Goal: Task Accomplishment & Management: Use online tool/utility

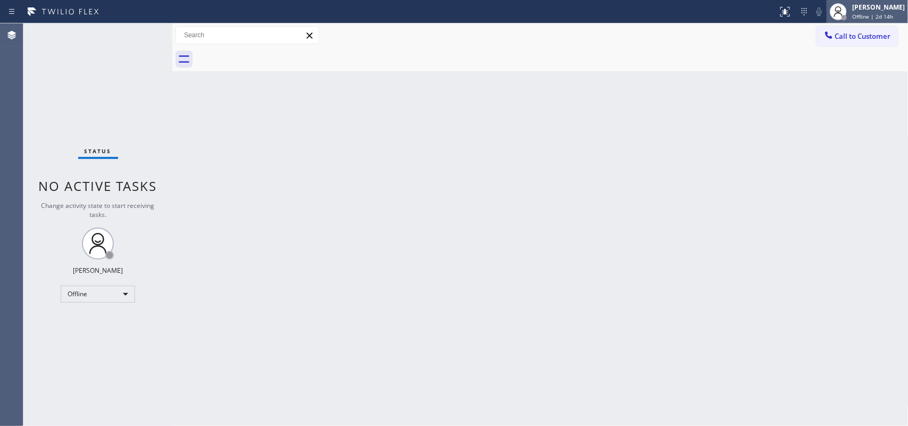
click at [726, 16] on span "Offline | 2d 14h" at bounding box center [872, 16] width 41 height 7
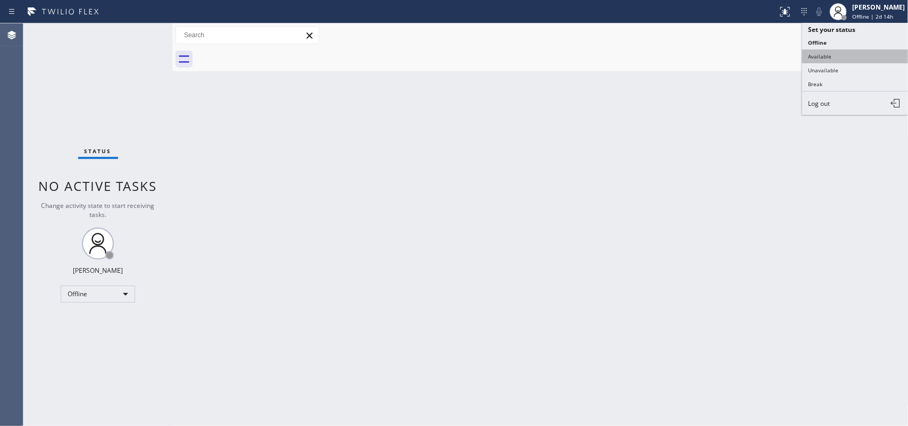
click at [726, 61] on button "Available" at bounding box center [855, 56] width 106 height 14
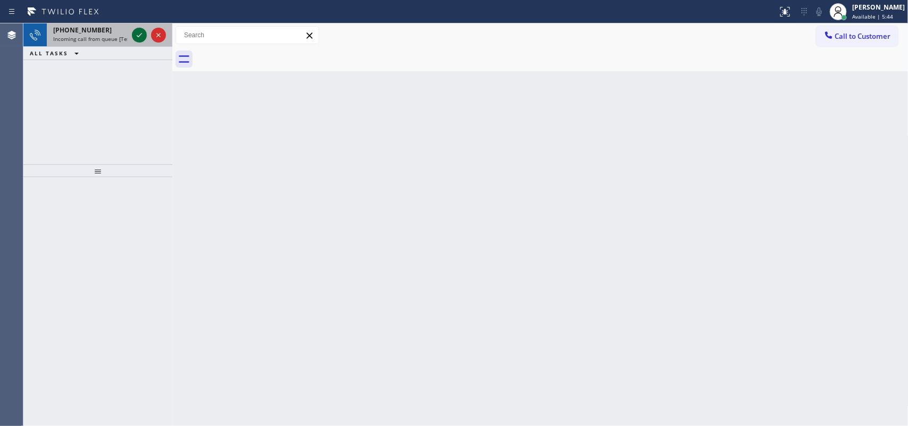
click at [138, 34] on icon at bounding box center [139, 35] width 13 height 13
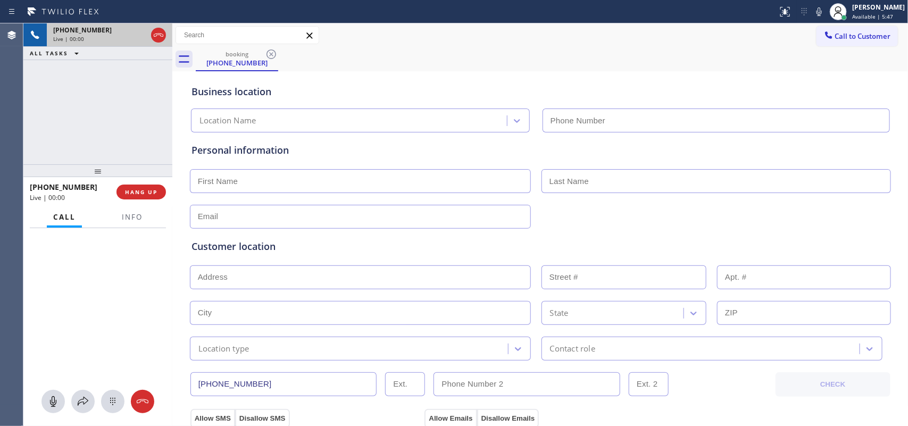
type input "[PHONE_NUMBER]"
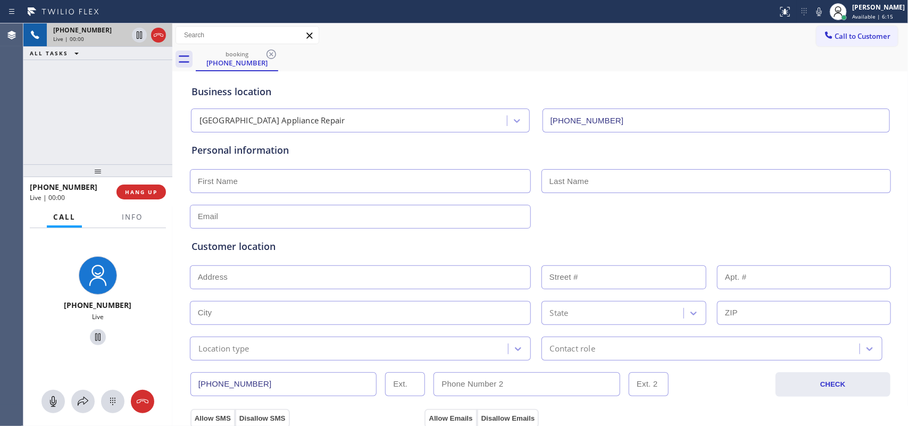
click at [267, 100] on div "Business location [GEOGRAPHIC_DATA] Appliance Repair [PHONE_NUMBER]" at bounding box center [540, 103] width 702 height 59
click at [121, 208] on button "Info" at bounding box center [132, 217] width 34 height 21
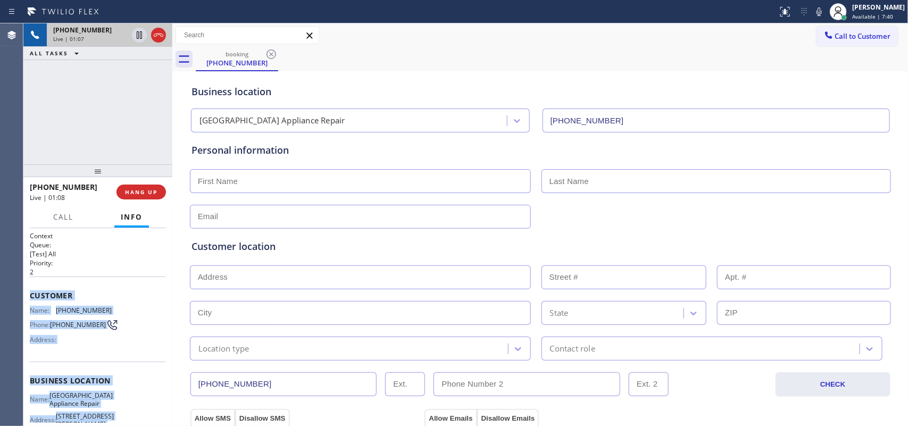
drag, startPoint x: 124, startPoint y: 334, endPoint x: 28, endPoint y: 293, distance: 104.4
click at [28, 293] on div "Context Queue: [Test] All Priority: 2 Customer Name: [PHONE_NUMBER] Phone: [PHO…" at bounding box center [97, 327] width 149 height 198
copy div "Customer Name: [PHONE_NUMBER] Phone: [PHONE_NUMBER] Address: Business location …"
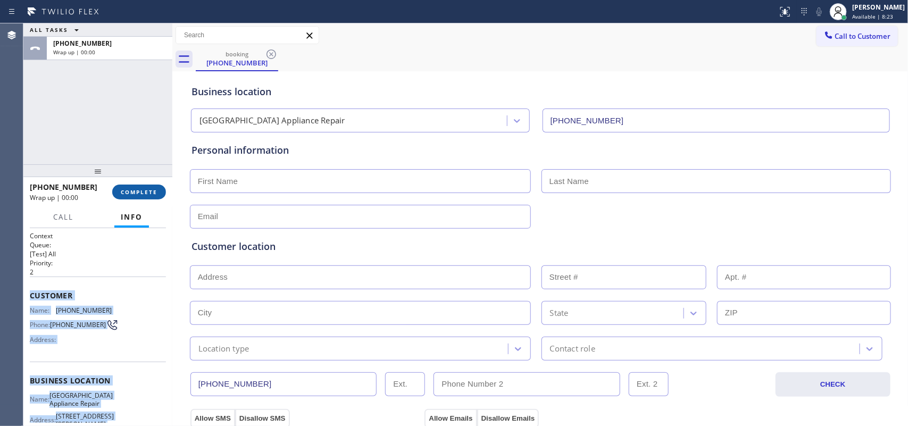
click at [155, 195] on span "COMPLETE" at bounding box center [139, 191] width 37 height 7
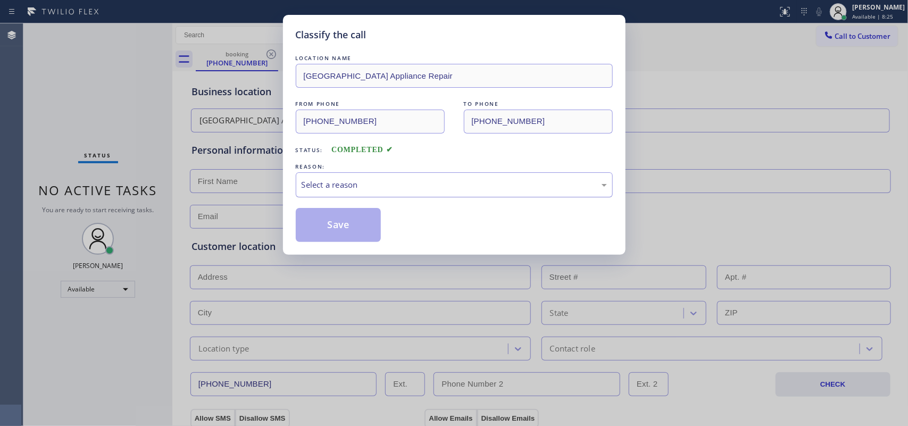
click at [465, 188] on div "Select a reason" at bounding box center [454, 185] width 305 height 12
click at [370, 236] on button "Save" at bounding box center [339, 225] width 86 height 34
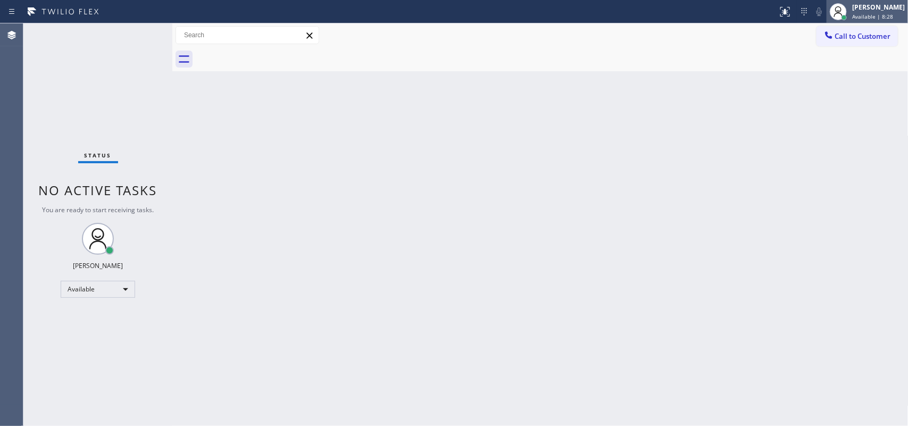
click at [726, 15] on span "Available | 8:28" at bounding box center [872, 16] width 41 height 7
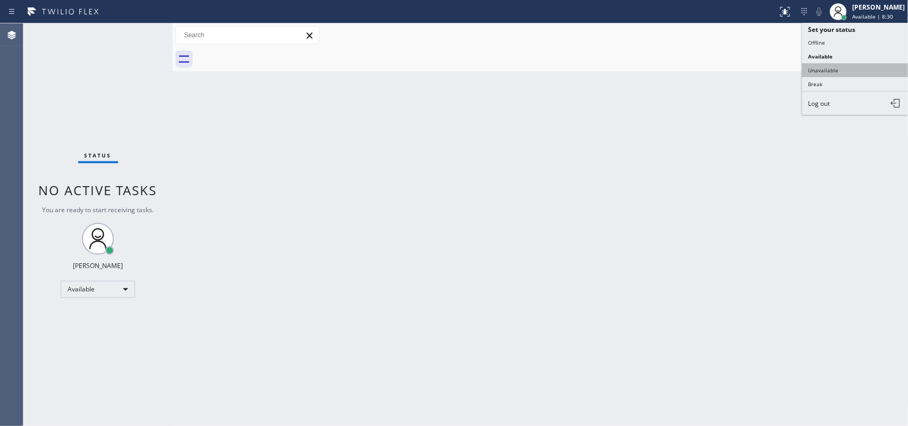
click at [726, 67] on button "Unavailable" at bounding box center [855, 70] width 106 height 14
click at [726, 67] on div at bounding box center [552, 59] width 713 height 24
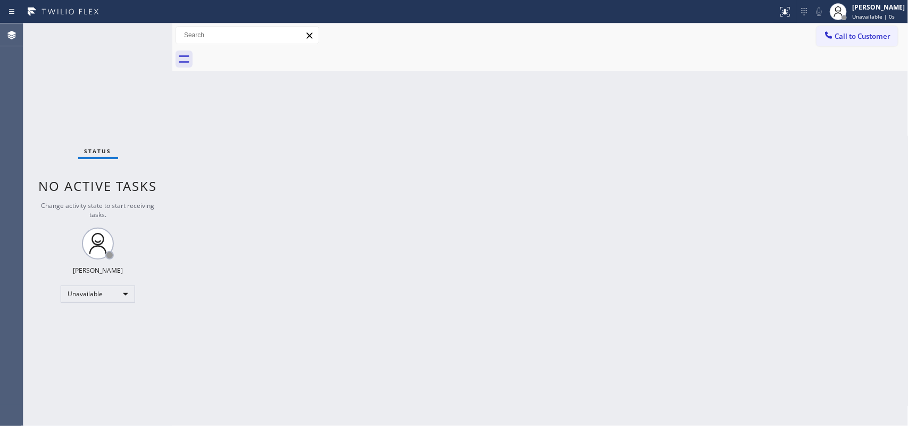
click at [209, 112] on div "Back to Dashboard Change Sender ID Customers Technicians Select a contact Outbo…" at bounding box center [540, 224] width 736 height 403
click at [726, 17] on span "Unavailable | 0s" at bounding box center [873, 16] width 43 height 7
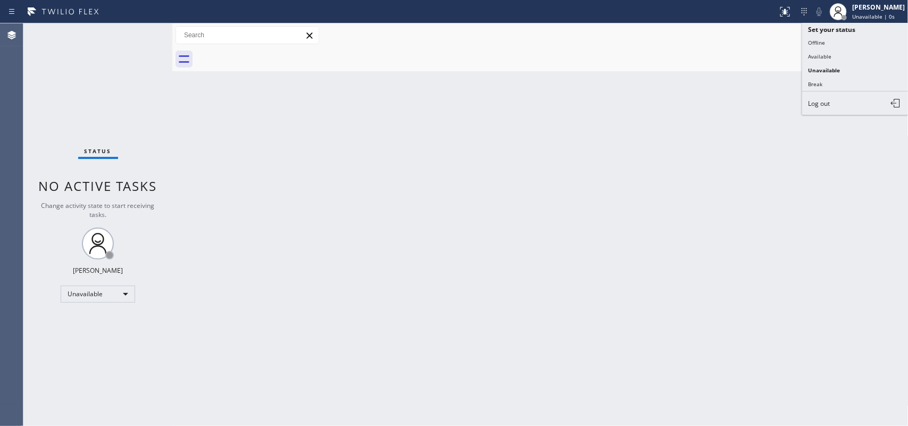
click at [726, 61] on div at bounding box center [552, 59] width 713 height 24
click at [726, 35] on span "Call to Customer" at bounding box center [863, 36] width 56 height 10
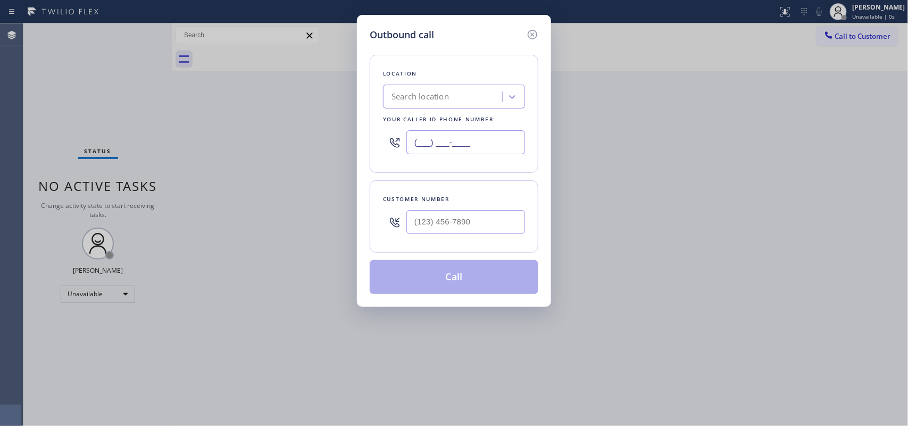
click at [492, 144] on input "(___) ___-____" at bounding box center [466, 142] width 119 height 24
paste input "773) 830-4668"
type input "[PHONE_NUMBER]"
click at [142, 150] on div "Outbound call Location [GEOGRAPHIC_DATA] Appliance Repair Your caller id phone …" at bounding box center [454, 213] width 908 height 426
click at [453, 228] on input "(___) ___-____" at bounding box center [466, 222] width 119 height 24
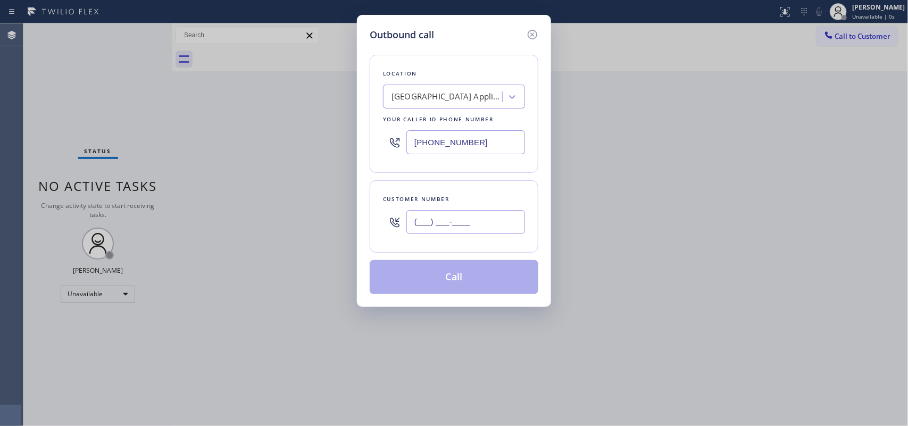
click at [453, 228] on input "(___) ___-____" at bounding box center [466, 222] width 119 height 24
paste input "312) 576-8815"
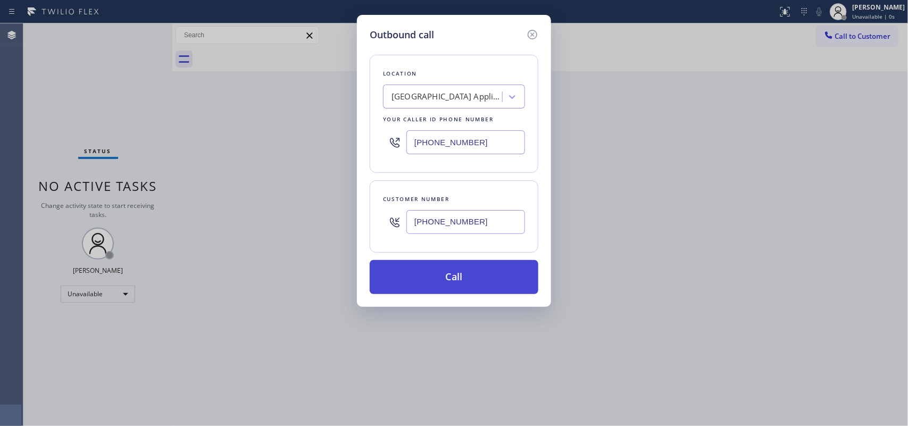
type input "[PHONE_NUMBER]"
click at [463, 288] on button "Call" at bounding box center [454, 277] width 169 height 34
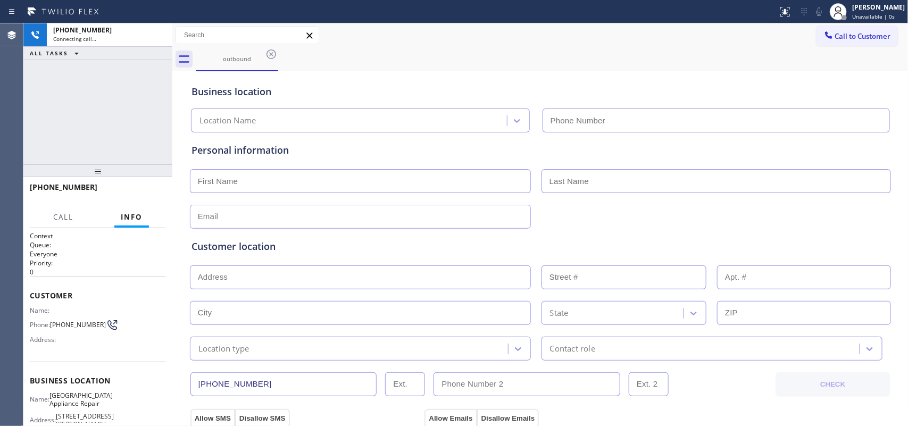
type input "[PHONE_NUMBER]"
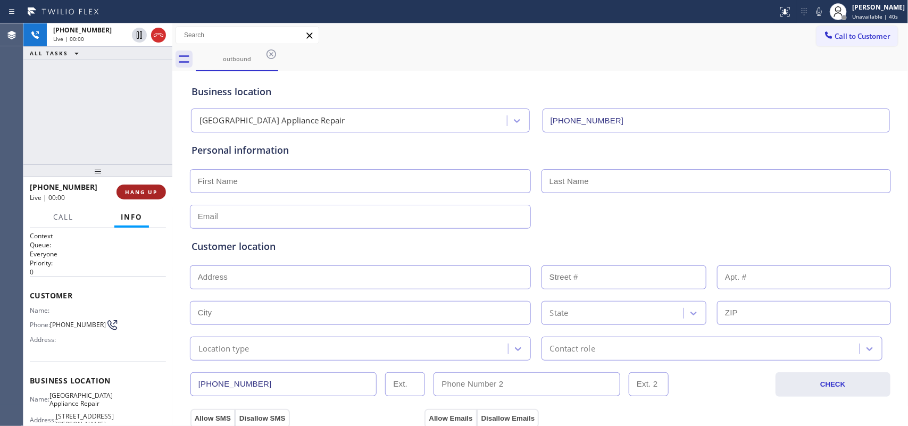
click at [155, 192] on span "HANG UP" at bounding box center [141, 191] width 32 height 7
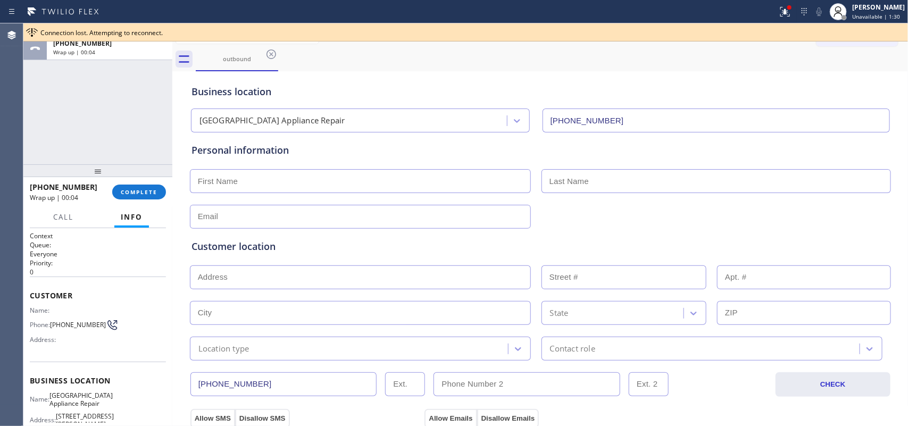
click at [382, 76] on div "Business location [GEOGRAPHIC_DATA] Appliance Repair [PHONE_NUMBER]" at bounding box center [540, 103] width 702 height 59
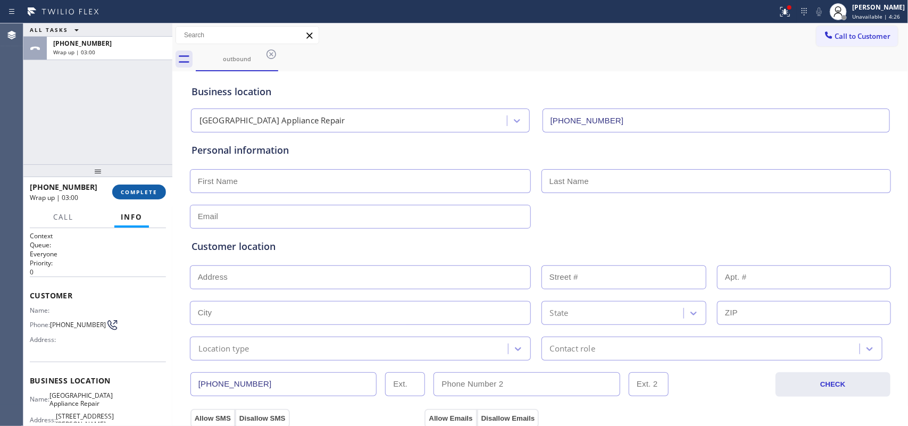
click at [153, 190] on span "COMPLETE" at bounding box center [139, 191] width 37 height 7
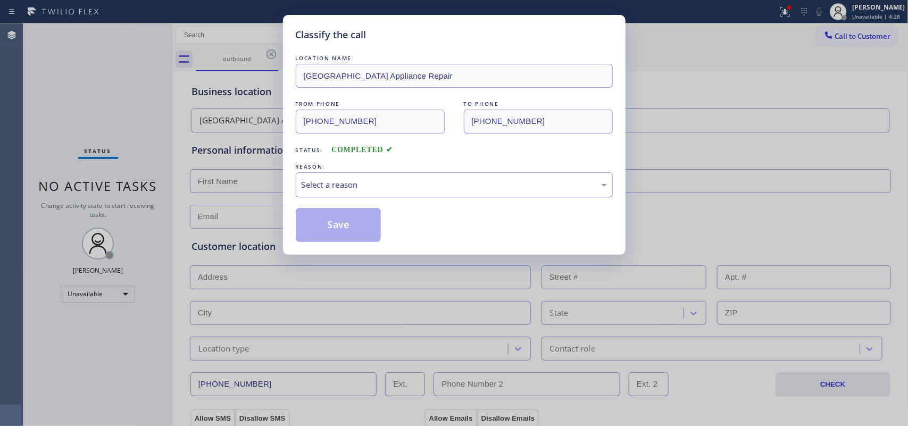
click at [507, 179] on div "Select a reason" at bounding box center [454, 185] width 305 height 12
click at [342, 222] on button "Save" at bounding box center [339, 225] width 86 height 34
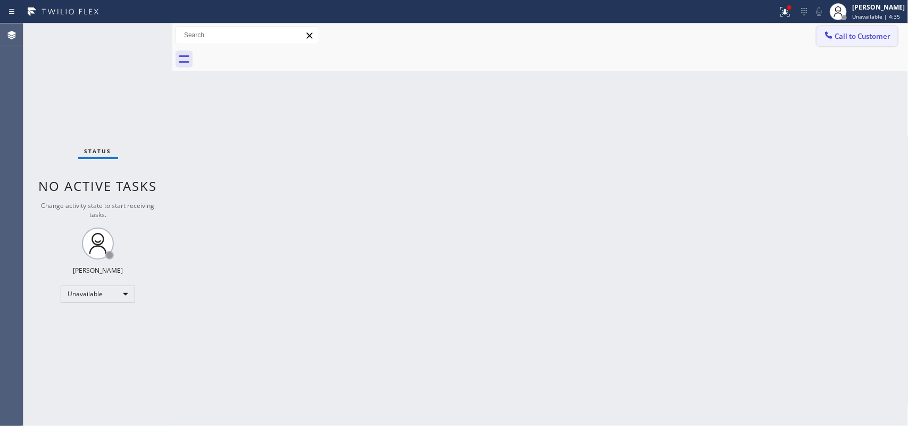
click at [726, 33] on span "Call to Customer" at bounding box center [863, 36] width 56 height 10
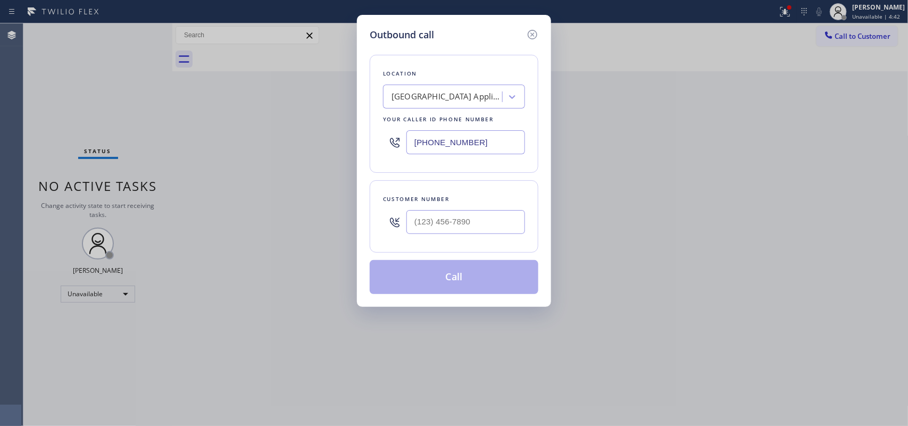
click at [198, 102] on div "Outbound call Location [GEOGRAPHIC_DATA] Appliance Repair Your caller id phone …" at bounding box center [454, 213] width 908 height 426
click at [186, 107] on div "Outbound call Location [GEOGRAPHIC_DATA] Appliance Repair Your caller id phone …" at bounding box center [454, 213] width 908 height 426
click at [458, 225] on input "(___) ___-____" at bounding box center [466, 222] width 119 height 24
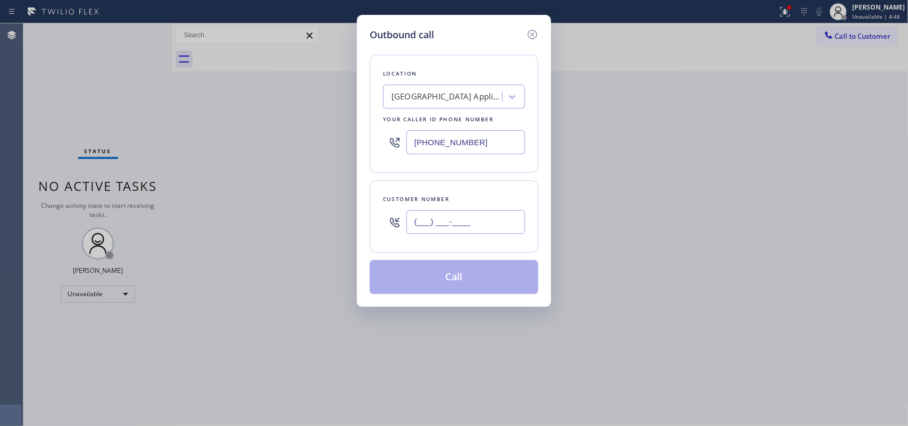
paste input "312) 576-8815"
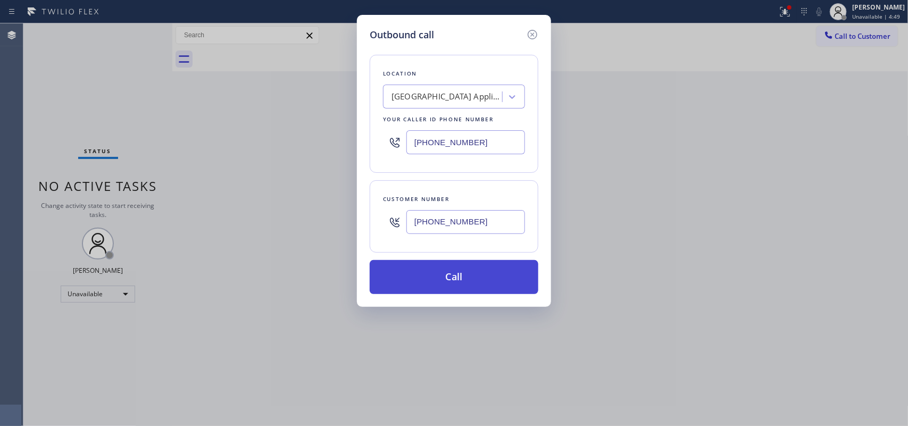
type input "[PHONE_NUMBER]"
click at [477, 277] on button "Call" at bounding box center [454, 277] width 169 height 34
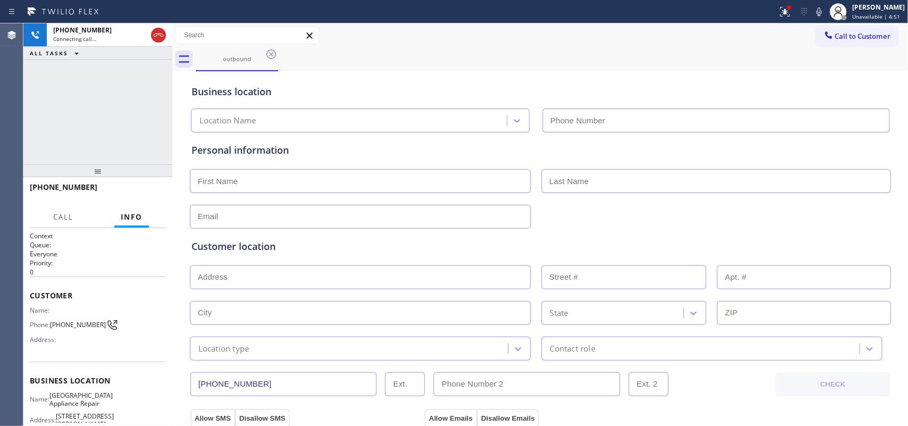
type input "[PHONE_NUMBER]"
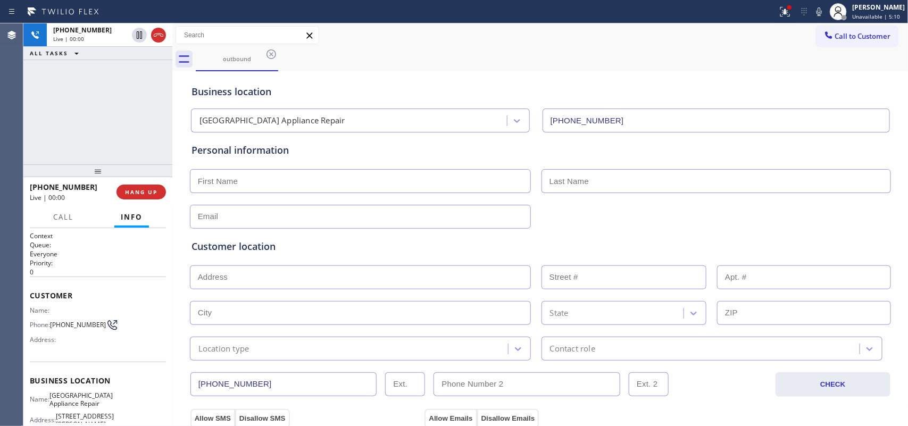
click at [116, 121] on div "[PHONE_NUMBER] Live | 00:00 ALL TASKS ALL TASKS ACTIVE TASKS TASKS IN WRAP UP" at bounding box center [97, 93] width 149 height 141
click at [145, 142] on div "[PHONE_NUMBER] Live | 00:00 ALL TASKS ALL TASKS ACTIVE TASKS TASKS IN WRAP UP" at bounding box center [97, 93] width 149 height 141
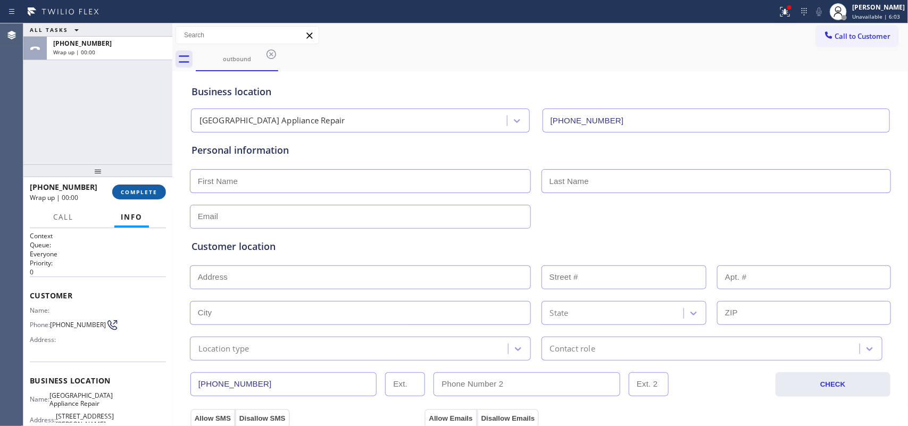
click at [141, 189] on span "COMPLETE" at bounding box center [139, 191] width 37 height 7
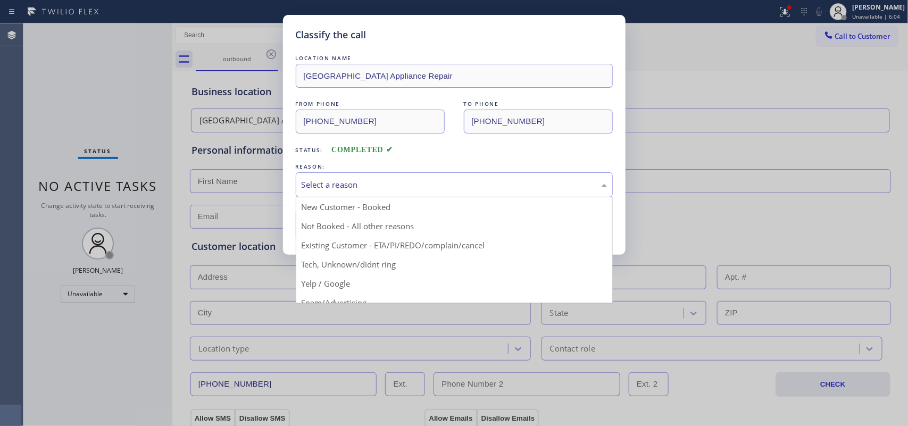
click at [327, 184] on div "Select a reason" at bounding box center [454, 185] width 305 height 12
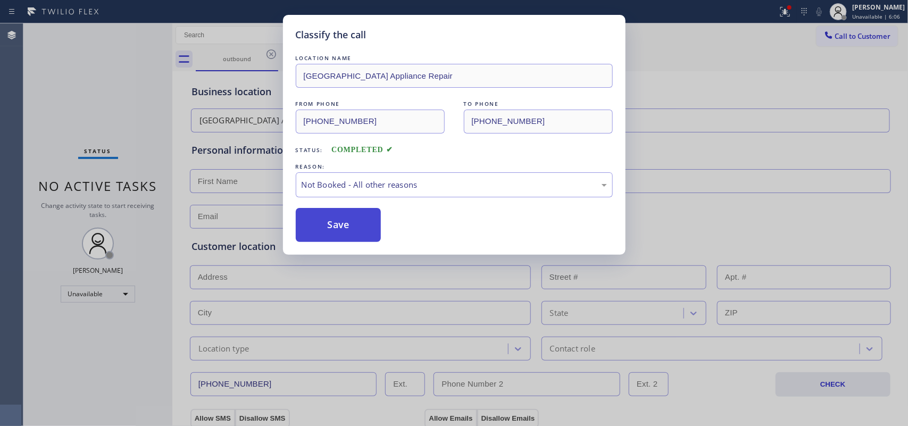
click at [339, 225] on button "Save" at bounding box center [339, 225] width 86 height 34
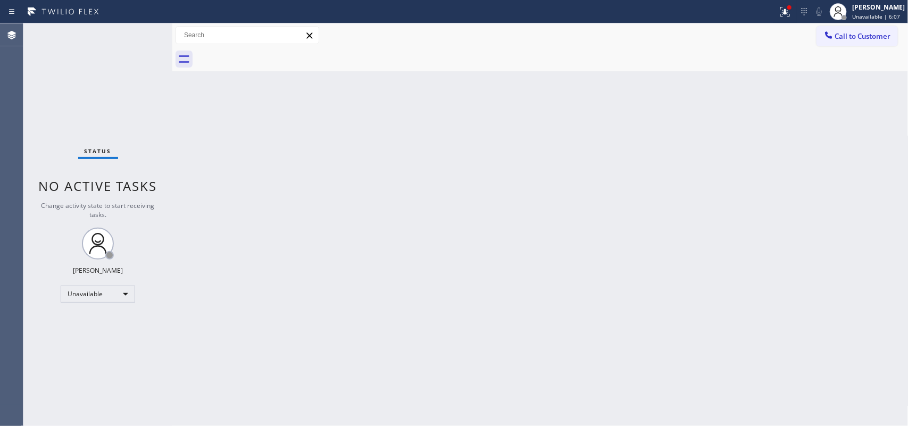
click at [726, 13] on span "Unavailable | 6:07" at bounding box center [876, 16] width 48 height 7
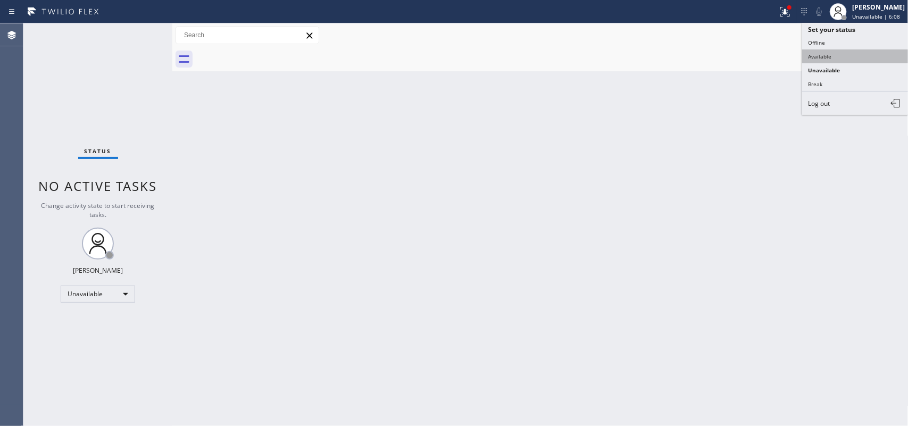
click at [726, 49] on button "Available" at bounding box center [855, 56] width 106 height 14
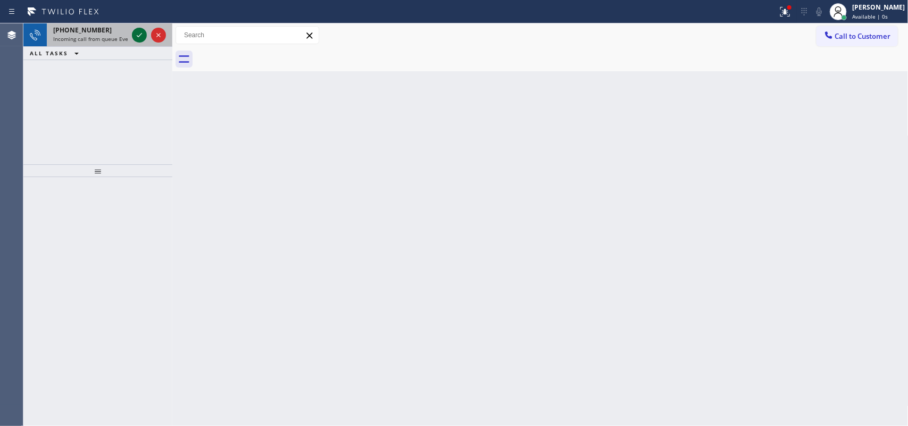
click at [142, 33] on icon at bounding box center [139, 35] width 5 height 4
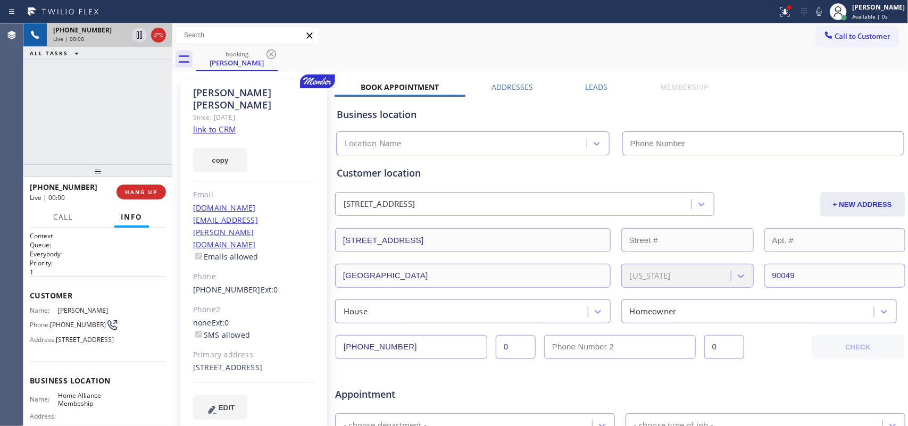
type input "[PHONE_NUMBER]"
click at [221, 124] on link "link to CRM" at bounding box center [214, 129] width 43 height 11
click at [61, 217] on span "Call" at bounding box center [63, 217] width 20 height 10
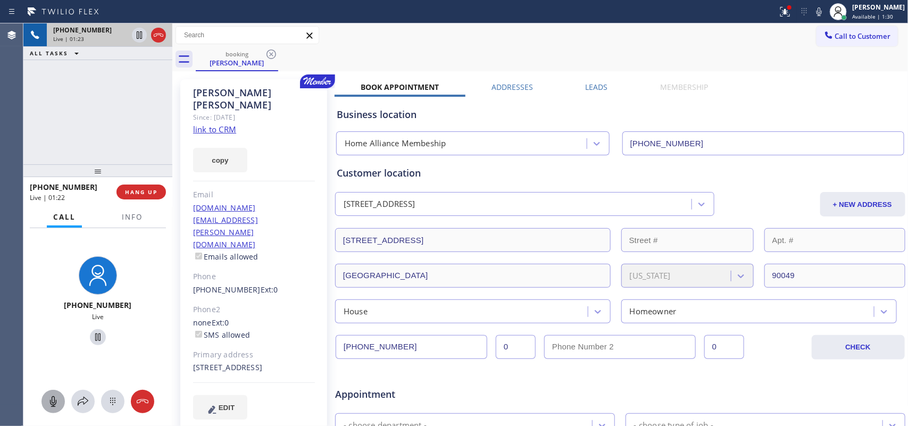
click at [54, 341] on icon at bounding box center [53, 401] width 13 height 13
click at [92, 332] on icon at bounding box center [98, 337] width 13 height 13
click at [52, 341] on icon at bounding box center [53, 401] width 6 height 11
click at [94, 337] on icon at bounding box center [97, 337] width 7 height 7
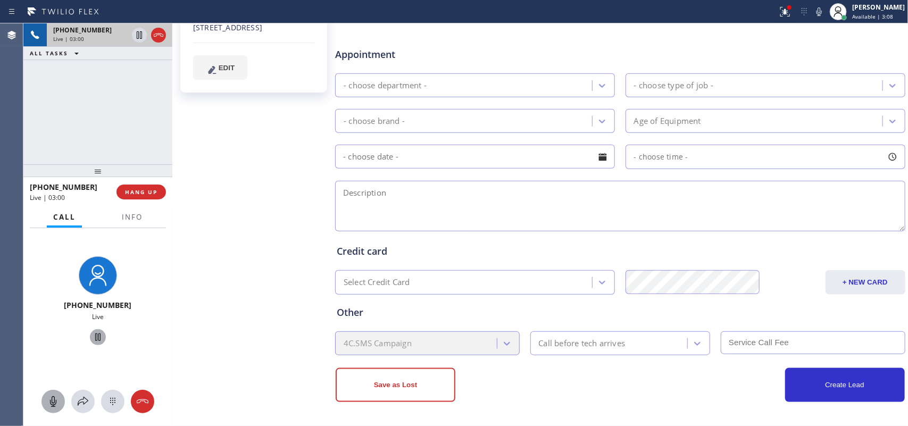
scroll to position [8, 0]
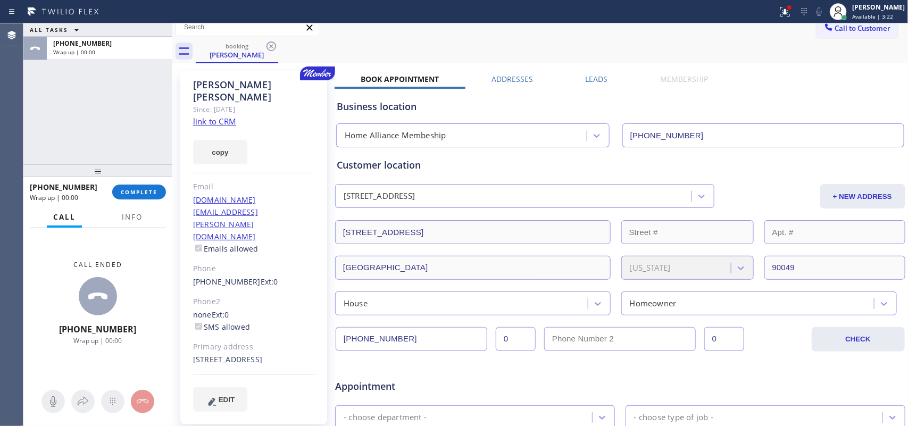
drag, startPoint x: 159, startPoint y: 194, endPoint x: 397, endPoint y: 335, distance: 277.4
click at [397, 335] on div "ALL TASKS ALL TASKS ACTIVE TASKS TASKS IN WRAP UP [PHONE_NUMBER] Wrap up | 00:0…" at bounding box center [465, 224] width 885 height 403
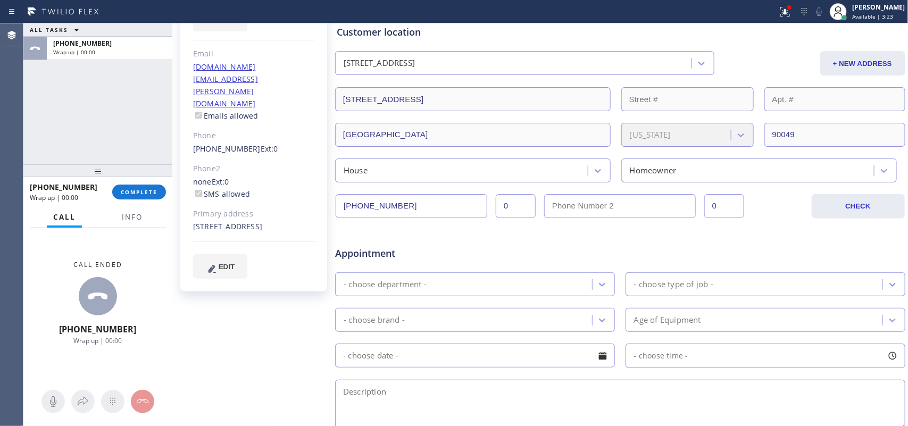
scroll to position [208, 0]
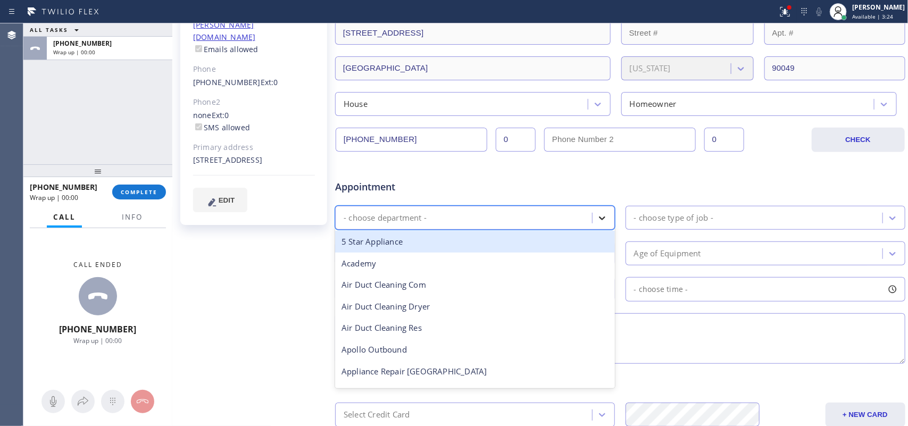
click at [593, 213] on div at bounding box center [602, 218] width 19 height 19
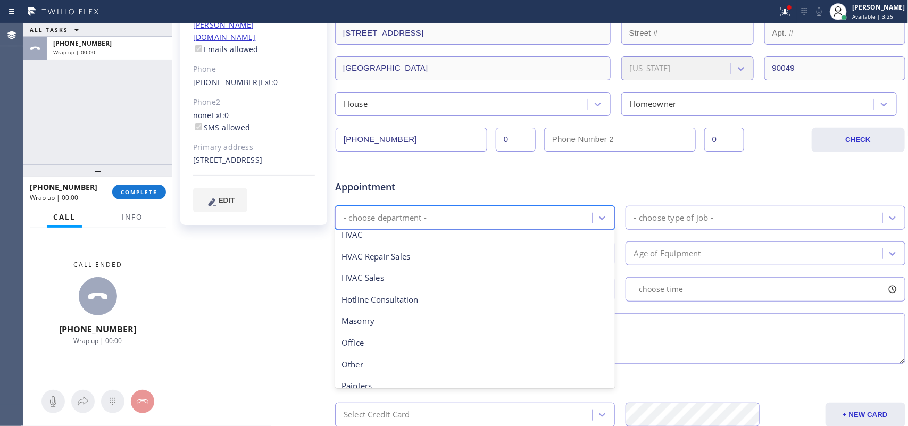
scroll to position [133, 0]
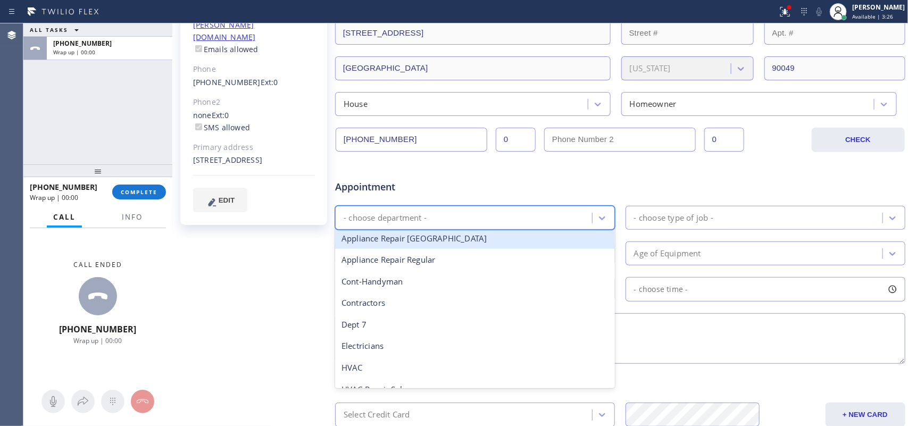
click at [460, 241] on div "Appliance Repair [GEOGRAPHIC_DATA]" at bounding box center [475, 239] width 280 height 22
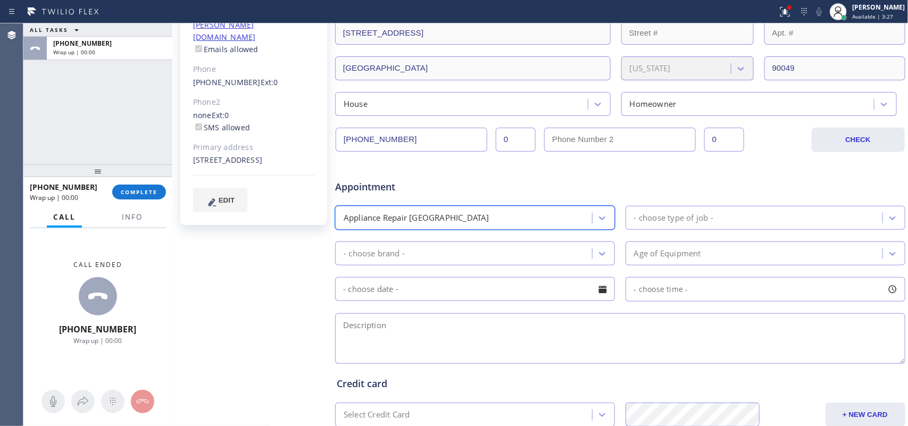
click at [726, 223] on div "- choose type of job -" at bounding box center [756, 218] width 254 height 19
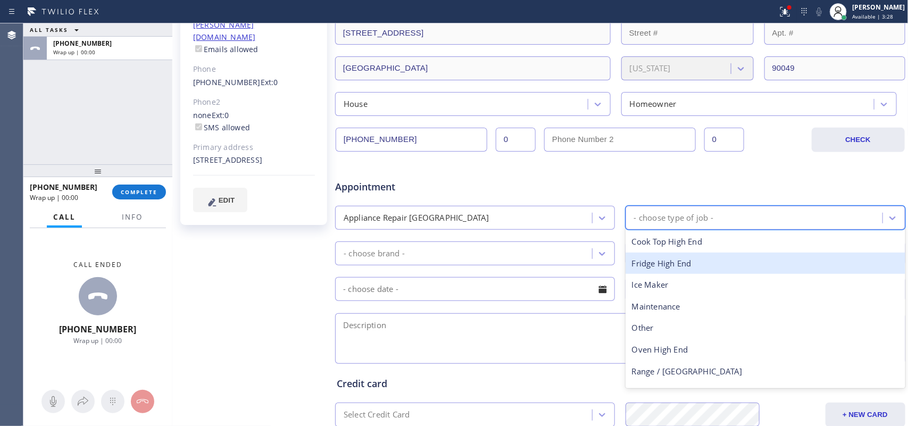
click at [719, 258] on div "Fridge High End" at bounding box center [766, 264] width 280 height 22
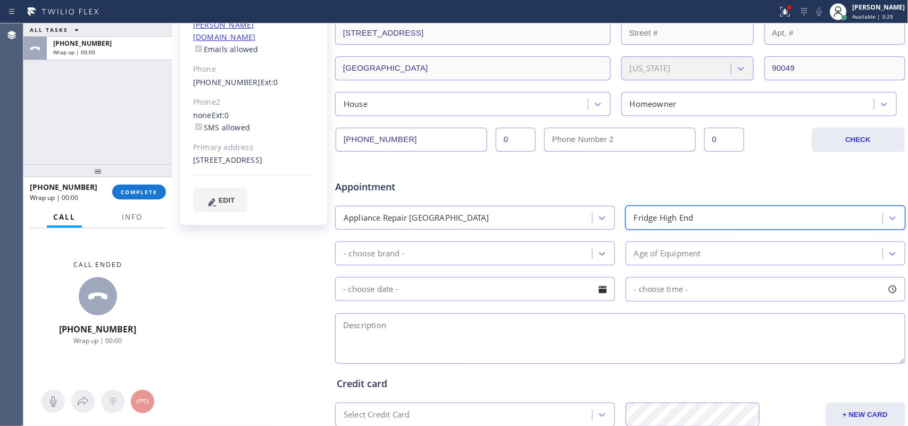
click at [601, 251] on icon at bounding box center [602, 253] width 11 height 11
click at [46, 286] on div "Call ended [PHONE_NUMBER] Wrap up | 00:00" at bounding box center [97, 303] width 149 height 150
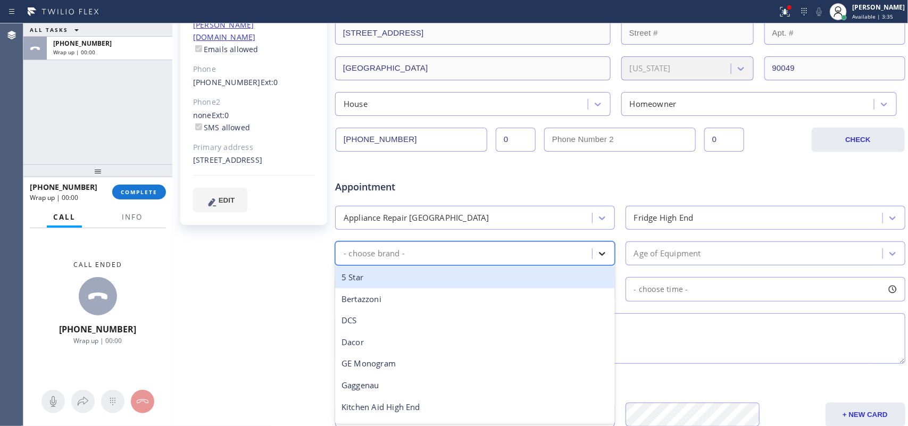
click at [597, 253] on icon at bounding box center [602, 253] width 11 height 11
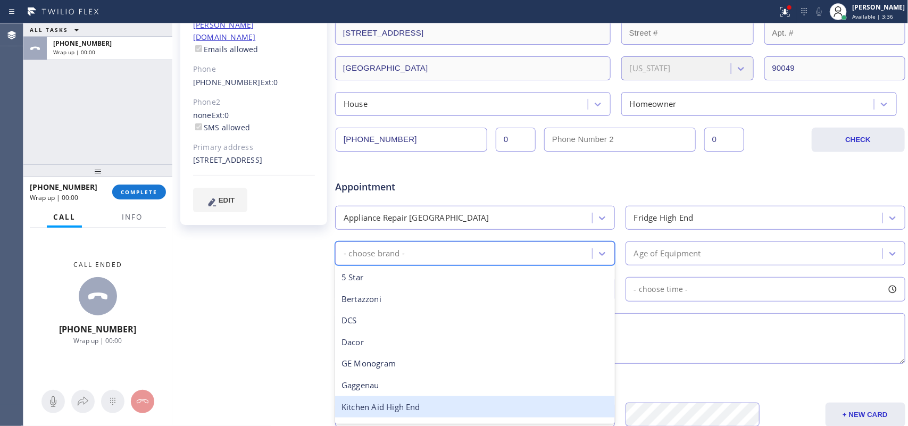
scroll to position [67, 0]
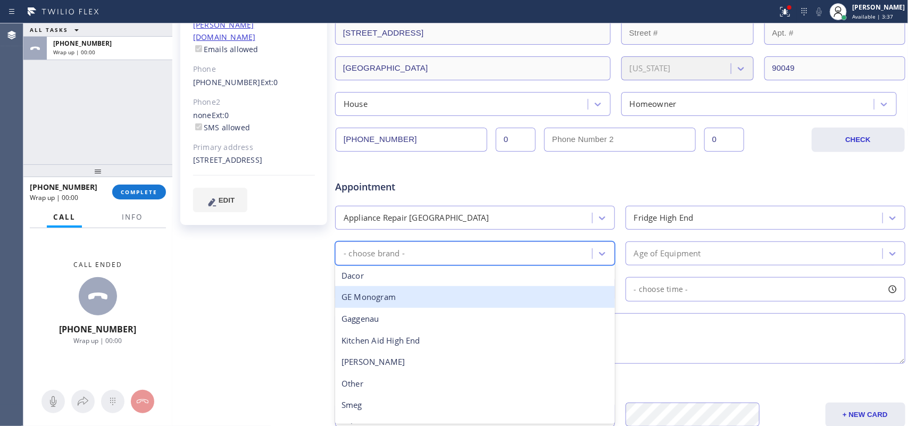
click at [459, 301] on div "GE Monogram" at bounding box center [475, 297] width 280 height 22
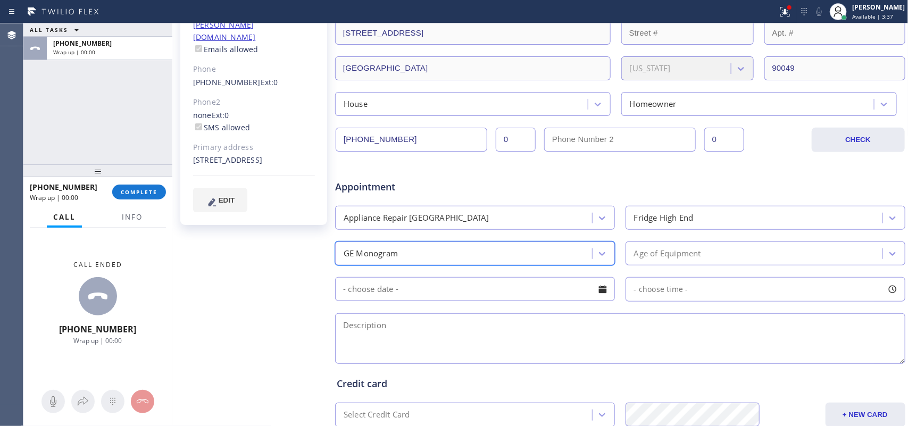
click at [726, 251] on div "Age of Equipment" at bounding box center [756, 253] width 254 height 19
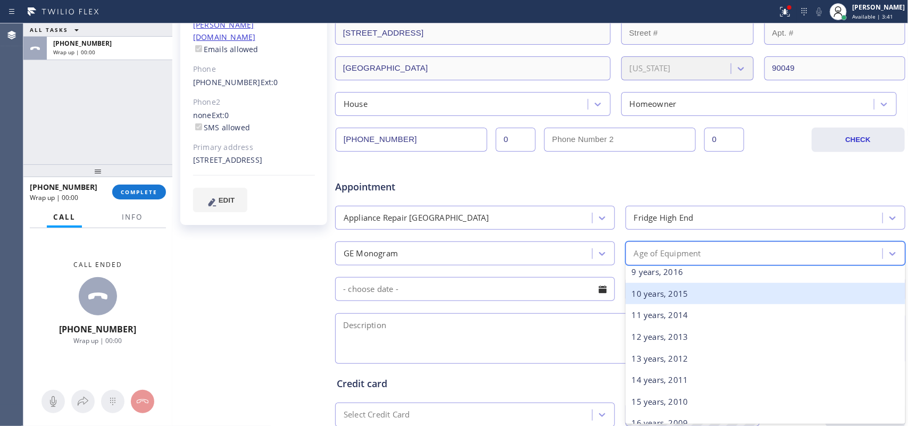
scroll to position [266, 0]
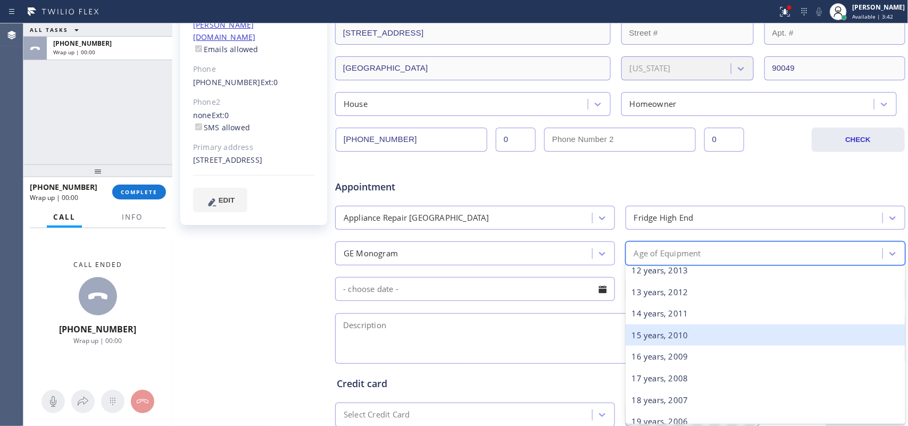
click at [707, 334] on div "15 years, 2010" at bounding box center [766, 336] width 280 height 22
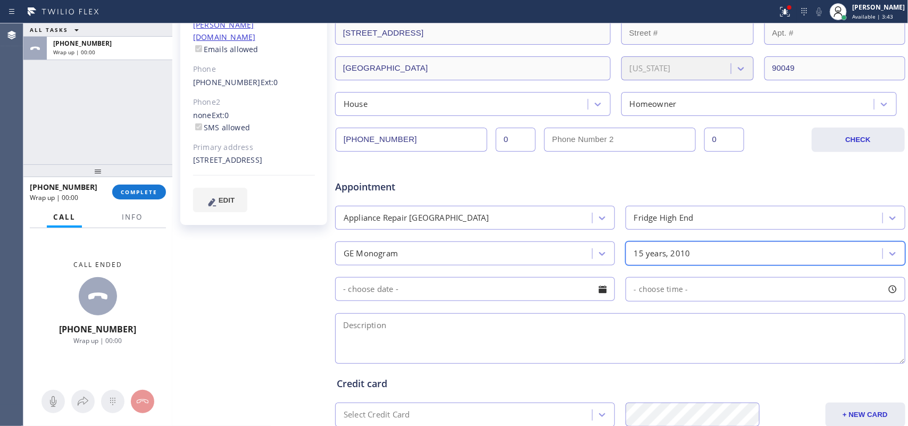
click at [595, 285] on div at bounding box center [603, 289] width 18 height 18
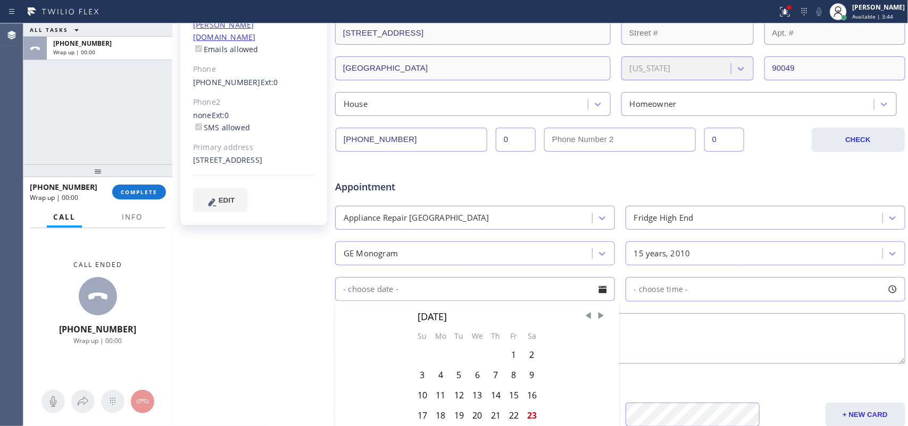
scroll to position [341, 0]
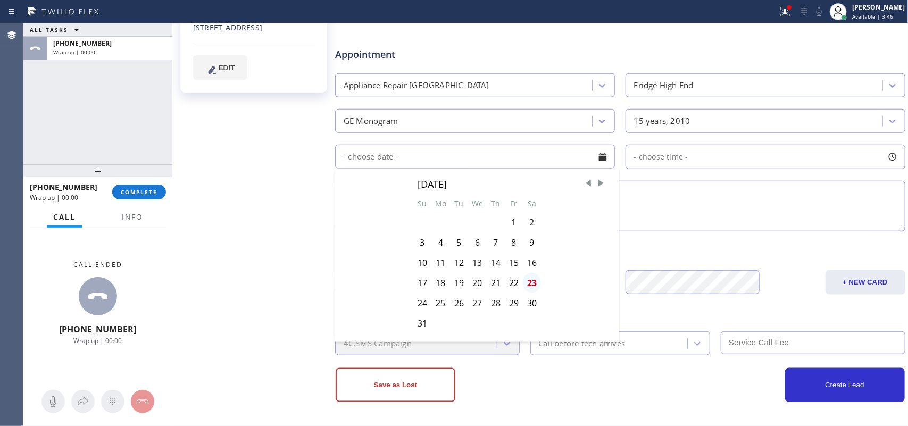
click at [532, 285] on div "23" at bounding box center [532, 283] width 18 height 20
type input "[DATE]"
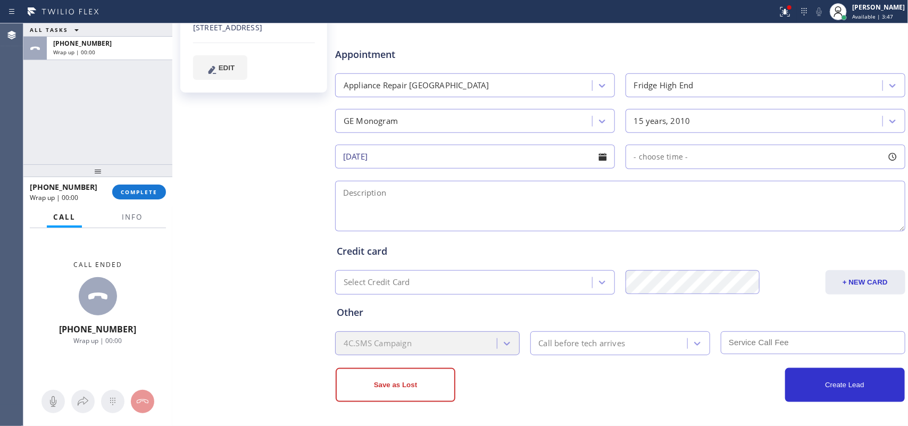
click at [726, 160] on div at bounding box center [893, 157] width 18 height 18
drag, startPoint x: 631, startPoint y: 221, endPoint x: 830, endPoint y: 233, distance: 199.4
click at [726, 233] on div at bounding box center [836, 222] width 13 height 22
drag, startPoint x: 632, startPoint y: 222, endPoint x: 772, endPoint y: 229, distance: 140.1
click at [726, 229] on div at bounding box center [776, 222] width 13 height 22
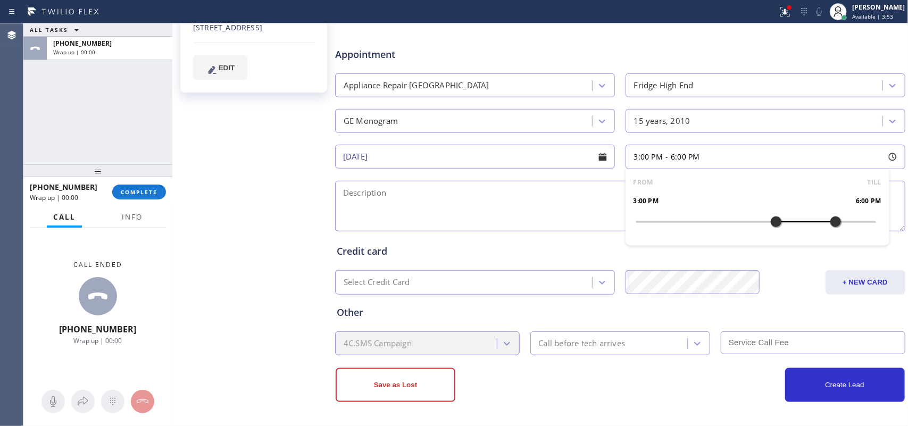
click at [480, 198] on textarea at bounding box center [620, 206] width 570 height 51
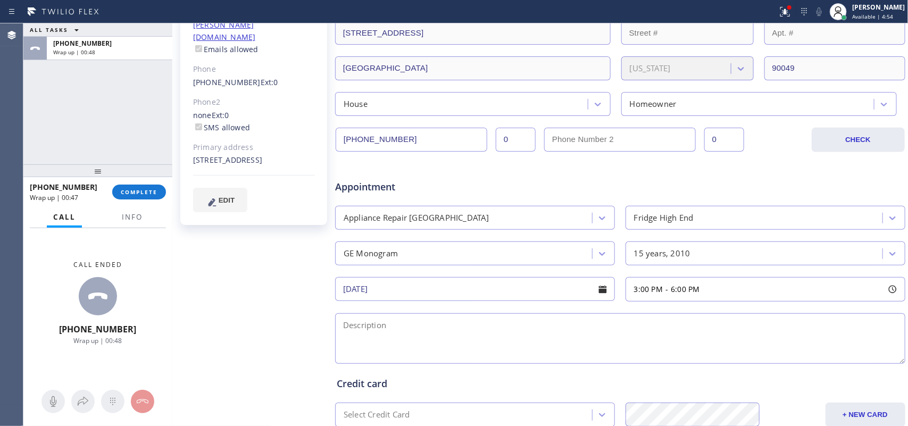
scroll to position [141, 0]
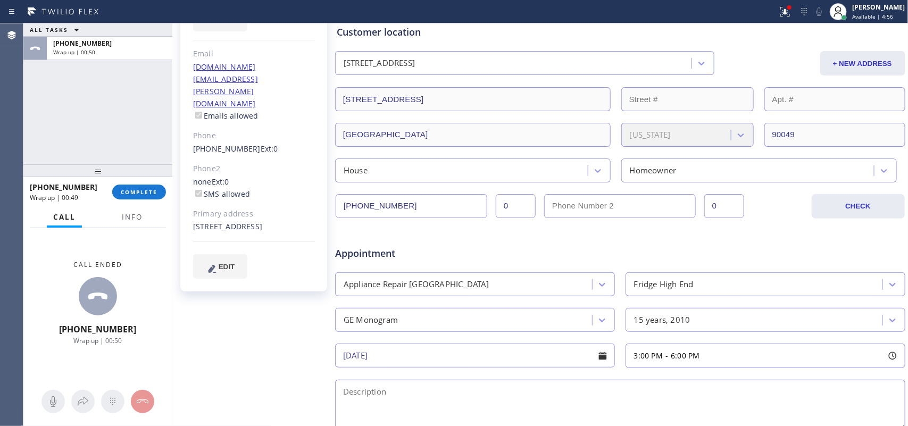
drag, startPoint x: 190, startPoint y: 176, endPoint x: 229, endPoint y: 193, distance: 42.9
click at [229, 193] on div "[PERSON_NAME] Since: [DATE] link to CRM copy Email [DOMAIN_NAME][EMAIL_ADDRESS]…" at bounding box center [253, 114] width 147 height 353
copy div "[STREET_ADDRESS]"
click at [254, 302] on div "[PERSON_NAME] Since: [DATE] link to CRM copy Email [DOMAIN_NAME][EMAIL_ADDRESS]…" at bounding box center [255, 278] width 160 height 690
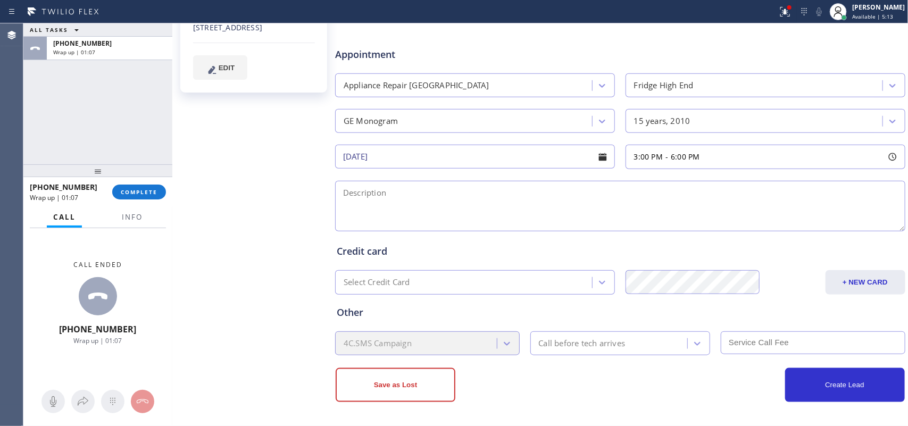
click at [589, 212] on textarea at bounding box center [620, 206] width 570 height 51
paste textarea "3-6/ memner/ 10% discount on labor cost/GE BI Fridge/ 15 years/ not [PERSON_NAM…"
click at [385, 208] on textarea "3-6/ memner/ 10% discount on labor cost/GE BI Fridge/ 15 years/ not [PERSON_NAM…" at bounding box center [620, 206] width 570 height 51
drag, startPoint x: 385, startPoint y: 208, endPoint x: 366, endPoint y: 189, distance: 26.3
click at [366, 189] on textarea "3-6/ memner/ 10% discount on labor cost/GE BI Fridge/ 15 years/ not [PERSON_NAM…" at bounding box center [620, 206] width 570 height 51
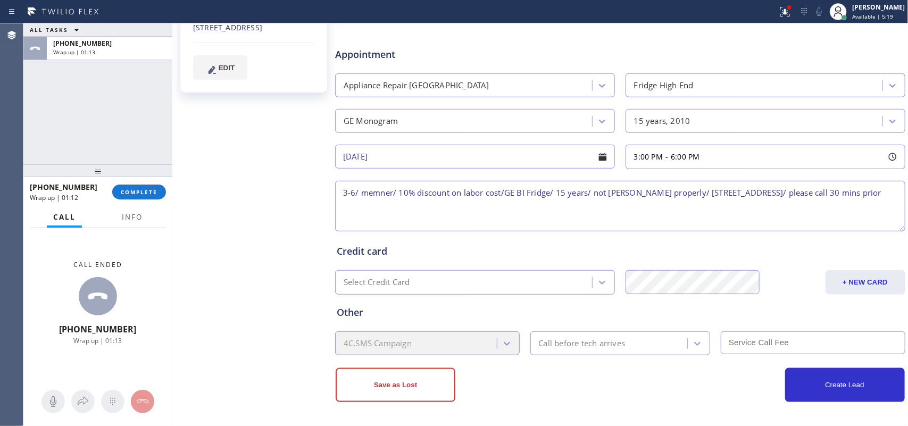
click at [384, 203] on textarea "3-6/ memner/ 10% discount on labor cost/GE BI Fridge/ 15 years/ not [PERSON_NAM…" at bounding box center [620, 206] width 570 height 51
type textarea "3-6/ member/ 10% discount on labor cost/GE BI Fridge/ 15 years/ not cooling pro…"
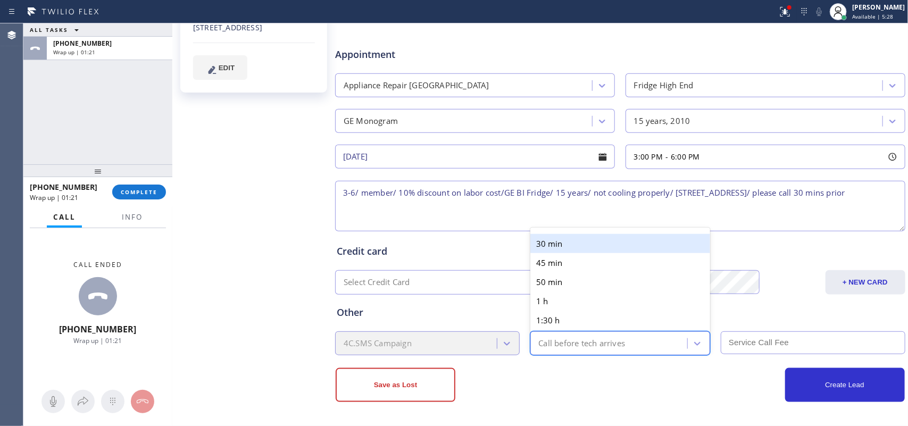
click at [651, 339] on div "Call before tech arrives" at bounding box center [611, 343] width 154 height 19
click at [622, 248] on div "30 min" at bounding box center [621, 243] width 180 height 19
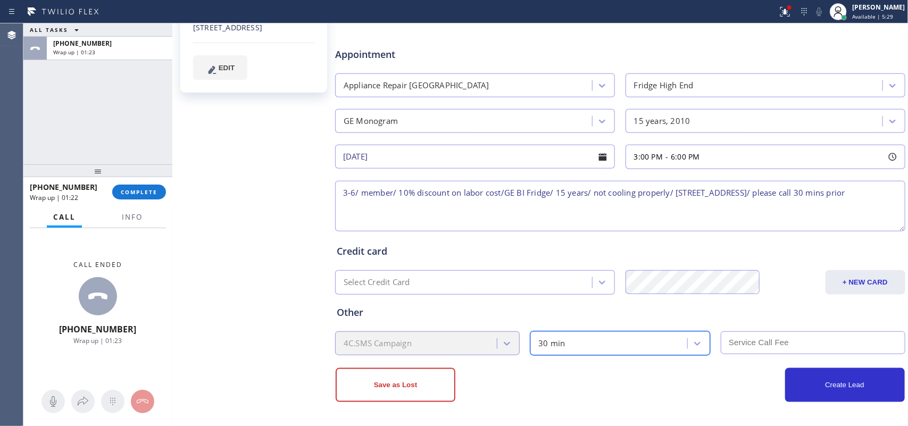
click at [726, 336] on input "text" at bounding box center [813, 343] width 185 height 23
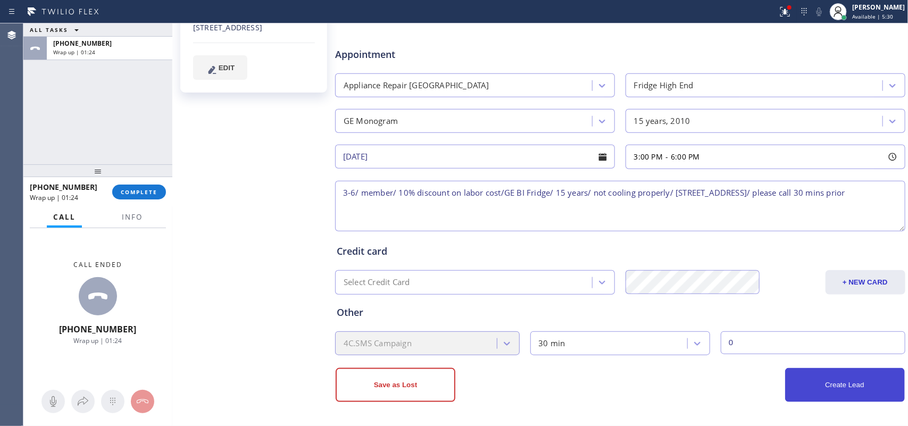
type input "0"
click at [726, 341] on button "Create Lead" at bounding box center [845, 385] width 120 height 34
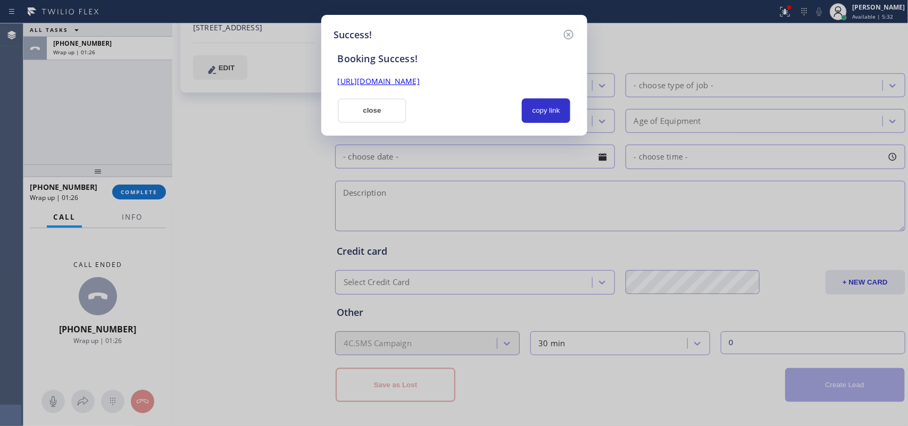
drag, startPoint x: 560, startPoint y: 112, endPoint x: 523, endPoint y: 86, distance: 45.9
click at [560, 112] on button "copy link" at bounding box center [546, 110] width 49 height 24
click at [420, 80] on link "[URL][DOMAIN_NAME]" at bounding box center [379, 81] width 82 height 10
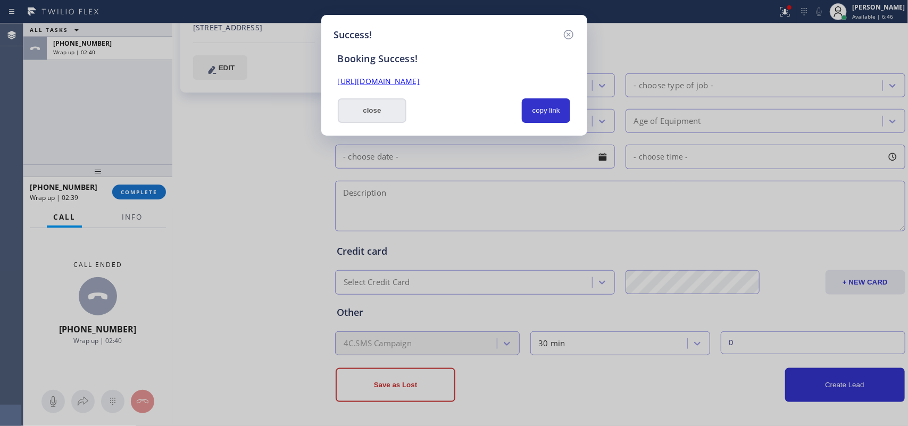
click at [380, 110] on button "close" at bounding box center [372, 110] width 69 height 24
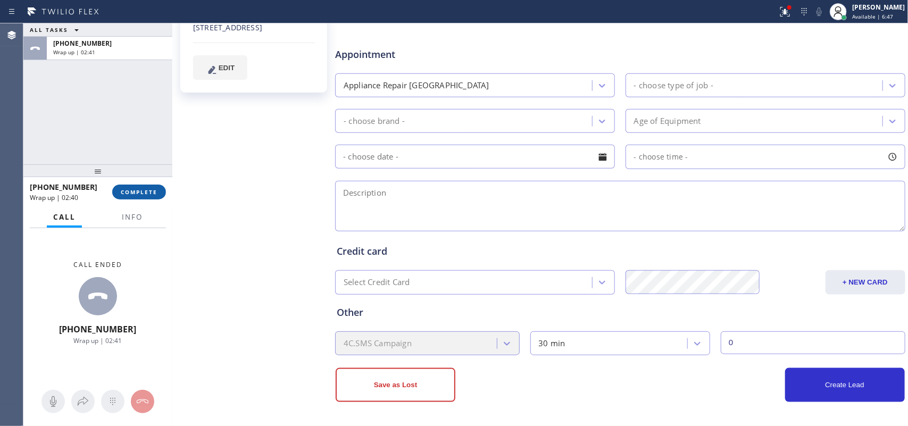
click at [148, 194] on span "COMPLETE" at bounding box center [139, 191] width 37 height 7
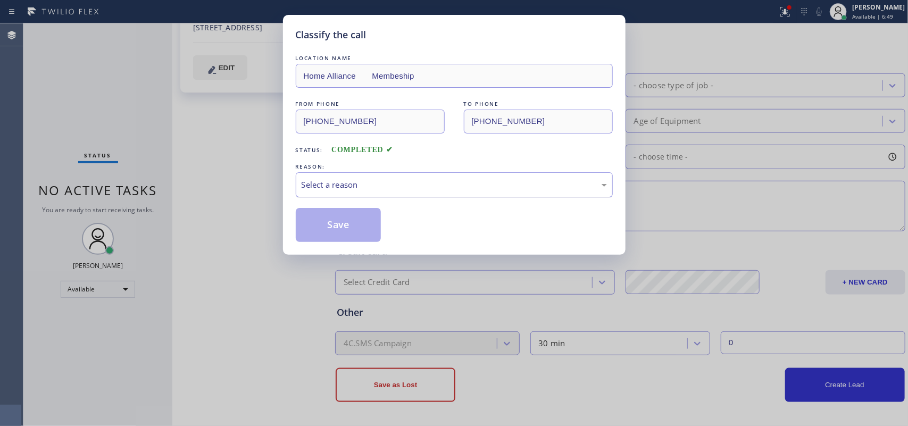
click at [472, 176] on div "Select a reason" at bounding box center [454, 184] width 317 height 25
click at [354, 222] on button "Save" at bounding box center [339, 225] width 86 height 34
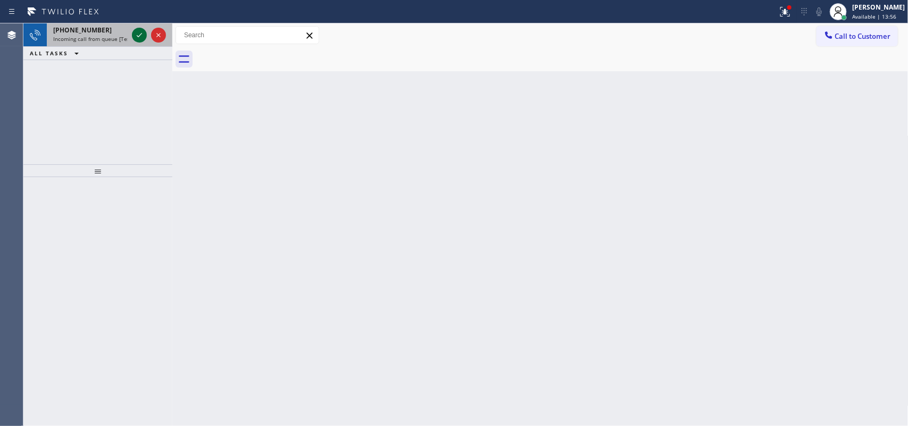
click at [137, 33] on icon at bounding box center [139, 35] width 13 height 13
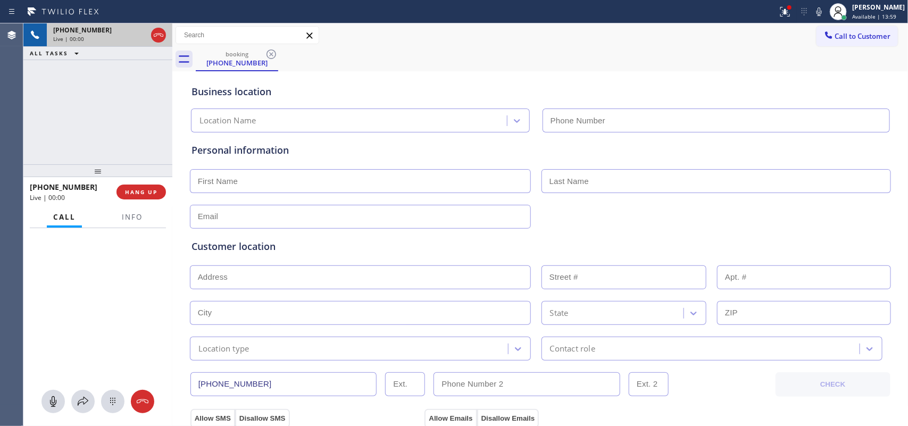
type input "[PHONE_NUMBER]"
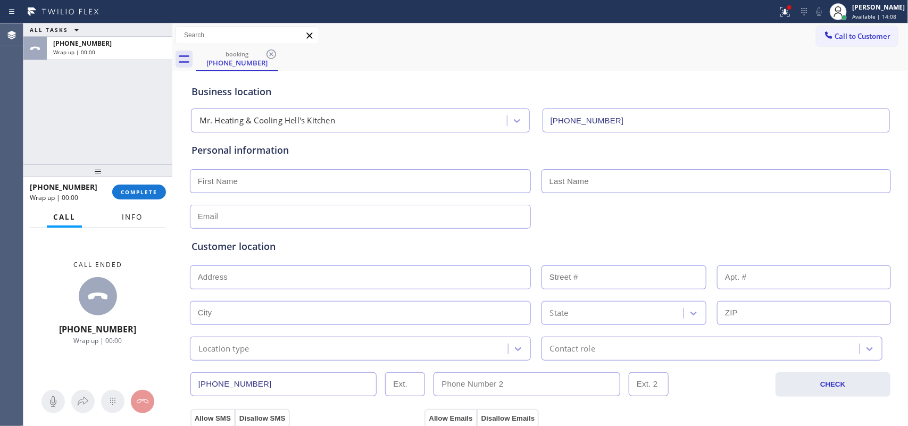
click at [131, 221] on button "Info" at bounding box center [132, 217] width 34 height 21
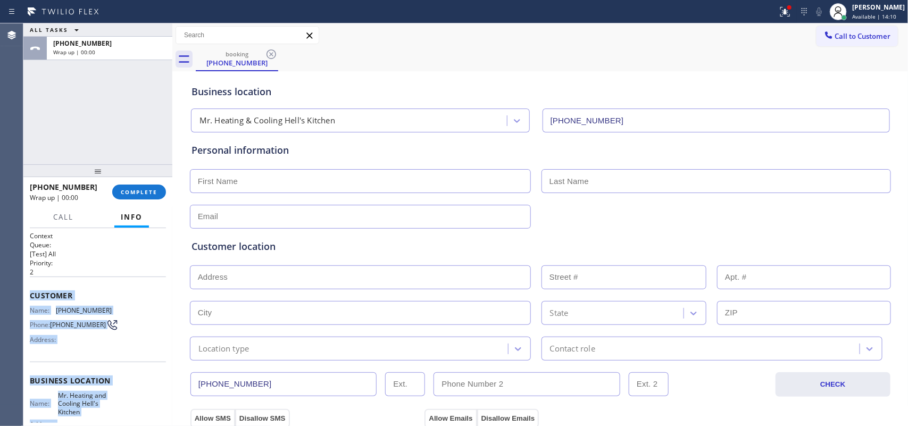
drag, startPoint x: 109, startPoint y: 325, endPoint x: 24, endPoint y: 293, distance: 90.6
click at [24, 293] on div "Context Queue: [Test] All Priority: 2 Customer Name: [PHONE_NUMBER] Phone: [PHO…" at bounding box center [97, 327] width 149 height 198
copy div "Customer Name: [PHONE_NUMBER] Phone: [PHONE_NUMBER] Address: Business location …"
click at [139, 194] on span "COMPLETE" at bounding box center [139, 191] width 37 height 7
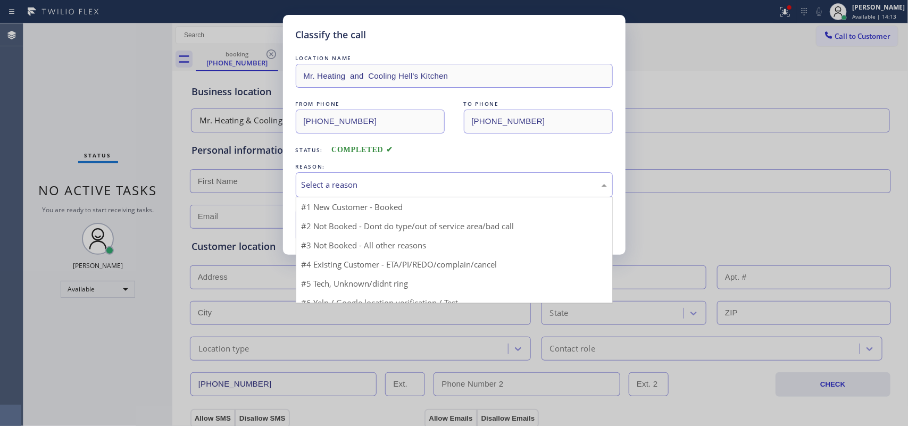
click at [361, 195] on div "Select a reason" at bounding box center [454, 184] width 317 height 25
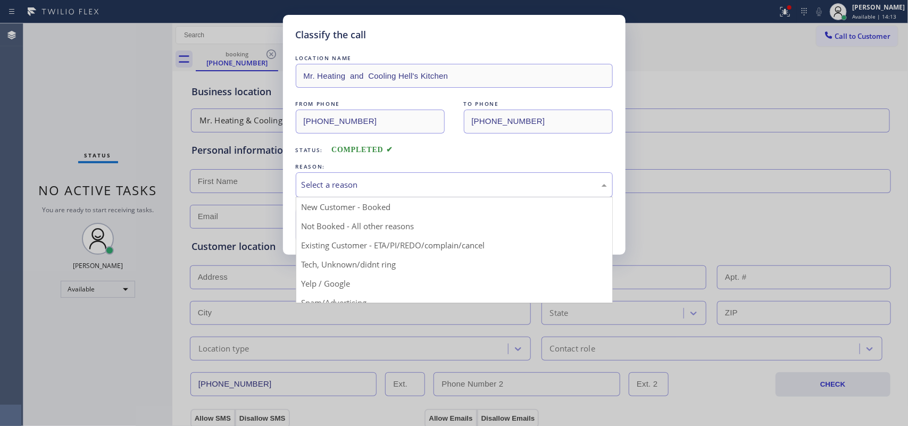
click at [373, 187] on div "Select a reason" at bounding box center [454, 185] width 305 height 12
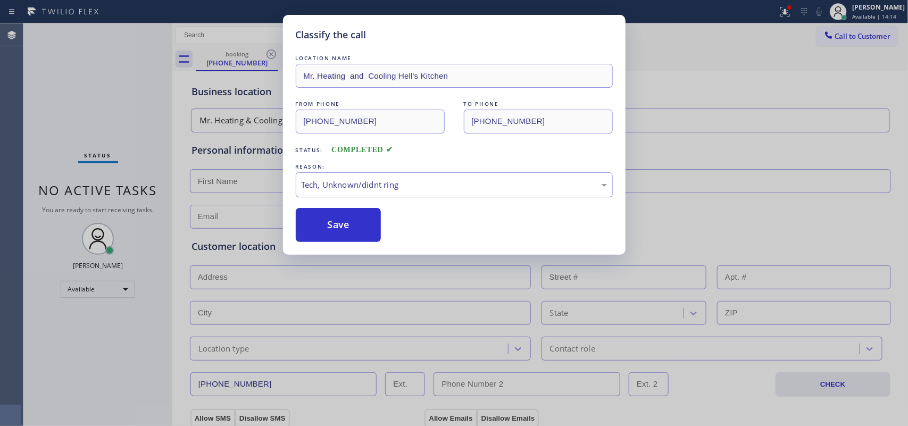
drag, startPoint x: 339, startPoint y: 265, endPoint x: 336, endPoint y: 237, distance: 28.4
click at [339, 265] on div "Classify the call LOCATION NAME Mr. Heating and Cooling Hell's Kitchen FROM PHO…" at bounding box center [454, 213] width 908 height 426
click at [334, 219] on button "Save" at bounding box center [339, 225] width 86 height 34
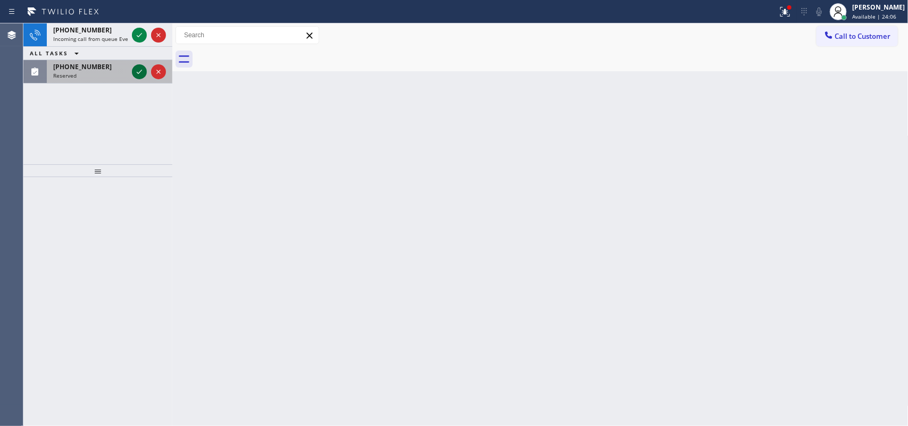
click at [136, 74] on icon at bounding box center [139, 71] width 13 height 13
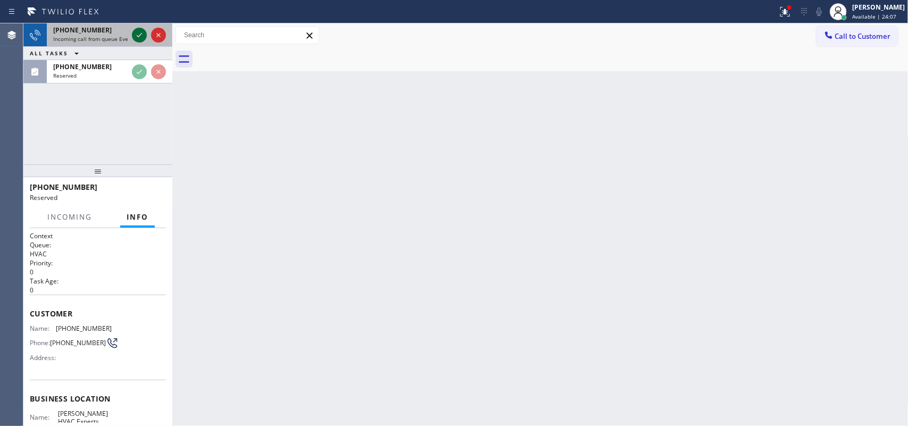
click at [136, 35] on icon at bounding box center [139, 35] width 13 height 13
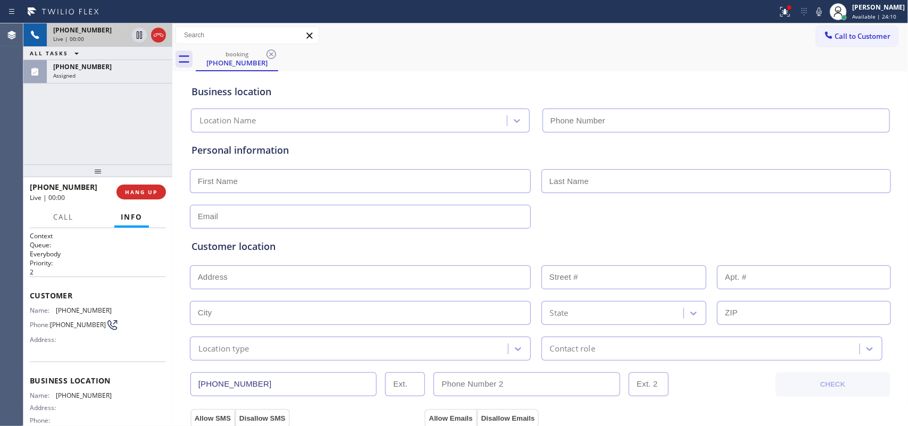
click at [107, 35] on div "Live | 00:00" at bounding box center [90, 38] width 74 height 7
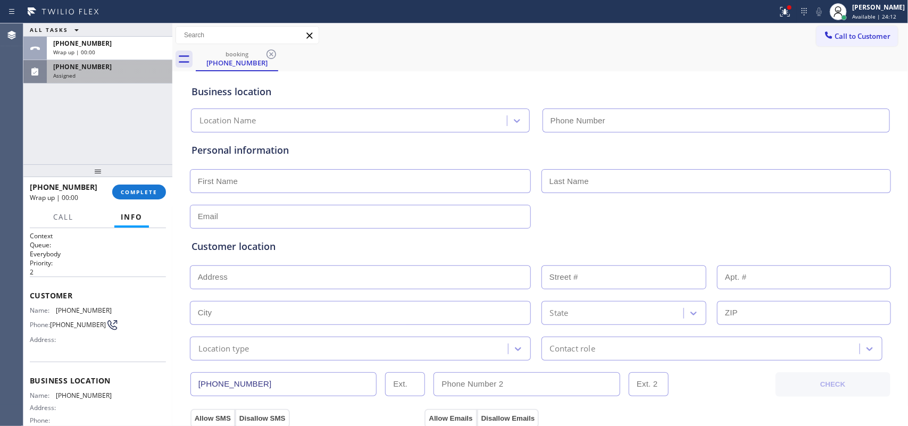
click at [110, 81] on div "[PHONE_NUMBER] Assigned" at bounding box center [107, 71] width 121 height 23
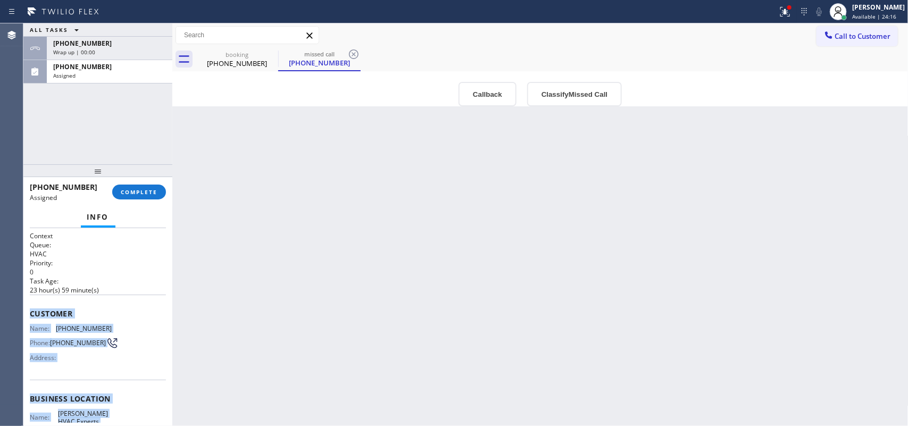
drag, startPoint x: 112, startPoint y: 324, endPoint x: 28, endPoint y: 306, distance: 86.4
click at [28, 306] on div "Context Queue: HVAC Priority: 0 Task Age: [DEMOGRAPHIC_DATA] hour(s) 59 minute(…" at bounding box center [97, 327] width 149 height 198
copy div "Customer Name: [PHONE_NUMBER] Phone: [PHONE_NUMBER] Address: Business location …"
click at [96, 73] on div "Assigned" at bounding box center [109, 75] width 113 height 7
click at [104, 44] on div "[PHONE_NUMBER]" at bounding box center [109, 43] width 113 height 9
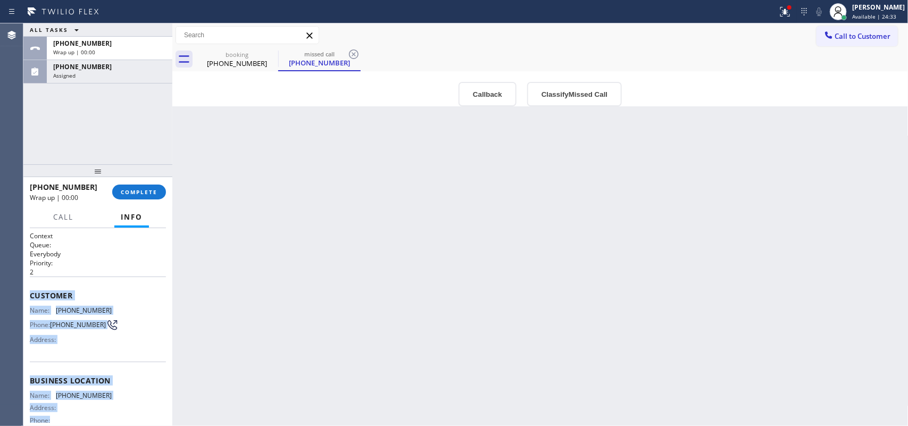
click at [130, 329] on div "Name: [PHONE_NUMBER] Phone: [PHONE_NUMBER] Address:" at bounding box center [98, 327] width 136 height 42
drag, startPoint x: 110, startPoint y: 328, endPoint x: 25, endPoint y: 296, distance: 90.9
click at [25, 296] on div "Context Queue: Everybody Priority: 2 Customer Name: [PHONE_NUMBER] Phone: [PHON…" at bounding box center [97, 327] width 149 height 198
copy div "Customer Name: [PHONE_NUMBER] Phone: [PHONE_NUMBER] Address: Business location …"
click at [155, 189] on span "COMPLETE" at bounding box center [139, 191] width 37 height 7
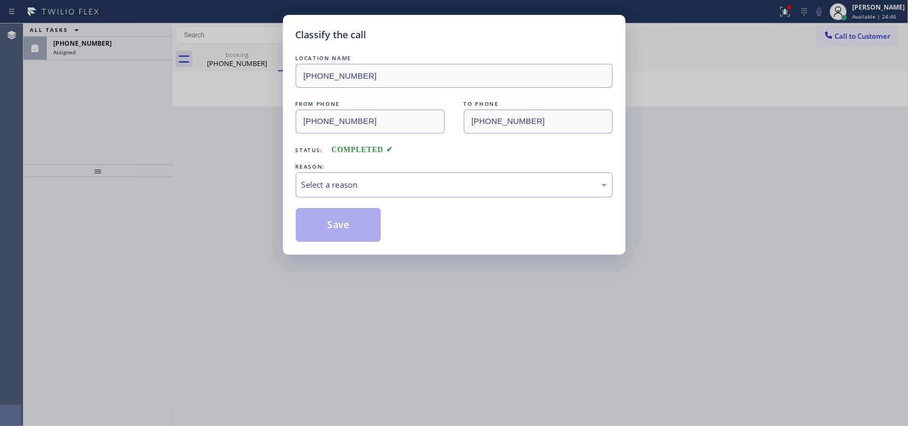
click at [290, 176] on div "Classify the call LOCATION NAME [PHONE_NUMBER] FROM PHONE [PHONE_NUMBER] TO PHO…" at bounding box center [454, 135] width 343 height 240
click at [325, 197] on div "Select a reason" at bounding box center [454, 184] width 317 height 25
click at [333, 234] on button "Save" at bounding box center [339, 225] width 86 height 34
click at [104, 44] on div "Classify the call LOCATION NAME [PHONE_NUMBER] FROM PHONE [PHONE_NUMBER] TO PHO…" at bounding box center [454, 213] width 908 height 426
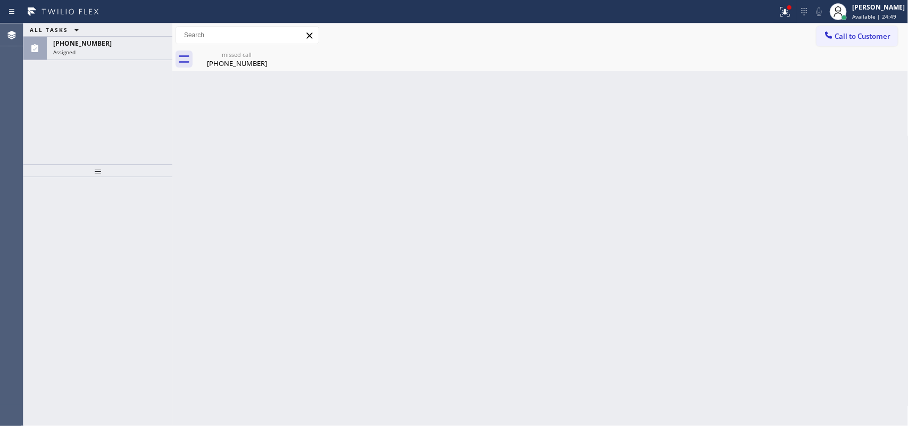
click at [104, 44] on div "[PHONE_NUMBER]" at bounding box center [109, 43] width 113 height 9
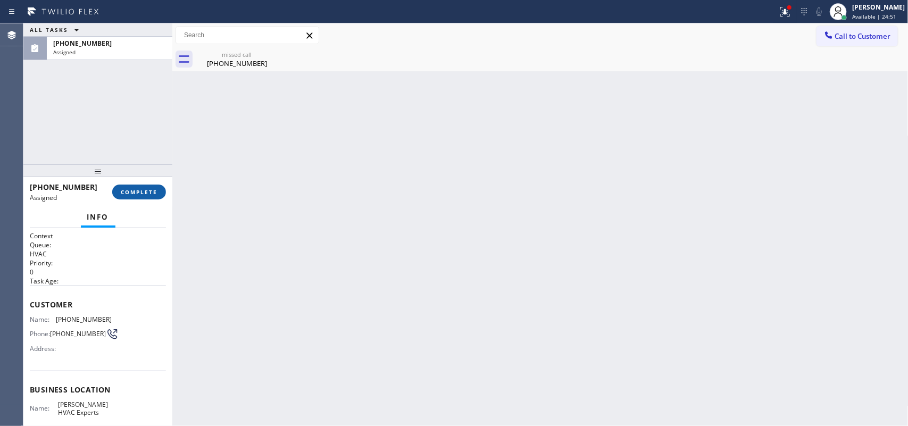
click at [155, 187] on button "COMPLETE" at bounding box center [139, 192] width 54 height 15
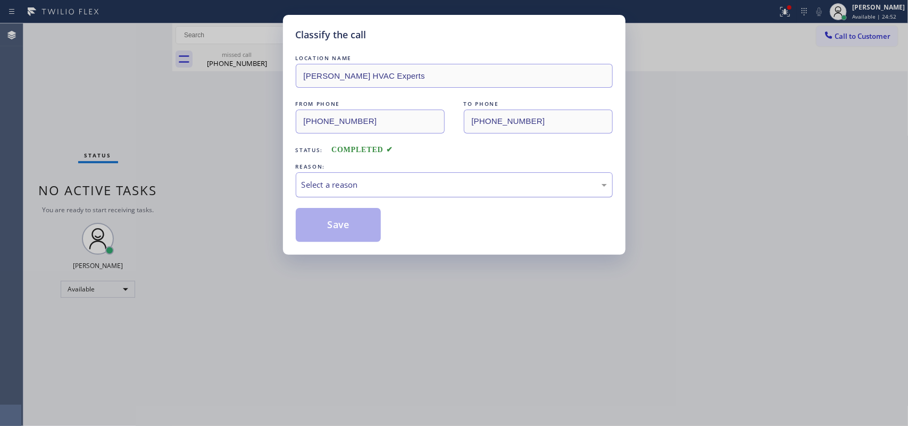
click at [378, 184] on div "Select a reason" at bounding box center [454, 185] width 305 height 12
click at [366, 228] on button "Save" at bounding box center [339, 225] width 86 height 34
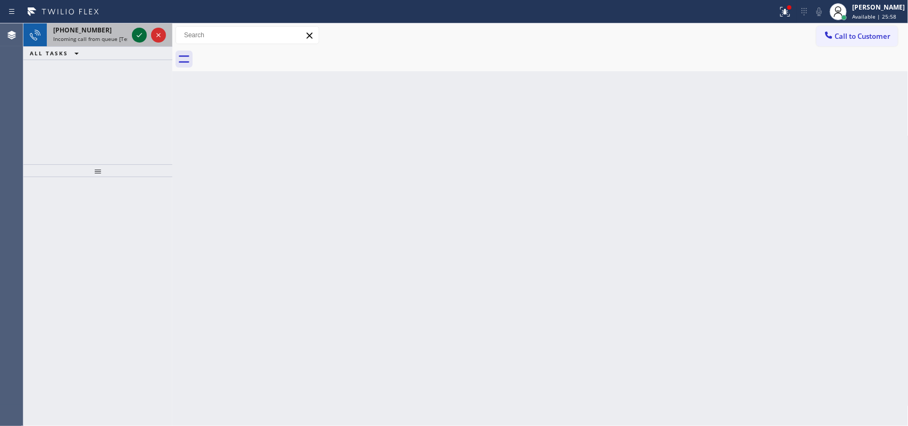
click at [141, 31] on icon at bounding box center [139, 35] width 13 height 13
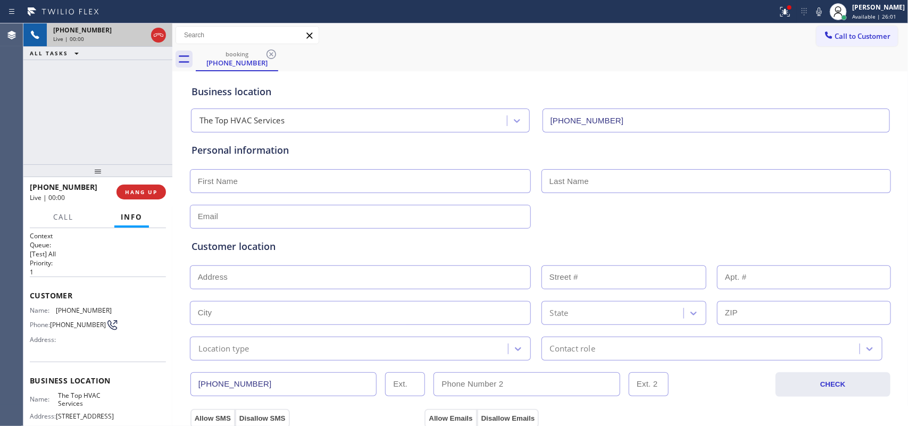
type input "[PHONE_NUMBER]"
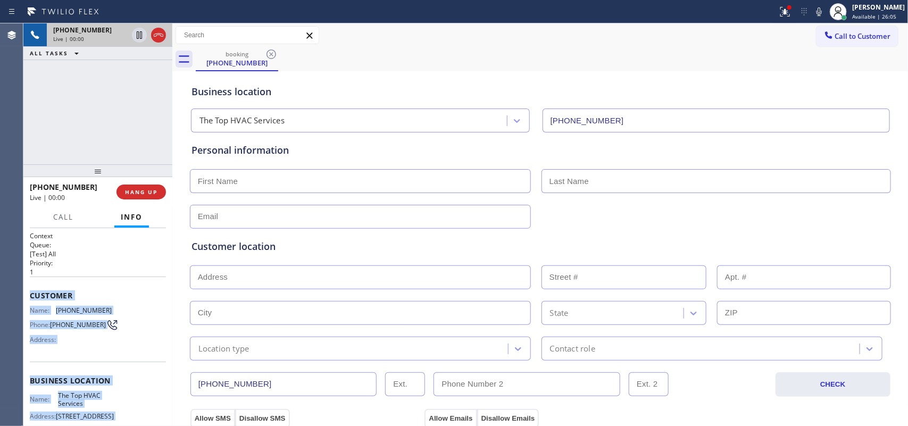
drag, startPoint x: 127, startPoint y: 331, endPoint x: 29, endPoint y: 292, distance: 105.0
click at [30, 292] on div "Context Queue: [Test] All Priority: 1 Customer Name: [PHONE_NUMBER] Phone: [PHO…" at bounding box center [98, 381] width 136 height 300
copy div "Customer Name: [PHONE_NUMBER] Phone: [PHONE_NUMBER] Address: Business location …"
click at [65, 213] on span "Call" at bounding box center [63, 217] width 20 height 10
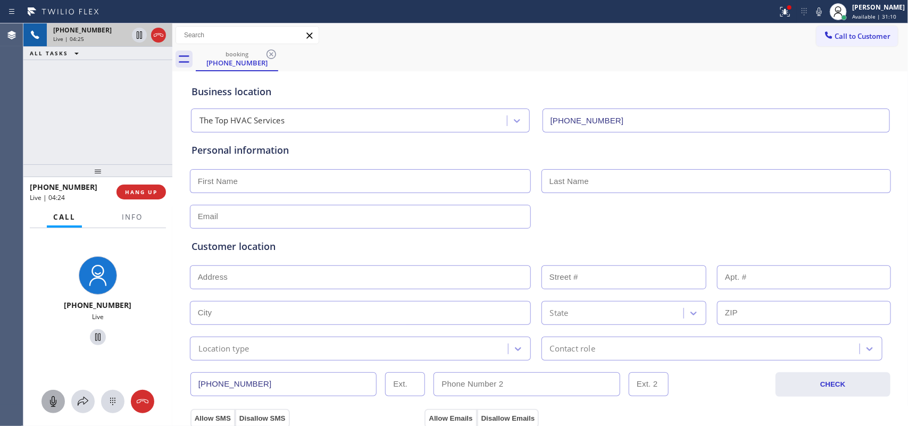
click at [54, 341] on icon at bounding box center [53, 401] width 6 height 11
click at [95, 336] on icon at bounding box center [97, 337] width 5 height 7
drag, startPoint x: 54, startPoint y: 404, endPoint x: 86, endPoint y: 354, distance: 59.8
click at [54, 341] on icon at bounding box center [53, 401] width 13 height 13
click at [92, 335] on icon at bounding box center [98, 337] width 13 height 13
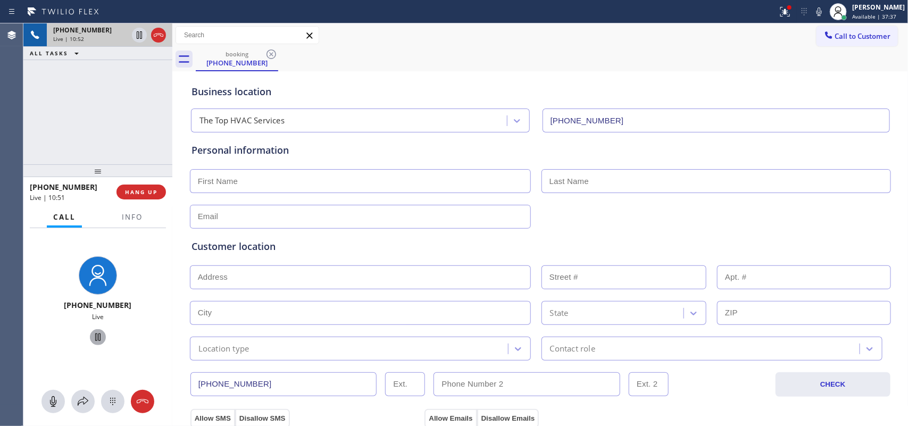
click at [234, 183] on input "text" at bounding box center [360, 181] width 341 height 24
click at [217, 222] on input "text" at bounding box center [360, 217] width 341 height 24
paste input "[EMAIL_ADDRESS][DOMAIN_NAME]"
type input "[EMAIL_ADDRESS][DOMAIN_NAME]"
click at [346, 175] on input "text" at bounding box center [360, 181] width 341 height 24
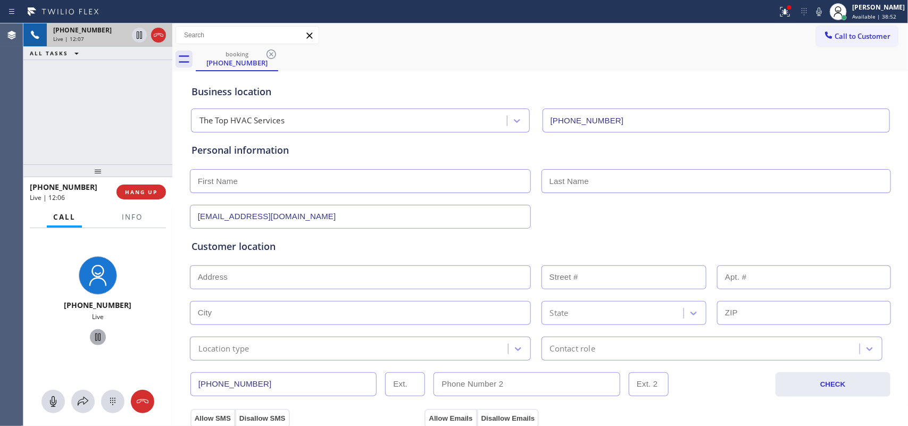
click at [442, 186] on input "text" at bounding box center [360, 181] width 341 height 24
type input "[PERSON_NAME]"
click at [726, 185] on input "text" at bounding box center [717, 181] width 350 height 24
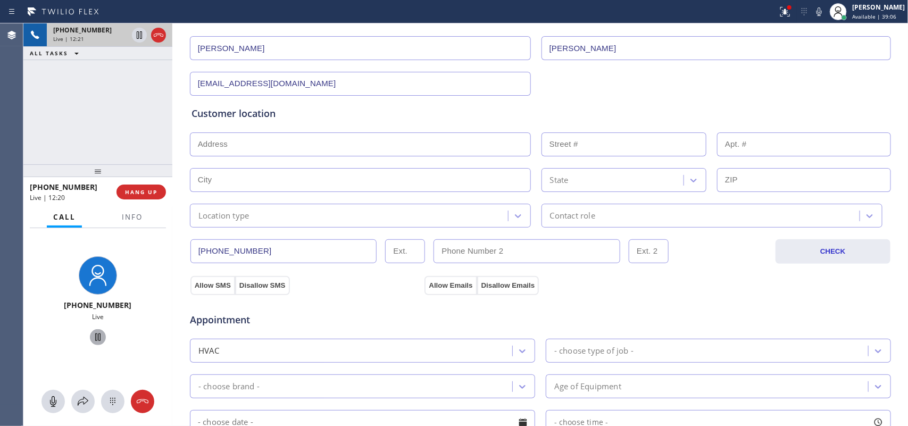
type input "[PERSON_NAME]"
click at [226, 145] on input "text" at bounding box center [360, 144] width 341 height 24
paste input "[STREET_ADDRESS]"
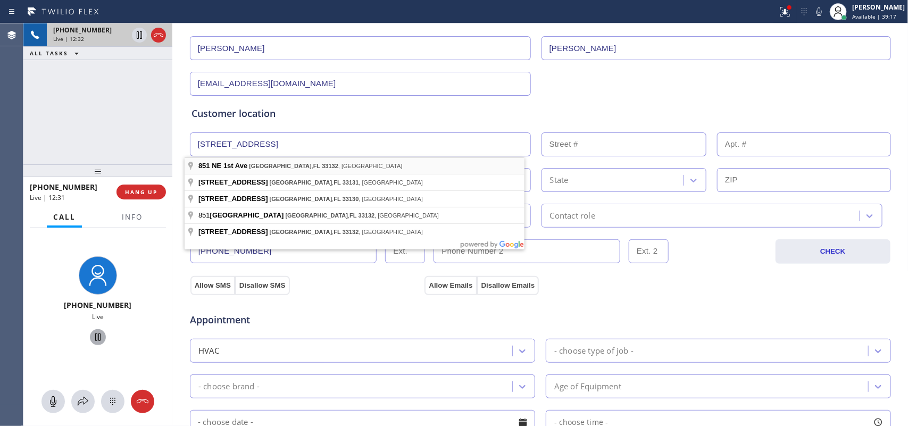
type input "[STREET_ADDRESS]"
type input "851"
type input "[GEOGRAPHIC_DATA]"
type input "33132"
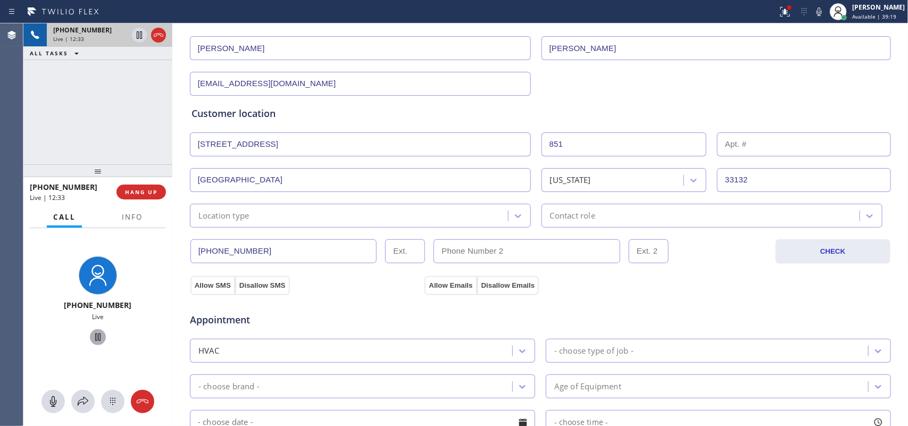
click at [726, 141] on input "text" at bounding box center [804, 144] width 174 height 24
click at [726, 143] on input "text" at bounding box center [804, 144] width 174 height 24
click at [230, 105] on div "Customer location >> ADD NEW ADDRESS << + NEW ADDRESS [STREET_ADDRESS][US_STATE…" at bounding box center [540, 162] width 702 height 132
click at [726, 146] on input "text" at bounding box center [804, 144] width 174 height 24
paste input "3911"
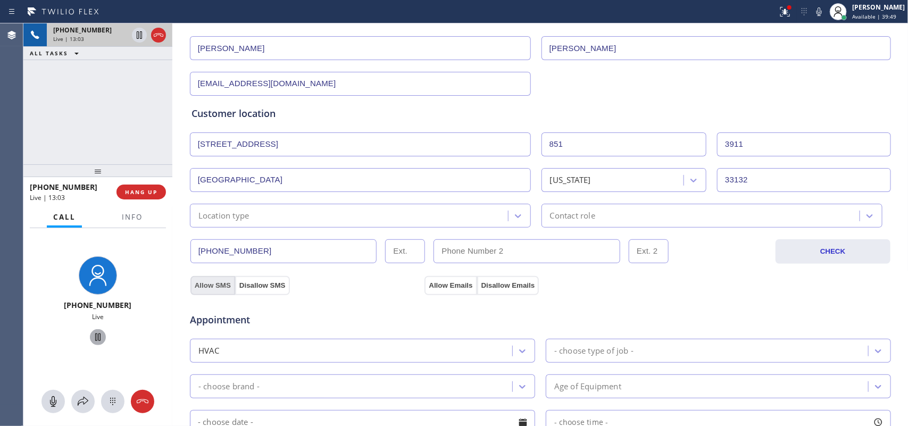
type input "3911"
click at [210, 289] on button "Allow SMS" at bounding box center [212, 285] width 45 height 19
click at [456, 285] on button "Allow Emails" at bounding box center [451, 285] width 52 height 19
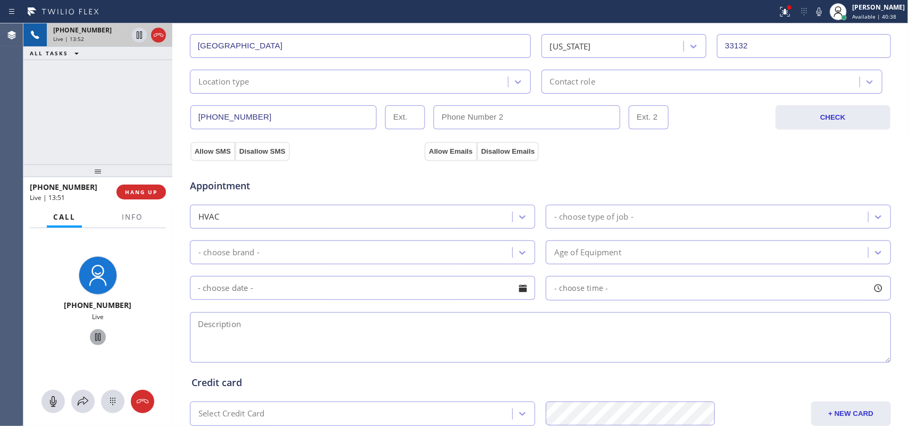
scroll to position [134, 0]
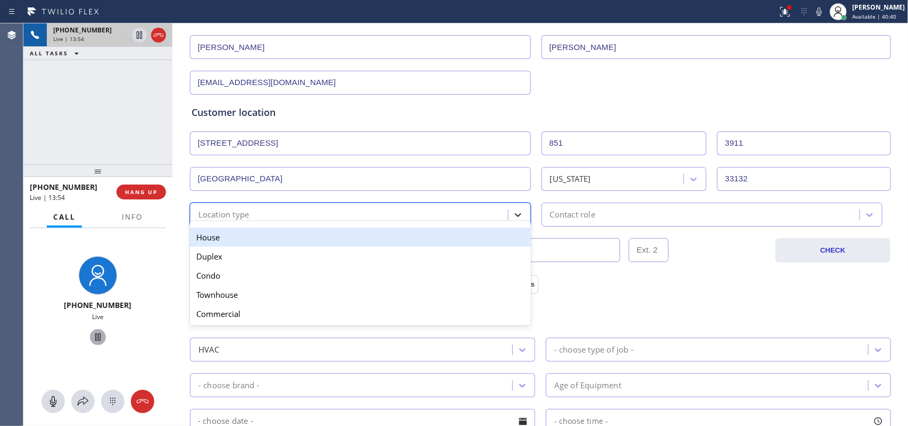
click at [515, 216] on icon at bounding box center [518, 215] width 6 height 4
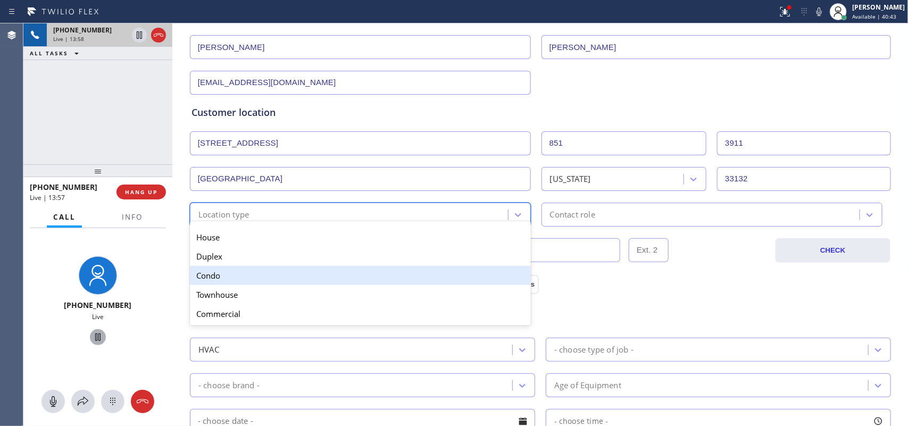
click at [375, 283] on div "Condo" at bounding box center [360, 275] width 341 height 19
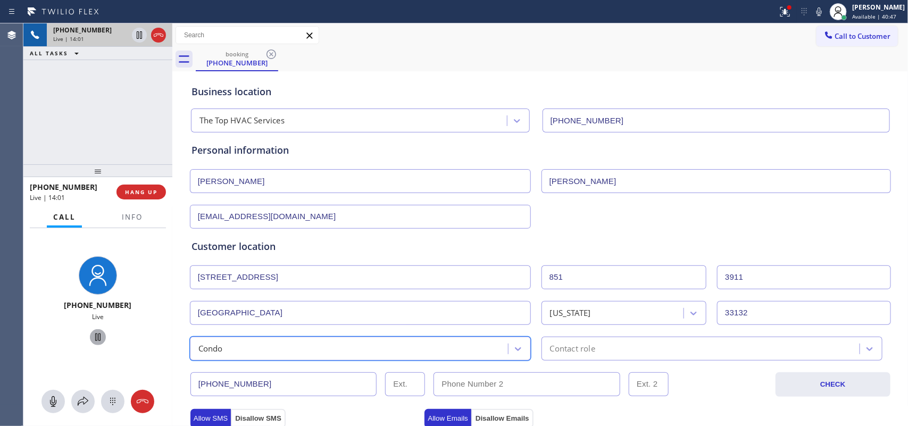
scroll to position [200, 0]
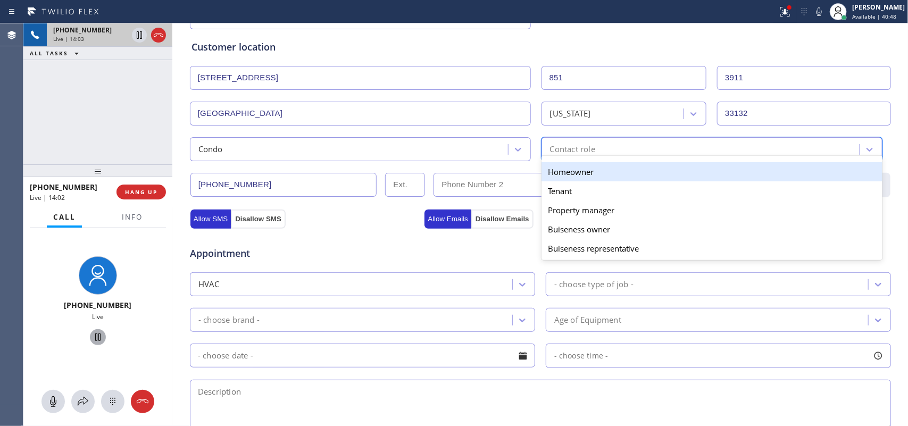
click at [631, 153] on div "Contact role" at bounding box center [702, 149] width 315 height 19
click at [631, 171] on div "Homeowner" at bounding box center [712, 171] width 341 height 19
click at [631, 171] on div "[PHONE_NUMBER] CHECK" at bounding box center [540, 179] width 702 height 36
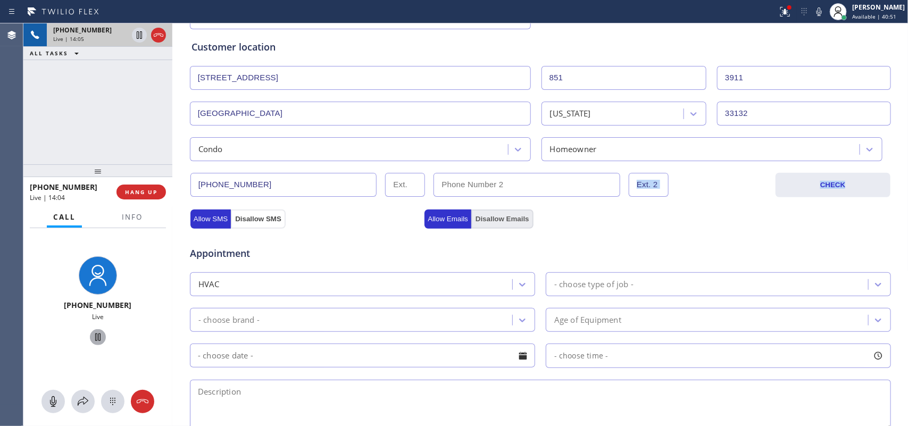
scroll to position [400, 0]
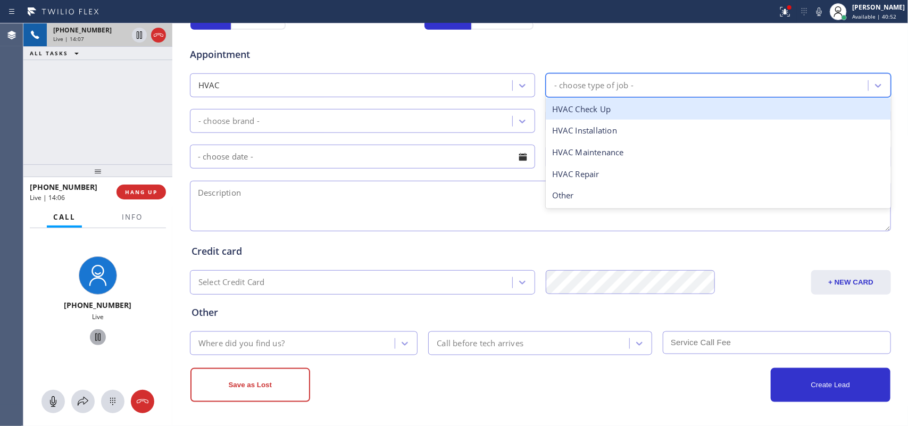
click at [636, 80] on div "- choose type of job -" at bounding box center [708, 85] width 319 height 19
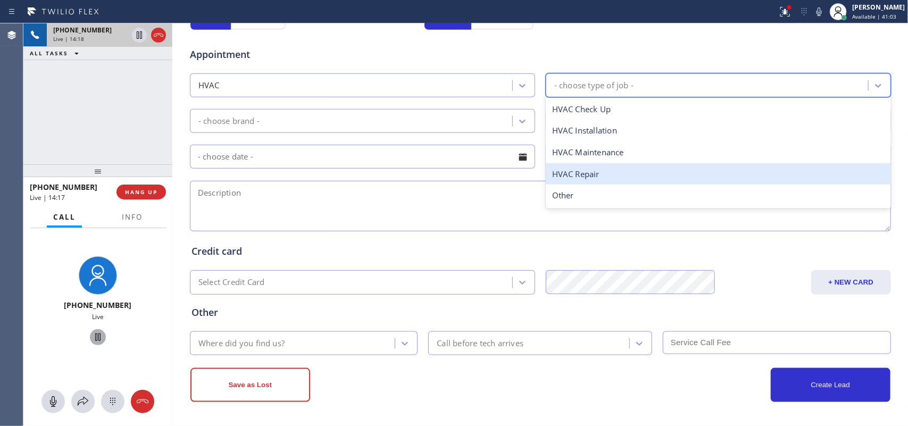
drag, startPoint x: 605, startPoint y: 173, endPoint x: 571, endPoint y: 163, distance: 35.5
click at [604, 173] on div "HVAC Repair" at bounding box center [718, 174] width 345 height 22
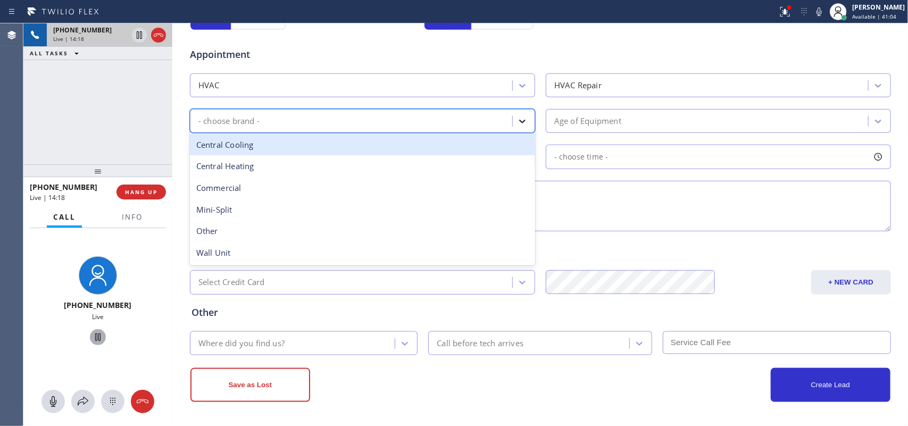
click at [517, 126] on icon at bounding box center [522, 121] width 11 height 11
click at [328, 134] on div "Central Cooling" at bounding box center [362, 145] width 345 height 22
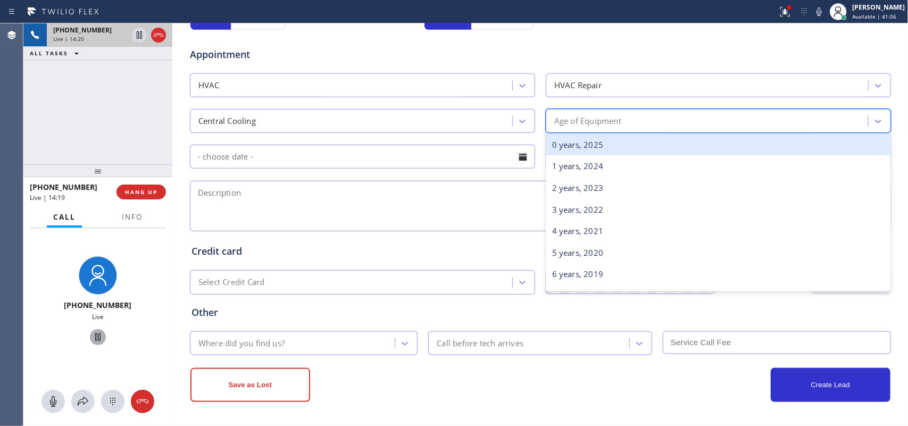
click at [618, 123] on div "Age of Equipment" at bounding box center [708, 121] width 319 height 19
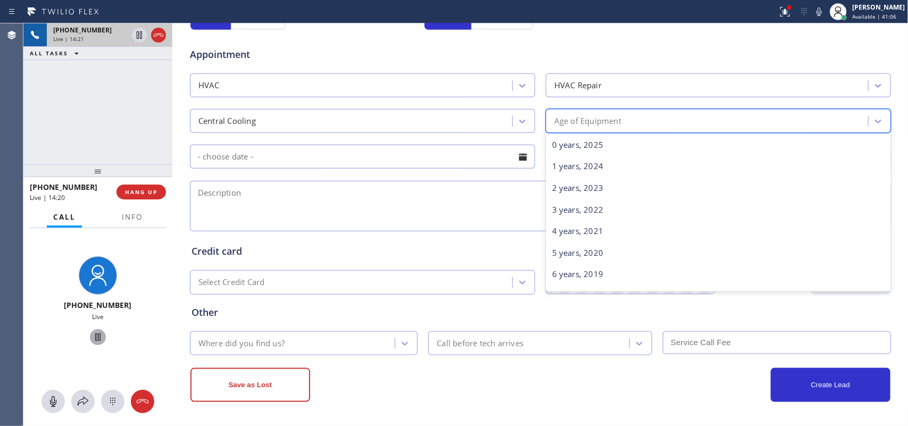
scroll to position [133, 0]
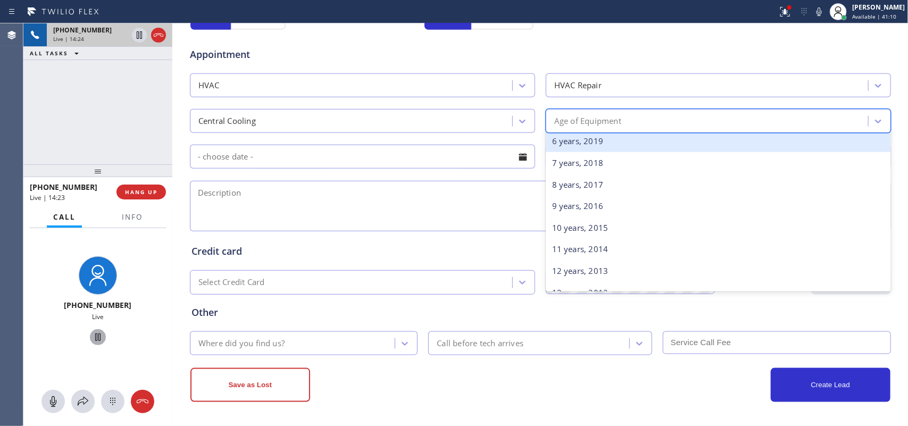
click at [657, 150] on div "6 years, 2019" at bounding box center [718, 141] width 345 height 22
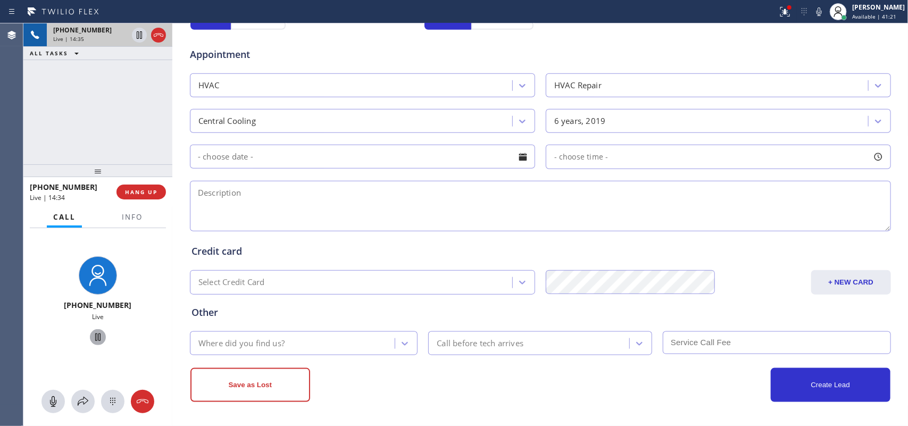
click at [214, 162] on input "text" at bounding box center [362, 157] width 345 height 24
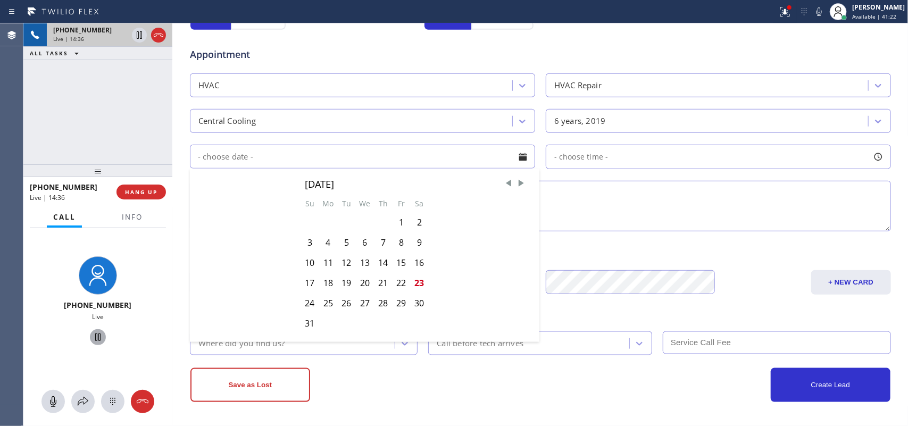
click at [129, 133] on div "[PHONE_NUMBER] Live | 14:36 ALL TASKS ALL TASKS ACTIVE TASKS TASKS IN WRAP UP" at bounding box center [97, 93] width 149 height 141
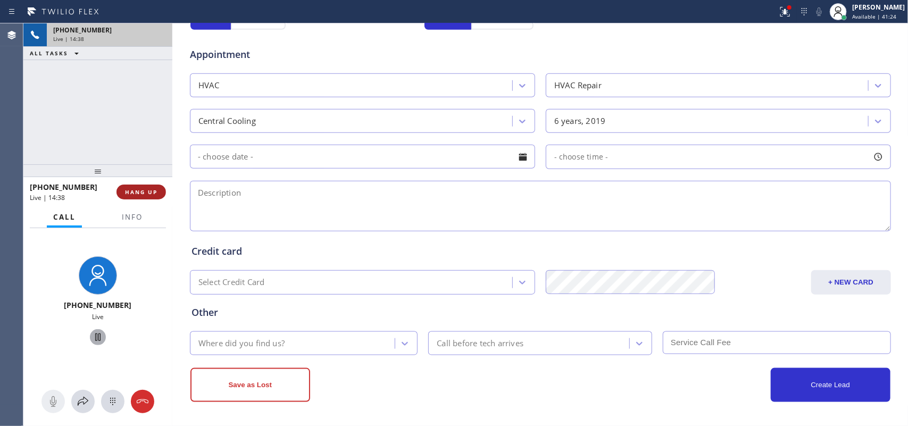
click at [142, 197] on button "HANG UP" at bounding box center [141, 192] width 49 height 15
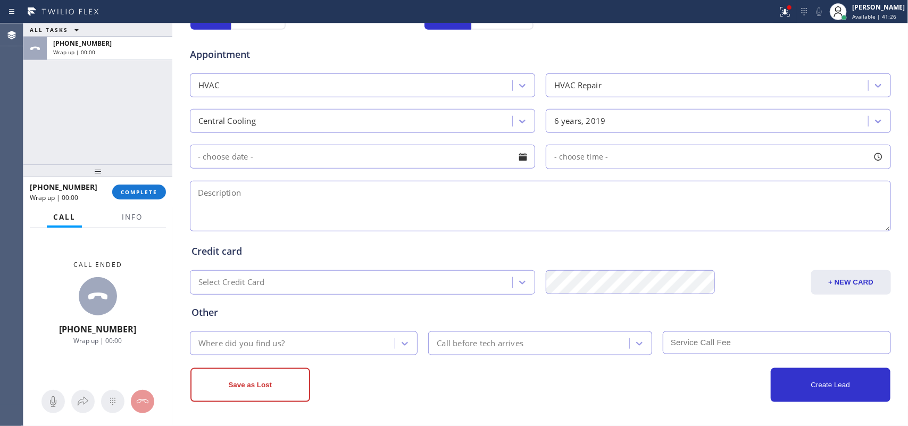
click at [470, 230] on div "ALL TASKS ALL TASKS ACTIVE TASKS TASKS IN WRAP UP [PHONE_NUMBER] Wrap up | 00:0…" at bounding box center [465, 224] width 885 height 403
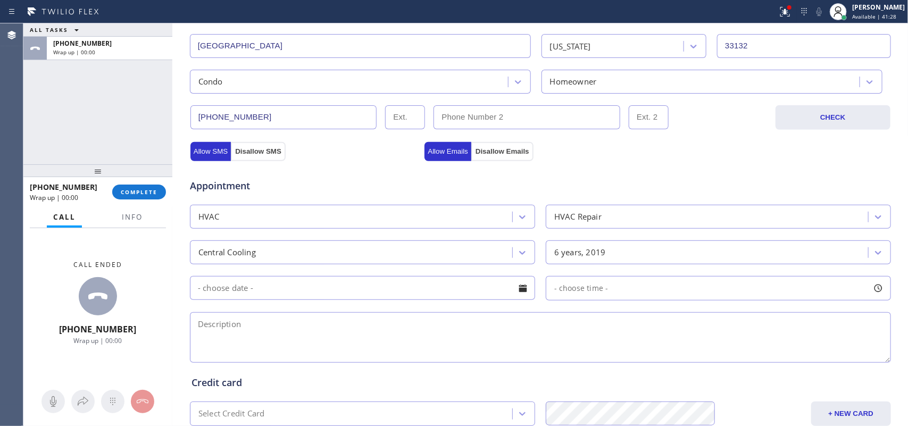
scroll to position [334, 0]
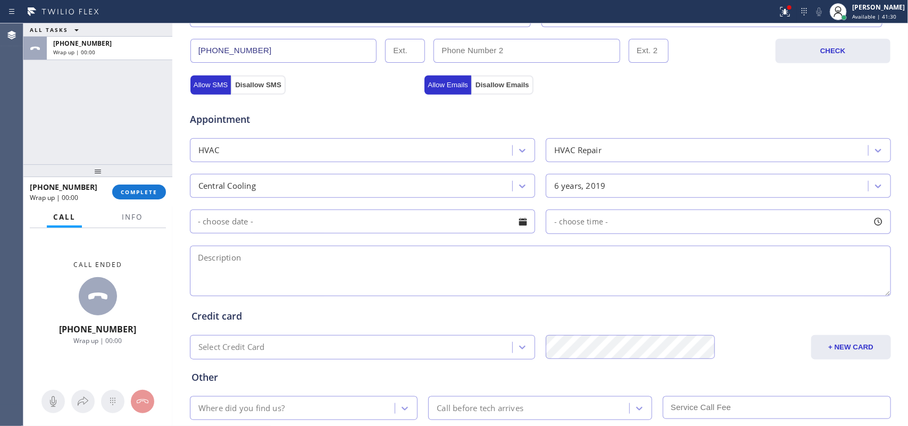
click at [523, 229] on div at bounding box center [523, 222] width 18 height 18
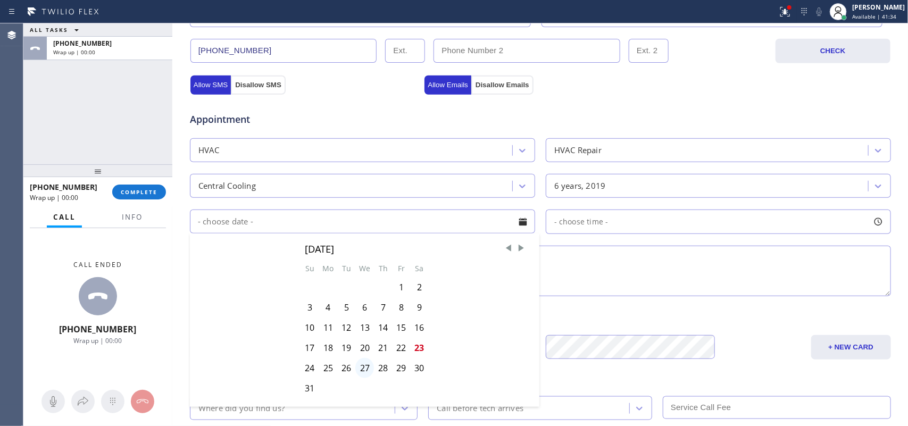
click at [362, 341] on div "27" at bounding box center [364, 368] width 19 height 20
type input "[DATE]"
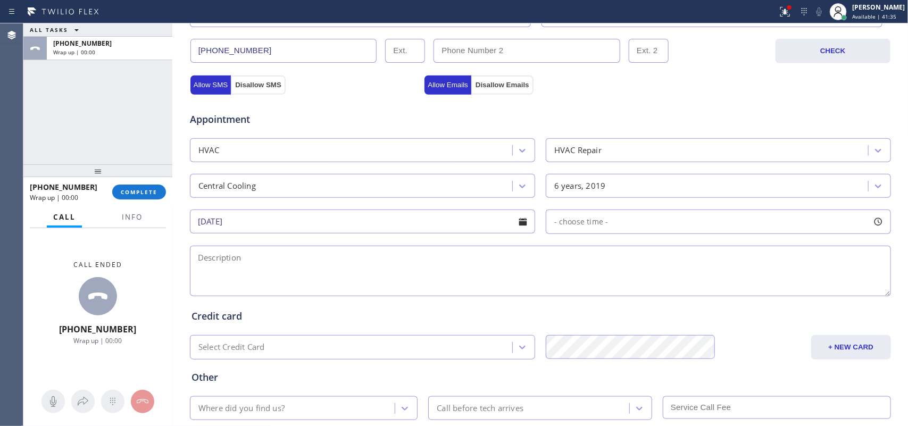
click at [362, 341] on div "Other Where did you find us? Call before tech arrives" at bounding box center [540, 390] width 702 height 61
click at [726, 222] on div at bounding box center [878, 222] width 18 height 18
drag, startPoint x: 622, startPoint y: 288, endPoint x: 650, endPoint y: 284, distance: 29.1
click at [652, 284] on div at bounding box center [658, 287] width 13 height 22
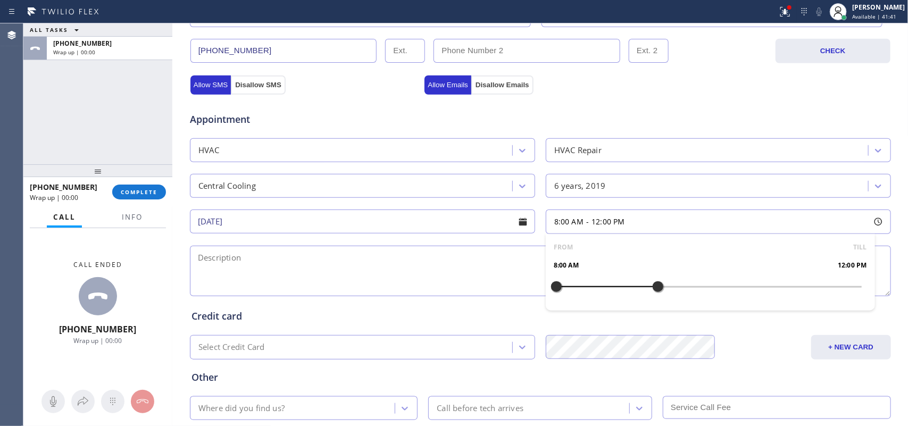
click at [416, 264] on textarea at bounding box center [540, 271] width 701 height 51
click at [137, 224] on button "Info" at bounding box center [132, 217] width 34 height 21
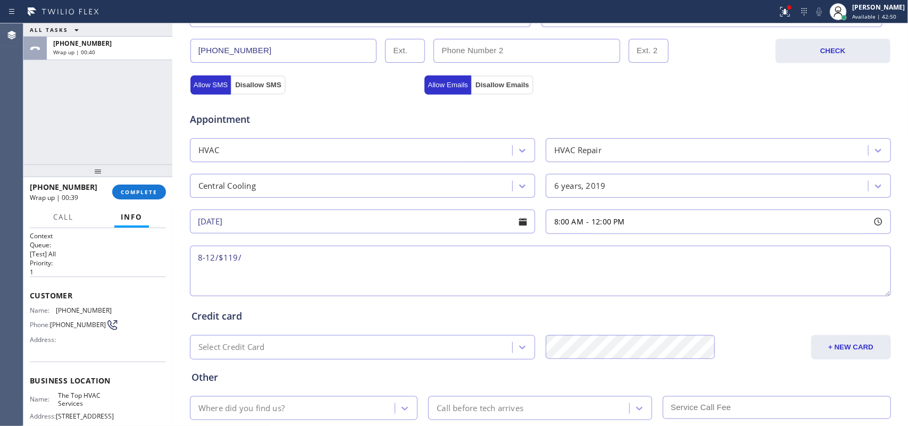
scroll to position [118, 0]
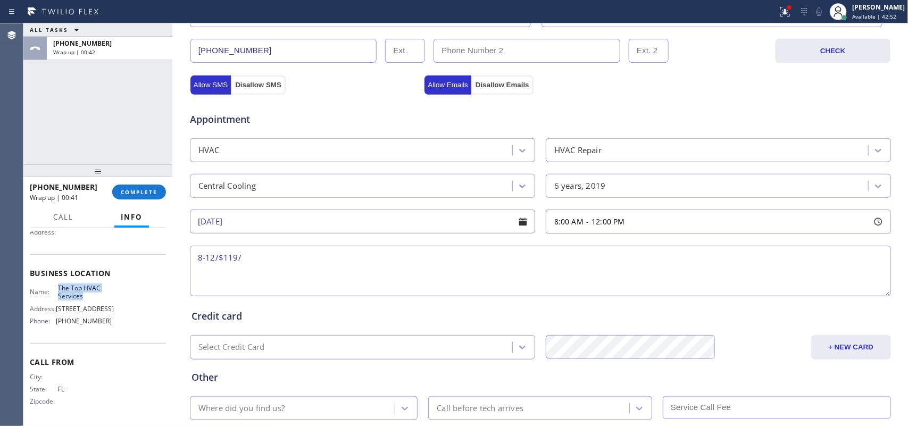
drag, startPoint x: 78, startPoint y: 285, endPoint x: 56, endPoint y: 276, distance: 23.6
click at [58, 284] on span "The Top HVAC Services" at bounding box center [84, 292] width 53 height 16
copy span "The Top HVAC Services"
drag, startPoint x: 227, startPoint y: 282, endPoint x: 238, endPoint y: 272, distance: 15.1
click at [229, 282] on textarea "8-12/$119/" at bounding box center [540, 271] width 701 height 51
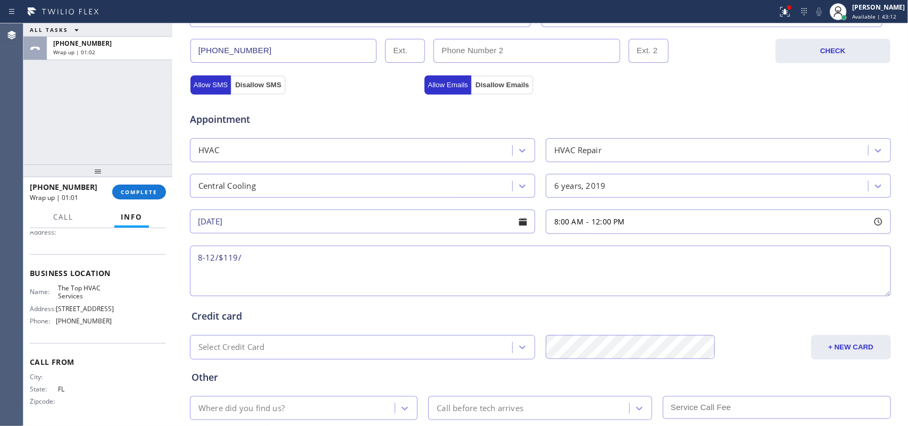
click at [251, 262] on textarea "8-12/$119/" at bounding box center [540, 271] width 701 height 51
paste textarea "condo-ho/ central unit/ 1 tstat/ [DEMOGRAPHIC_DATA]/ not cooling the apartment,…"
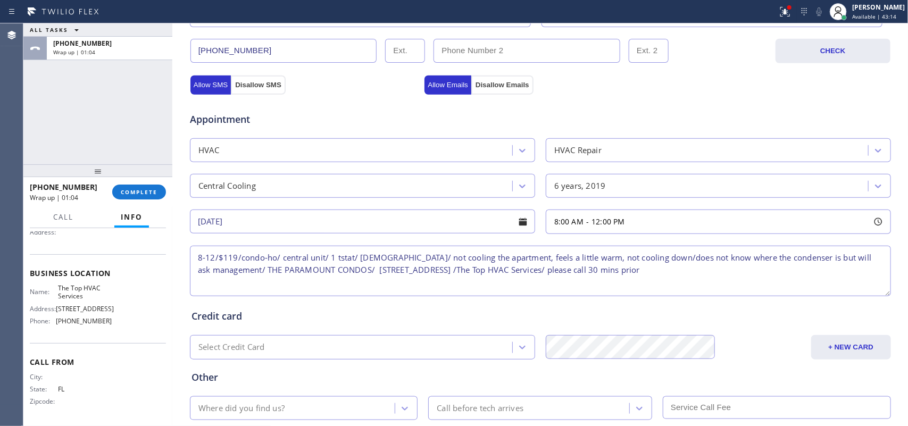
scroll to position [400, 0]
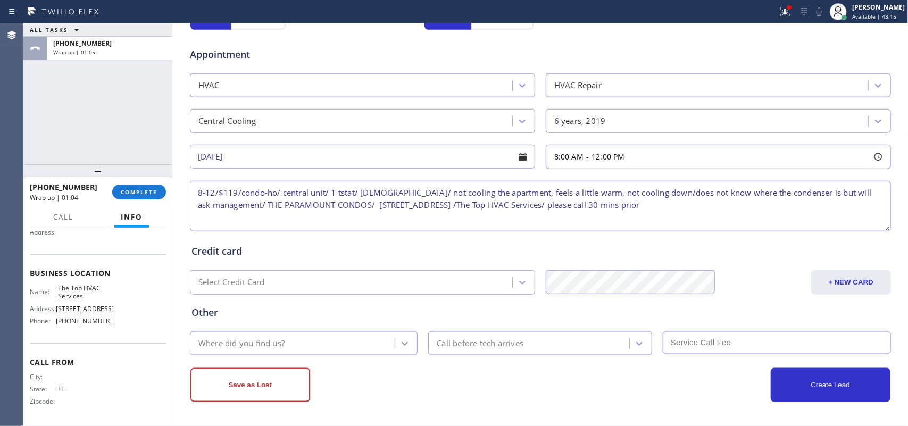
type textarea "8-12/$119/condo-ho/ central unit/ 1 tstat/ [DEMOGRAPHIC_DATA]/ not cooling the …"
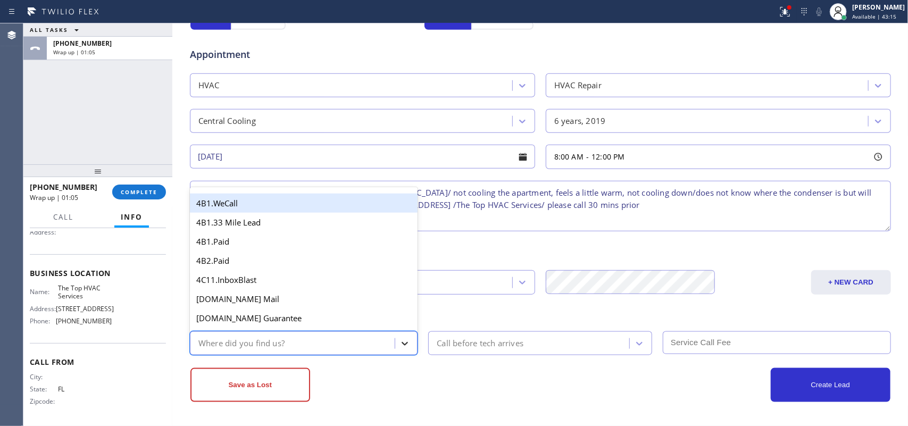
click at [400, 339] on icon at bounding box center [405, 343] width 11 height 11
type input "g"
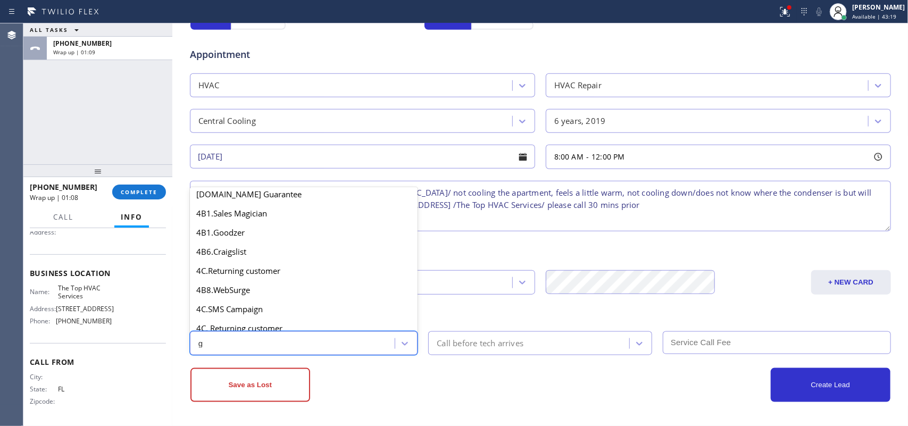
scroll to position [201, 0]
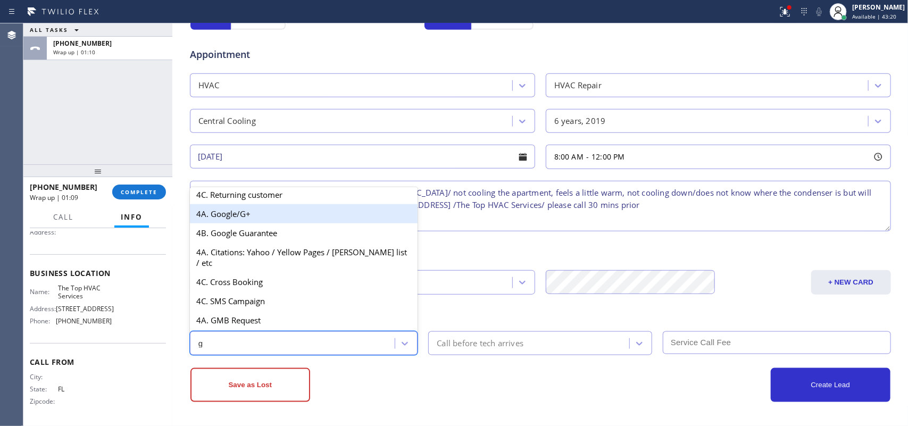
click at [267, 220] on div "4A. Google/G+" at bounding box center [304, 213] width 228 height 19
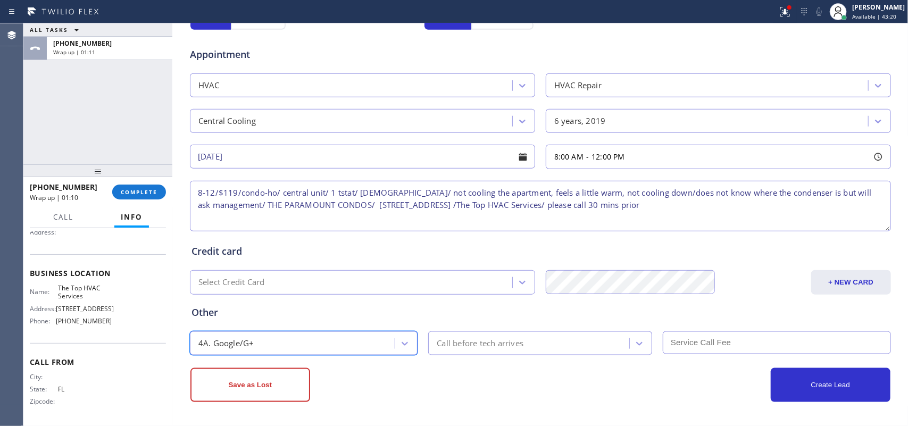
click at [507, 341] on div "Call before tech arrives" at bounding box center [480, 343] width 87 height 12
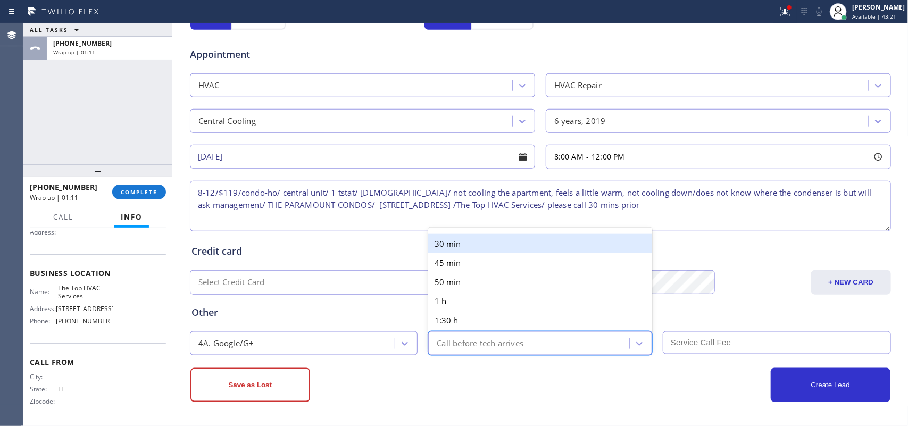
click at [493, 238] on div "30 min" at bounding box center [540, 243] width 224 height 19
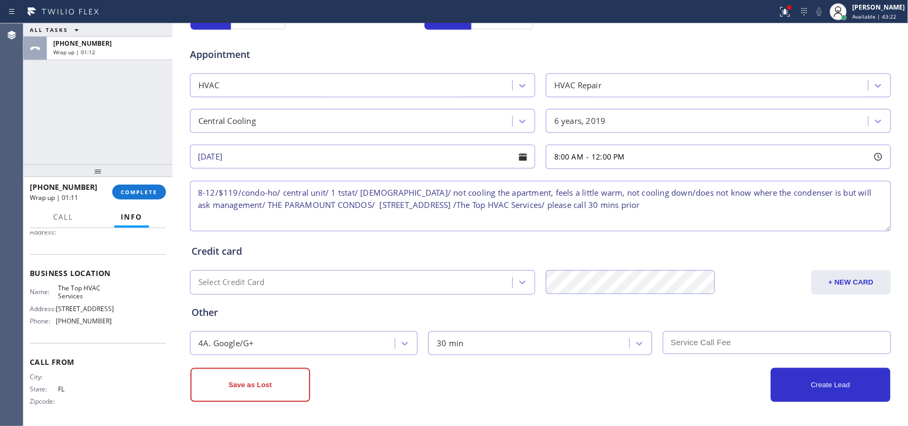
click at [715, 341] on input "text" at bounding box center [777, 343] width 228 height 23
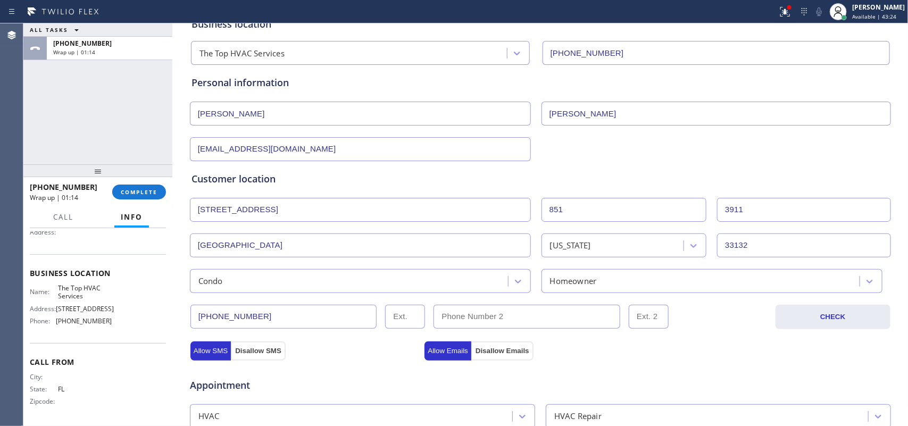
scroll to position [0, 0]
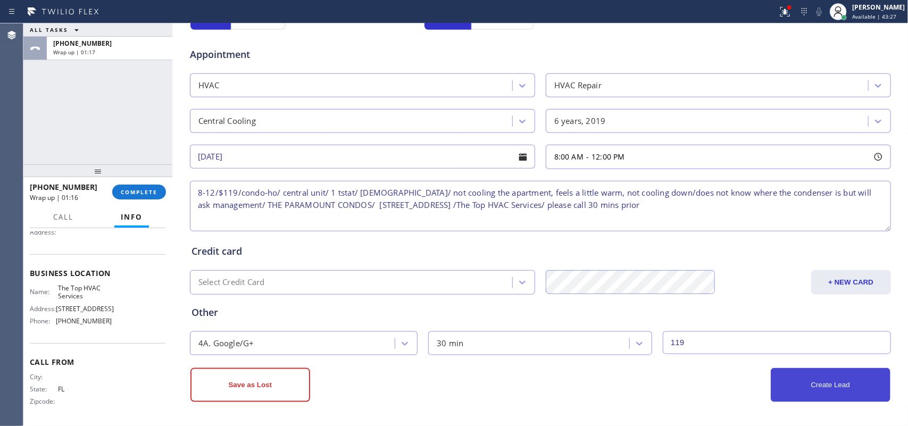
type input "119"
click at [726, 341] on button "Create Lead" at bounding box center [831, 385] width 120 height 34
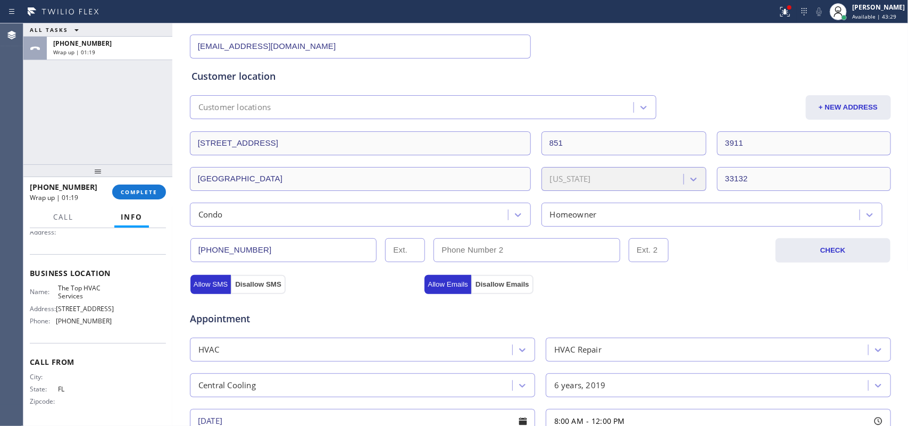
scroll to position [104, 0]
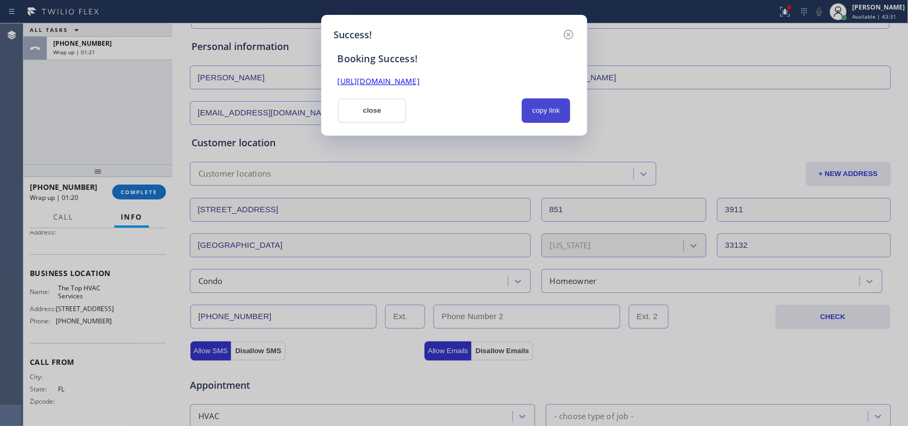
click at [559, 115] on button "copy link" at bounding box center [546, 110] width 49 height 24
click at [420, 82] on link "[URL][DOMAIN_NAME]" at bounding box center [379, 81] width 82 height 10
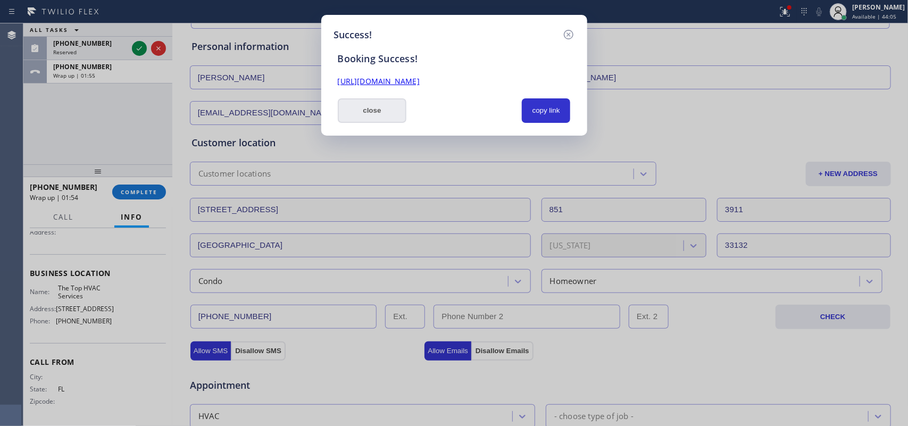
click at [373, 102] on button "close" at bounding box center [372, 110] width 69 height 24
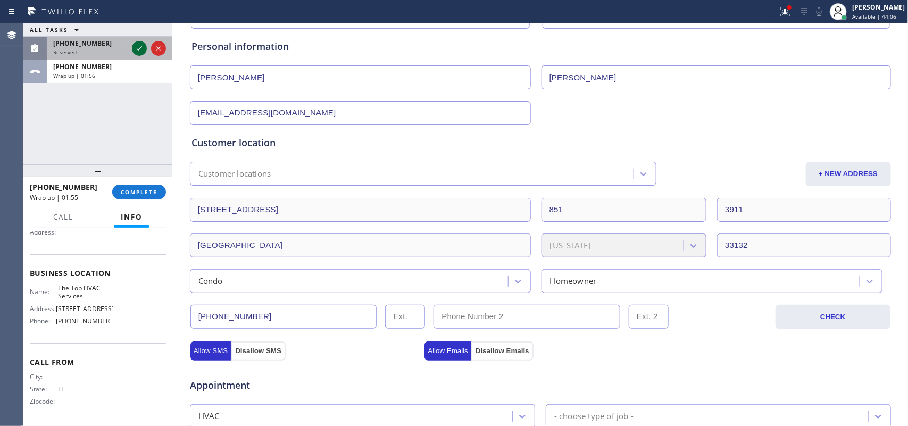
click at [142, 44] on icon at bounding box center [139, 48] width 13 height 13
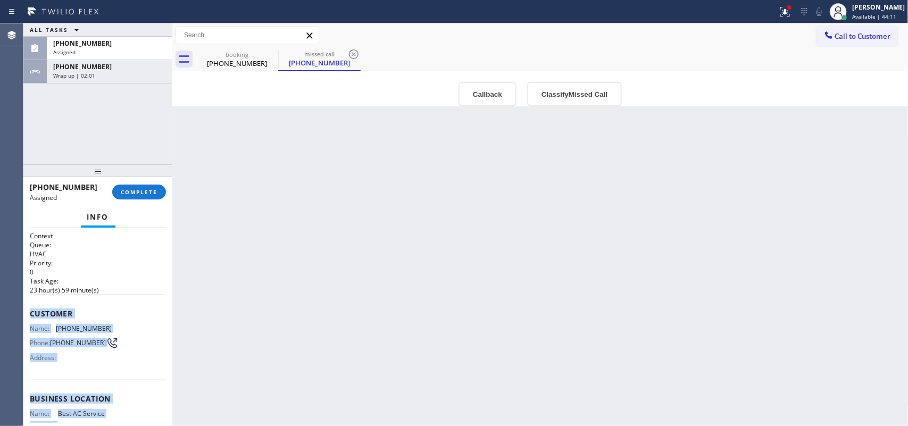
drag, startPoint x: 121, startPoint y: 330, endPoint x: 28, endPoint y: 311, distance: 95.0
click at [28, 311] on div "Context Queue: HVAC Priority: 0 Task Age: [DEMOGRAPHIC_DATA] hour(s) 59 minute(…" at bounding box center [97, 327] width 149 height 198
copy div "Customer Name: [PHONE_NUMBER] Phone: [PHONE_NUMBER] Address: Business location …"
click at [588, 102] on button "Classify Missed Call" at bounding box center [574, 94] width 95 height 24
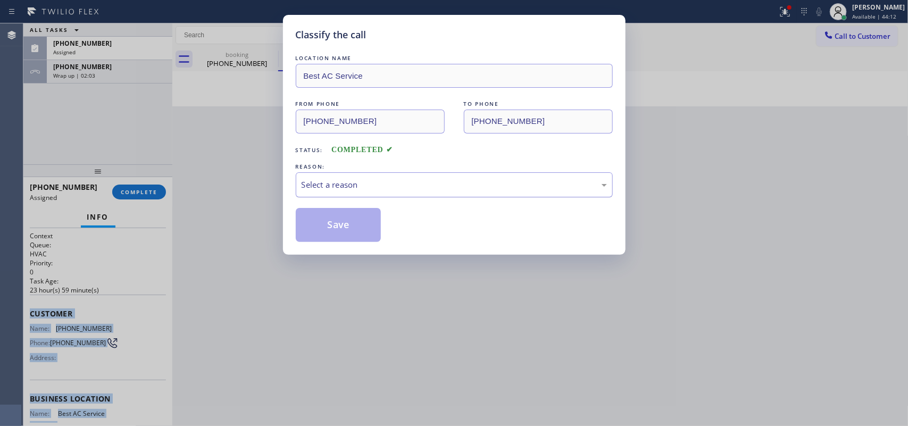
click at [543, 192] on div "Select a reason" at bounding box center [454, 184] width 317 height 25
click at [349, 228] on button "Save" at bounding box center [339, 225] width 86 height 34
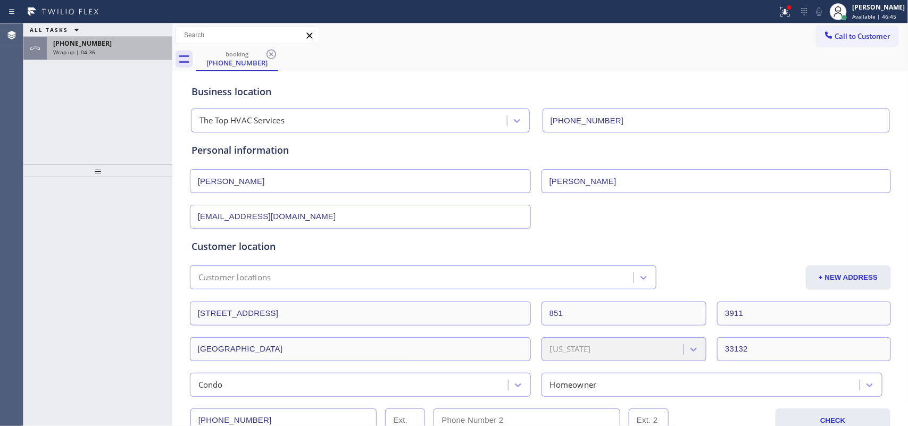
click at [113, 52] on div "Wrap up | 04:36" at bounding box center [109, 51] width 113 height 7
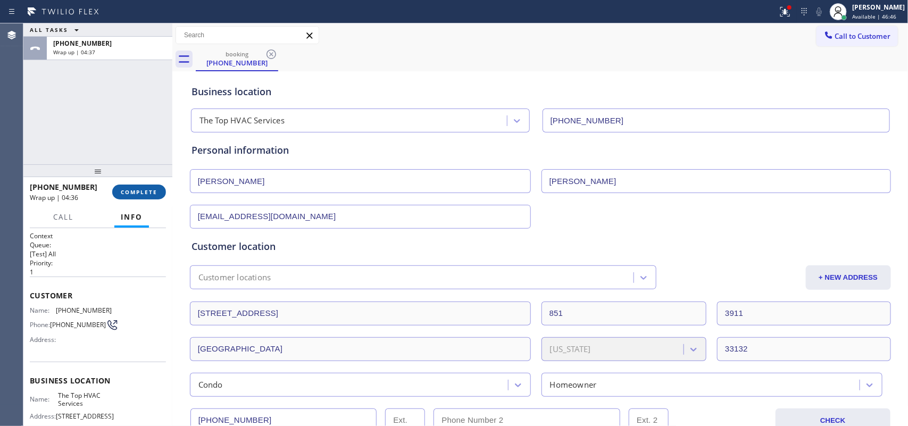
click at [145, 187] on button "COMPLETE" at bounding box center [139, 192] width 54 height 15
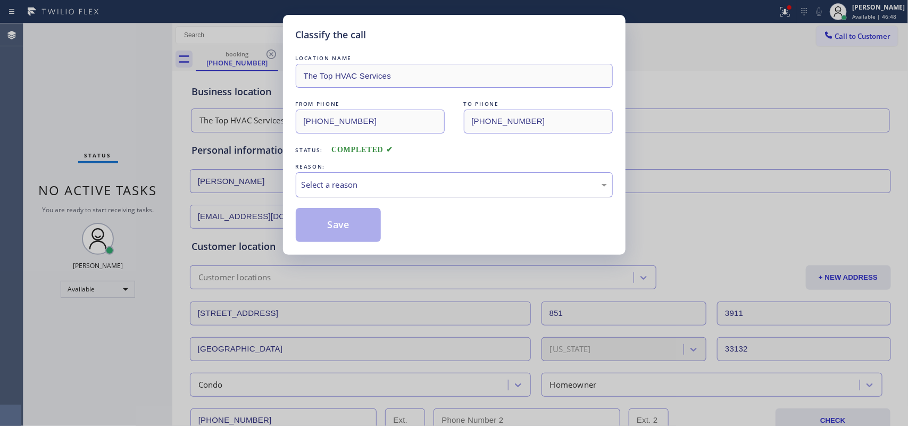
click at [346, 185] on div "Select a reason" at bounding box center [454, 185] width 305 height 12
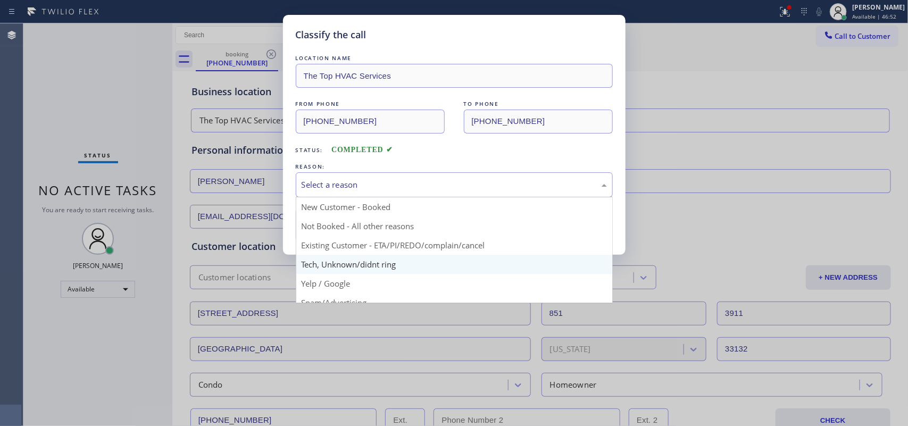
click at [363, 264] on div "Classify the call LOCATION NAME The Top HVAC Services FROM PHONE [PHONE_NUMBER]…" at bounding box center [454, 213] width 908 height 426
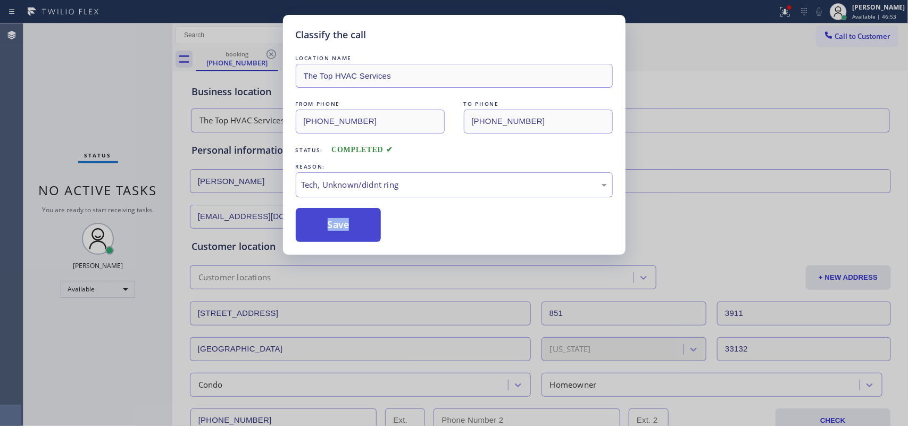
click at [344, 229] on button "Save" at bounding box center [339, 225] width 86 height 34
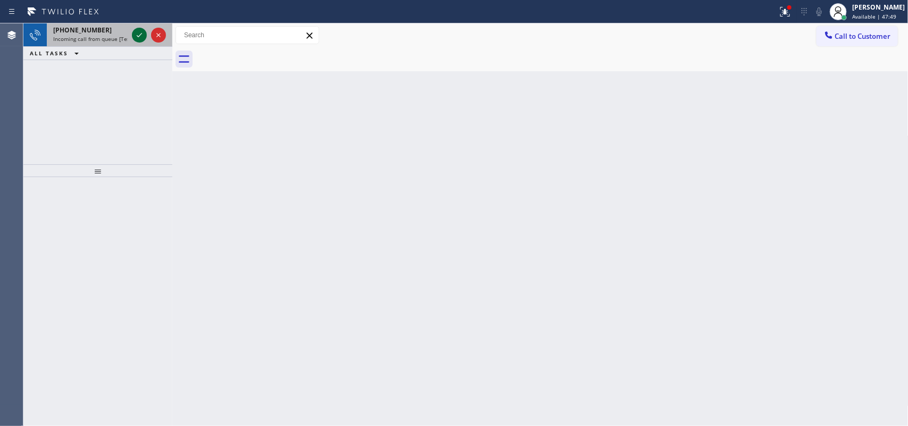
click at [140, 37] on icon at bounding box center [139, 35] width 13 height 13
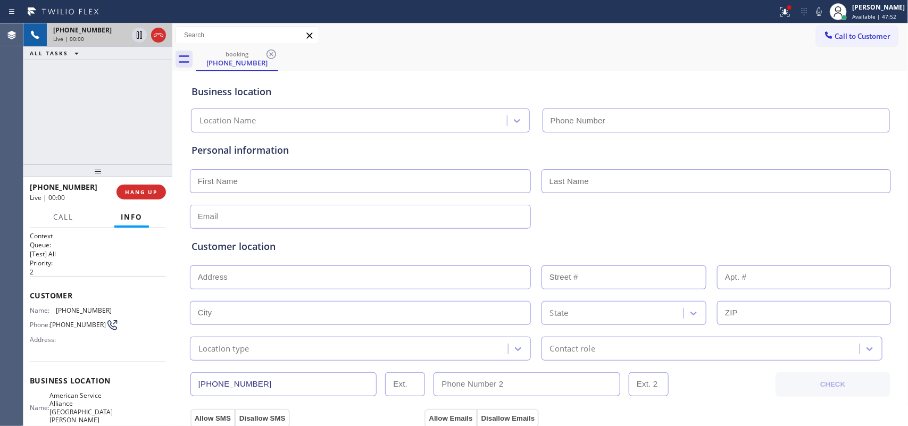
type input "[PHONE_NUMBER]"
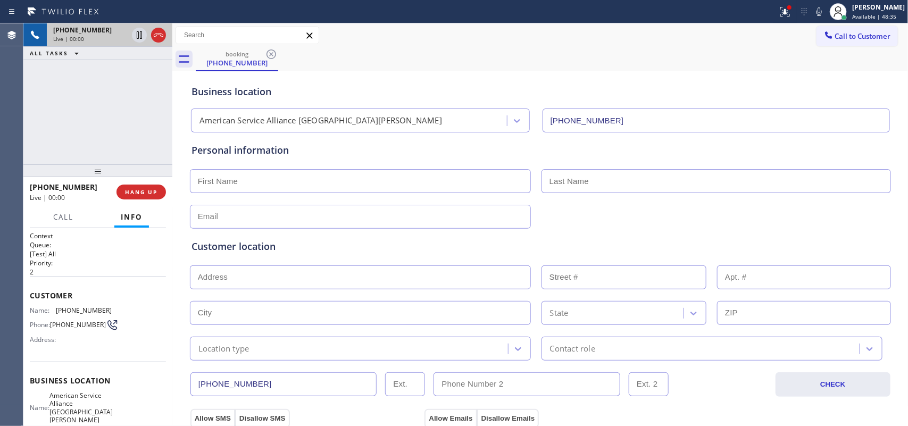
scroll to position [118, 0]
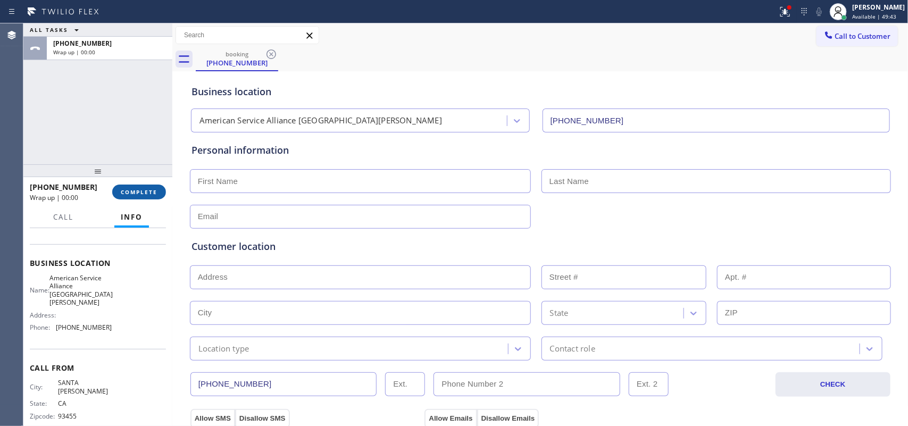
click at [144, 193] on span "COMPLETE" at bounding box center [139, 191] width 37 height 7
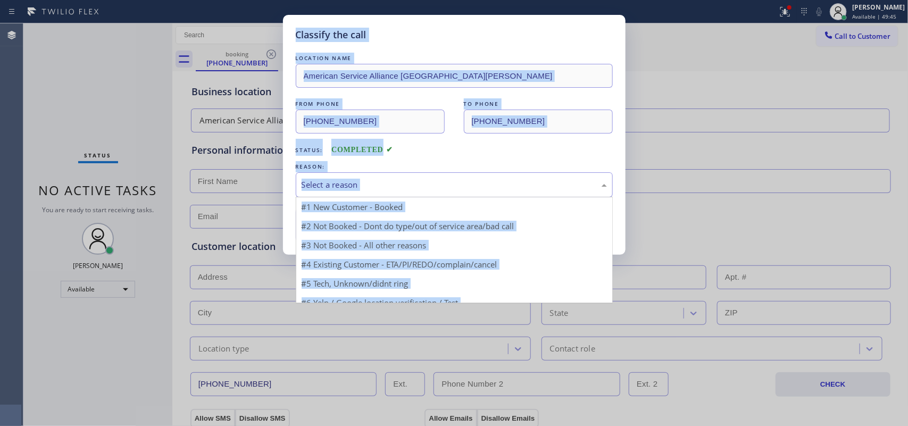
click at [360, 185] on div "Select a reason" at bounding box center [454, 185] width 305 height 12
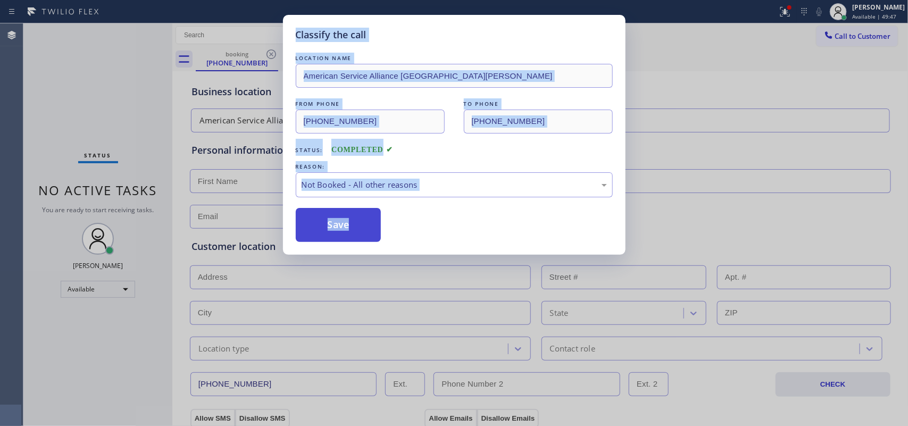
click at [366, 227] on button "Save" at bounding box center [339, 225] width 86 height 34
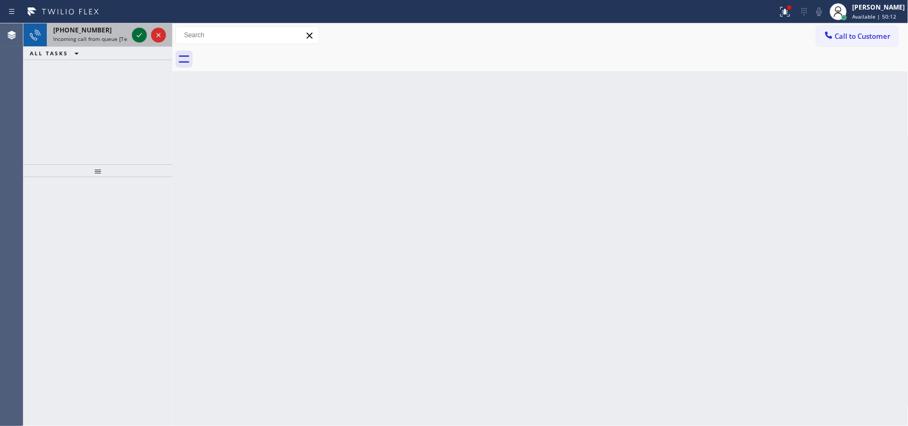
click at [139, 32] on icon at bounding box center [139, 35] width 13 height 13
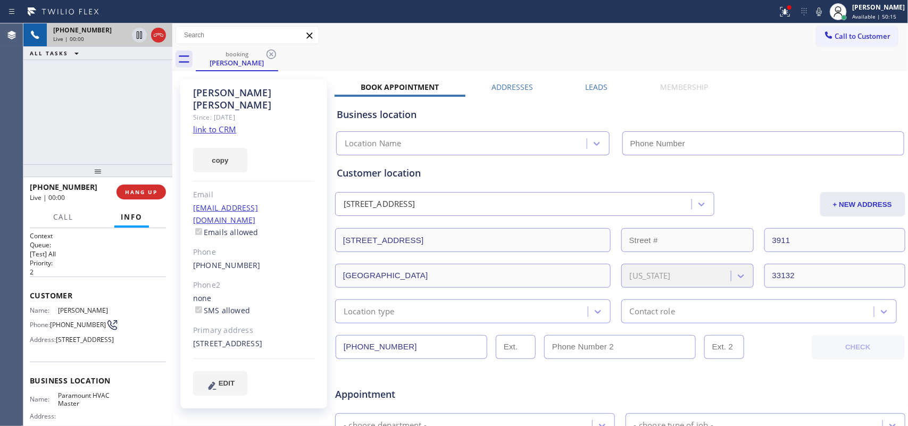
type input "[PHONE_NUMBER]"
click at [726, 74] on div "[PERSON_NAME] Since: [DATE] link to CRM copy Email [EMAIL_ADDRESS][DOMAIN_NAME]…" at bounding box center [540, 418] width 736 height 695
click at [150, 192] on span "HANG UP" at bounding box center [141, 191] width 32 height 7
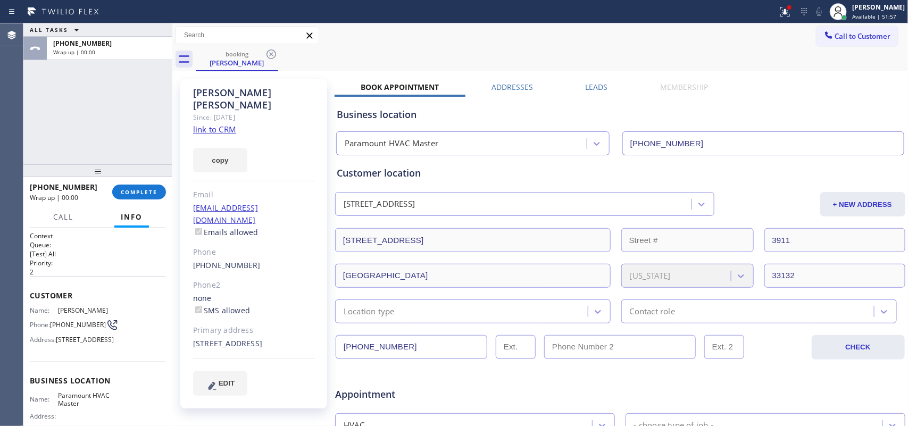
drag, startPoint x: 150, startPoint y: 192, endPoint x: 765, endPoint y: 259, distance: 619.3
click at [726, 262] on div "ALL TASKS ALL TASKS ACTIVE TASKS TASKS IN WRAP UP [PHONE_NUMBER] Wrap up | 00:0…" at bounding box center [465, 224] width 885 height 403
click at [726, 262] on div "[GEOGRAPHIC_DATA][US_STATE] 33132" at bounding box center [620, 275] width 573 height 26
click at [726, 261] on div "Customer location [STREET_ADDRESS] + [GEOGRAPHIC_DATA] [STREET_ADDRESS][US_STAT…" at bounding box center [620, 245] width 567 height 158
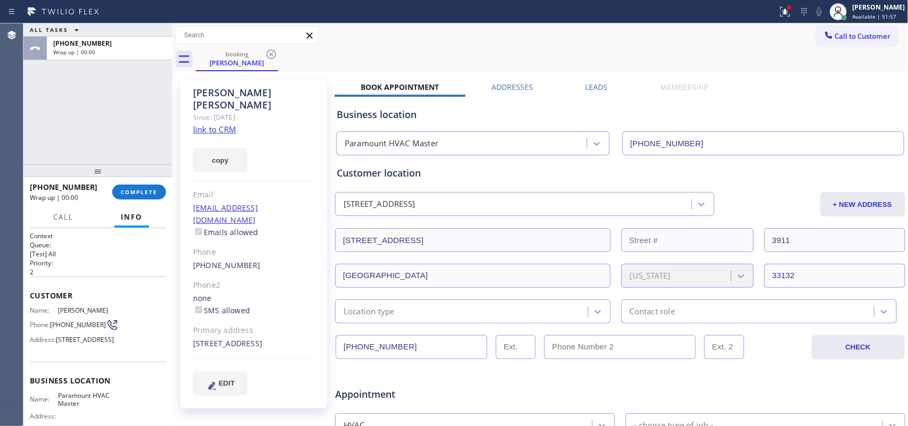
click at [726, 261] on div "Customer location [STREET_ADDRESS] + [GEOGRAPHIC_DATA] [STREET_ADDRESS][US_STAT…" at bounding box center [620, 245] width 567 height 158
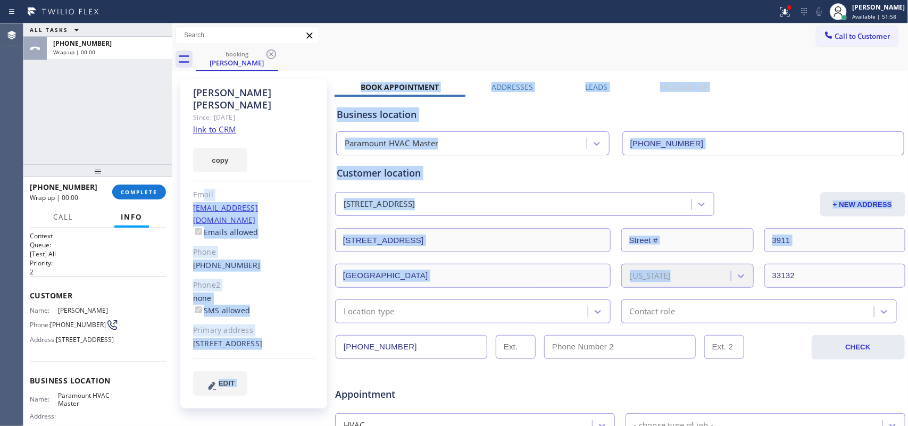
drag, startPoint x: 765, startPoint y: 259, endPoint x: 203, endPoint y: 188, distance: 566.9
click at [203, 188] on div "[PERSON_NAME] Since: [DATE] link to CRM copy Email [EMAIL_ADDRESS][DOMAIN_NAME]…" at bounding box center [540, 419] width 731 height 690
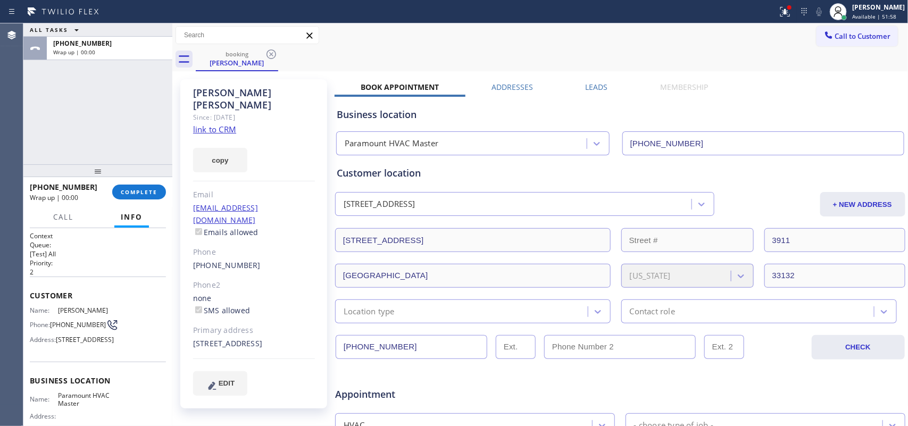
click at [108, 121] on div "ALL TASKS ALL TASKS ACTIVE TASKS TASKS IN WRAP UP [PHONE_NUMBER] Wrap up | 00:00" at bounding box center [97, 93] width 149 height 141
click at [152, 188] on span "COMPLETE" at bounding box center [139, 191] width 37 height 7
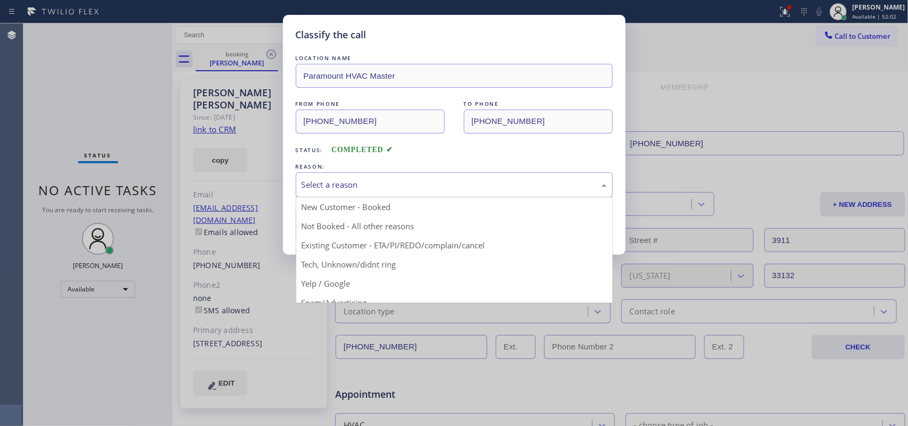
click at [466, 190] on div "Select a reason" at bounding box center [454, 185] width 305 height 12
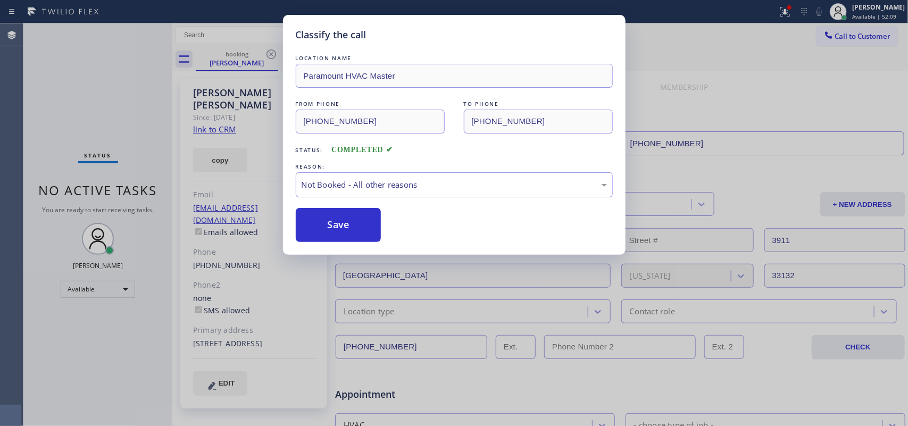
click at [350, 223] on button "Save" at bounding box center [339, 225] width 86 height 34
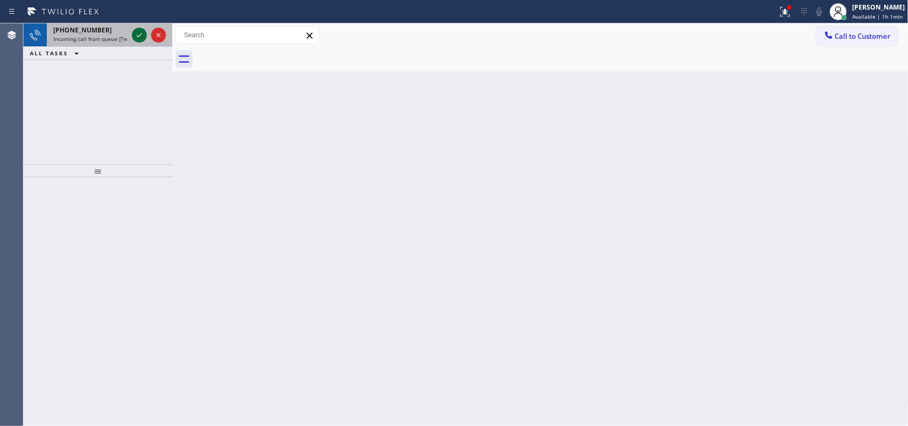
click at [137, 35] on icon at bounding box center [139, 35] width 13 height 13
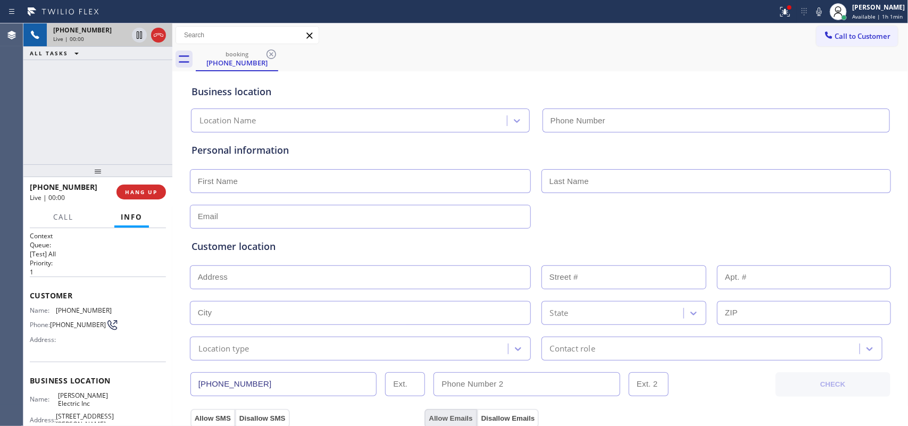
type input "[PHONE_NUMBER]"
click at [62, 219] on span "Call" at bounding box center [63, 217] width 20 height 10
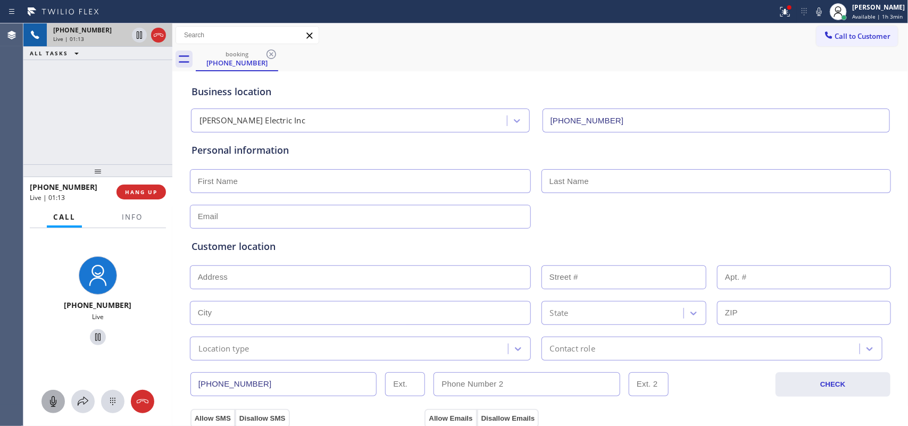
click at [55, 341] on icon at bounding box center [53, 401] width 13 height 13
click at [92, 339] on icon at bounding box center [98, 337] width 13 height 13
click at [61, 341] on div at bounding box center [53, 401] width 23 height 13
click at [92, 334] on icon at bounding box center [98, 337] width 13 height 13
click at [206, 175] on input "text" at bounding box center [360, 181] width 341 height 24
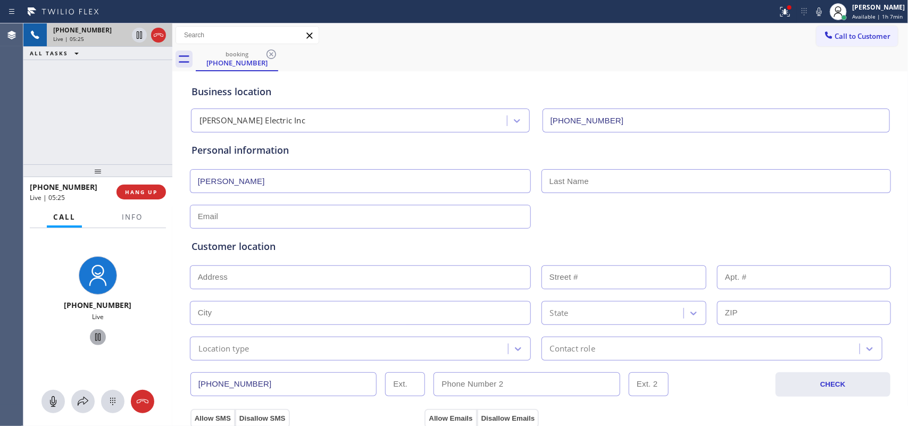
type input "[PERSON_NAME]"
click at [152, 121] on div "[PHONE_NUMBER] Live | 05:57 ALL TASKS ALL TASKS ACTIVE TASKS TASKS IN WRAP UP" at bounding box center [97, 93] width 149 height 141
click at [586, 181] on input "Scotty" at bounding box center [717, 181] width 350 height 24
type input "[PERSON_NAME]"
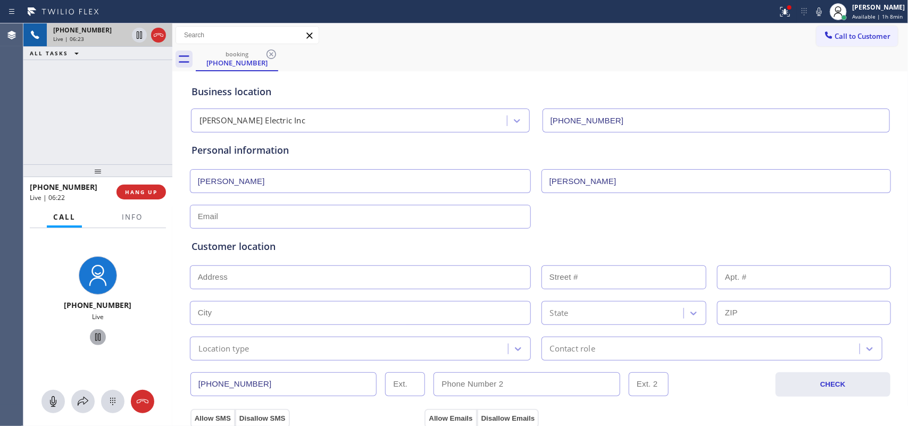
click at [194, 212] on input "text" at bounding box center [360, 217] width 341 height 24
paste input "[EMAIL_ADDRESS][DOMAIN_NAME]"
type input "[EMAIL_ADDRESS][DOMAIN_NAME]"
click at [333, 282] on input "text" at bounding box center [360, 278] width 341 height 24
click at [243, 274] on input "text" at bounding box center [360, 278] width 341 height 24
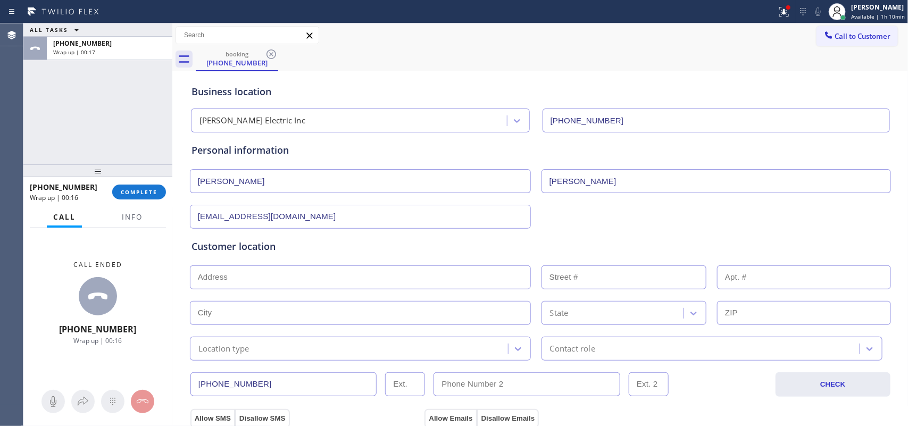
click at [432, 276] on input "text" at bounding box center [360, 278] width 341 height 24
paste input "[STREET_ADDRESS],"
type input "16 Buckingham Dr"
type input "16"
type input "[PERSON_NAME]"
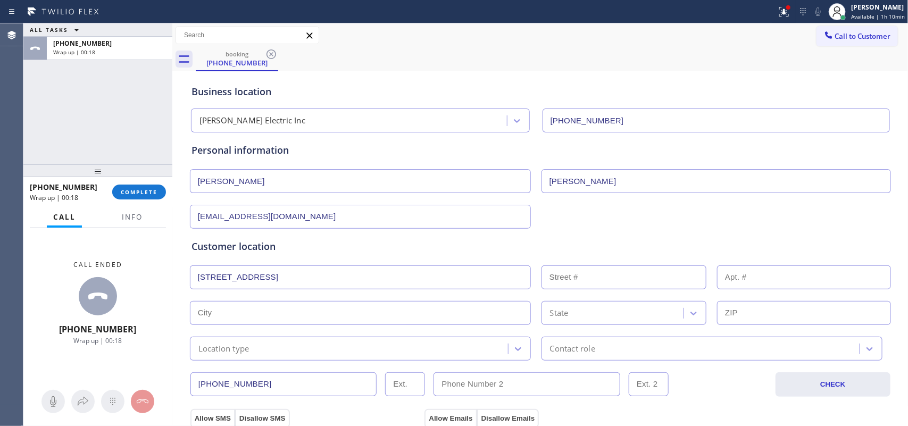
type input "07446"
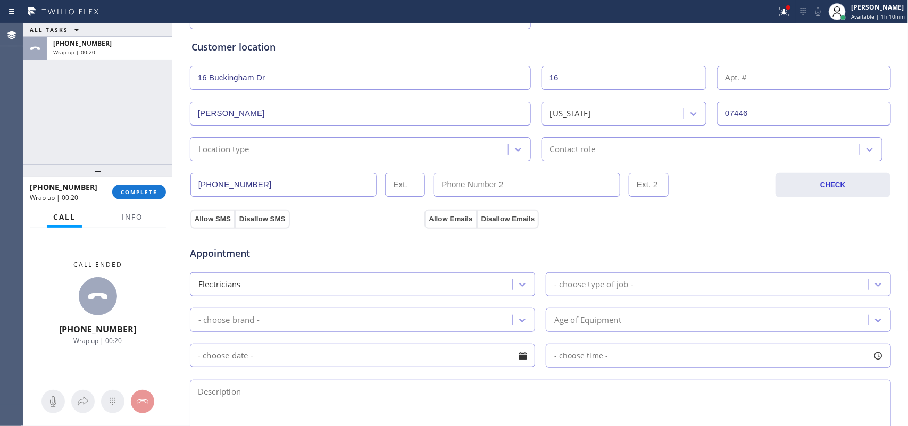
click at [461, 150] on div "Location type" at bounding box center [350, 149] width 315 height 19
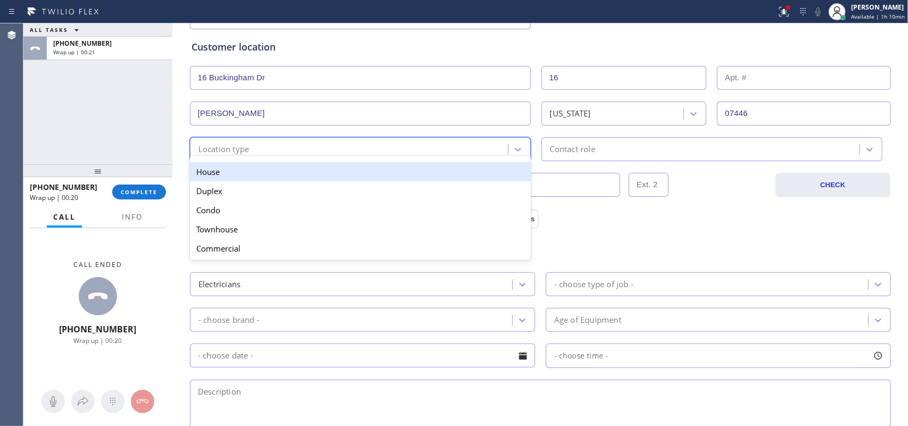
click at [437, 174] on div "House" at bounding box center [360, 171] width 341 height 19
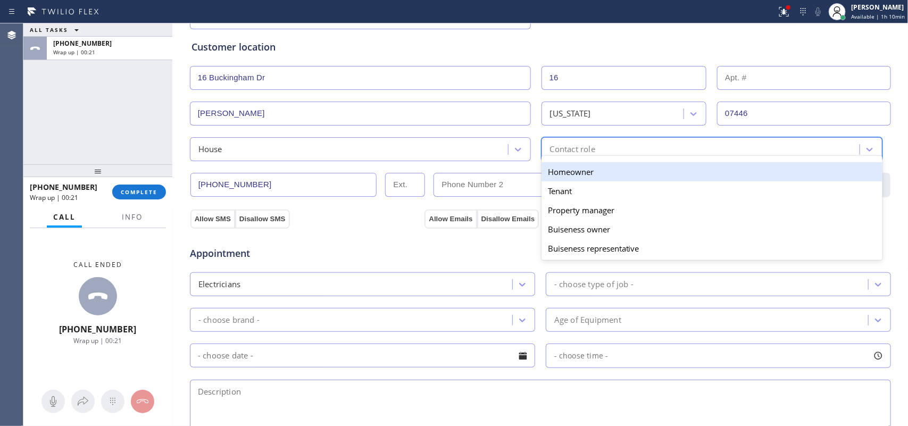
click at [581, 159] on div "option Homeowner focused, 1 of 5. 5 results available. Use Up and Down to choos…" at bounding box center [712, 149] width 341 height 24
click at [581, 171] on div "Homeowner" at bounding box center [712, 171] width 341 height 19
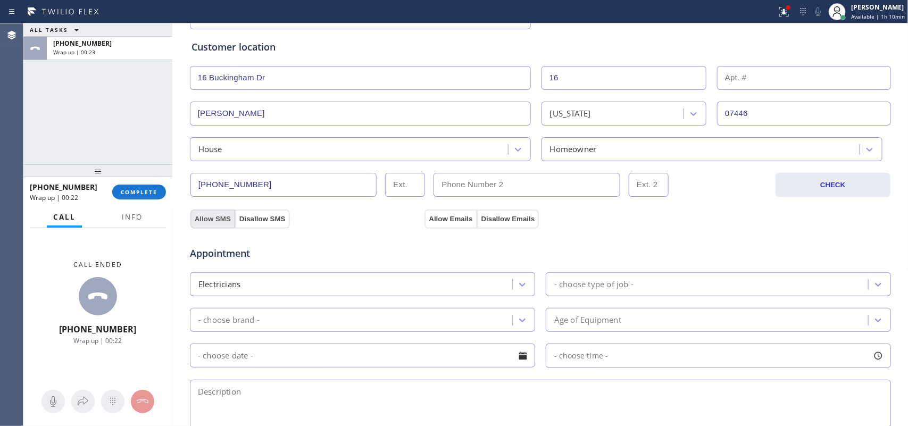
click at [206, 219] on button "Allow SMS" at bounding box center [212, 219] width 45 height 19
click at [443, 216] on button "Allow Emails" at bounding box center [451, 219] width 52 height 19
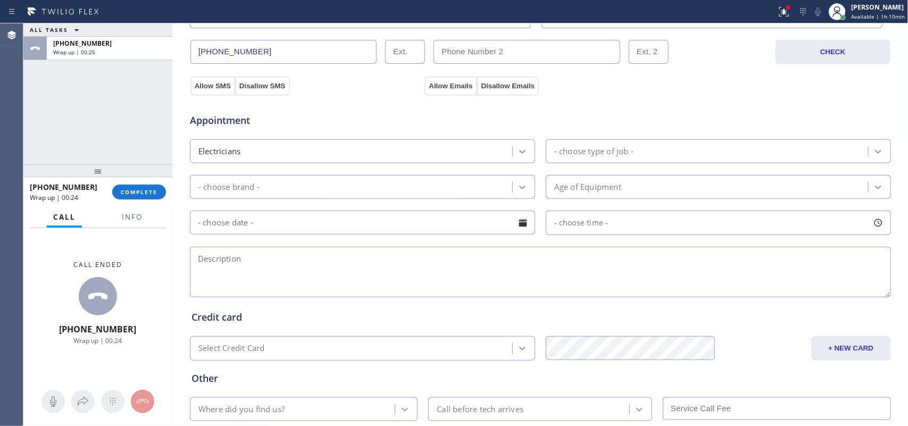
scroll to position [399, 0]
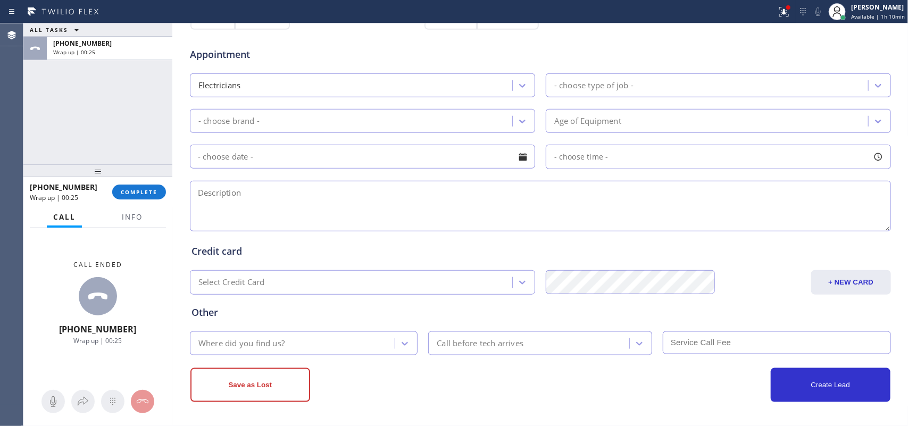
click at [620, 88] on div "- choose type of job -" at bounding box center [593, 85] width 79 height 12
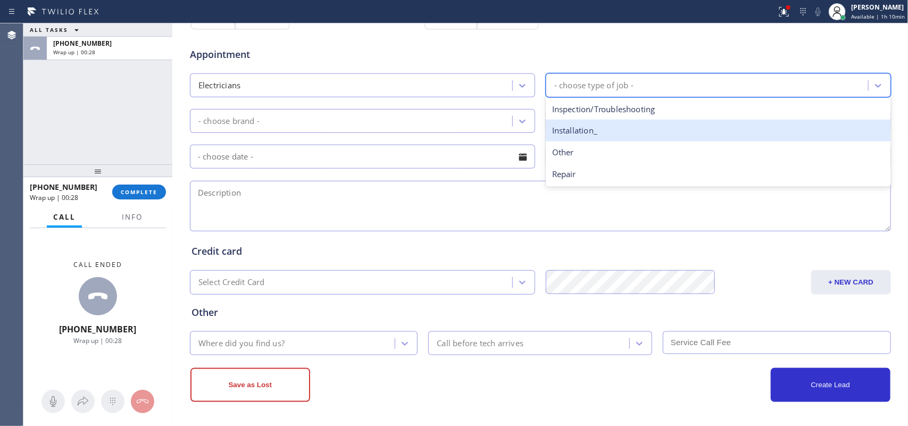
click at [600, 138] on div "Installation_" at bounding box center [718, 131] width 345 height 22
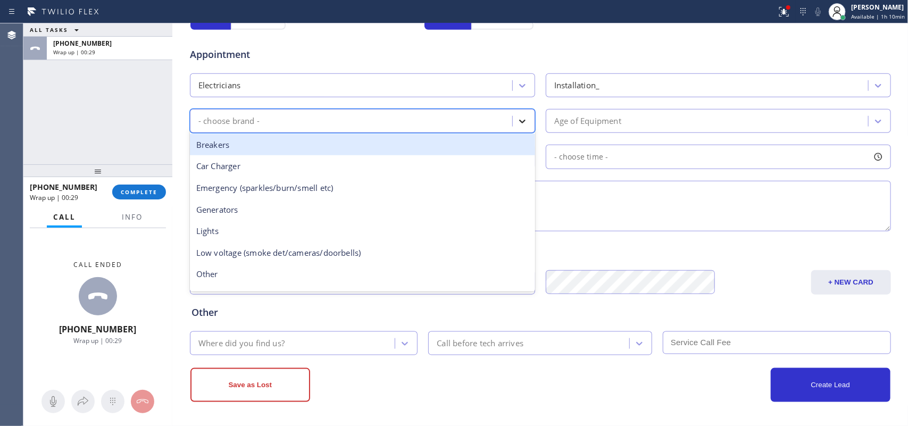
click at [517, 119] on icon at bounding box center [522, 121] width 11 height 11
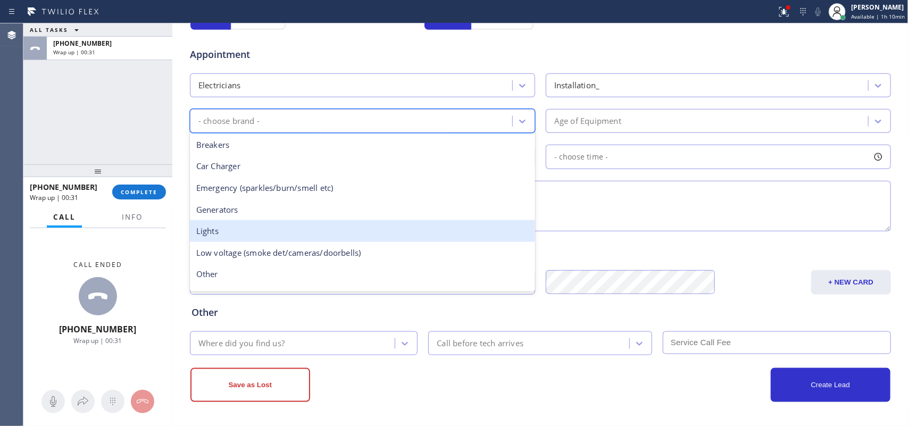
click at [366, 233] on div "Lights" at bounding box center [362, 231] width 345 height 22
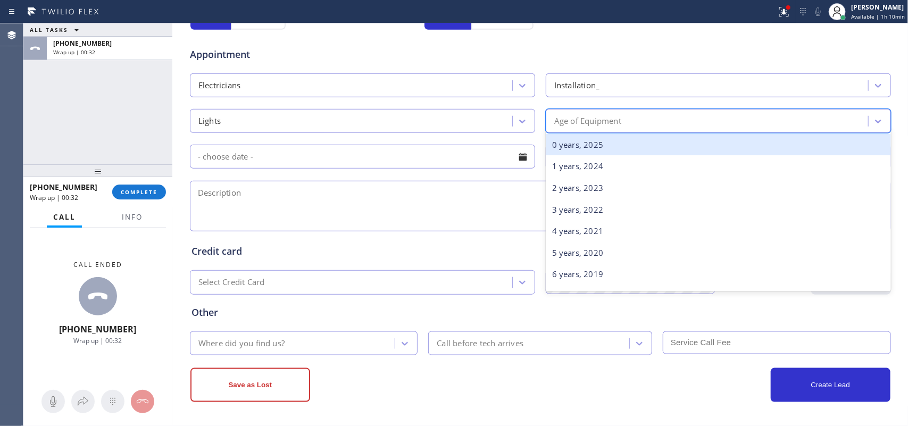
click at [644, 118] on div "Age of Equipment" at bounding box center [708, 121] width 319 height 19
click at [657, 145] on div "0 years, 2025" at bounding box center [718, 145] width 345 height 22
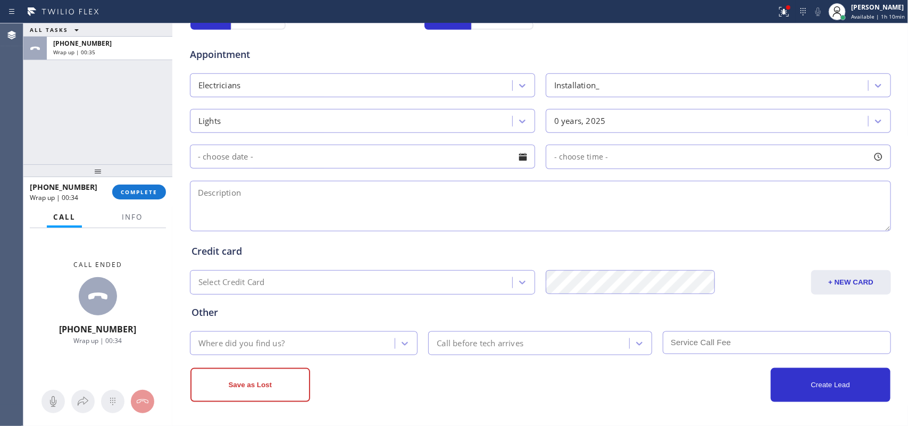
click at [520, 157] on div at bounding box center [523, 157] width 18 height 18
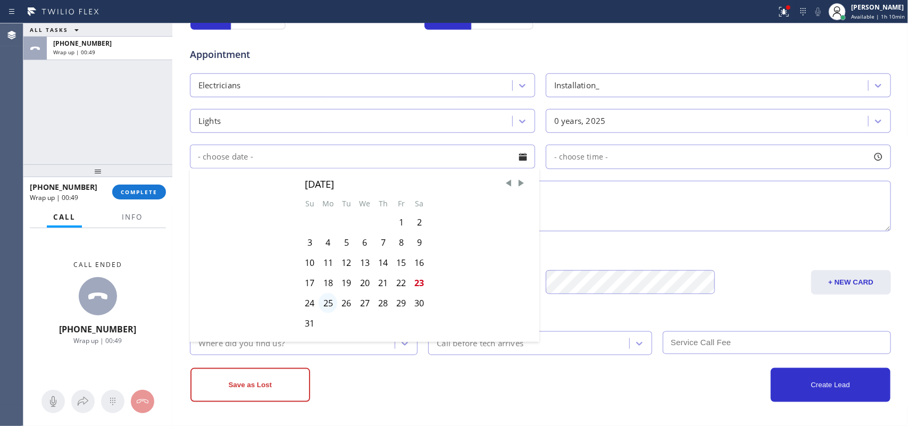
click at [322, 306] on div "25" at bounding box center [328, 303] width 19 height 20
type input "[DATE]"
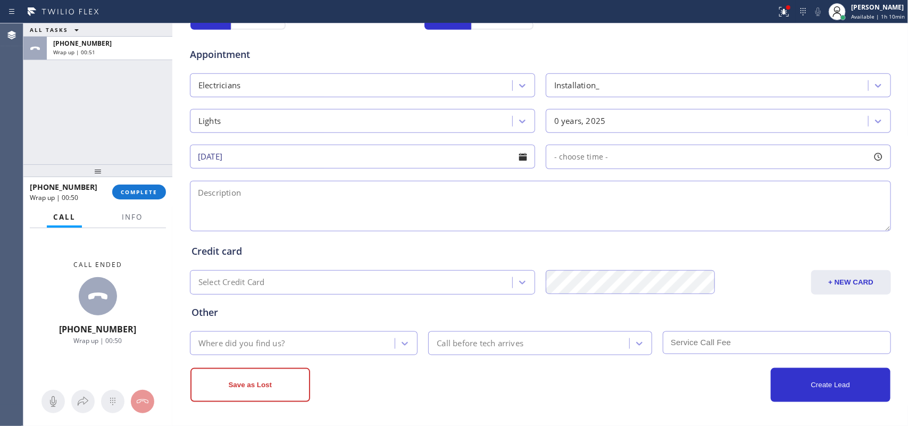
click at [726, 156] on div at bounding box center [878, 157] width 18 height 18
drag, startPoint x: 549, startPoint y: 225, endPoint x: 677, endPoint y: 221, distance: 128.8
click at [677, 221] on div at bounding box center [683, 222] width 13 height 22
drag, startPoint x: 551, startPoint y: 222, endPoint x: 602, endPoint y: 226, distance: 50.7
click at [602, 226] on div at bounding box center [607, 222] width 13 height 22
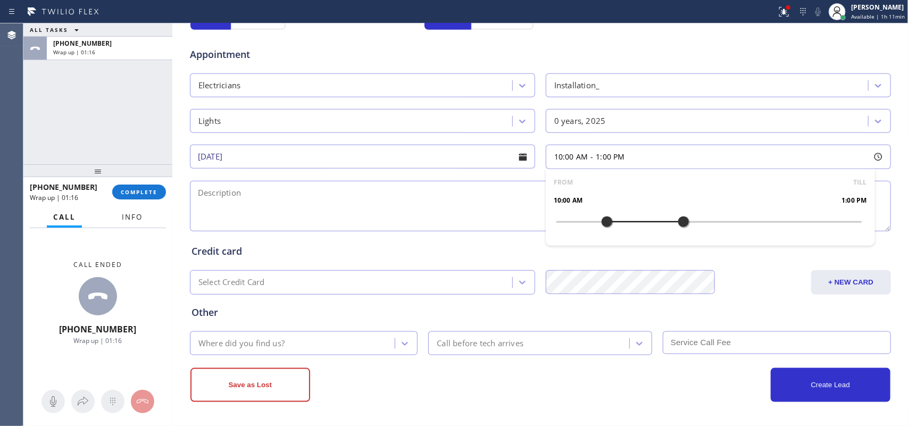
click at [139, 216] on span "Info" at bounding box center [132, 217] width 21 height 10
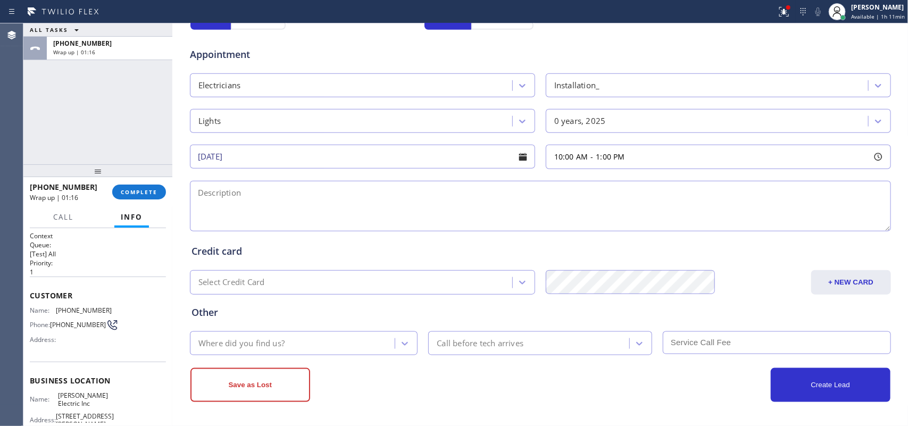
scroll to position [134, 0]
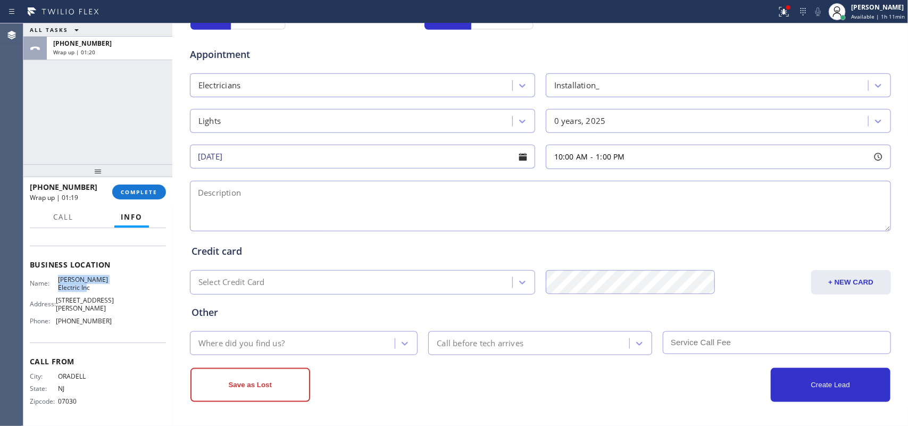
drag, startPoint x: 96, startPoint y: 271, endPoint x: 57, endPoint y: 258, distance: 41.1
click at [58, 276] on span "[PERSON_NAME] Electric Inc" at bounding box center [84, 284] width 53 height 16
copy span "[PERSON_NAME] Electric Inc"
click at [195, 197] on textarea at bounding box center [540, 206] width 701 height 51
paste textarea "10-1/ free scf/doing a full remodelling of the kitchen, need outlets, recess li…"
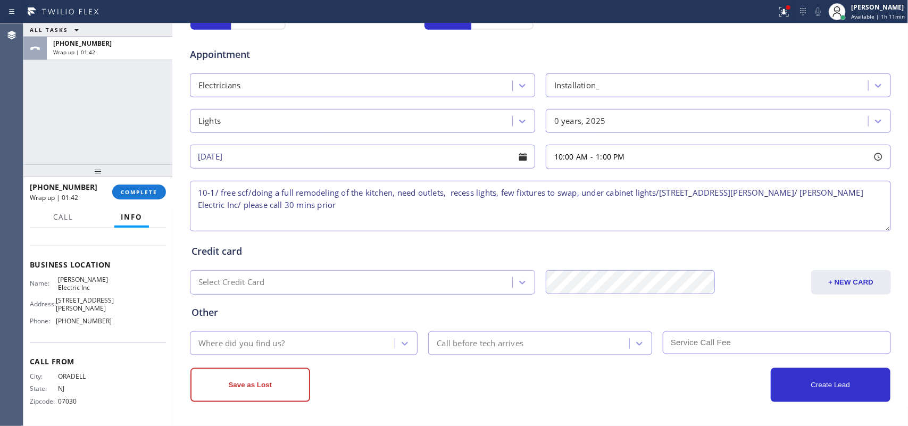
scroll to position [400, 0]
type textarea "10-1/ free scf/doing a full remodeling of the kitchen, need outlets, recess lig…"
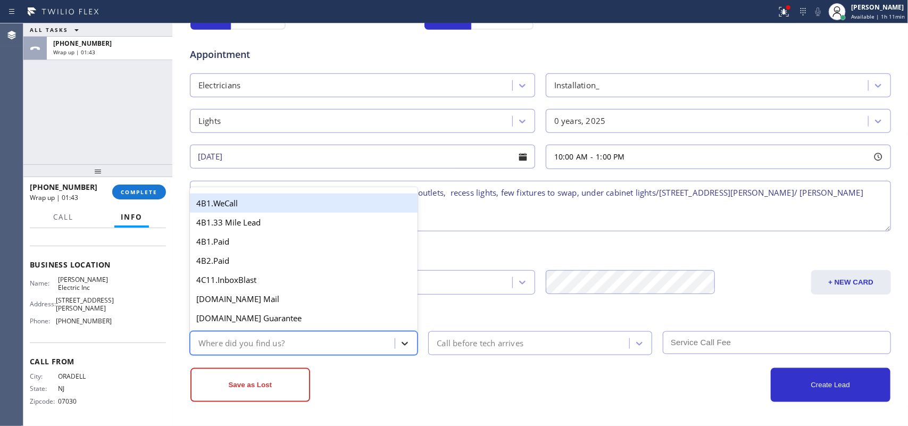
click at [400, 339] on icon at bounding box center [405, 343] width 11 height 11
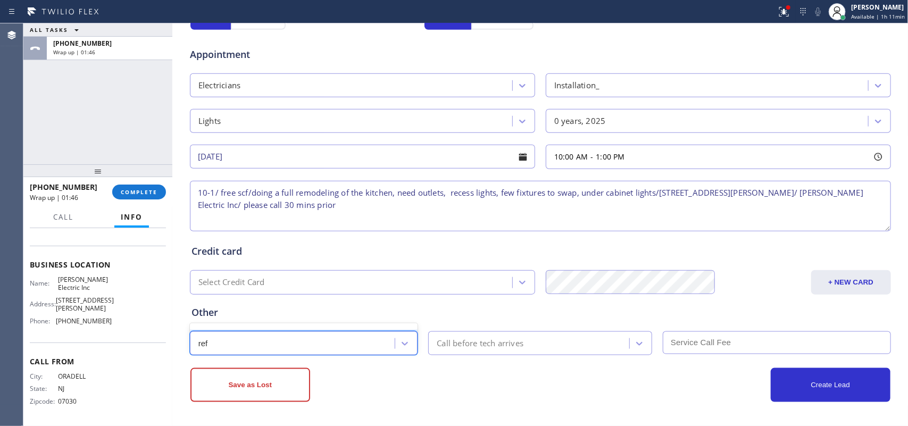
type input "re"
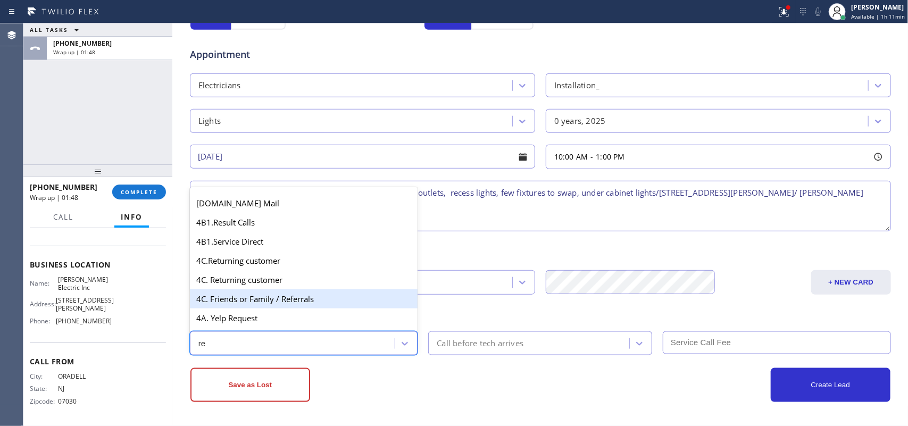
click at [299, 299] on div "4C. Friends or Family / Referrals" at bounding box center [304, 298] width 228 height 19
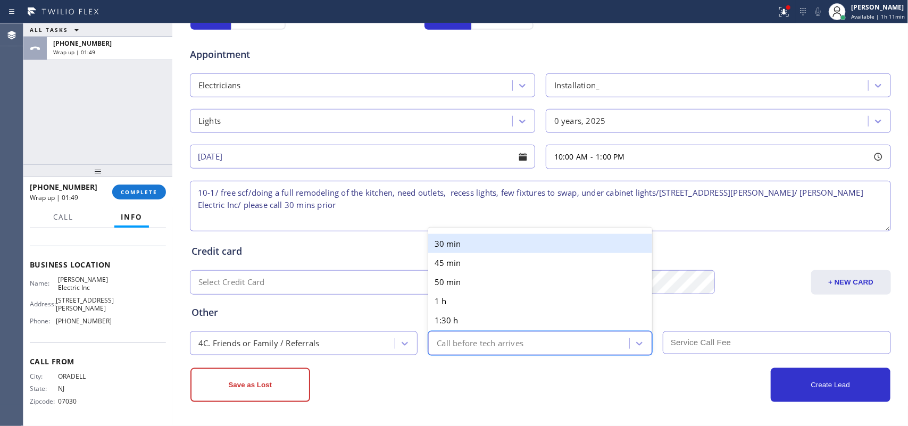
click at [583, 336] on div "Call before tech arrives" at bounding box center [531, 343] width 198 height 19
click at [539, 242] on div "30 min" at bounding box center [540, 243] width 224 height 19
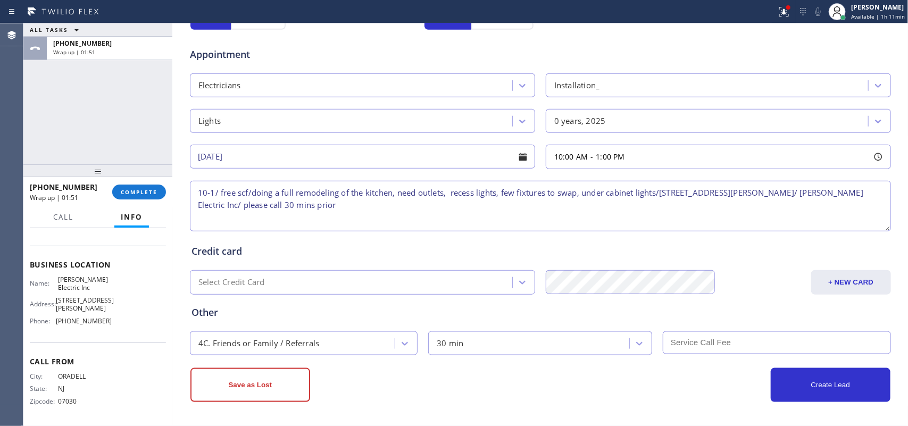
click at [726, 341] on input "text" at bounding box center [777, 343] width 228 height 23
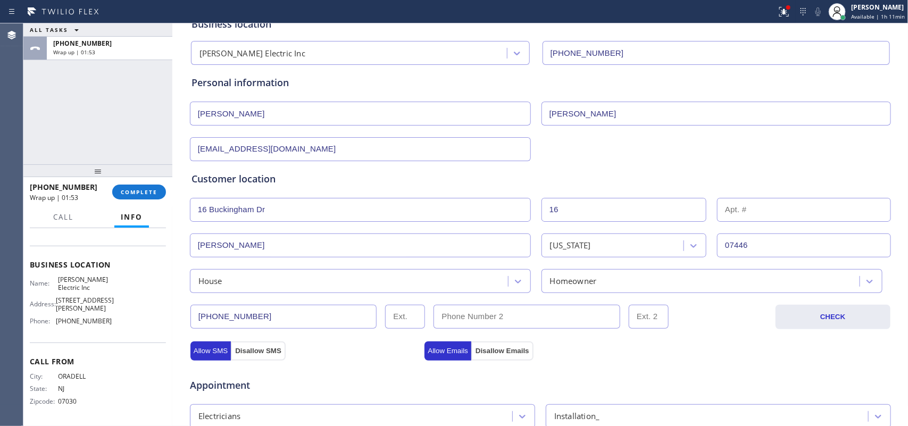
scroll to position [0, 0]
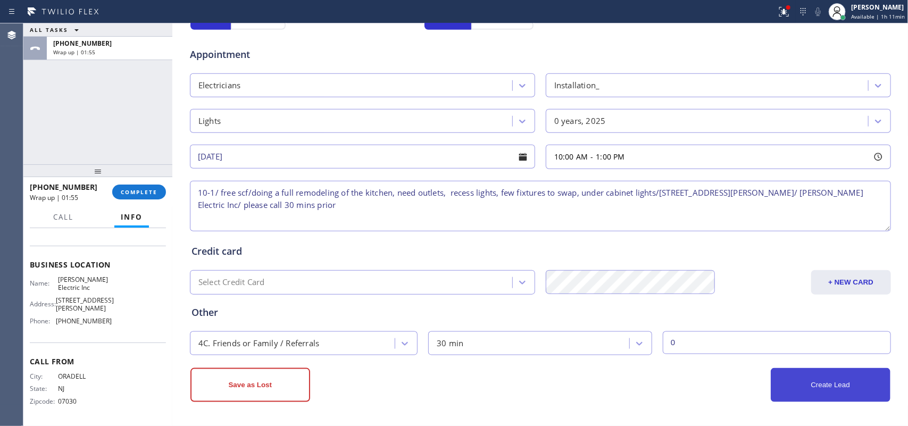
type input "0"
click at [726, 341] on button "Create Lead" at bounding box center [831, 385] width 120 height 34
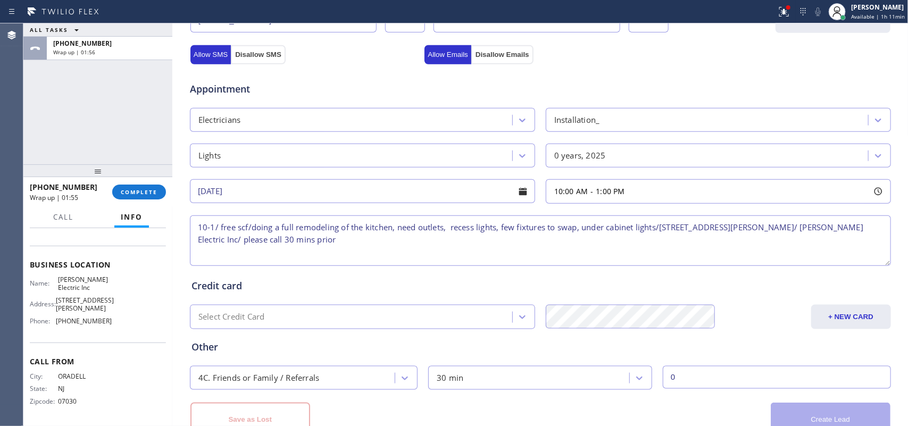
scroll to position [436, 0]
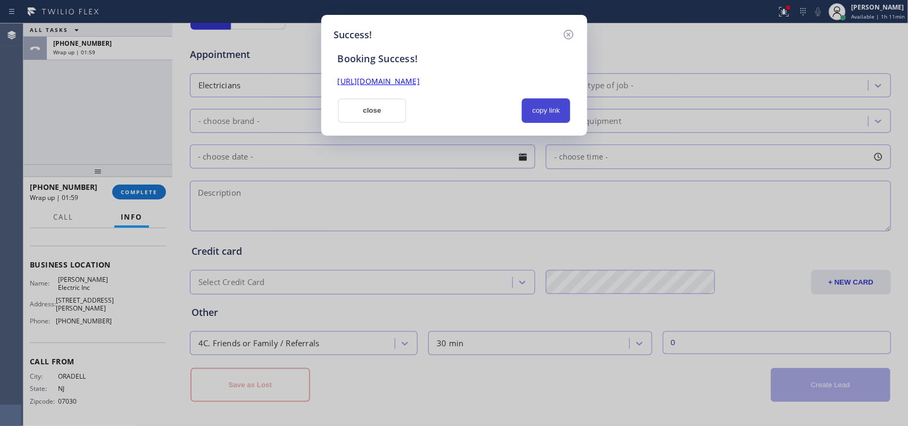
click at [560, 112] on button "copy link" at bounding box center [546, 110] width 49 height 24
click at [420, 80] on link "[URL][DOMAIN_NAME]" at bounding box center [379, 81] width 82 height 10
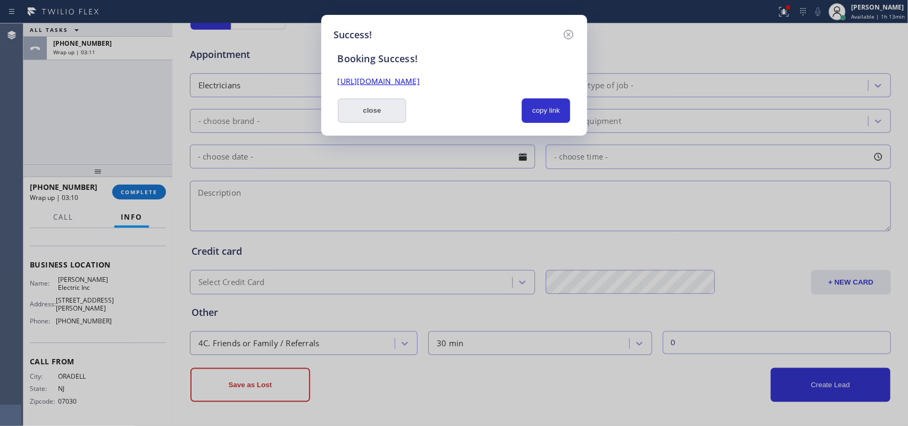
click at [359, 98] on button "close" at bounding box center [372, 110] width 69 height 24
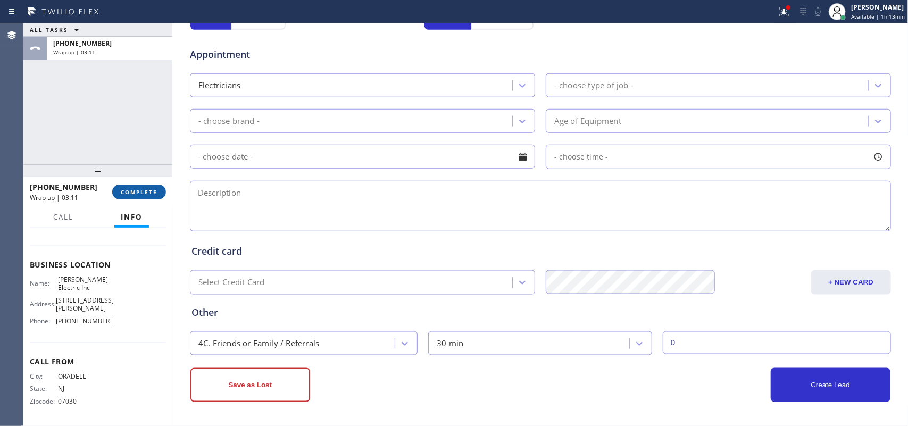
drag, startPoint x: 124, startPoint y: 189, endPoint x: 160, endPoint y: 190, distance: 36.2
click at [125, 188] on span "COMPLETE" at bounding box center [139, 191] width 37 height 7
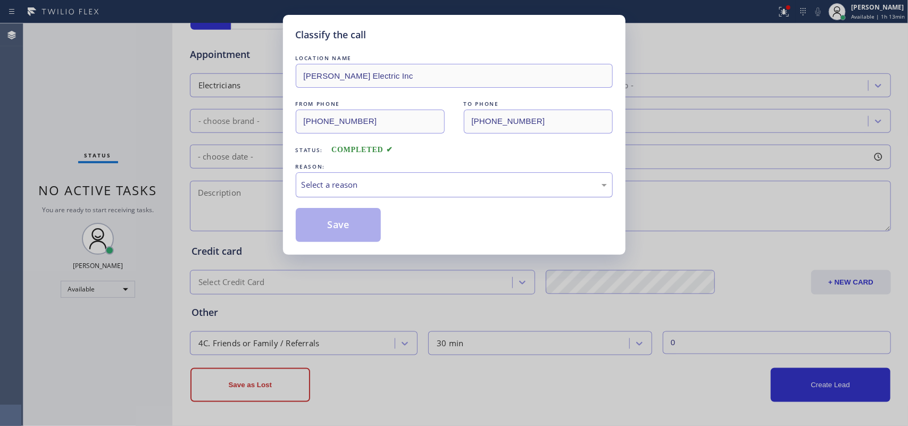
click at [299, 176] on div "Select a reason" at bounding box center [454, 184] width 317 height 25
click at [330, 223] on button "Save" at bounding box center [339, 225] width 86 height 34
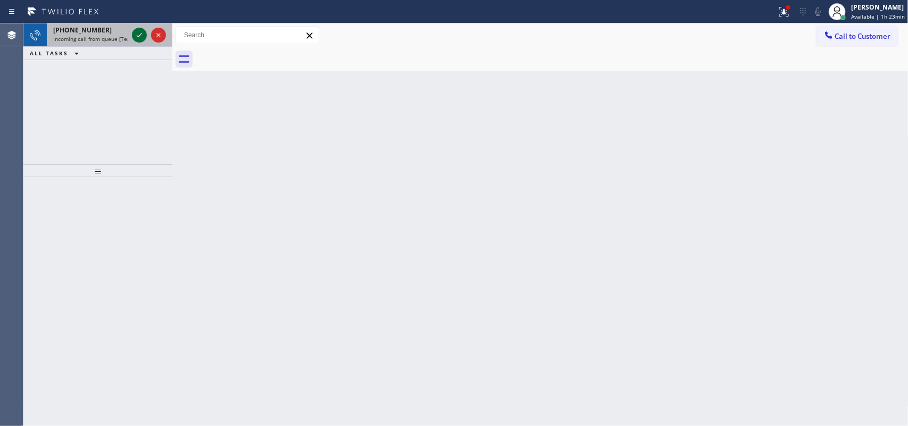
click at [136, 35] on icon at bounding box center [139, 35] width 13 height 13
click at [139, 38] on icon at bounding box center [139, 35] width 13 height 13
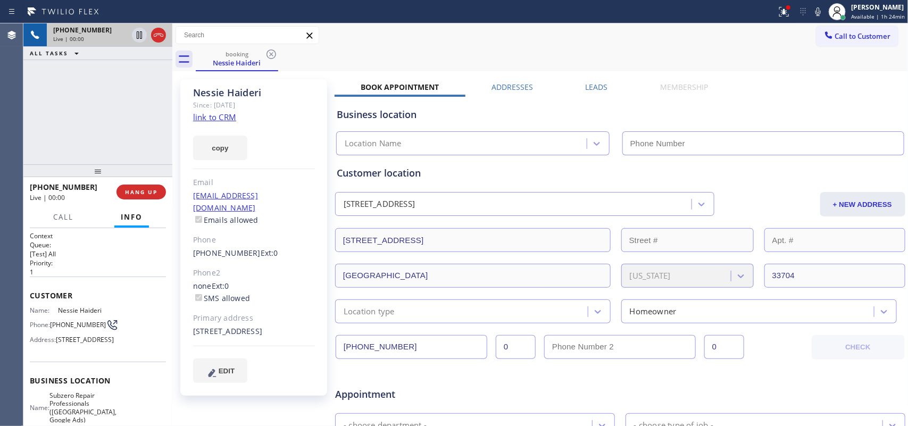
type input "[PHONE_NUMBER]"
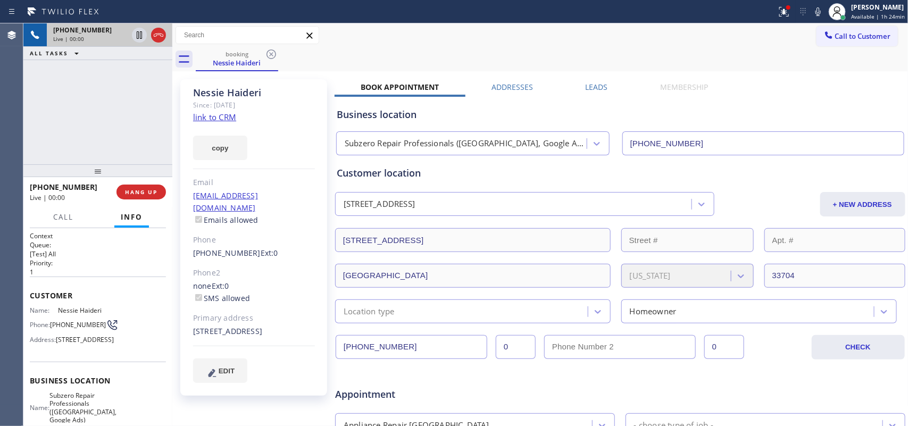
click at [214, 117] on link "link to CRM" at bounding box center [214, 117] width 43 height 11
click at [726, 70] on div "booking [PERSON_NAME]" at bounding box center [552, 59] width 713 height 24
click at [72, 216] on span "Call" at bounding box center [63, 217] width 20 height 10
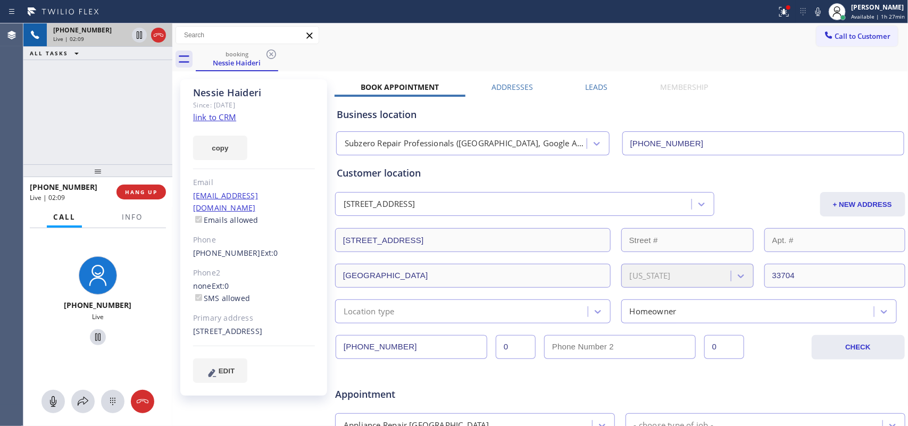
drag, startPoint x: 55, startPoint y: 403, endPoint x: 74, endPoint y: 371, distance: 37.5
click at [56, 341] on icon at bounding box center [53, 401] width 13 height 13
click at [92, 336] on icon at bounding box center [98, 337] width 13 height 13
click at [59, 341] on icon at bounding box center [53, 401] width 13 height 13
drag, startPoint x: 96, startPoint y: 338, endPoint x: 262, endPoint y: 181, distance: 228.5
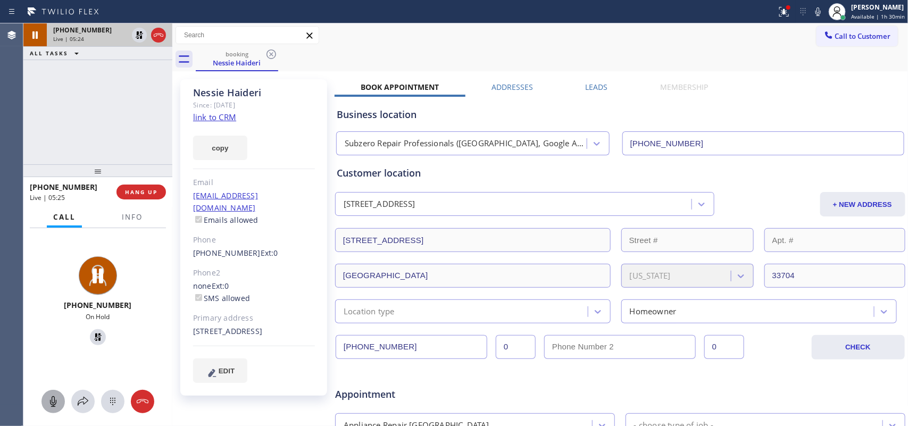
click at [96, 336] on icon at bounding box center [98, 337] width 13 height 13
click at [141, 341] on icon at bounding box center [142, 401] width 13 height 13
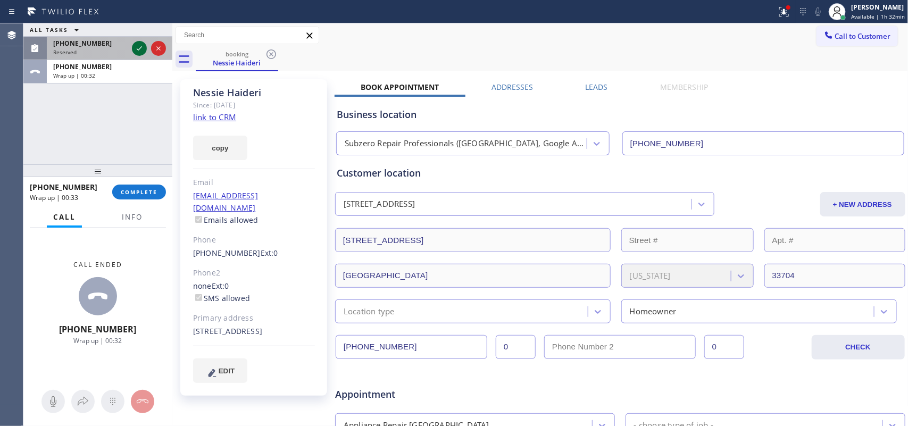
click at [137, 49] on icon at bounding box center [139, 48] width 5 height 4
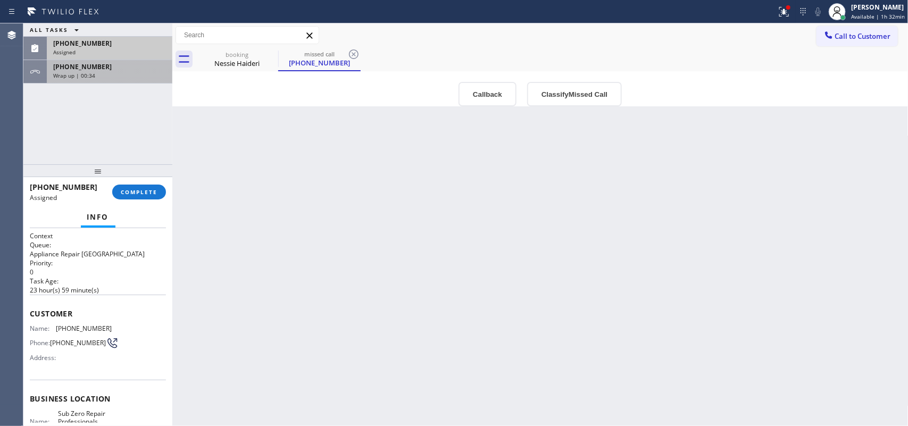
click at [106, 72] on div "Wrap up | 00:34" at bounding box center [109, 75] width 113 height 7
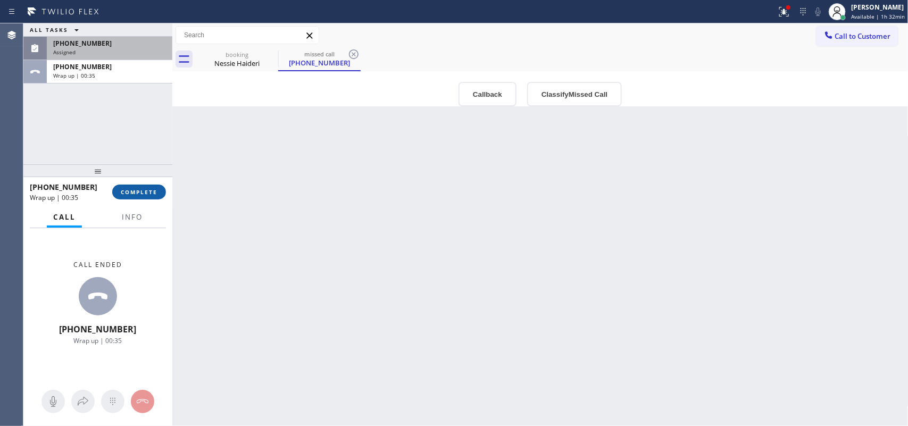
click at [146, 193] on span "COMPLETE" at bounding box center [139, 191] width 37 height 7
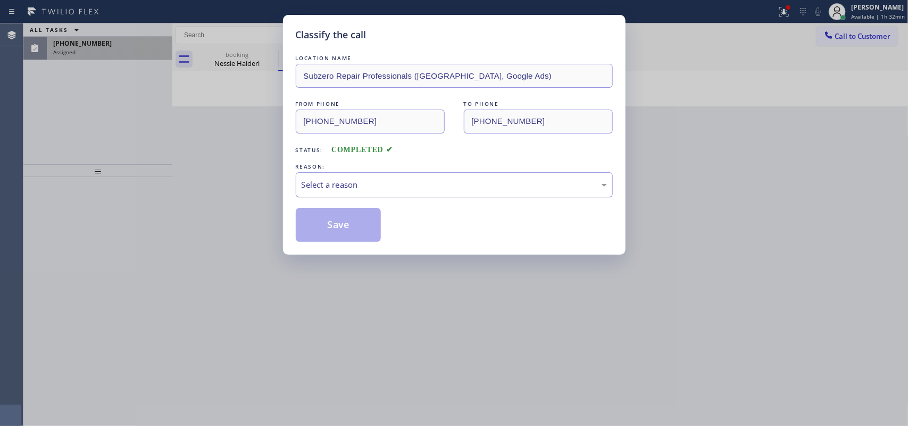
click at [475, 189] on div "Select a reason" at bounding box center [454, 185] width 305 height 12
click at [354, 232] on button "Save" at bounding box center [339, 225] width 86 height 34
click at [83, 45] on div "Classify the call LOCATION NAME Subzero Repair Professionals ([GEOGRAPHIC_DATA]…" at bounding box center [454, 213] width 908 height 426
click at [83, 45] on span "[PHONE_NUMBER]" at bounding box center [82, 43] width 59 height 9
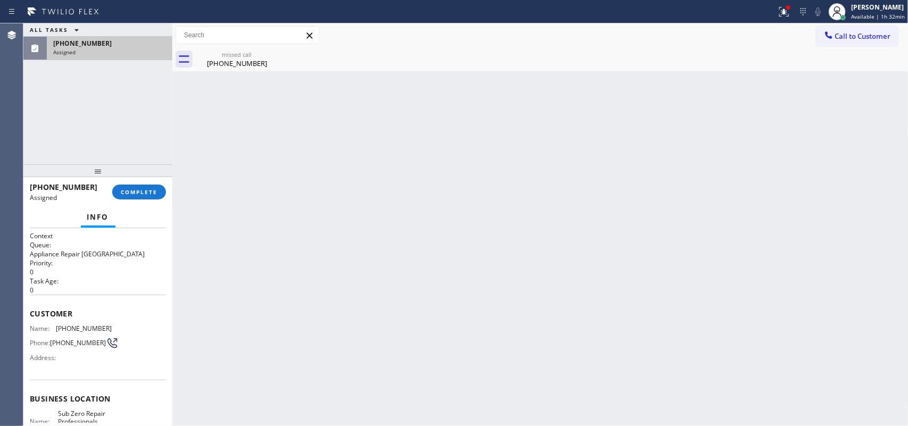
click at [83, 45] on span "[PHONE_NUMBER]" at bounding box center [82, 43] width 59 height 9
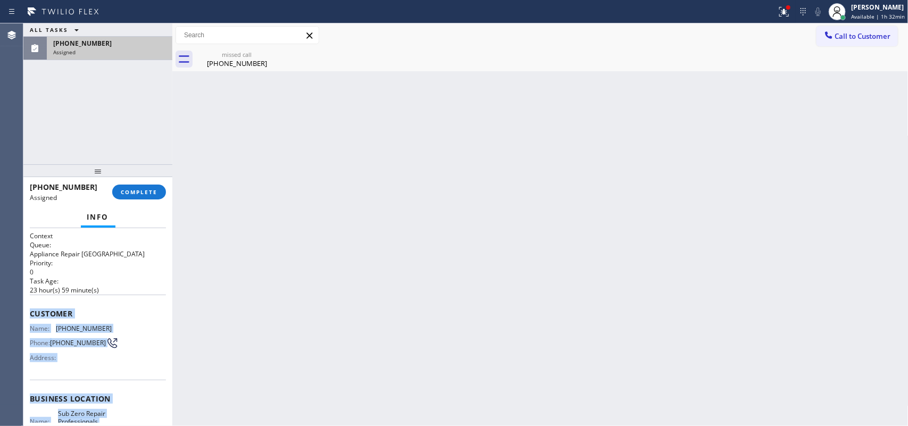
drag, startPoint x: 109, startPoint y: 296, endPoint x: 30, endPoint y: 312, distance: 80.5
click at [30, 312] on div "Context Queue: Appliance Repair High End Priority: 0 Task Age: [DEMOGRAPHIC_DAT…" at bounding box center [98, 394] width 136 height 326
copy div "Customer Name: [PHONE_NUMBER] Phone: [PHONE_NUMBER] Address: Business location …"
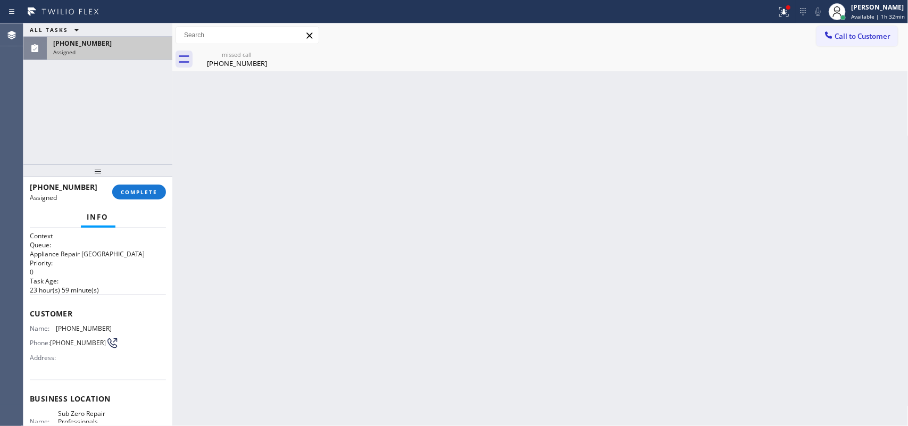
click at [142, 177] on div at bounding box center [97, 170] width 149 height 13
click at [144, 187] on button "COMPLETE" at bounding box center [139, 192] width 54 height 15
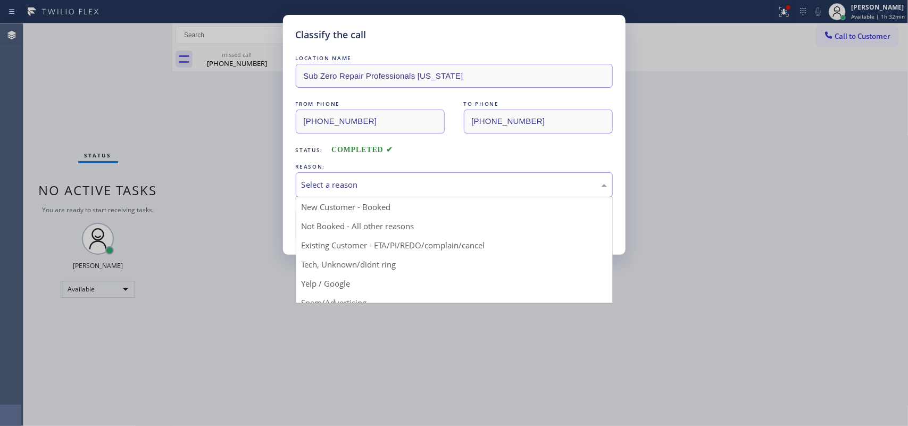
click at [416, 194] on div "Select a reason" at bounding box center [454, 184] width 317 height 25
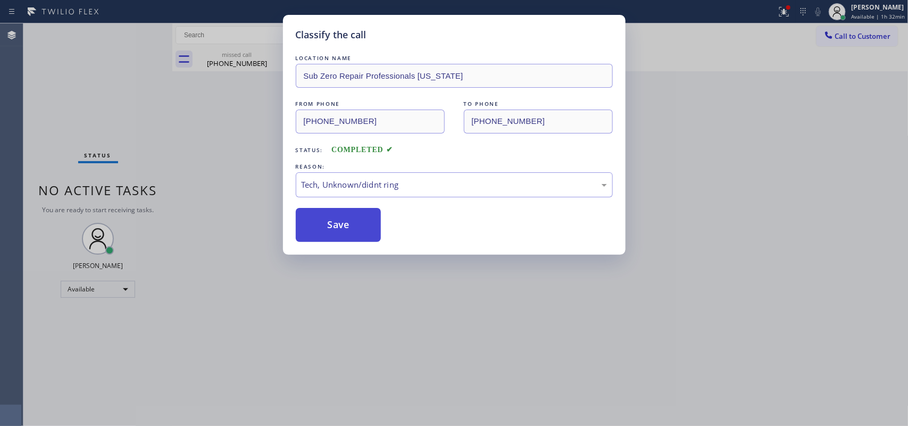
click at [332, 235] on button "Save" at bounding box center [339, 225] width 86 height 34
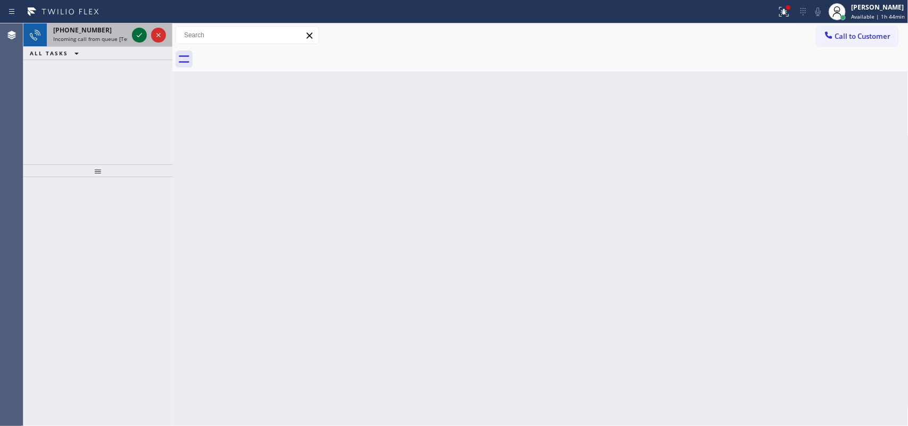
click at [144, 30] on icon at bounding box center [139, 35] width 13 height 13
click at [136, 30] on icon at bounding box center [139, 35] width 13 height 13
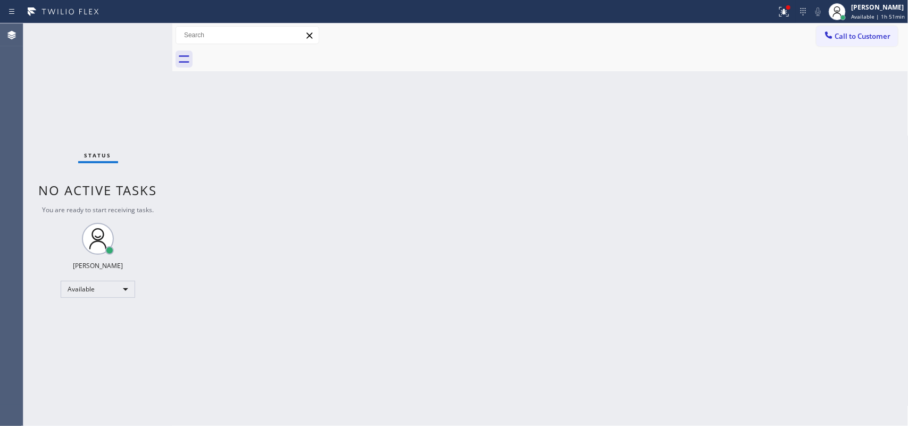
drag, startPoint x: 302, startPoint y: 145, endPoint x: 344, endPoint y: 105, distance: 58.0
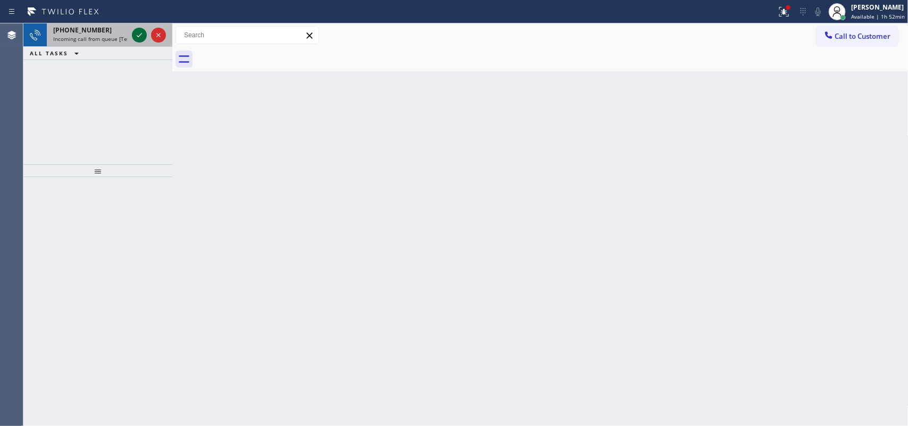
click at [136, 32] on icon at bounding box center [139, 35] width 13 height 13
click at [139, 31] on icon at bounding box center [139, 35] width 13 height 13
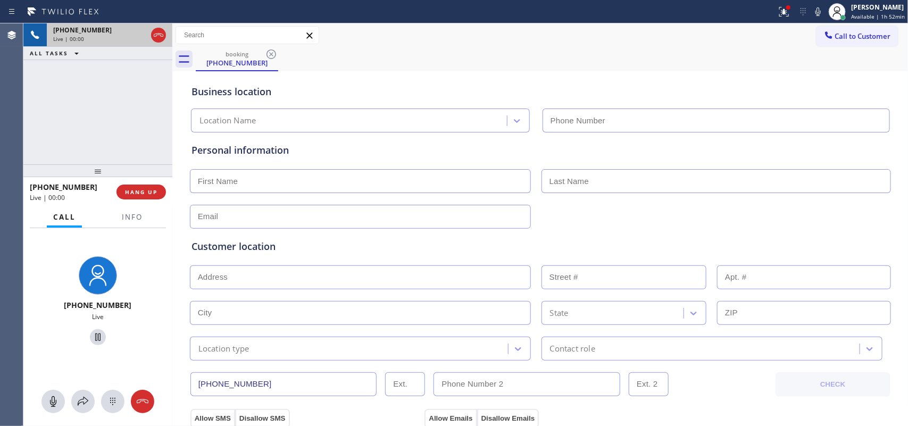
type input "[PHONE_NUMBER]"
click at [302, 179] on input "text" at bounding box center [360, 181] width 341 height 24
type input "Bill"
click at [196, 218] on input "text" at bounding box center [360, 217] width 341 height 24
paste input "[EMAIL_ADDRESS][PERSON_NAME][DOMAIN_NAME]"
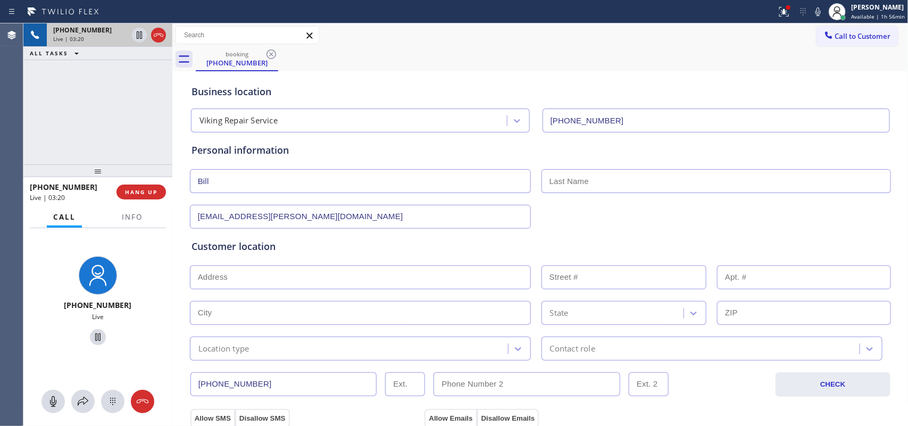
type input "[EMAIL_ADDRESS][PERSON_NAME][DOMAIN_NAME]"
click at [562, 184] on input "text" at bounding box center [717, 181] width 350 height 24
click at [119, 110] on div "[PHONE_NUMBER] Live | 03:27 ALL TASKS ALL TASKS ACTIVE TASKS TASKS IN WRAP UP" at bounding box center [97, 93] width 149 height 141
click at [619, 179] on input "text" at bounding box center [717, 181] width 350 height 24
paste input "[PERSON_NAME]"
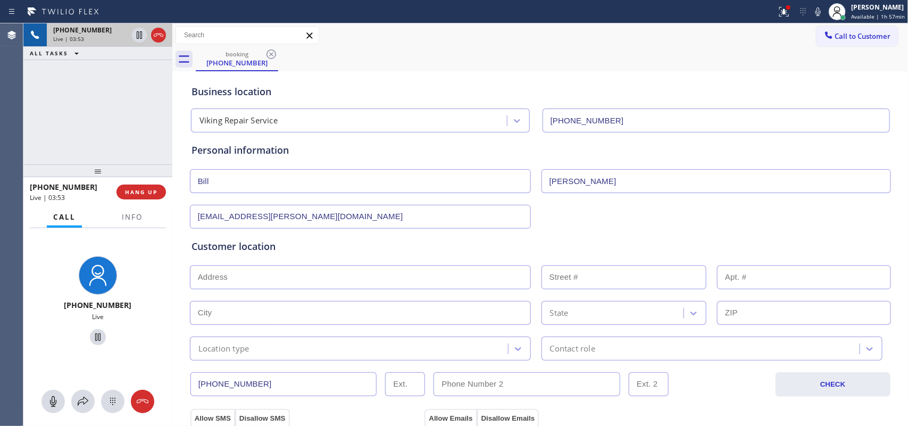
scroll to position [333, 0]
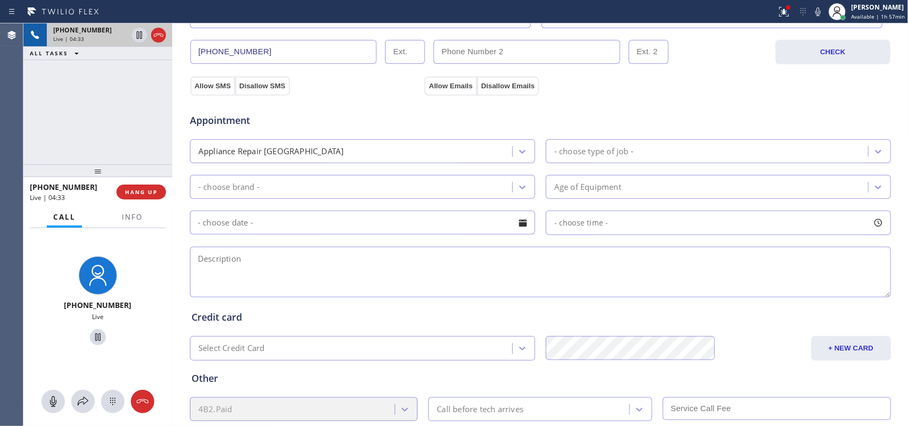
type input "[PERSON_NAME]"
click at [636, 150] on div "- choose type of job -" at bounding box center [708, 151] width 319 height 19
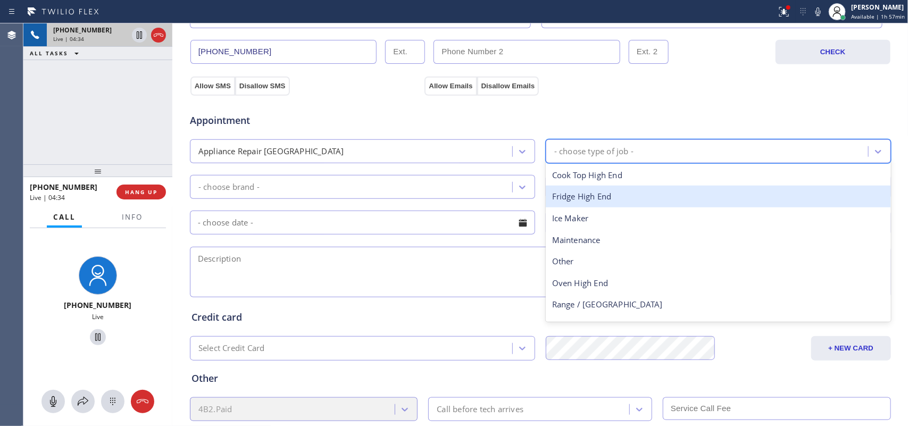
click at [628, 194] on div "Fridge High End" at bounding box center [718, 197] width 345 height 22
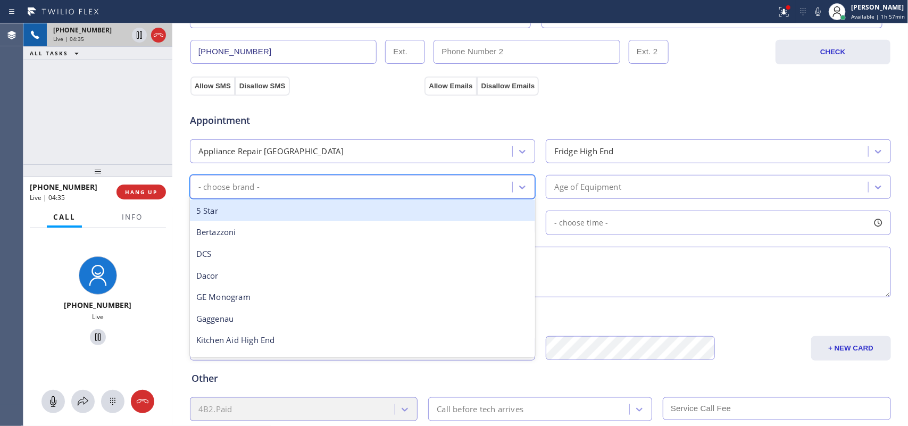
click at [527, 187] on div "- choose brand -" at bounding box center [362, 187] width 345 height 24
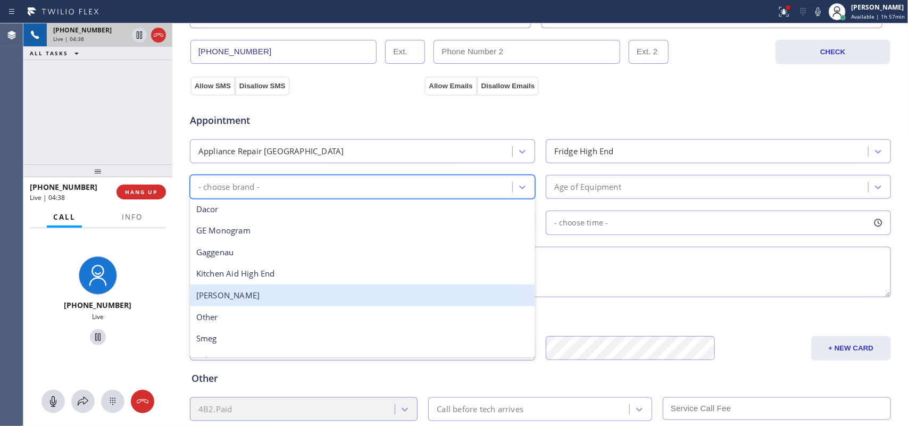
scroll to position [147, 0]
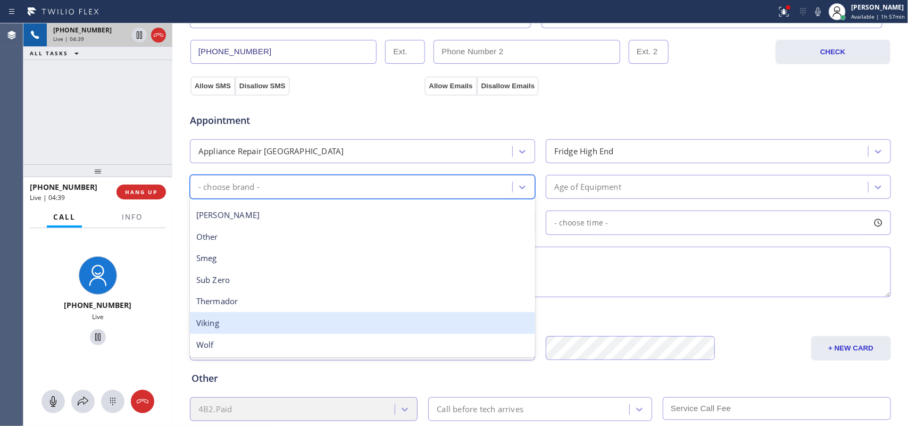
click at [355, 327] on div "Viking" at bounding box center [362, 323] width 345 height 22
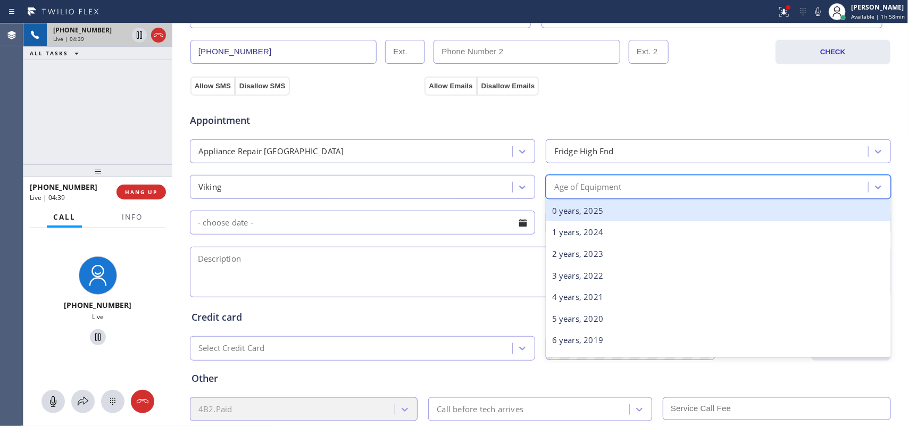
click at [633, 184] on div "Age of Equipment" at bounding box center [708, 187] width 319 height 19
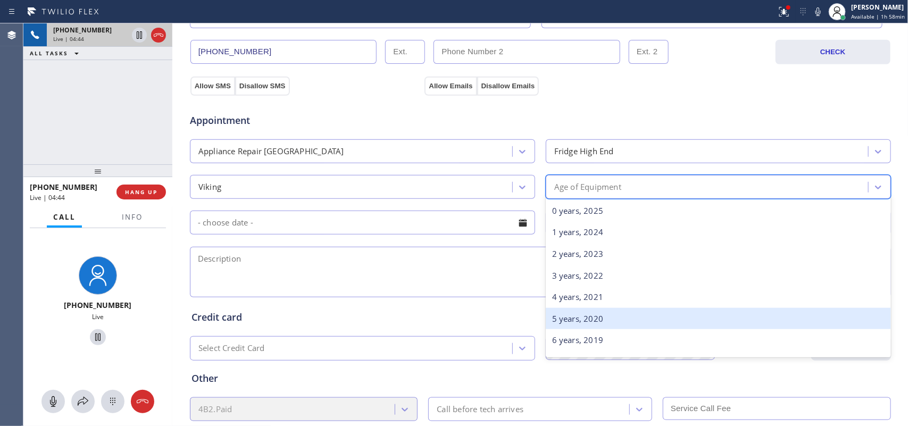
click at [645, 320] on div "5 years, 2020" at bounding box center [718, 319] width 345 height 22
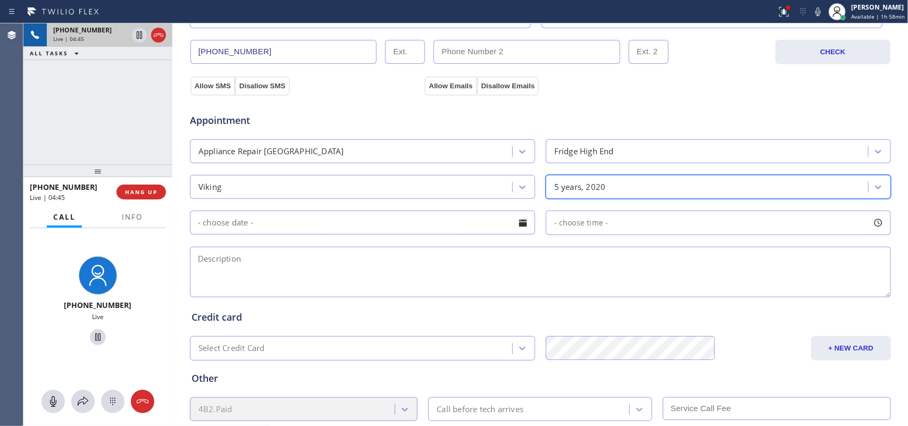
scroll to position [399, 0]
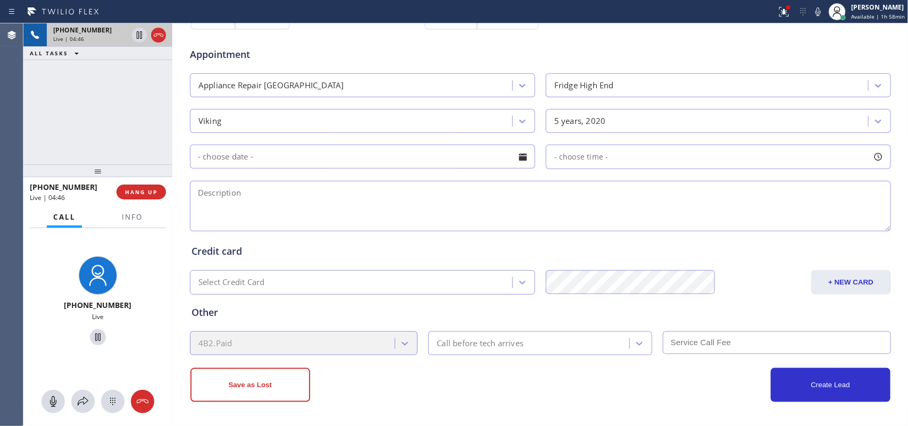
click at [520, 160] on div at bounding box center [523, 157] width 18 height 18
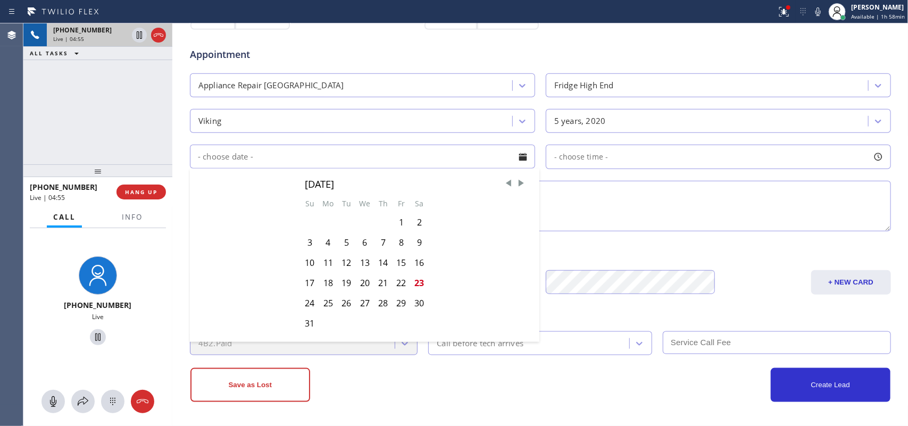
click at [660, 201] on textarea at bounding box center [540, 206] width 701 height 51
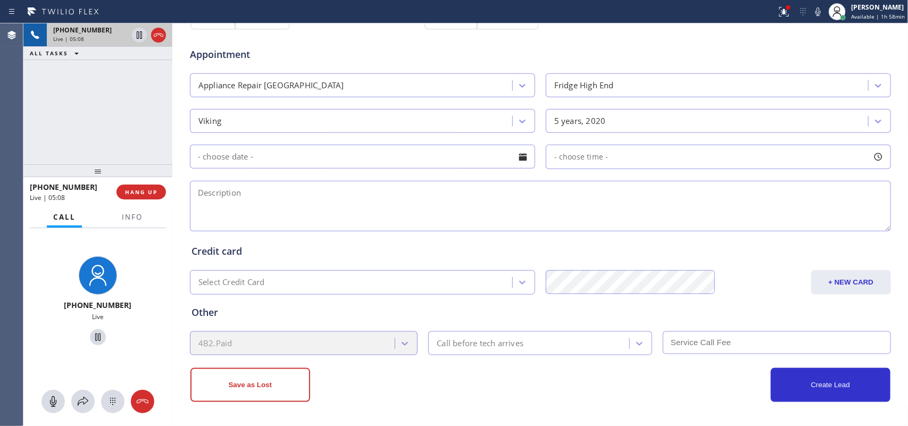
click at [519, 154] on div at bounding box center [523, 157] width 18 height 18
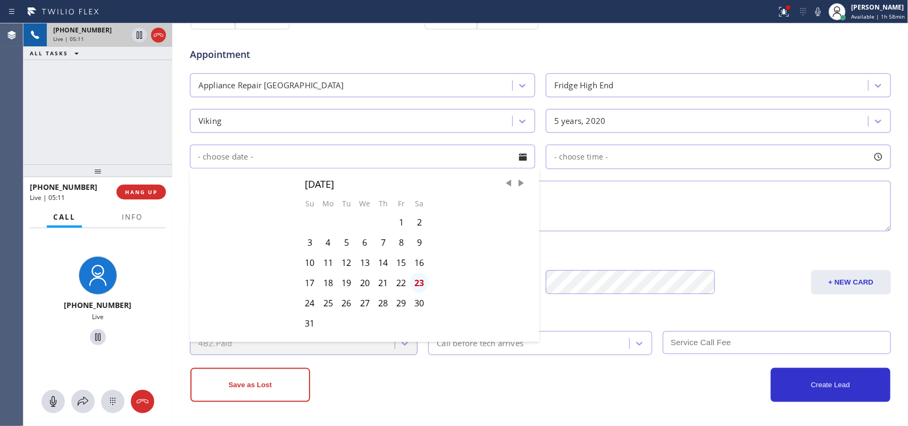
click at [417, 286] on div "23" at bounding box center [419, 283] width 18 height 20
type input "[DATE]"
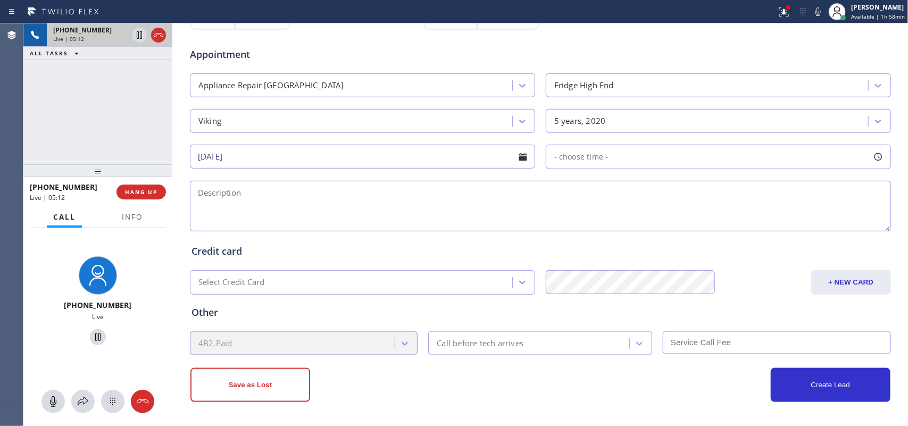
click at [726, 156] on div at bounding box center [878, 157] width 18 height 18
drag, startPoint x: 554, startPoint y: 221, endPoint x: 770, endPoint y: 233, distance: 215.8
click at [726, 233] on div at bounding box center [759, 222] width 13 height 22
drag, startPoint x: 770, startPoint y: 233, endPoint x: 801, endPoint y: 232, distance: 30.9
click at [726, 232] on div at bounding box center [811, 222] width 13 height 22
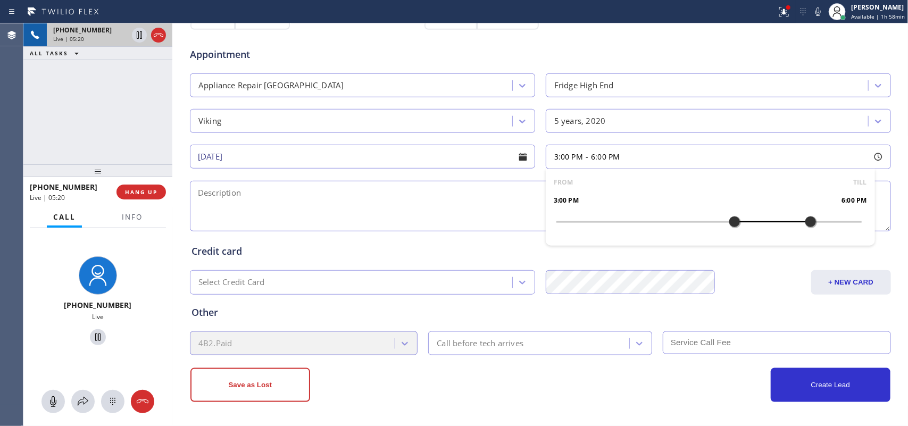
drag, startPoint x: 551, startPoint y: 222, endPoint x: 727, endPoint y: 225, distance: 175.6
click at [726, 225] on div at bounding box center [734, 222] width 13 height 22
click at [469, 219] on textarea at bounding box center [540, 206] width 701 height 51
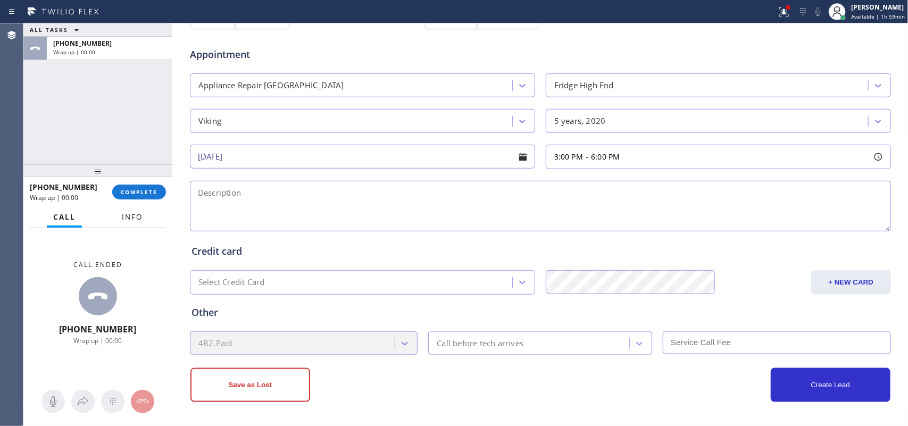
drag, startPoint x: 137, startPoint y: 213, endPoint x: 135, endPoint y: 219, distance: 5.9
click at [137, 213] on span "Info" at bounding box center [132, 217] width 21 height 10
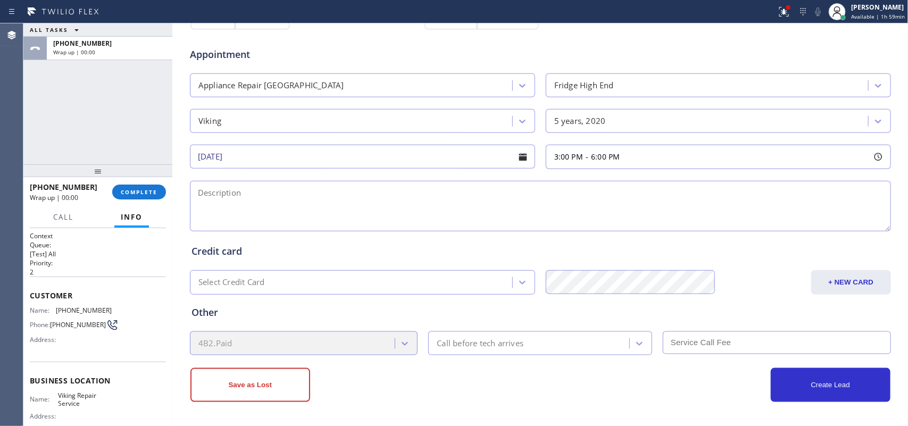
scroll to position [110, 0]
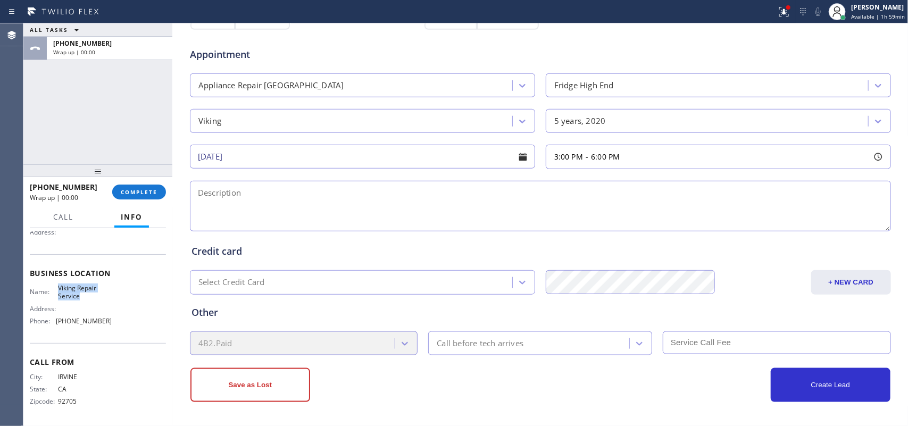
drag, startPoint x: 84, startPoint y: 294, endPoint x: 56, endPoint y: 281, distance: 30.7
click at [56, 281] on div "Business location Name: Viking Repair Service Address: Phone: [PHONE_NUMBER]" at bounding box center [98, 298] width 136 height 89
click at [198, 214] on textarea at bounding box center [540, 206] width 701 height 51
paste textarea "3-6/ $80/house-ho/Viking Fridge FS/ more than 5 years/ ice maker needs repair, …"
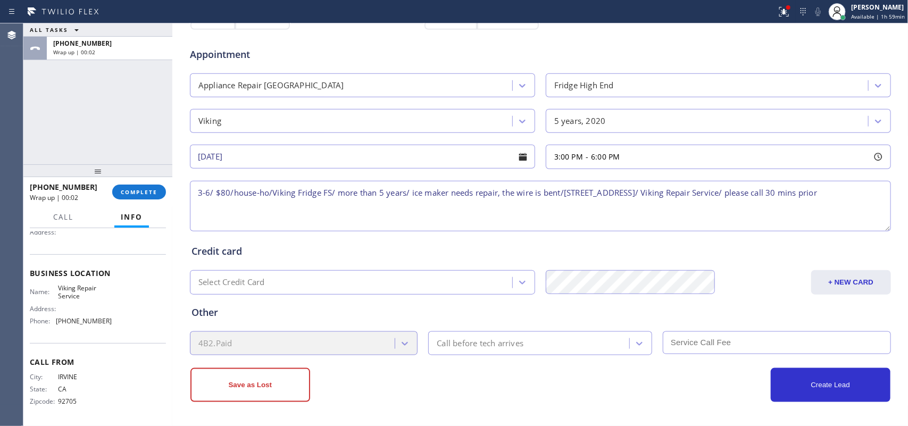
type textarea "3-6/ $80/house-ho/Viking Fridge FS/ more than 5 years/ ice maker needs repair, …"
click at [544, 336] on div "Call before tech arrives" at bounding box center [531, 343] width 198 height 19
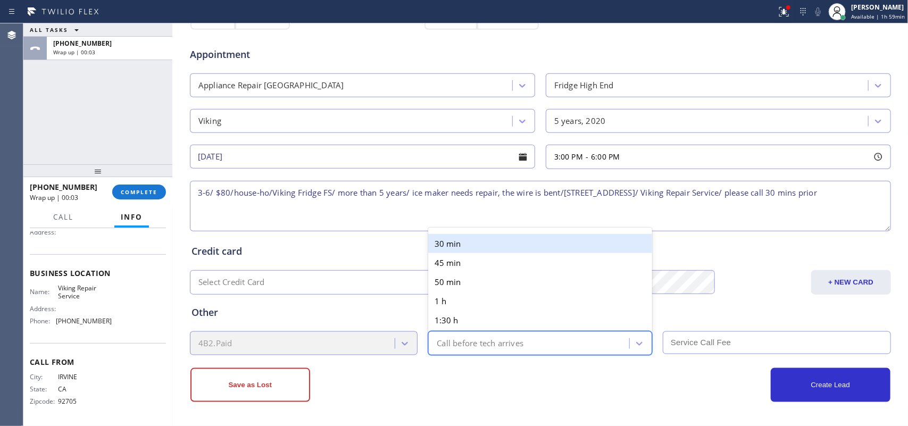
click at [506, 244] on div "30 min" at bounding box center [540, 243] width 224 height 19
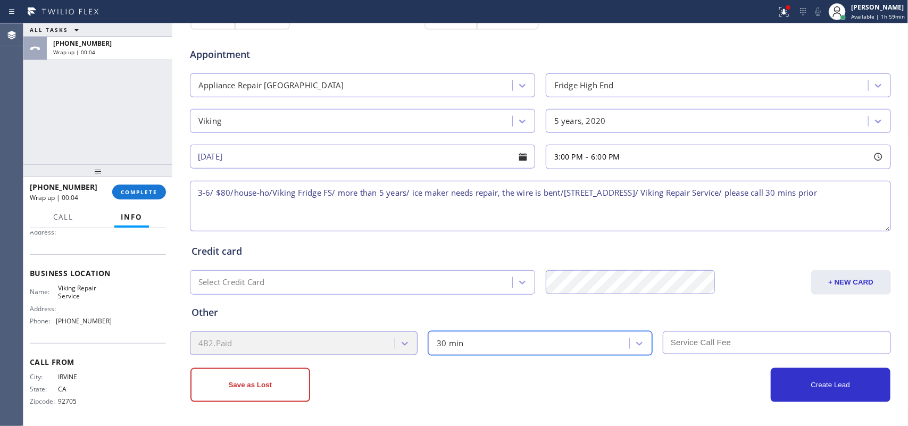
click at [697, 335] on input "text" at bounding box center [777, 343] width 228 height 23
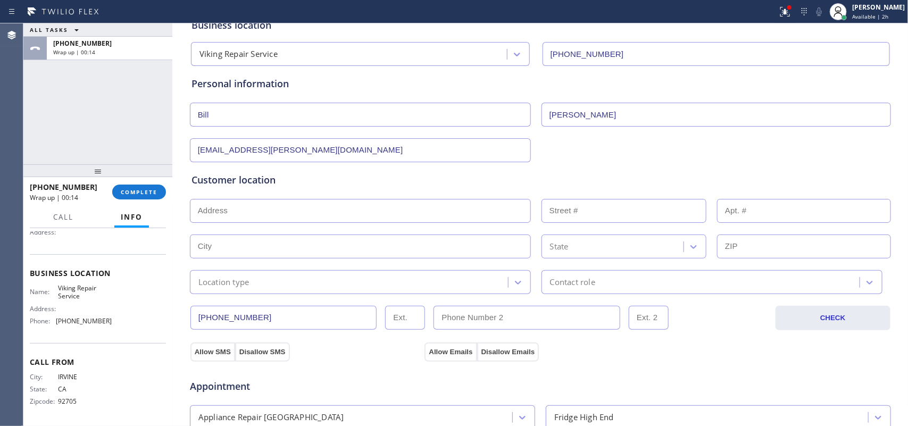
scroll to position [0, 0]
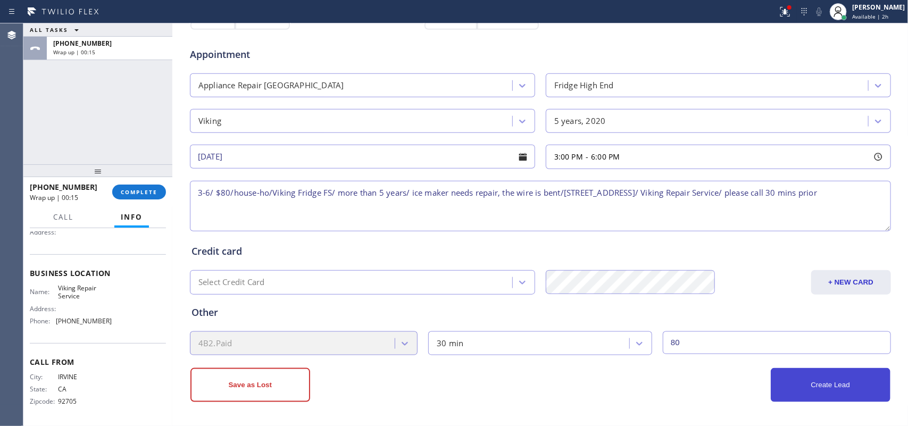
type input "80"
click at [726, 341] on button "Create Lead" at bounding box center [831, 385] width 120 height 34
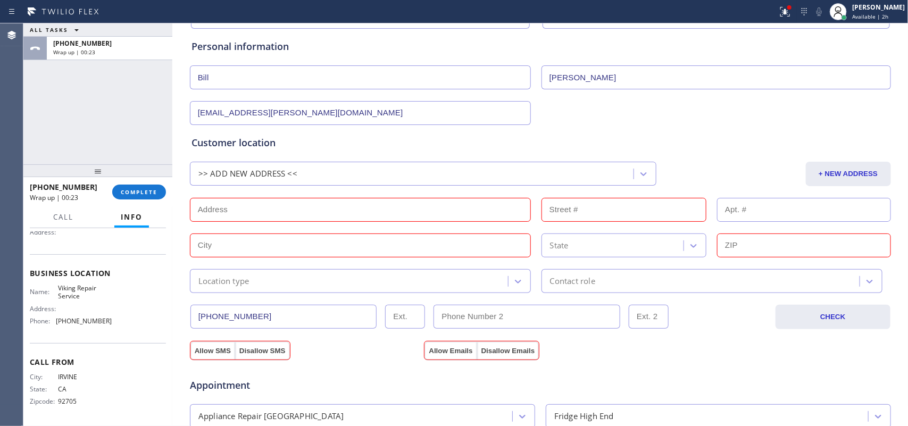
click at [376, 219] on input "text" at bounding box center [360, 210] width 341 height 24
paste input "[STREET_ADDRESS],"
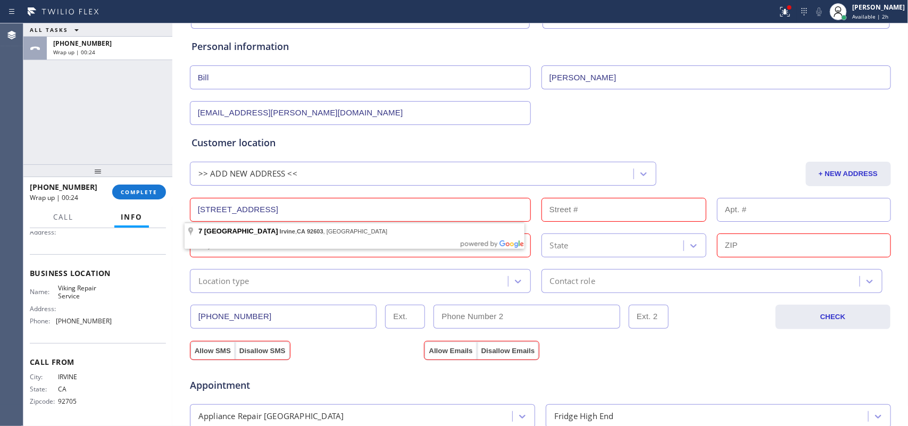
type input "[STREET_ADDRESS]"
type input "7"
type input "Irvine"
type input "92603"
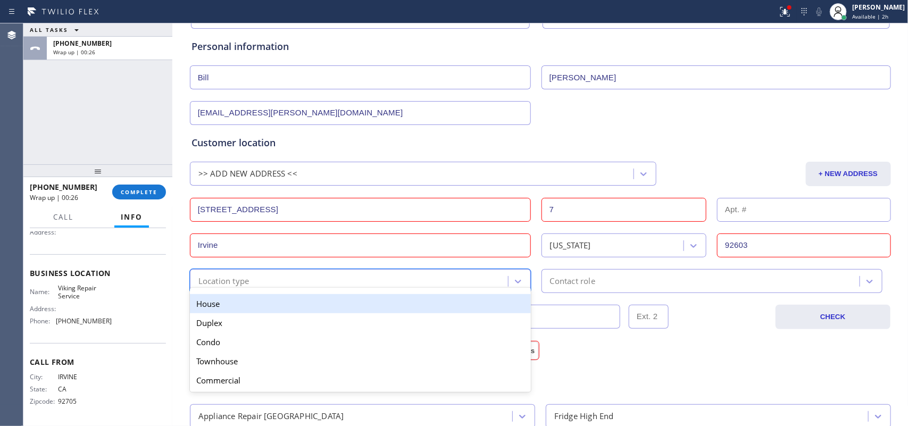
click at [411, 286] on div "Location type" at bounding box center [350, 281] width 315 height 19
click at [400, 304] on div "House" at bounding box center [360, 303] width 341 height 19
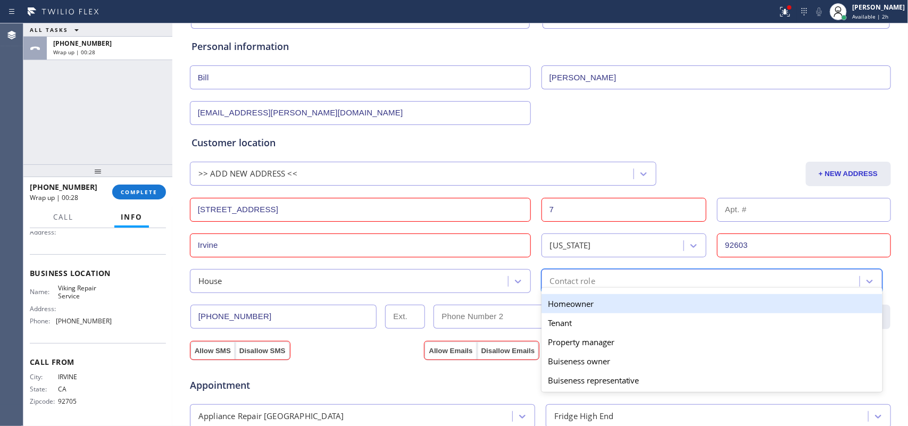
click at [561, 281] on div "Contact role" at bounding box center [572, 281] width 45 height 12
click at [568, 302] on div "Homeowner" at bounding box center [712, 303] width 341 height 19
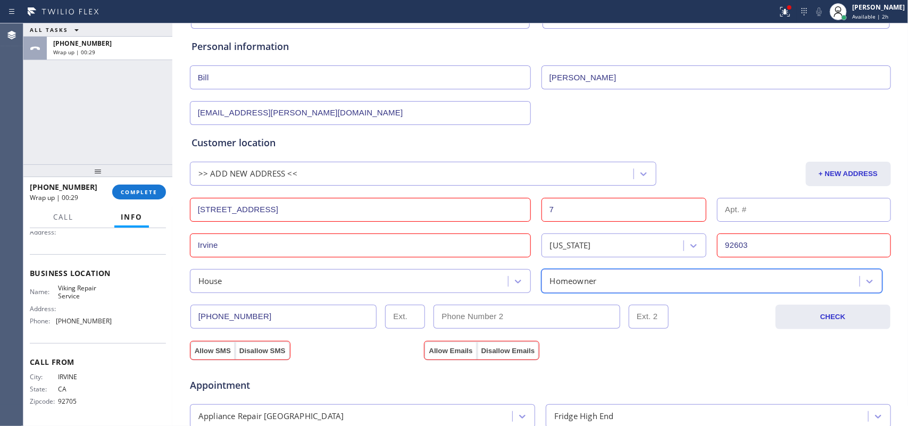
click at [203, 341] on div "Business location Viking Repair Service [PHONE_NUMBER] Personal information [PE…" at bounding box center [540, 351] width 731 height 763
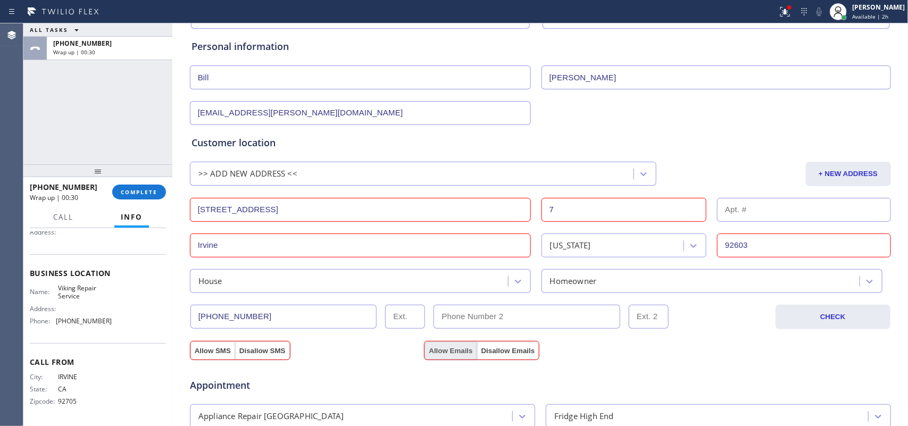
click at [437, 341] on button "Allow Emails" at bounding box center [451, 351] width 52 height 19
drag, startPoint x: 213, startPoint y: 350, endPoint x: 306, endPoint y: 331, distance: 94.4
click at [213, 341] on button "Allow SMS" at bounding box center [212, 351] width 45 height 19
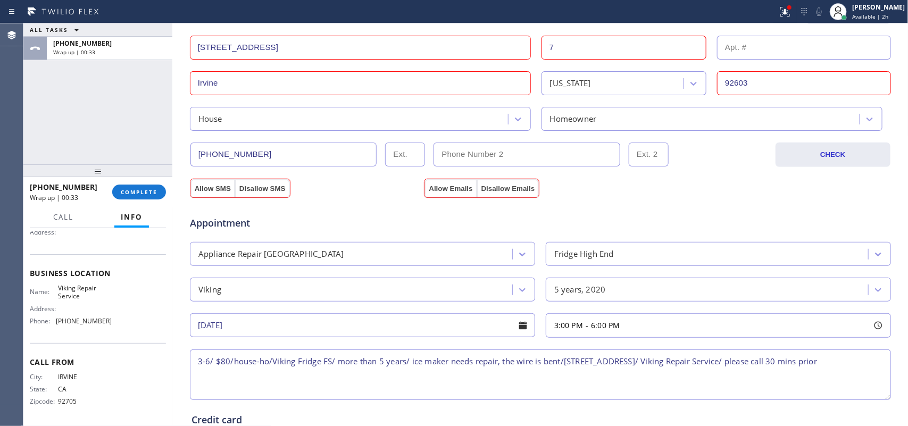
scroll to position [436, 0]
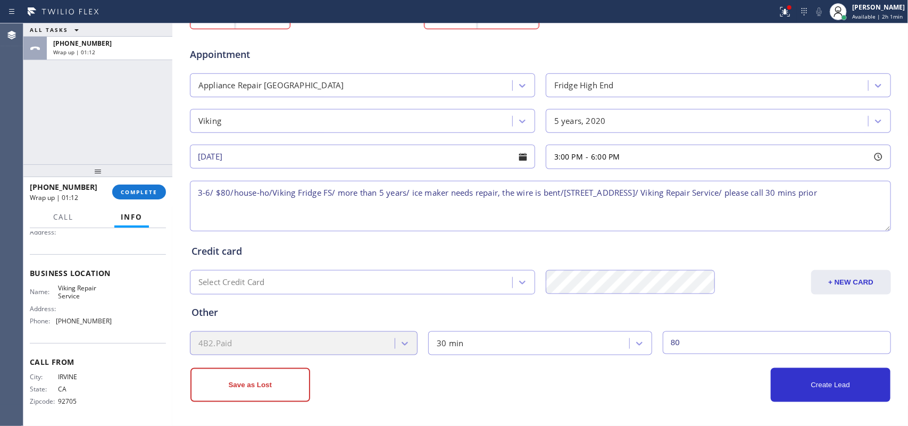
click at [62, 136] on div "ALL TASKS ALL TASKS ACTIVE TASKS TASKS IN WRAP UP [PHONE_NUMBER] Wrap up | 01:12" at bounding box center [97, 93] width 149 height 141
drag, startPoint x: 549, startPoint y: 192, endPoint x: 498, endPoint y: 189, distance: 51.2
click at [498, 189] on textarea "3-6/ $80/house-ho/Viking Fridge FS/ more than 5 years/ ice maker needs repair, …" at bounding box center [540, 206] width 701 height 51
paste textarea "it's just the wire on/off action that's broken, the wire is bent."
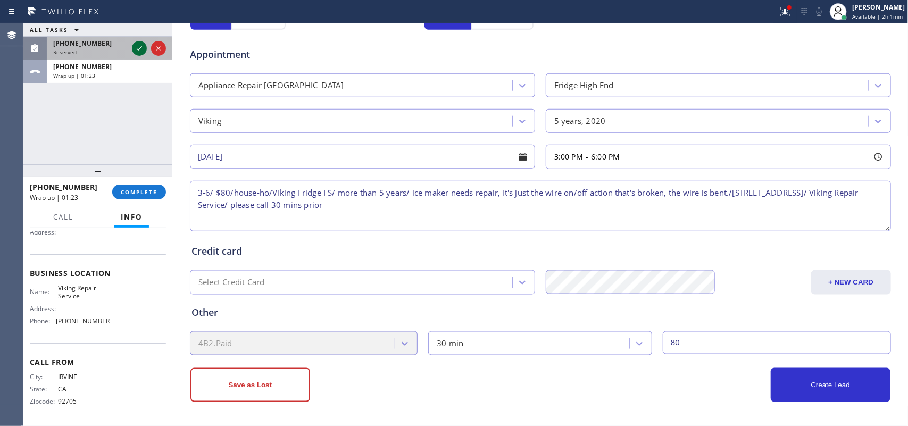
type textarea "3-6/ $80/house-ho/Viking Fridge FS/ more than 5 years/ ice maker needs repair, …"
click at [137, 48] on icon at bounding box center [139, 48] width 13 height 13
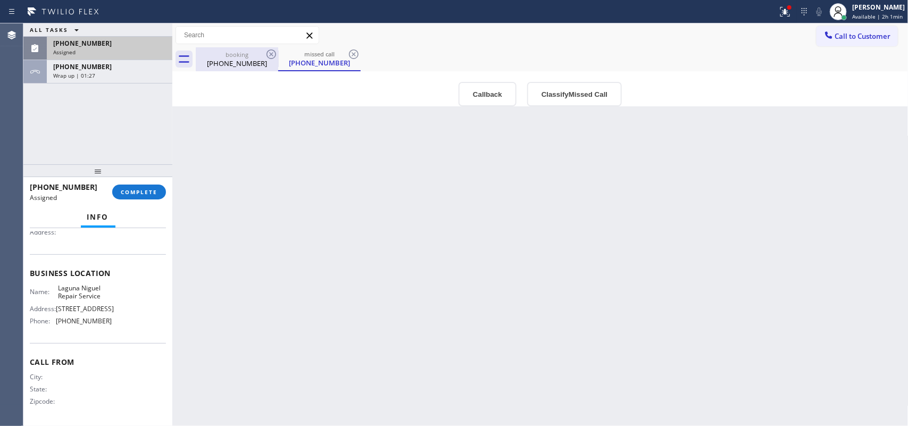
click at [221, 54] on div "booking" at bounding box center [237, 55] width 80 height 8
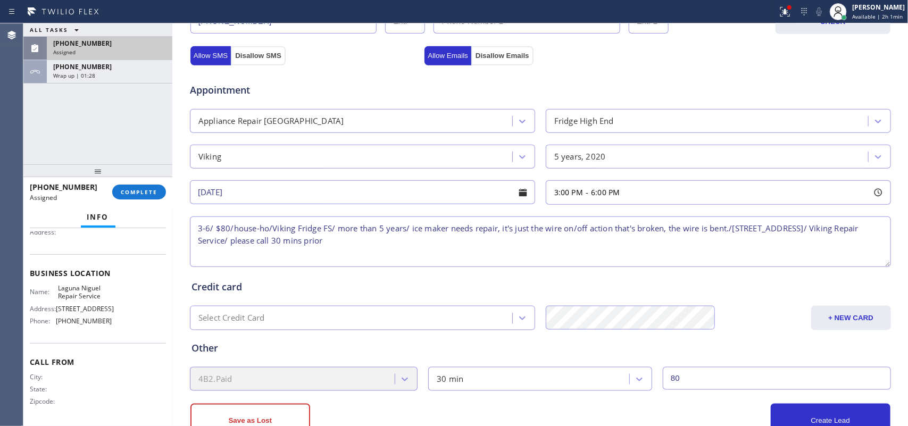
scroll to position [436, 0]
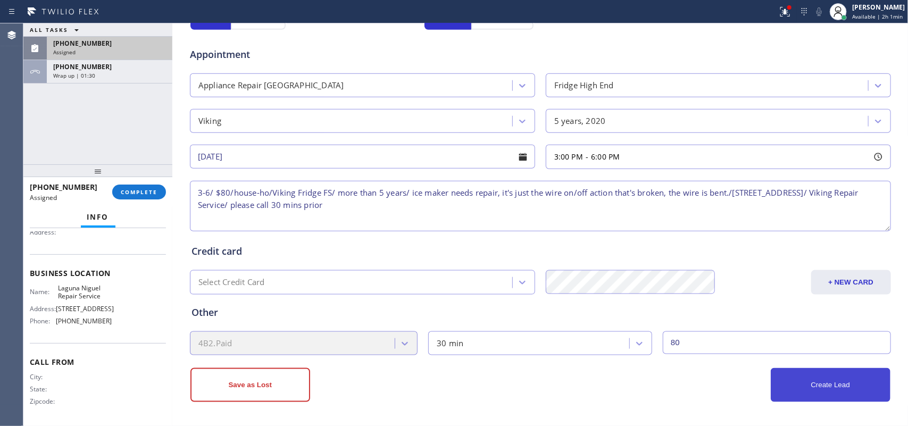
click at [726, 341] on button "Create Lead" at bounding box center [831, 385] width 120 height 34
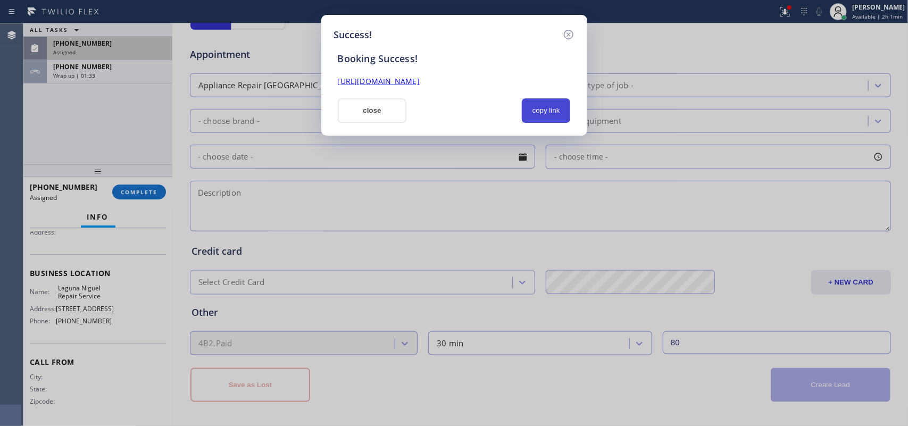
click at [560, 115] on button "copy link" at bounding box center [546, 110] width 49 height 24
click at [420, 81] on link "[URL][DOMAIN_NAME]" at bounding box center [379, 81] width 82 height 10
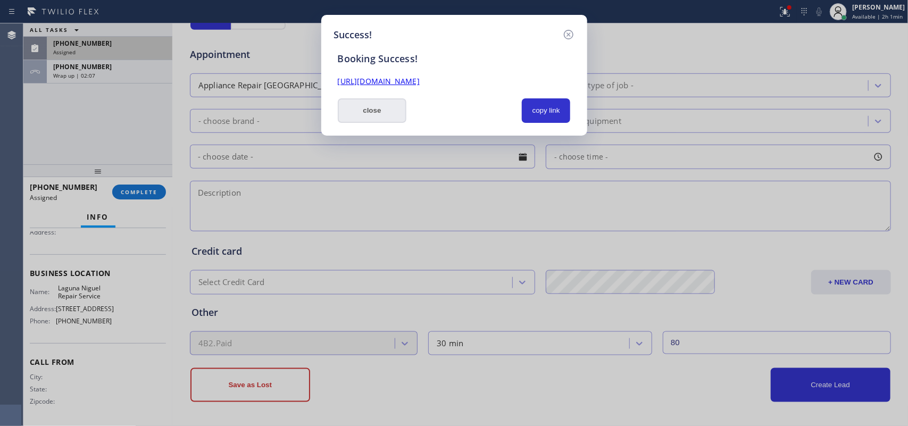
click at [382, 106] on button "close" at bounding box center [372, 110] width 69 height 24
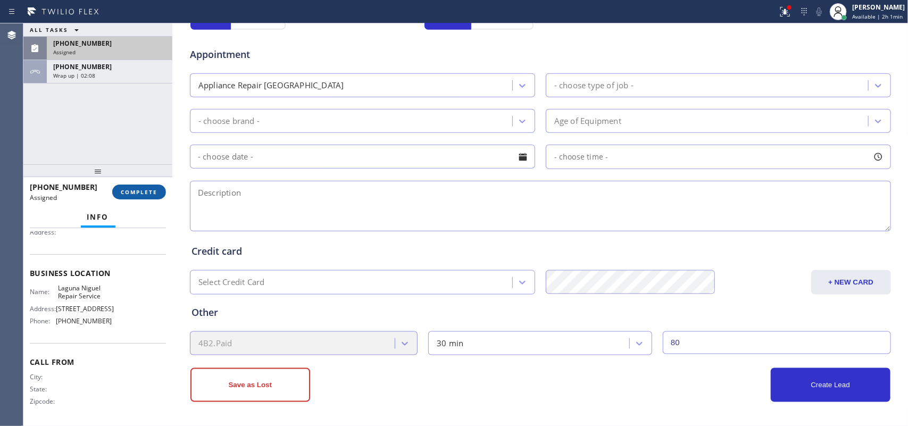
scroll to position [118, 0]
click at [157, 194] on span "COMPLETE" at bounding box center [139, 191] width 37 height 7
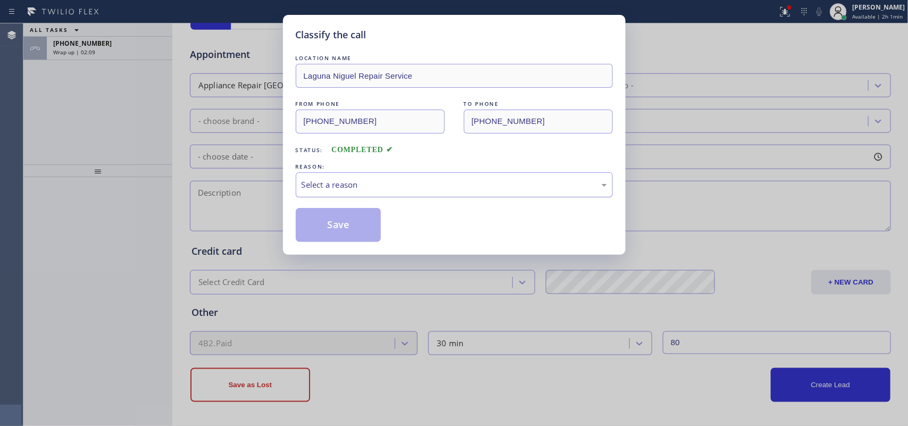
click at [342, 181] on div "Select a reason" at bounding box center [454, 185] width 305 height 12
click at [347, 223] on button "Save" at bounding box center [339, 225] width 86 height 34
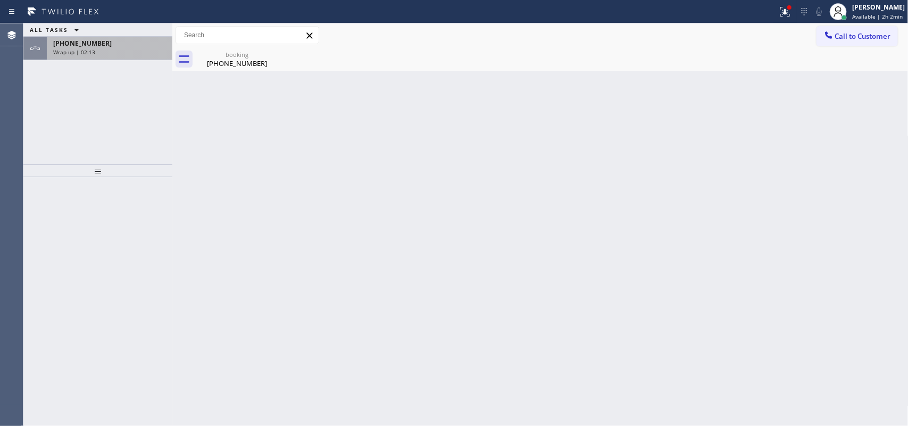
click at [85, 46] on span "[PHONE_NUMBER]" at bounding box center [82, 43] width 59 height 9
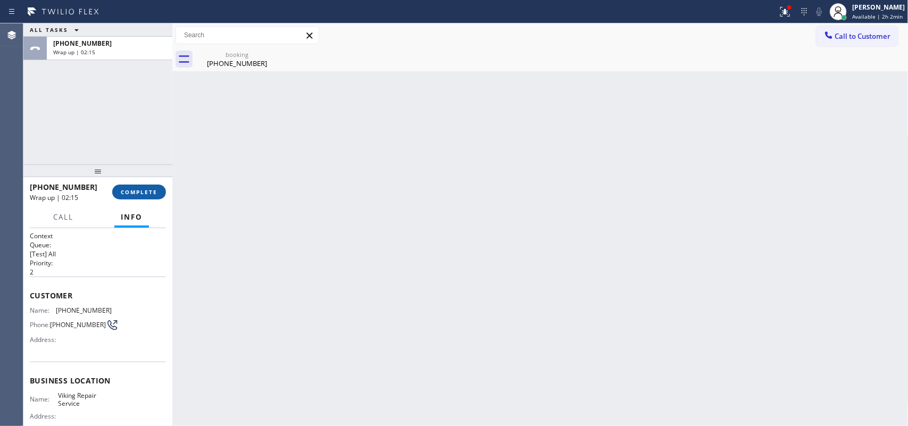
click at [152, 193] on span "COMPLETE" at bounding box center [139, 191] width 37 height 7
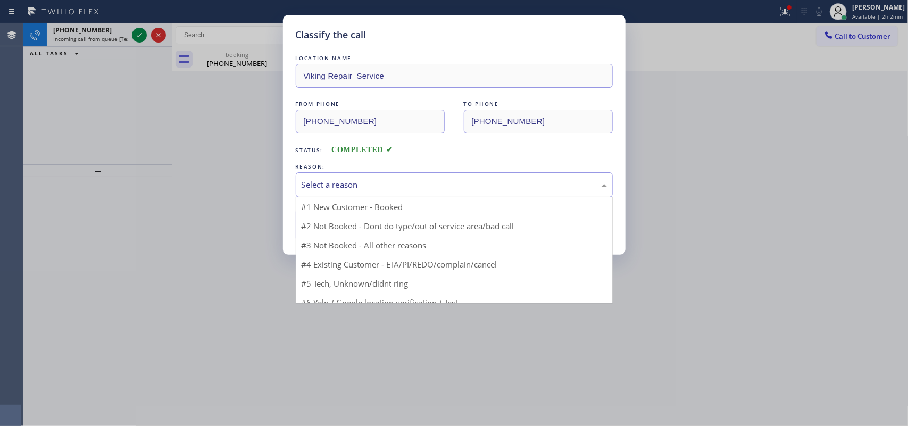
click at [370, 179] on div "Select a reason" at bounding box center [454, 185] width 305 height 12
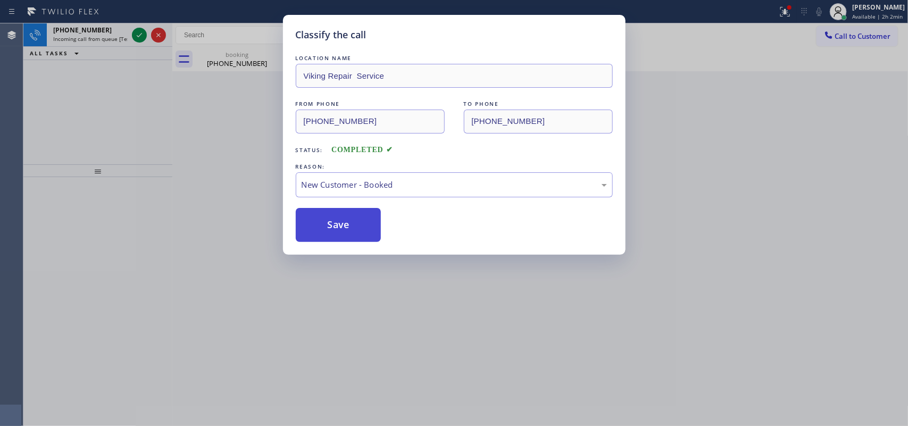
drag, startPoint x: 351, startPoint y: 225, endPoint x: 270, endPoint y: 189, distance: 88.6
click at [350, 225] on button "Save" at bounding box center [339, 225] width 86 height 34
click at [96, 30] on div "Classify the call LOCATION NAME Viking Repair Service FROM PHONE [PHONE_NUMBER]…" at bounding box center [454, 213] width 908 height 426
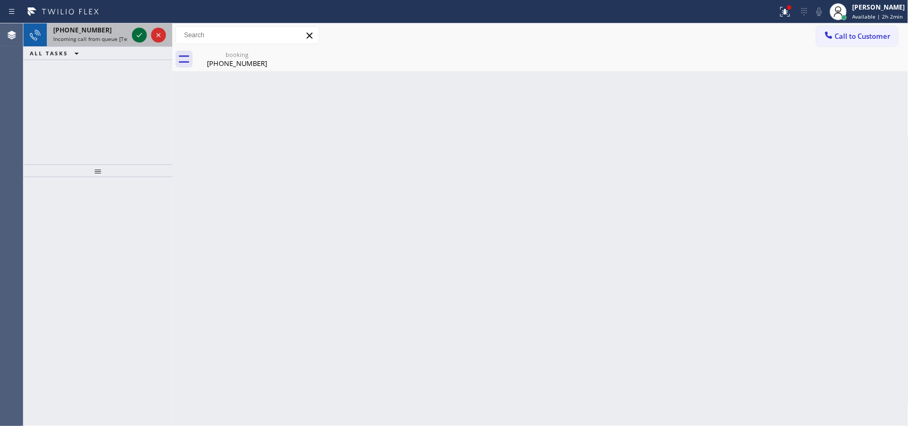
click at [138, 34] on icon at bounding box center [139, 35] width 13 height 13
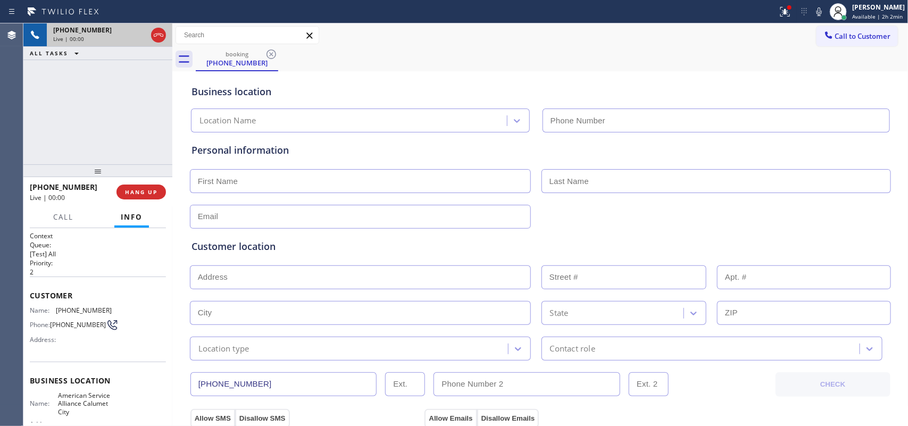
type input "[PHONE_NUMBER]"
click at [89, 127] on div "[PHONE_NUMBER] Live | 00:00 ALL TASKS ALL TASKS ACTIVE TASKS TASKS IN WRAP UP" at bounding box center [97, 93] width 149 height 141
click at [150, 190] on span "HANG UP" at bounding box center [141, 191] width 32 height 7
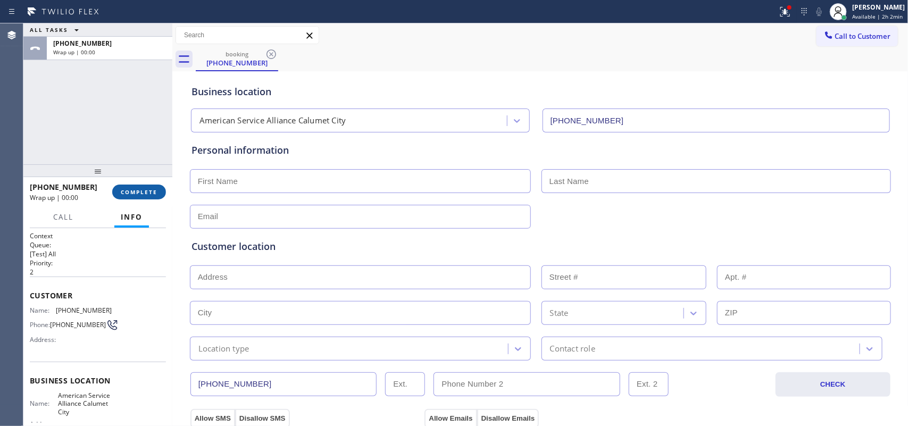
click at [150, 190] on span "COMPLETE" at bounding box center [139, 191] width 37 height 7
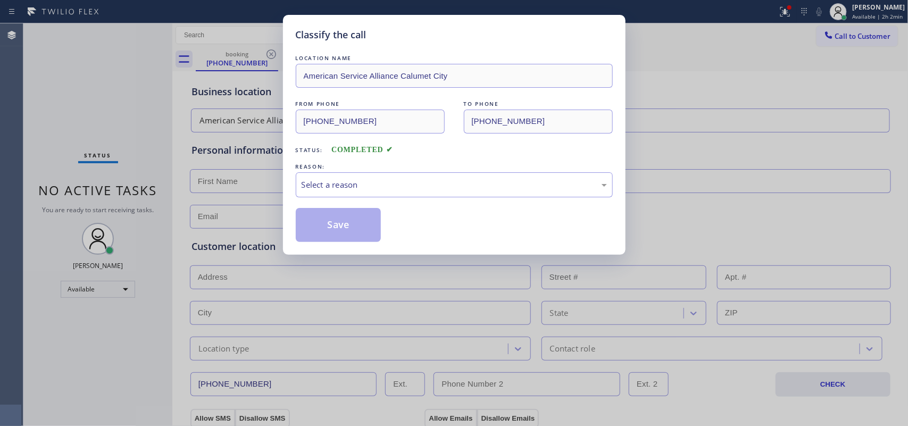
click at [405, 157] on div "LOCATION NAME American Service Alliance Calumet City FROM PHONE [PHONE_NUMBER] …" at bounding box center [454, 147] width 317 height 189
click at [402, 185] on div "Select a reason" at bounding box center [454, 185] width 305 height 12
click at [351, 225] on button "Save" at bounding box center [339, 225] width 86 height 34
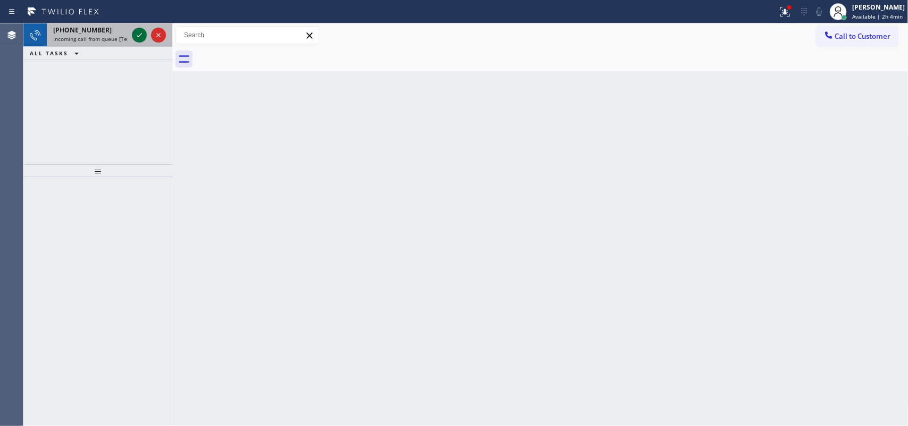
click at [139, 37] on icon at bounding box center [139, 35] width 13 height 13
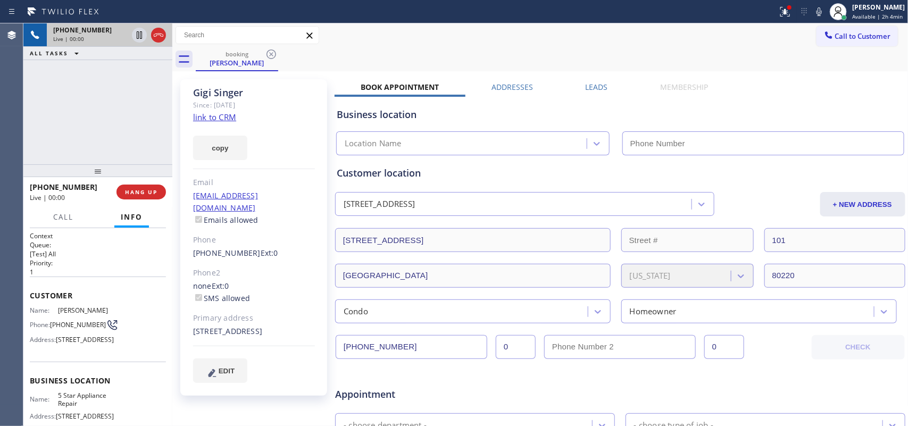
type input "[PHONE_NUMBER]"
click at [206, 114] on link "link to CRM" at bounding box center [214, 117] width 43 height 11
click at [63, 221] on button "Call" at bounding box center [63, 217] width 33 height 21
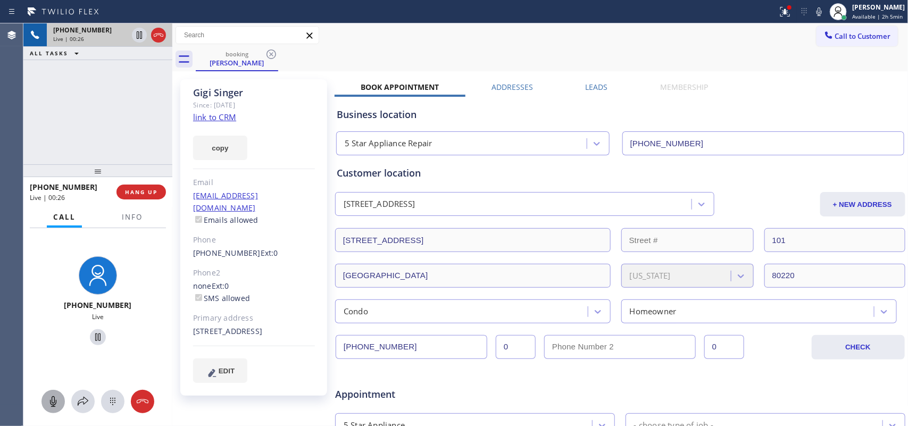
click at [51, 341] on icon at bounding box center [53, 401] width 13 height 13
click at [95, 338] on icon at bounding box center [97, 337] width 5 height 7
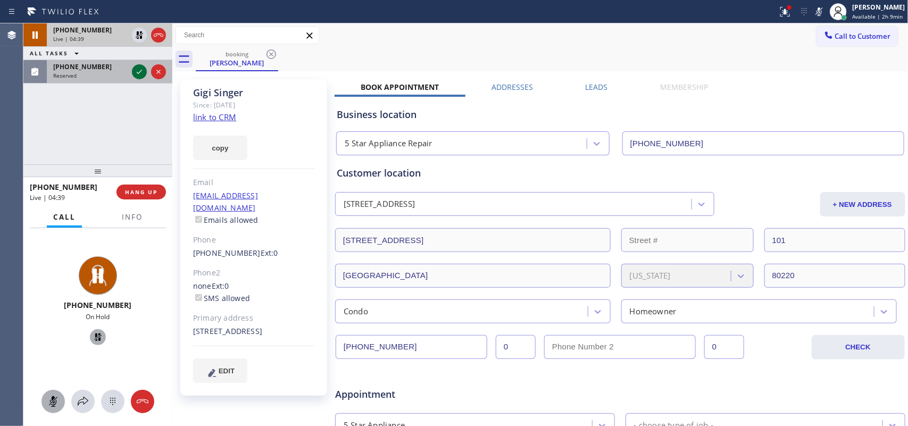
click at [140, 75] on icon at bounding box center [139, 71] width 13 height 13
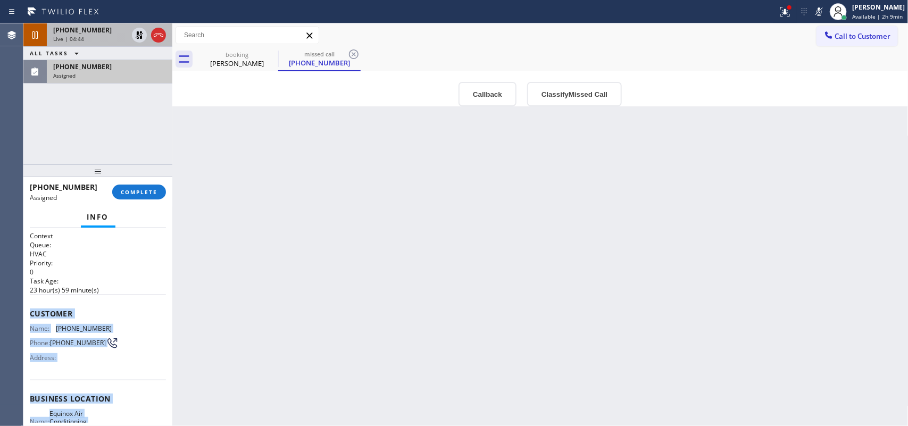
drag, startPoint x: 105, startPoint y: 328, endPoint x: 30, endPoint y: 309, distance: 78.0
click at [30, 309] on div "Context Queue: HVAC Priority: 0 Task Age: [DEMOGRAPHIC_DATA] hour(s) 59 minute(…" at bounding box center [98, 394] width 136 height 326
click at [588, 92] on button "Classify Missed Call" at bounding box center [574, 94] width 95 height 24
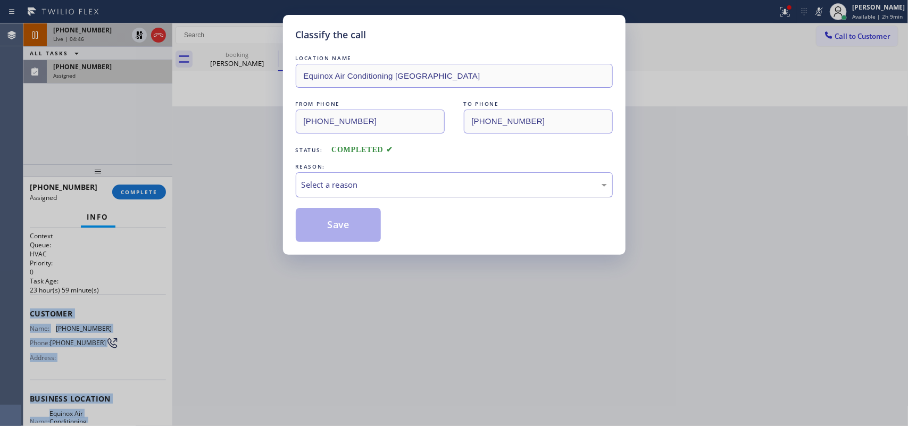
click at [528, 180] on div "Select a reason" at bounding box center [454, 185] width 305 height 12
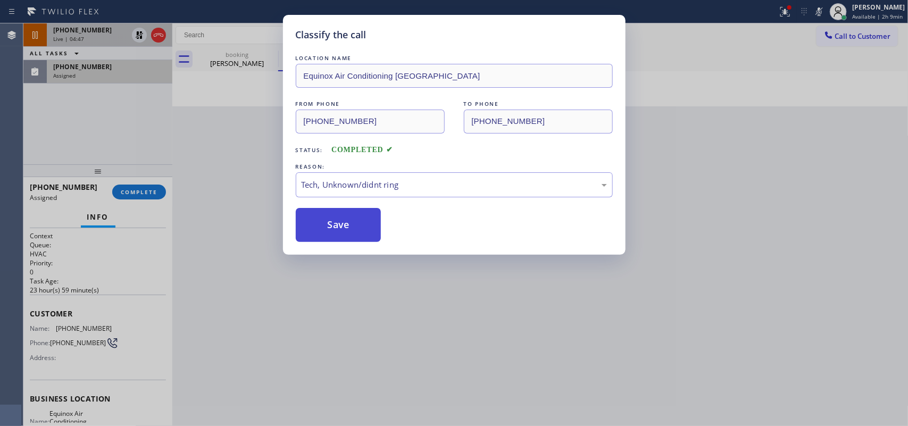
click at [347, 225] on button "Save" at bounding box center [339, 225] width 86 height 34
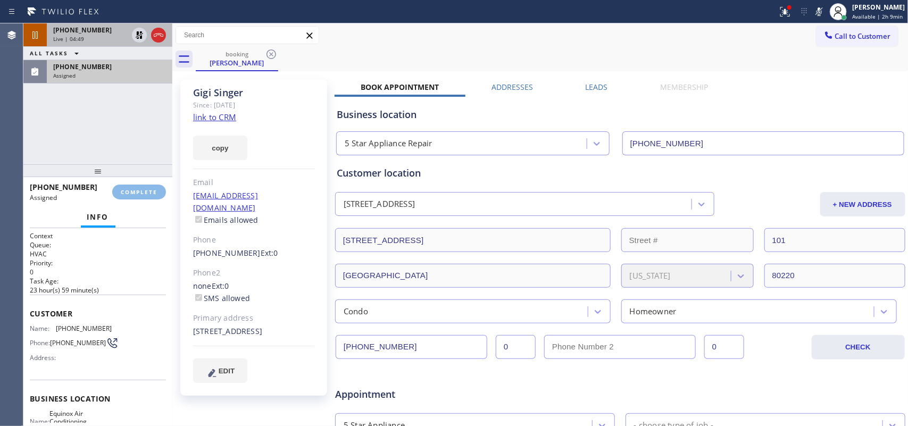
click at [96, 26] on span "[PHONE_NUMBER]" at bounding box center [82, 30] width 59 height 9
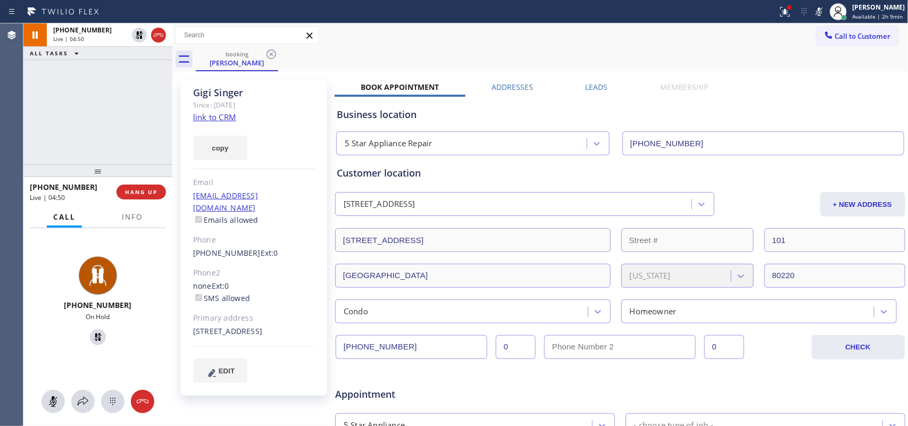
drag, startPoint x: 54, startPoint y: 396, endPoint x: 59, endPoint y: 360, distance: 37.0
click at [54, 341] on icon at bounding box center [53, 401] width 13 height 13
click at [94, 341] on icon at bounding box center [97, 337] width 7 height 7
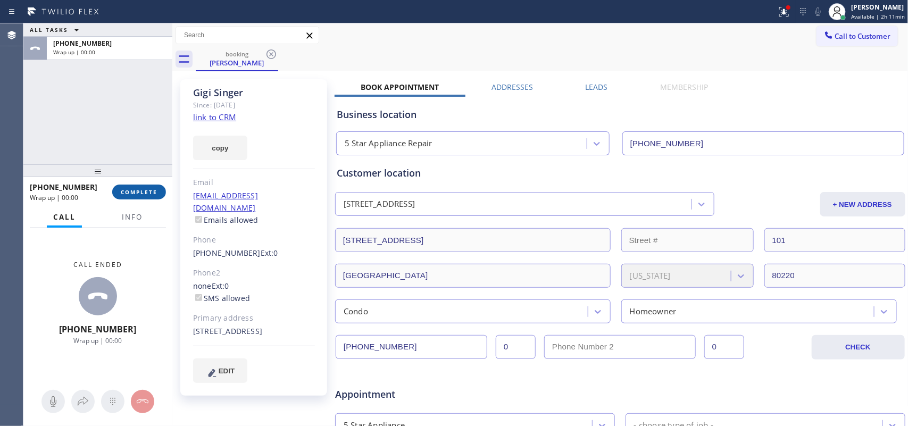
click at [133, 190] on span "COMPLETE" at bounding box center [139, 191] width 37 height 7
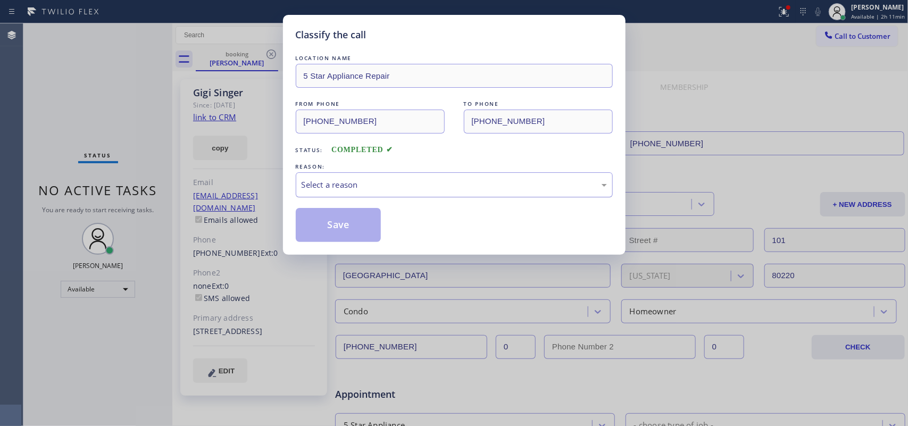
click at [380, 194] on div "Select a reason" at bounding box center [454, 184] width 317 height 25
click at [354, 238] on button "Save" at bounding box center [339, 225] width 86 height 34
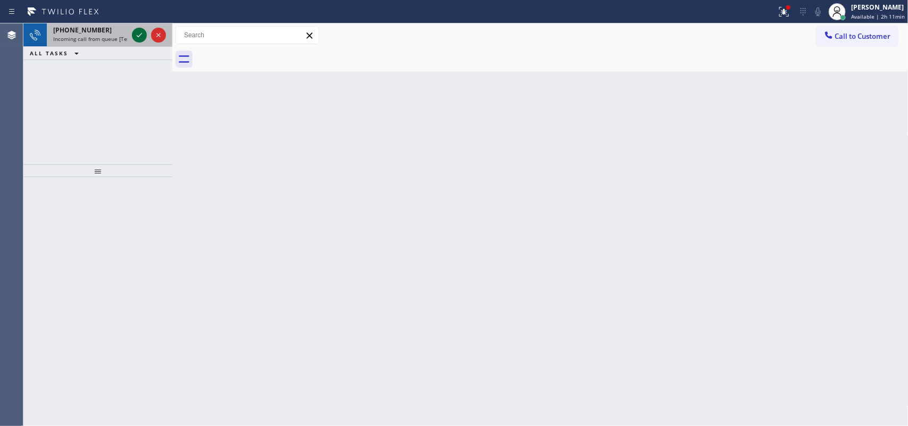
click at [142, 36] on icon at bounding box center [139, 35] width 13 height 13
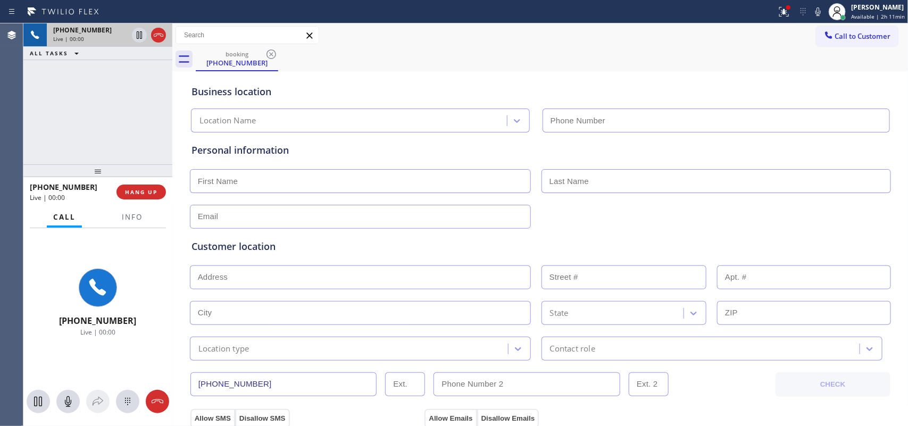
type input "[PHONE_NUMBER]"
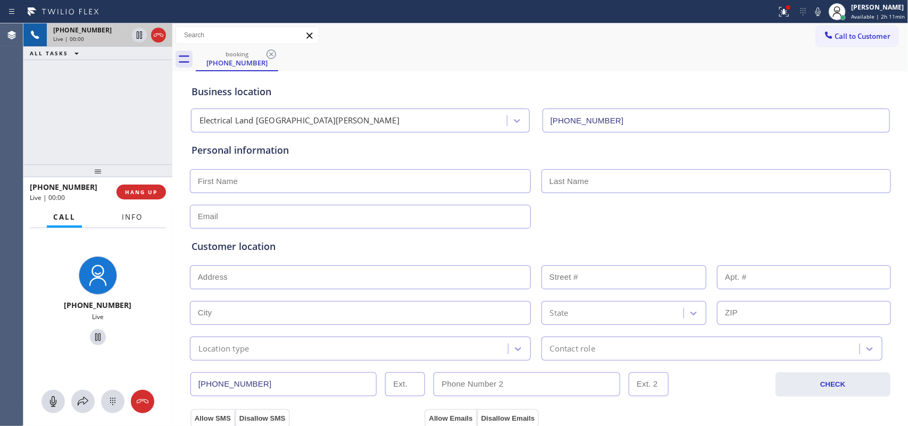
click at [128, 221] on span "Info" at bounding box center [132, 217] width 21 height 10
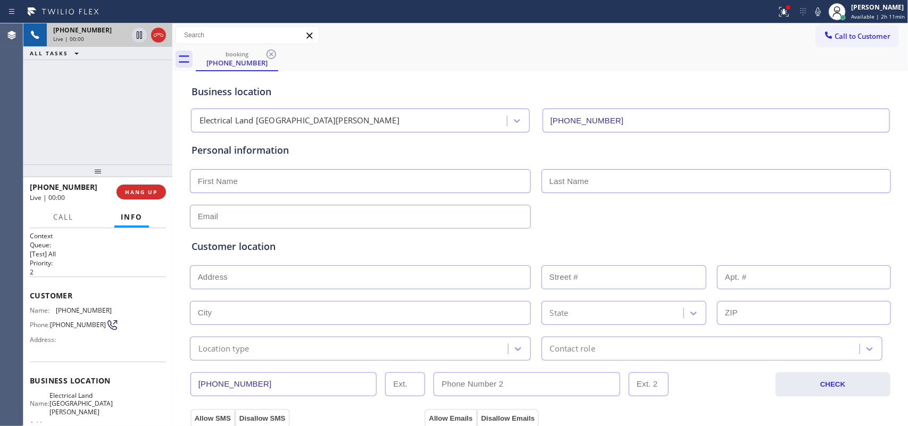
scroll to position [110, 0]
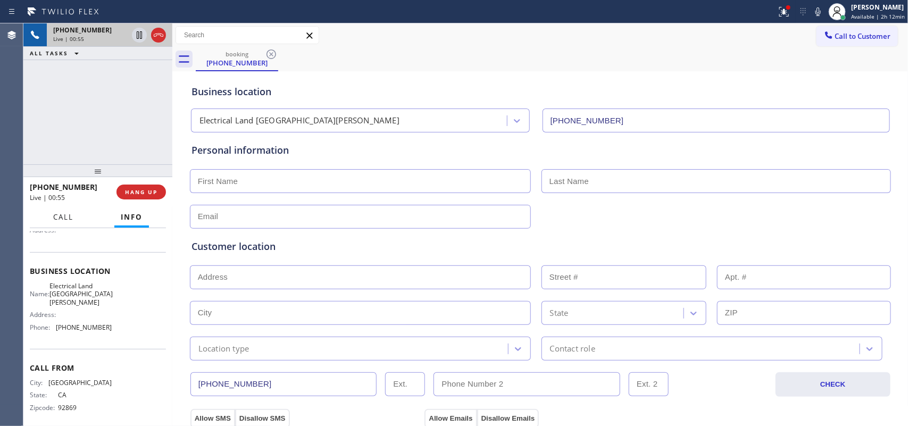
click at [67, 217] on span "Call" at bounding box center [63, 217] width 20 height 10
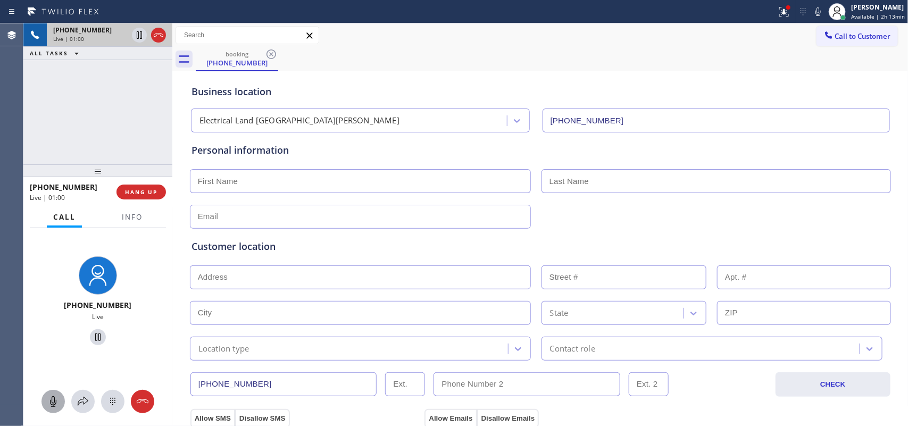
click at [56, 341] on icon at bounding box center [53, 401] width 13 height 13
click at [92, 332] on icon at bounding box center [98, 337] width 13 height 13
drag, startPoint x: 51, startPoint y: 399, endPoint x: 56, endPoint y: 386, distance: 14.3
click at [51, 341] on icon at bounding box center [53, 401] width 13 height 13
click at [94, 334] on icon at bounding box center [98, 337] width 13 height 13
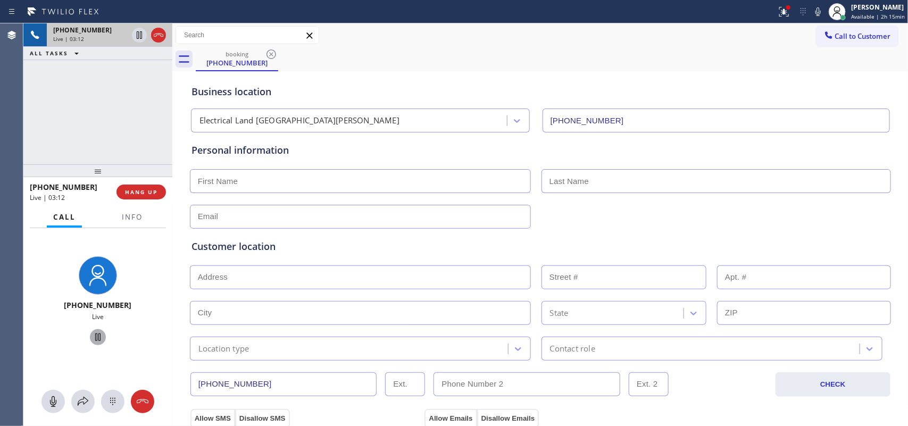
click at [134, 107] on div "[PHONE_NUMBER] Live | 03:12 ALL TASKS ALL TASKS ACTIVE TASKS TASKS IN WRAP UP" at bounding box center [97, 93] width 149 height 141
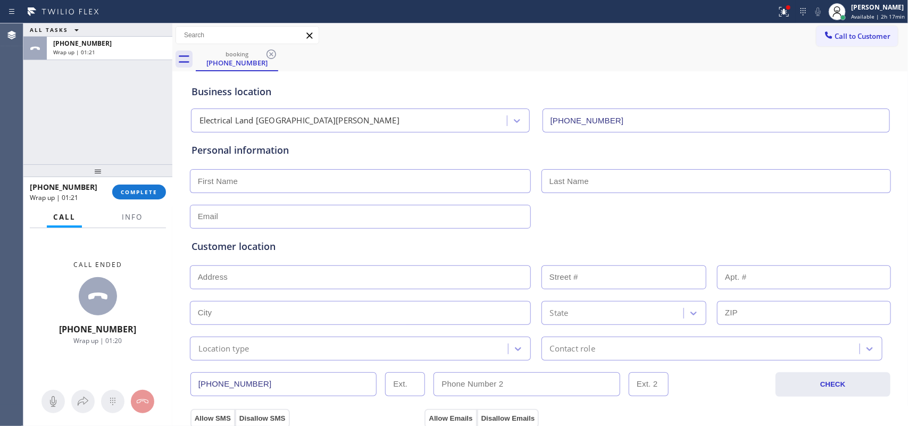
click at [151, 275] on div "Call ended [PHONE_NUMBER] Wrap up | 01:20" at bounding box center [97, 303] width 149 height 150
click at [320, 282] on input "text" at bounding box center [360, 278] width 341 height 24
paste input "[STREET_ADDRESS][PERSON_NAME][PERSON_NAME]"
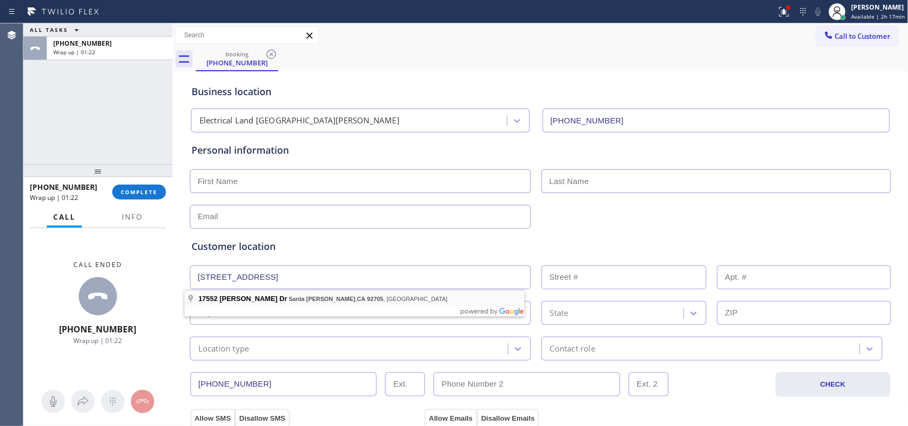
type input "17552 [PERSON_NAME] Dr"
type input "17552"
type input "Santa [PERSON_NAME]"
type input "92705"
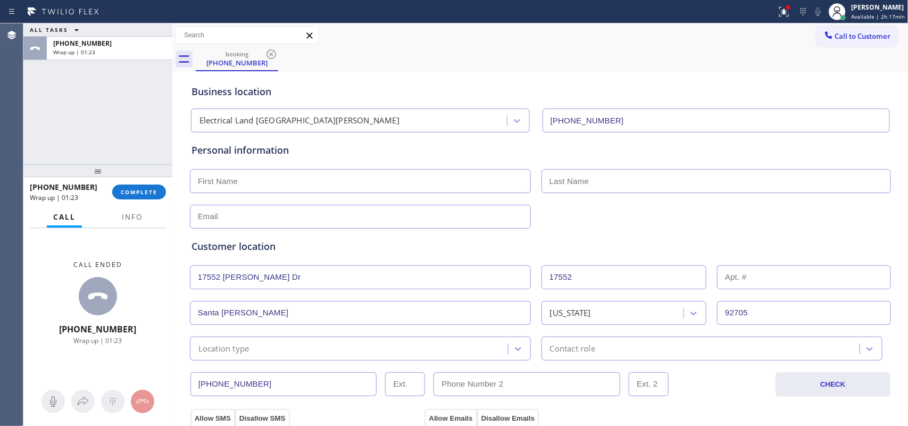
click at [324, 187] on input "text" at bounding box center [360, 181] width 341 height 24
type input "Mr."
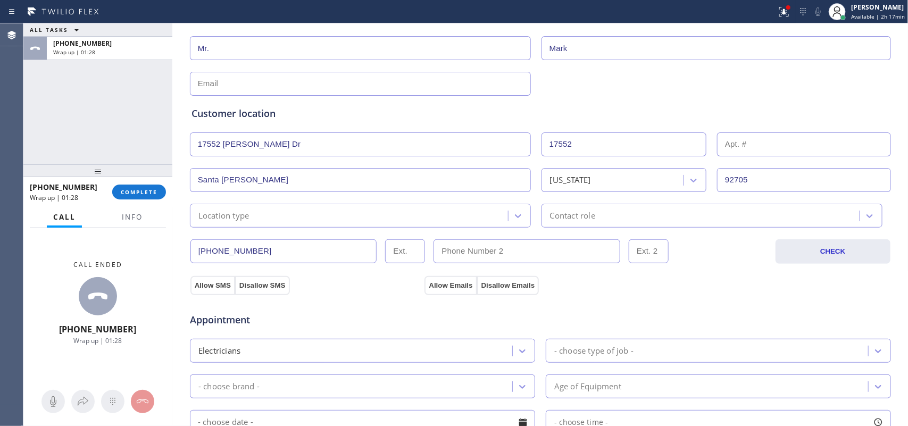
scroll to position [200, 0]
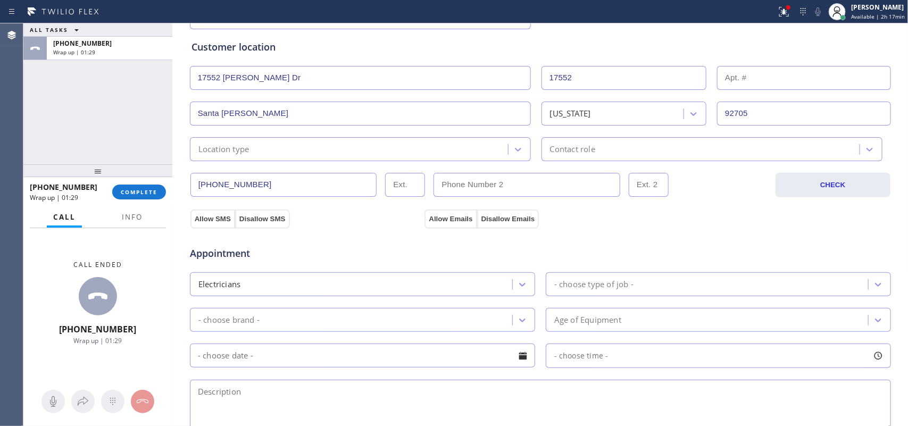
type input "Mark"
click at [330, 150] on div "Location type" at bounding box center [350, 149] width 315 height 19
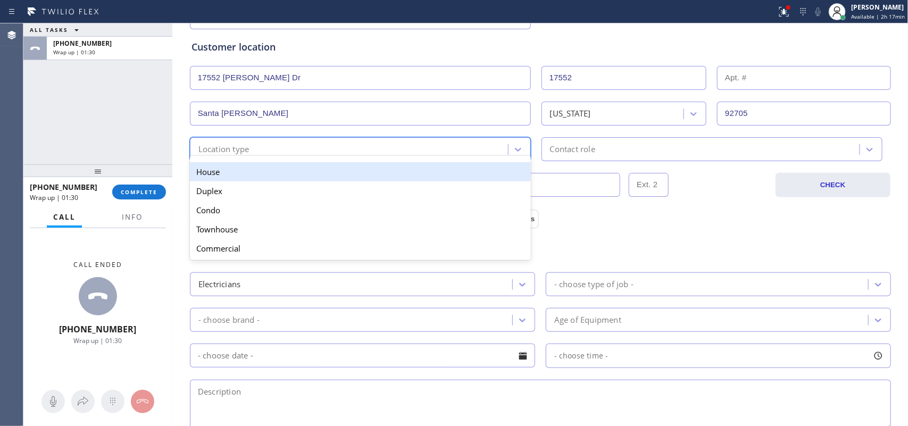
click at [333, 173] on div "House" at bounding box center [360, 171] width 341 height 19
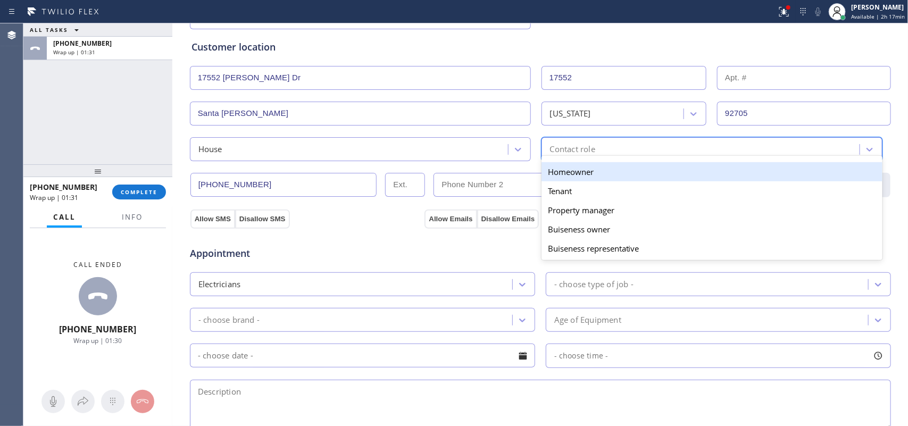
click at [564, 153] on div "Contact role" at bounding box center [572, 149] width 45 height 12
click at [568, 169] on div "Homeowner" at bounding box center [712, 171] width 341 height 19
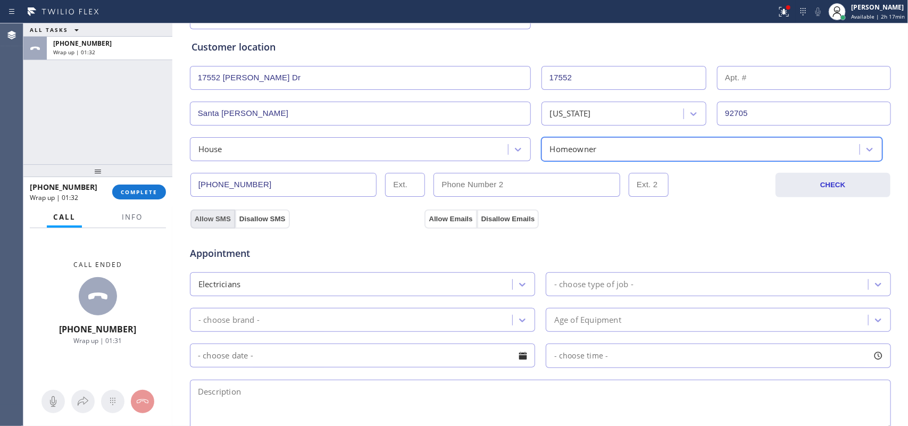
click at [208, 222] on button "Allow SMS" at bounding box center [212, 219] width 45 height 19
click at [469, 219] on button "Allow Emails" at bounding box center [451, 219] width 52 height 19
click at [434, 222] on button "Allow Emails" at bounding box center [451, 219] width 52 height 19
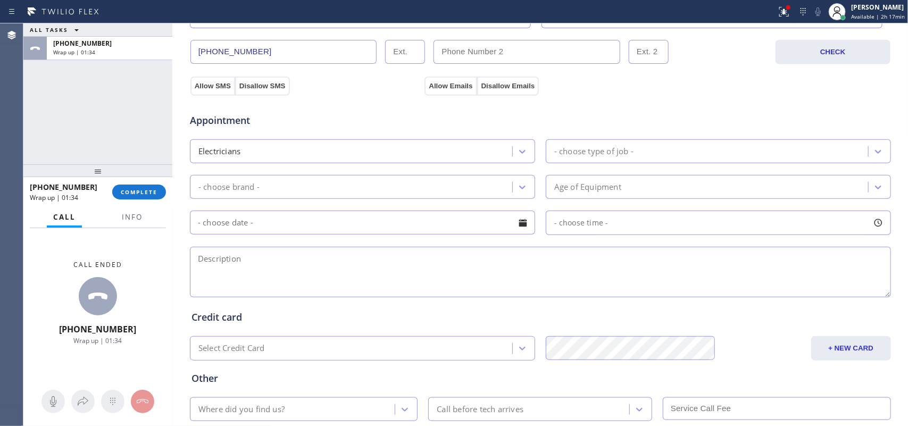
click at [626, 160] on div "- choose type of job -" at bounding box center [708, 151] width 319 height 19
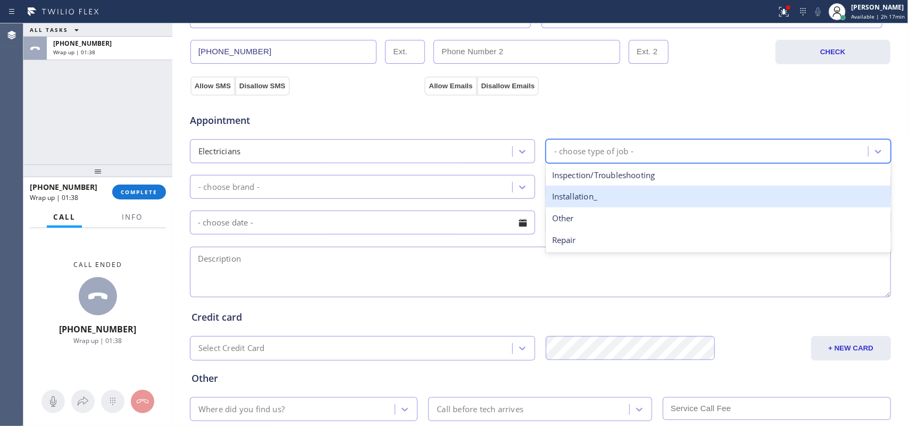
click at [626, 208] on div "Installation_" at bounding box center [718, 197] width 345 height 22
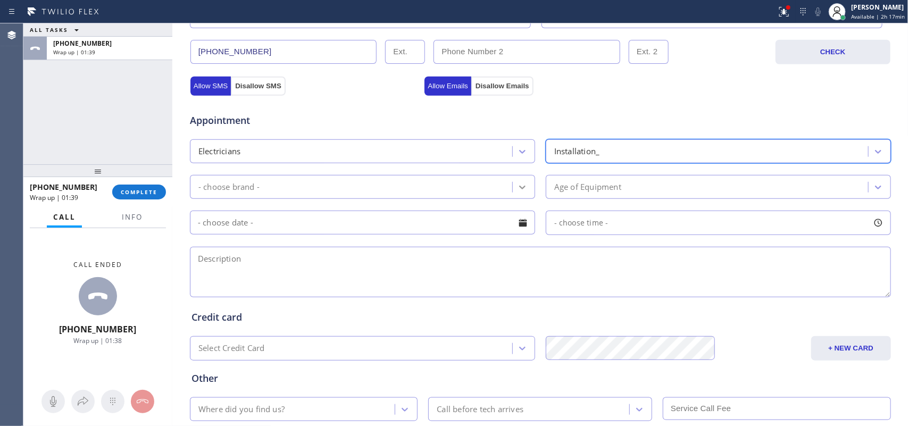
click at [517, 187] on icon at bounding box center [522, 187] width 11 height 11
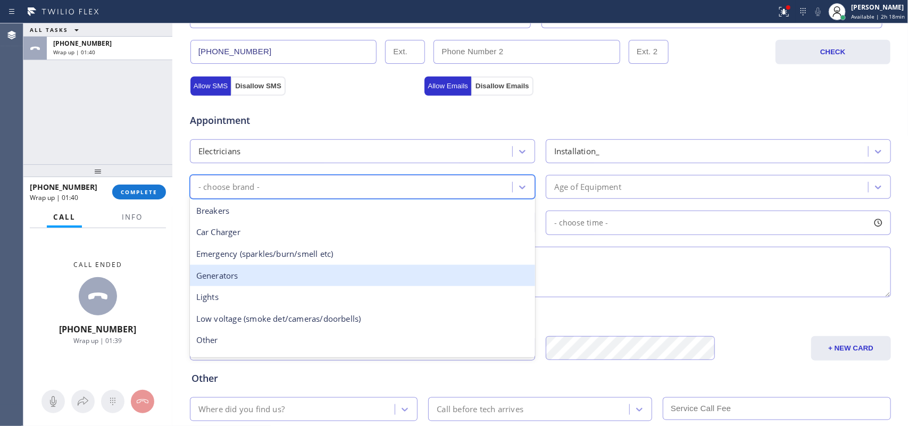
scroll to position [81, 0]
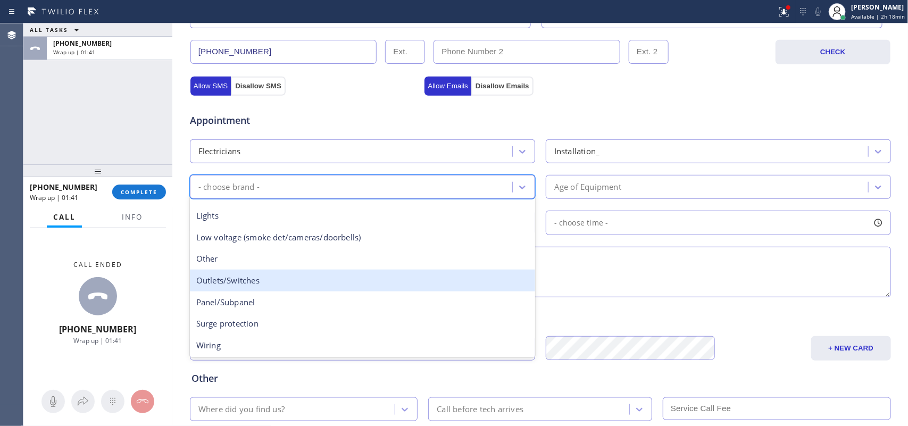
click at [270, 286] on div "Outlets/Switches" at bounding box center [362, 281] width 345 height 22
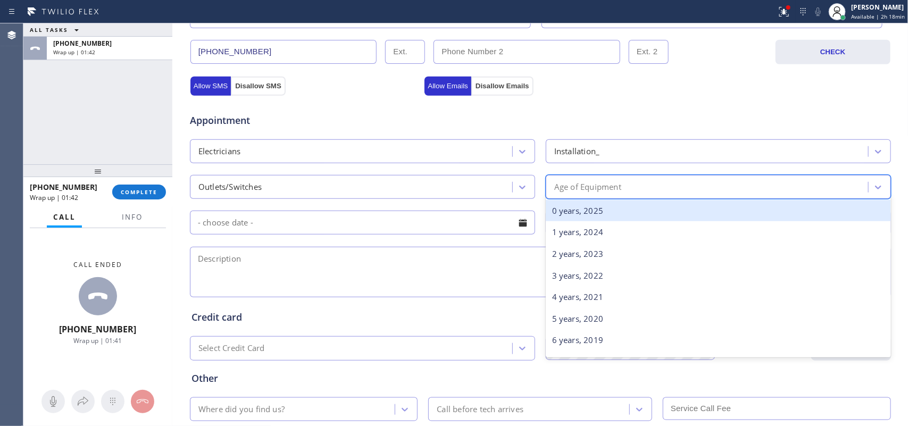
click at [674, 195] on div "Age of Equipment" at bounding box center [708, 187] width 319 height 19
click at [663, 212] on div "0 years, 2025" at bounding box center [718, 211] width 345 height 22
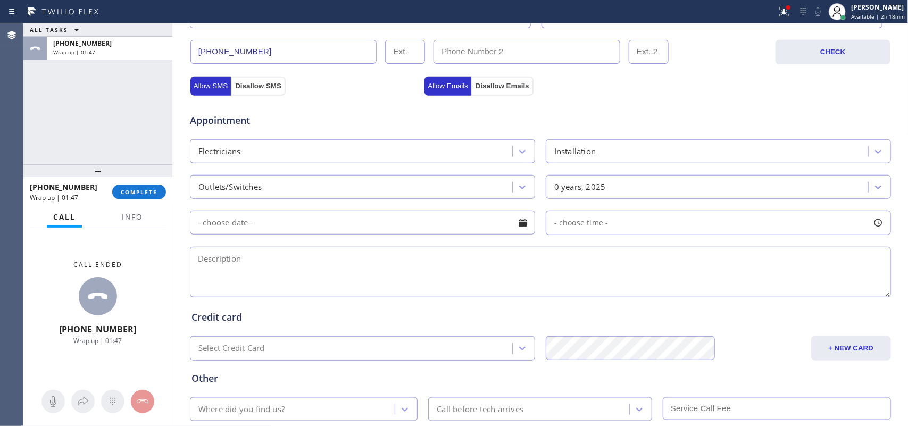
click at [210, 281] on textarea at bounding box center [540, 272] width 701 height 51
paste textarea "house-ho/ did remodeling at the house, contractor put the outlets in but did no…"
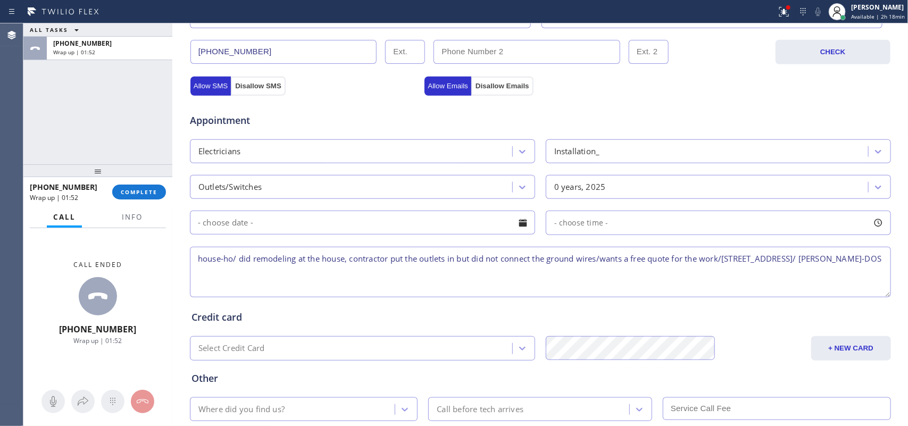
scroll to position [400, 0]
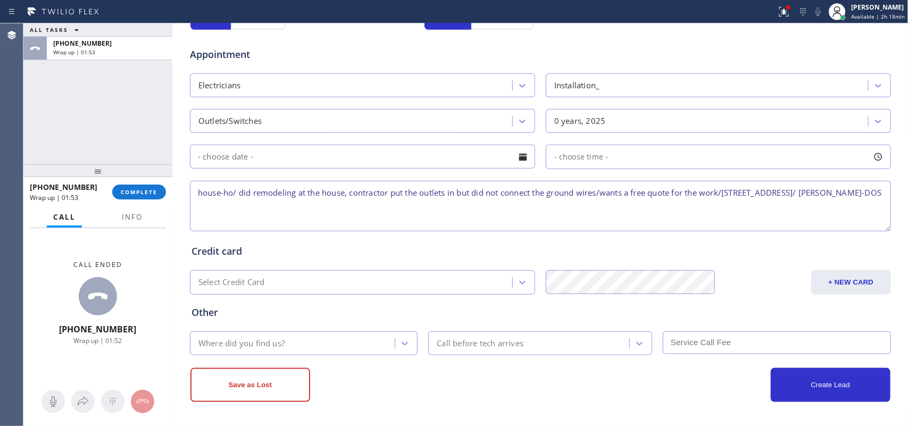
type textarea "house-ho/ did remodeling at the house, contractor put the outlets in but did no…"
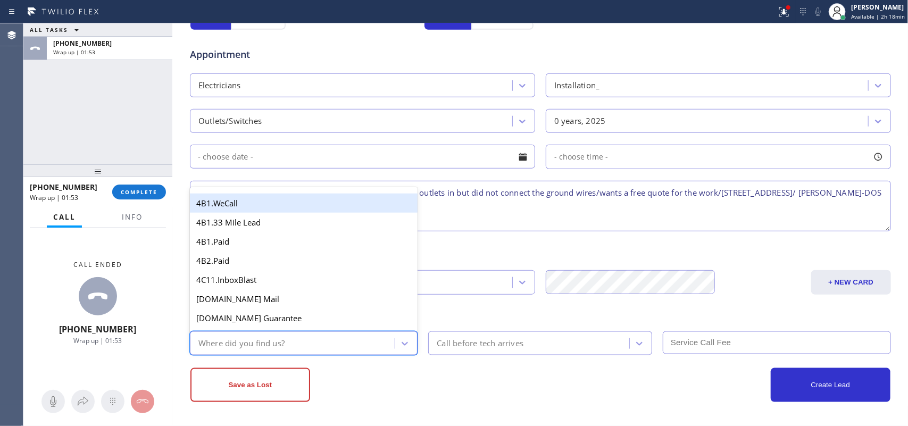
click at [285, 339] on div "Where did you find us?" at bounding box center [294, 343] width 202 height 19
type input "g"
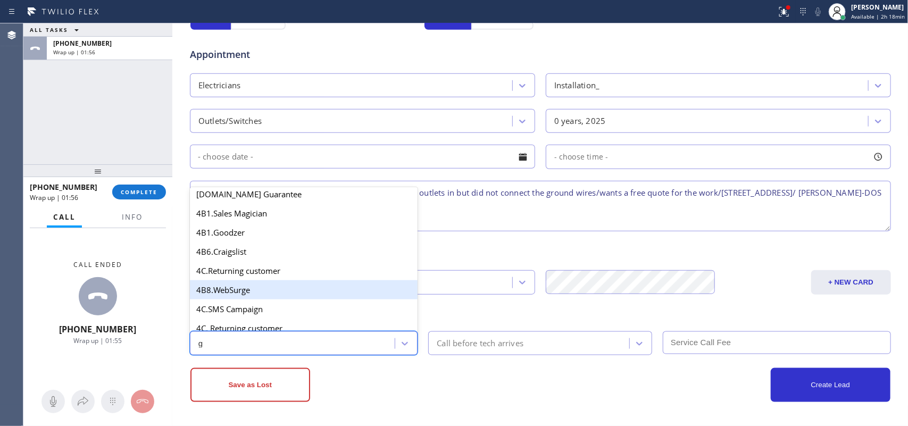
scroll to position [201, 0]
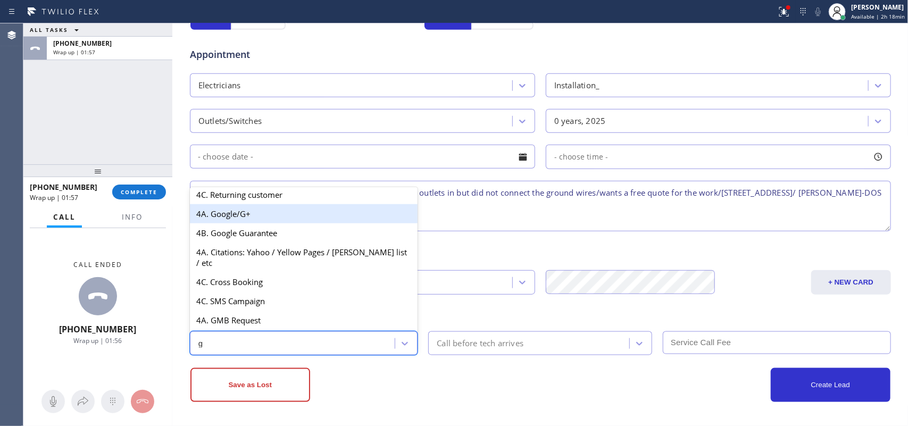
click at [277, 223] on div "4A. Google/G+" at bounding box center [304, 213] width 228 height 19
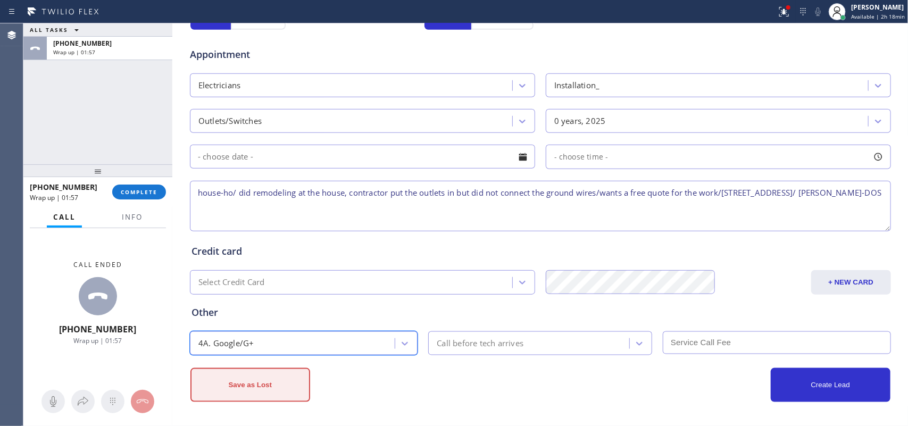
click at [281, 341] on button "Save as Lost" at bounding box center [250, 385] width 120 height 34
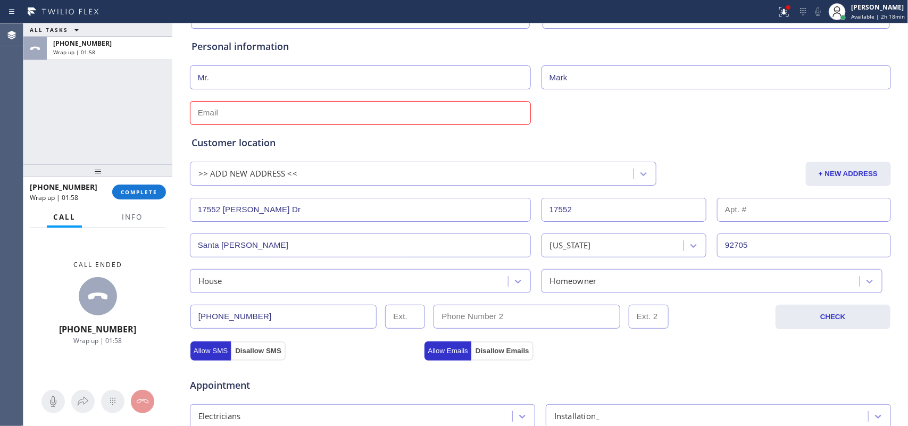
scroll to position [0, 0]
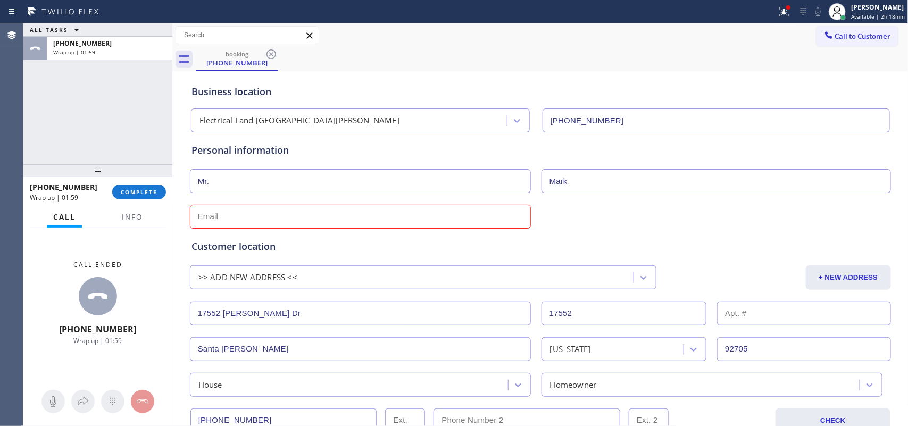
click at [375, 220] on input "text" at bounding box center [360, 217] width 341 height 24
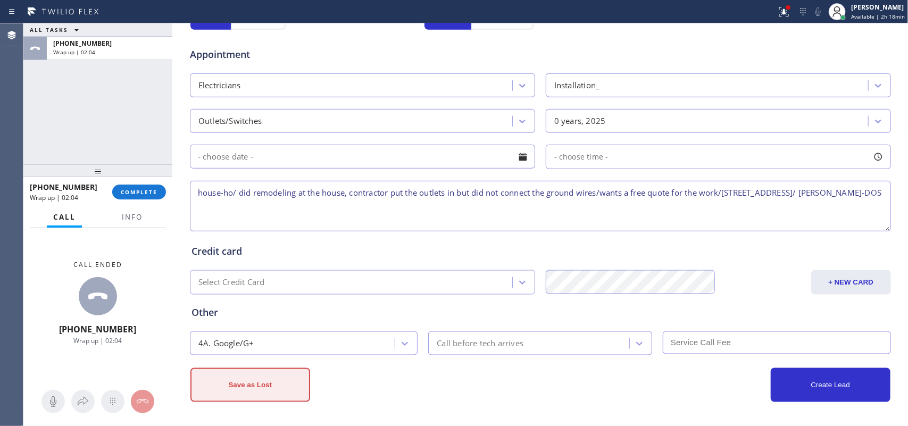
type input "[EMAIL_ADDRESS][DOMAIN_NAME]"
click at [262, 341] on button "Save as Lost" at bounding box center [250, 385] width 120 height 34
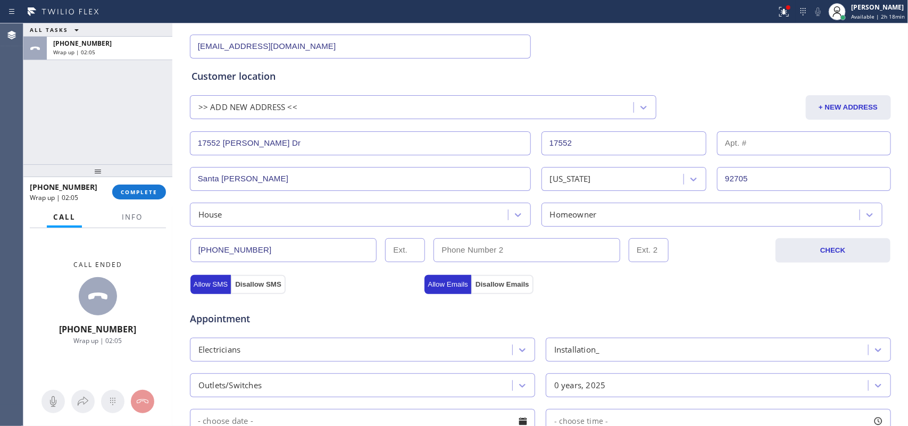
scroll to position [37, 0]
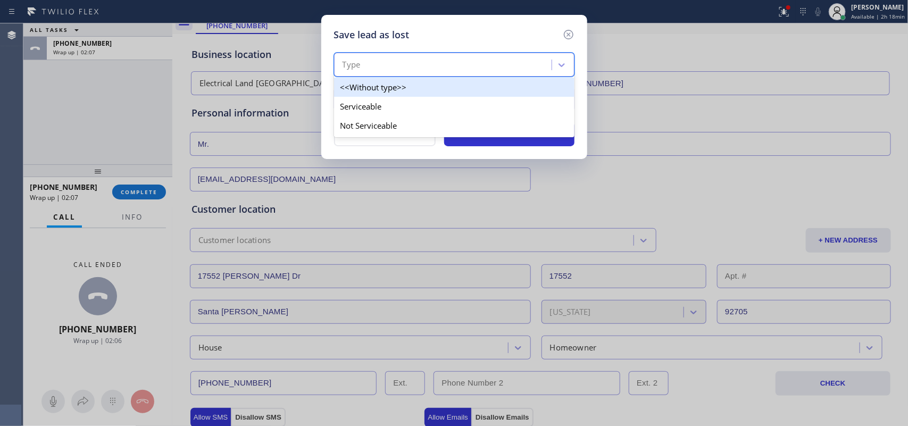
click at [537, 73] on div "Type" at bounding box center [444, 65] width 214 height 19
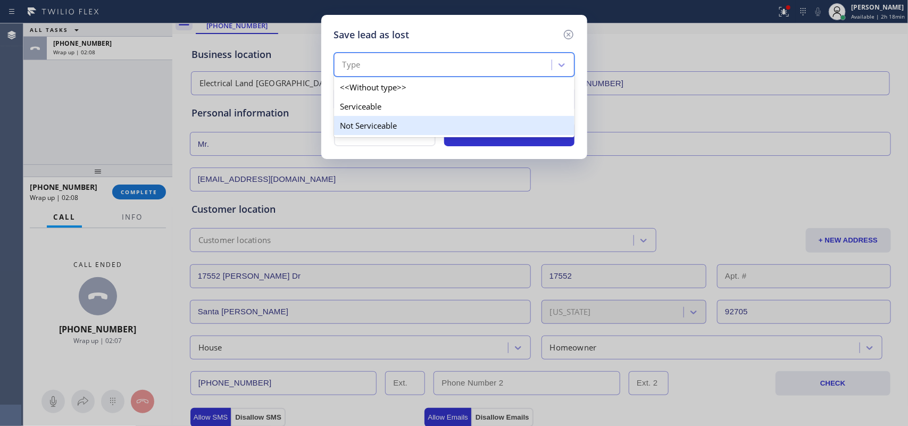
click at [526, 118] on div "Not Serviceable" at bounding box center [454, 125] width 241 height 19
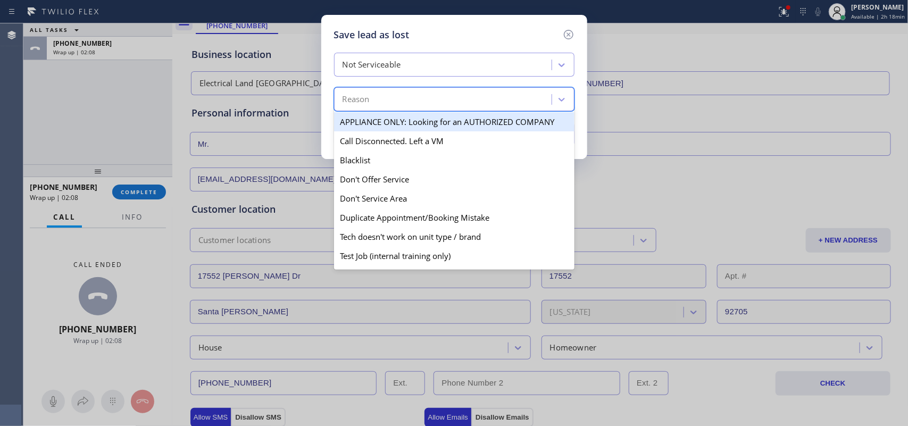
click at [517, 96] on div "Reason" at bounding box center [444, 99] width 214 height 19
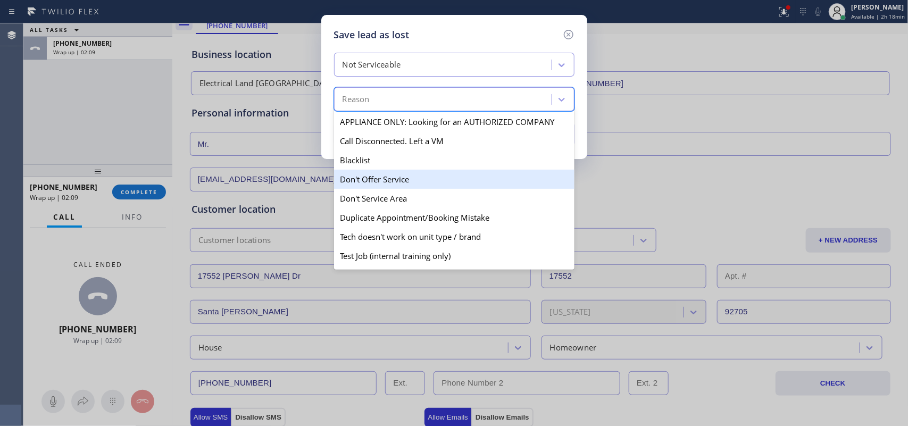
click at [459, 179] on div "Don't Offer Service" at bounding box center [454, 179] width 241 height 19
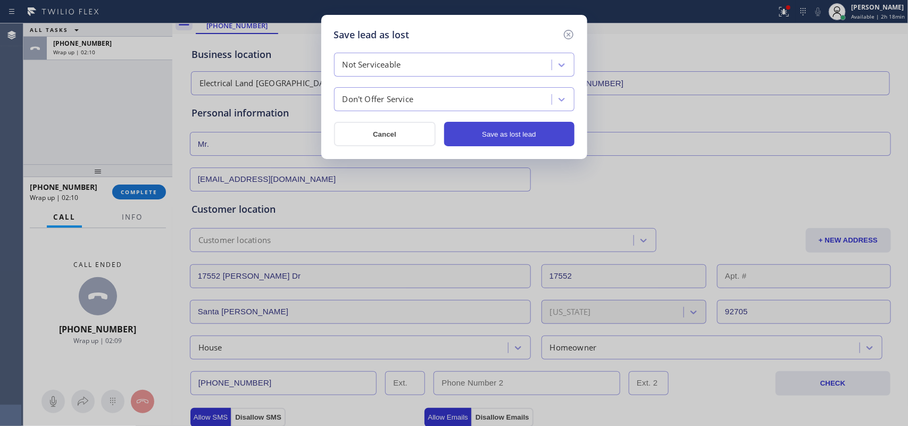
click at [485, 135] on button "Save as lost lead" at bounding box center [509, 134] width 130 height 24
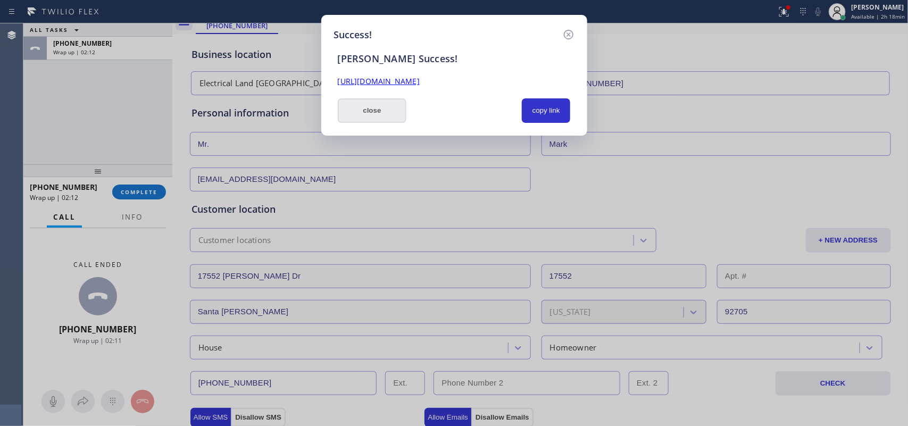
click at [383, 112] on button "close" at bounding box center [372, 110] width 69 height 24
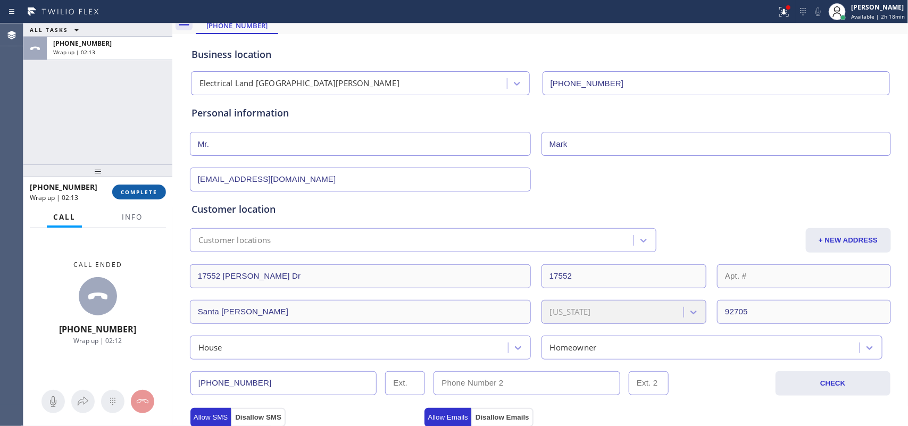
click at [147, 195] on span "COMPLETE" at bounding box center [139, 191] width 37 height 7
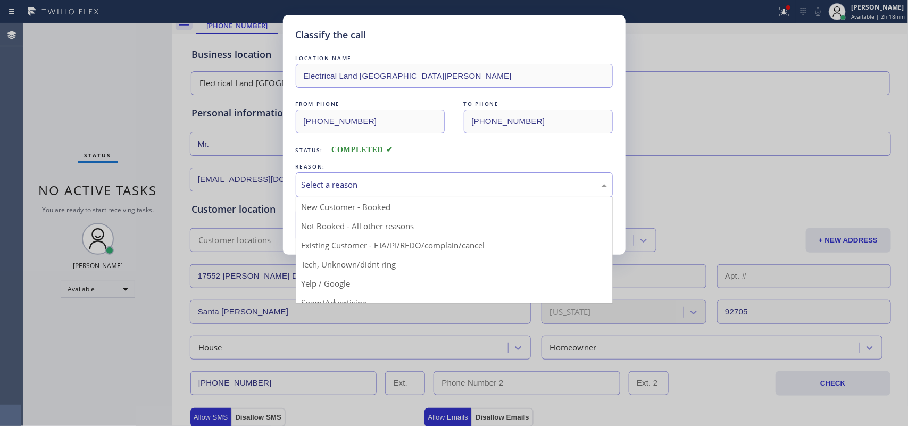
click at [443, 181] on div "Select a reason" at bounding box center [454, 185] width 305 height 12
drag, startPoint x: 408, startPoint y: 227, endPoint x: 349, endPoint y: 233, distance: 59.4
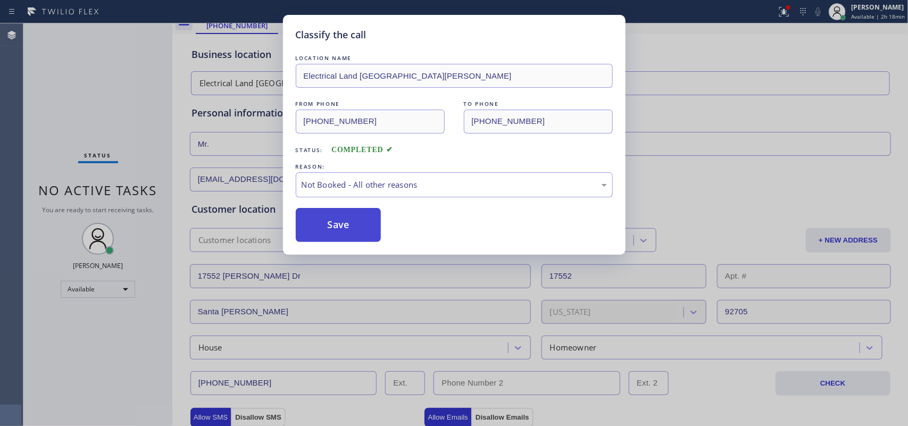
click at [320, 223] on button "Save" at bounding box center [339, 225] width 86 height 34
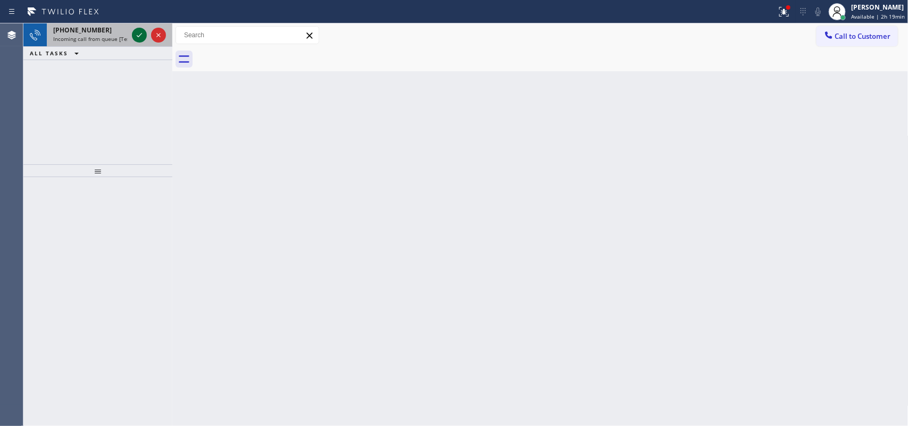
click at [134, 34] on icon at bounding box center [139, 35] width 13 height 13
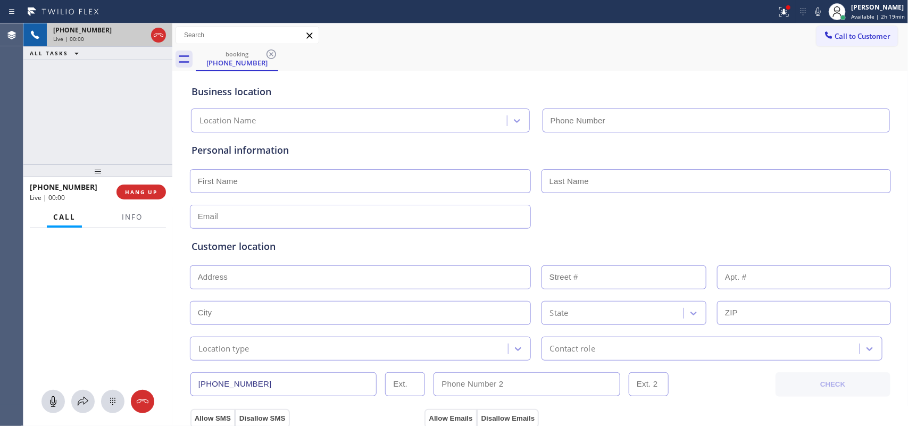
type input "[PHONE_NUMBER]"
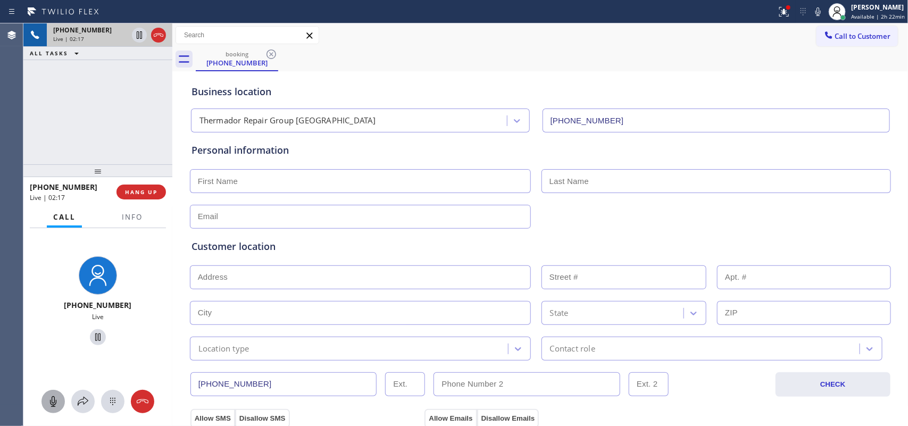
click at [53, 341] on icon at bounding box center [53, 401] width 13 height 13
click at [92, 338] on icon at bounding box center [98, 337] width 13 height 13
click at [408, 176] on input "text" at bounding box center [360, 181] width 341 height 24
type input "Miss"
type input "[PERSON_NAME]"
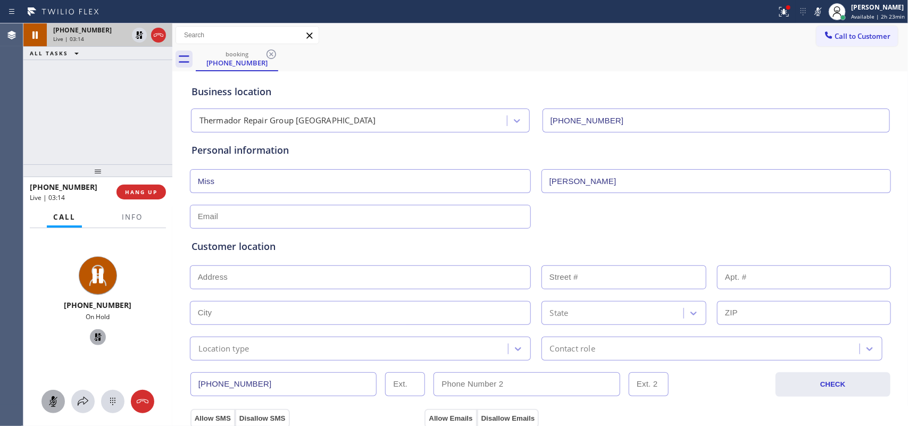
click at [337, 218] on input "text" at bounding box center [360, 217] width 341 height 24
type input "[EMAIL_ADDRESS][DOMAIN_NAME]"
click at [397, 288] on input "text" at bounding box center [360, 278] width 341 height 24
click at [54, 341] on rect at bounding box center [53, 401] width 9 height 9
click at [94, 337] on icon at bounding box center [97, 337] width 7 height 7
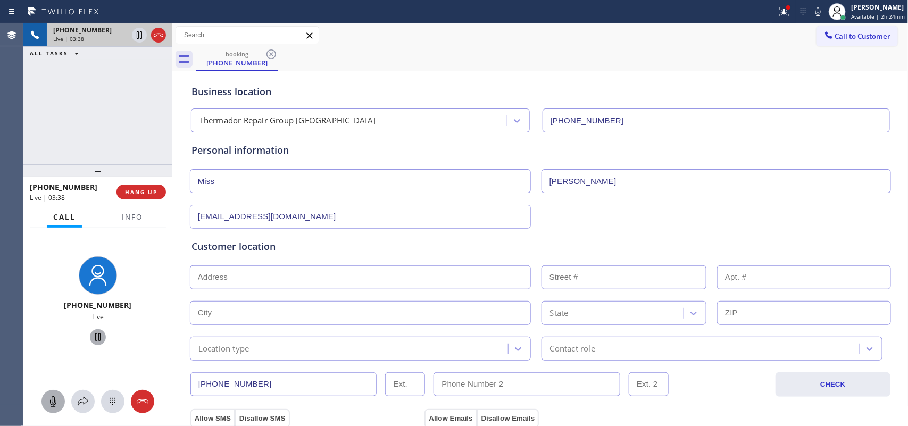
click at [368, 274] on input "text" at bounding box center [360, 278] width 341 height 24
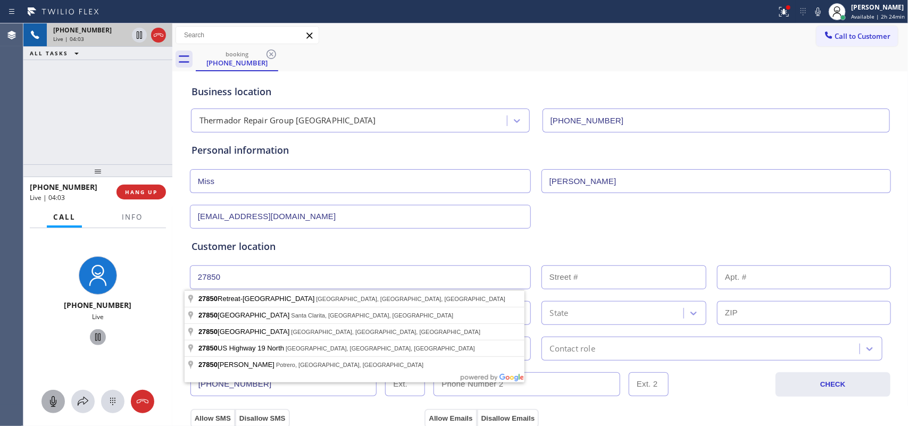
click at [354, 276] on input "27850" at bounding box center [360, 278] width 341 height 24
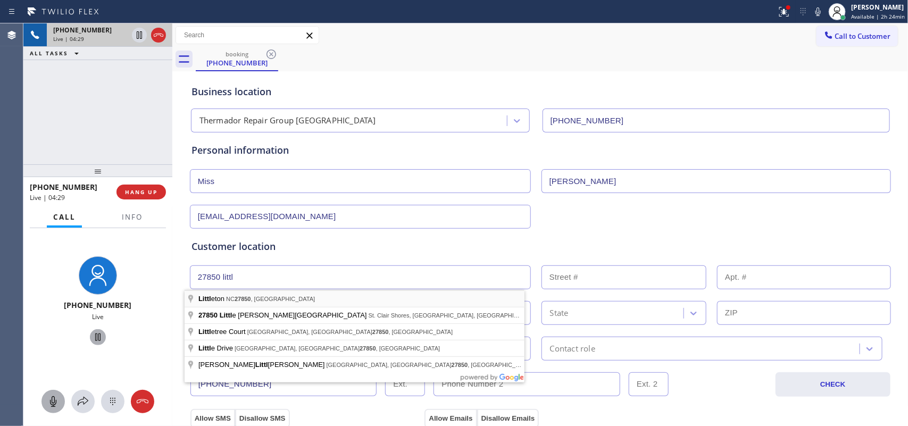
type input "[GEOGRAPHIC_DATA], [GEOGRAPHIC_DATA]"
type input "Littleton"
type input "27850"
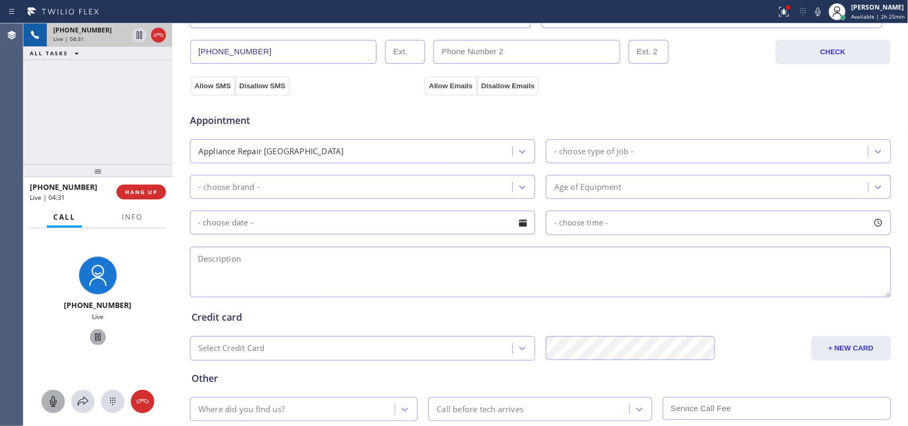
scroll to position [200, 0]
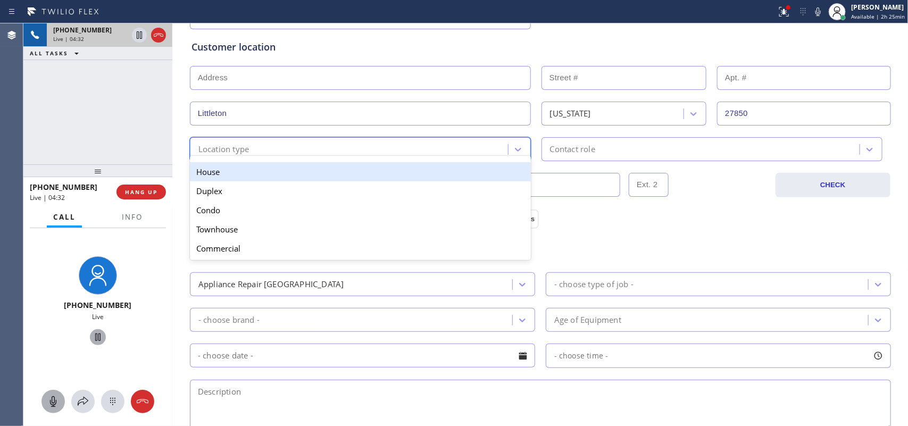
click at [398, 145] on div "Location type" at bounding box center [350, 149] width 315 height 19
click at [391, 179] on div "House" at bounding box center [360, 171] width 341 height 19
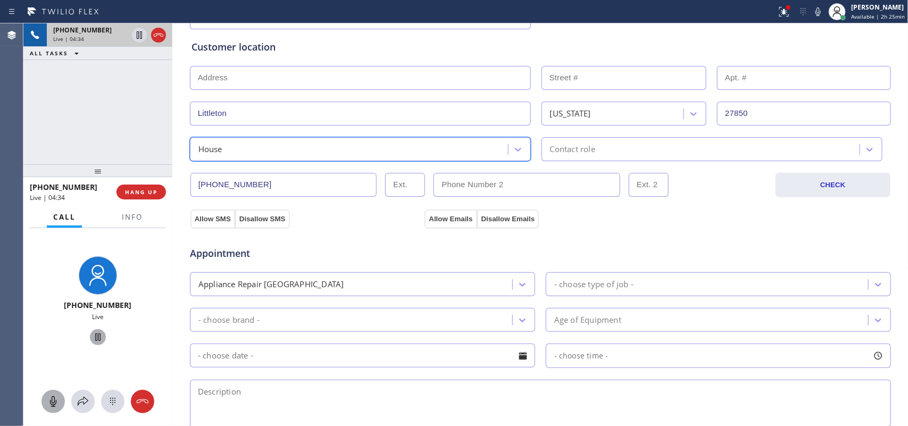
click at [434, 148] on div "House" at bounding box center [350, 149] width 315 height 19
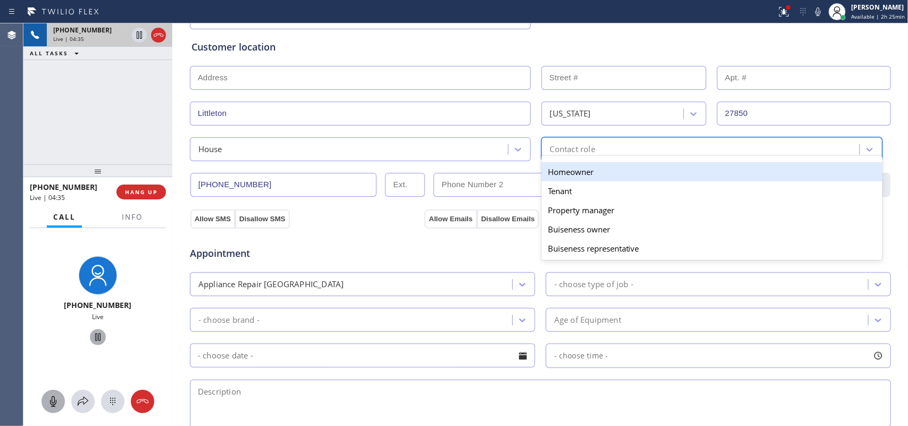
click at [603, 153] on div "Contact role" at bounding box center [702, 149] width 315 height 19
click at [606, 175] on div "Homeowner" at bounding box center [712, 171] width 341 height 19
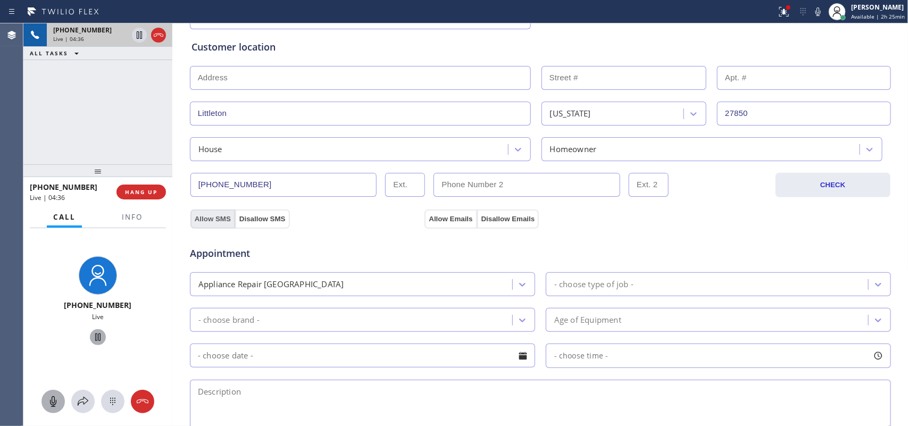
click at [205, 218] on button "Allow SMS" at bounding box center [212, 219] width 45 height 19
click at [454, 216] on button "Allow Emails" at bounding box center [451, 219] width 52 height 19
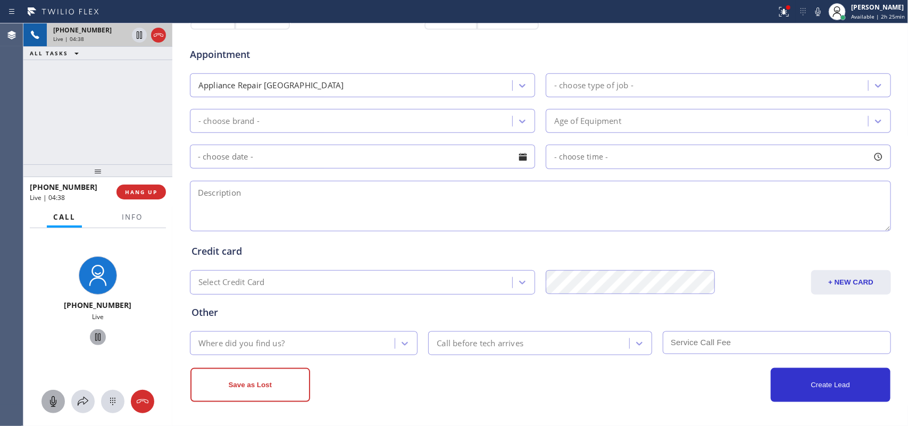
click at [647, 88] on div "- choose type of job -" at bounding box center [708, 85] width 319 height 19
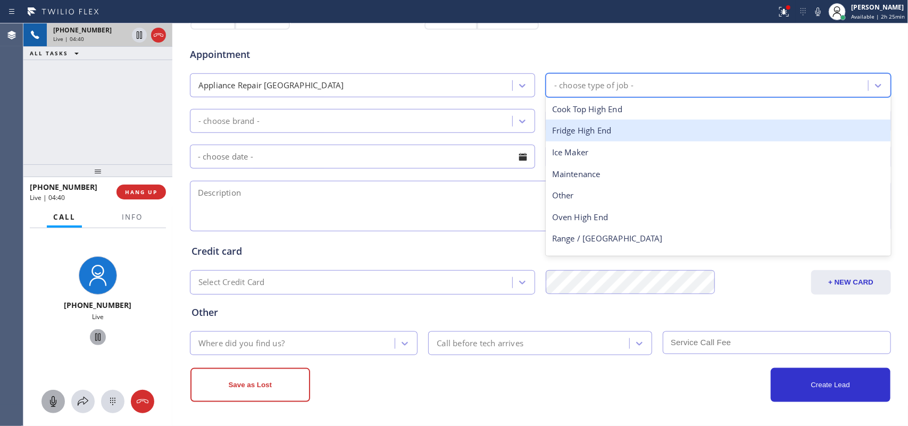
click at [631, 136] on div "Fridge High End" at bounding box center [718, 131] width 345 height 22
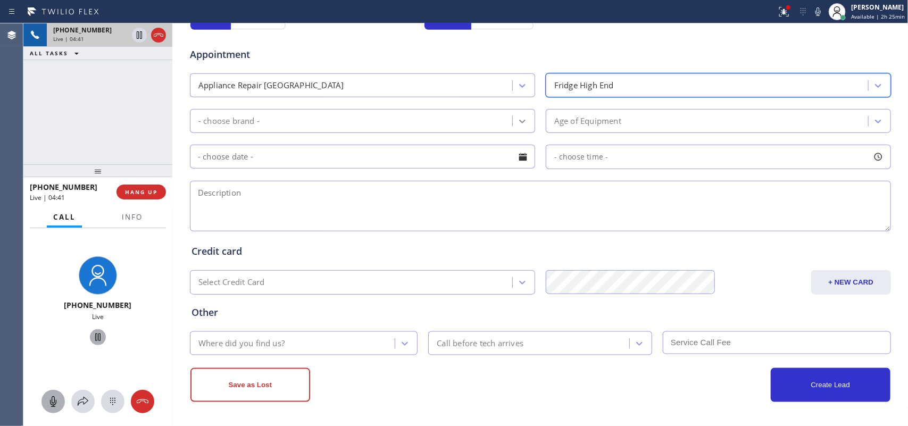
click at [513, 123] on div at bounding box center [522, 121] width 19 height 19
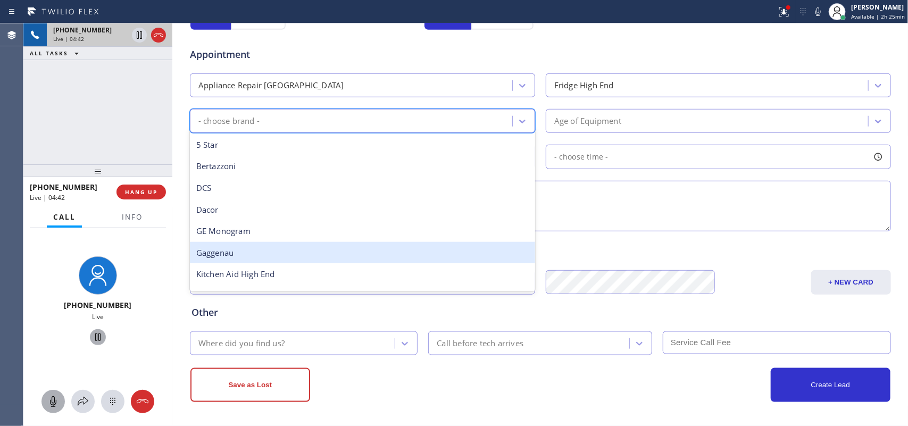
scroll to position [147, 0]
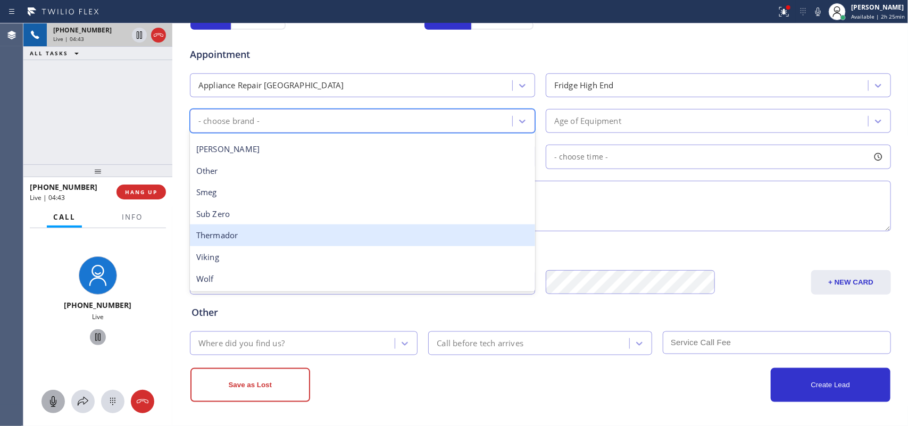
click at [305, 235] on div "Thermador" at bounding box center [362, 236] width 345 height 22
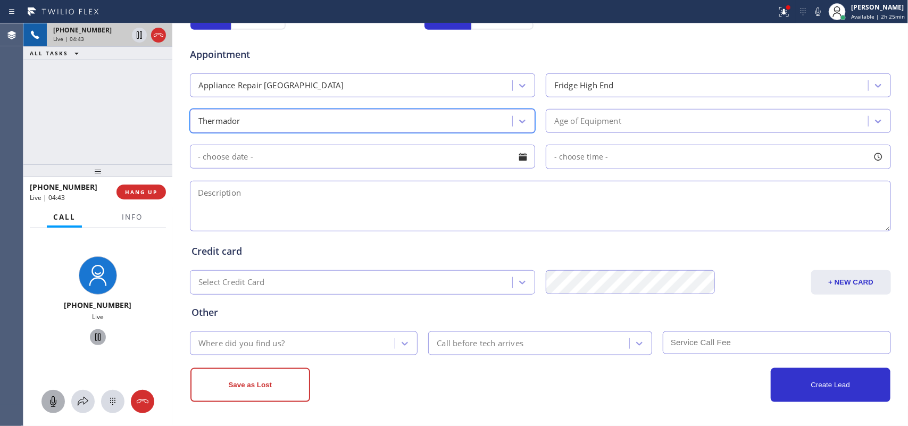
click at [704, 124] on div "Age of Equipment" at bounding box center [708, 121] width 319 height 19
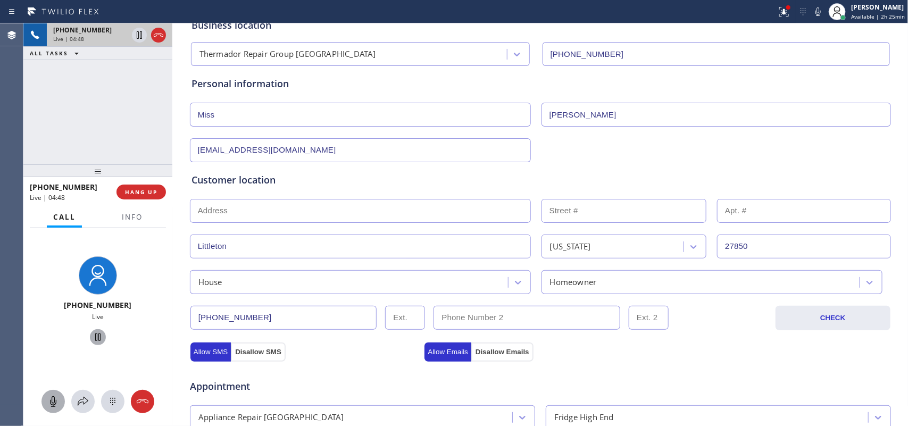
scroll to position [399, 0]
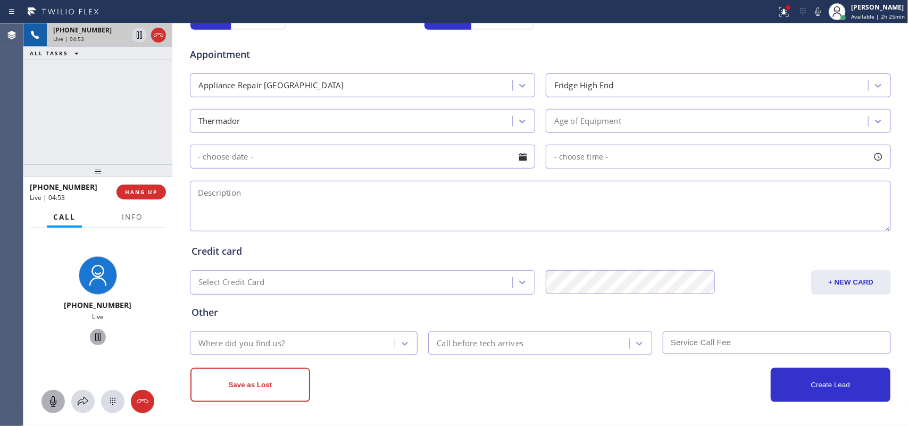
click at [144, 135] on div "[PHONE_NUMBER] Live | 04:53 ALL TASKS ALL TASKS ACTIVE TASKS TASKS IN WRAP UP" at bounding box center [97, 93] width 149 height 141
click at [649, 115] on div "Age of Equipment" at bounding box center [708, 121] width 319 height 19
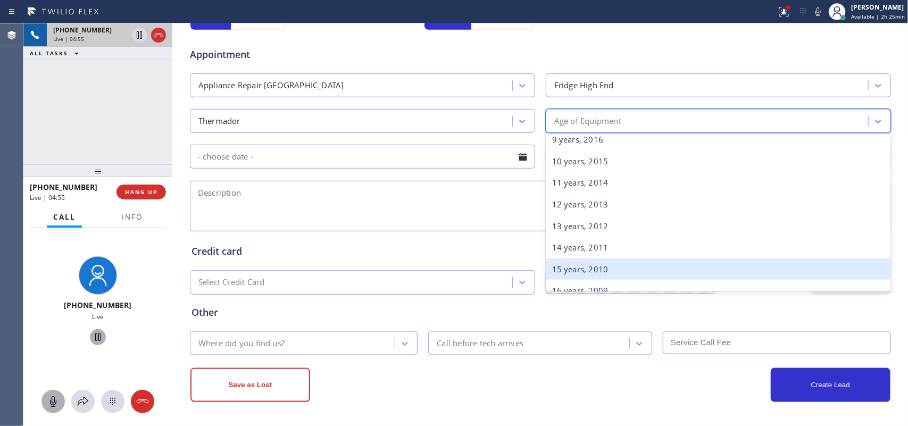
scroll to position [266, 0]
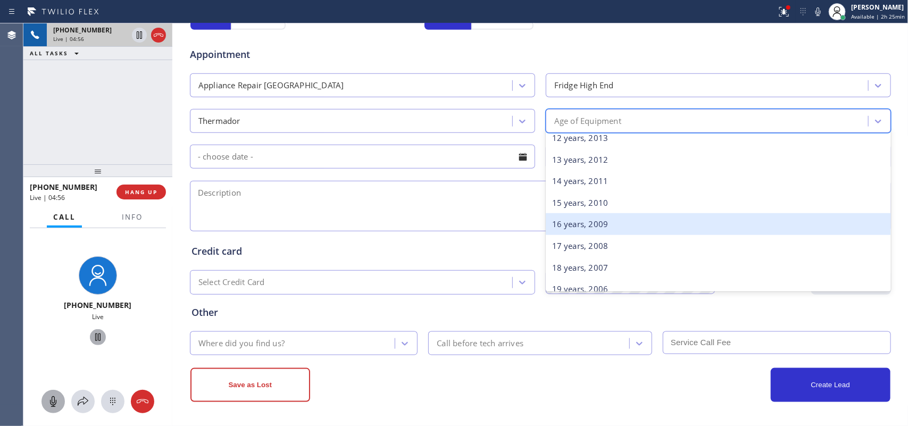
click at [610, 227] on div "16 years, 2009" at bounding box center [718, 224] width 345 height 22
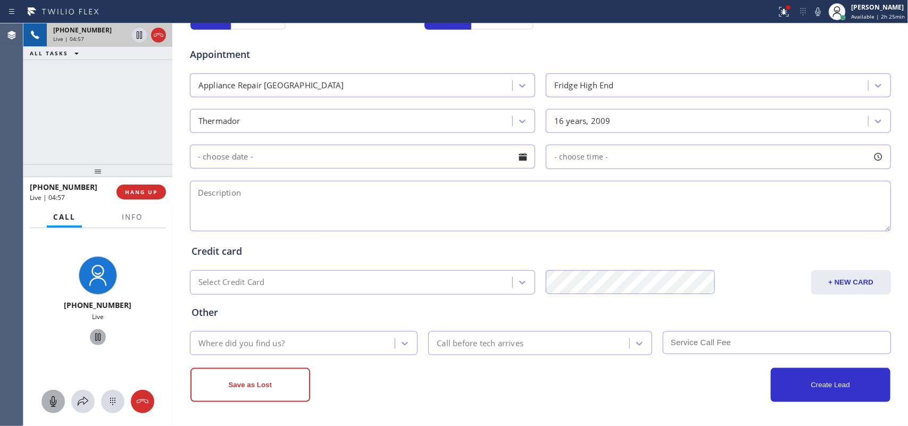
click at [517, 158] on div at bounding box center [523, 157] width 18 height 18
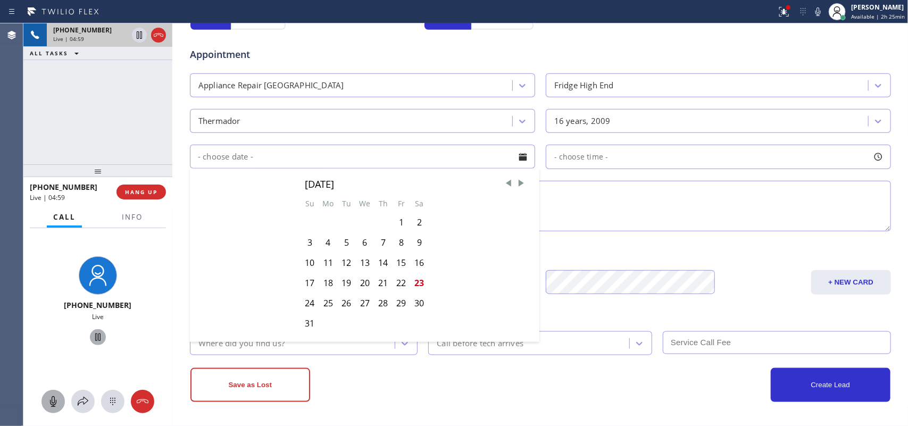
click at [622, 213] on textarea at bounding box center [540, 206] width 701 height 51
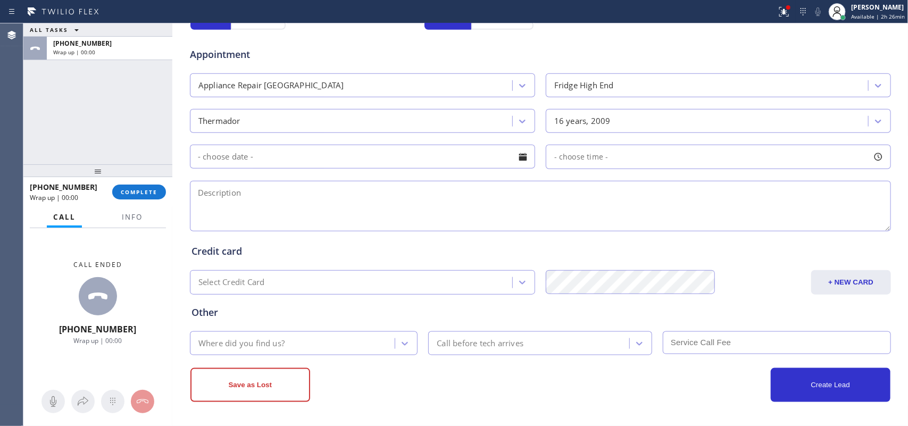
click at [73, 103] on div "ALL TASKS ALL TASKS ACTIVE TASKS TASKS IN WRAP UP [PHONE_NUMBER] Wrap up | 00:00" at bounding box center [97, 93] width 149 height 141
click at [346, 198] on textarea at bounding box center [540, 206] width 701 height 51
paste textarea "Thermador BI Fridge/ [DEMOGRAPHIC_DATA]/ compressor is on and off/27850"
click at [498, 193] on textarea "Thermador BI Fridge/ [DEMOGRAPHIC_DATA]/ compressor is on and off/27850" at bounding box center [540, 206] width 701 height 51
drag, startPoint x: 206, startPoint y: 193, endPoint x: 493, endPoint y: 201, distance: 286.9
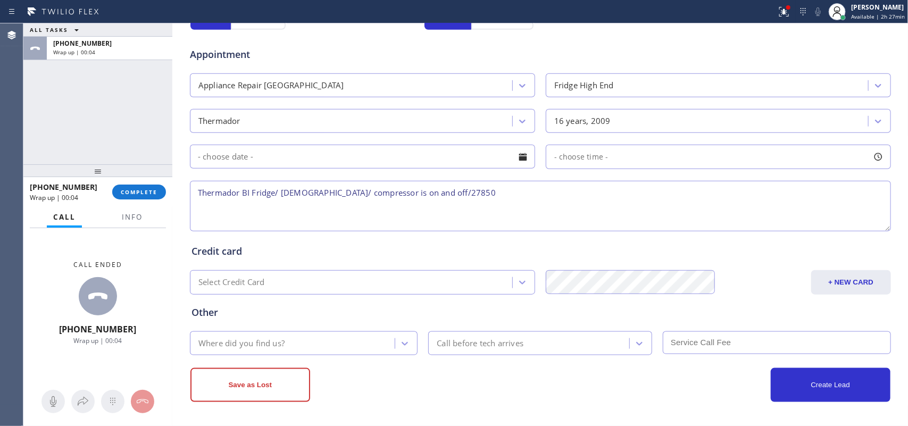
click at [493, 201] on textarea "Thermador BI Fridge/ [DEMOGRAPHIC_DATA]/ compressor is on and off/27850" at bounding box center [540, 206] width 701 height 51
click at [464, 195] on textarea "Thermador BI Fridge/ [DEMOGRAPHIC_DATA]/ compressor is on and off/27850" at bounding box center [540, 206] width 701 height 51
type textarea "Thermador BI Fridge/ [DEMOGRAPHIC_DATA]/ compressor is on and off/27850/ [PERSO…"
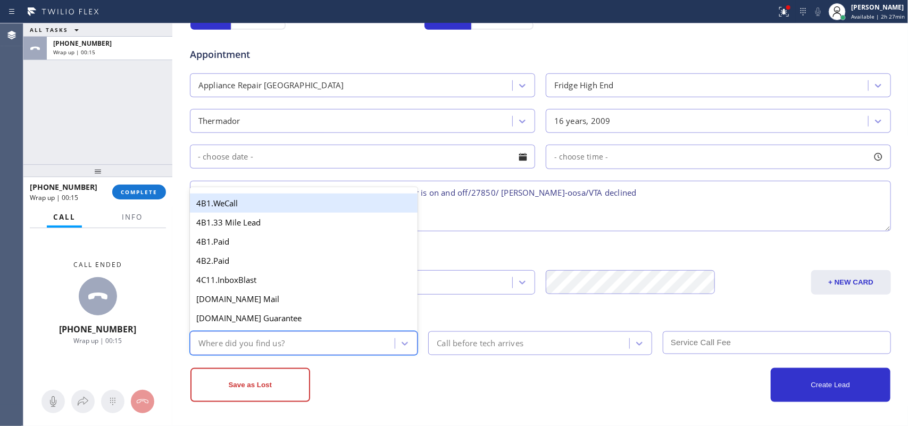
click at [410, 341] on div "Where did you find us?" at bounding box center [304, 344] width 228 height 24
type input "g"
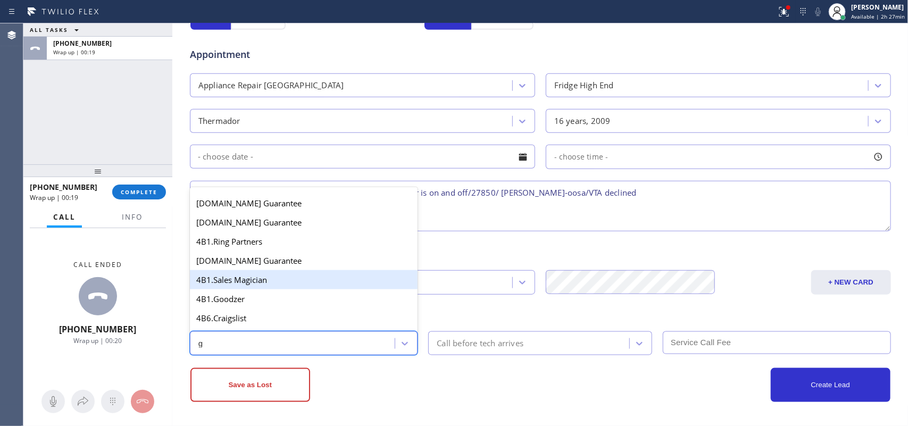
scroll to position [133, 0]
click at [271, 287] on div "4A. Google/G+" at bounding box center [304, 280] width 228 height 19
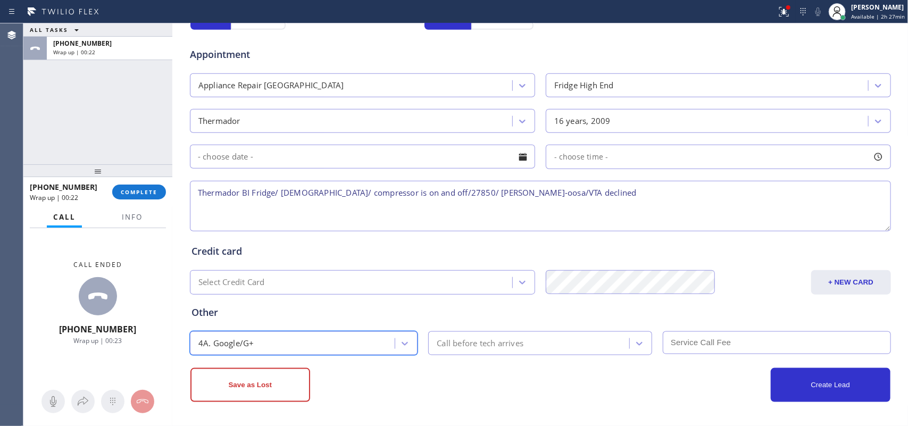
scroll to position [0, 0]
click at [243, 341] on button "Save as Lost" at bounding box center [250, 385] width 120 height 34
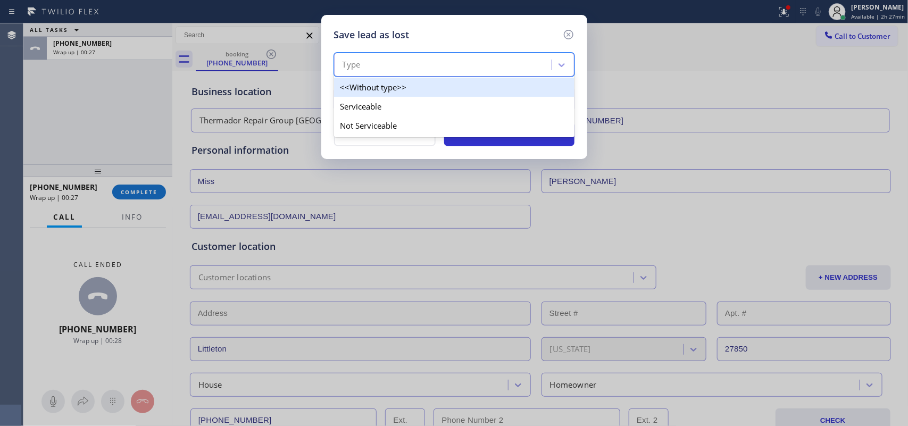
click at [475, 61] on div "Type" at bounding box center [444, 65] width 214 height 19
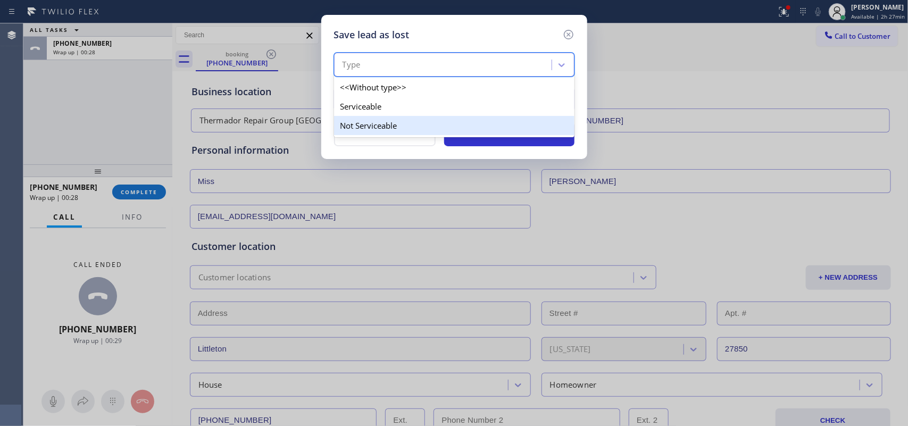
click at [459, 123] on div "Not Serviceable" at bounding box center [454, 125] width 241 height 19
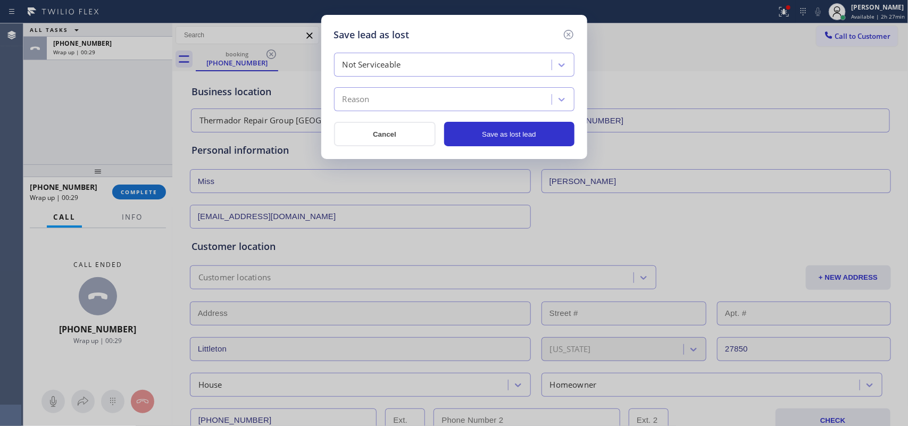
click at [464, 92] on div "Reason" at bounding box center [444, 99] width 214 height 19
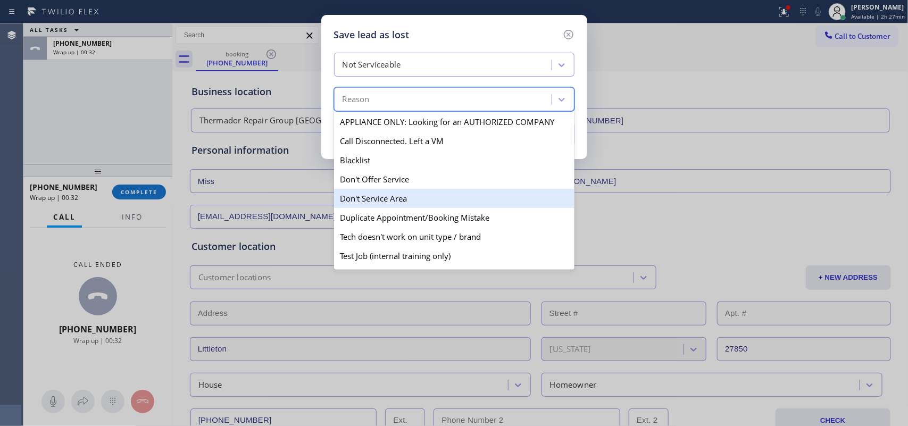
click at [425, 201] on div "Don't Service Area" at bounding box center [454, 198] width 241 height 19
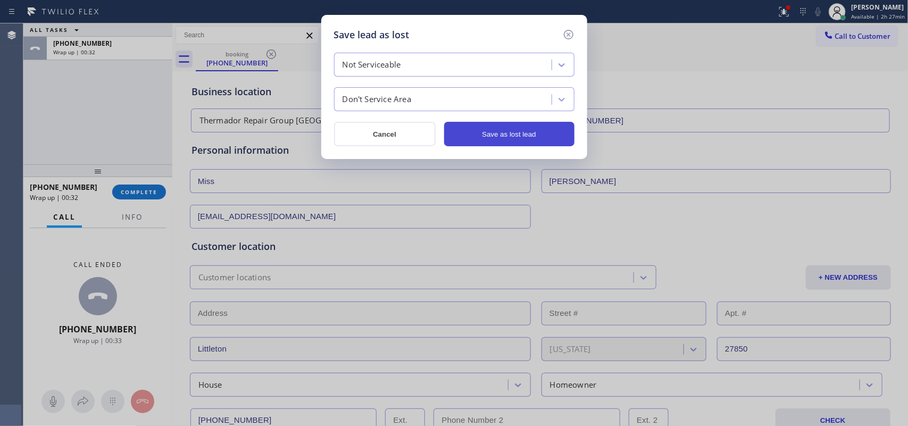
click at [487, 126] on button "Save as lost lead" at bounding box center [509, 134] width 130 height 24
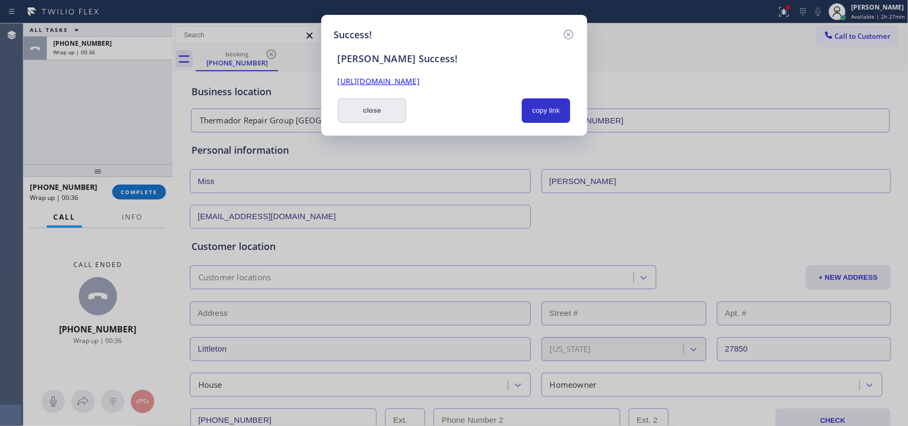
click at [362, 115] on button "close" at bounding box center [372, 110] width 69 height 24
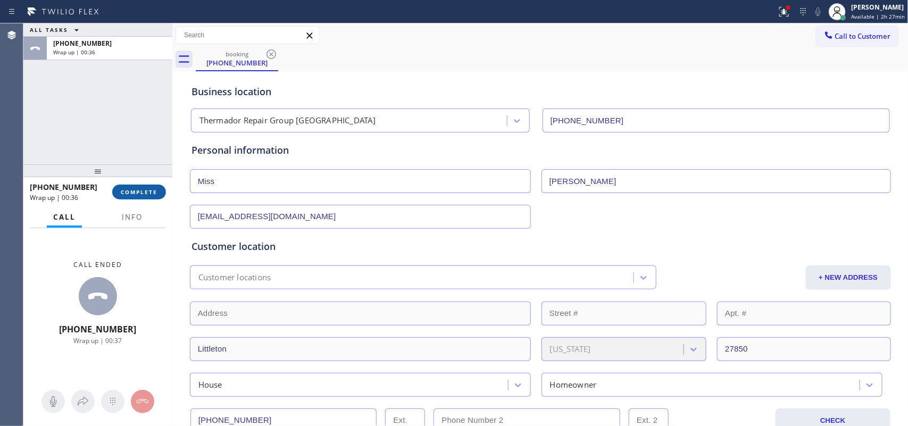
click at [141, 198] on button "COMPLETE" at bounding box center [139, 192] width 54 height 15
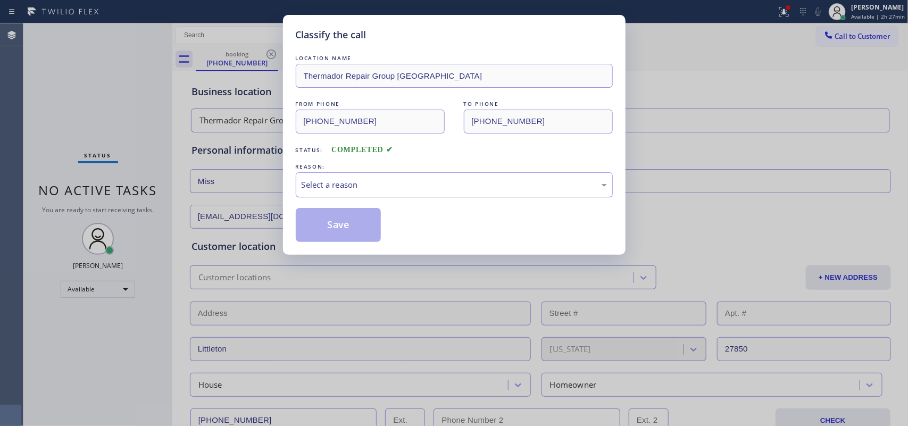
click at [328, 177] on div "Select a reason" at bounding box center [454, 184] width 317 height 25
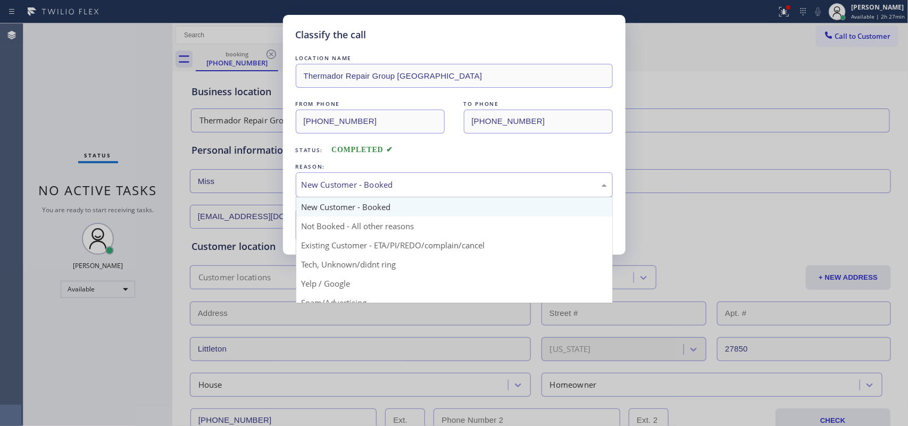
click at [379, 182] on div "New Customer - Booked" at bounding box center [454, 185] width 305 height 12
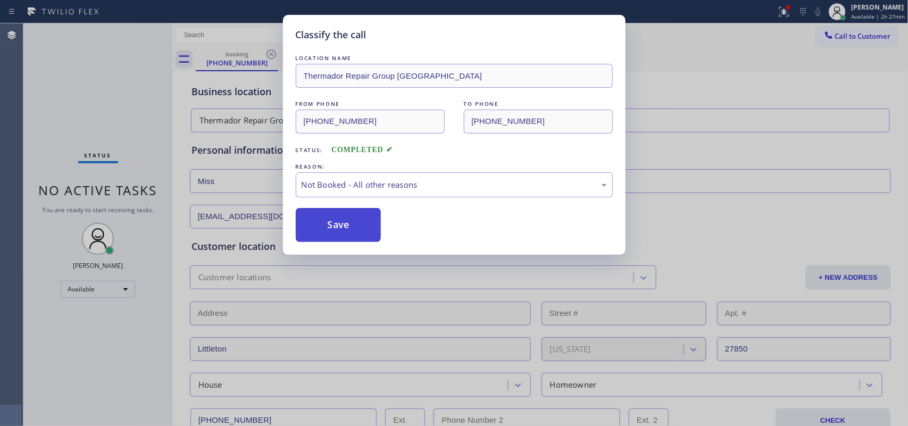
click at [350, 229] on button "Save" at bounding box center [339, 225] width 86 height 34
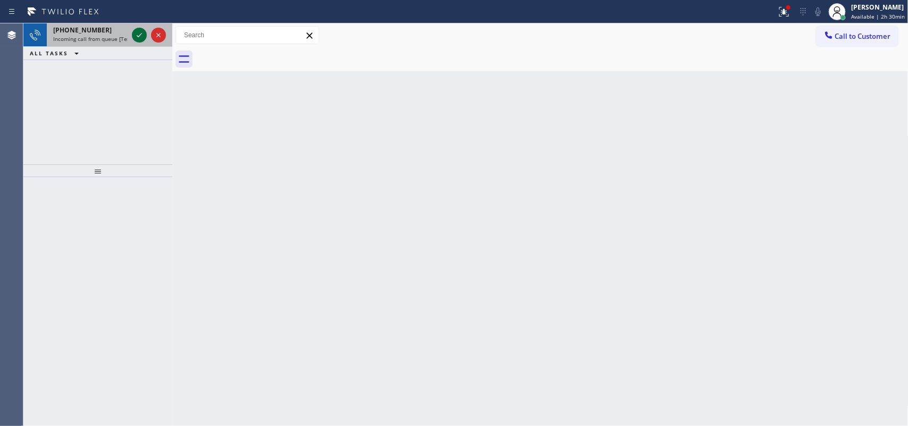
click at [137, 36] on icon at bounding box center [139, 35] width 5 height 4
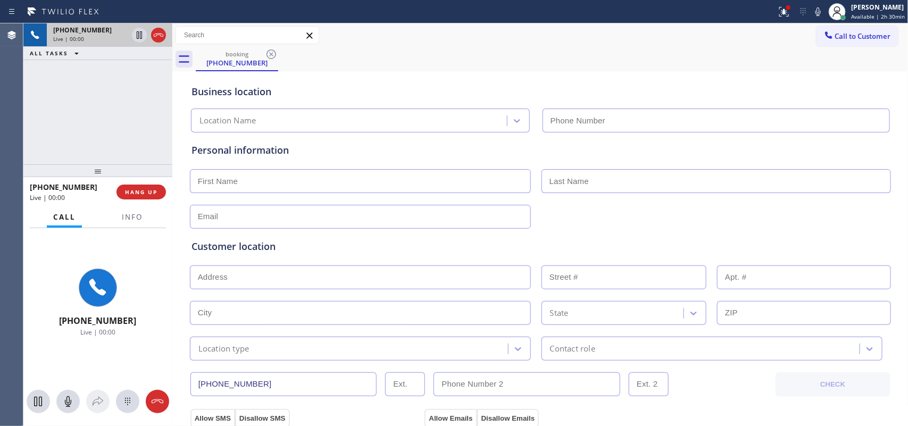
type input "[PHONE_NUMBER]"
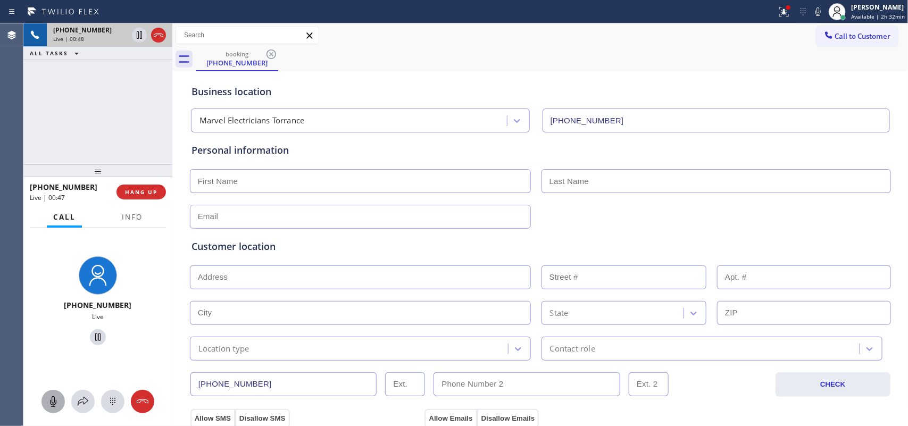
click at [52, 341] on icon at bounding box center [53, 401] width 13 height 13
click at [95, 337] on icon at bounding box center [97, 337] width 5 height 7
click at [49, 341] on button at bounding box center [53, 401] width 23 height 23
click at [92, 332] on icon at bounding box center [98, 337] width 13 height 13
click at [375, 181] on input "text" at bounding box center [360, 181] width 341 height 24
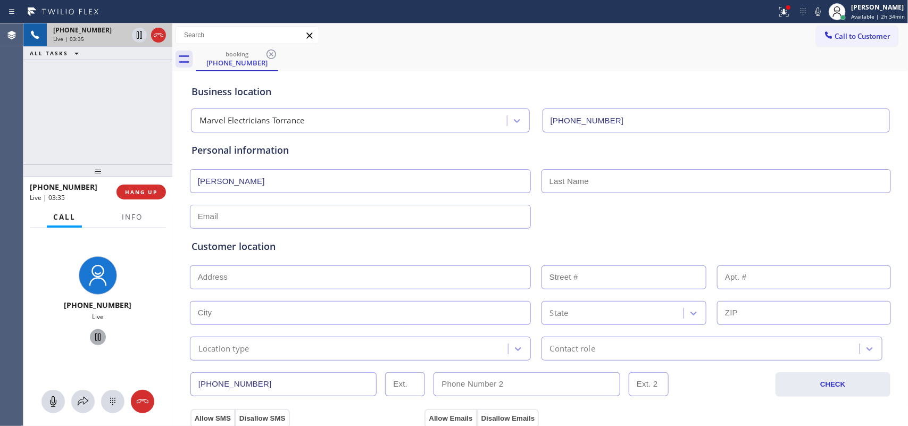
type input "[PERSON_NAME]"
click at [190, 214] on input "text" at bounding box center [360, 217] width 341 height 24
click at [245, 214] on input "text" at bounding box center [360, 217] width 341 height 24
paste input "[PERSON_NAME][DOMAIN_NAME]@gamilcom"
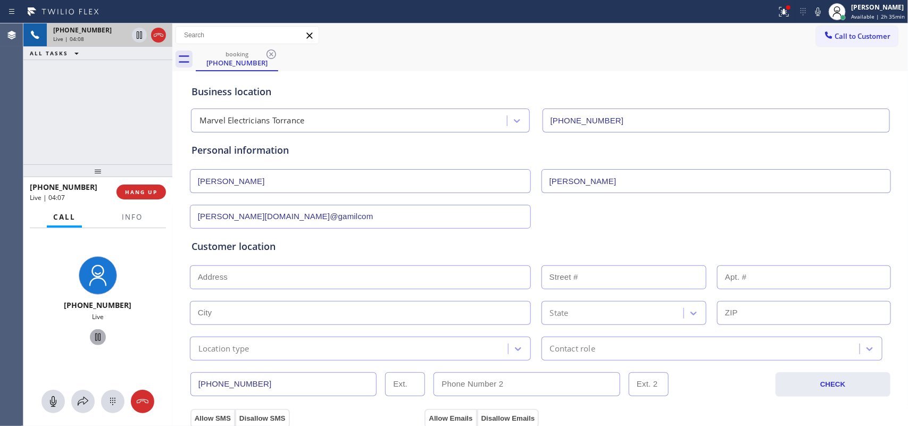
drag, startPoint x: 257, startPoint y: 217, endPoint x: 309, endPoint y: 216, distance: 51.6
click at [309, 216] on input "[PERSON_NAME][DOMAIN_NAME]@gamilcom" at bounding box center [360, 217] width 341 height 24
type input "[PERSON_NAME][DOMAIN_NAME][EMAIL_ADDRESS][DOMAIN_NAME]"
click at [56, 341] on icon at bounding box center [53, 401] width 13 height 13
click at [54, 341] on icon at bounding box center [53, 401] width 6 height 11
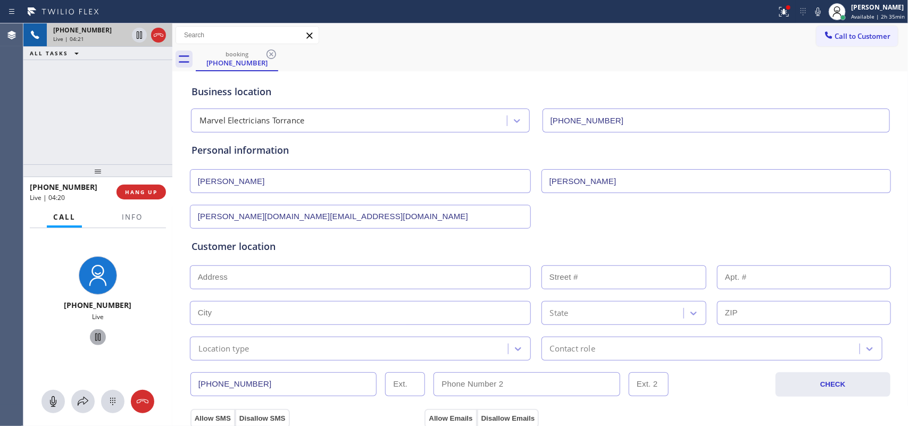
scroll to position [133, 0]
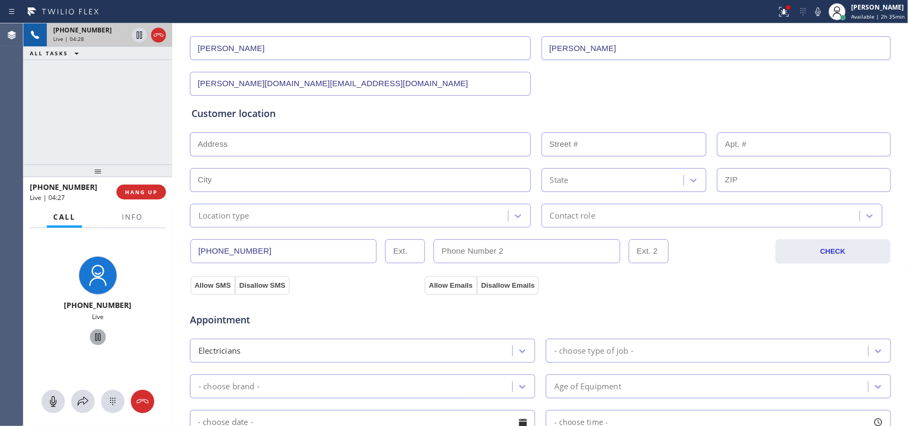
click at [303, 147] on input "text" at bounding box center [360, 144] width 341 height 24
paste input "[STREET_ADDRESS],"
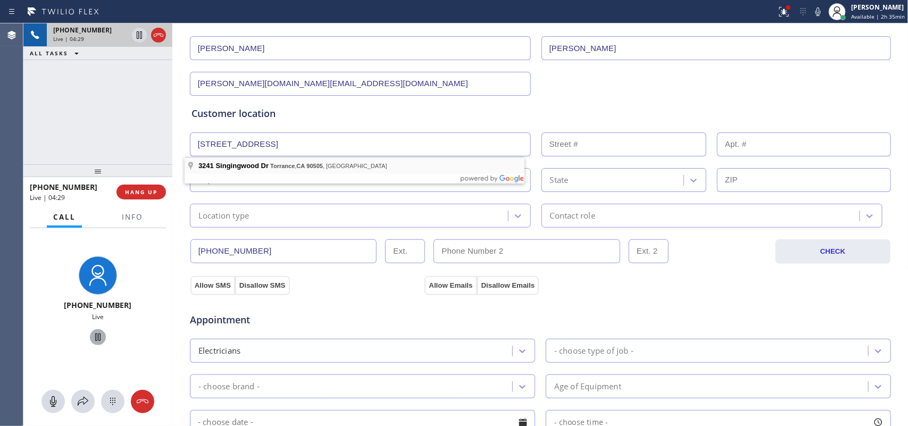
type input "[STREET_ADDRESS]"
type input "3241"
type input "Torrance"
type input "90505"
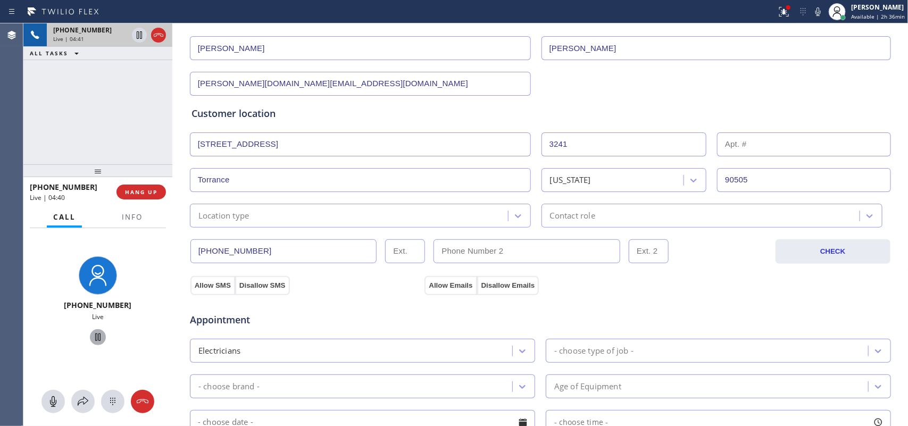
click at [52, 341] on icon at bounding box center [53, 401] width 13 height 13
click at [52, 341] on icon at bounding box center [53, 401] width 6 height 11
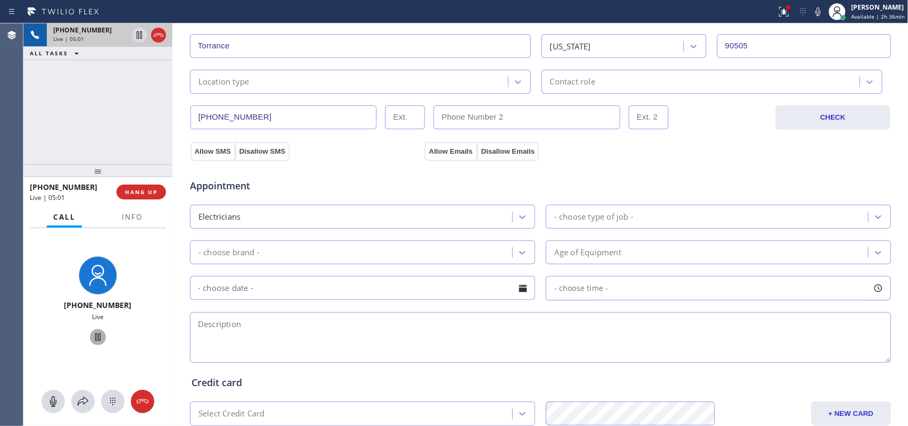
scroll to position [134, 0]
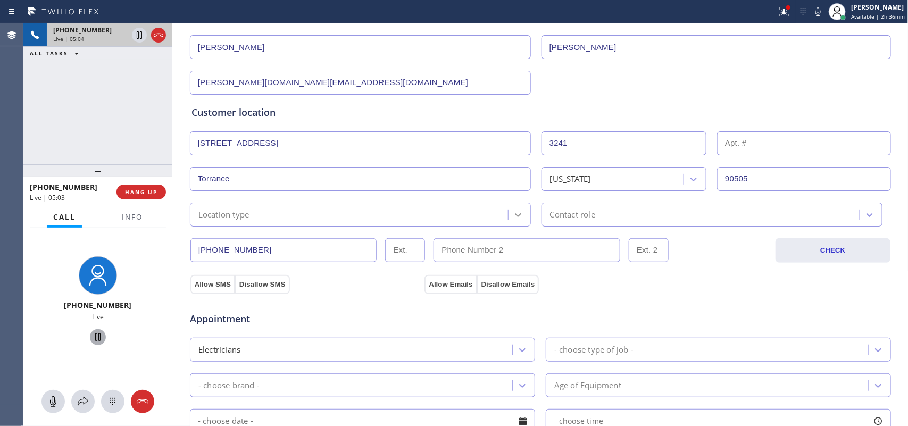
click at [519, 211] on div at bounding box center [518, 214] width 19 height 19
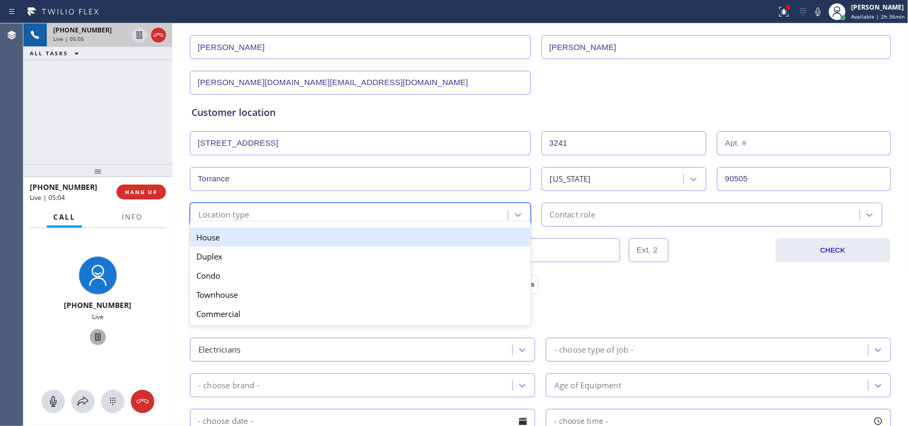
click at [479, 233] on div "House" at bounding box center [360, 237] width 341 height 19
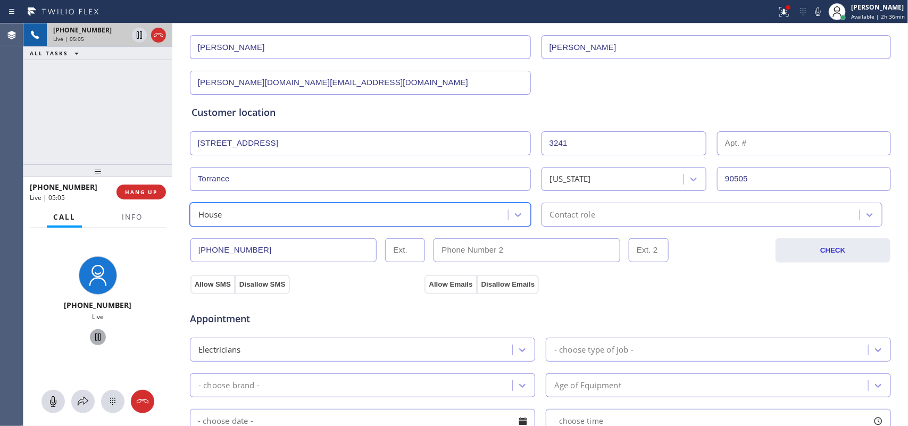
click at [601, 202] on div "option House, selected. 5 results available. Select is focused ,type to refine …" at bounding box center [540, 214] width 703 height 26
click at [617, 206] on div "Contact role" at bounding box center [702, 214] width 315 height 19
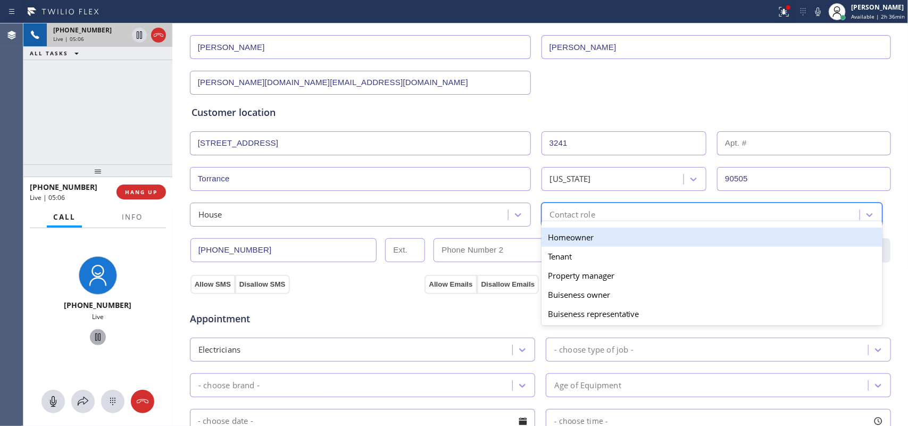
click at [598, 241] on div "Homeowner" at bounding box center [712, 237] width 341 height 19
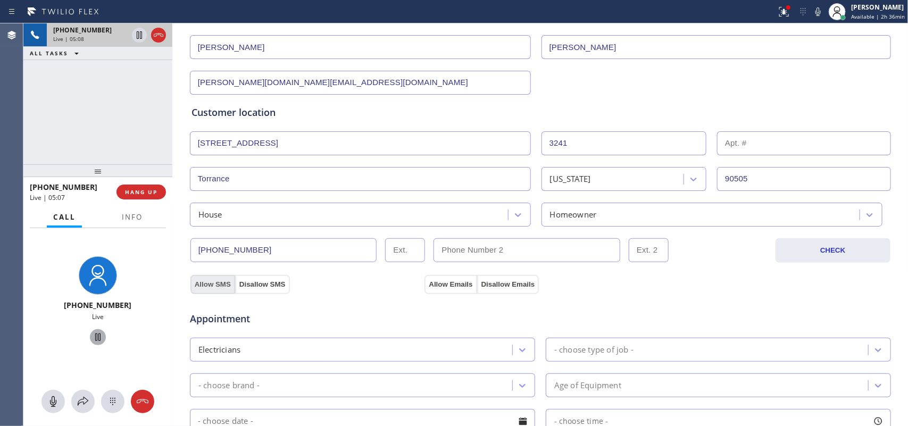
click at [209, 280] on button "Allow SMS" at bounding box center [212, 284] width 45 height 19
click at [427, 280] on button "Allow Emails" at bounding box center [451, 284] width 52 height 19
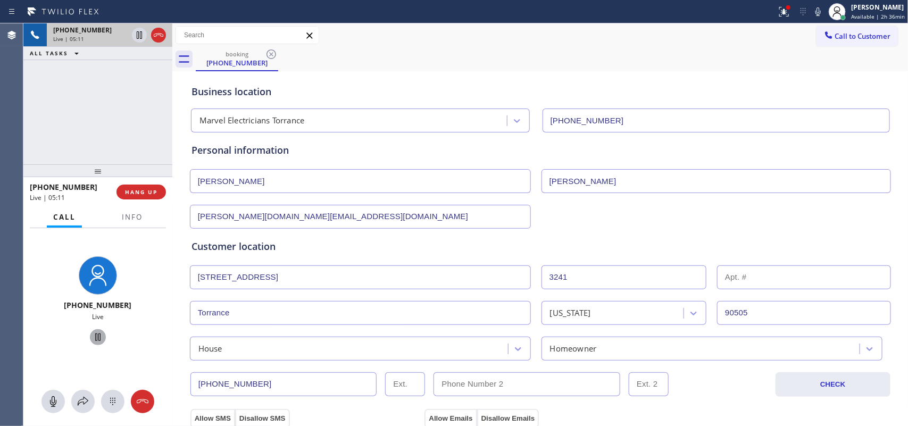
scroll to position [399, 0]
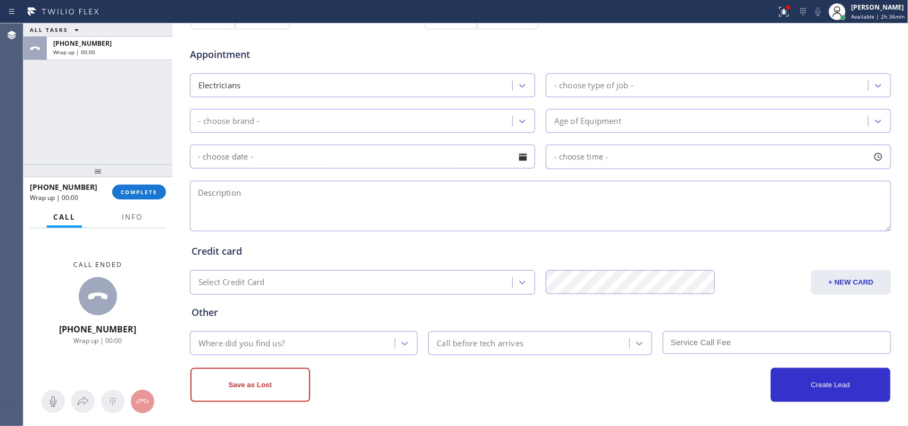
click at [625, 86] on div "- choose type of job -" at bounding box center [593, 85] width 79 height 12
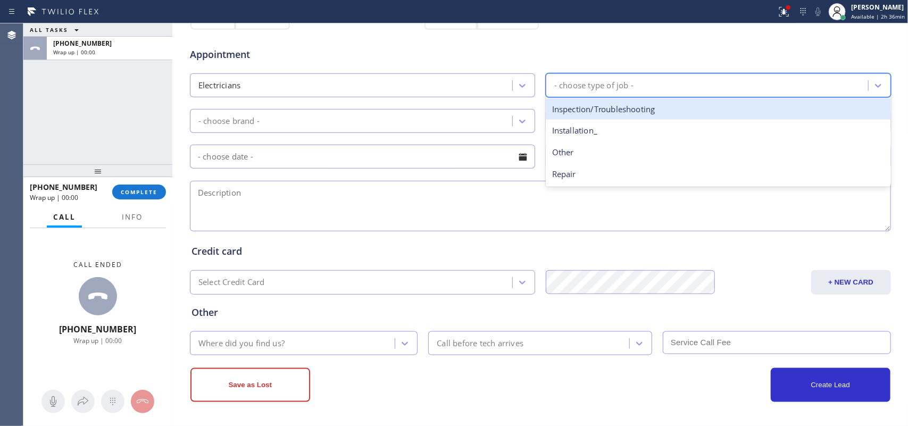
click at [652, 110] on div "Inspection/Troubleshooting" at bounding box center [718, 109] width 345 height 22
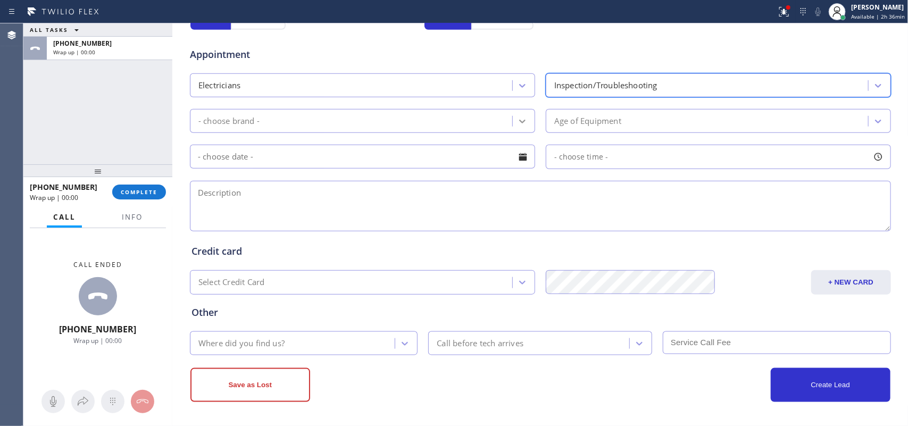
click at [517, 121] on icon at bounding box center [522, 121] width 11 height 11
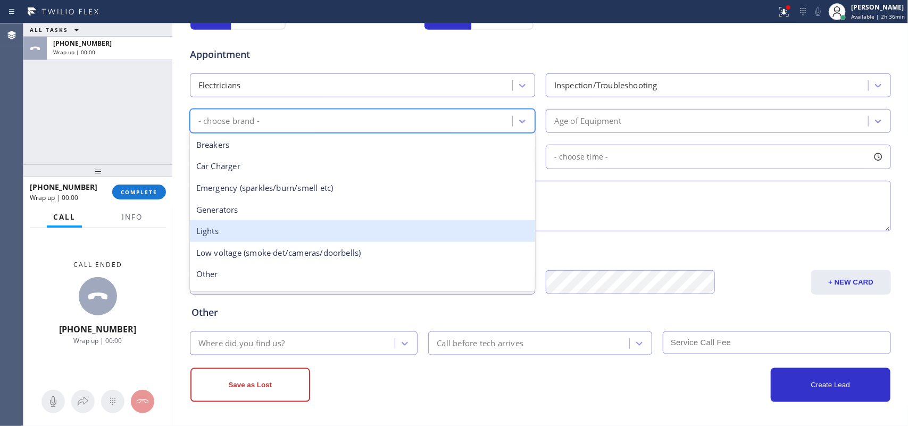
scroll to position [81, 0]
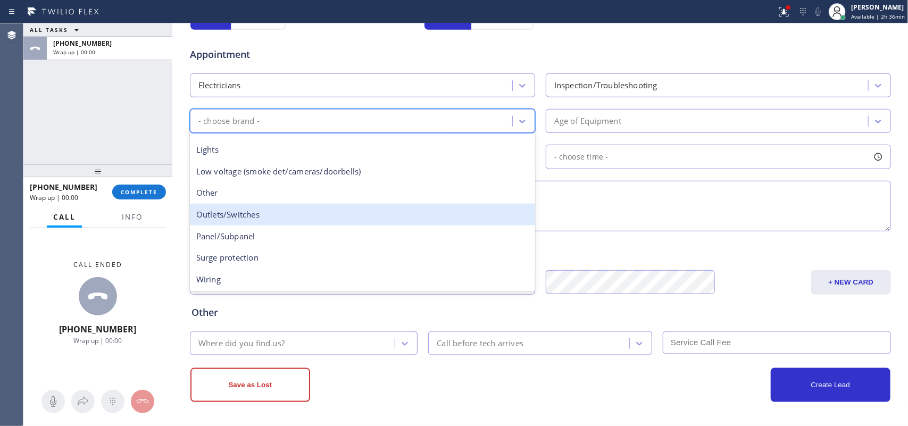
click at [334, 222] on div "Outlets/Switches" at bounding box center [362, 215] width 345 height 22
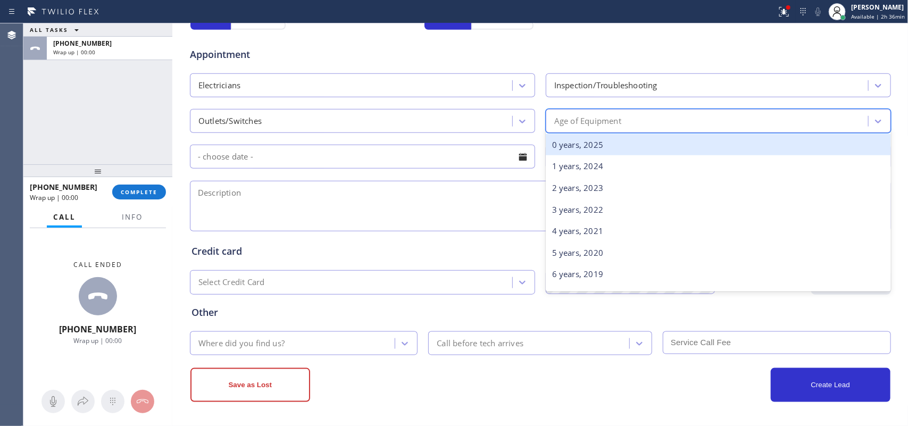
click at [716, 125] on div "Age of Equipment" at bounding box center [708, 121] width 319 height 19
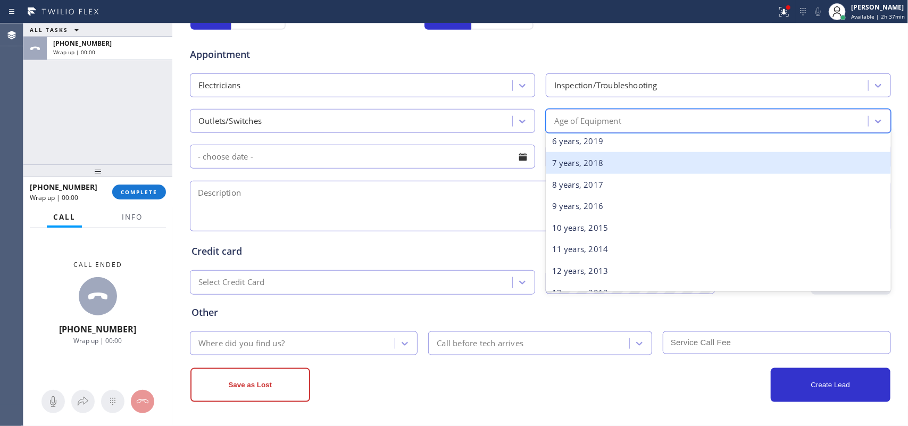
scroll to position [0, 0]
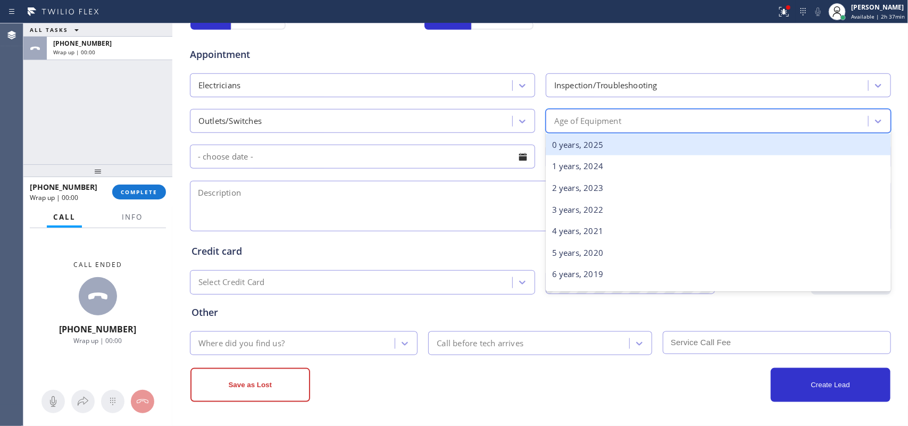
click at [668, 153] on div "0 years, 2025" at bounding box center [718, 145] width 345 height 22
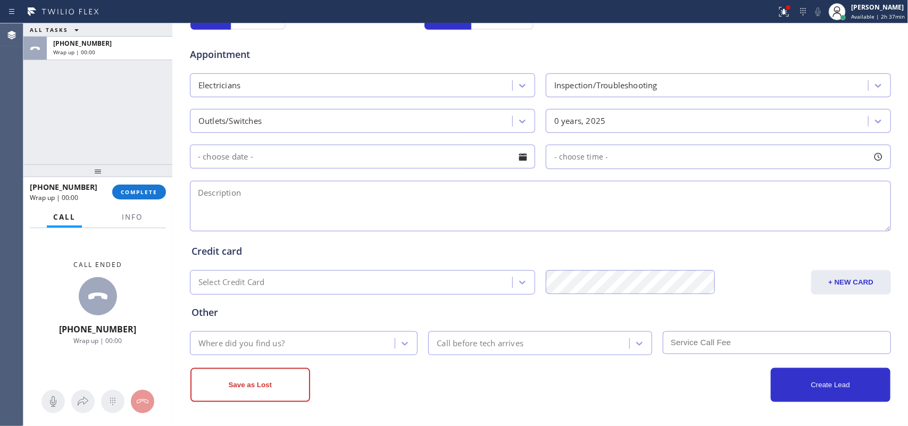
click at [526, 158] on div at bounding box center [523, 157] width 18 height 18
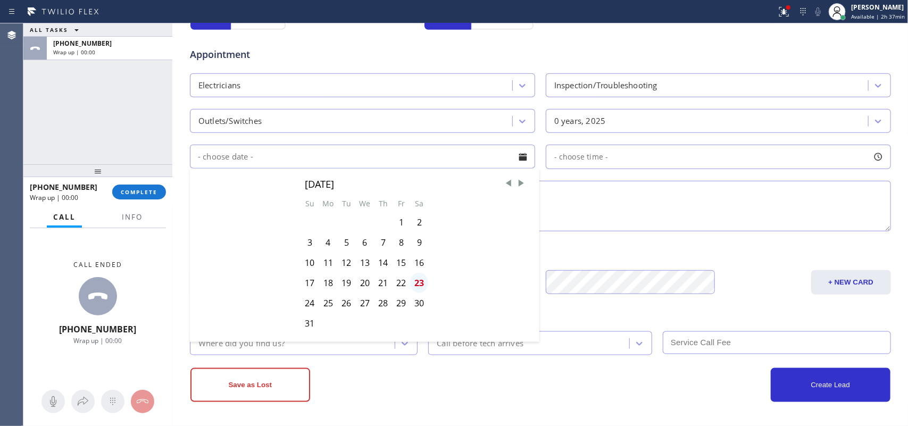
click at [413, 286] on div "23" at bounding box center [419, 283] width 18 height 20
type input "[DATE]"
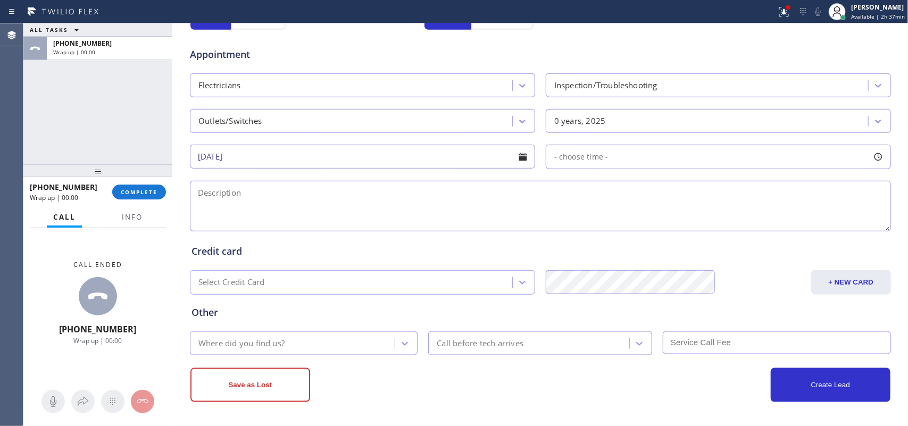
click at [726, 152] on div at bounding box center [878, 157] width 18 height 18
drag, startPoint x: 554, startPoint y: 225, endPoint x: 724, endPoint y: 227, distance: 169.8
click at [726, 227] on div at bounding box center [734, 222] width 13 height 22
drag, startPoint x: 559, startPoint y: 222, endPoint x: 652, endPoint y: 222, distance: 93.7
click at [652, 222] on div at bounding box center [658, 222] width 13 height 22
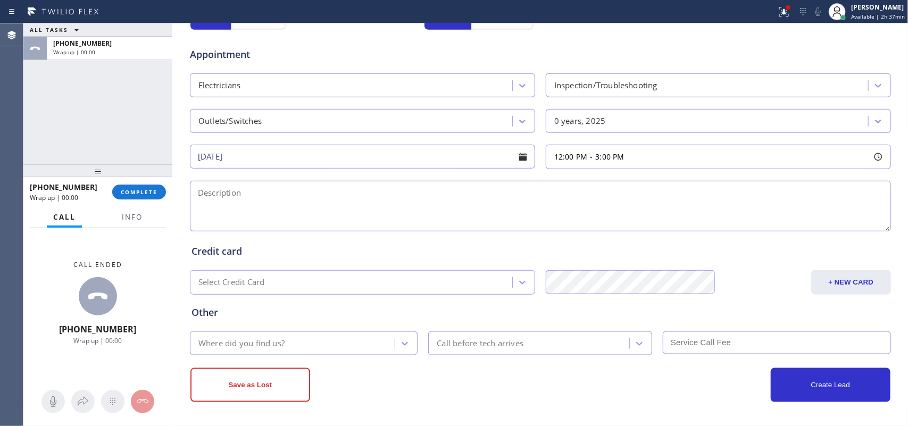
click at [402, 189] on textarea at bounding box center [540, 206] width 701 height 51
click at [130, 216] on span "Info" at bounding box center [132, 217] width 21 height 10
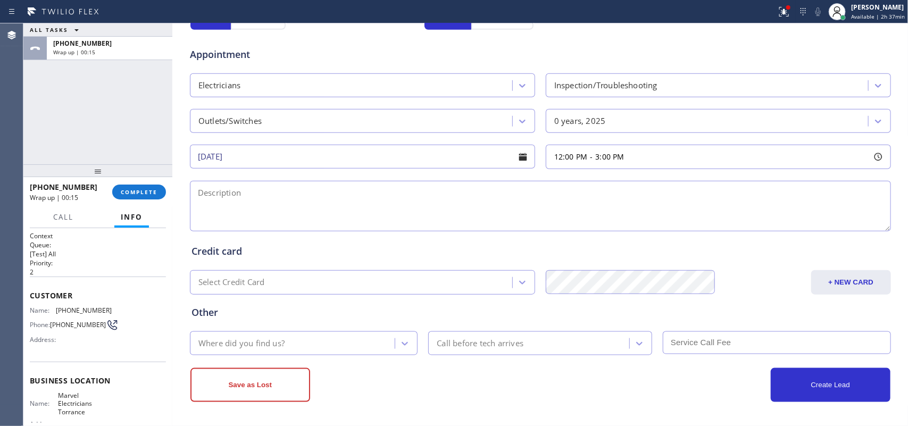
scroll to position [118, 0]
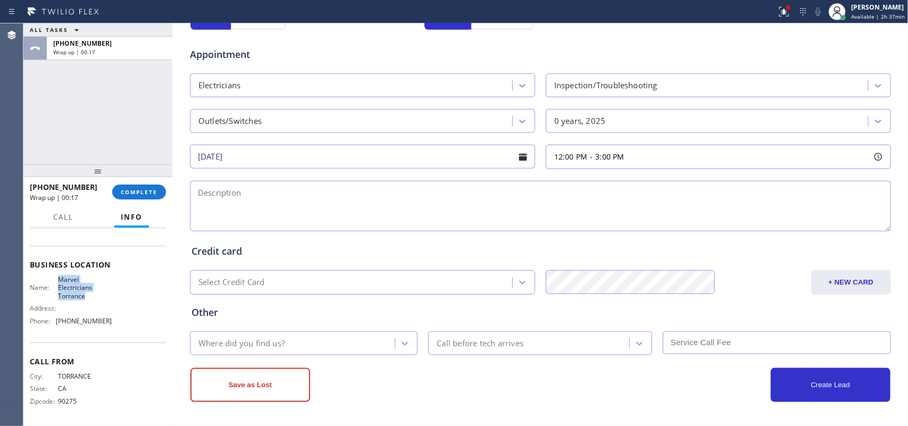
drag, startPoint x: 86, startPoint y: 295, endPoint x: 57, endPoint y: 276, distance: 35.3
click at [58, 276] on span "Marvel Electricians Torrance" at bounding box center [84, 288] width 53 height 24
click at [190, 216] on textarea at bounding box center [540, 206] width 701 height 51
paste textarea "12-3/$60 ( based on complexity of the job.)/ all out of sudden part of the hous…"
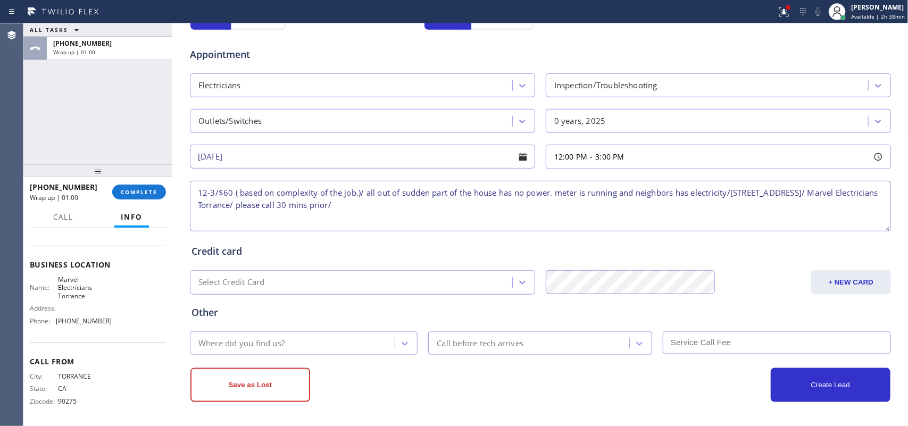
click at [726, 190] on textarea "12-3/$60 ( based on complexity of the job.)/ all out of sudden part of the hous…" at bounding box center [540, 206] width 701 height 51
click at [726, 195] on textarea "12-3/$60 ( based on complexity of the job.)/ all out of sudden part of the hous…" at bounding box center [540, 206] width 701 height 51
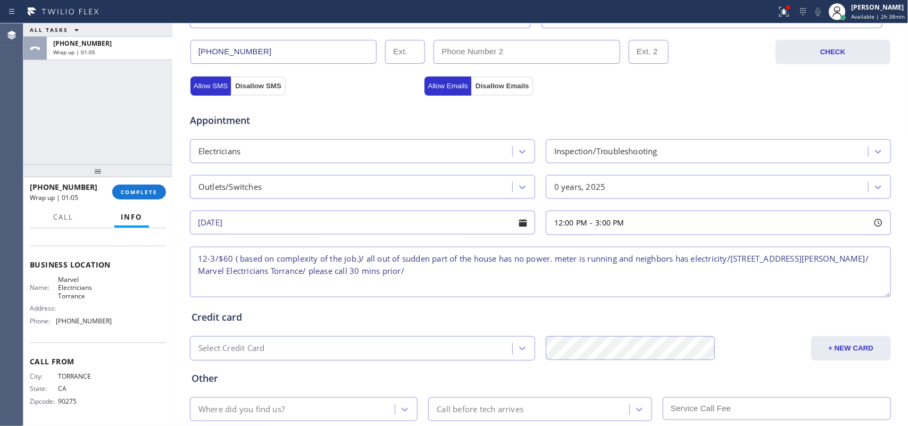
scroll to position [400, 0]
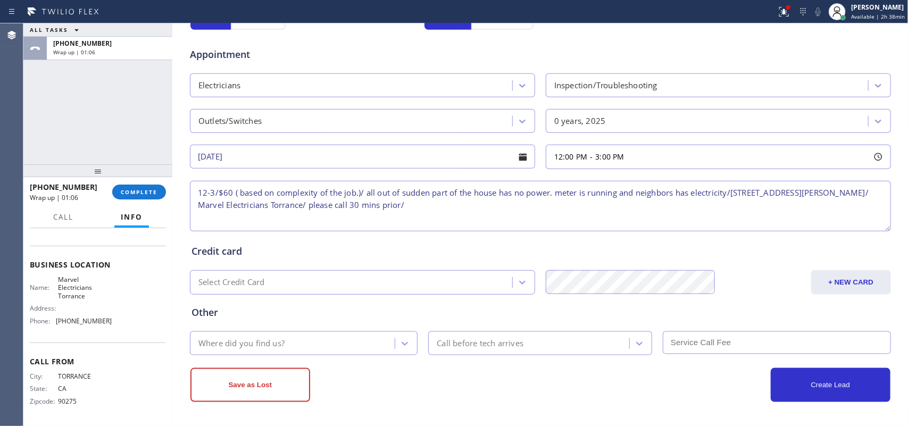
type textarea "12-3/$60 ( based on complexity of the job.)/ all out of sudden part of the hous…"
click at [336, 341] on div "Where did you find us?" at bounding box center [294, 343] width 202 height 19
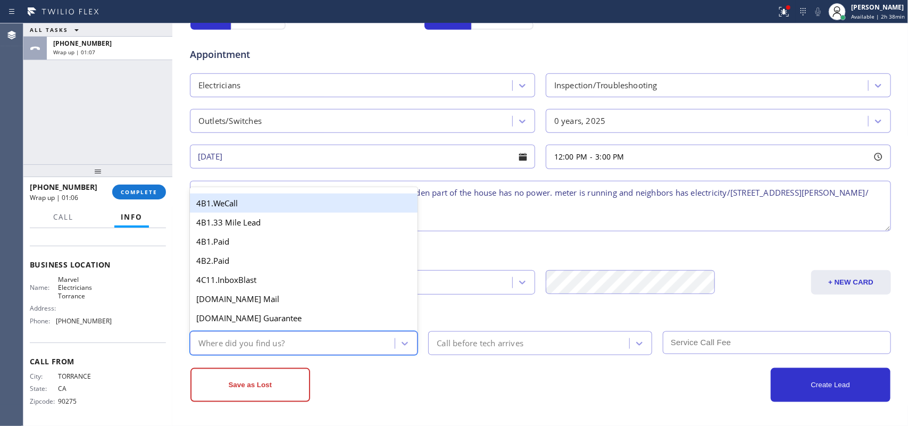
type input "g"
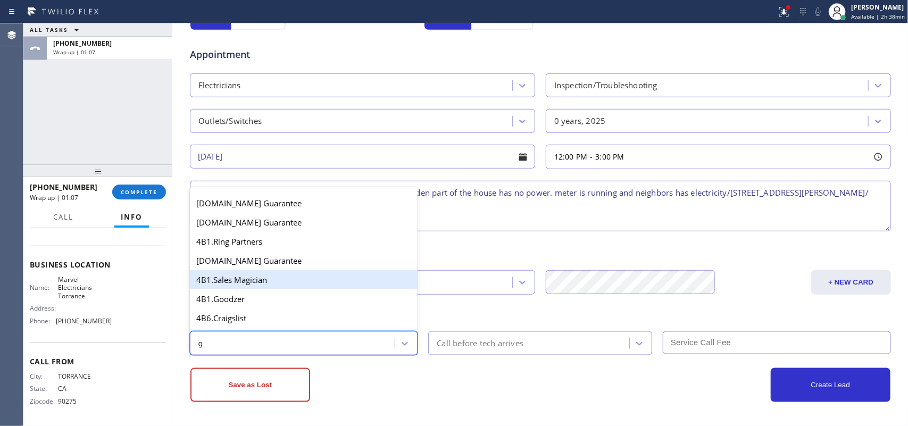
scroll to position [200, 0]
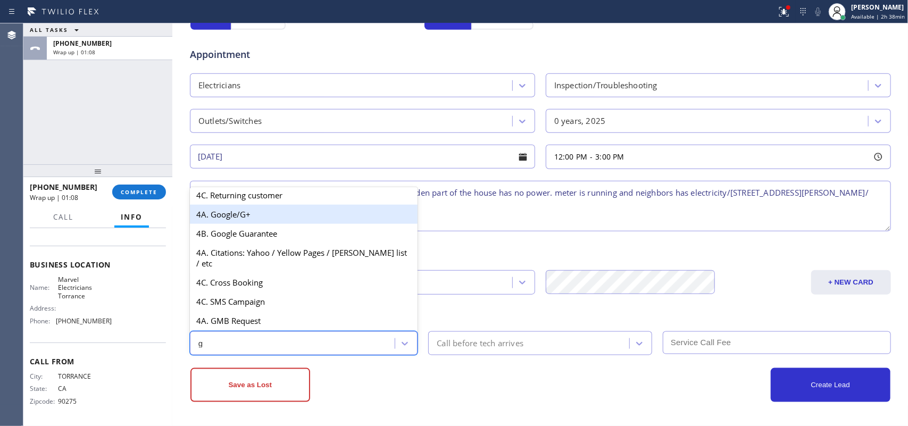
click at [281, 221] on div "4A. Google/G+" at bounding box center [304, 214] width 228 height 19
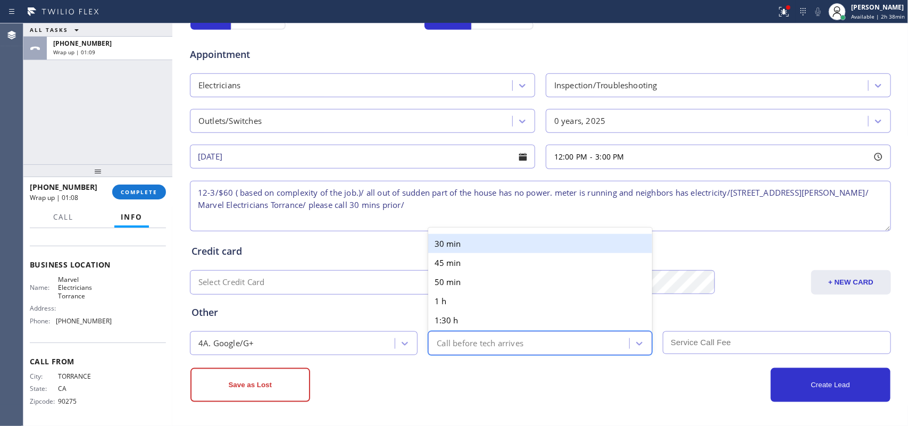
click at [501, 341] on div "Call before tech arrives" at bounding box center [480, 343] width 87 height 12
click at [484, 241] on div "30 min" at bounding box center [540, 243] width 224 height 19
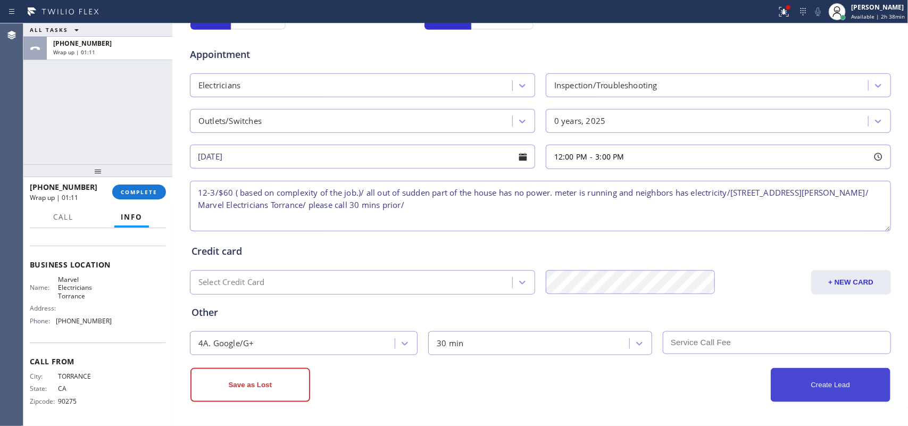
click at [726, 341] on button "Create Lead" at bounding box center [831, 385] width 120 height 34
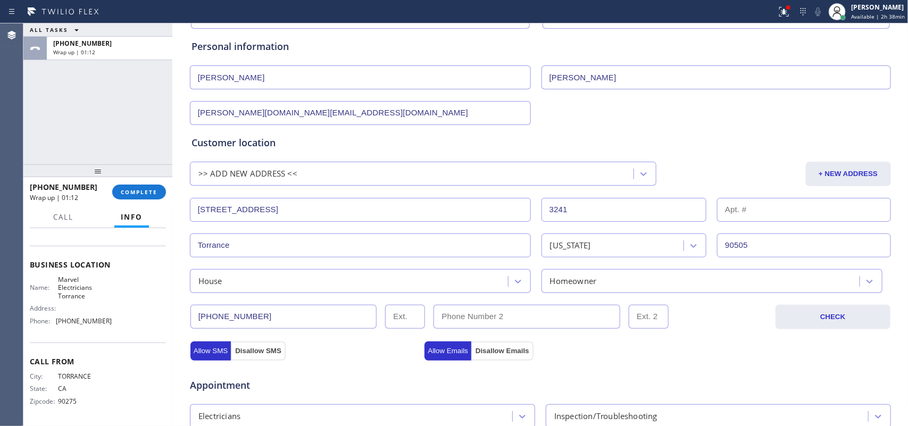
scroll to position [0, 0]
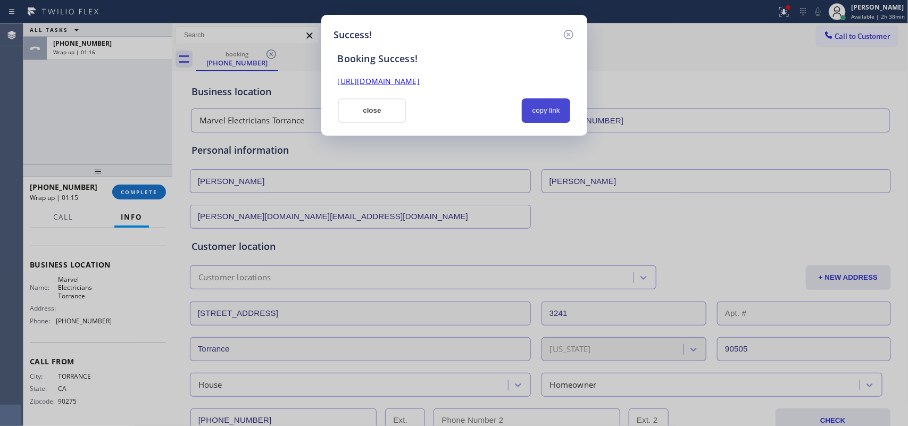
click at [537, 106] on button "copy link" at bounding box center [546, 110] width 49 height 24
click at [420, 82] on link "[URL][DOMAIN_NAME]" at bounding box center [379, 81] width 82 height 10
click at [382, 104] on button "close" at bounding box center [372, 110] width 69 height 24
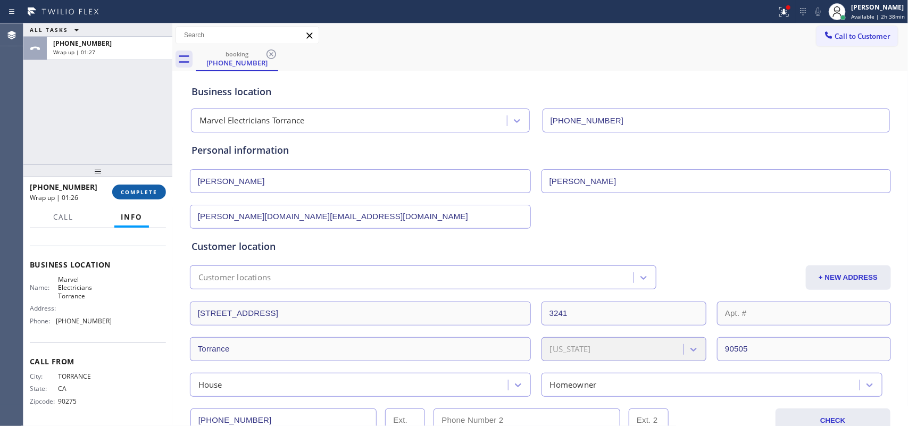
click at [150, 195] on span "COMPLETE" at bounding box center [139, 191] width 37 height 7
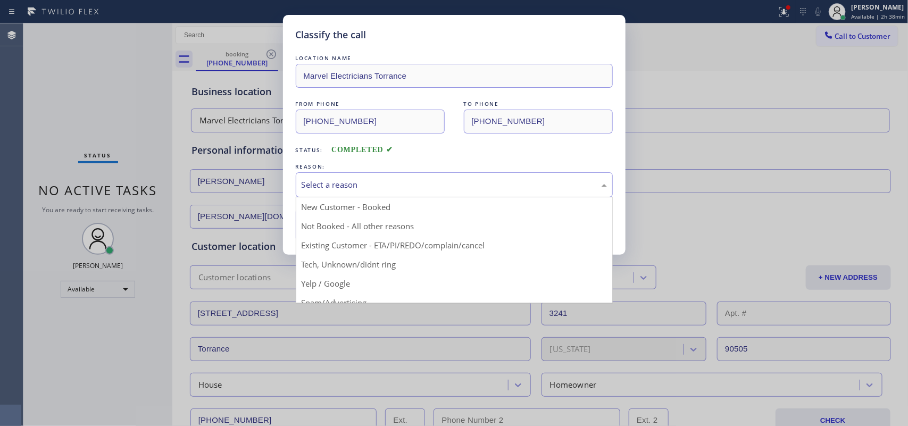
click at [314, 184] on div "Select a reason" at bounding box center [454, 185] width 305 height 12
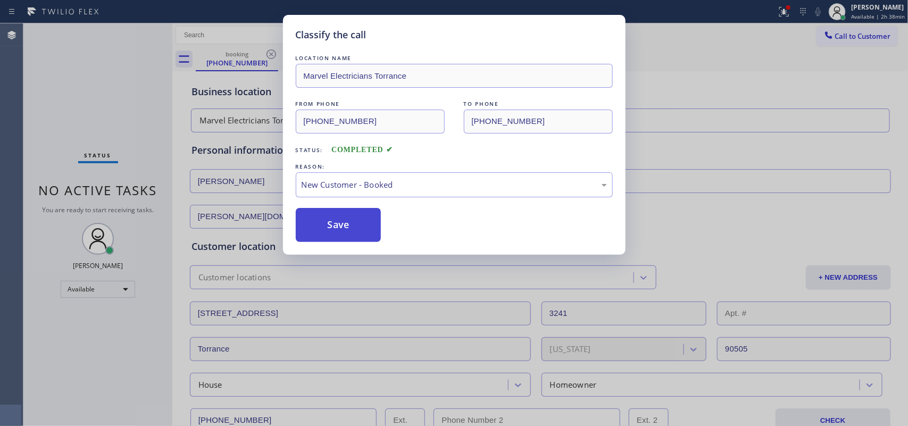
drag, startPoint x: 347, startPoint y: 221, endPoint x: 241, endPoint y: 65, distance: 188.8
click at [347, 222] on button "Save" at bounding box center [339, 225] width 86 height 34
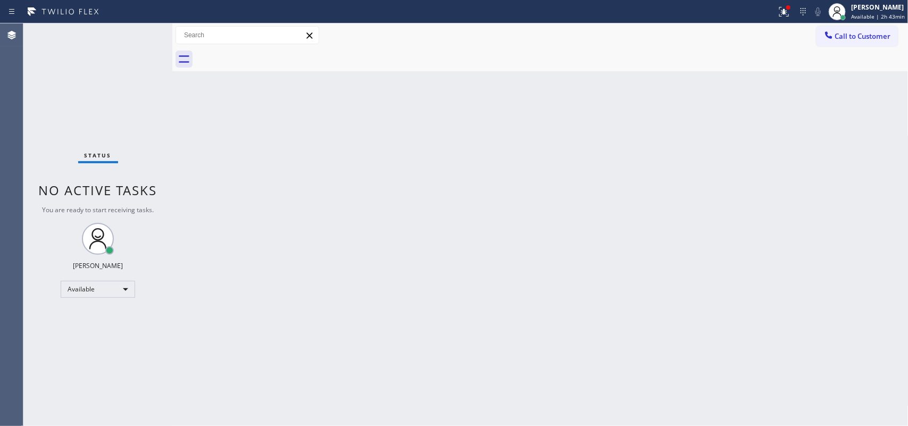
click at [421, 128] on div "Back to Dashboard Change Sender ID Customers Technicians Select a contact Outbo…" at bounding box center [540, 224] width 736 height 403
click at [616, 339] on div "Back to Dashboard Change Sender ID Customers Technicians Select a contact Outbo…" at bounding box center [540, 224] width 736 height 403
click at [726, 11] on div "[PERSON_NAME]" at bounding box center [878, 7] width 54 height 9
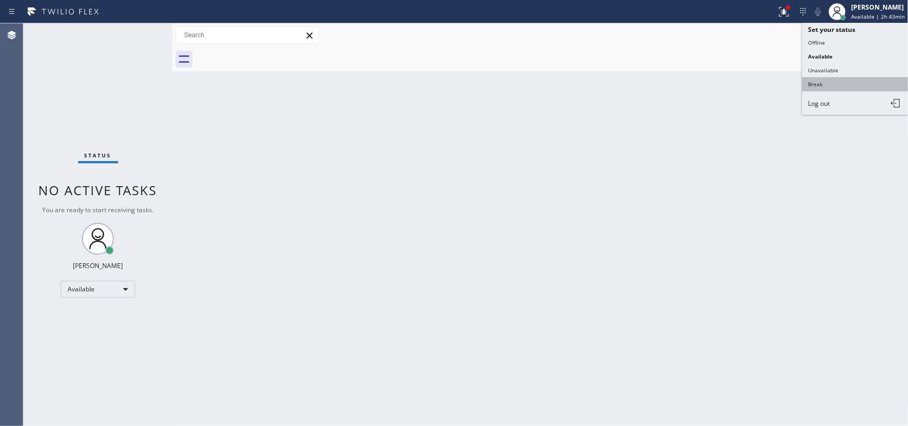
click at [726, 80] on button "Break" at bounding box center [855, 84] width 106 height 14
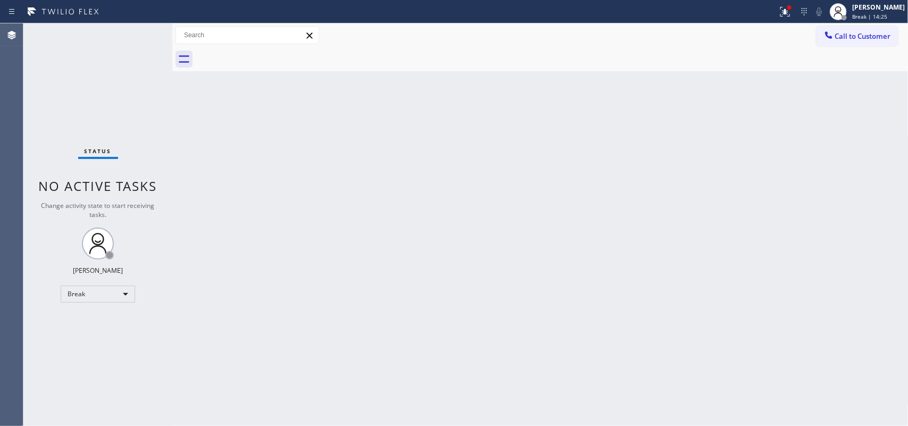
click at [317, 264] on div "Back to Dashboard Change Sender ID Customers Technicians Select a contact Outbo…" at bounding box center [540, 224] width 736 height 403
click at [726, 13] on span "Break | 14:38" at bounding box center [869, 16] width 35 height 7
click at [726, 18] on span "Break | 14:53" at bounding box center [869, 16] width 35 height 7
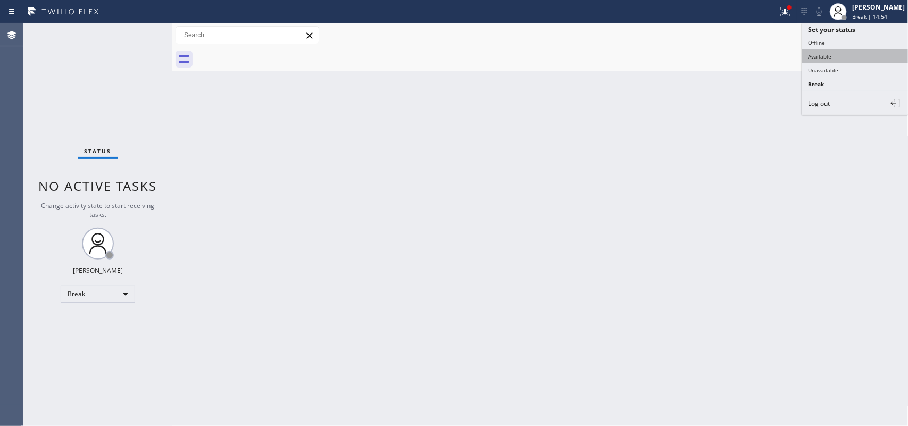
click at [726, 60] on button "Available" at bounding box center [855, 56] width 106 height 14
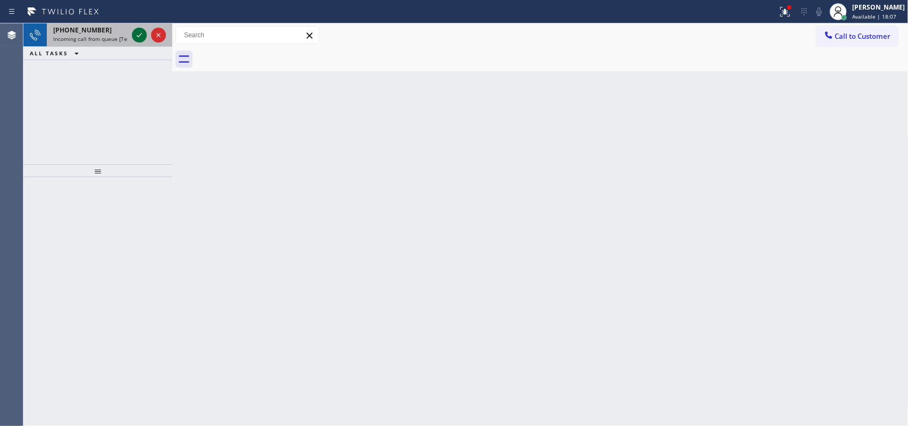
click at [132, 34] on div at bounding box center [139, 35] width 15 height 13
click at [140, 30] on icon at bounding box center [139, 35] width 13 height 13
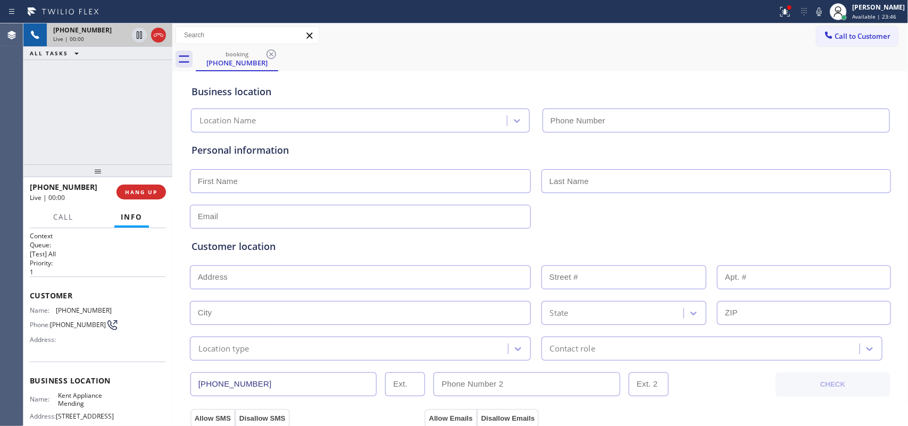
type input "[PHONE_NUMBER]"
click at [57, 217] on span "Call" at bounding box center [63, 217] width 20 height 10
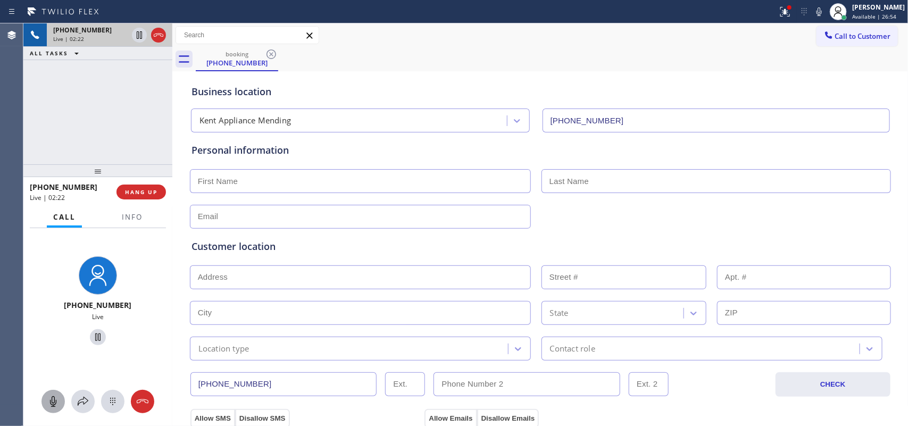
click at [54, 341] on icon at bounding box center [53, 401] width 13 height 13
click at [92, 337] on icon at bounding box center [98, 337] width 13 height 13
click at [321, 181] on input "text" at bounding box center [360, 181] width 341 height 24
click at [366, 278] on input "text" at bounding box center [360, 278] width 341 height 24
drag, startPoint x: 54, startPoint y: 407, endPoint x: 79, endPoint y: 366, distance: 48.0
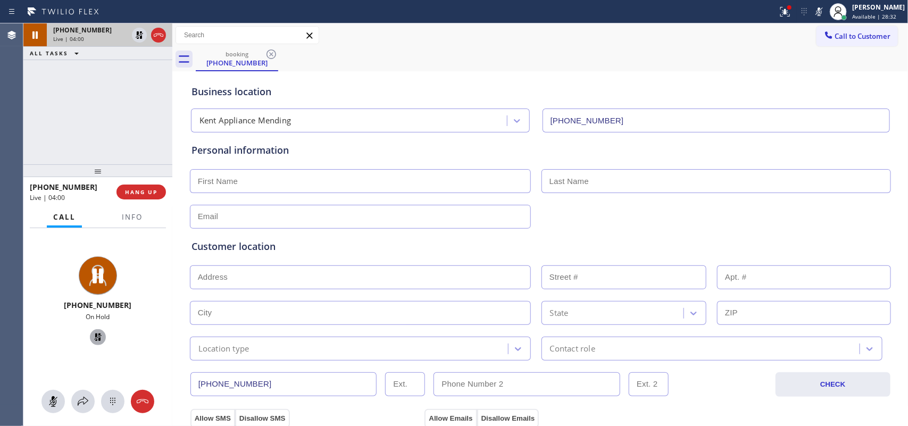
click at [56, 341] on icon at bounding box center [53, 401] width 6 height 11
click at [94, 338] on icon at bounding box center [98, 337] width 13 height 13
click at [470, 77] on div "Business location [GEOGRAPHIC_DATA] Appliance Mending [PHONE_NUMBER]" at bounding box center [540, 103] width 702 height 59
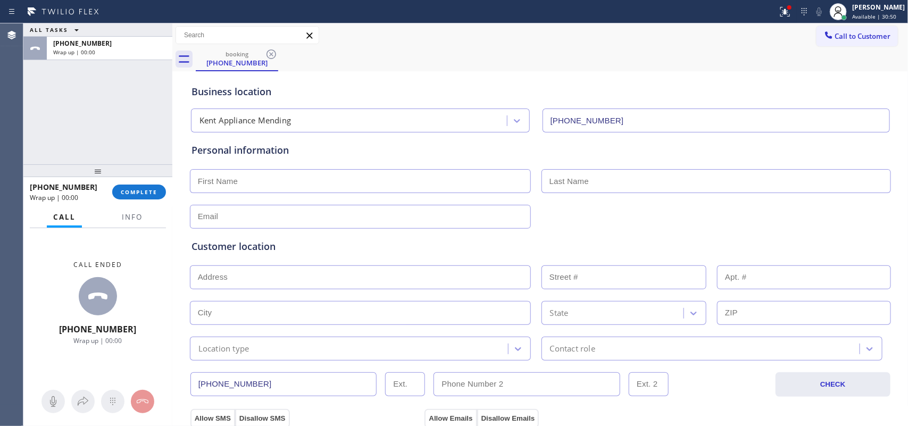
click at [259, 179] on input "text" at bounding box center [360, 181] width 341 height 24
type input "Mr."
type input "[PERSON_NAME]"
click at [306, 208] on input "text" at bounding box center [360, 217] width 341 height 24
type input "[EMAIL_ADDRESS][DOMAIN_NAME]"
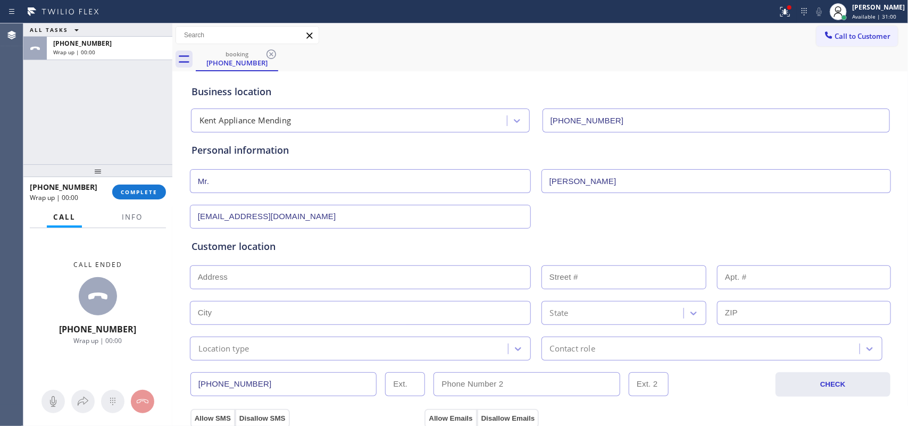
click at [458, 283] on input "text" at bounding box center [360, 278] width 341 height 24
click at [307, 265] on div at bounding box center [540, 276] width 703 height 26
click at [297, 274] on input "text" at bounding box center [360, 278] width 341 height 24
paste input "[STREET_ADDRESS],"
type input "[STREET_ADDRESS]"
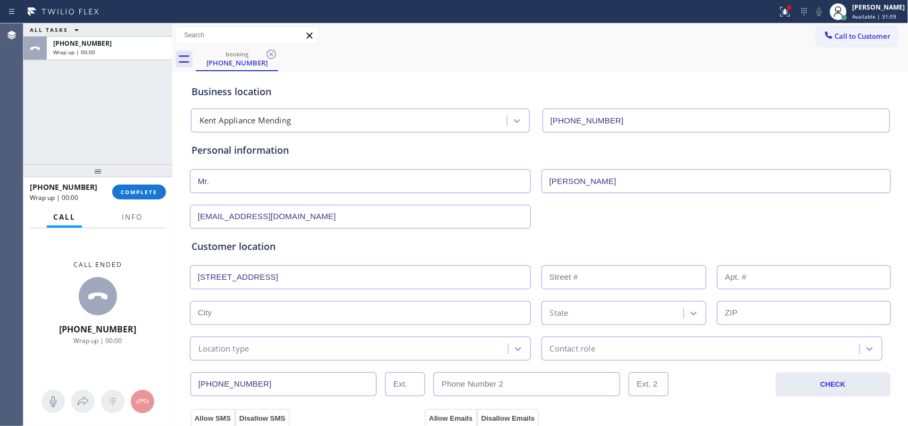
type input "1800"
type input "Renton"
type input "98055"
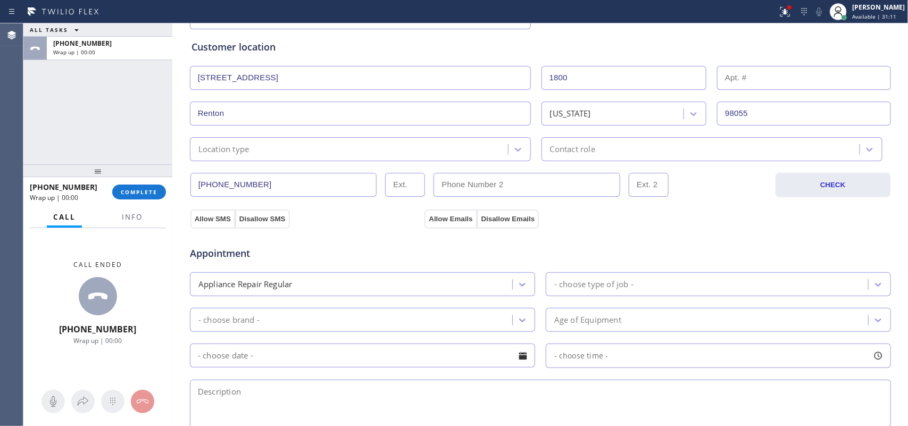
click at [446, 160] on div "Location type" at bounding box center [360, 149] width 341 height 24
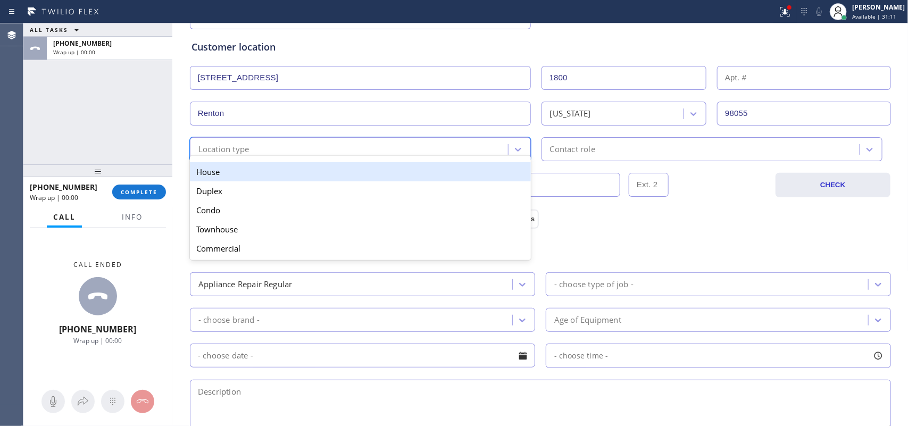
click at [445, 173] on div "House" at bounding box center [360, 171] width 341 height 19
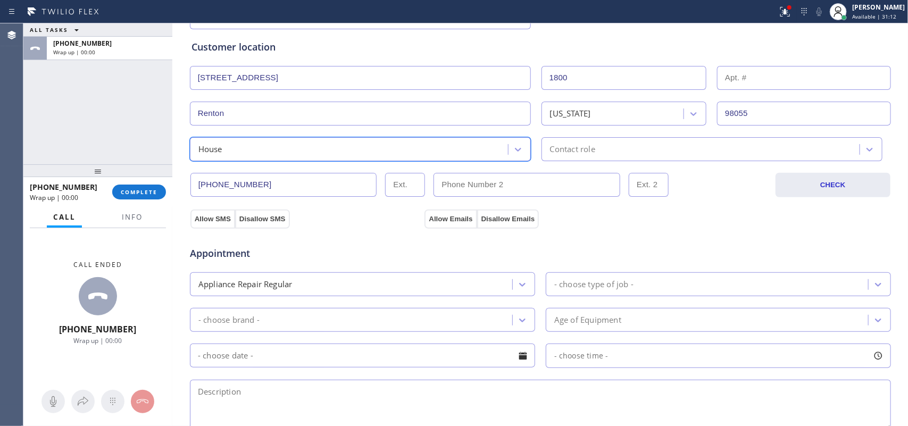
click at [573, 158] on div "Contact role" at bounding box center [712, 149] width 341 height 24
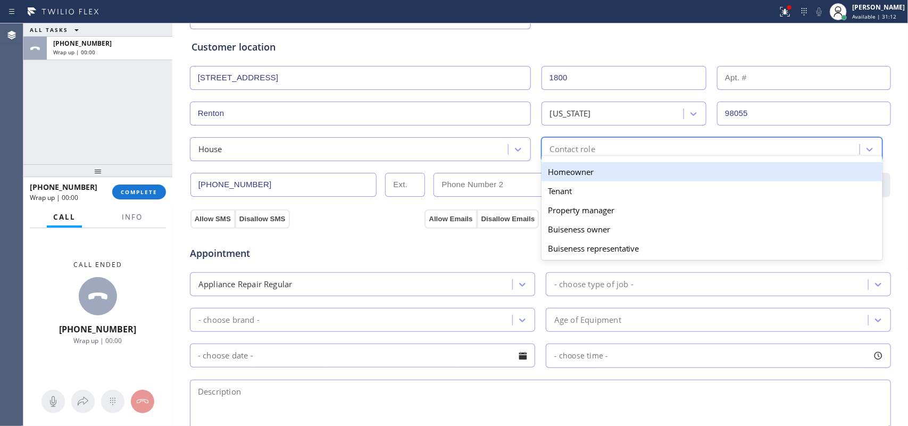
click at [578, 171] on div "Homeowner" at bounding box center [712, 171] width 341 height 19
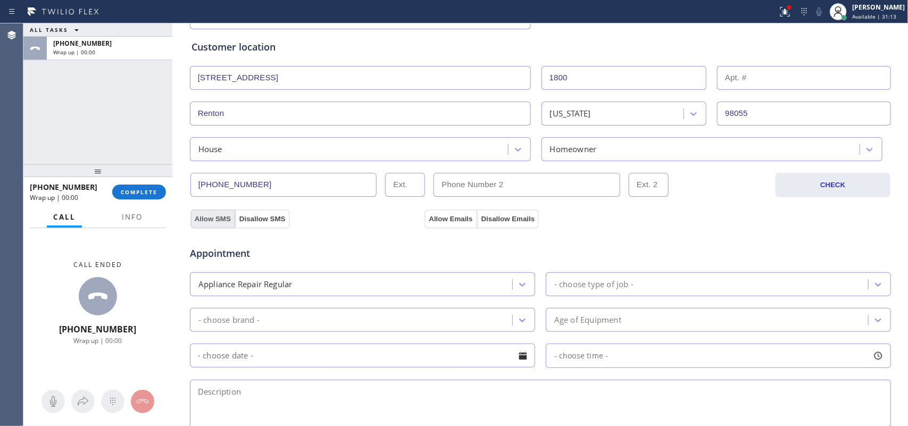
click at [208, 219] on button "Allow SMS" at bounding box center [212, 219] width 45 height 19
click at [435, 217] on button "Allow Emails" at bounding box center [451, 219] width 52 height 19
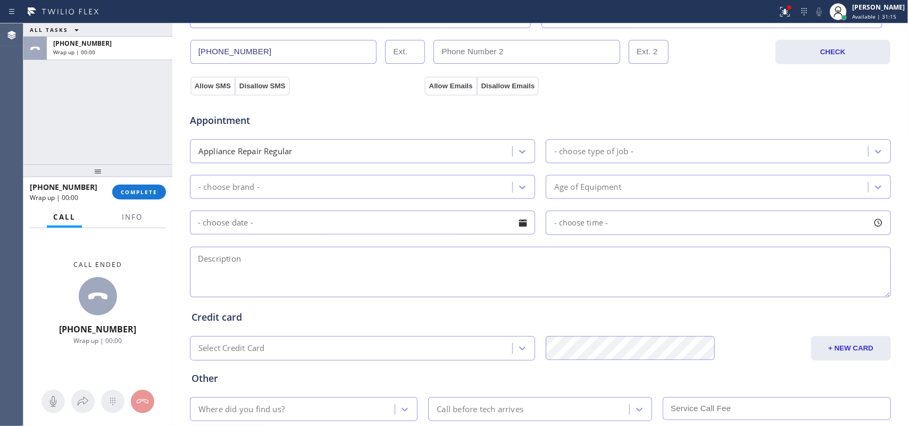
click at [674, 143] on div "- choose type of job -" at bounding box center [718, 151] width 345 height 24
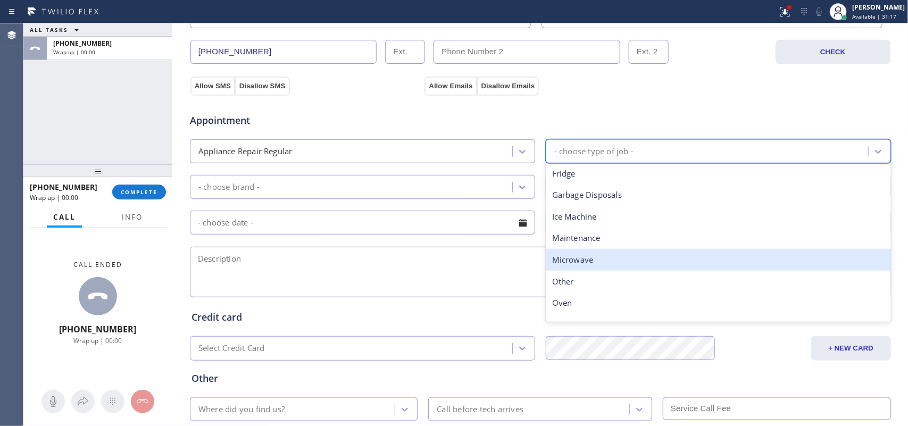
scroll to position [133, 0]
click at [607, 252] on div "Range / Stove" at bounding box center [718, 258] width 345 height 22
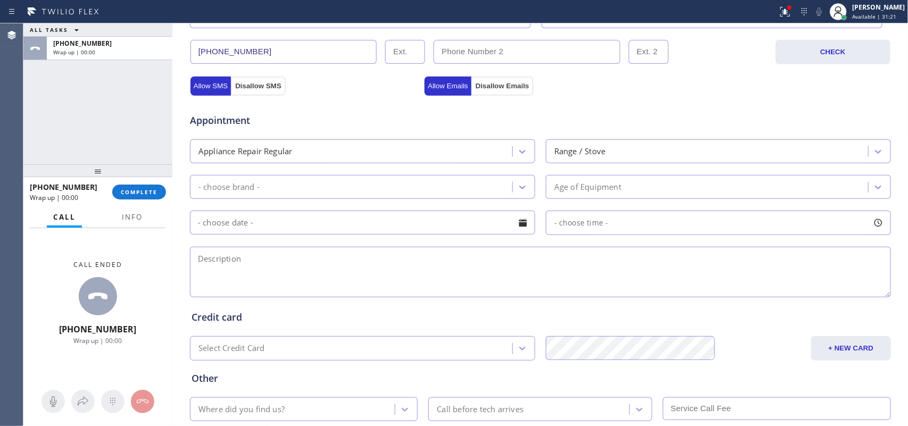
click at [169, 282] on div "Call ended [PHONE_NUMBER] Wrap up | 00:00" at bounding box center [97, 303] width 149 height 150
click at [315, 192] on div "- choose brand -" at bounding box center [352, 187] width 319 height 19
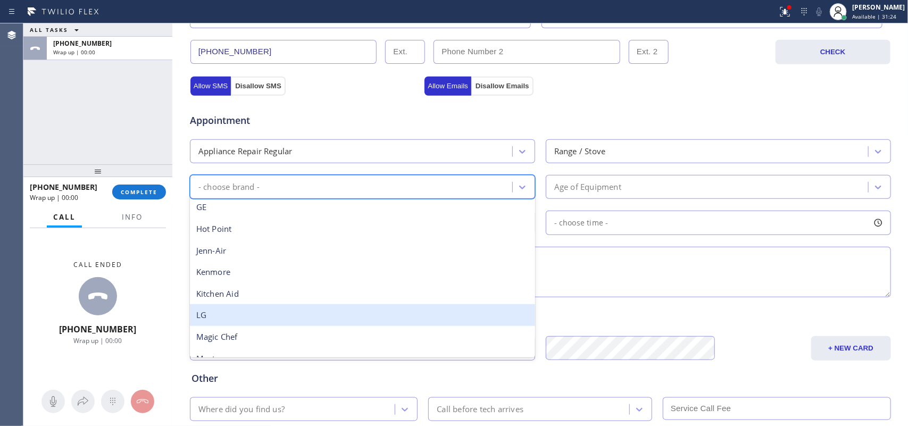
click at [280, 308] on div "LG" at bounding box center [362, 315] width 345 height 22
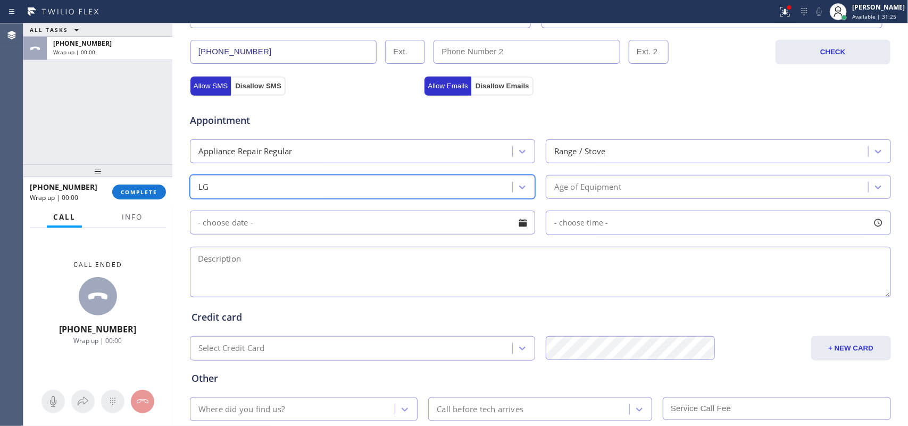
click at [582, 176] on div "option LG, selected. 18 results available. Select is focused ,type to refine li…" at bounding box center [540, 186] width 703 height 26
click at [588, 186] on div "Age of Equipment" at bounding box center [587, 187] width 67 height 12
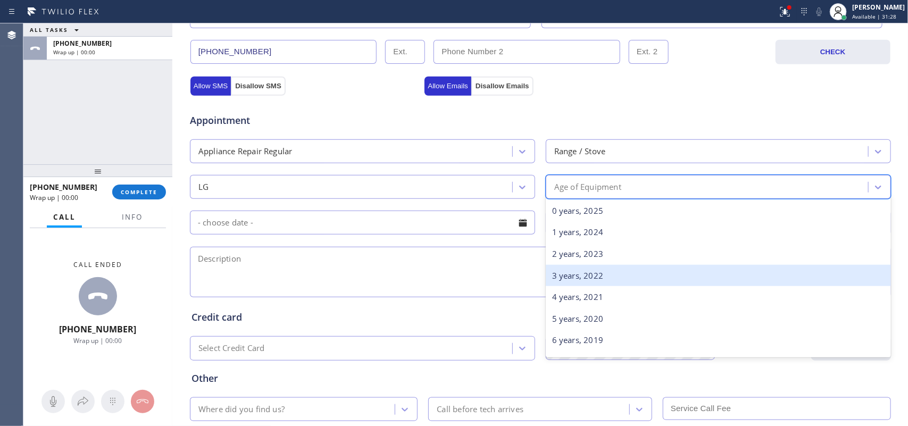
click at [607, 274] on div "3 years, 2022" at bounding box center [718, 276] width 345 height 22
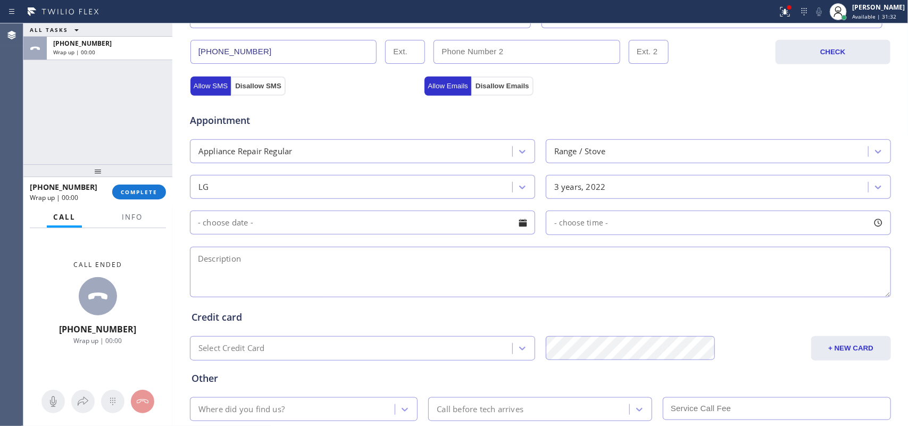
click at [176, 252] on div "Business location Kent Appliance Mending [PHONE_NUMBER] Personal information [P…" at bounding box center [540, 104] width 731 height 727
click at [193, 264] on textarea at bounding box center [540, 272] width 701 height 51
paste textarea "LG Range Stove/ 2022/ glass cook top has a crack on it/ [STREET_ADDRESS]/"
click at [469, 258] on textarea "LG Range Stove/ 2022/ glass cook top has a crack on it/ [STREET_ADDRESS]/" at bounding box center [540, 272] width 701 height 51
click at [568, 268] on textarea "LG Range Stove/ 2022/ glass cook top has a crack on it/ [STREET_ADDRESS]/" at bounding box center [540, 272] width 701 height 51
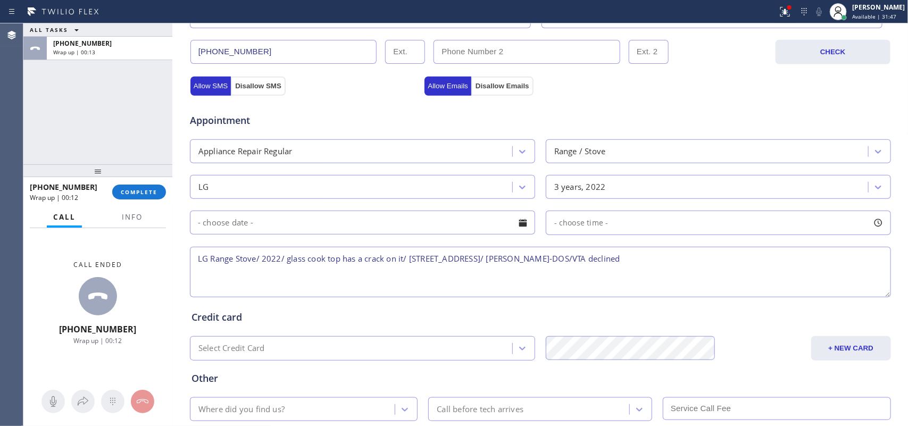
scroll to position [400, 0]
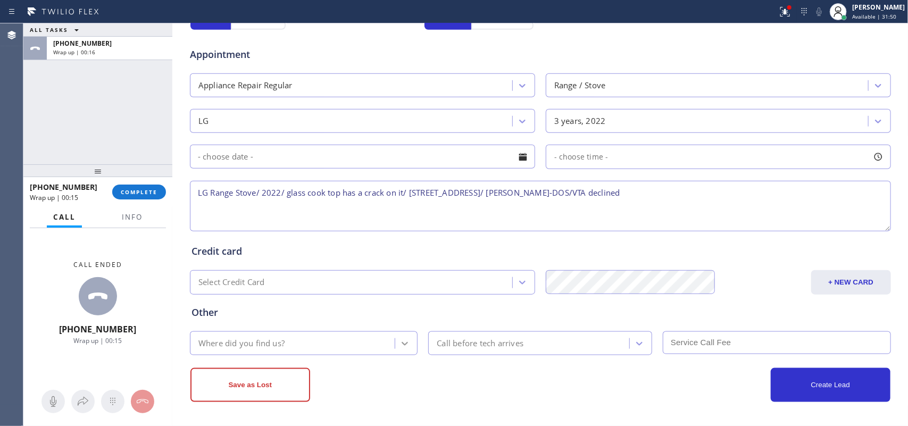
type textarea "LG Range Stove/ 2022/ glass cook top has a crack on it/ [STREET_ADDRESS]/ [PERS…"
click at [406, 337] on div at bounding box center [404, 343] width 19 height 19
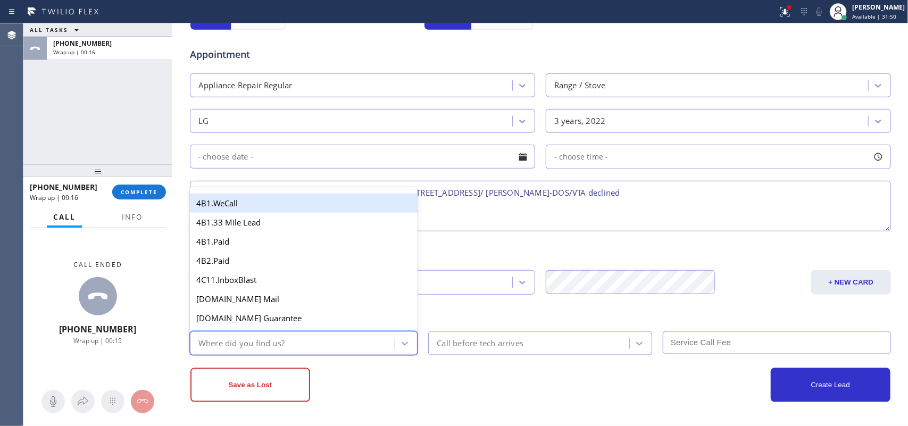
type input "g"
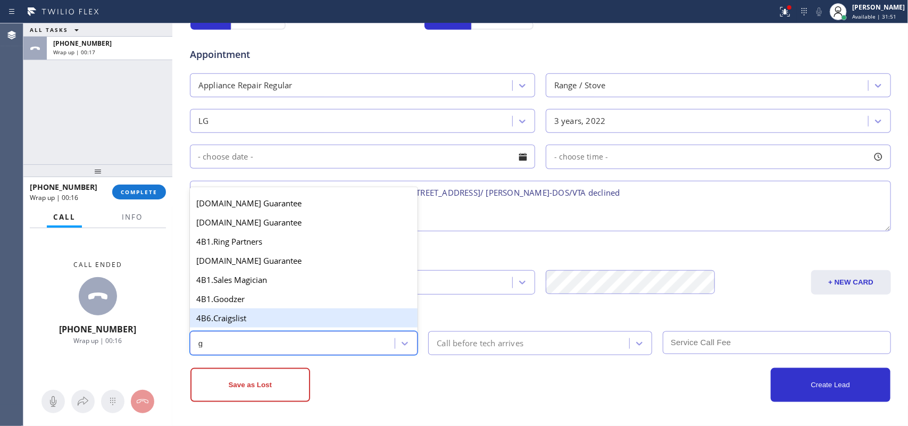
scroll to position [201, 0]
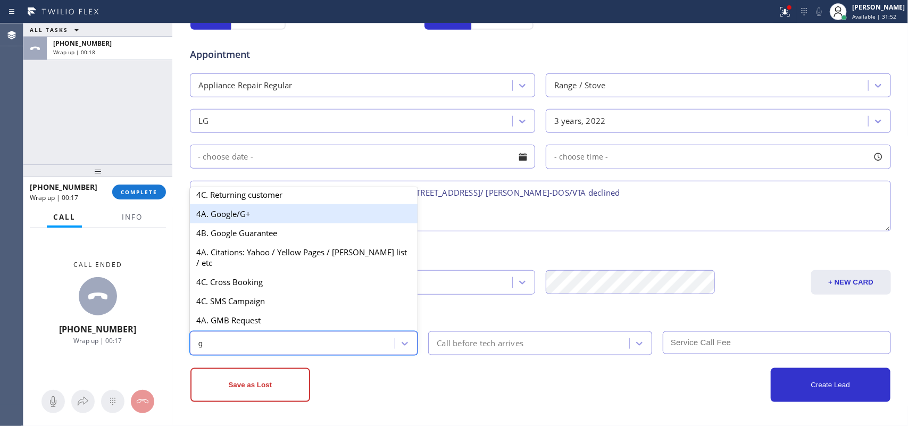
click at [280, 221] on div "4A. Google/G+" at bounding box center [304, 213] width 228 height 19
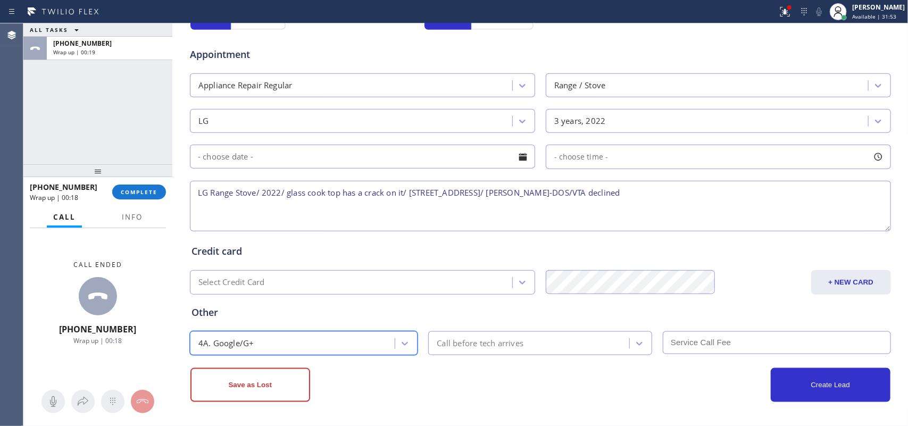
drag, startPoint x: 283, startPoint y: 392, endPoint x: 314, endPoint y: 360, distance: 44.8
click at [283, 341] on button "Save as Lost" at bounding box center [250, 385] width 120 height 34
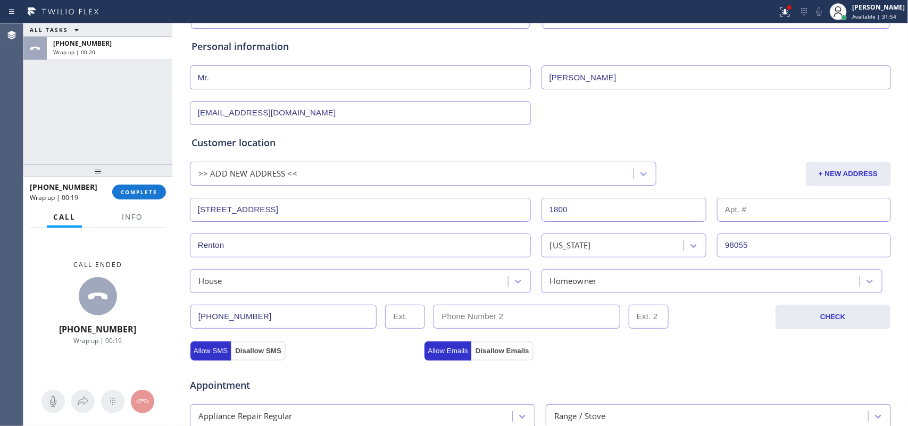
scroll to position [0, 0]
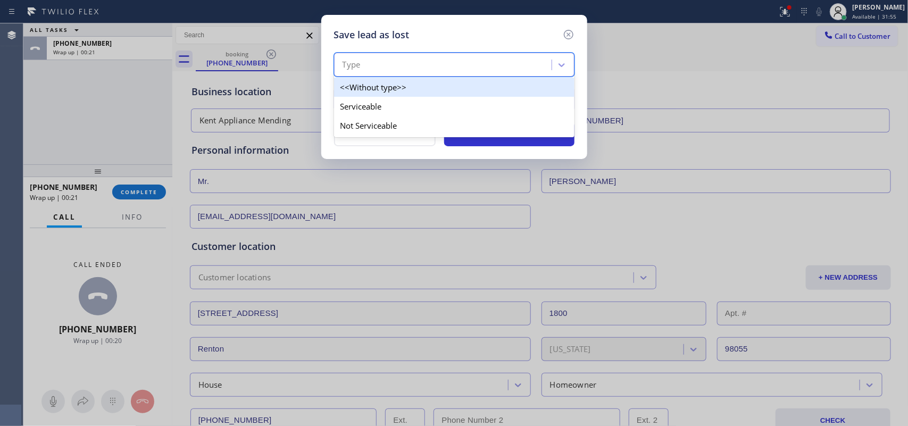
click at [481, 59] on div "Type" at bounding box center [444, 65] width 214 height 19
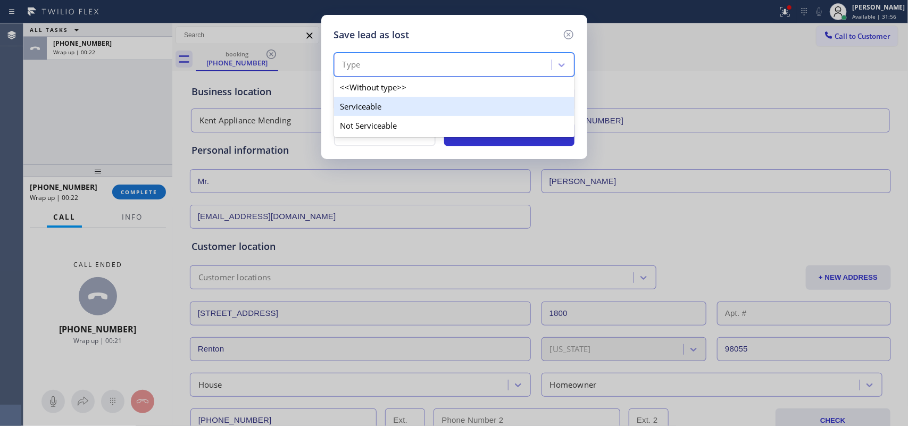
click at [459, 109] on div "Serviceable" at bounding box center [454, 106] width 241 height 19
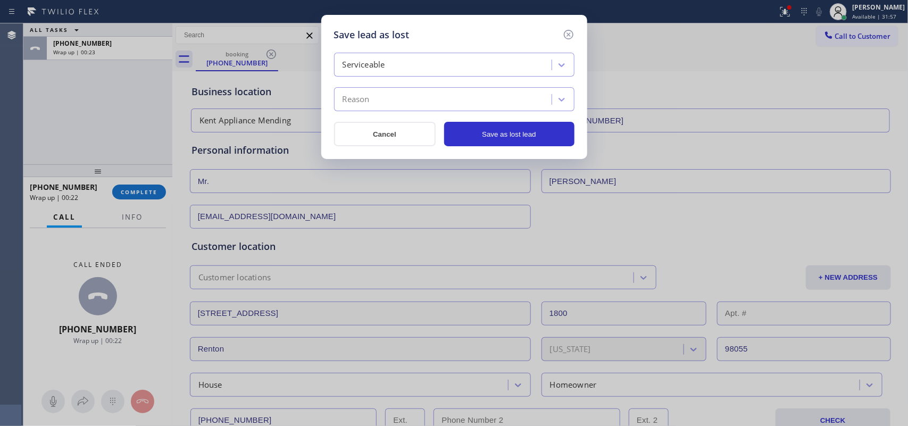
click at [463, 100] on div "Reason" at bounding box center [444, 99] width 214 height 19
click at [466, 99] on div "Reason" at bounding box center [444, 99] width 214 height 19
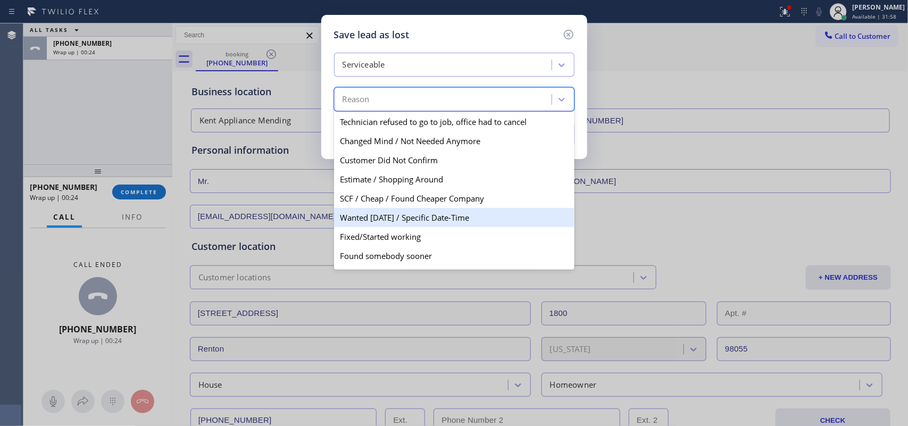
scroll to position [62, 0]
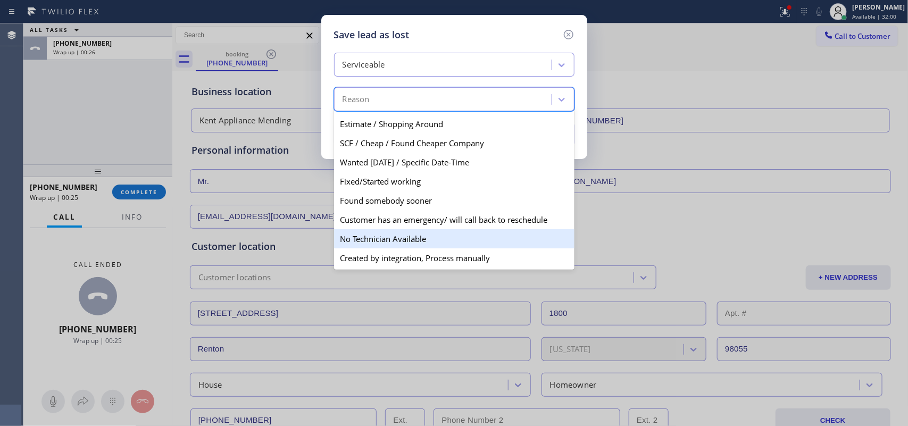
click at [433, 235] on div "No Technician Available" at bounding box center [454, 238] width 241 height 19
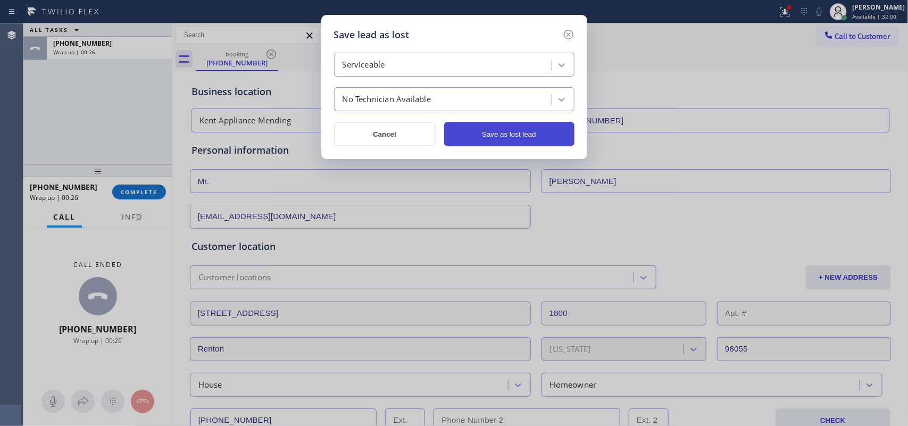
click at [495, 133] on button "Save as lost lead" at bounding box center [509, 134] width 130 height 24
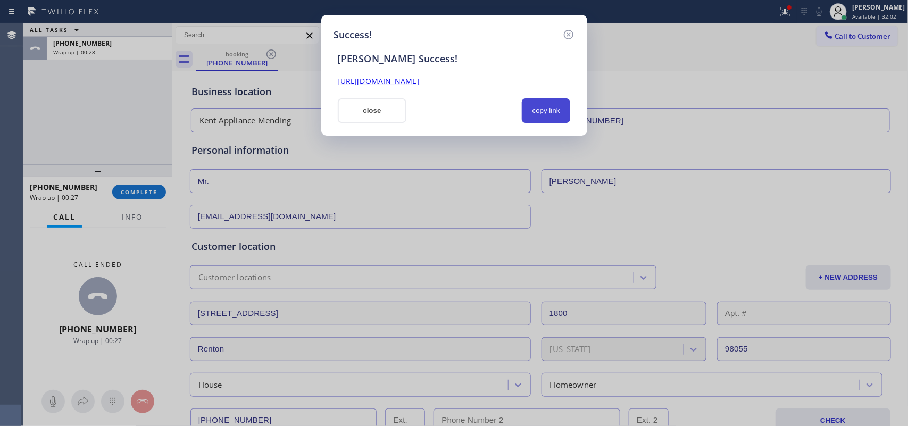
click at [541, 112] on button "copy link" at bounding box center [546, 110] width 49 height 24
click at [339, 118] on button "close" at bounding box center [372, 110] width 69 height 24
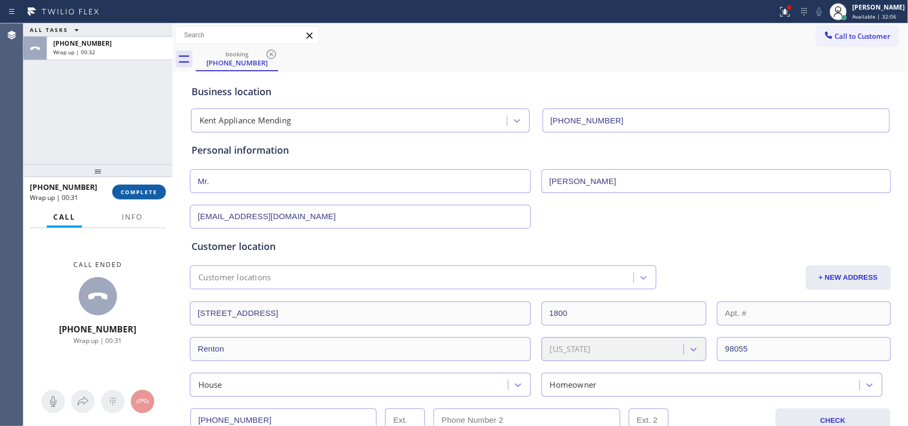
click at [150, 185] on button "COMPLETE" at bounding box center [139, 192] width 54 height 15
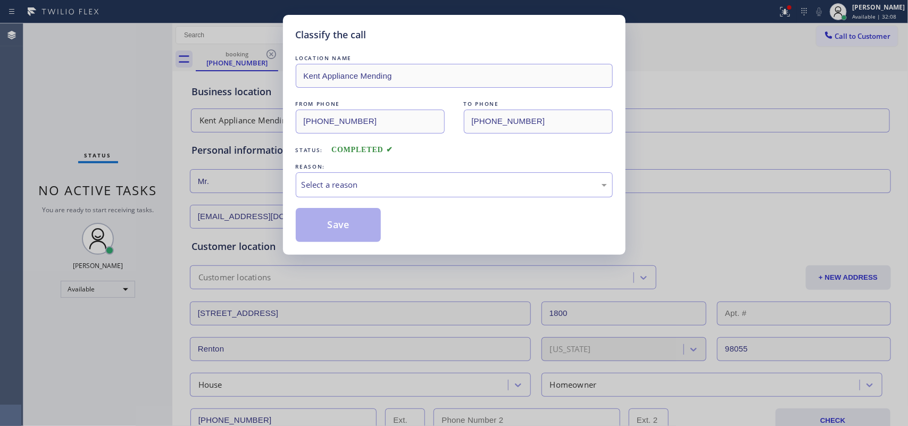
click at [399, 184] on div "Select a reason" at bounding box center [454, 185] width 305 height 12
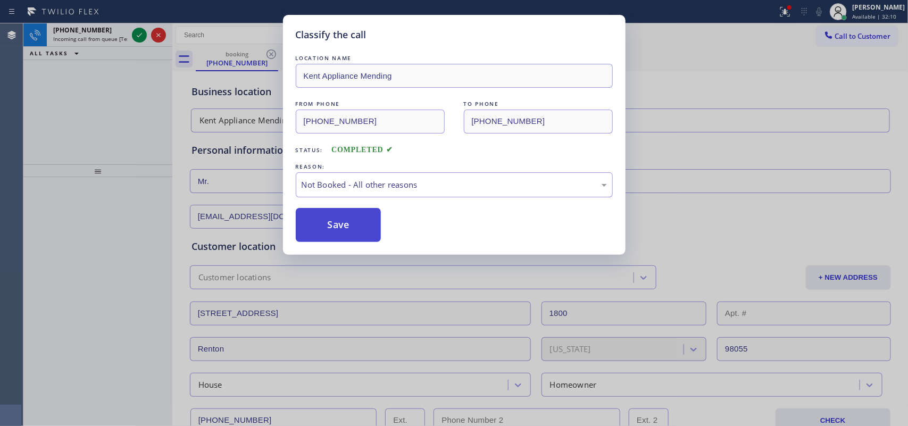
click at [353, 229] on button "Save" at bounding box center [339, 225] width 86 height 34
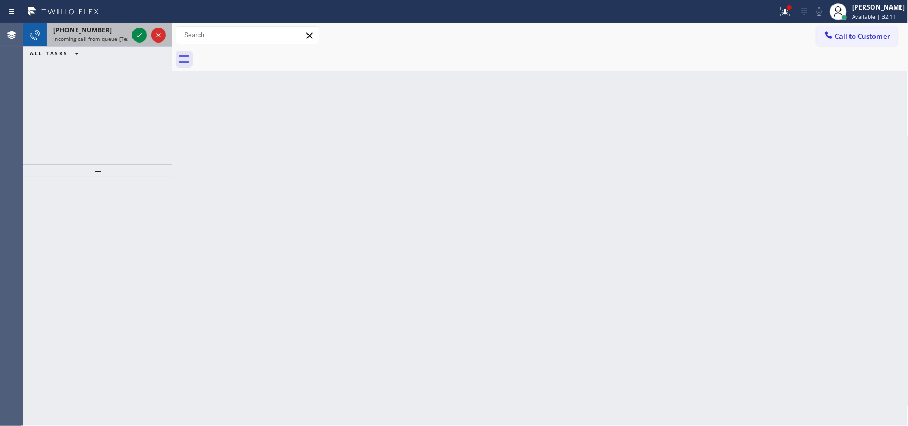
click at [91, 34] on span "[PHONE_NUMBER]" at bounding box center [82, 30] width 59 height 9
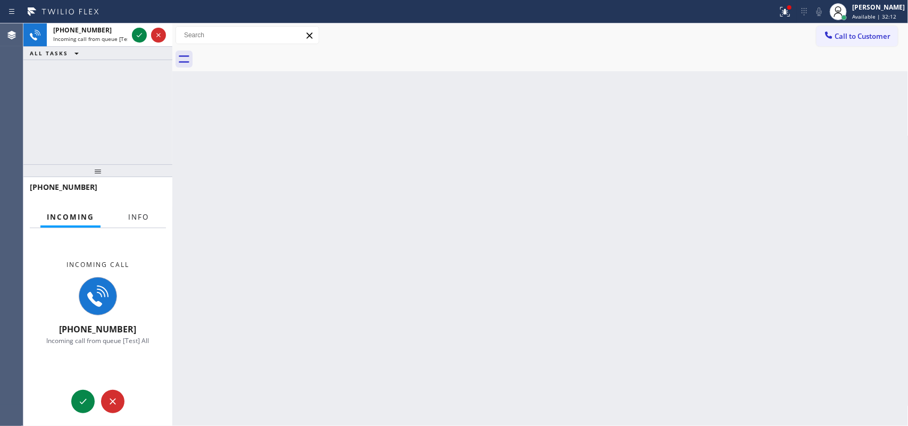
click at [131, 213] on span "Info" at bounding box center [138, 217] width 21 height 10
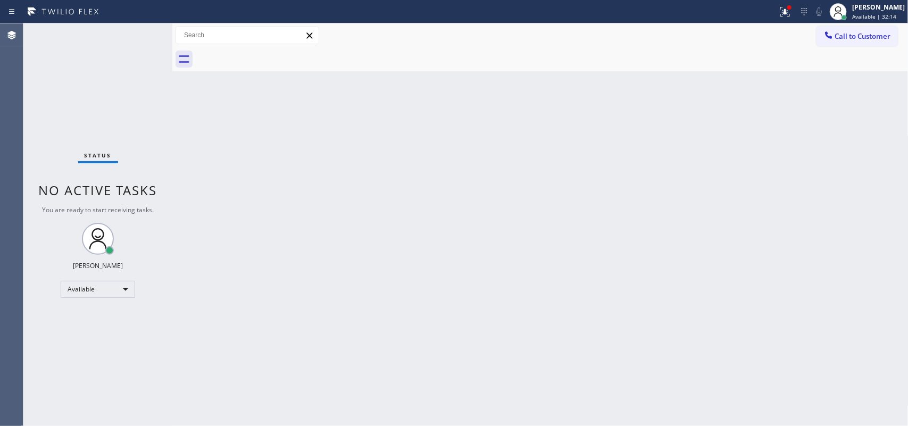
click at [138, 38] on div "Status No active tasks You are ready to start receiving tasks. [PERSON_NAME] Av…" at bounding box center [97, 224] width 149 height 403
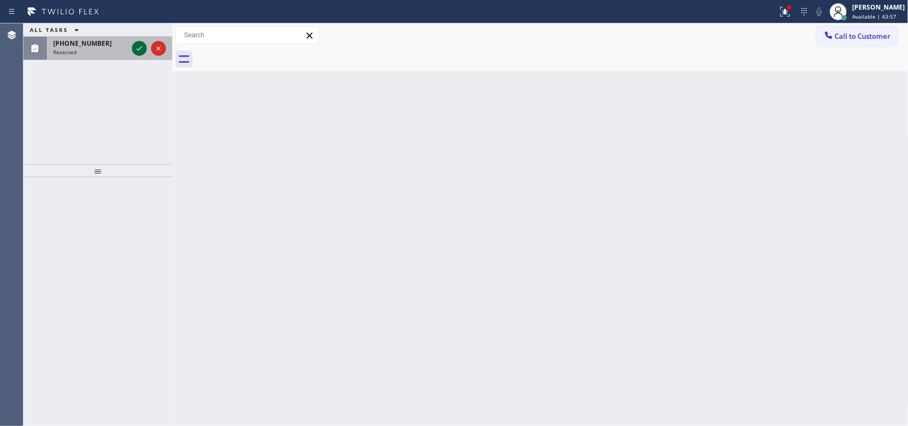
click at [135, 51] on icon at bounding box center [139, 48] width 13 height 13
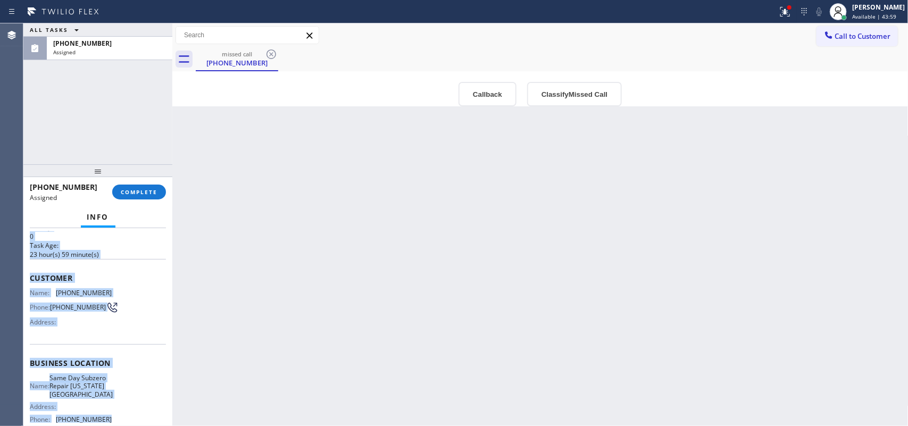
scroll to position [7, 0]
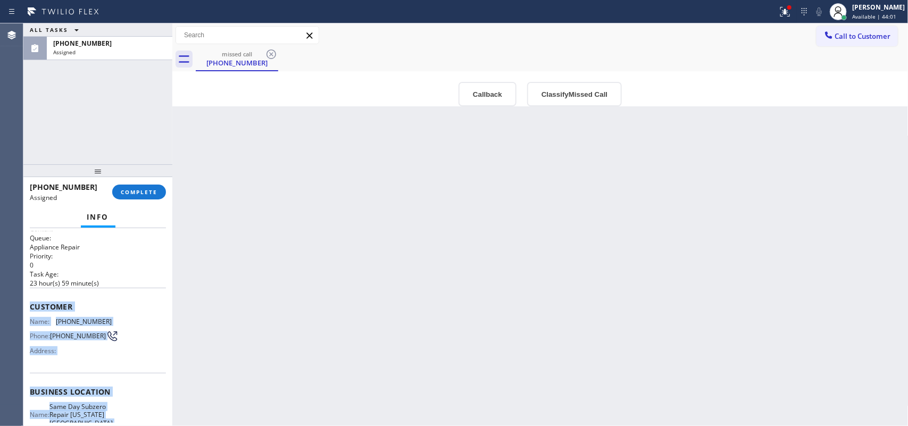
drag, startPoint x: 128, startPoint y: 333, endPoint x: 29, endPoint y: 302, distance: 103.7
click at [30, 302] on div "Context Queue: Appliance Repair Priority: 0 Task Age: [DEMOGRAPHIC_DATA] hour(s…" at bounding box center [98, 388] width 136 height 326
click at [557, 91] on button "Classify Missed Call" at bounding box center [574, 94] width 95 height 24
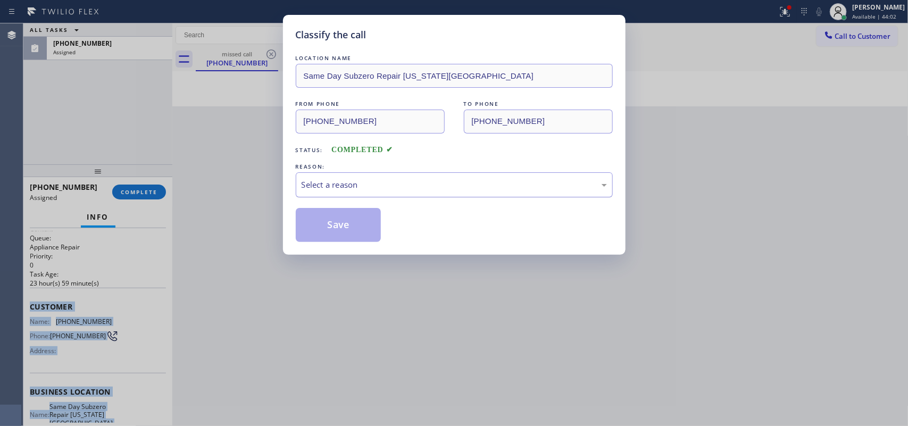
click at [534, 182] on div "Select a reason" at bounding box center [454, 185] width 305 height 12
click at [337, 229] on button "Save" at bounding box center [339, 225] width 86 height 34
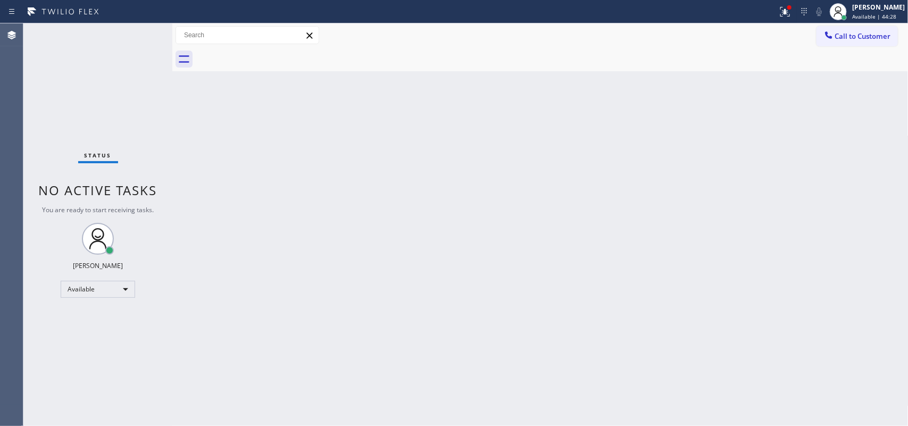
click at [137, 31] on div "Status No active tasks You are ready to start receiving tasks. [PERSON_NAME] Av…" at bounding box center [97, 224] width 149 height 403
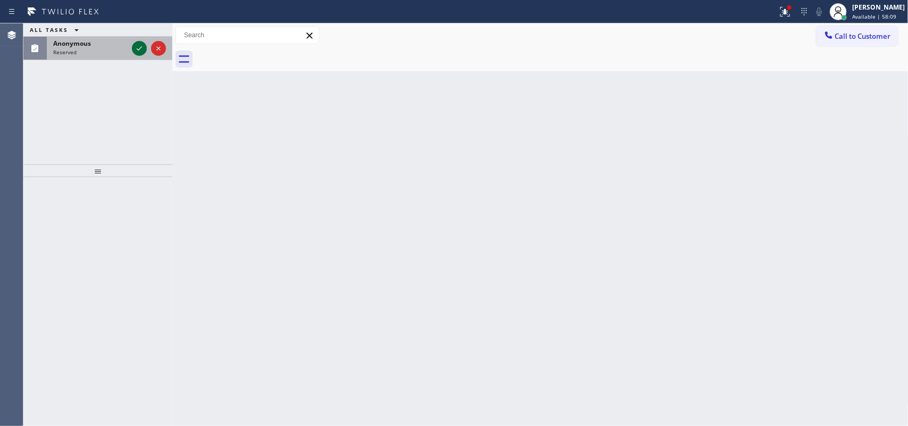
click at [137, 47] on icon at bounding box center [139, 48] width 13 height 13
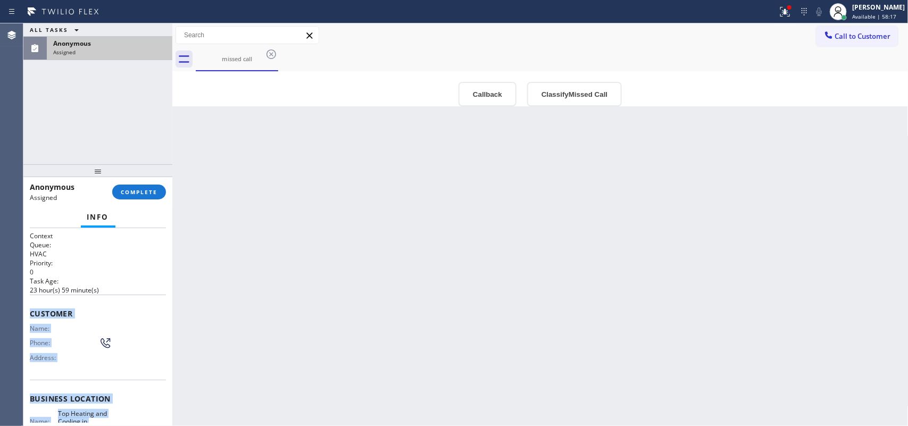
drag, startPoint x: 118, startPoint y: 322, endPoint x: 28, endPoint y: 310, distance: 91.2
click at [28, 310] on div "Context Queue: HVAC Priority: 0 Task Age: [DEMOGRAPHIC_DATA] hour(s) 59 minute(…" at bounding box center [97, 327] width 149 height 198
click at [409, 264] on div "Back to Dashboard Change Sender ID Customers Technicians Select a contact Outbo…" at bounding box center [540, 224] width 736 height 403
click at [114, 49] on div "Assigned" at bounding box center [109, 51] width 113 height 7
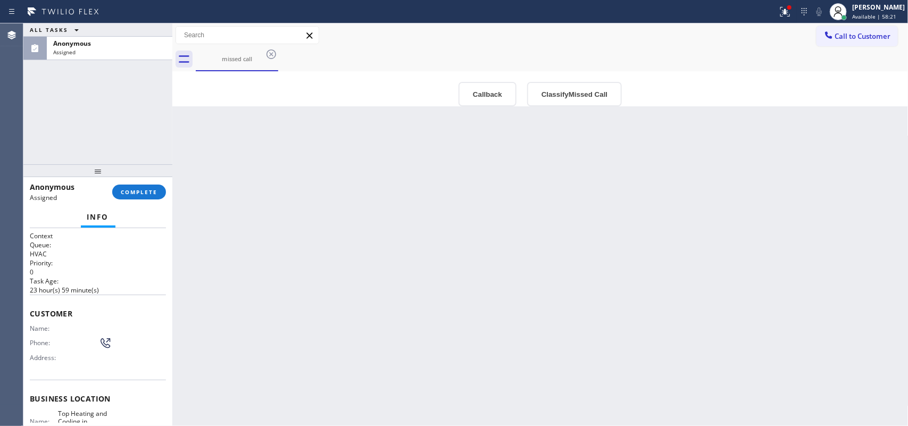
scroll to position [67, 0]
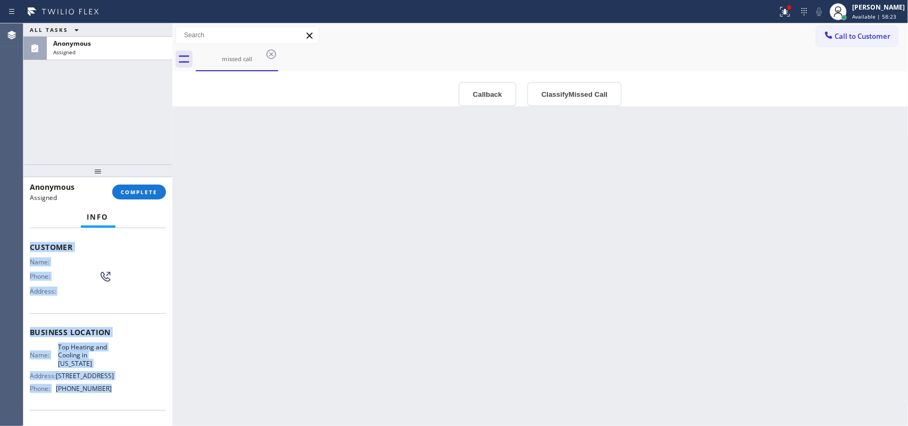
drag, startPoint x: 112, startPoint y: 391, endPoint x: 24, endPoint y: 246, distance: 169.3
click at [24, 246] on div "Context Queue: HVAC Priority: 0 Task Age: [DEMOGRAPHIC_DATA] hour(s) 59 minute(…" at bounding box center [97, 327] width 149 height 198
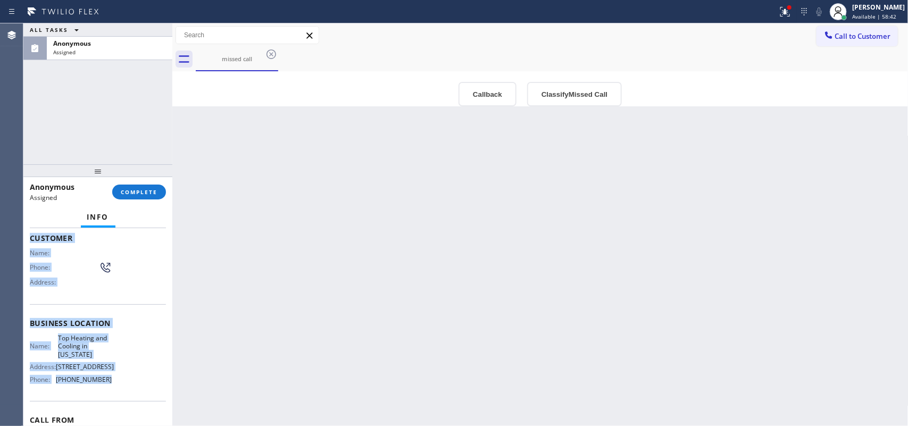
scroll to position [57, 0]
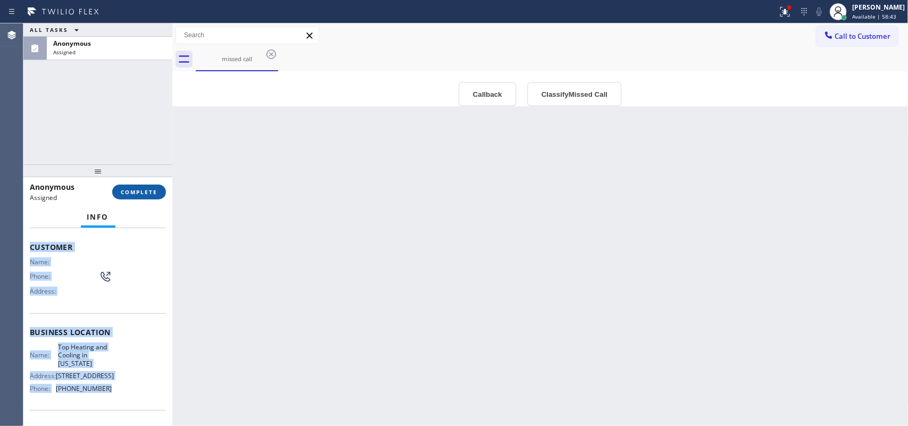
click at [137, 192] on span "COMPLETE" at bounding box center [139, 191] width 37 height 7
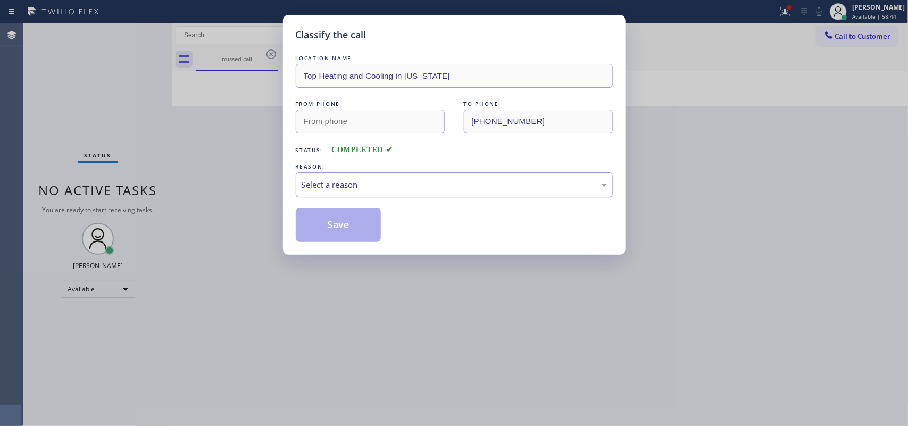
click at [444, 183] on div "Select a reason" at bounding box center [454, 185] width 305 height 12
click at [344, 230] on button "Save" at bounding box center [339, 225] width 86 height 34
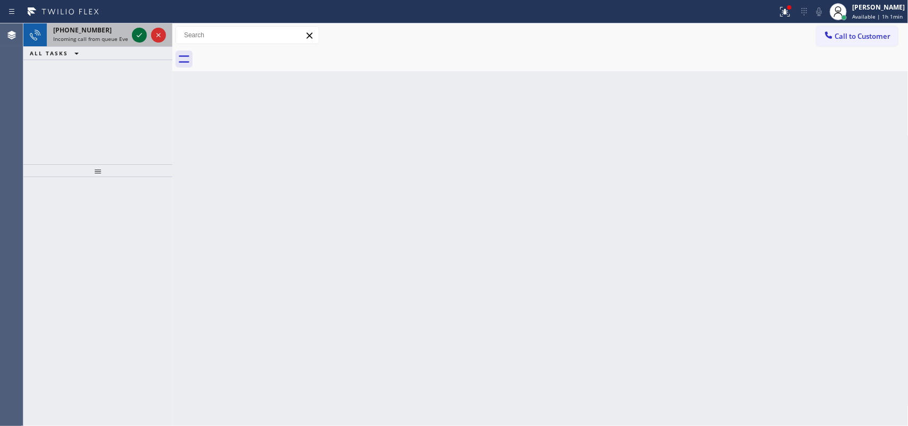
click at [139, 32] on icon at bounding box center [139, 35] width 13 height 13
click at [137, 36] on icon at bounding box center [139, 35] width 13 height 13
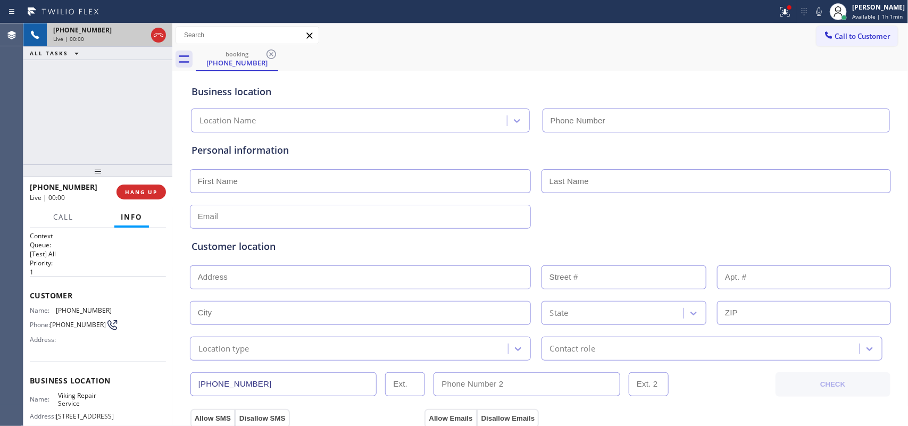
type input "[PHONE_NUMBER]"
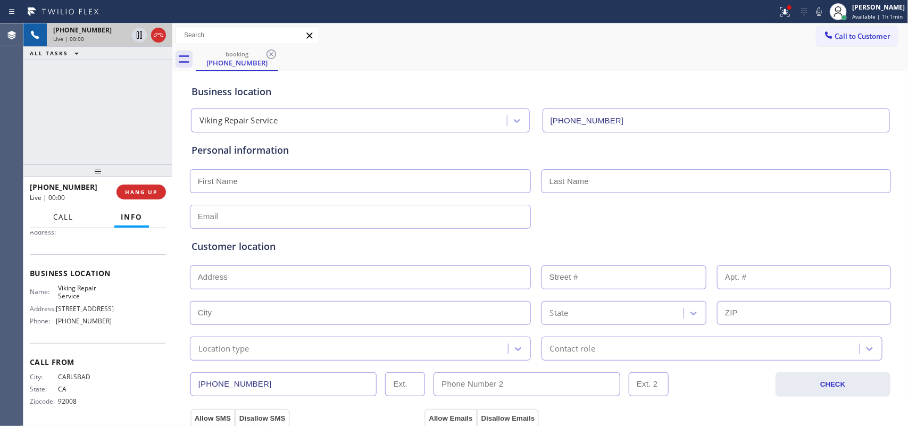
click at [72, 217] on span "Call" at bounding box center [63, 217] width 20 height 10
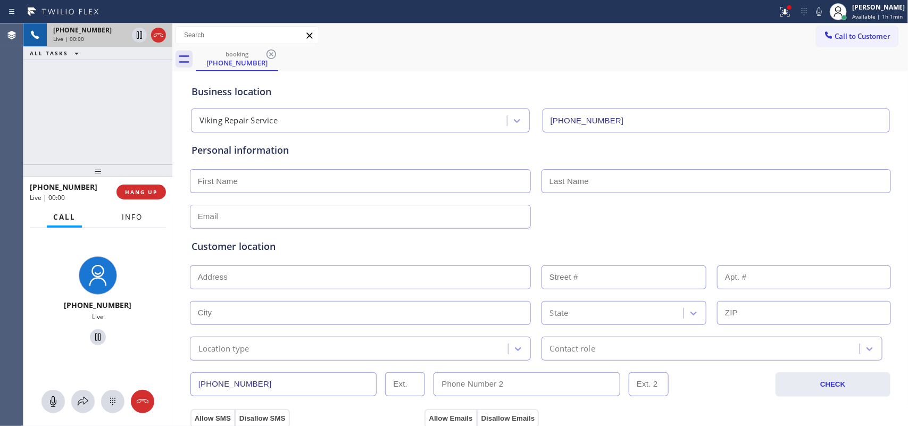
click at [131, 216] on span "Info" at bounding box center [132, 217] width 21 height 10
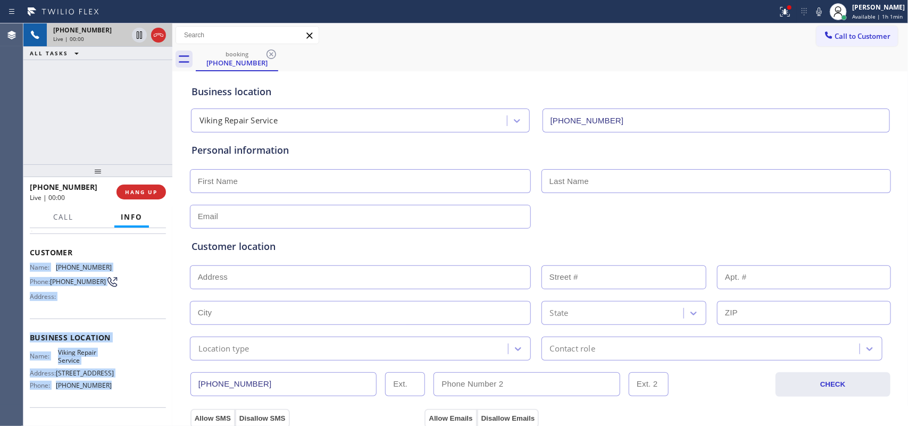
scroll to position [5, 0]
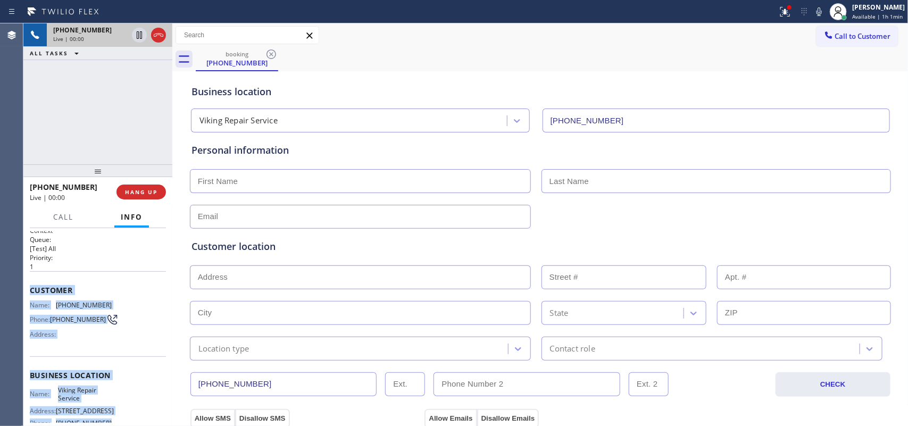
drag, startPoint x: 115, startPoint y: 326, endPoint x: 26, endPoint y: 287, distance: 98.0
click at [26, 287] on div "Context Queue: [Test] All Priority: 1 Customer Name: [PHONE_NUMBER] Phone: [PHO…" at bounding box center [97, 327] width 149 height 198
click at [69, 216] on span "Call" at bounding box center [63, 217] width 20 height 10
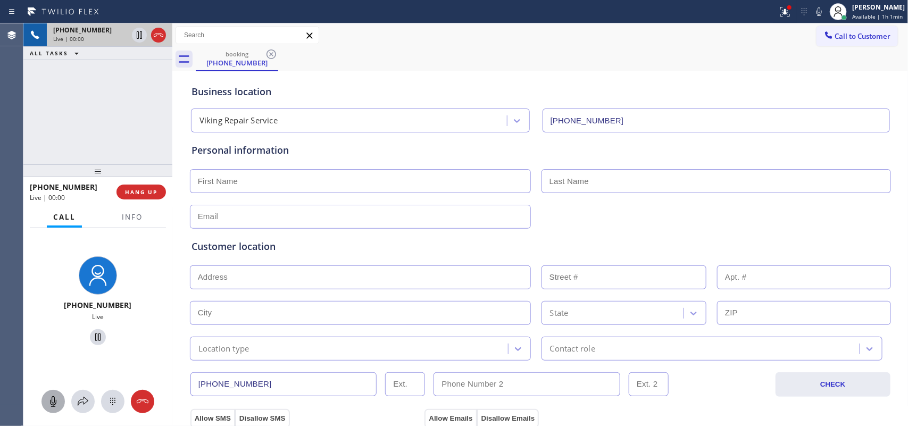
click at [56, 341] on icon at bounding box center [53, 401] width 6 height 11
click at [92, 337] on icon at bounding box center [98, 337] width 13 height 13
drag, startPoint x: 59, startPoint y: 399, endPoint x: 60, endPoint y: 391, distance: 8.1
click at [60, 341] on div at bounding box center [97, 401] width 149 height 23
click at [96, 335] on icon at bounding box center [98, 337] width 13 height 13
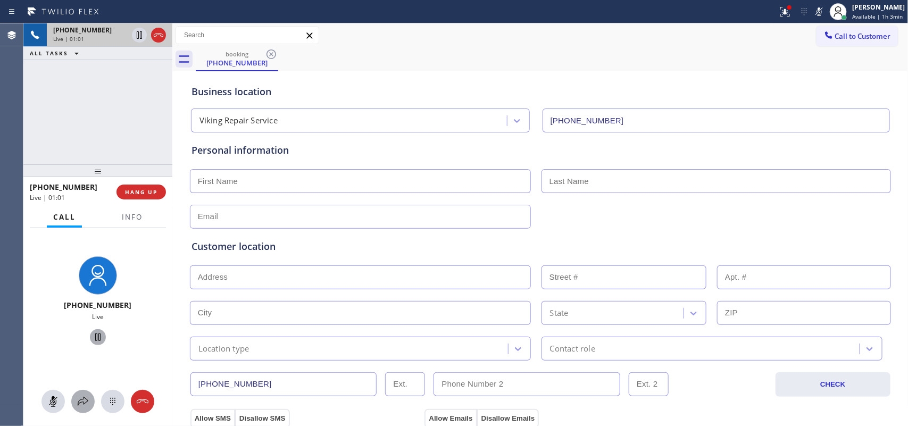
click at [84, 341] on icon at bounding box center [83, 401] width 13 height 13
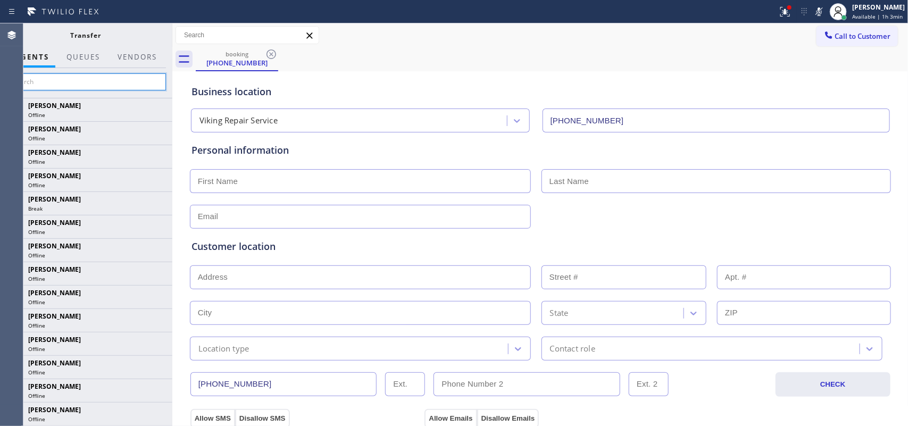
click at [128, 76] on input "text" at bounding box center [86, 81] width 160 height 17
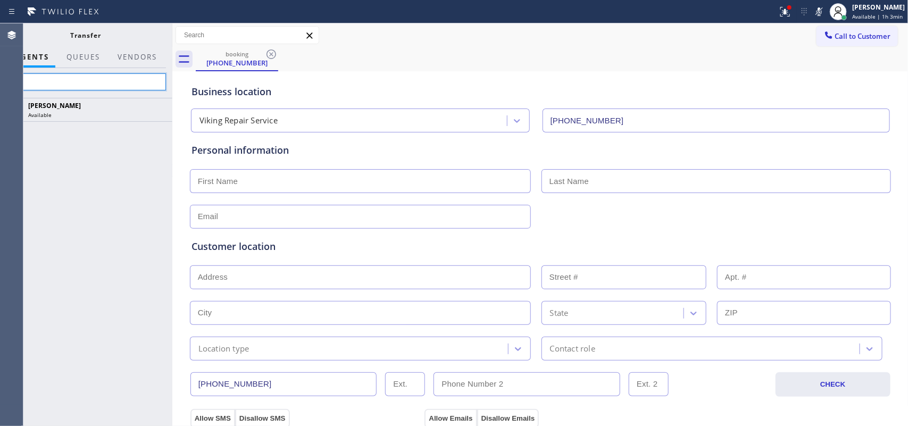
click at [102, 79] on input "fil" at bounding box center [86, 81] width 160 height 17
type input "f"
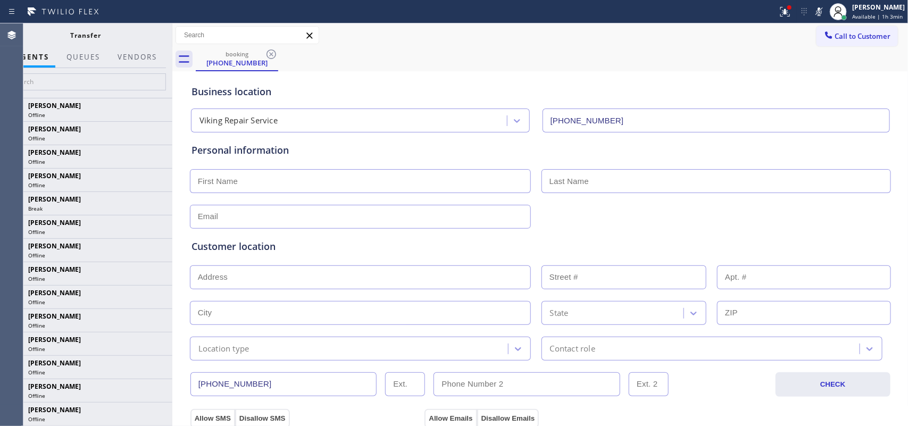
click at [46, 42] on div "Transfer" at bounding box center [85, 34] width 173 height 23
click at [118, 78] on input "text" at bounding box center [86, 81] width 160 height 17
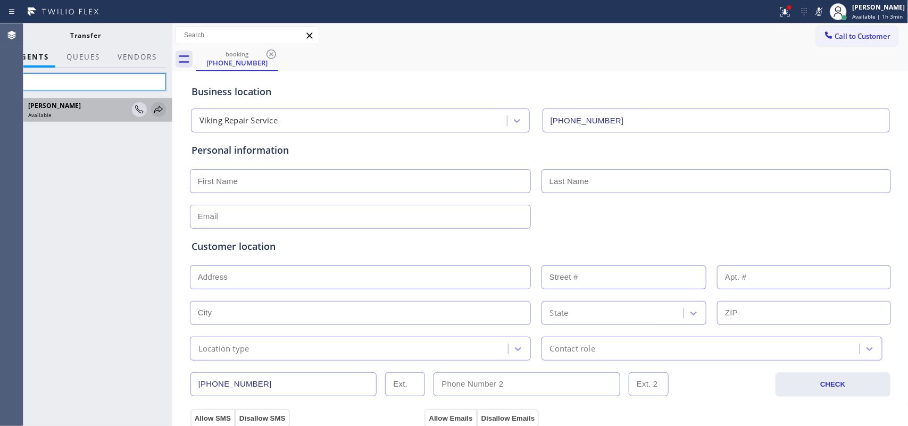
type input "fil"
click at [161, 112] on icon at bounding box center [158, 109] width 13 height 13
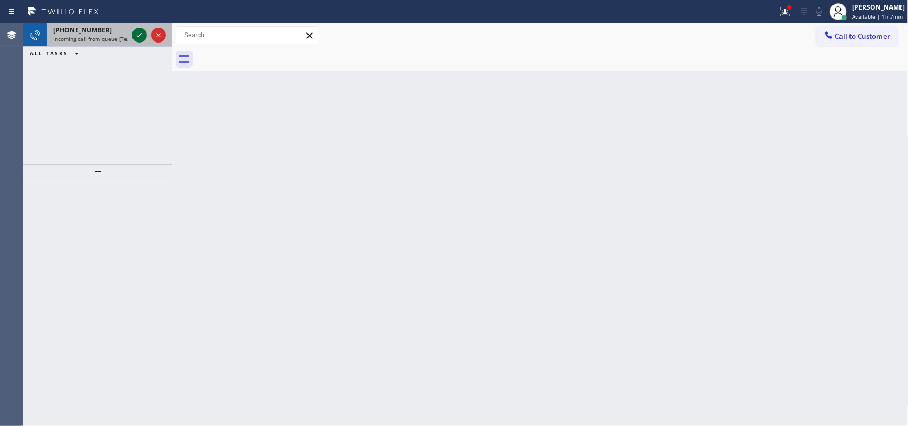
click at [141, 35] on icon at bounding box center [139, 35] width 13 height 13
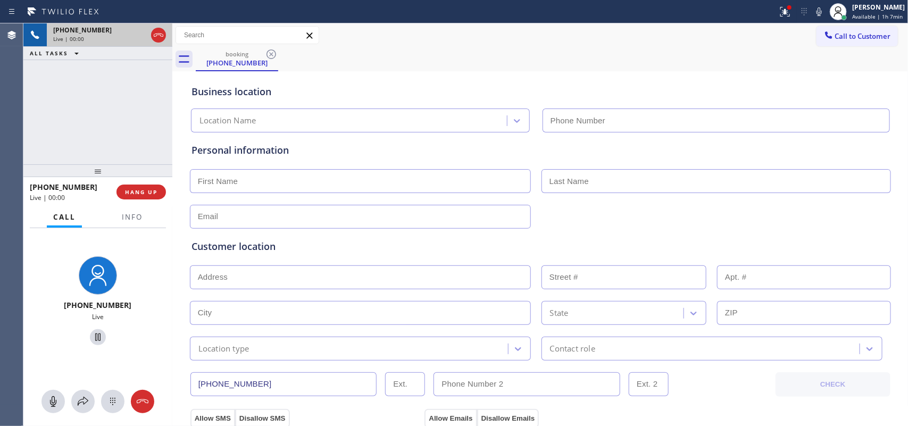
type input "[PHONE_NUMBER]"
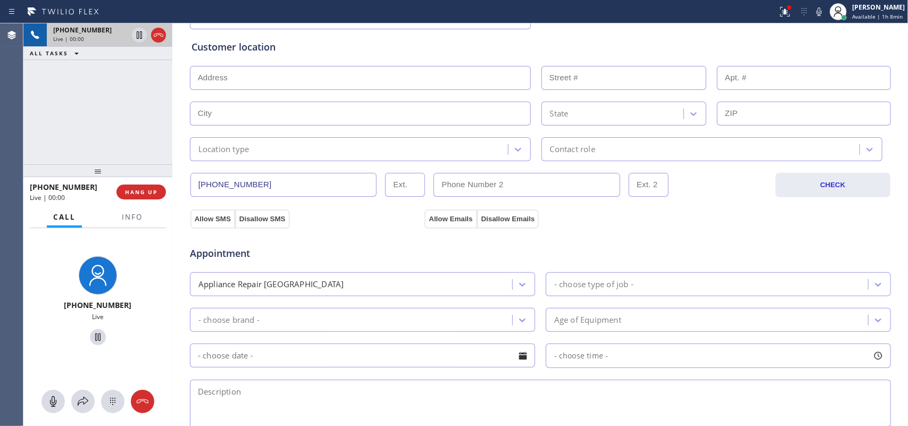
scroll to position [400, 0]
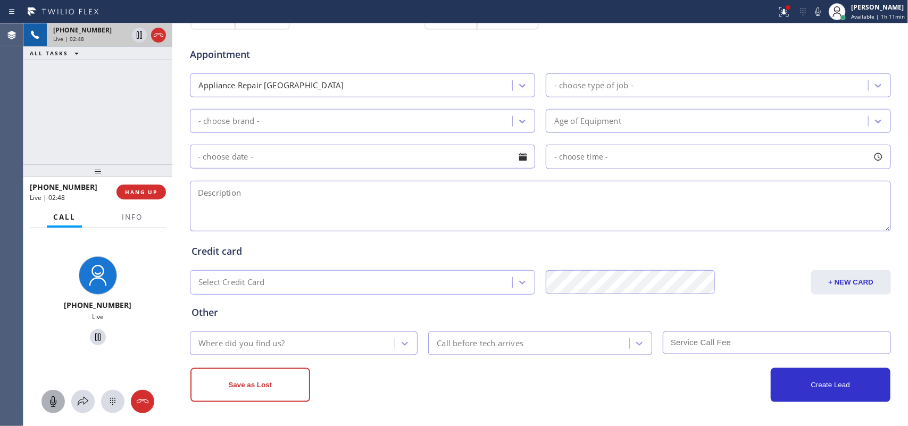
click at [60, 341] on div at bounding box center [53, 401] width 23 height 13
click at [95, 337] on icon at bounding box center [97, 337] width 5 height 7
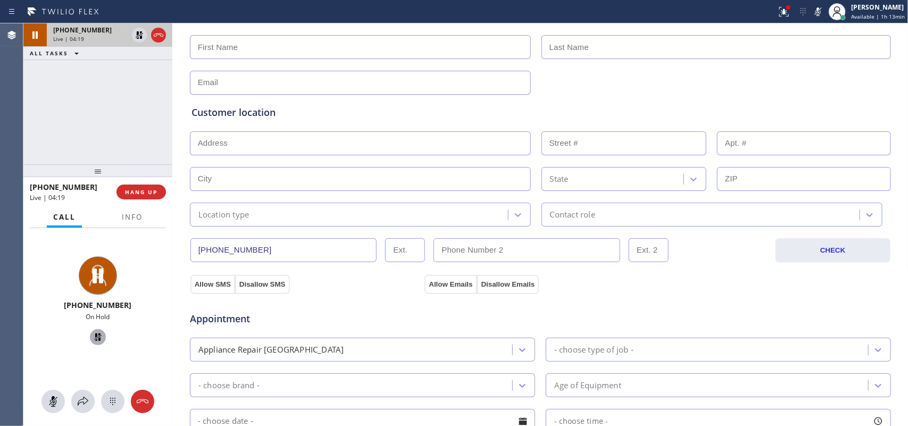
scroll to position [0, 0]
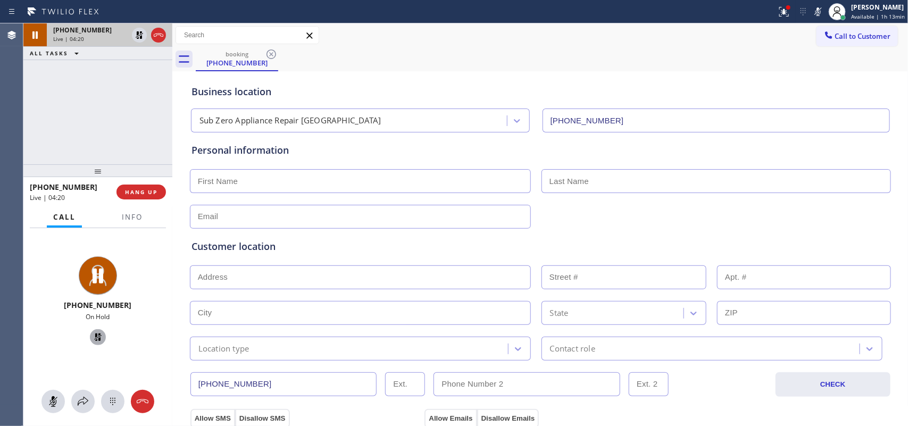
click at [338, 182] on input "text" at bounding box center [360, 181] width 341 height 24
paste input "[PERSON_NAME]"
type input "[PERSON_NAME]"
click at [633, 184] on input "text" at bounding box center [717, 181] width 350 height 24
paste input "[PERSON_NAME]"
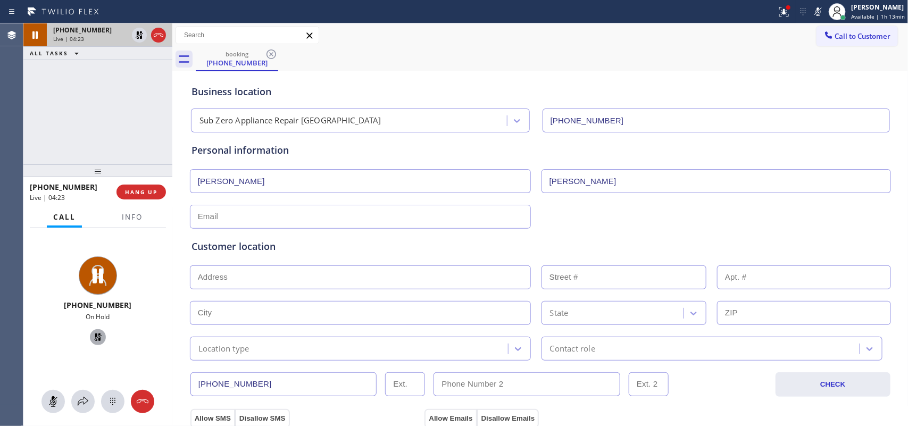
drag, startPoint x: 581, startPoint y: 176, endPoint x: 522, endPoint y: 184, distance: 59.7
click at [522, 184] on div "[PERSON_NAME] [PERSON_NAME]" at bounding box center [540, 180] width 703 height 26
type input "[PERSON_NAME]"
drag, startPoint x: 56, startPoint y: 405, endPoint x: 80, endPoint y: 366, distance: 46.8
click at [57, 341] on icon at bounding box center [53, 401] width 13 height 13
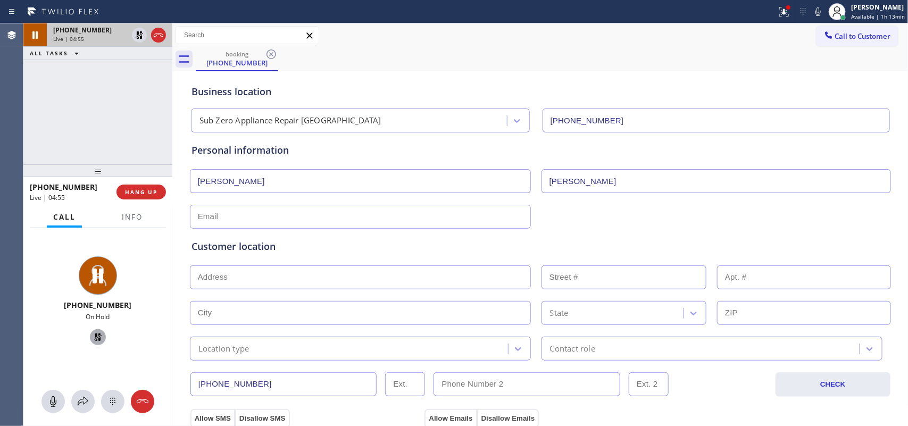
click at [94, 338] on icon at bounding box center [97, 337] width 7 height 7
drag, startPoint x: 221, startPoint y: 182, endPoint x: 289, endPoint y: 192, distance: 68.9
click at [289, 192] on input "[PERSON_NAME]" at bounding box center [360, 181] width 341 height 24
type input "[PERSON_NAME]"
click at [386, 205] on input "text" at bounding box center [360, 217] width 341 height 24
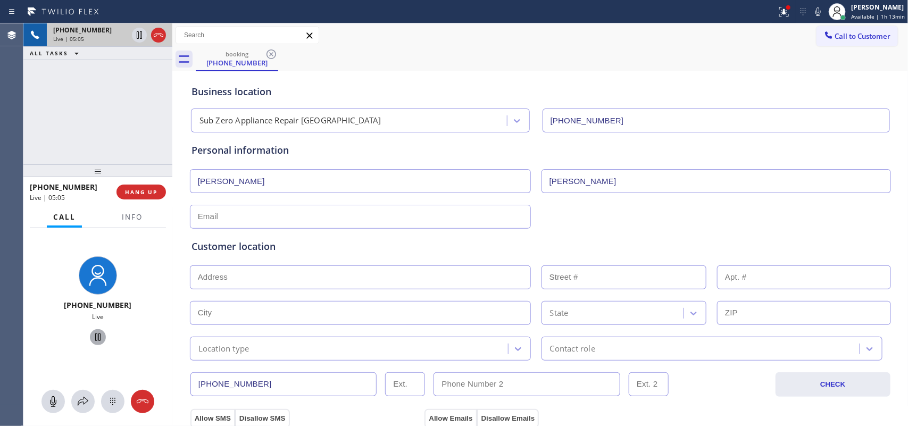
click at [381, 217] on input "text" at bounding box center [360, 217] width 341 height 24
type input "[EMAIL_ADDRESS][DOMAIN_NAME]"
click at [309, 283] on input "text" at bounding box center [360, 278] width 341 height 24
click at [283, 274] on input "text" at bounding box center [360, 278] width 341 height 24
paste input "[STREET_ADDRESS][PERSON_NAME]"
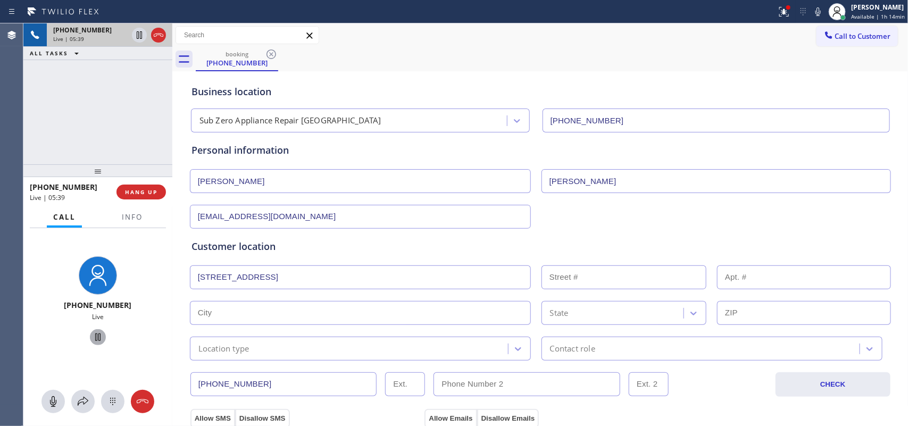
type input "711 Sterling Dr"
type input "711"
type input "Bellingham"
type input "98226"
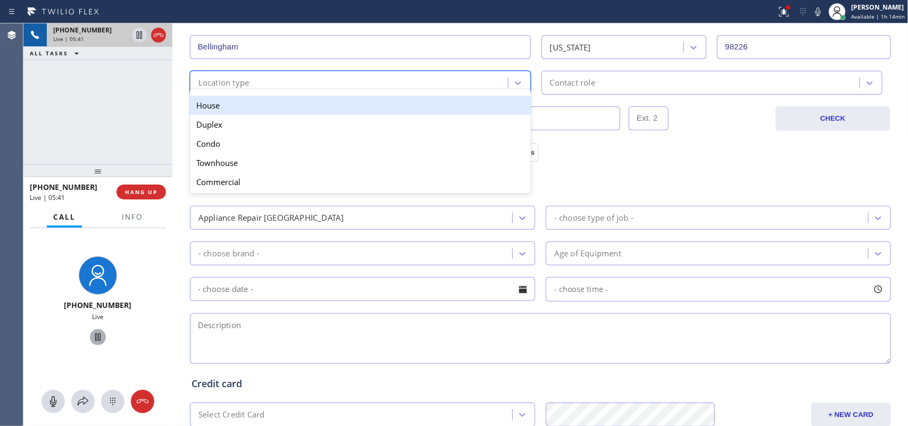
click at [343, 87] on div "Location type" at bounding box center [350, 82] width 315 height 19
click at [454, 102] on div "House" at bounding box center [360, 105] width 341 height 19
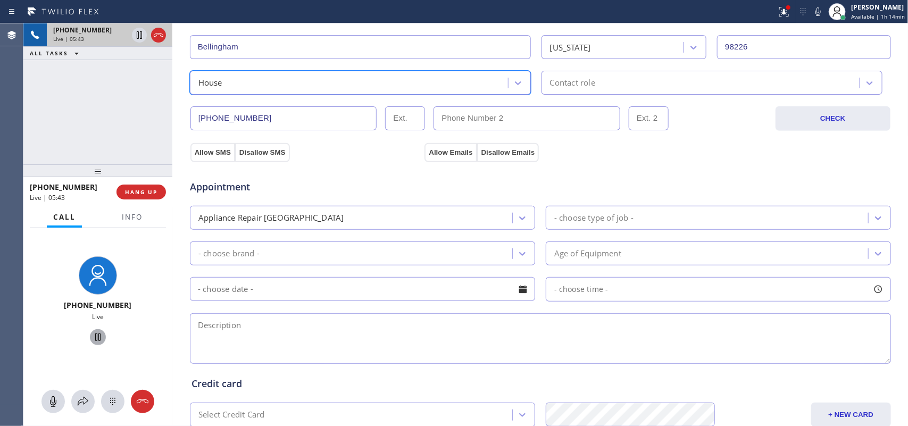
click at [592, 76] on div "Contact role" at bounding box center [702, 82] width 315 height 19
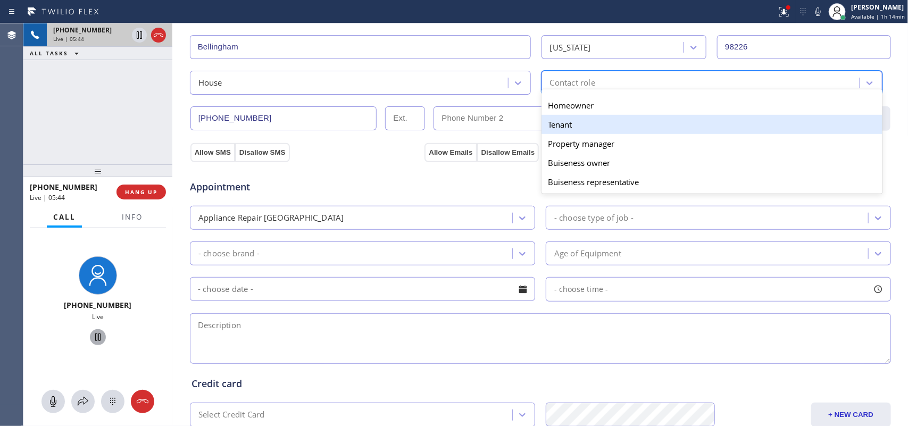
click at [573, 123] on div "Tenant" at bounding box center [712, 124] width 341 height 19
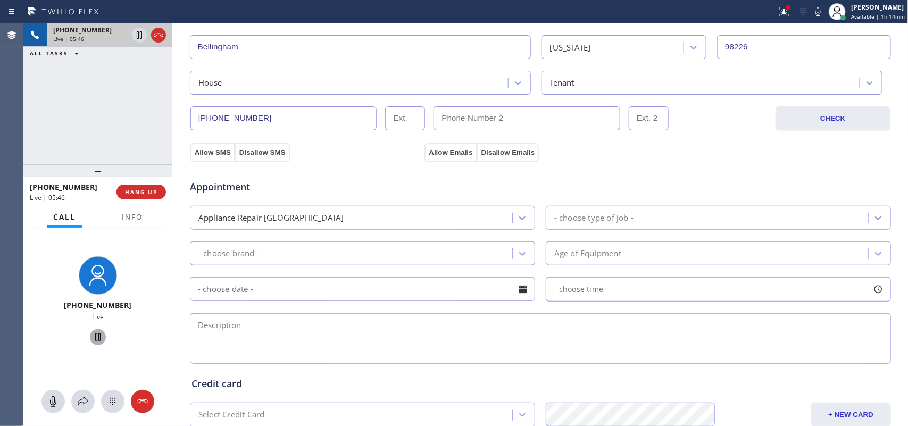
drag, startPoint x: 203, startPoint y: 154, endPoint x: 219, endPoint y: 160, distance: 16.3
click at [208, 154] on button "Allow SMS" at bounding box center [212, 152] width 45 height 19
click at [491, 162] on div "Appointment Appliance Repair High End - choose type of job - - choose brand - A…" at bounding box center [540, 262] width 702 height 209
click at [450, 154] on button "Allow Emails" at bounding box center [451, 152] width 52 height 19
click at [506, 214] on div "Appliance Repair [GEOGRAPHIC_DATA]" at bounding box center [352, 218] width 319 height 19
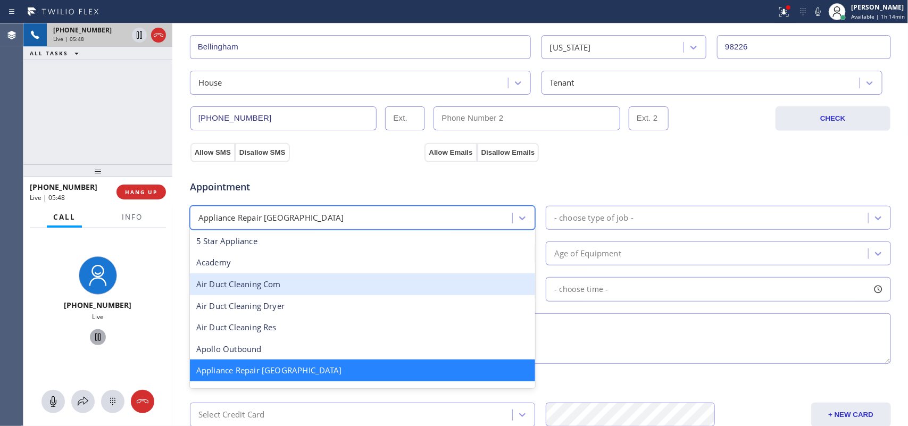
scroll to position [134, 0]
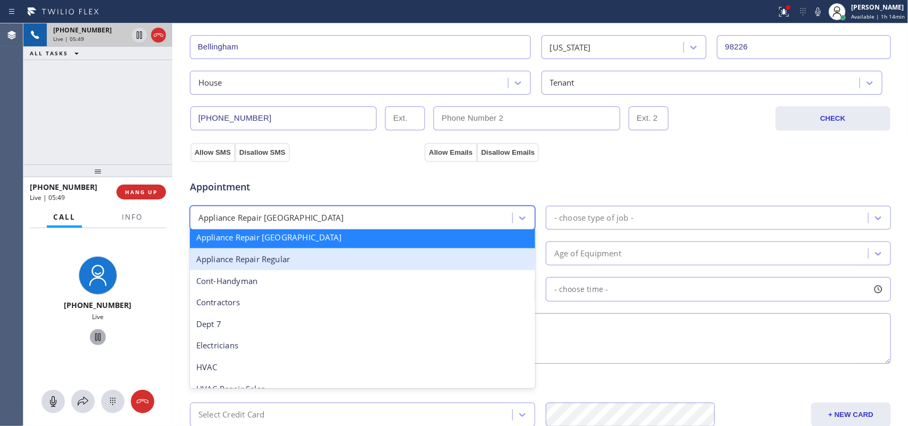
click at [379, 268] on div "Appliance Repair Regular" at bounding box center [362, 259] width 345 height 22
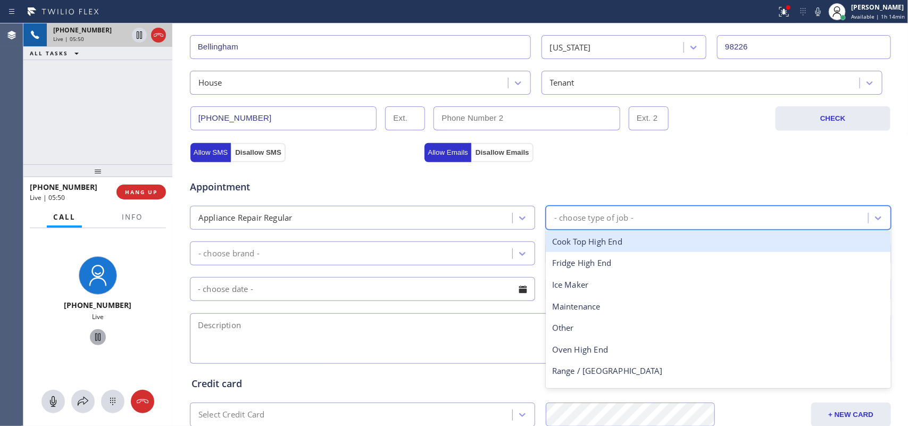
click at [618, 217] on div "- choose type of job -" at bounding box center [593, 218] width 79 height 12
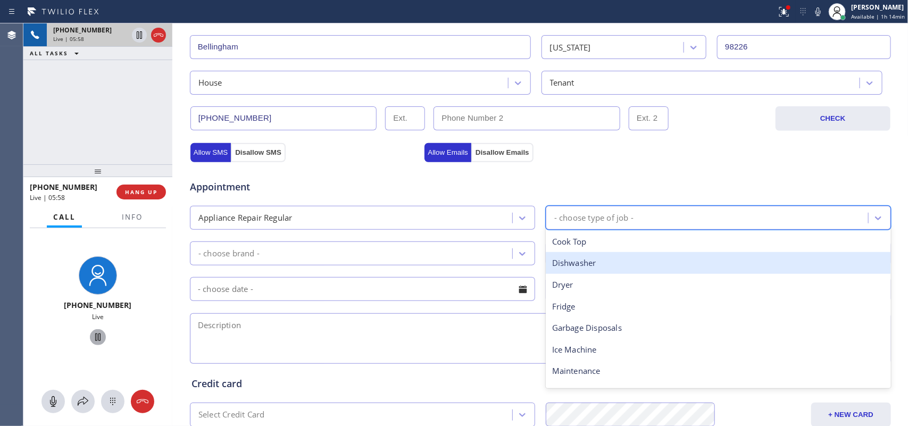
click at [623, 267] on div "Dishwasher" at bounding box center [718, 263] width 345 height 22
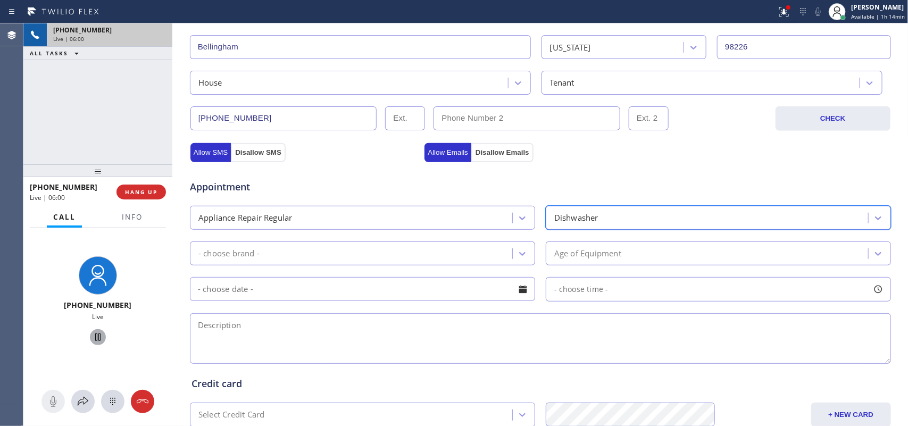
click at [470, 247] on div "- choose brand -" at bounding box center [352, 253] width 319 height 19
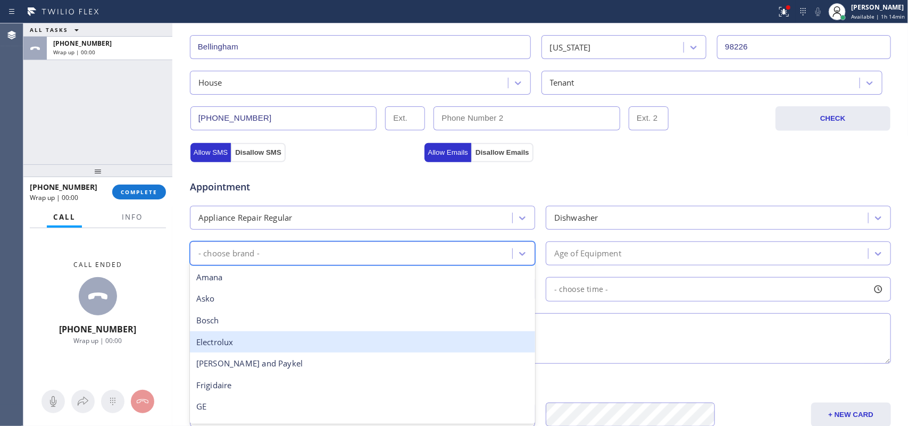
scroll to position [233, 0]
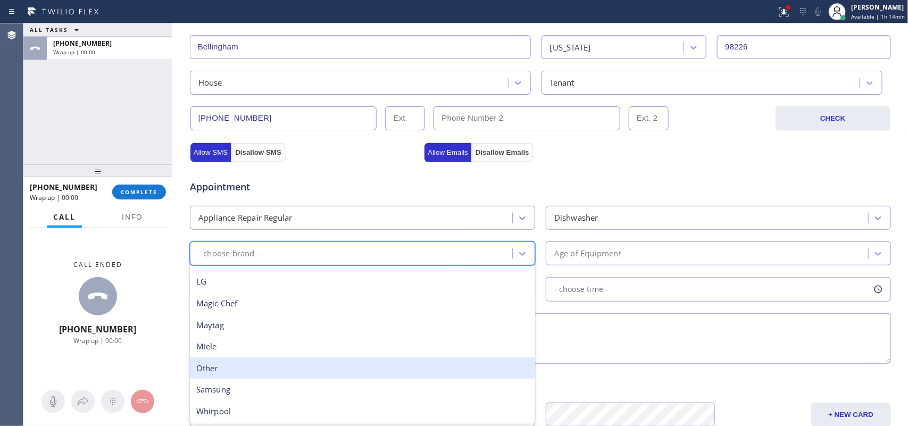
drag, startPoint x: 342, startPoint y: 368, endPoint x: 346, endPoint y: 360, distance: 8.8
click at [342, 341] on div "Other" at bounding box center [362, 369] width 345 height 22
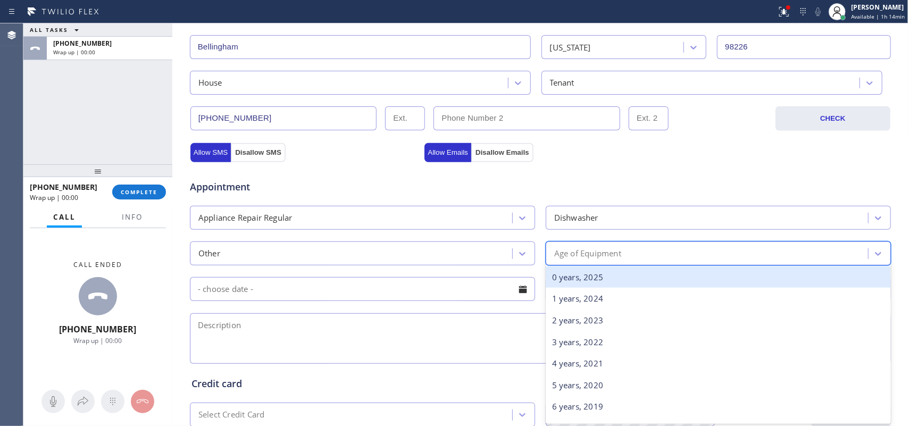
click at [632, 251] on div "Age of Equipment" at bounding box center [708, 253] width 319 height 19
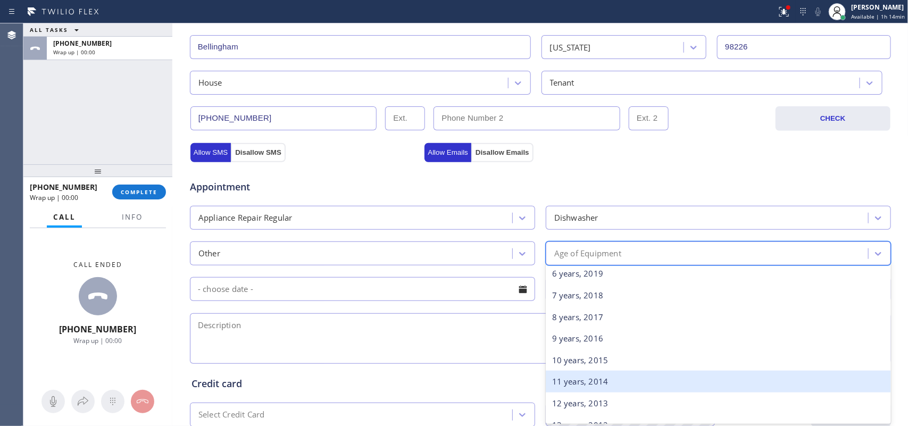
scroll to position [200, 0]
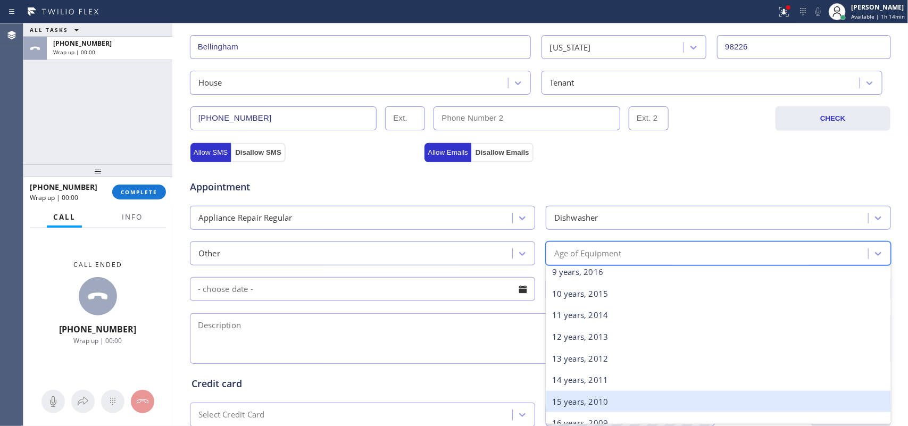
click at [607, 341] on div "15 years, 2010" at bounding box center [718, 402] width 345 height 22
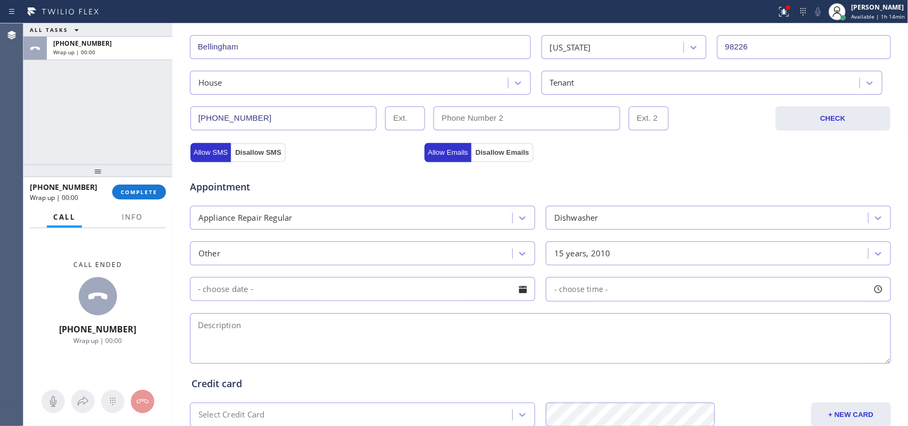
click at [163, 259] on div "Call ended [PHONE_NUMBER] Wrap up | 00:00" at bounding box center [97, 303] width 149 height 150
click at [288, 322] on textarea at bounding box center [540, 338] width 701 height 51
paste textarea "Hotpoint Dishwasher/ from 2010/ it over flowed drain all backed up for 2 months…"
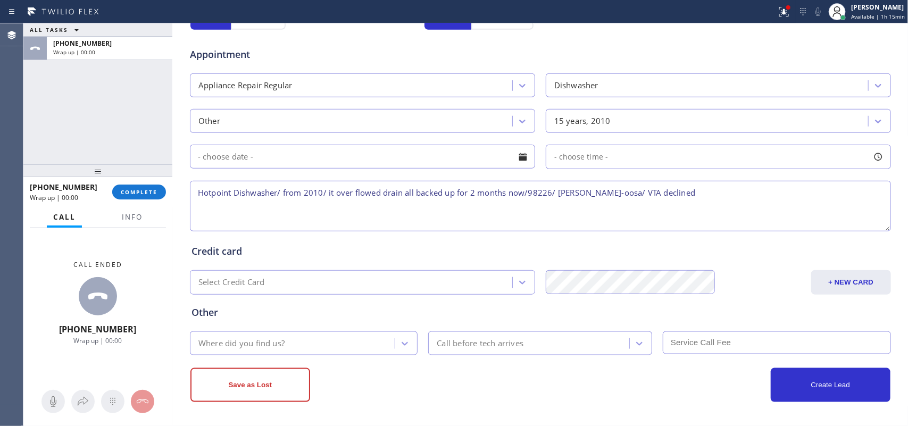
type textarea "Hotpoint Dishwasher/ from 2010/ it over flowed drain all backed up for 2 months…"
click at [311, 341] on div "Where did you find us?" at bounding box center [294, 343] width 202 height 19
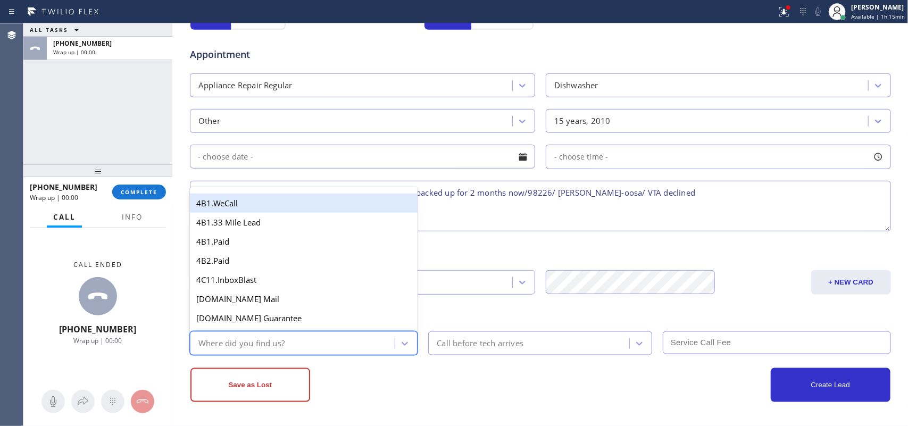
type input "g"
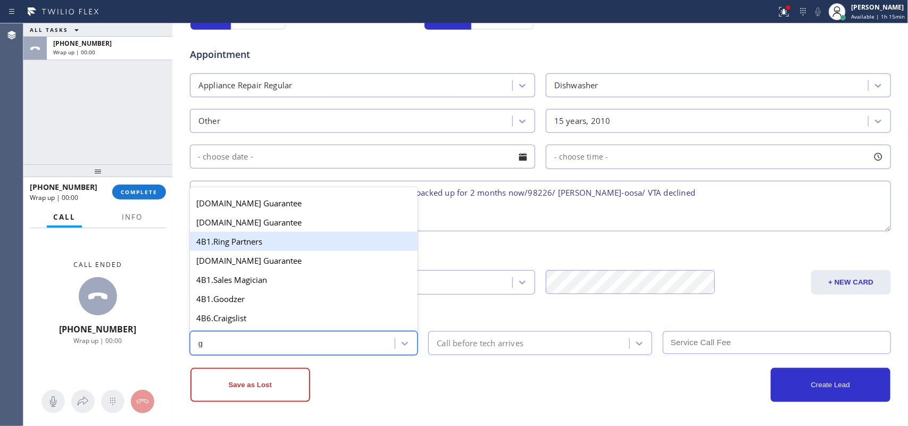
scroll to position [201, 0]
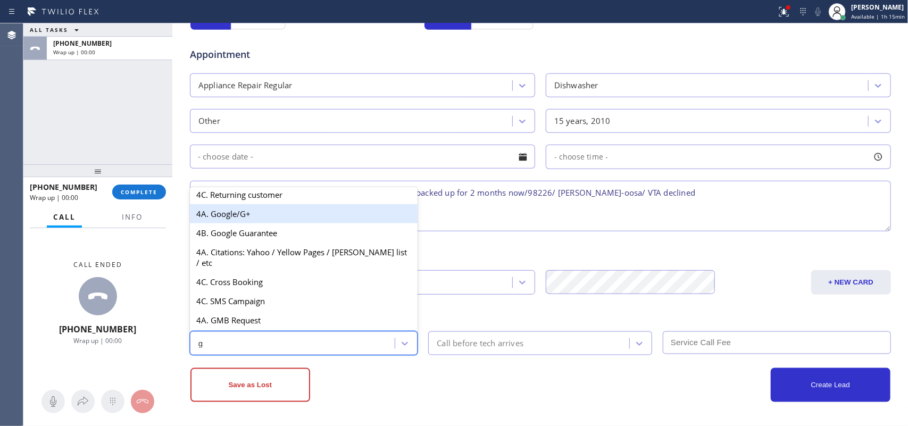
click at [310, 223] on div "4A. Google/G+" at bounding box center [304, 213] width 228 height 19
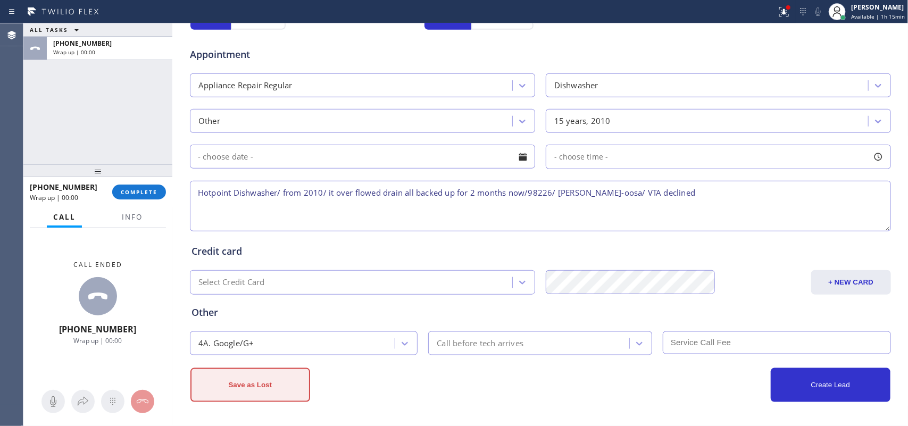
click at [278, 341] on button "Save as Lost" at bounding box center [250, 385] width 120 height 34
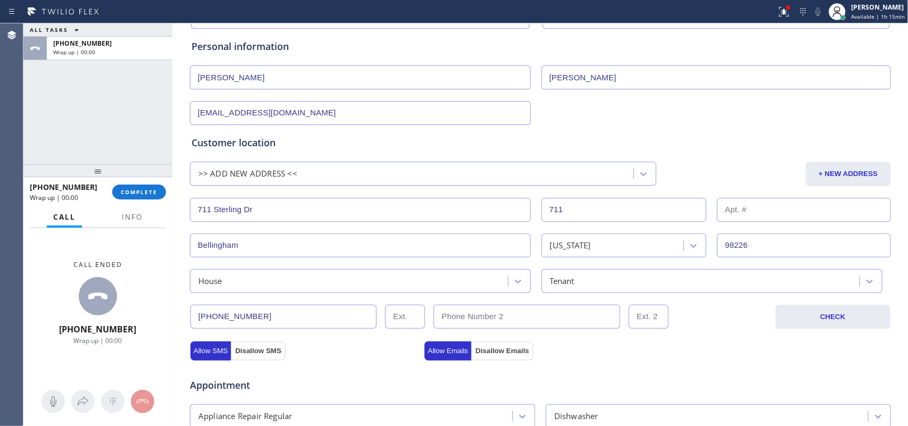
scroll to position [0, 0]
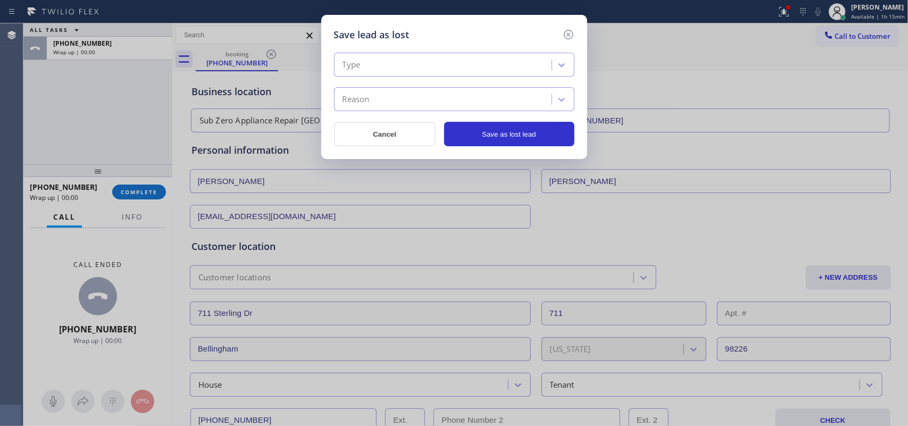
click at [533, 76] on div "Type" at bounding box center [454, 65] width 241 height 24
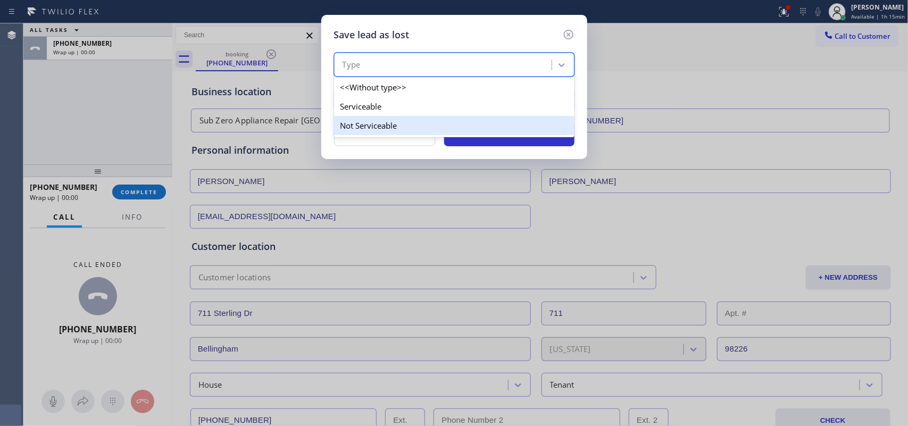
click at [519, 123] on div "Not Serviceable" at bounding box center [454, 125] width 241 height 19
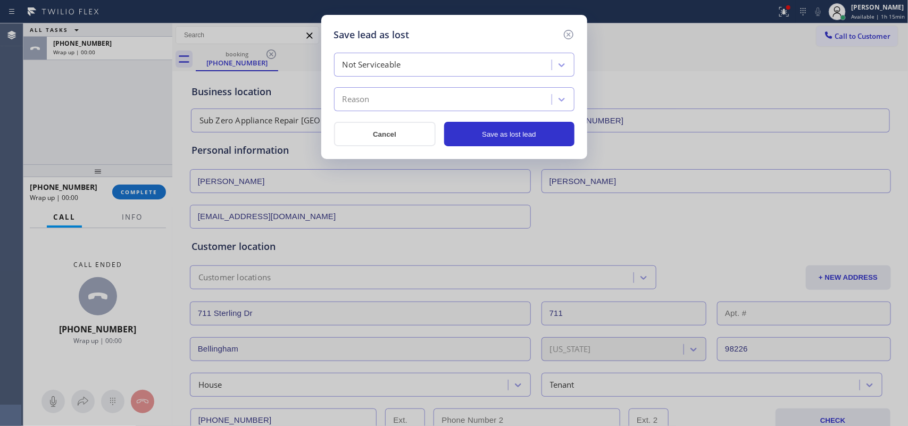
click at [520, 104] on div "Reason" at bounding box center [444, 99] width 214 height 19
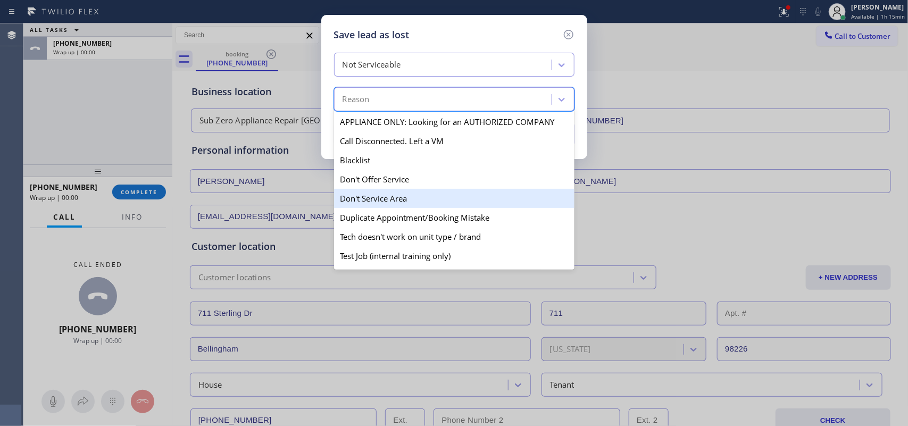
click at [486, 208] on div "Don't Service Area" at bounding box center [454, 198] width 241 height 19
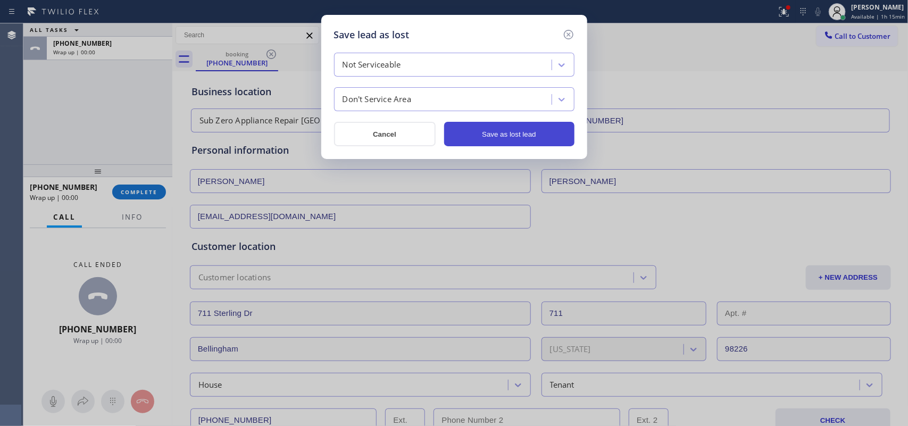
click at [511, 135] on button "Save as lost lead" at bounding box center [509, 134] width 130 height 24
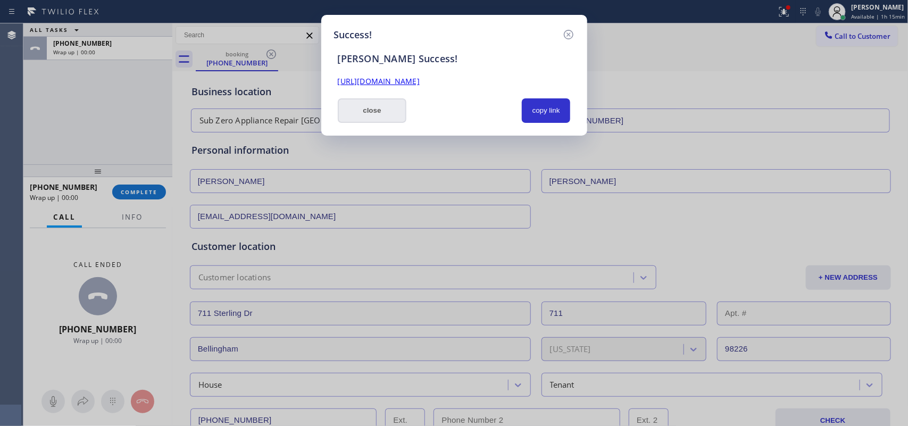
click at [363, 111] on button "close" at bounding box center [372, 110] width 69 height 24
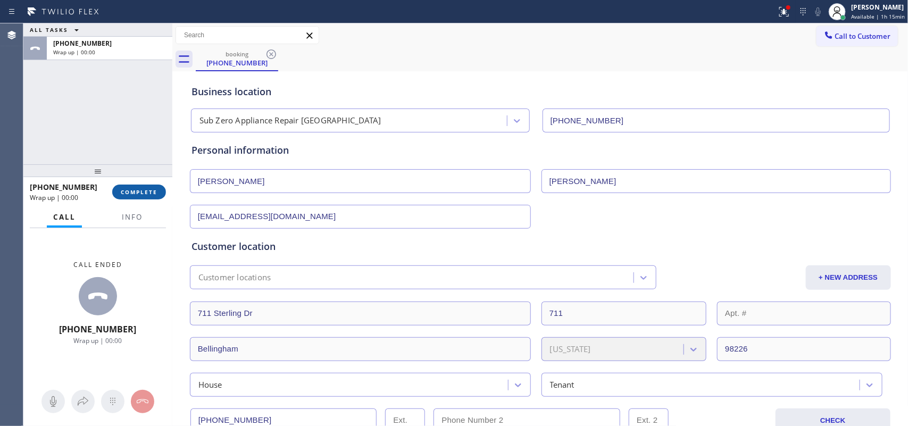
click at [159, 196] on button "COMPLETE" at bounding box center [139, 192] width 54 height 15
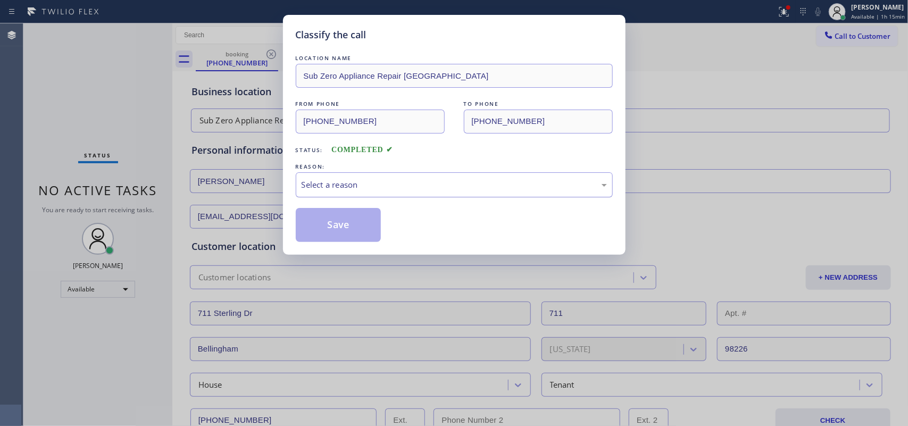
click at [430, 187] on div "Select a reason" at bounding box center [454, 185] width 305 height 12
drag, startPoint x: 407, startPoint y: 225, endPoint x: 360, endPoint y: 239, distance: 49.5
click at [358, 239] on button "Save" at bounding box center [339, 225] width 86 height 34
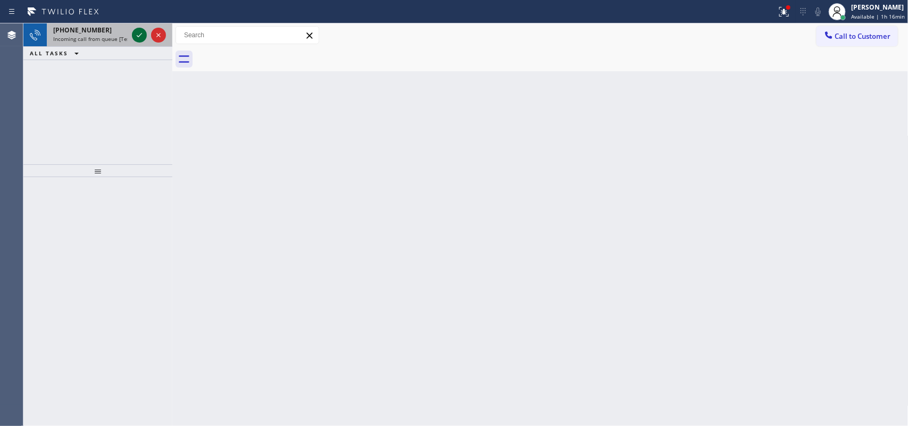
click at [136, 36] on icon at bounding box center [139, 35] width 13 height 13
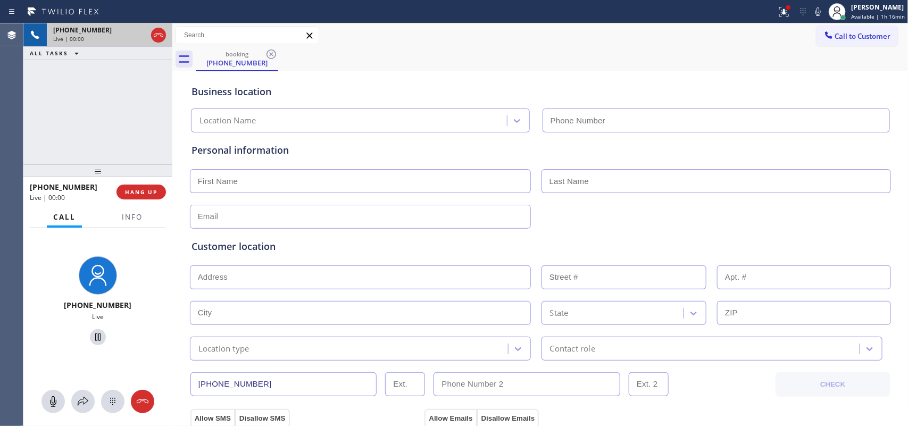
type input "[PHONE_NUMBER]"
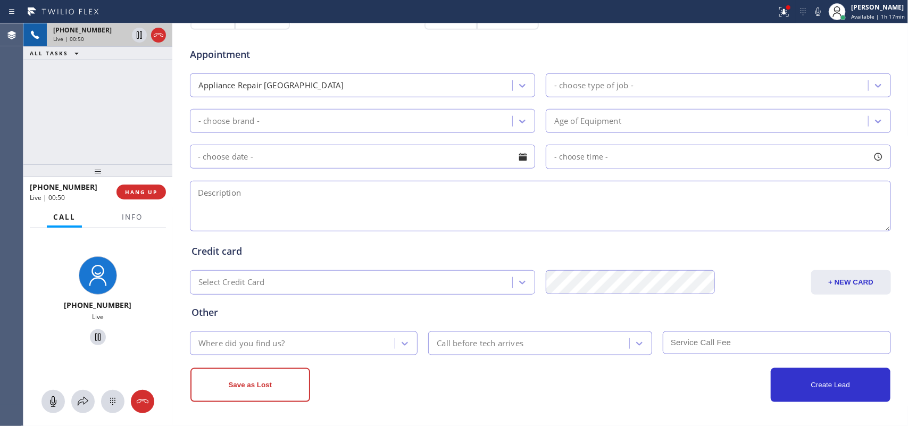
click at [131, 114] on div "[PHONE_NUMBER] Live | 00:50 ALL TASKS ALL TASKS ACTIVE TASKS TASKS IN WRAP UP" at bounding box center [97, 93] width 149 height 141
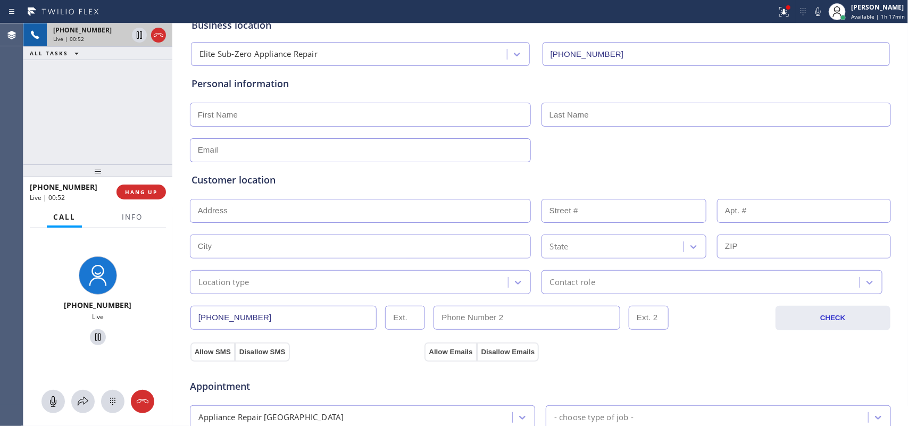
scroll to position [0, 0]
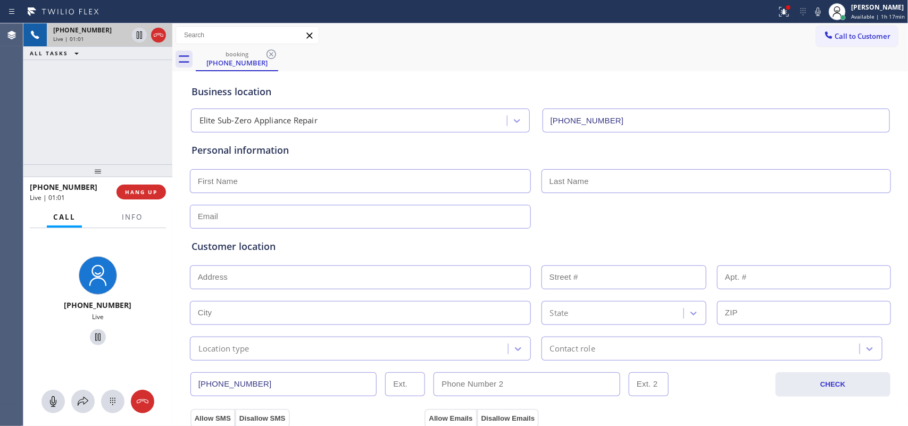
drag, startPoint x: 48, startPoint y: 402, endPoint x: 57, endPoint y: 390, distance: 15.7
click at [49, 341] on icon at bounding box center [53, 401] width 13 height 13
click at [93, 337] on icon at bounding box center [98, 337] width 13 height 13
drag, startPoint x: 54, startPoint y: 399, endPoint x: 59, endPoint y: 389, distance: 11.0
click at [54, 341] on icon at bounding box center [53, 401] width 13 height 13
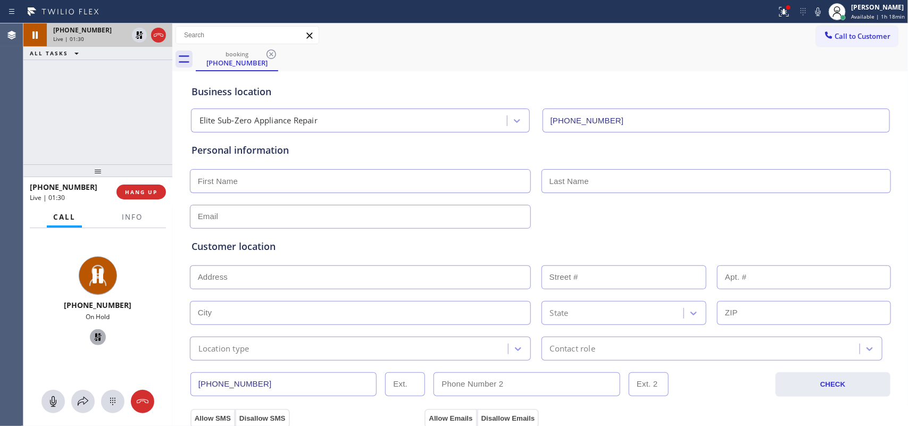
click at [93, 336] on icon at bounding box center [98, 337] width 13 height 13
click at [52, 341] on icon at bounding box center [53, 401] width 6 height 11
click at [95, 339] on icon at bounding box center [97, 337] width 5 height 7
click at [92, 337] on icon at bounding box center [98, 337] width 13 height 13
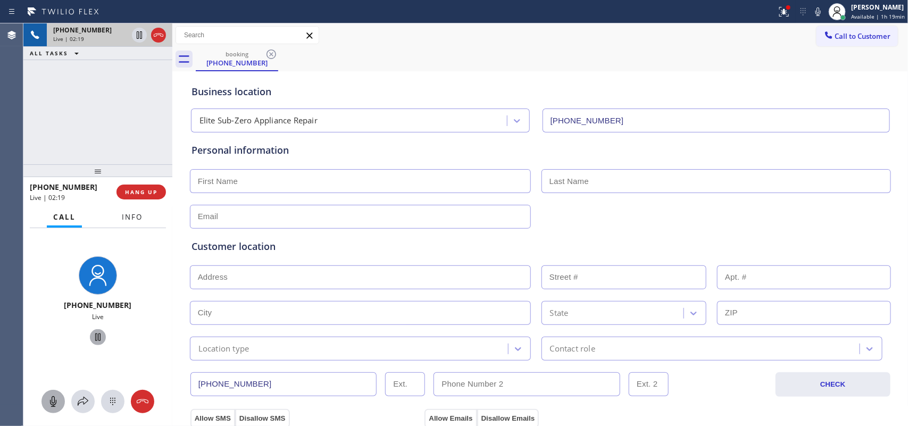
click at [133, 210] on button "Info" at bounding box center [132, 217] width 34 height 21
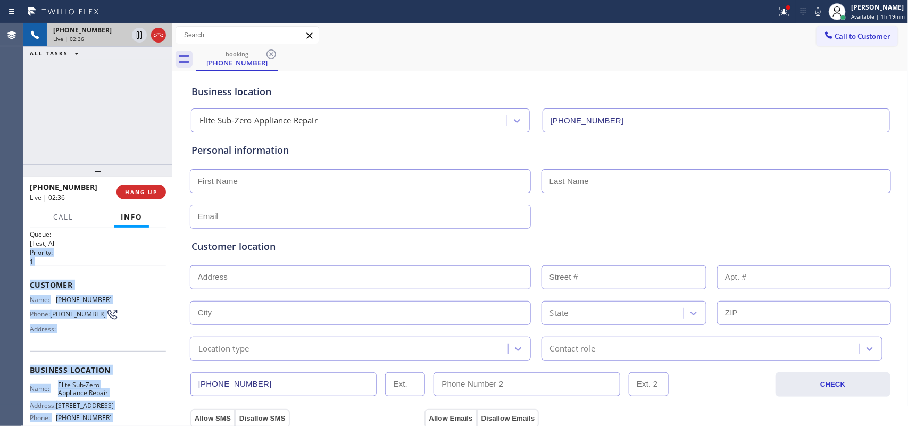
scroll to position [2, 0]
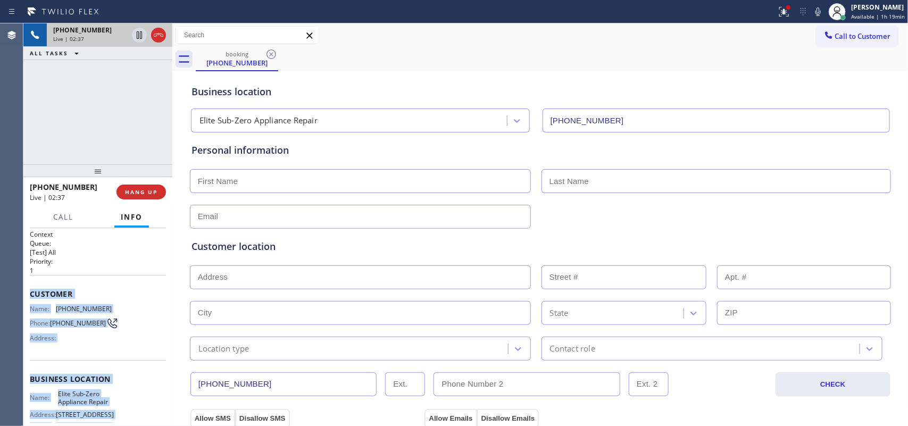
drag, startPoint x: 90, startPoint y: 406, endPoint x: 30, endPoint y: 286, distance: 134.7
click at [30, 286] on div "Context Queue: [Test] All Priority: 1 Customer Name: [PHONE_NUMBER] Phone: [PHO…" at bounding box center [98, 380] width 136 height 300
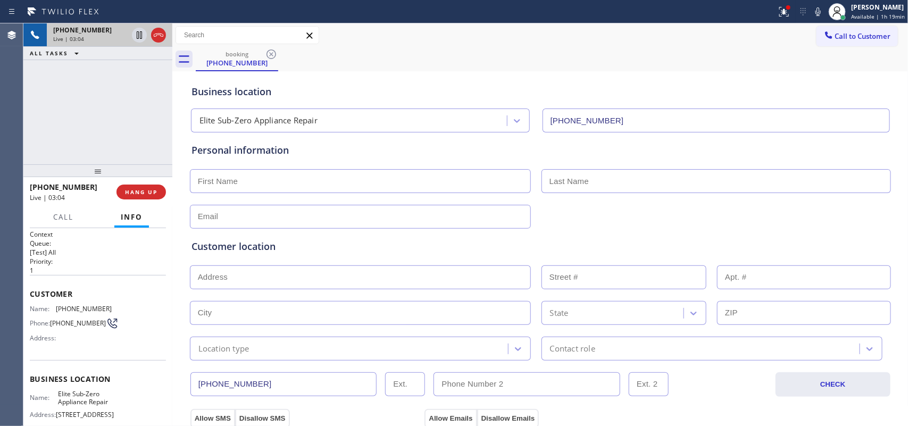
click at [86, 105] on div "[PHONE_NUMBER] Live | 03:04 ALL TASKS ALL TASKS ACTIVE TASKS TASKS IN WRAP UP" at bounding box center [97, 93] width 149 height 141
click at [106, 111] on div "[PHONE_NUMBER] Live | 04:16 ALL TASKS ALL TASKS ACTIVE TASKS TASKS IN WRAP UP" at bounding box center [97, 93] width 149 height 141
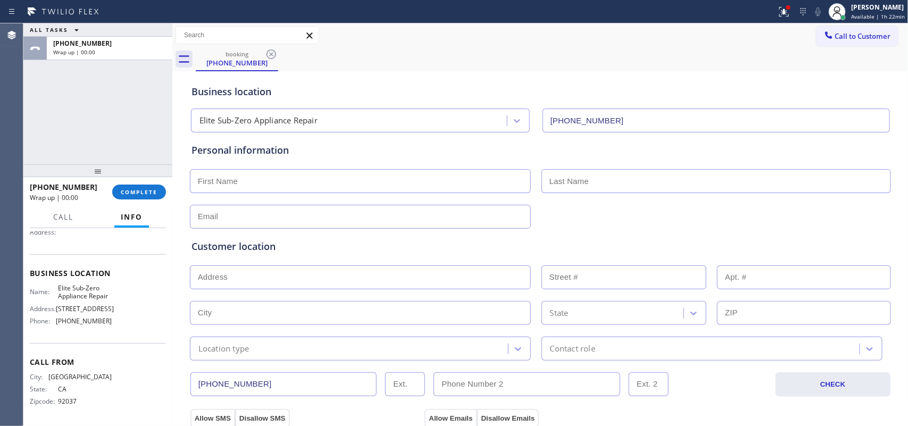
drag, startPoint x: 137, startPoint y: 193, endPoint x: 435, endPoint y: 302, distance: 317.5
click at [435, 302] on div "ALL TASKS ALL TASKS ACTIVE TASKS TASKS IN WRAP UP +15628241502 Wrap up | 00:00 …" at bounding box center [465, 224] width 885 height 403
click at [74, 220] on button "Call" at bounding box center [63, 217] width 33 height 21
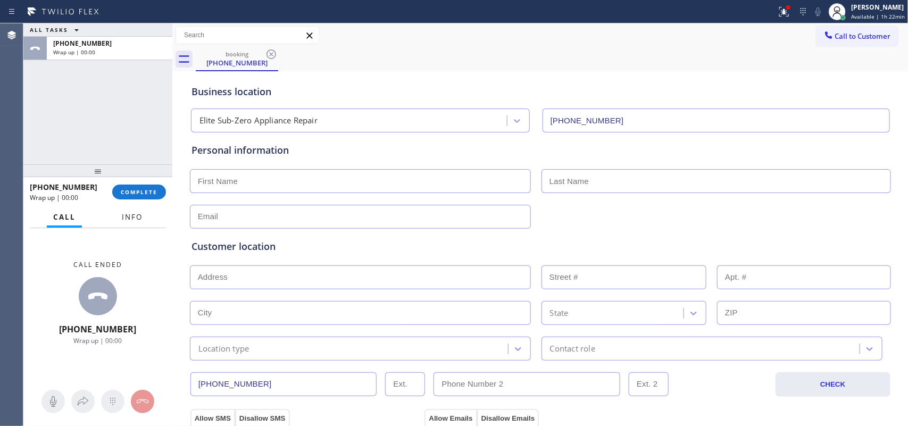
click at [141, 219] on span "Info" at bounding box center [132, 217] width 21 height 10
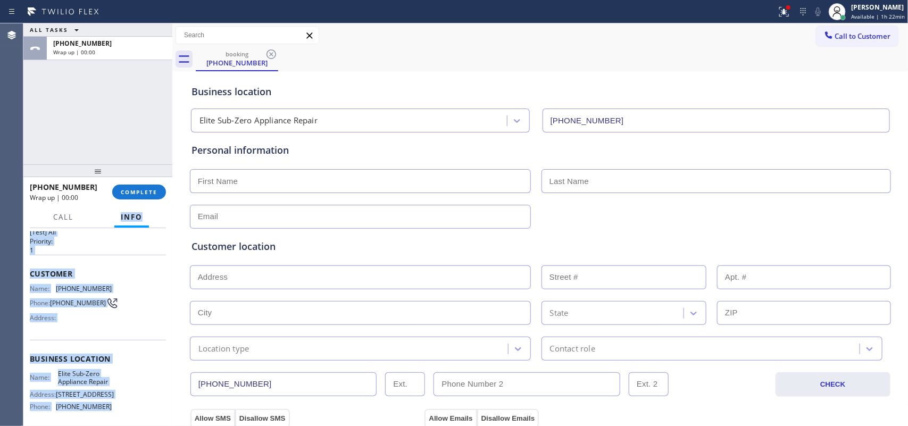
scroll to position [0, 0]
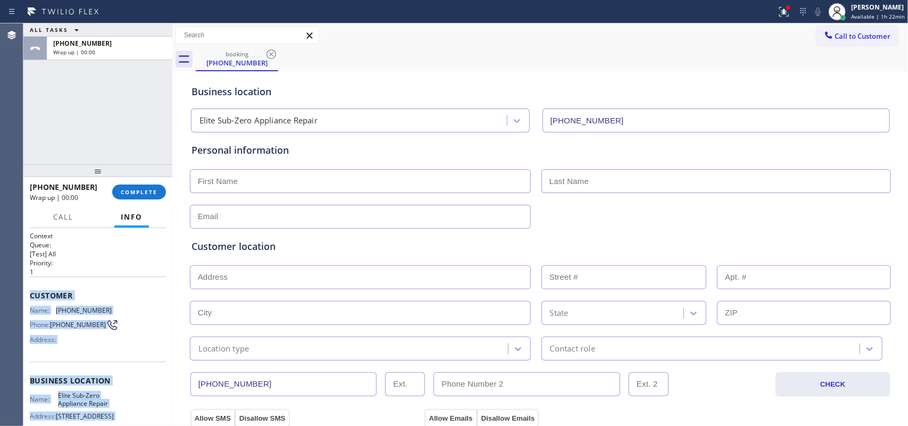
drag, startPoint x: 107, startPoint y: 326, endPoint x: 29, endPoint y: 293, distance: 85.1
click at [30, 293] on div "Context Queue: [Test] All Priority: 1 Customer Name: [PHONE_NUMBER] Phone: [PHO…" at bounding box center [98, 381] width 136 height 300
copy div "Customer Name: (562) 824-1502 Phone: (562) 824-1502 Address: Business location …"
click at [134, 186] on button "COMPLETE" at bounding box center [139, 192] width 54 height 15
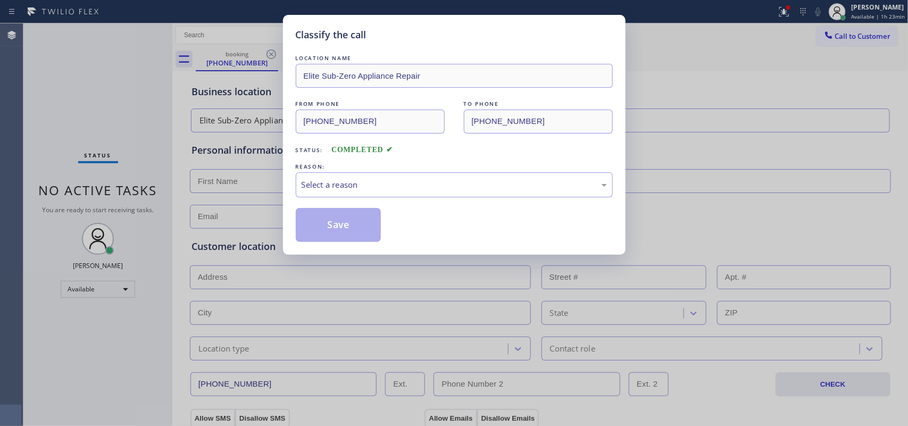
click at [397, 193] on div "Select a reason" at bounding box center [454, 184] width 317 height 25
click at [333, 229] on button "Save" at bounding box center [339, 225] width 86 height 34
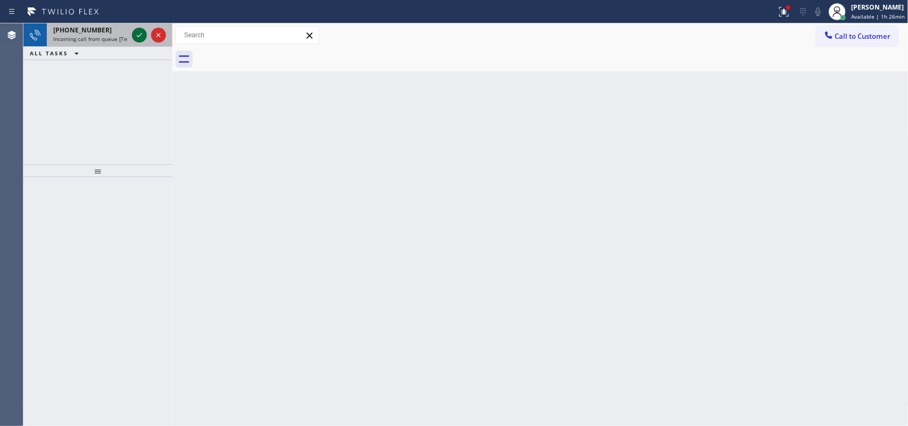
click at [133, 30] on icon at bounding box center [139, 35] width 13 height 13
click at [136, 36] on icon at bounding box center [139, 35] width 13 height 13
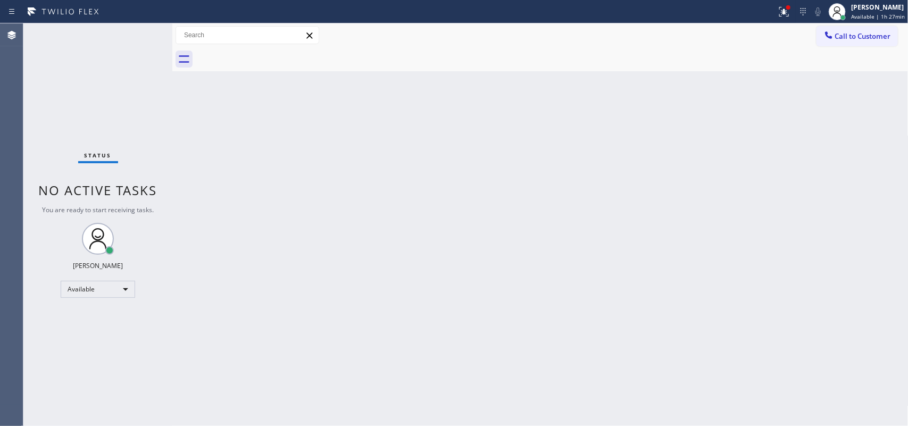
click at [132, 38] on div "Status No active tasks You are ready to start receiving tasks. [PERSON_NAME] Av…" at bounding box center [97, 224] width 149 height 403
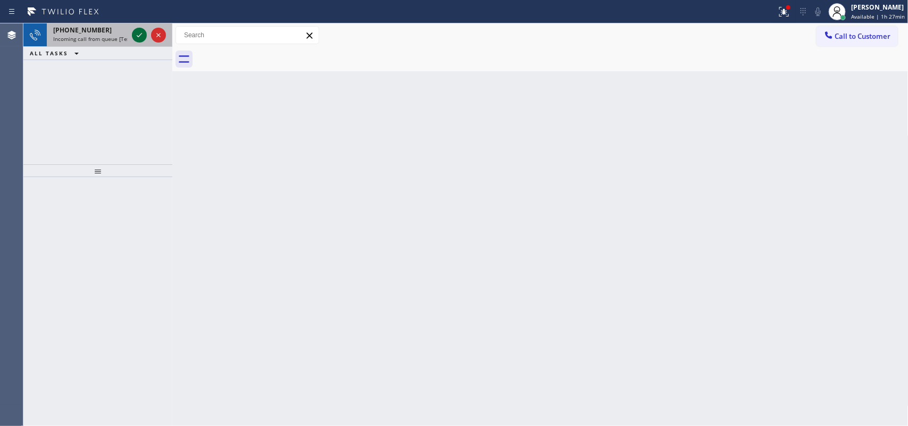
click at [138, 34] on icon at bounding box center [139, 35] width 13 height 13
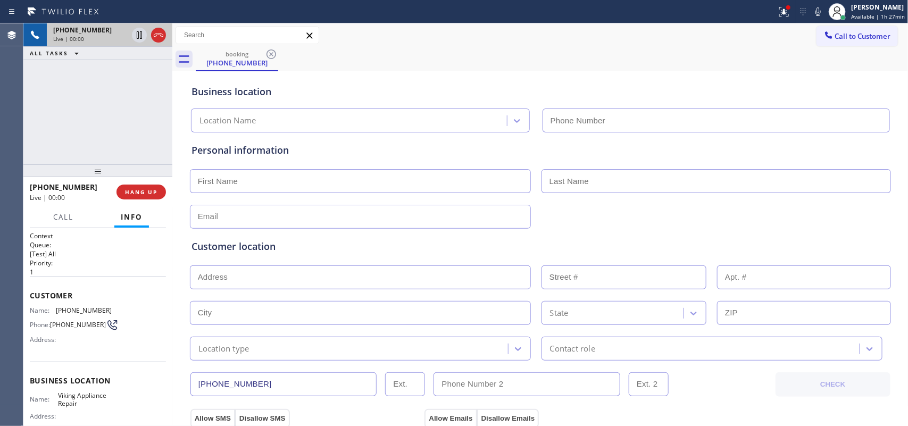
type input "(855) 393-3634"
click at [112, 128] on div "+15202031181 Live | 00:00 ALL TASKS ALL TASKS ACTIVE TASKS TASKS IN WRAP UP" at bounding box center [97, 93] width 149 height 141
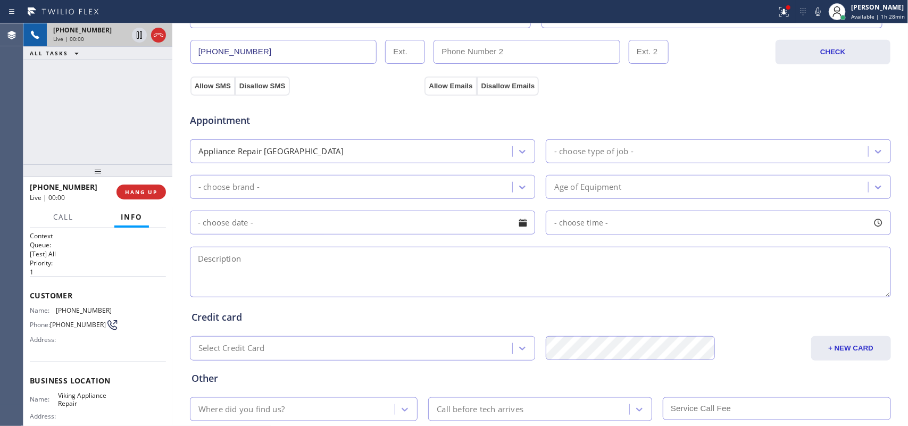
scroll to position [400, 0]
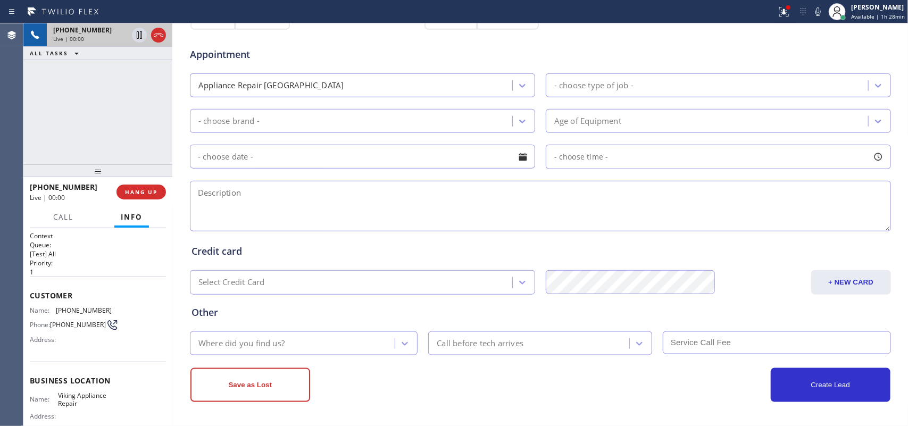
click at [124, 88] on div "+15202031181 Live | 00:00 ALL TASKS ALL TASKS ACTIVE TASKS TASKS IN WRAP UP" at bounding box center [97, 93] width 149 height 141
click at [68, 216] on span "Call" at bounding box center [63, 217] width 20 height 10
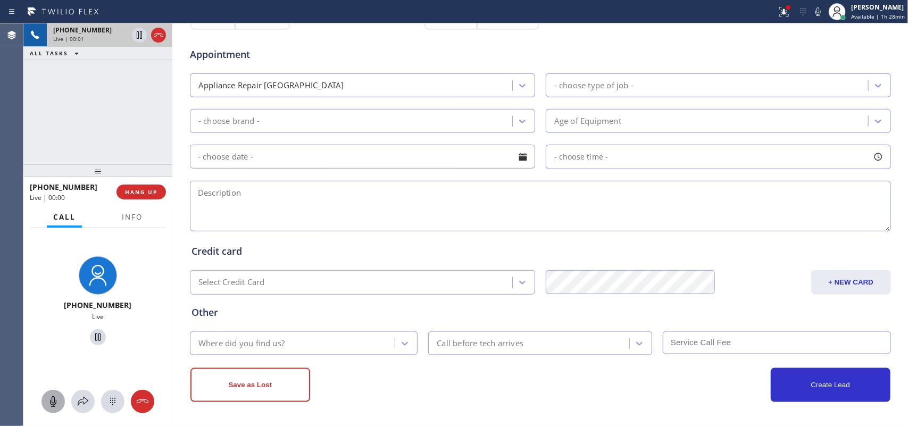
click at [54, 400] on icon at bounding box center [53, 401] width 6 height 11
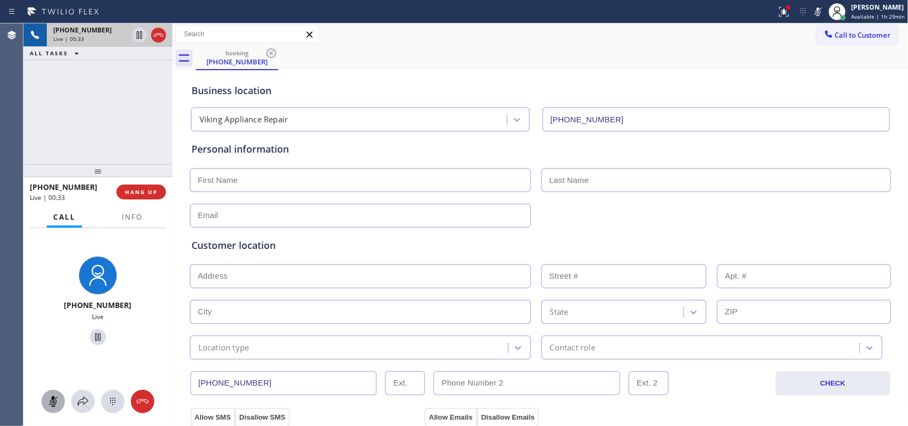
scroll to position [0, 0]
click at [46, 391] on div at bounding box center [97, 401] width 149 height 23
click at [59, 400] on icon at bounding box center [53, 401] width 13 height 13
click at [161, 195] on button "HANG UP" at bounding box center [141, 192] width 49 height 15
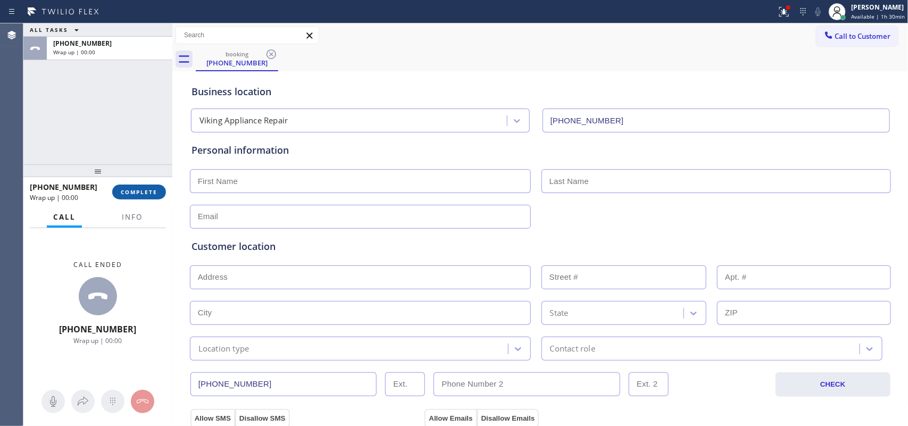
click at [155, 193] on span "COMPLETE" at bounding box center [139, 191] width 37 height 7
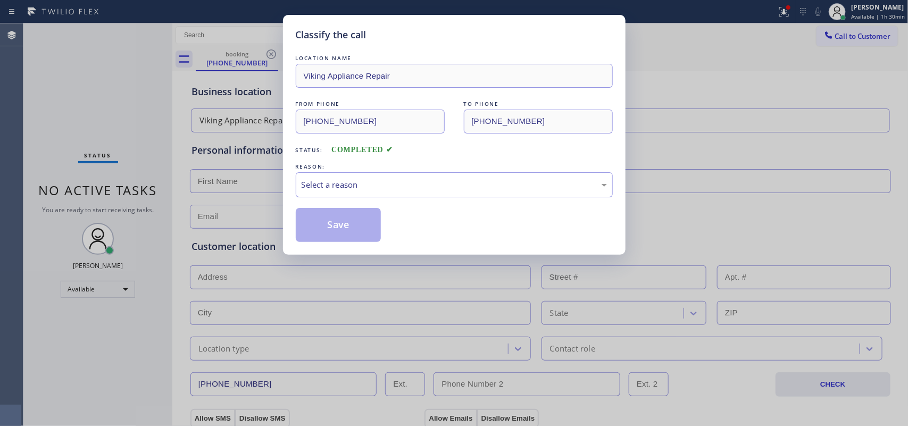
click at [290, 133] on div "Classify the call LOCATION NAME Viking Appliance Repair FROM PHONE (520) 203-11…" at bounding box center [454, 135] width 343 height 240
click at [133, 59] on div "Classify the call LOCATION NAME Viking Appliance Repair FROM PHONE (520) 203-11…" at bounding box center [454, 213] width 908 height 426
click at [144, 101] on div "Classify the call LOCATION NAME Viking Appliance Repair FROM PHONE (520) 203-11…" at bounding box center [454, 213] width 908 height 426
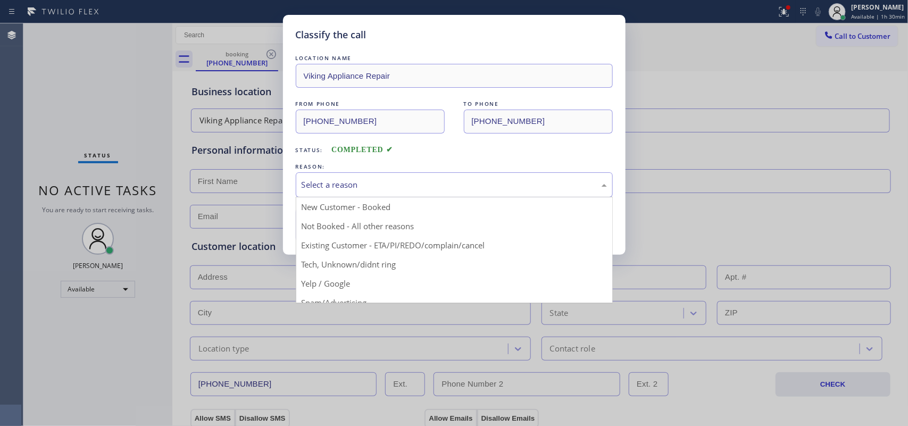
click at [442, 189] on div "Select a reason" at bounding box center [454, 185] width 305 height 12
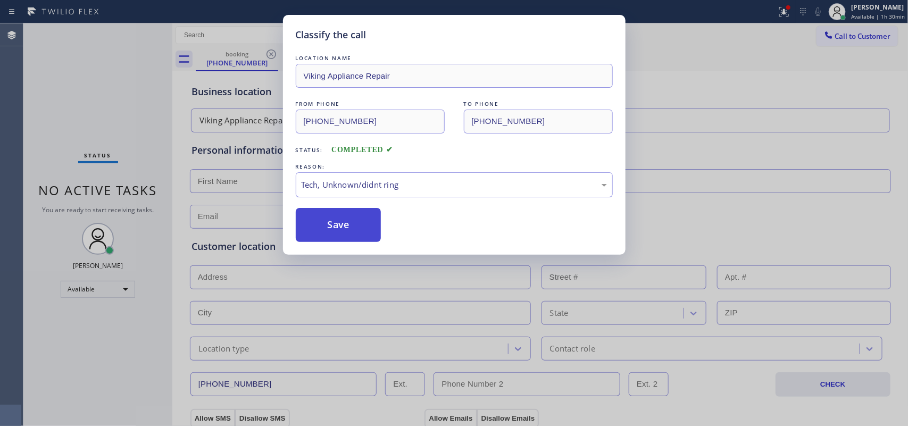
click at [326, 225] on button "Save" at bounding box center [339, 225] width 86 height 34
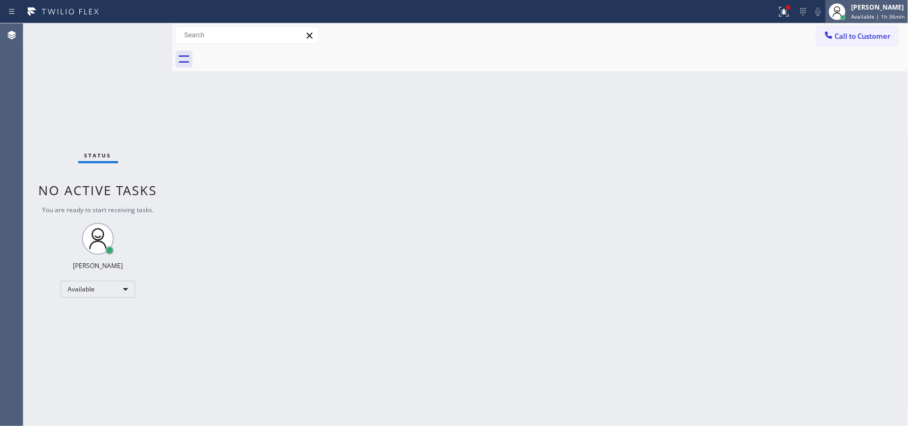
click at [871, 16] on span "Available | 1h 36min" at bounding box center [878, 16] width 54 height 7
click at [881, 13] on span "Available | 1h 37min" at bounding box center [878, 16] width 54 height 7
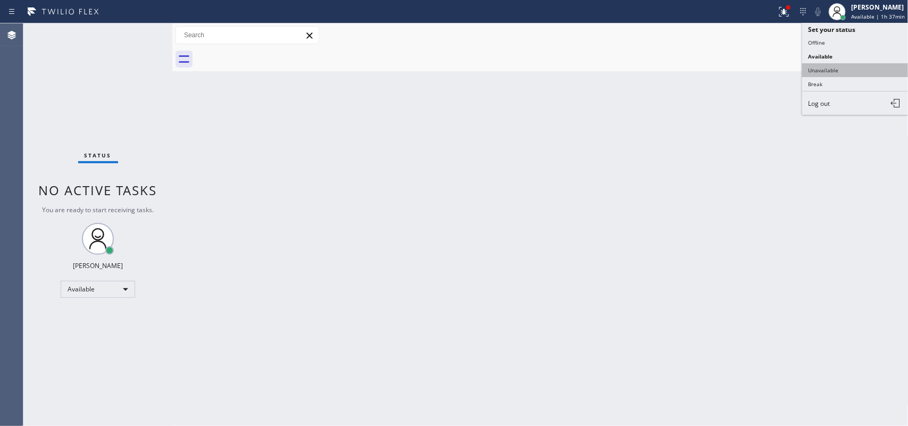
click at [834, 67] on button "Unavailable" at bounding box center [855, 70] width 106 height 14
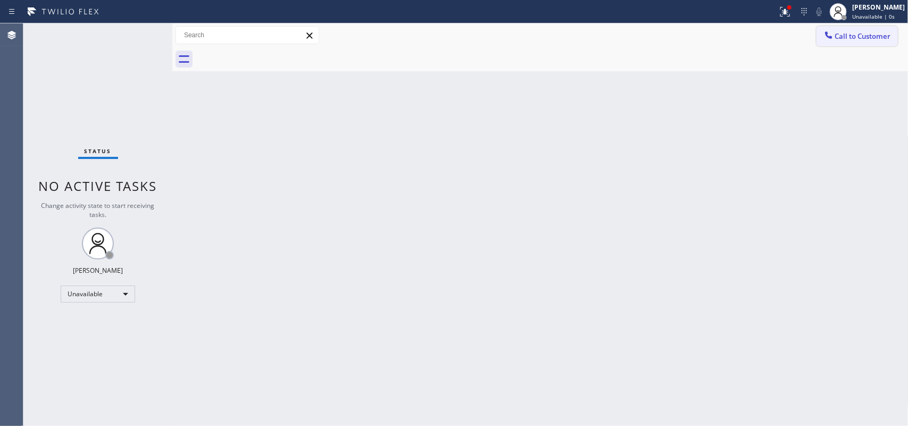
click at [865, 33] on span "Call to Customer" at bounding box center [863, 36] width 56 height 10
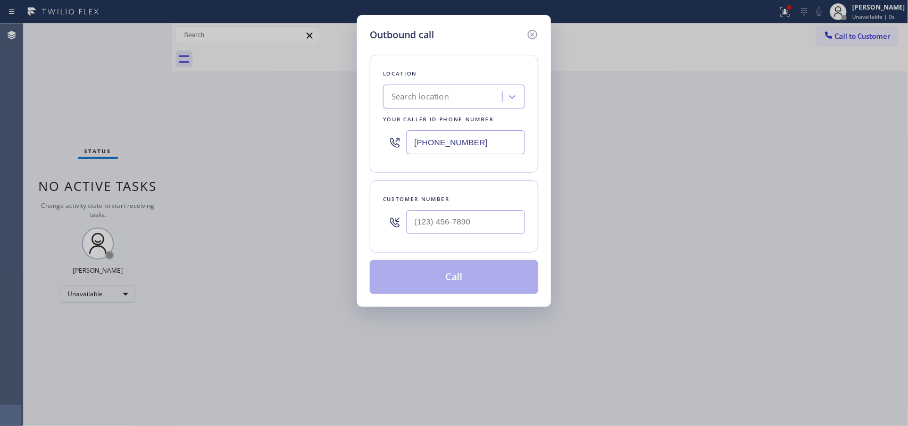
drag, startPoint x: 127, startPoint y: 82, endPoint x: 146, endPoint y: 86, distance: 19.9
click at [127, 82] on div "Outbound call Location Search location Your caller id phone number (323) 795-26…" at bounding box center [454, 213] width 908 height 426
drag, startPoint x: 488, startPoint y: 150, endPoint x: 370, endPoint y: 137, distance: 118.8
click at [370, 137] on div "Location Search location Your caller id phone number (323) 795-2655" at bounding box center [454, 114] width 169 height 118
paste input "415) 965-3694"
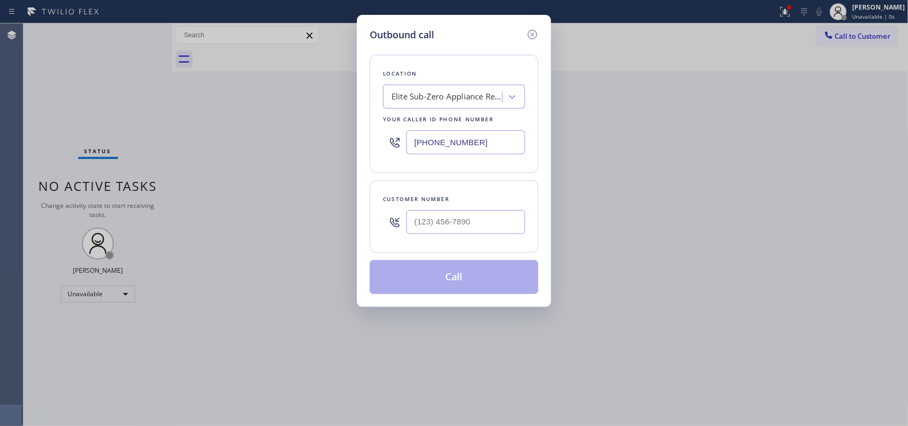
type input "[PHONE_NUMBER]"
click at [100, 92] on div "Outbound call Location Elite Sub-Zero Appliance Repair Your caller id phone num…" at bounding box center [454, 213] width 908 height 426
drag, startPoint x: 483, startPoint y: 223, endPoint x: 386, endPoint y: 211, distance: 97.6
click at [386, 211] on div "(___) ___-____" at bounding box center [454, 222] width 142 height 35
paste input "562) 824-1502"
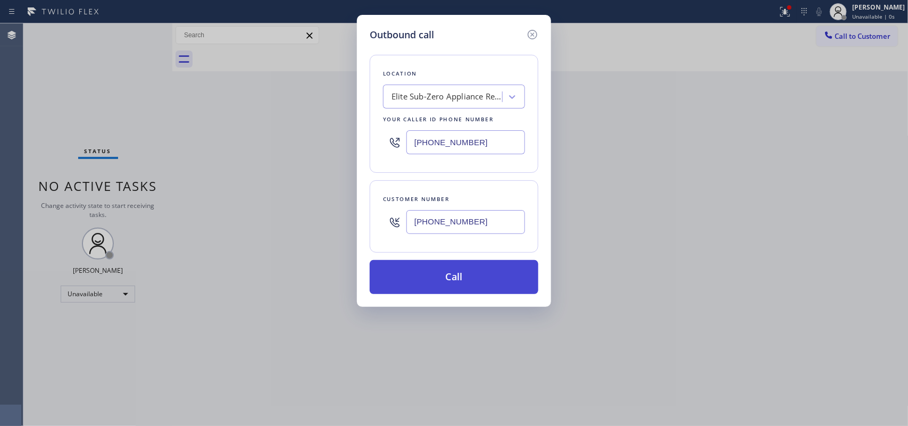
type input "[PHONE_NUMBER]"
click at [457, 269] on button "Call" at bounding box center [454, 277] width 169 height 34
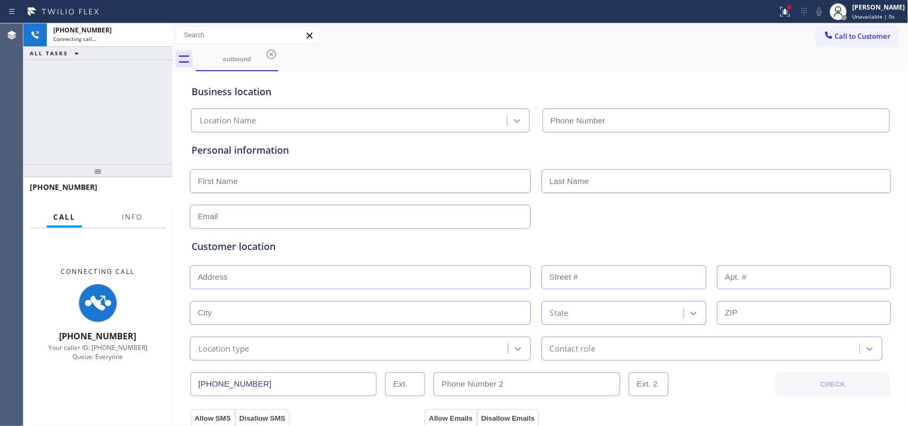
type input "[PHONE_NUMBER]"
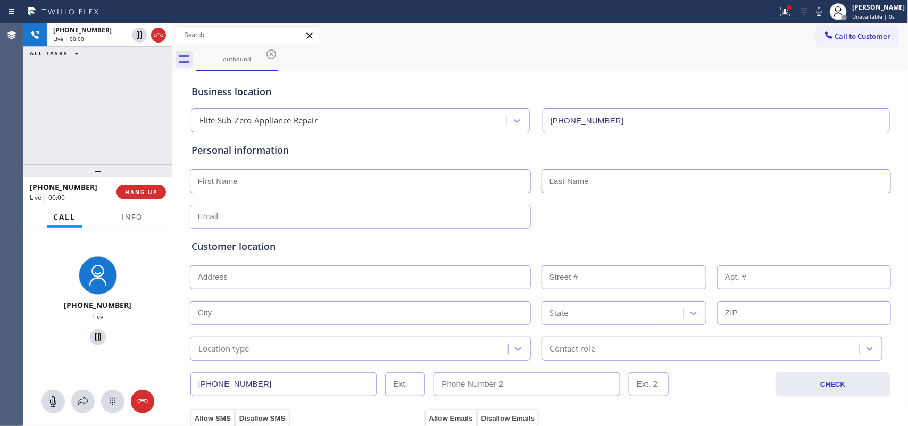
click at [80, 112] on div "+15628241502 Live | 00:00 ALL TASKS ALL TASKS ACTIVE TASKS TASKS IN WRAP UP" at bounding box center [97, 93] width 149 height 141
click at [87, 113] on div "+15628241502 Live | 00:00 ALL TASKS ALL TASKS ACTIVE TASKS TASKS IN WRAP UP" at bounding box center [97, 93] width 149 height 141
click at [448, 87] on div "Business location" at bounding box center [541, 92] width 698 height 14
click at [112, 109] on div "+15628241502 Live | 00:00 ALL TASKS ALL TASKS ACTIVE TASKS TASKS IN WRAP UP" at bounding box center [97, 93] width 149 height 141
click at [288, 179] on input "text" at bounding box center [360, 181] width 341 height 24
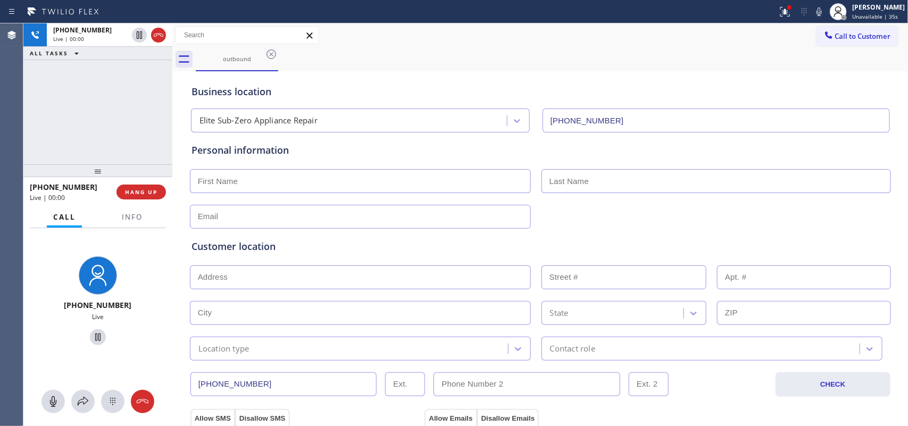
click at [288, 181] on input "text" at bounding box center [360, 181] width 341 height 24
type input "Amee"
type input "Shaw"
click at [323, 219] on input "text" at bounding box center [360, 217] width 341 height 24
click at [275, 214] on input "text" at bounding box center [360, 217] width 341 height 24
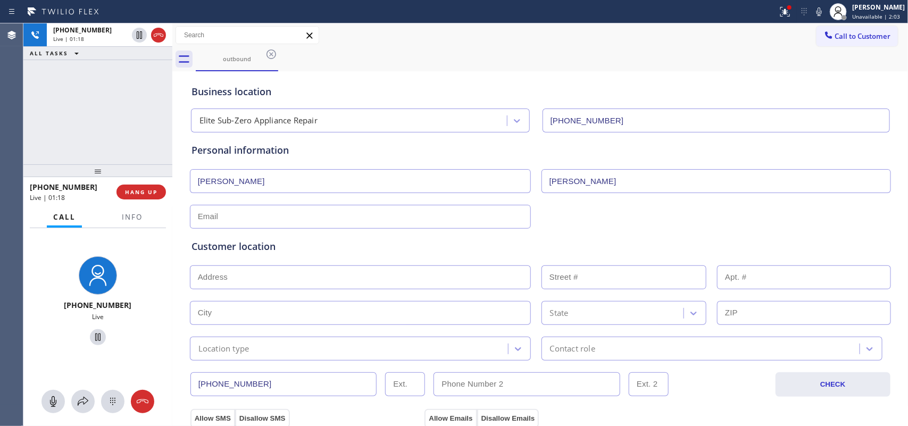
click at [274, 278] on input "text" at bounding box center [360, 278] width 341 height 24
paste input "910 Governors Bay DrRedwood City, CA 94065"
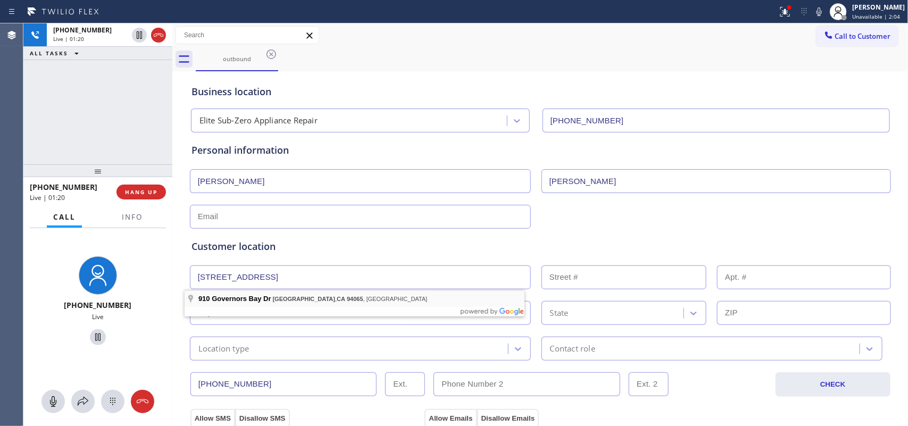
type input "910 Governors Bay Dr"
type input "910"
type input "Redwood City"
type input "94065"
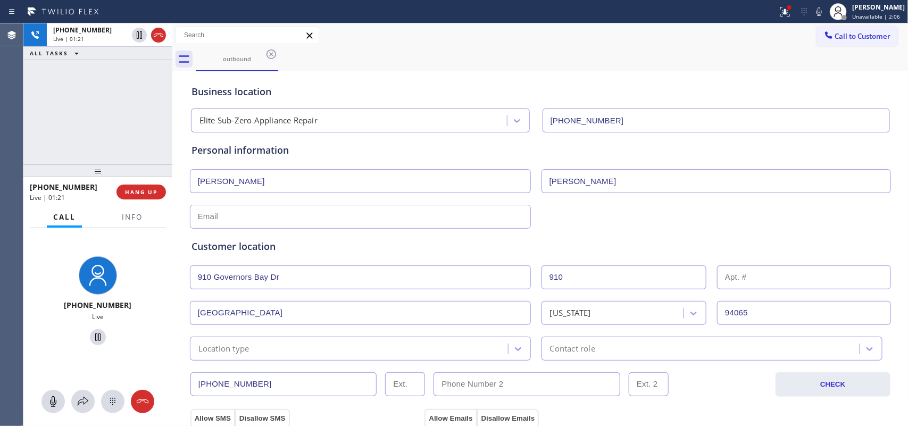
click at [352, 342] on div "Location type" at bounding box center [350, 348] width 315 height 19
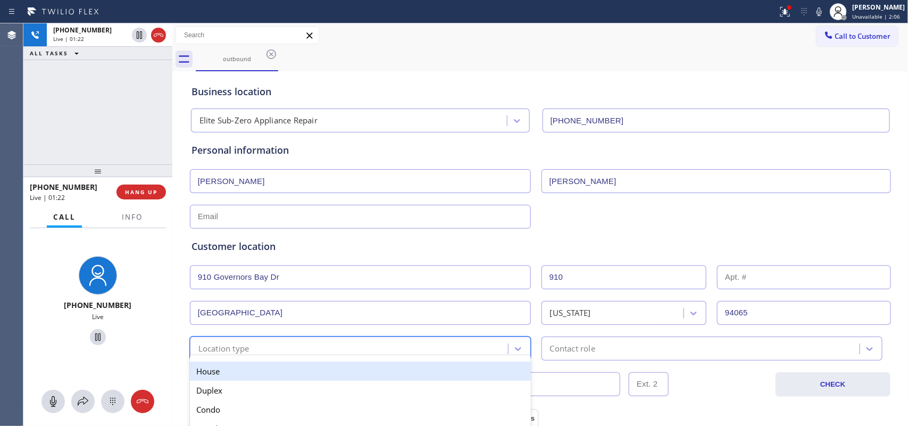
click at [301, 369] on div "House" at bounding box center [360, 371] width 341 height 19
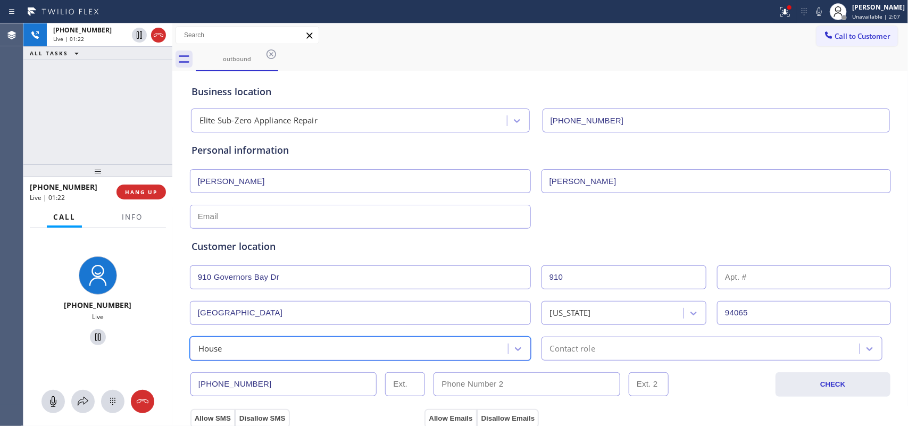
drag, startPoint x: 594, startPoint y: 346, endPoint x: 596, endPoint y: 354, distance: 8.3
click at [594, 345] on div "Contact role" at bounding box center [702, 348] width 315 height 19
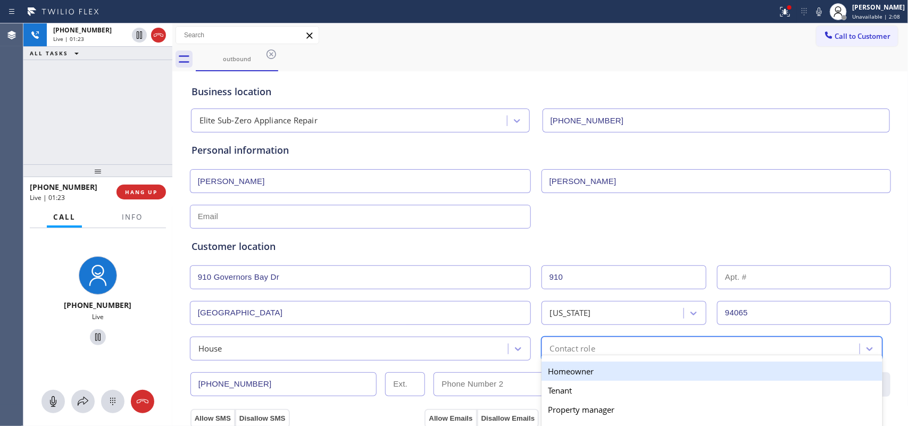
click at [596, 374] on div "Homeowner" at bounding box center [712, 371] width 341 height 19
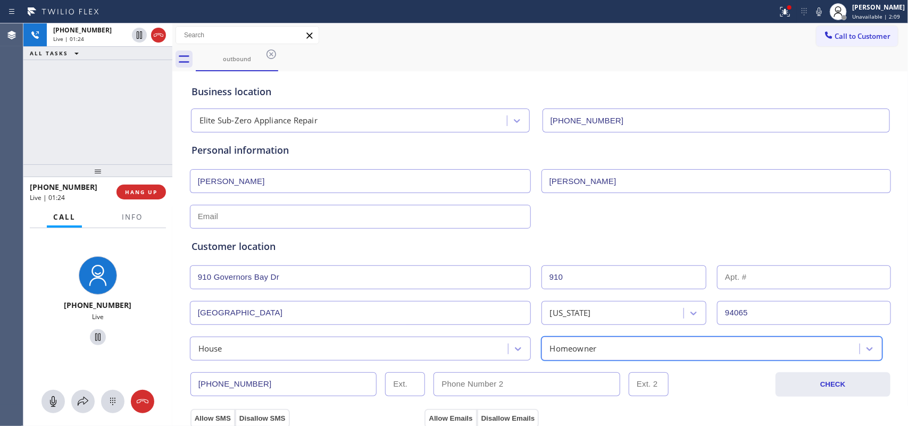
scroll to position [266, 0]
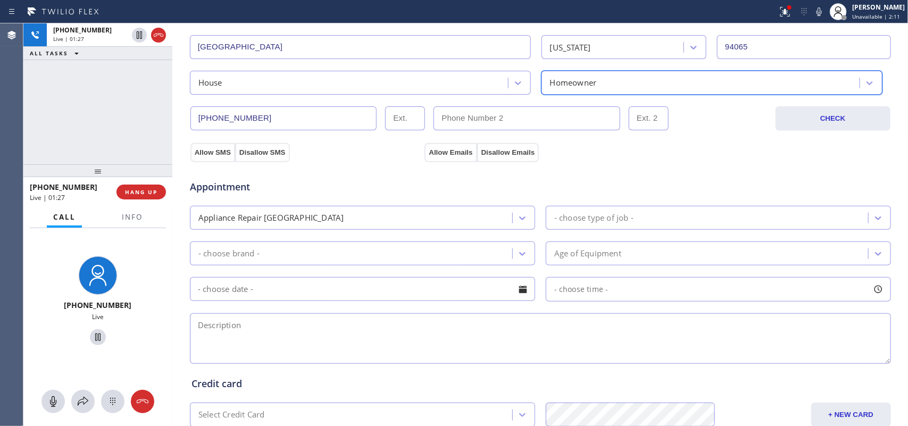
click at [597, 213] on div "- choose type of job -" at bounding box center [593, 218] width 79 height 12
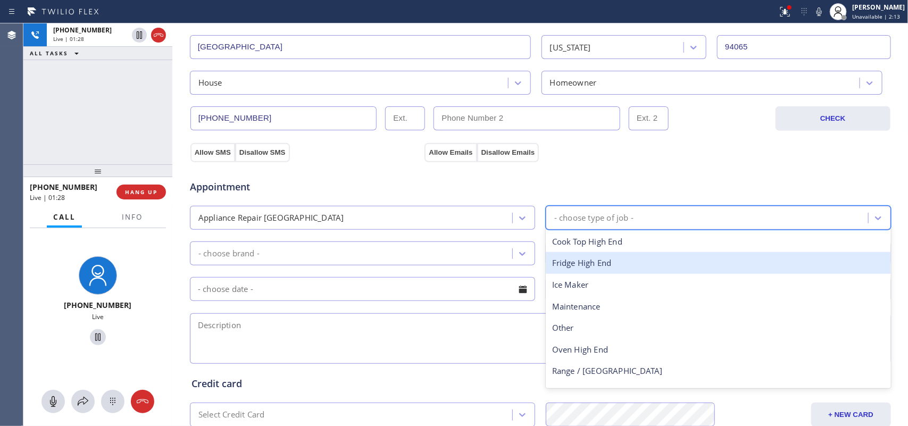
click at [622, 260] on div "Fridge High End" at bounding box center [718, 263] width 345 height 22
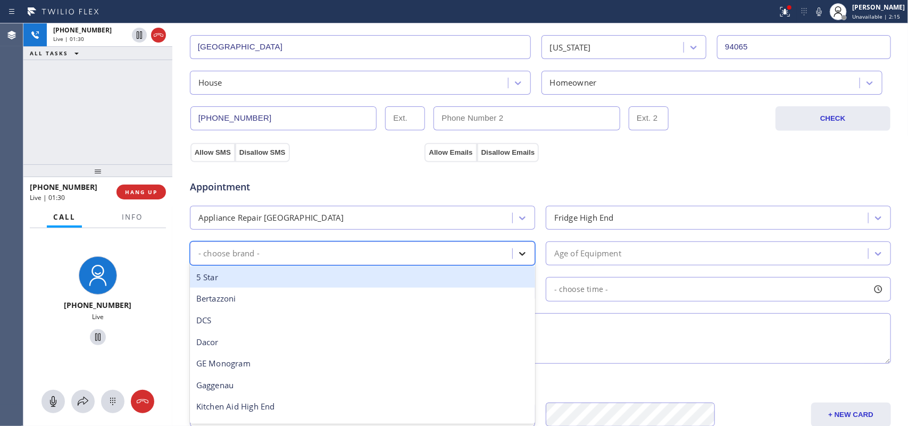
click at [520, 251] on icon at bounding box center [522, 253] width 11 height 11
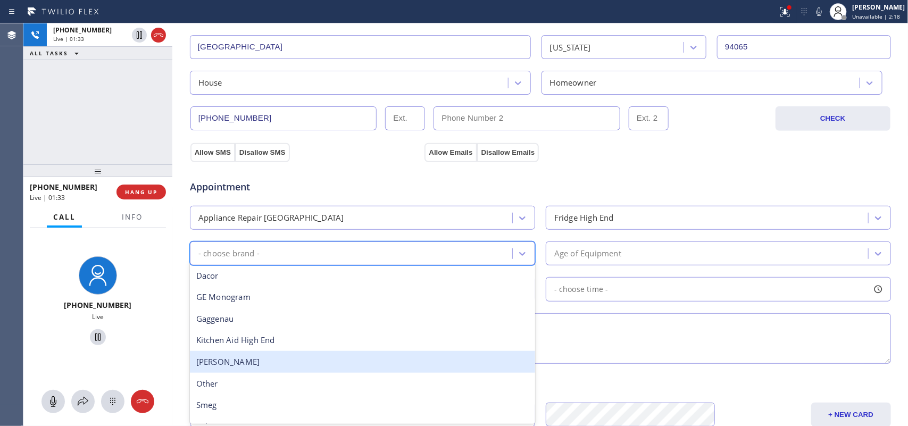
scroll to position [147, 0]
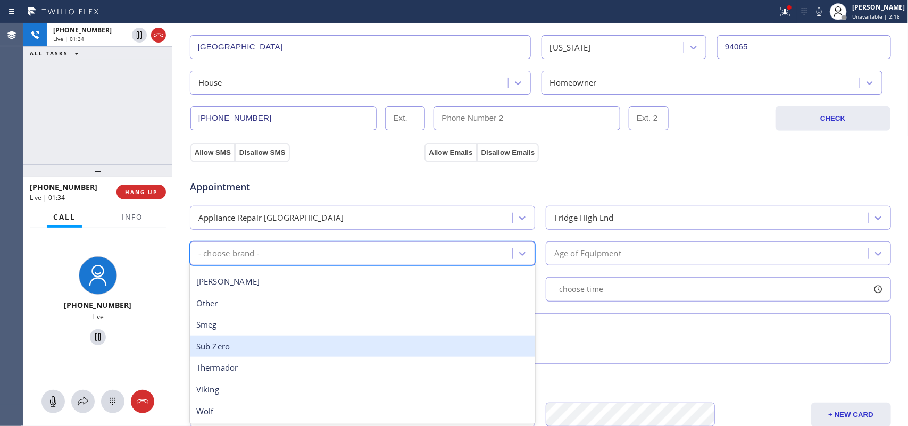
drag, startPoint x: 374, startPoint y: 350, endPoint x: 604, endPoint y: 285, distance: 239.2
click at [374, 349] on div "Sub Zero" at bounding box center [362, 347] width 345 height 22
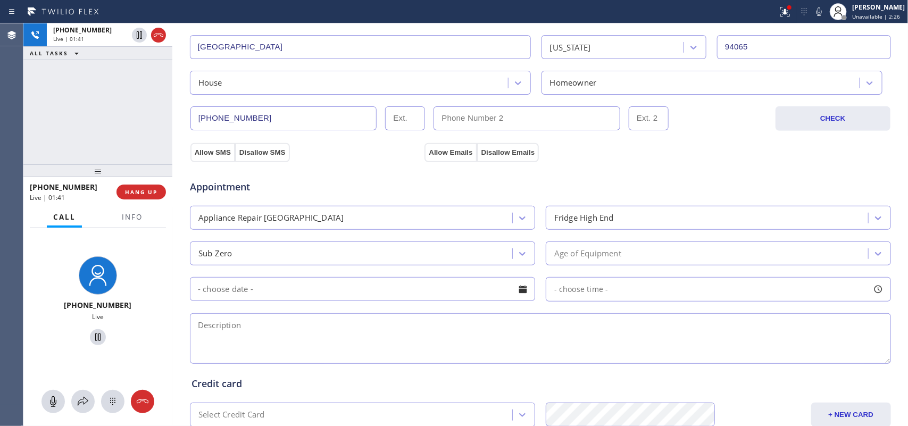
click at [64, 92] on div "+15628241502 Live | 01:41 ALL TASKS ALL TASKS ACTIVE TASKS TASKS IN WRAP UP" at bounding box center [97, 93] width 149 height 141
click at [201, 150] on button "Allow SMS" at bounding box center [212, 152] width 45 height 19
click at [443, 152] on button "Allow Emails" at bounding box center [451, 152] width 52 height 19
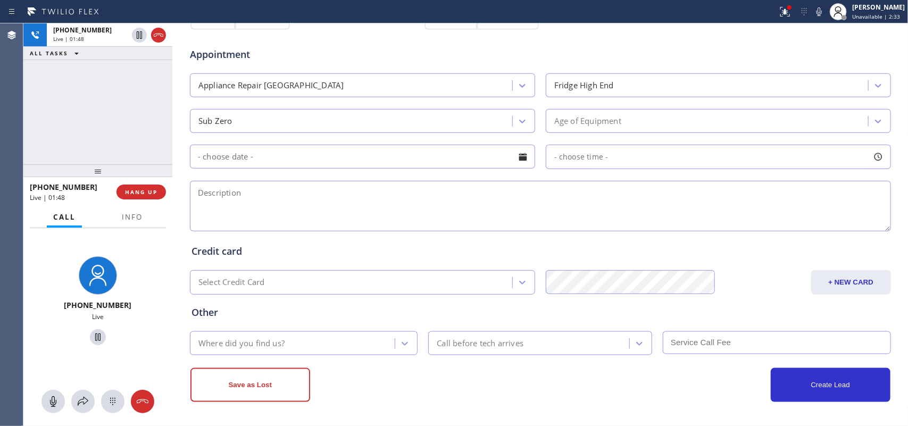
click at [685, 123] on div "Age of Equipment" at bounding box center [708, 121] width 319 height 19
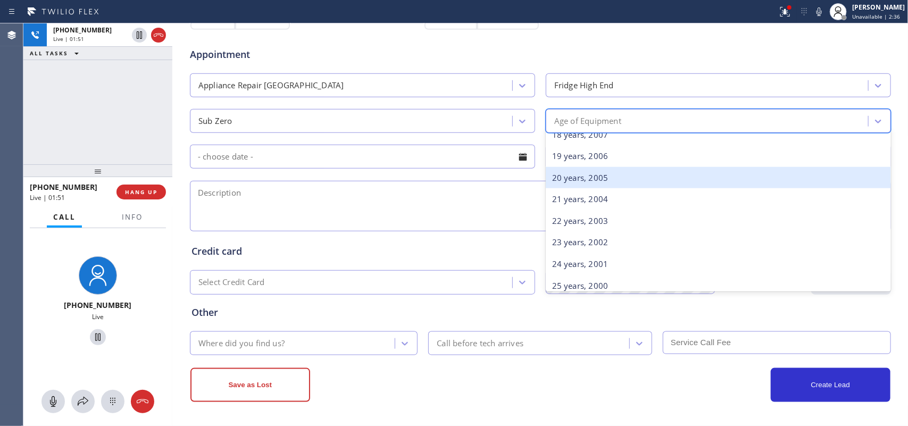
click at [602, 177] on div "20 years, 2005" at bounding box center [718, 178] width 345 height 22
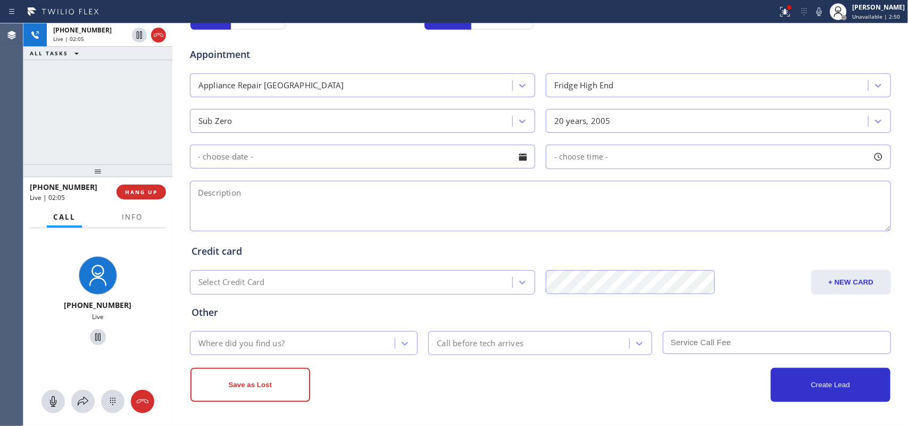
click at [523, 162] on div at bounding box center [523, 157] width 18 height 18
click at [701, 208] on textarea at bounding box center [540, 206] width 701 height 51
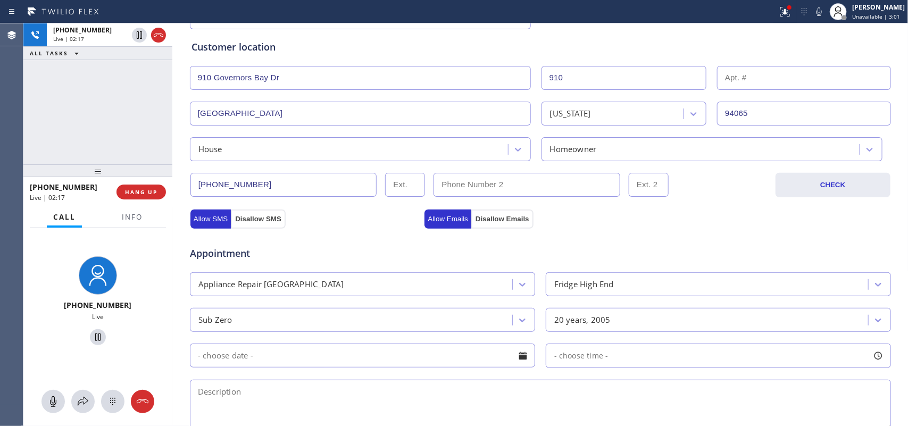
scroll to position [400, 0]
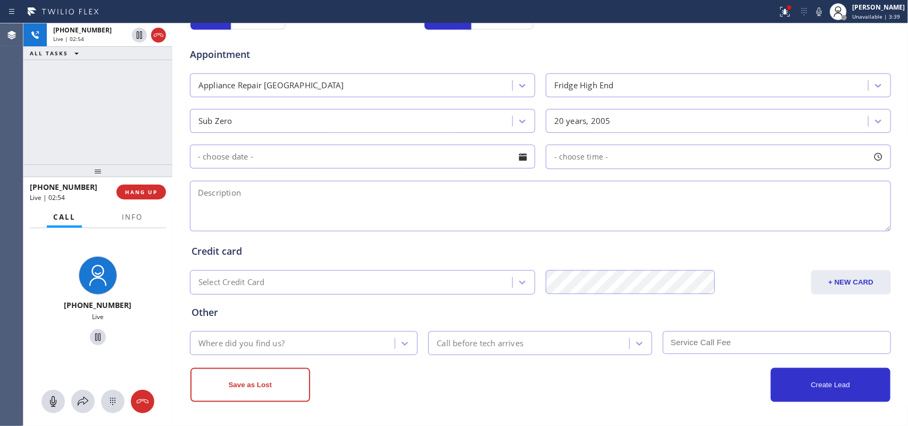
click at [655, 159] on div "- choose time -" at bounding box center [718, 157] width 345 height 24
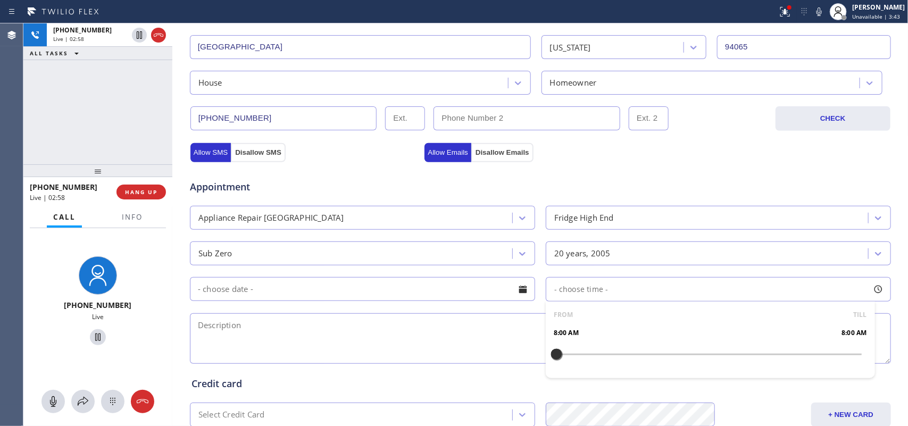
scroll to position [399, 0]
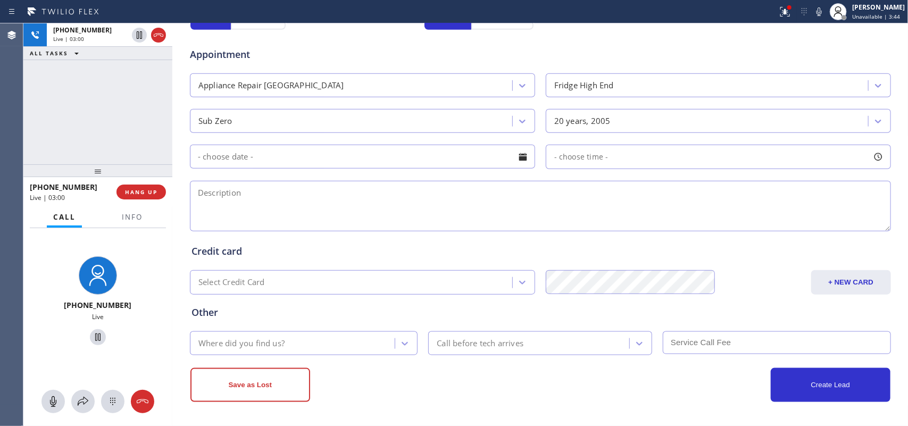
click at [451, 214] on textarea at bounding box center [540, 206] width 701 height 51
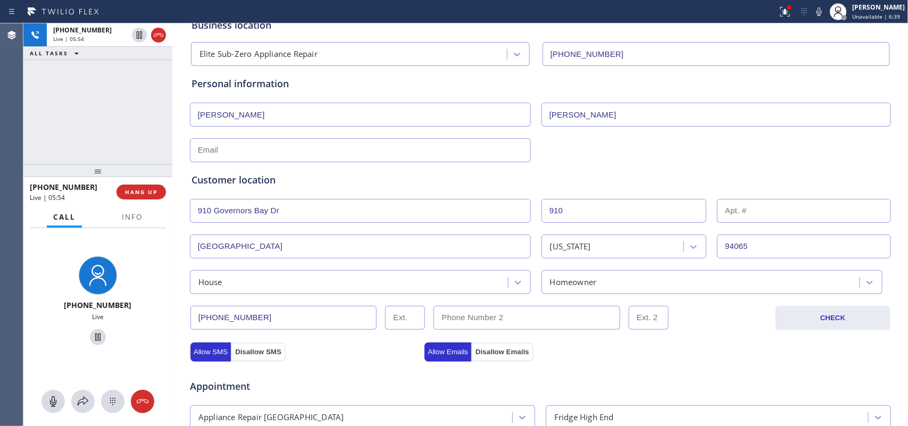
scroll to position [0, 0]
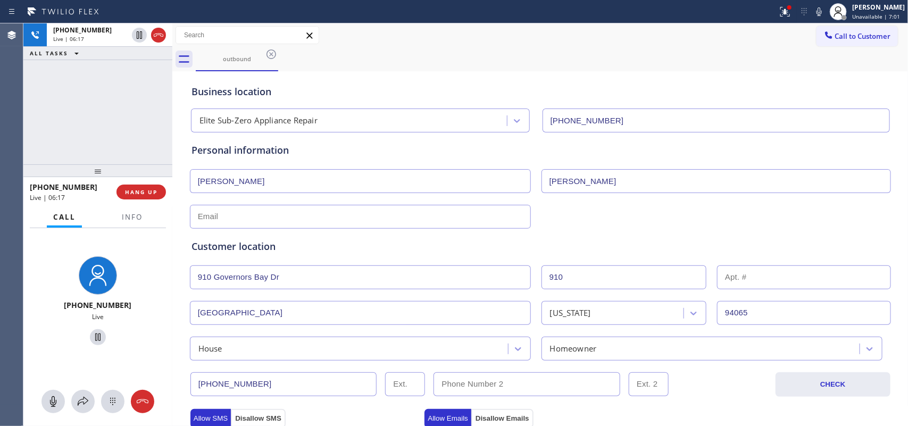
click at [134, 133] on div "+15628241502 Live | 06:17 ALL TASKS ALL TASKS ACTIVE TASKS TASKS IN WRAP UP" at bounding box center [97, 93] width 149 height 141
click at [55, 400] on icon at bounding box center [53, 401] width 13 height 13
click at [92, 334] on icon at bounding box center [98, 337] width 13 height 13
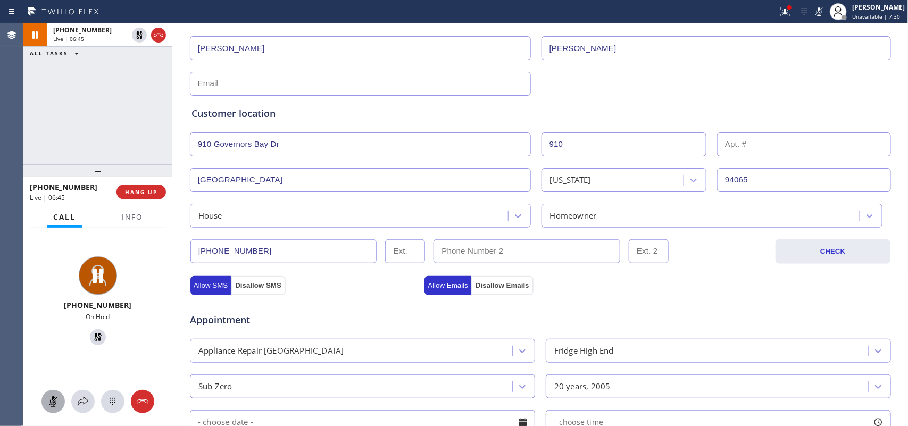
click at [134, 84] on div "+15628241502 Live | 06:45 ALL TASKS ALL TASKS ACTIVE TASKS TASKS IN WRAP UP" at bounding box center [97, 93] width 149 height 141
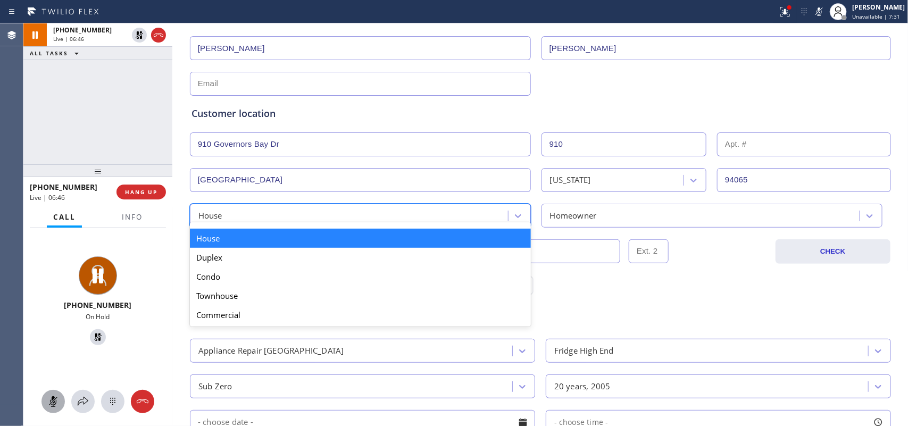
click at [277, 211] on div "House" at bounding box center [350, 215] width 315 height 19
paste input "ameeshah23@gmail.com"
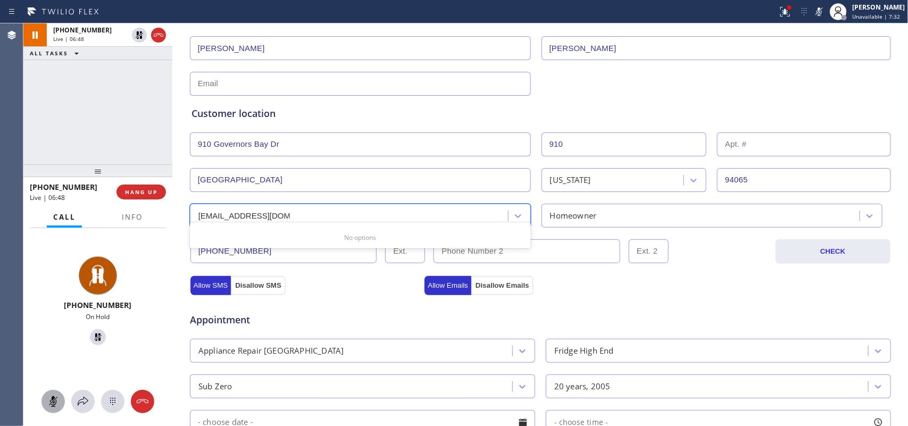
type input "ameeshah23@gmail.com"
click at [298, 81] on input "text" at bounding box center [360, 84] width 341 height 24
paste input "ameeshah23@gmail.com"
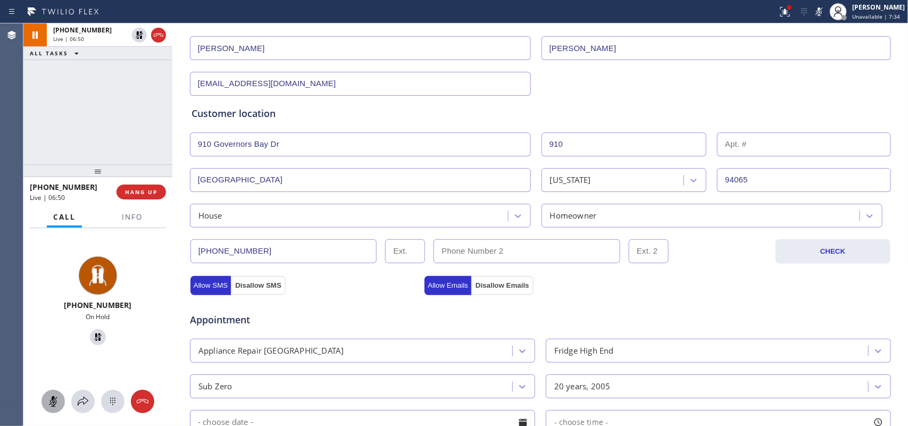
type input "ameeshah23@gmail.com"
click at [614, 92] on div "Customer location >> ADD NEW ADDRESS << + NEW ADDRESS 910 Governors Bay Dr 910 …" at bounding box center [540, 160] width 702 height 136
click at [585, 48] on input "Shaw" at bounding box center [717, 48] width 350 height 24
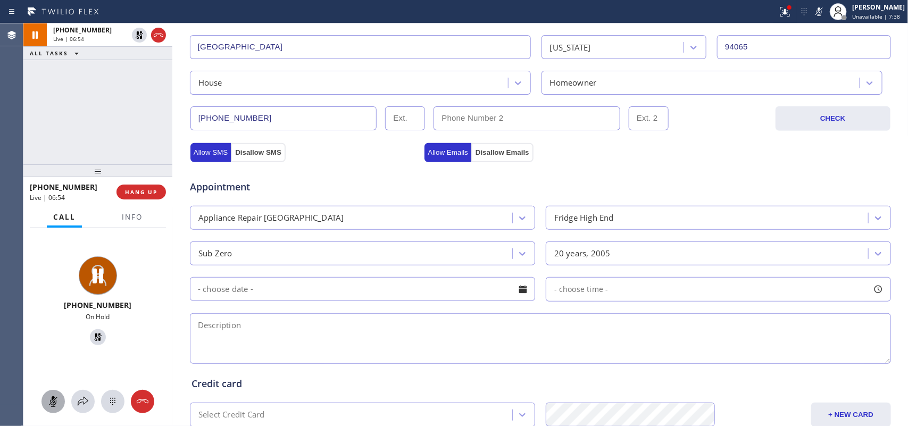
scroll to position [333, 0]
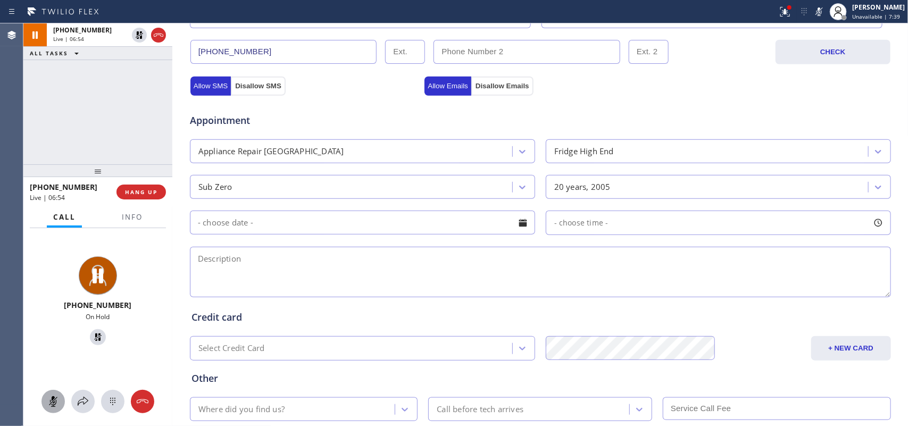
type input "Shah"
click at [525, 222] on div at bounding box center [523, 223] width 18 height 18
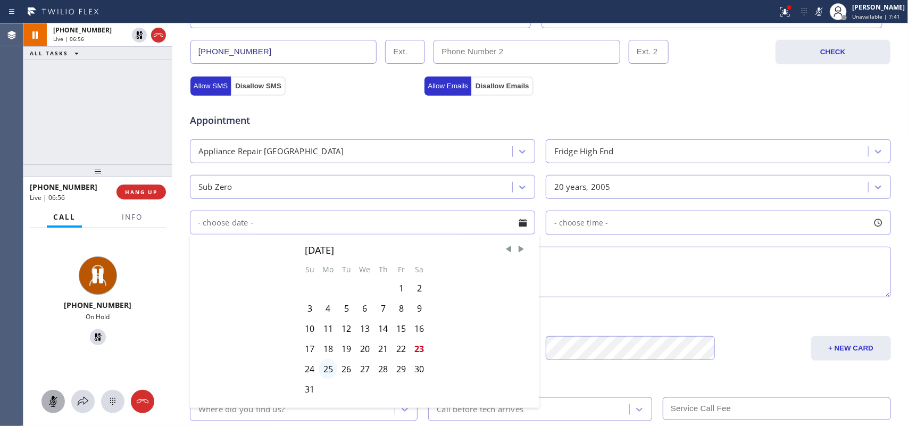
click at [326, 370] on div "25" at bounding box center [328, 369] width 19 height 20
type input "[DATE]"
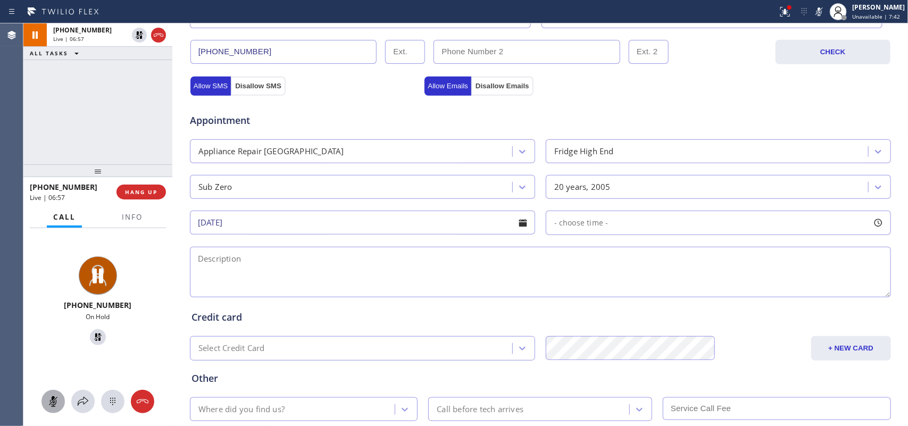
click at [882, 222] on div at bounding box center [878, 223] width 18 height 18
drag, startPoint x: 549, startPoint y: 293, endPoint x: 657, endPoint y: 294, distance: 108.6
click at [657, 294] on div at bounding box center [658, 288] width 13 height 22
drag, startPoint x: 551, startPoint y: 293, endPoint x: 603, endPoint y: 291, distance: 51.7
click at [603, 291] on div at bounding box center [607, 288] width 13 height 22
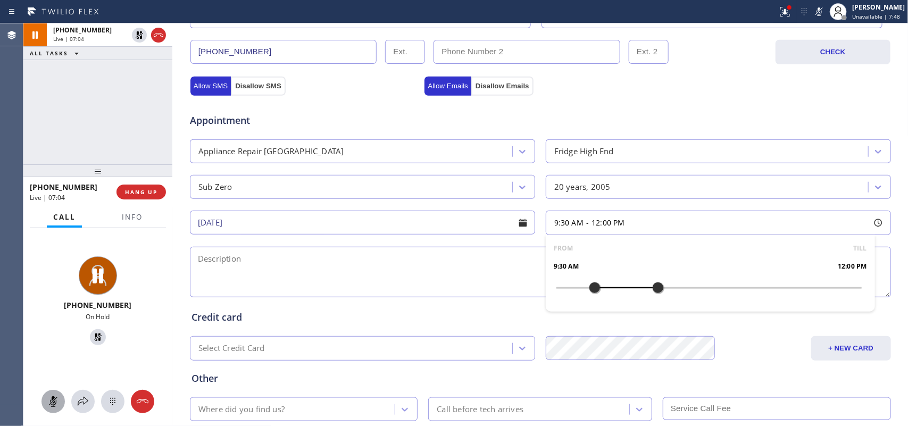
drag, startPoint x: 603, startPoint y: 288, endPoint x: 590, endPoint y: 290, distance: 13.5
click at [590, 290] on div at bounding box center [595, 288] width 13 height 22
drag, startPoint x: 589, startPoint y: 290, endPoint x: 642, endPoint y: 323, distance: 62.6
click at [583, 288] on div at bounding box center [582, 288] width 13 height 22
click at [140, 213] on span "Info" at bounding box center [132, 217] width 21 height 10
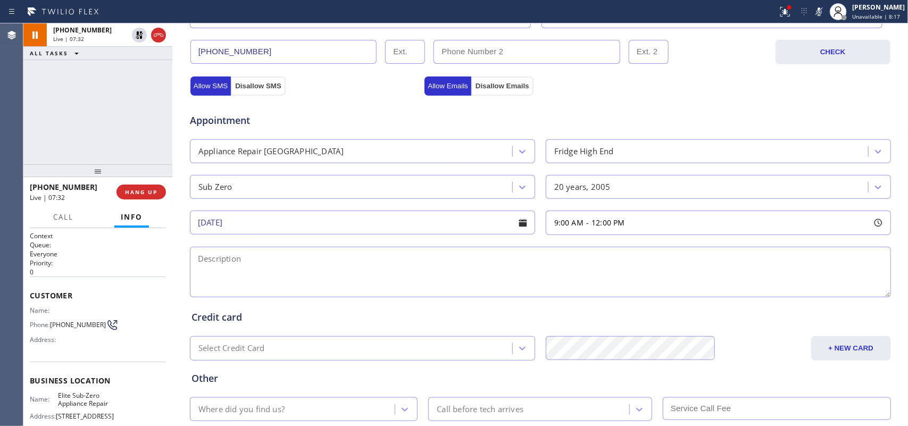
scroll to position [118, 0]
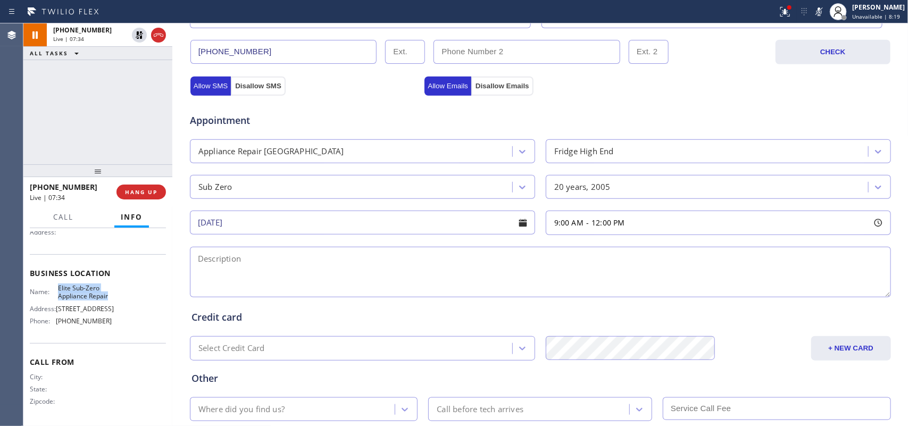
drag, startPoint x: 78, startPoint y: 299, endPoint x: 49, endPoint y: 278, distance: 34.7
click at [49, 284] on div "Name: Elite Sub-Zero Appliance Repair" at bounding box center [71, 292] width 82 height 16
copy div "Elite Sub-Zero Appliance Repair"
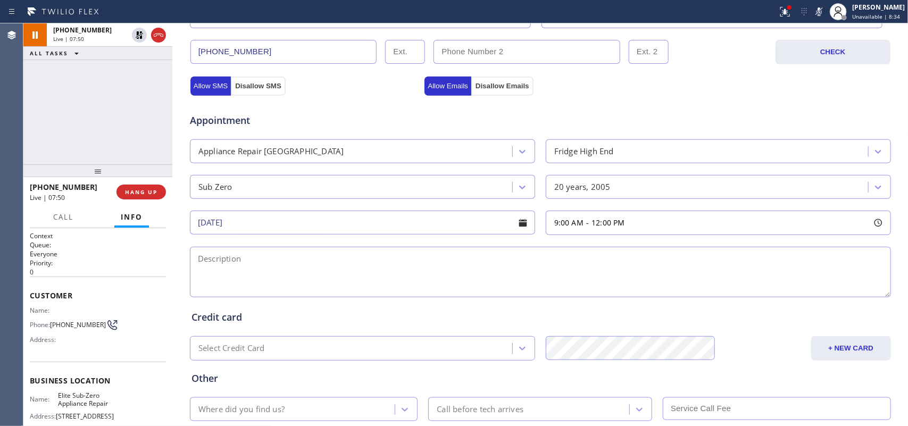
click at [293, 262] on textarea at bounding box center [540, 272] width 701 height 51
paste textarea "9-12/ member/Sub Zero Fridge BI/ 20 years old/ the freezer not staying cold eno…"
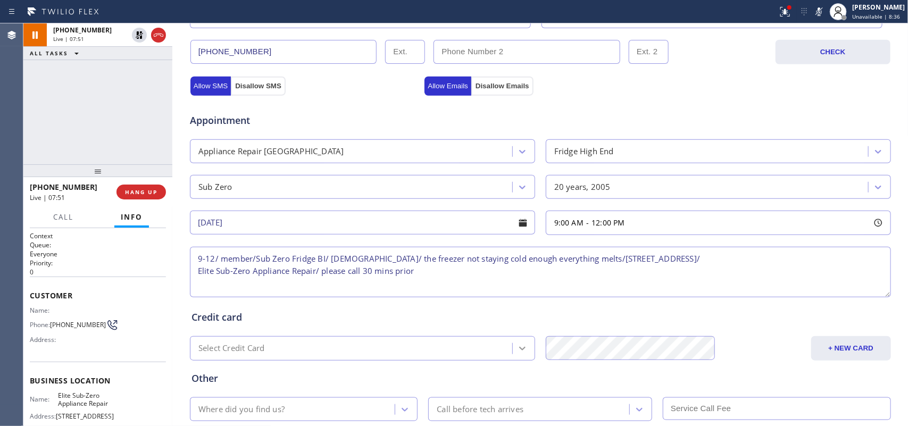
scroll to position [400, 0]
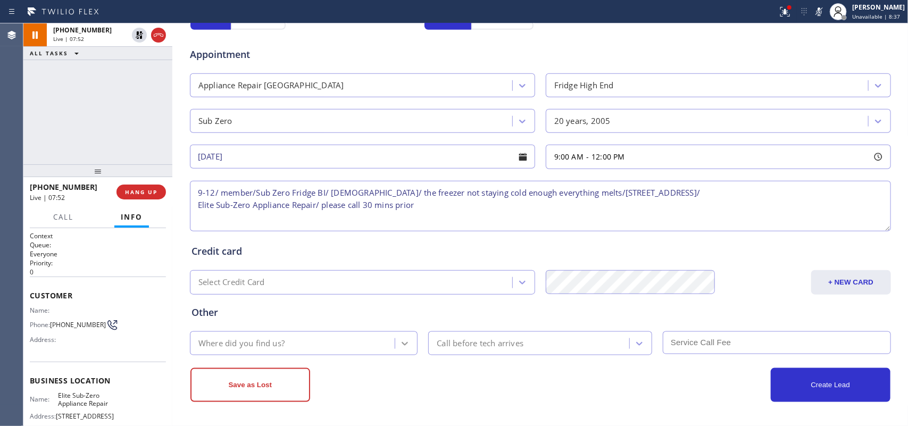
type textarea "9-12/ member/Sub Zero Fridge BI/ 20 years old/ the freezer not staying cold eno…"
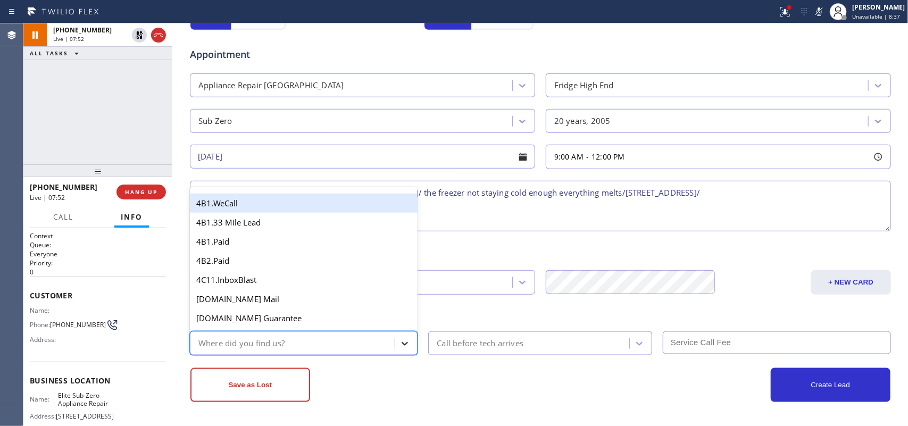
click at [400, 342] on icon at bounding box center [405, 343] width 11 height 11
type input "g"
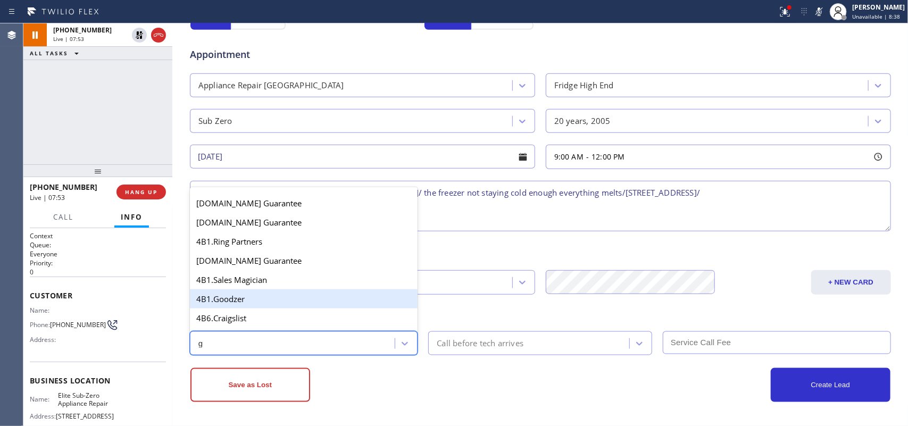
scroll to position [201, 0]
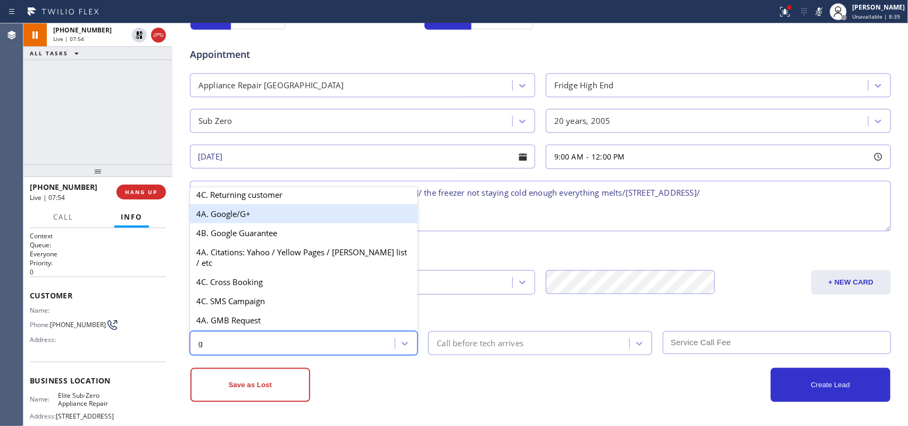
click at [272, 216] on div "4A. Google/G+" at bounding box center [304, 213] width 228 height 19
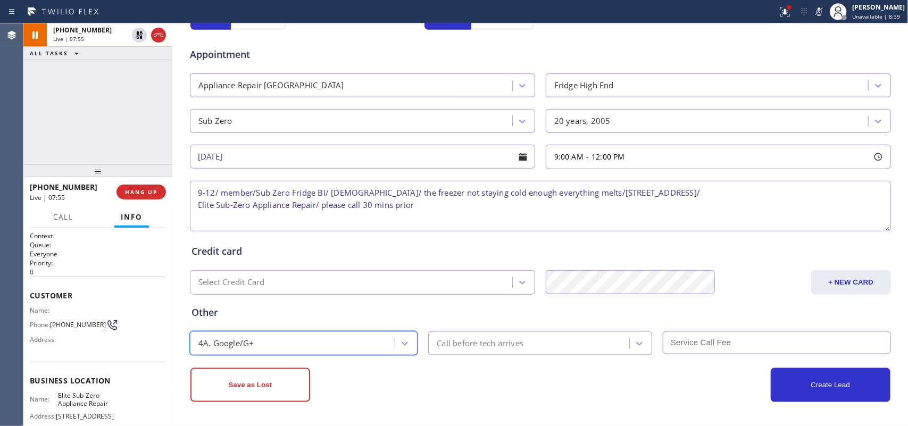
drag, startPoint x: 475, startPoint y: 350, endPoint x: 481, endPoint y: 338, distance: 12.9
click at [475, 347] on div "Call before tech arrives" at bounding box center [531, 343] width 198 height 19
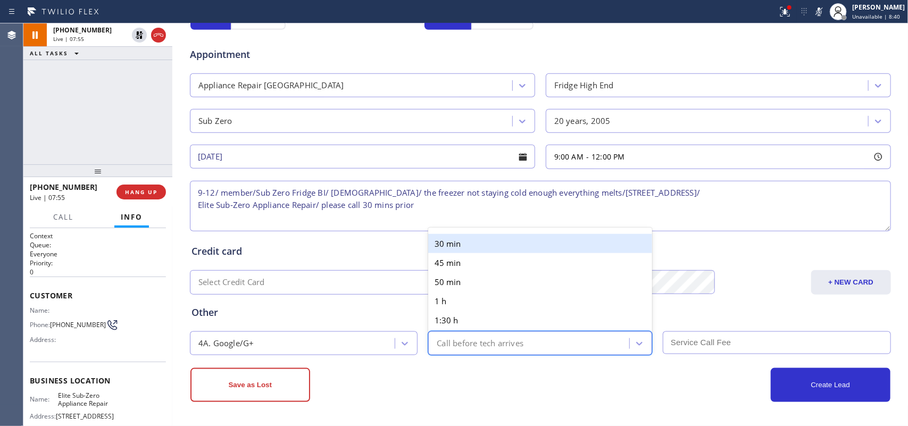
drag, startPoint x: 478, startPoint y: 241, endPoint x: 578, endPoint y: 268, distance: 103.7
click at [478, 240] on div "30 min" at bounding box center [540, 243] width 224 height 19
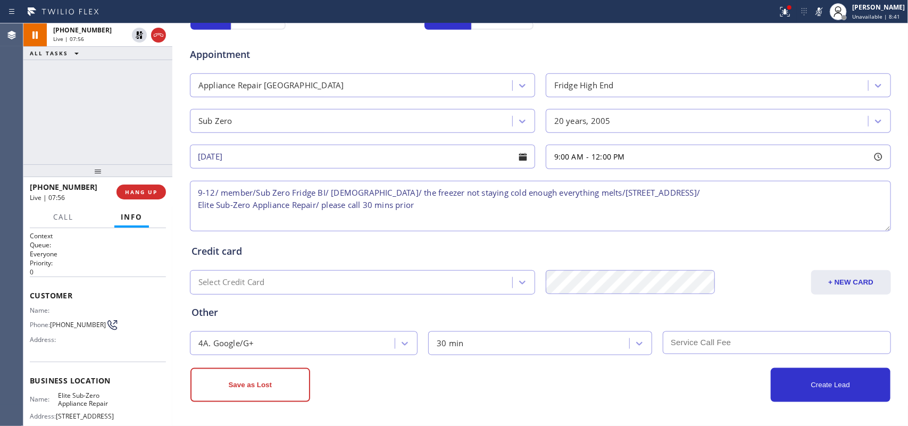
click at [749, 342] on input "text" at bounding box center [777, 343] width 228 height 23
type input "0"
click at [834, 389] on button "Create Lead" at bounding box center [831, 385] width 120 height 34
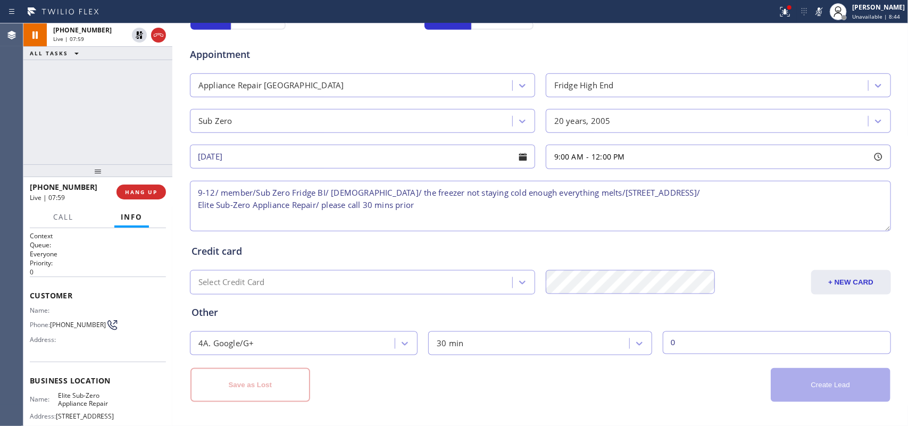
scroll to position [104, 0]
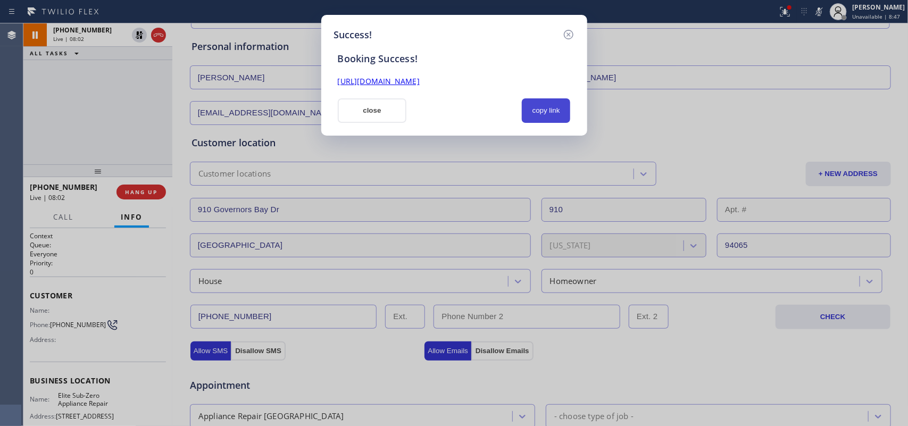
click at [544, 107] on button "copy link" at bounding box center [546, 110] width 49 height 24
click at [420, 80] on link "https://erp.apollosoft.co/customer/758927#portlet_lead" at bounding box center [379, 81] width 82 height 10
click at [374, 107] on button "close" at bounding box center [372, 110] width 69 height 24
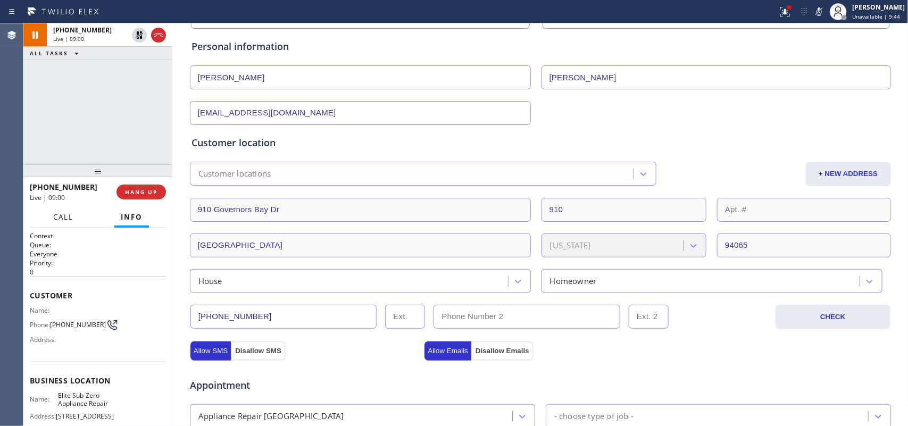
click at [76, 211] on button "Call" at bounding box center [63, 217] width 33 height 21
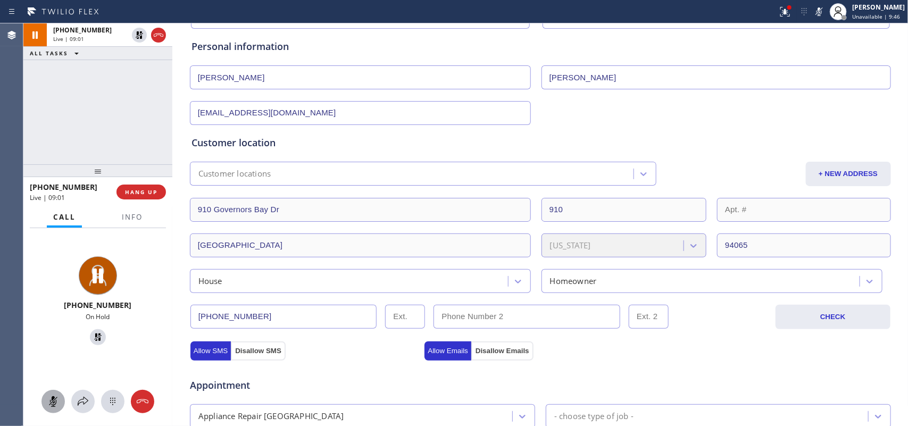
click at [49, 403] on icon at bounding box center [53, 401] width 13 height 13
click at [95, 334] on icon at bounding box center [97, 337] width 7 height 7
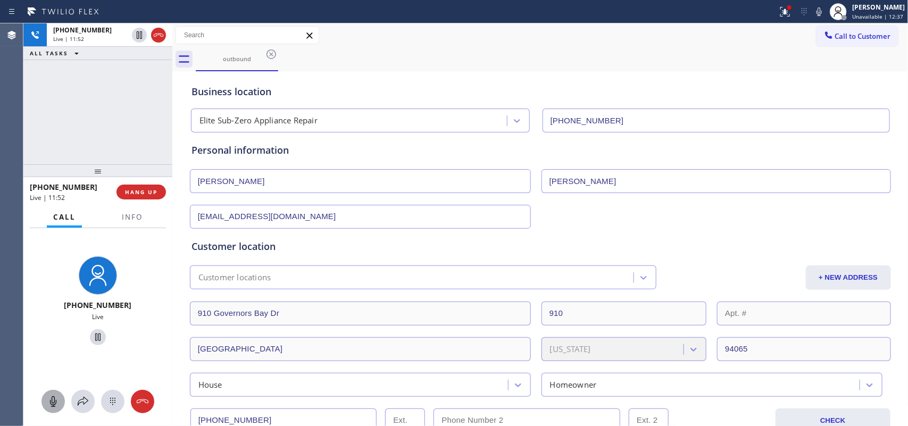
click at [60, 399] on div at bounding box center [53, 401] width 23 height 13
click at [51, 400] on icon at bounding box center [53, 401] width 13 height 13
click at [155, 190] on span "HANG UP" at bounding box center [141, 191] width 32 height 7
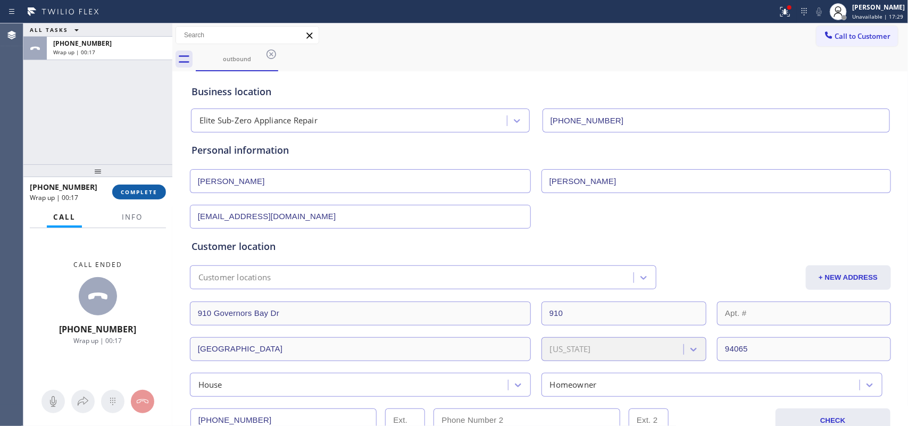
click at [139, 188] on span "COMPLETE" at bounding box center [139, 191] width 37 height 7
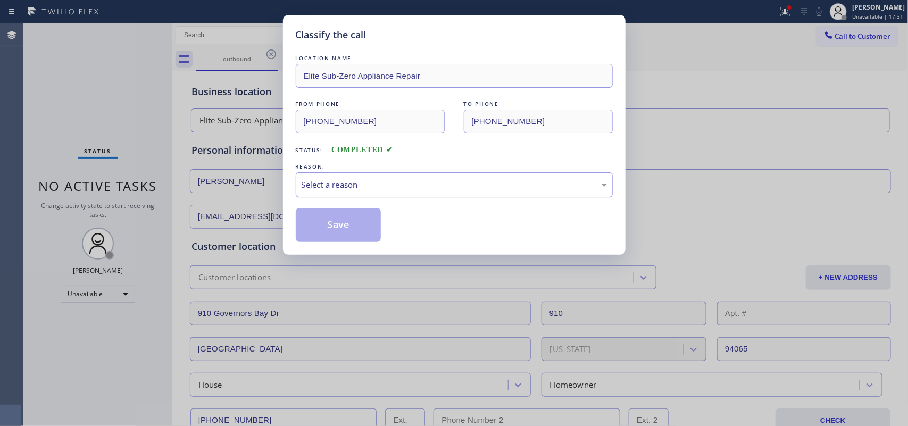
drag, startPoint x: 307, startPoint y: 189, endPoint x: 319, endPoint y: 195, distance: 13.3
click at [309, 189] on div "Select a reason" at bounding box center [454, 185] width 305 height 12
click at [331, 235] on button "Save" at bounding box center [339, 225] width 86 height 34
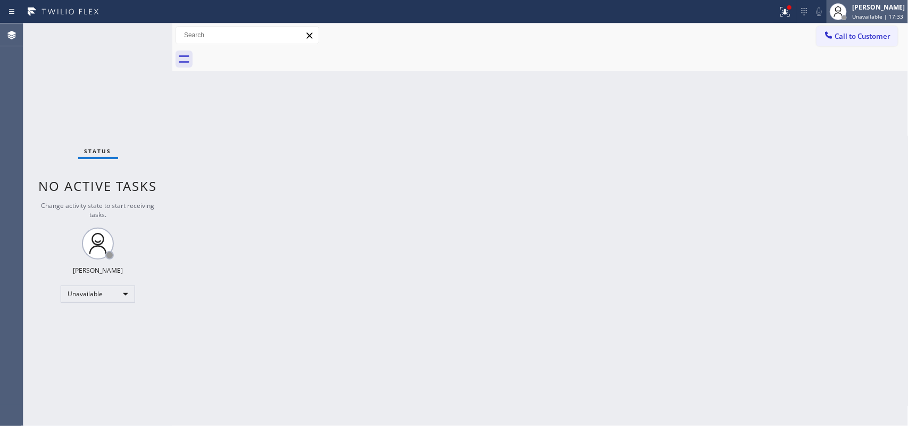
click at [878, 13] on span "Unavailable | 17:33" at bounding box center [877, 16] width 51 height 7
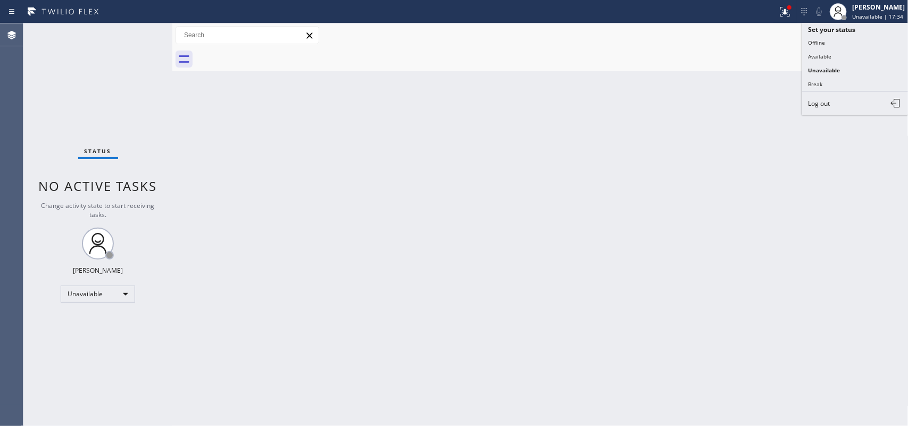
click at [859, 54] on button "Available" at bounding box center [855, 56] width 106 height 14
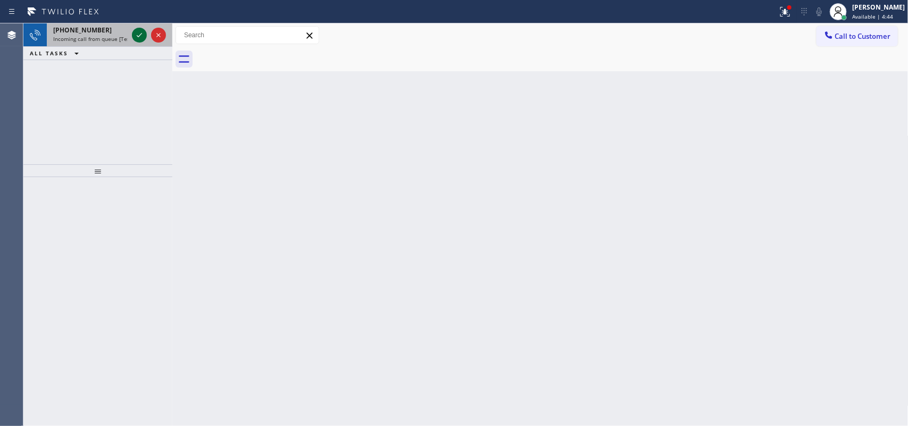
click at [137, 30] on icon at bounding box center [139, 35] width 13 height 13
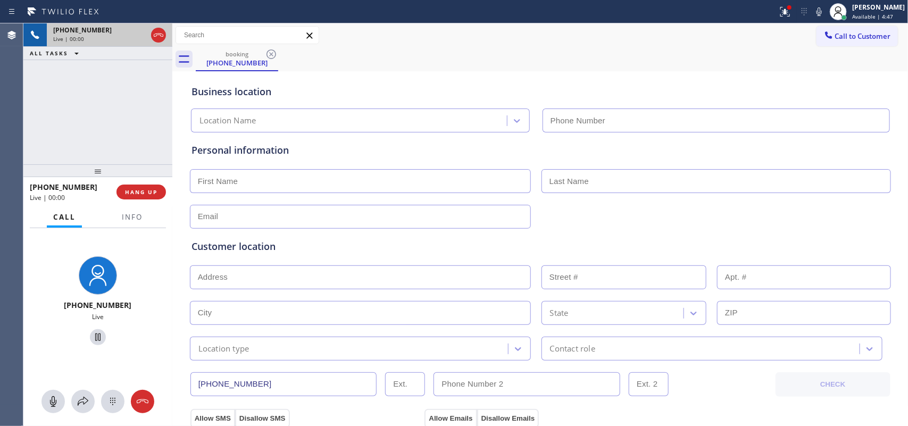
type input "(425) 276-6811"
drag, startPoint x: 54, startPoint y: 403, endPoint x: 73, endPoint y: 367, distance: 41.2
click at [54, 403] on icon at bounding box center [53, 401] width 6 height 11
click at [93, 334] on icon at bounding box center [98, 337] width 13 height 13
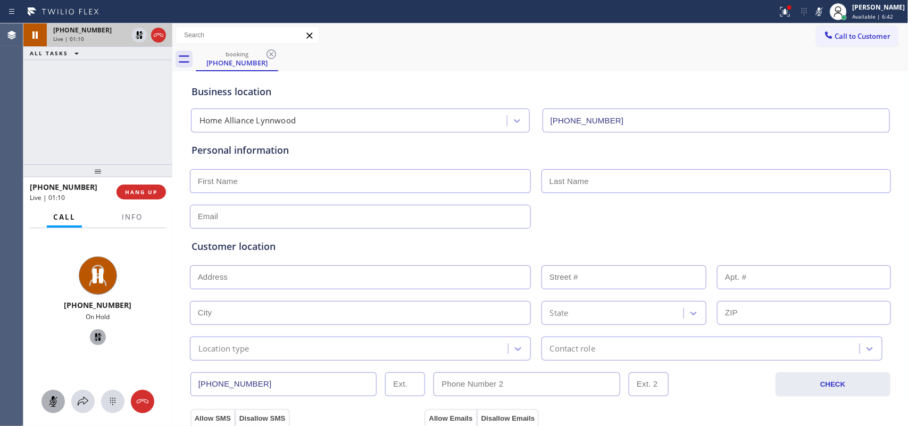
click at [133, 126] on div "+14252758723 Live | 01:10 ALL TASKS ALL TASKS ACTIVE TASKS TASKS IN WRAP UP" at bounding box center [97, 93] width 149 height 141
click at [276, 276] on input "text" at bounding box center [360, 278] width 341 height 24
paste input "98037"
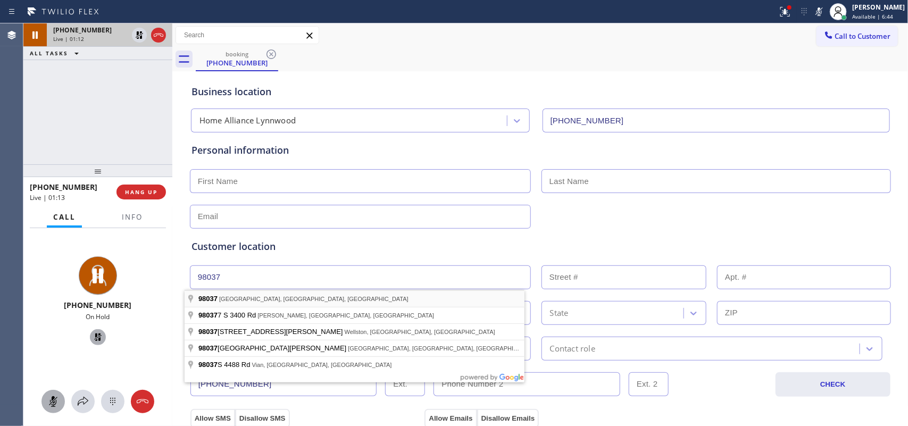
type input "Lynnwood, WA 98037, USA"
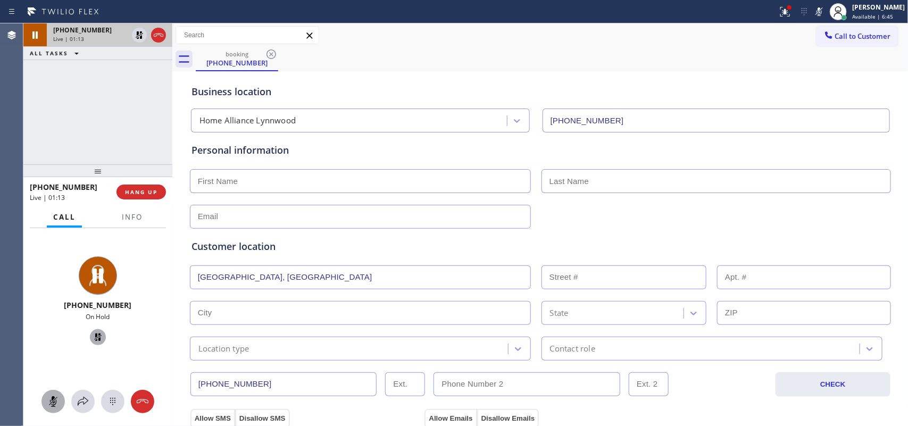
type input "Lynnwood"
type input "98037"
click at [318, 183] on input "text" at bounding box center [360, 181] width 341 height 24
type input "Mr."
type input "Q"
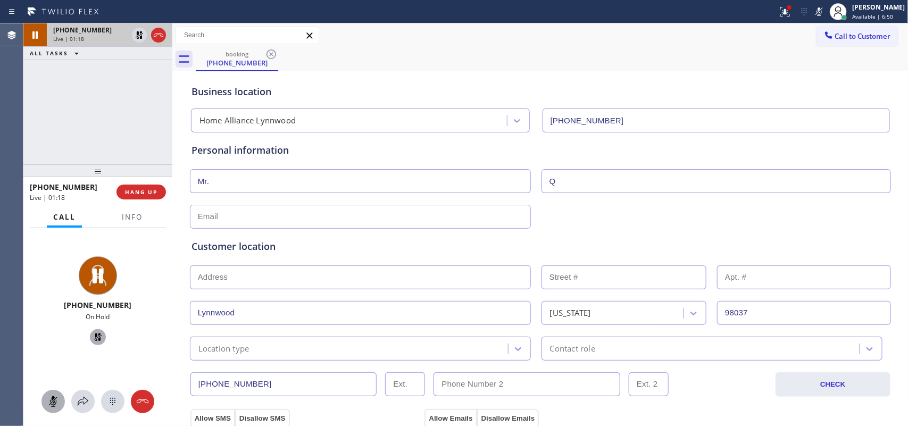
click at [271, 226] on div "Customer location >> ADD NEW ADDRESS << + NEW ADDRESS Lynnwood Washington 98037…" at bounding box center [540, 293] width 702 height 136
click at [286, 203] on div at bounding box center [540, 216] width 703 height 26
click at [293, 216] on input "text" at bounding box center [360, 217] width 341 height 24
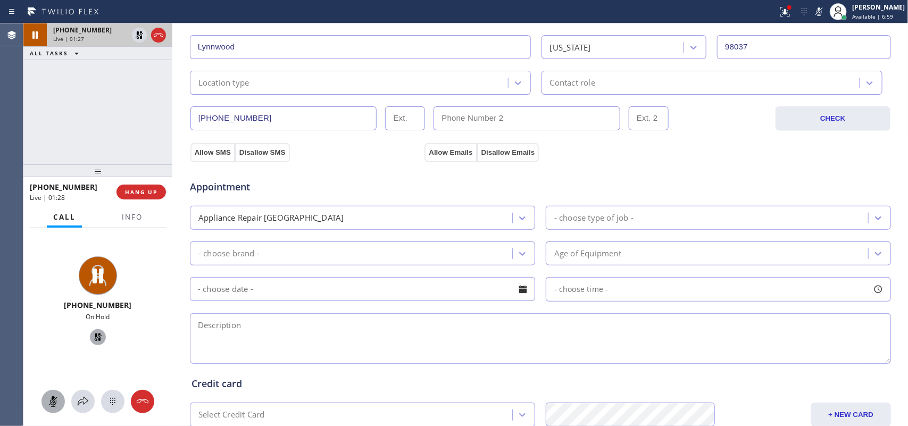
scroll to position [399, 0]
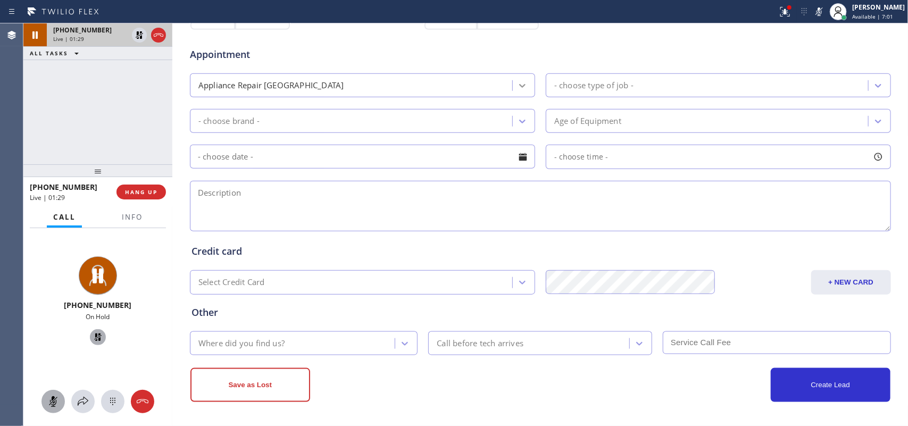
type input "[EMAIL_ADDRESS][DOMAIN_NAME]"
click at [521, 84] on icon at bounding box center [522, 85] width 11 height 11
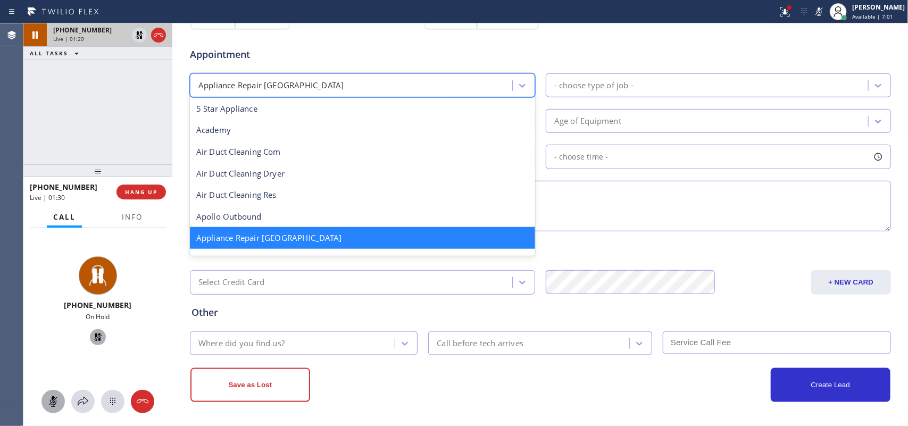
scroll to position [134, 0]
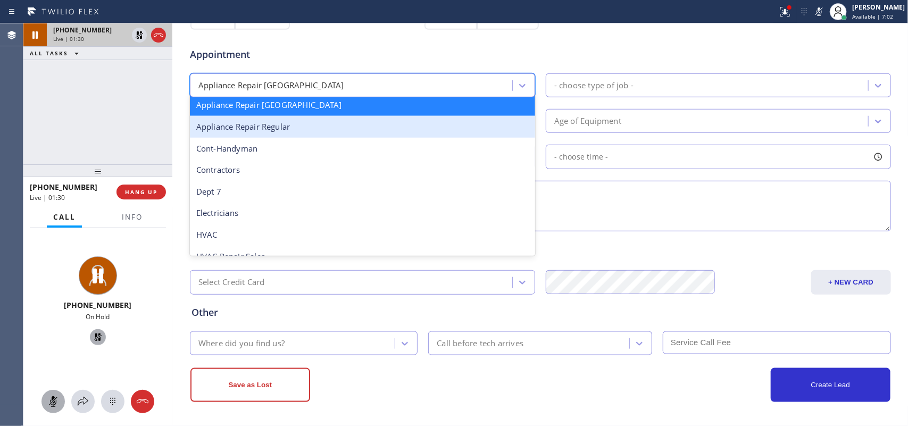
click at [408, 130] on div "Appliance Repair Regular" at bounding box center [362, 127] width 345 height 22
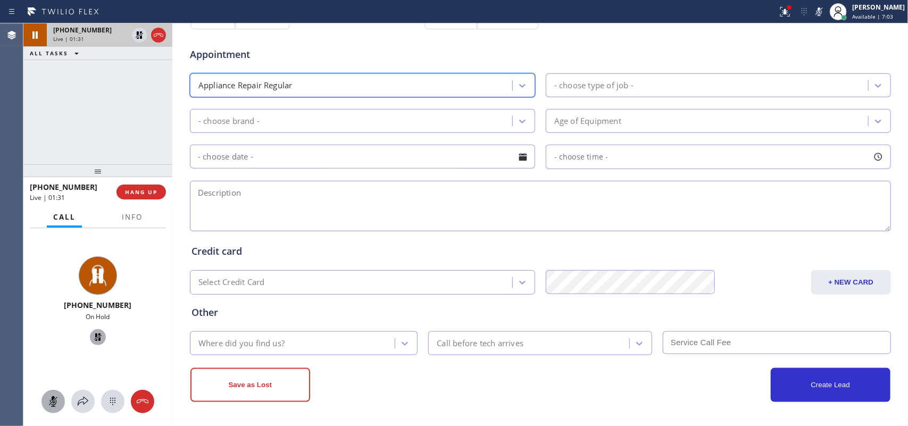
click at [566, 82] on div "- choose type of job -" at bounding box center [593, 85] width 79 height 12
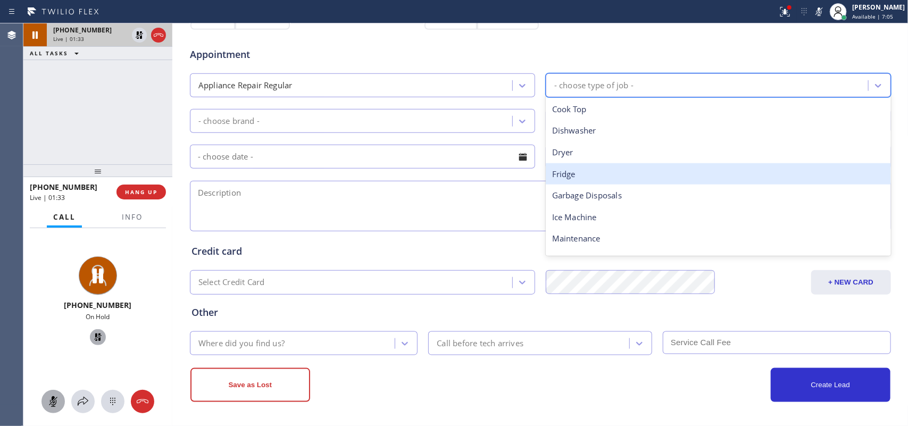
click at [573, 168] on div "Fridge" at bounding box center [718, 174] width 345 height 22
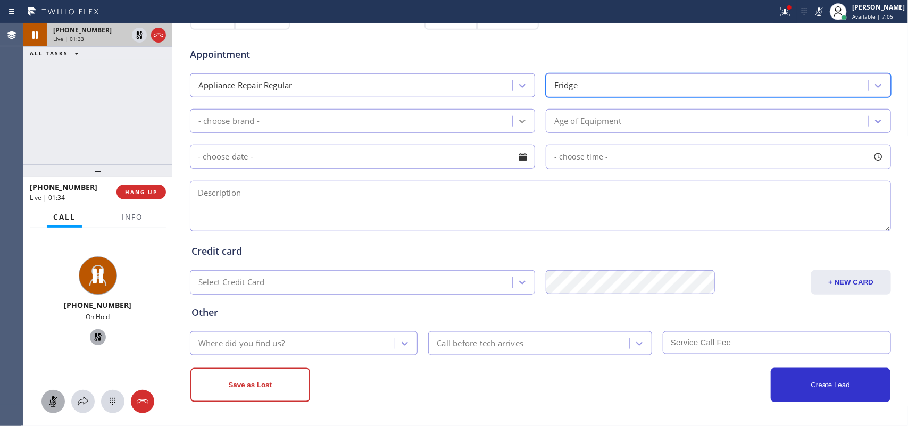
click at [517, 126] on icon at bounding box center [522, 121] width 11 height 11
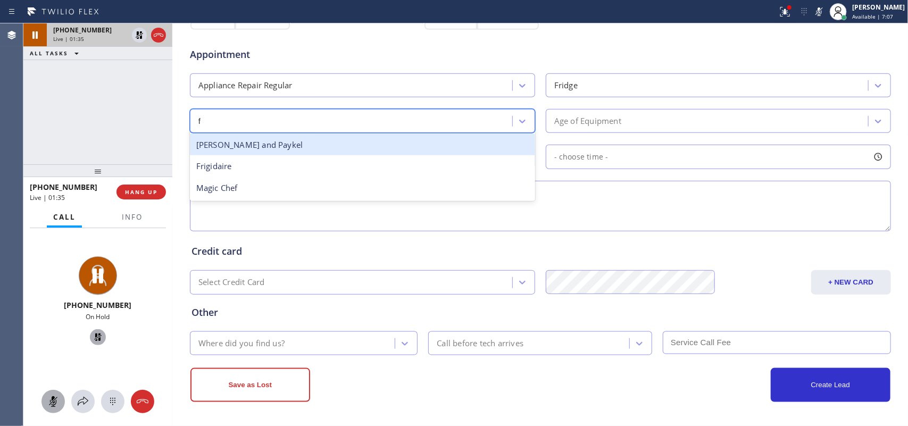
type input "fr"
click at [441, 142] on div "Frigidaire" at bounding box center [362, 145] width 345 height 22
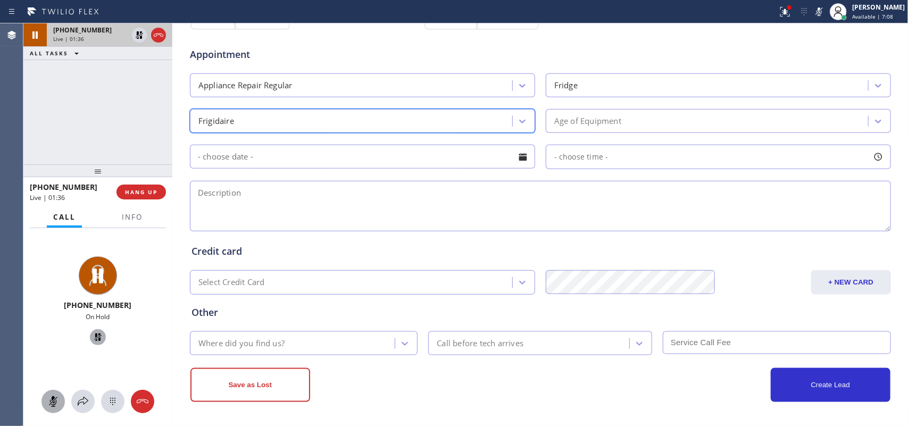
click at [629, 117] on div "Age of Equipment" at bounding box center [708, 121] width 319 height 19
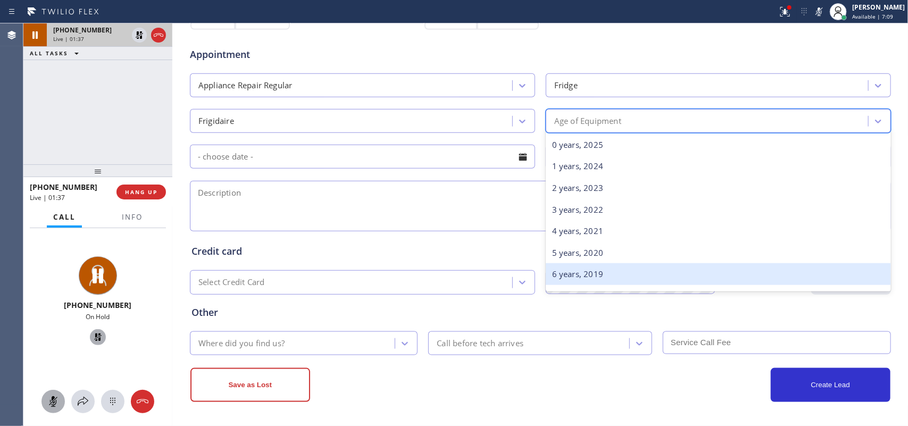
click at [577, 267] on div "6 years, 2019" at bounding box center [718, 274] width 345 height 22
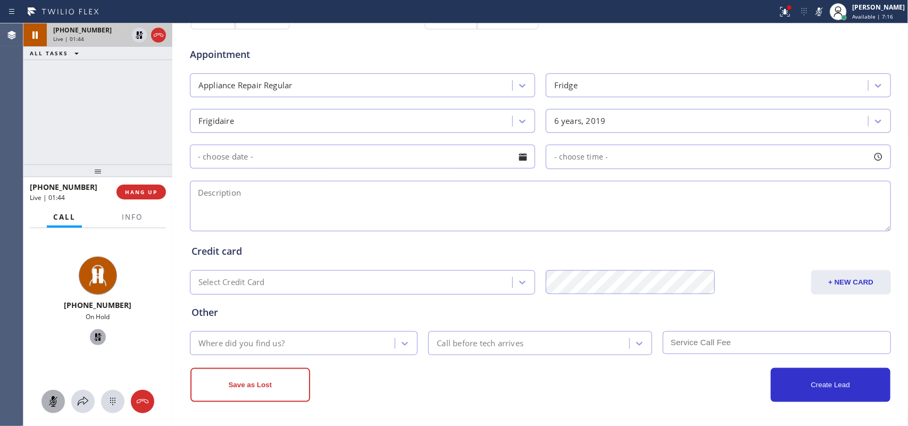
click at [150, 270] on div "+14252758723 On Hold" at bounding box center [98, 302] width 140 height 92
click at [255, 200] on textarea at bounding box center [540, 206] width 701 height 51
paste textarea "Frigidaire Fridge/ 6-yo/ the ice maker is not working, wants to buy a part/"
click at [501, 205] on textarea "Frigidaire Fridge/ 6-yo/ the ice maker is not working, wants to buy a part/" at bounding box center [540, 206] width 701 height 51
type textarea "Frigidaire Fridge/ 6-yo/ the ice maker is not working, wants to buy a part/SAL-…"
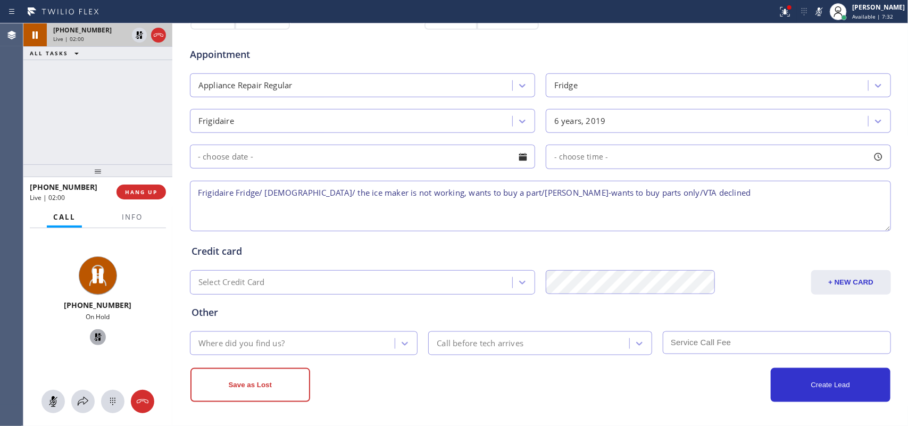
drag, startPoint x: 47, startPoint y: 398, endPoint x: 65, endPoint y: 382, distance: 24.5
click at [52, 397] on icon at bounding box center [53, 401] width 13 height 13
click at [94, 334] on icon at bounding box center [97, 337] width 7 height 7
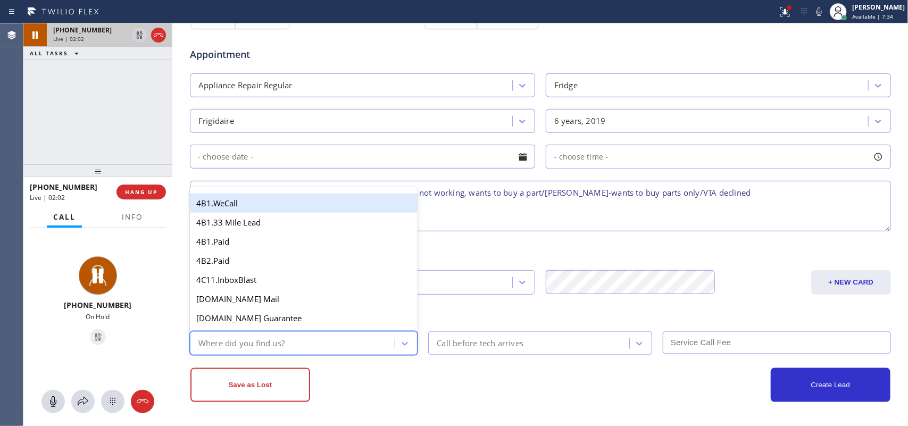
click at [312, 344] on div "Where did you find us?" at bounding box center [294, 343] width 202 height 19
type input "g"
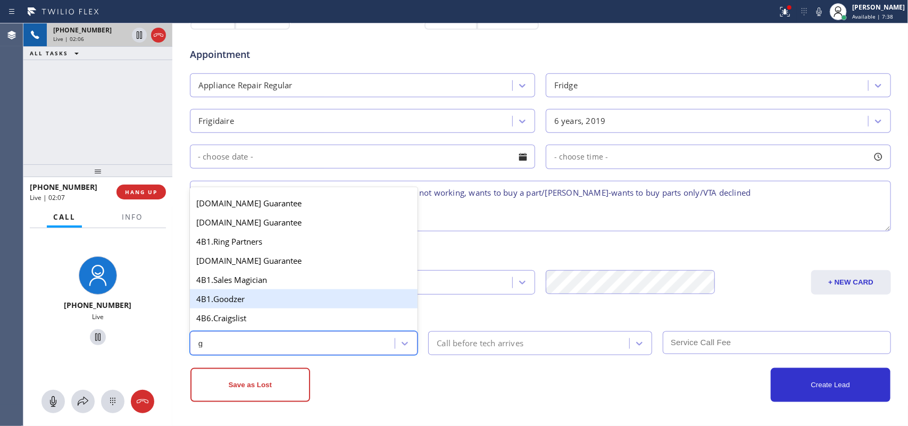
scroll to position [200, 0]
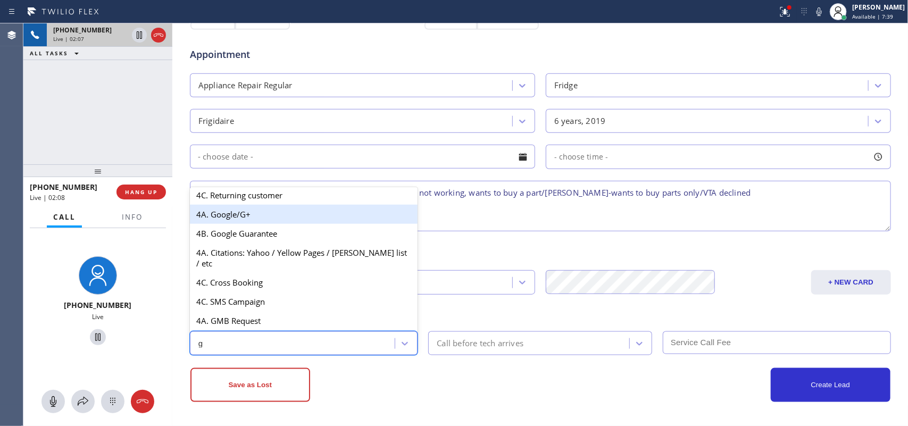
click at [290, 220] on div "4A. Google/G+" at bounding box center [304, 214] width 228 height 19
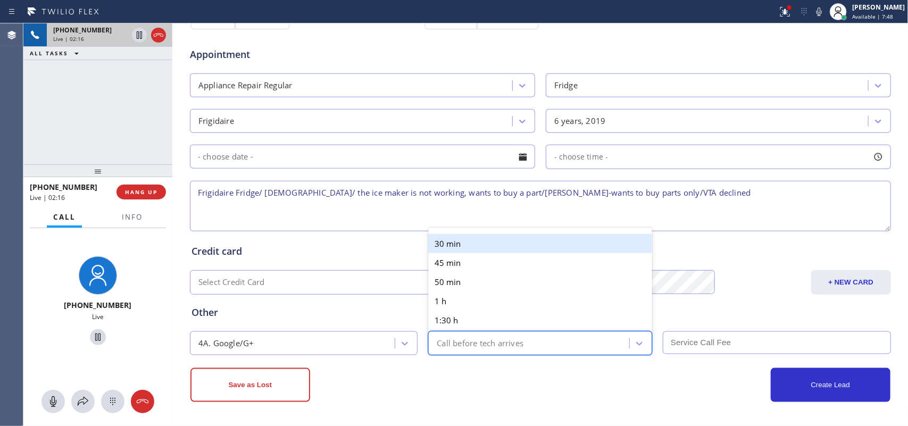
click at [503, 339] on div "Call before tech arrives" at bounding box center [480, 343] width 87 height 12
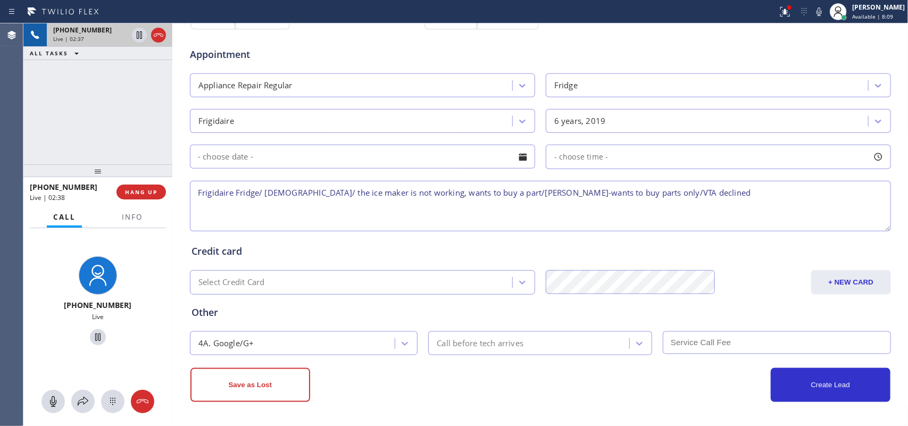
click at [117, 100] on div "+14252758723 Live | 02:37 ALL TASKS ALL TASKS ACTIVE TASKS TASKS IN WRAP UP" at bounding box center [97, 93] width 149 height 141
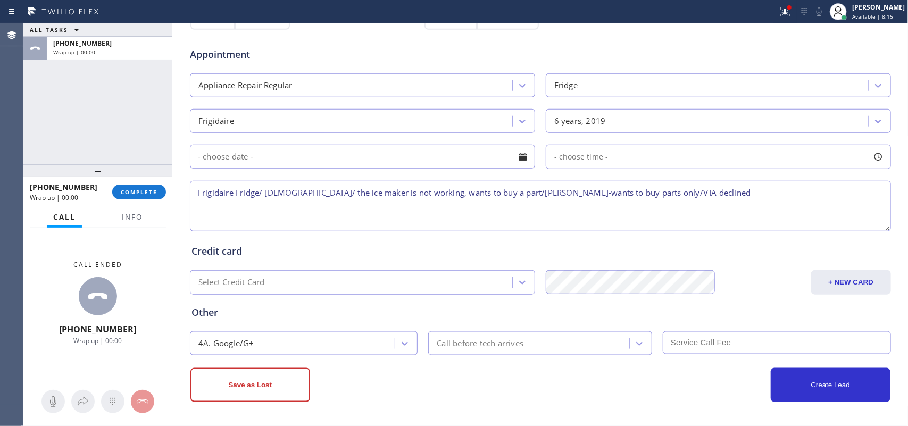
scroll to position [400, 0]
click at [273, 385] on button "Save as Lost" at bounding box center [250, 385] width 120 height 34
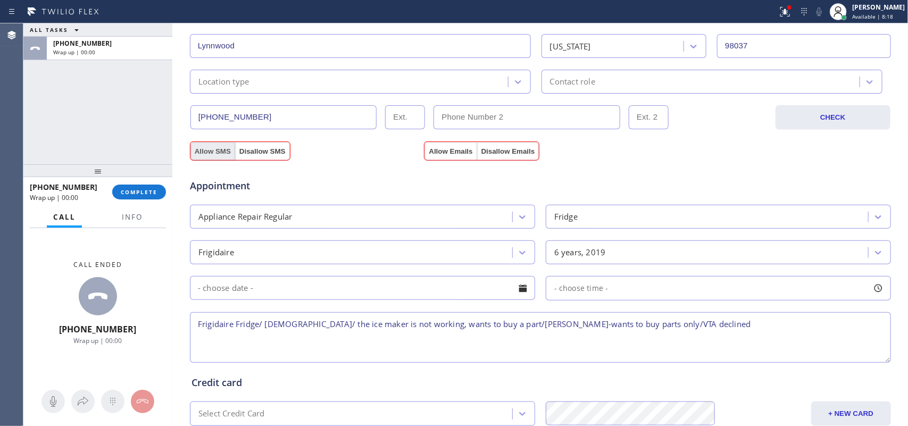
click at [221, 152] on button "Allow SMS" at bounding box center [212, 151] width 45 height 19
click at [441, 146] on button "Allow Emails" at bounding box center [451, 151] width 52 height 19
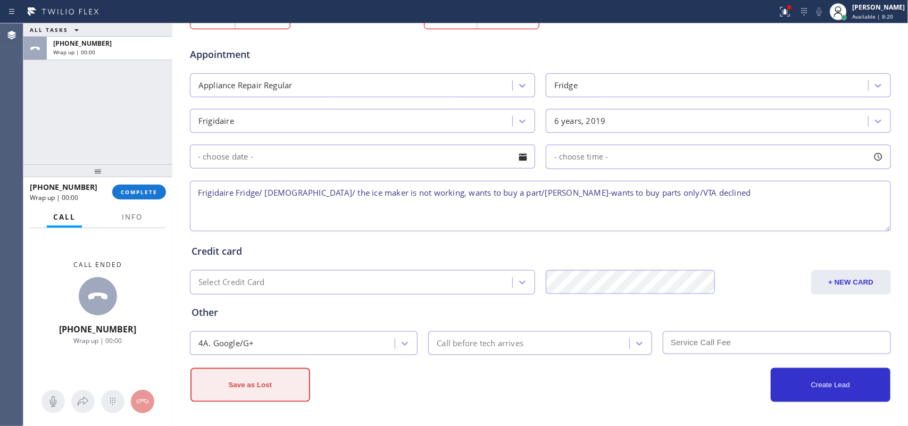
drag, startPoint x: 277, startPoint y: 392, endPoint x: 278, endPoint y: 380, distance: 11.8
click at [275, 392] on button "Save as Lost" at bounding box center [250, 385] width 120 height 34
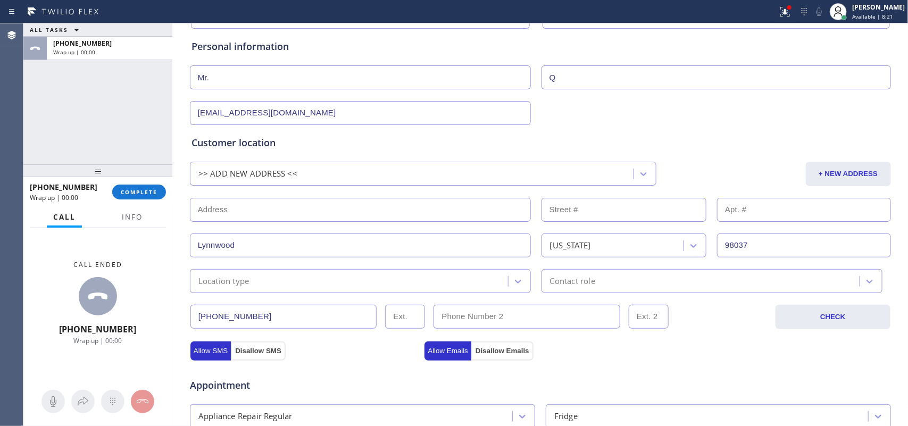
scroll to position [37, 0]
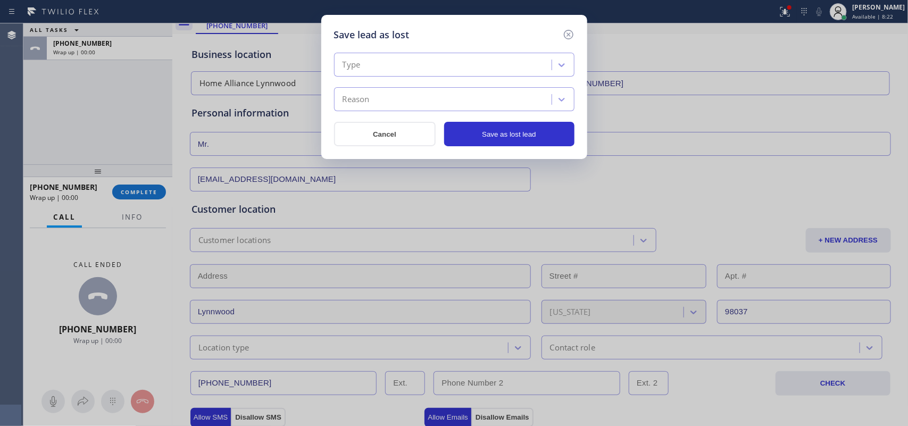
click at [475, 61] on div "Type" at bounding box center [444, 65] width 214 height 19
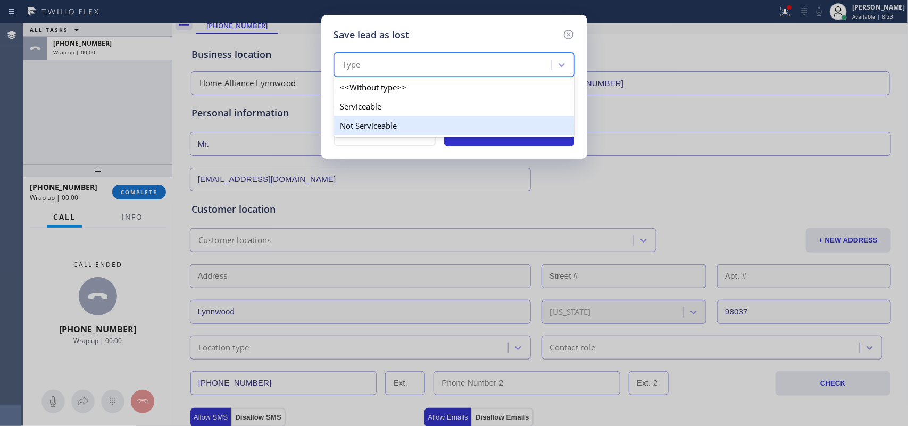
click at [469, 126] on div "Not Serviceable" at bounding box center [454, 125] width 241 height 19
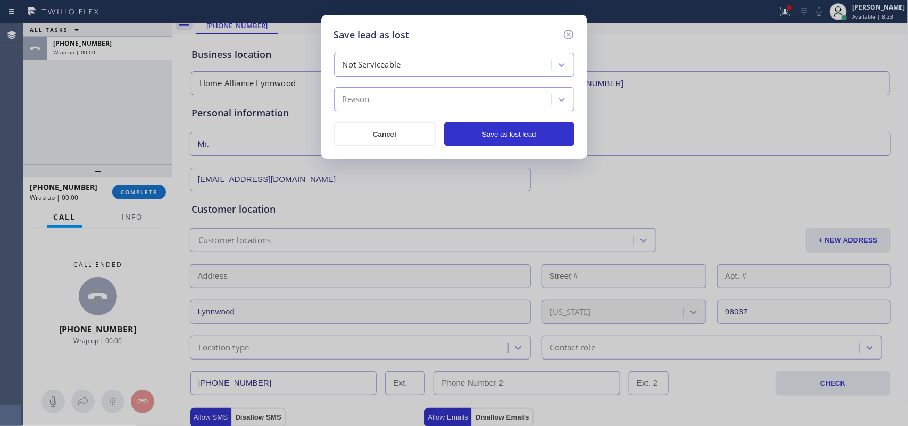
click at [473, 102] on div "Reason" at bounding box center [444, 99] width 214 height 19
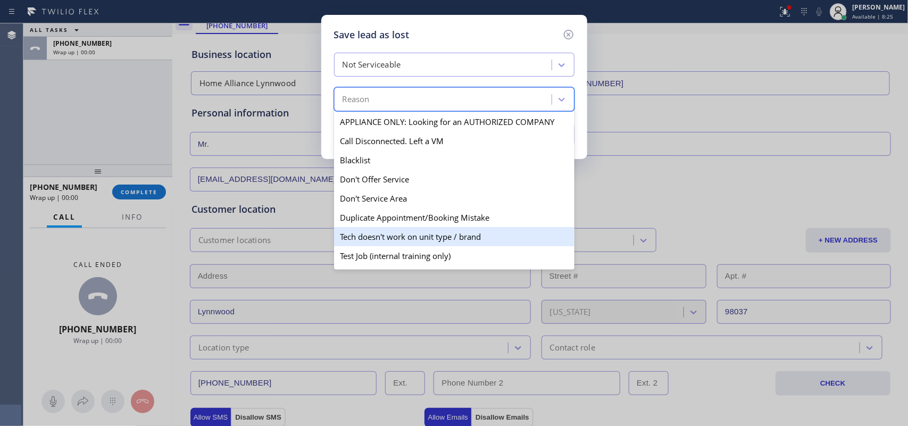
scroll to position [102, 0]
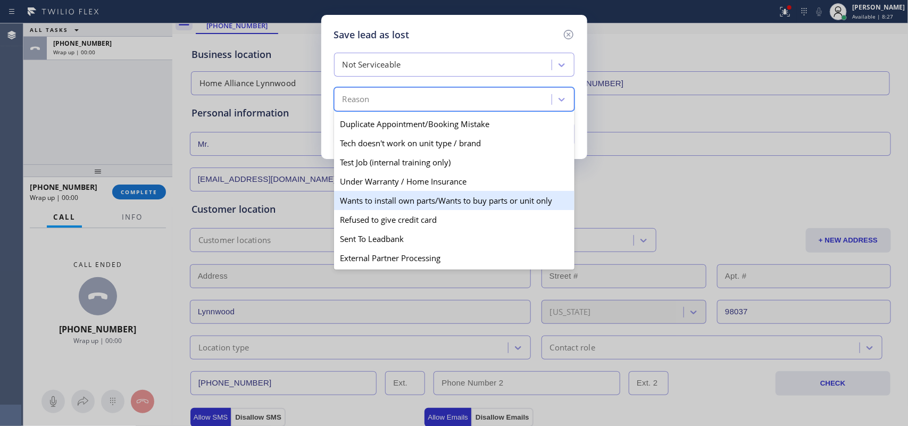
click at [443, 198] on div "Wants to install own parts/Wants to buy parts or unit only" at bounding box center [454, 200] width 241 height 19
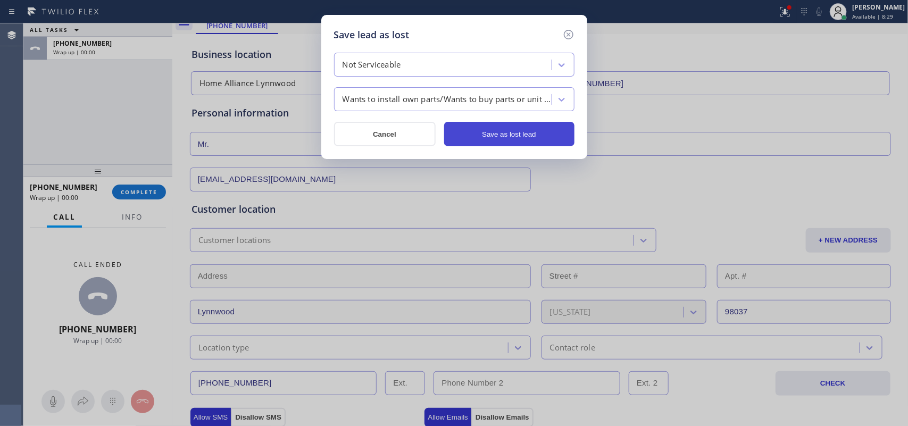
click at [498, 137] on button "Save as lost lead" at bounding box center [509, 134] width 130 height 24
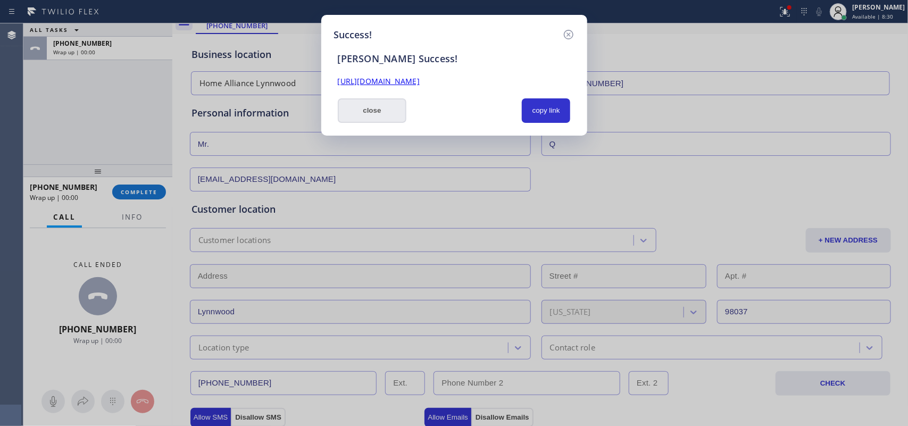
click at [373, 109] on button "close" at bounding box center [372, 110] width 69 height 24
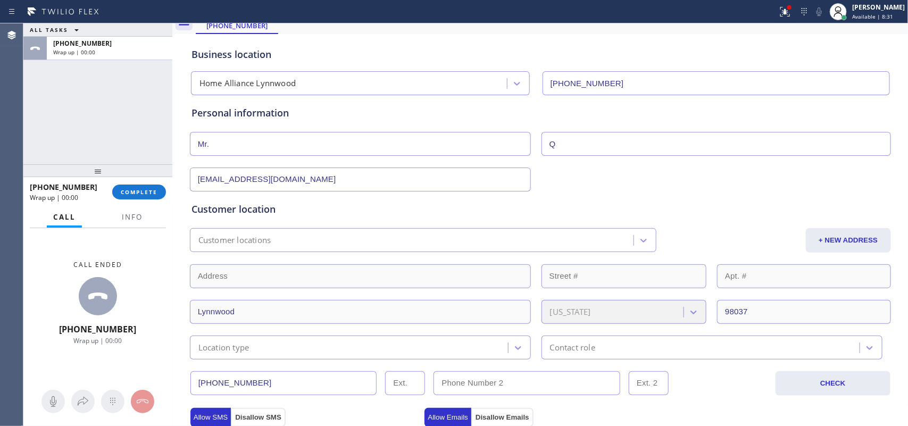
drag, startPoint x: 147, startPoint y: 187, endPoint x: 231, endPoint y: 186, distance: 84.6
click at [149, 187] on button "COMPLETE" at bounding box center [139, 192] width 54 height 15
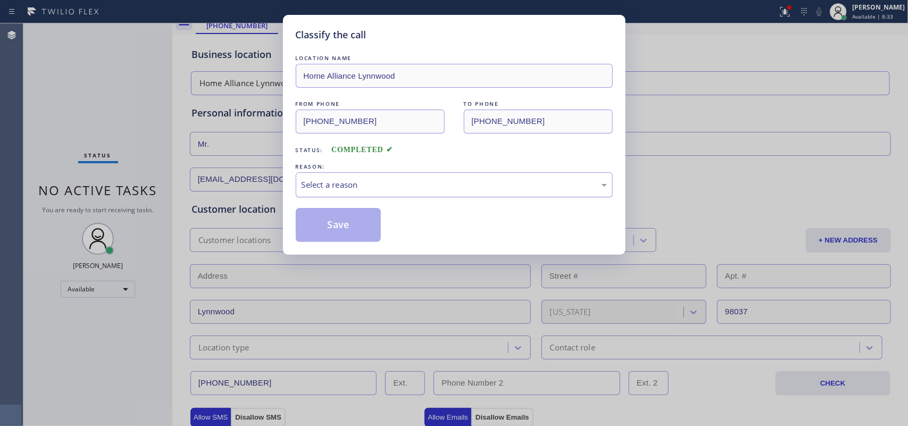
click at [401, 187] on div "Select a reason" at bounding box center [454, 185] width 305 height 12
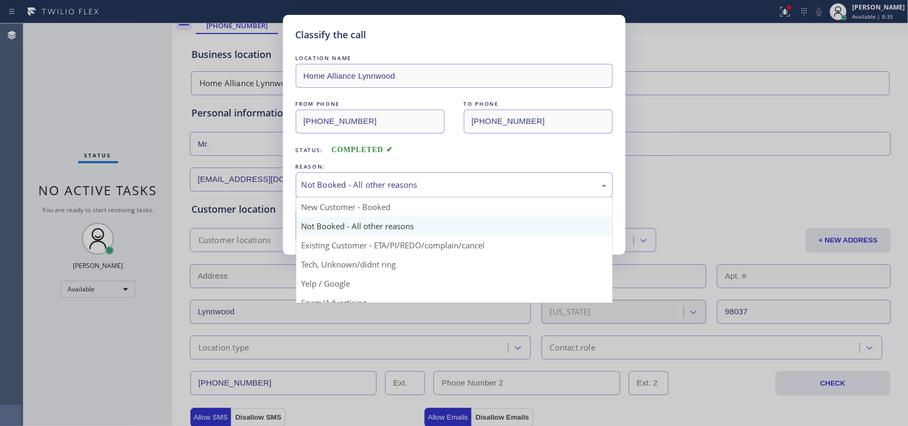
click at [384, 180] on div "Not Booked - All other reasons" at bounding box center [454, 185] width 305 height 12
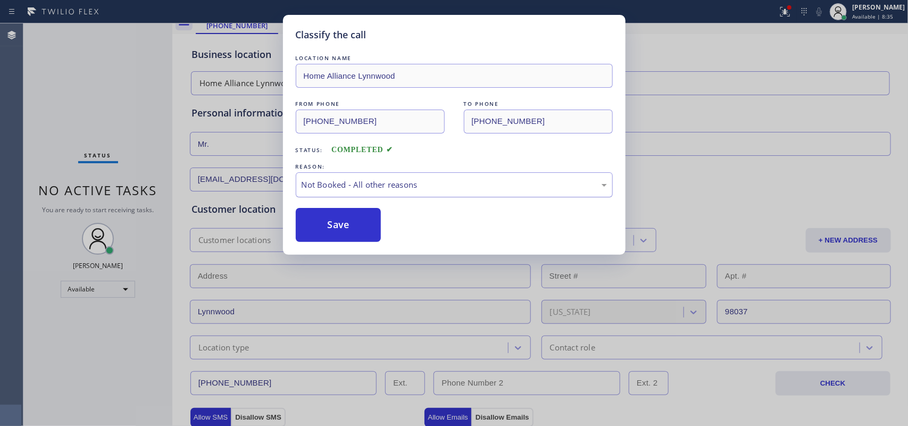
click at [384, 180] on div "Not Booked - All other reasons" at bounding box center [454, 185] width 305 height 12
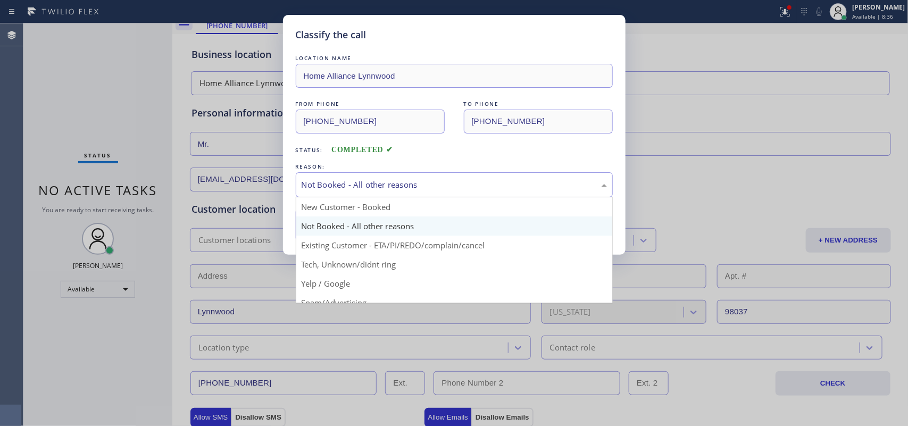
click at [384, 180] on div "Not Booked - All other reasons" at bounding box center [454, 185] width 305 height 12
click at [399, 191] on div "Not Booked - All other reasons" at bounding box center [454, 185] width 305 height 12
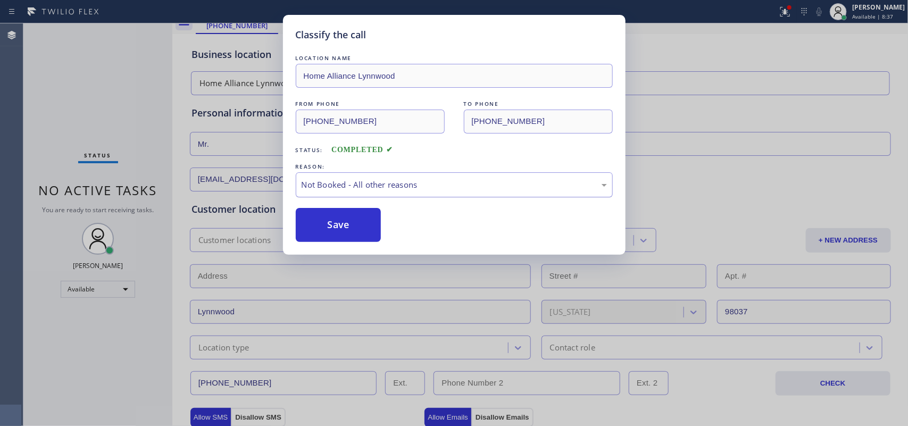
click at [399, 191] on div "Not Booked - All other reasons" at bounding box center [454, 185] width 305 height 12
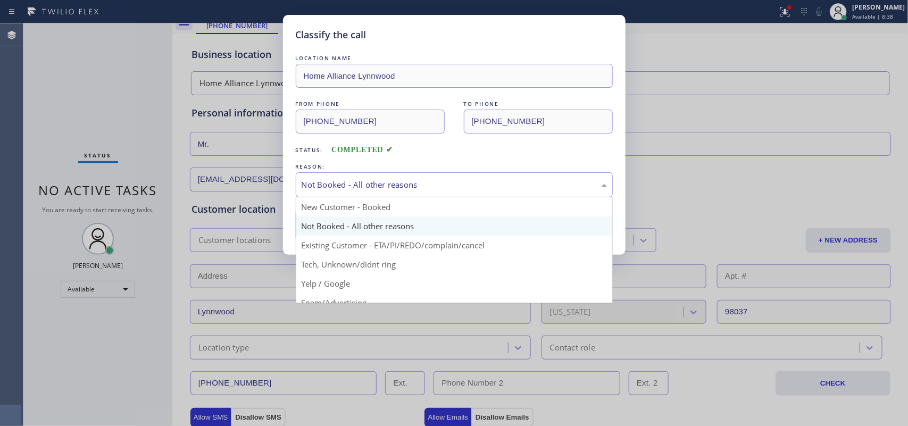
click at [399, 191] on div "Not Booked - All other reasons" at bounding box center [454, 185] width 305 height 12
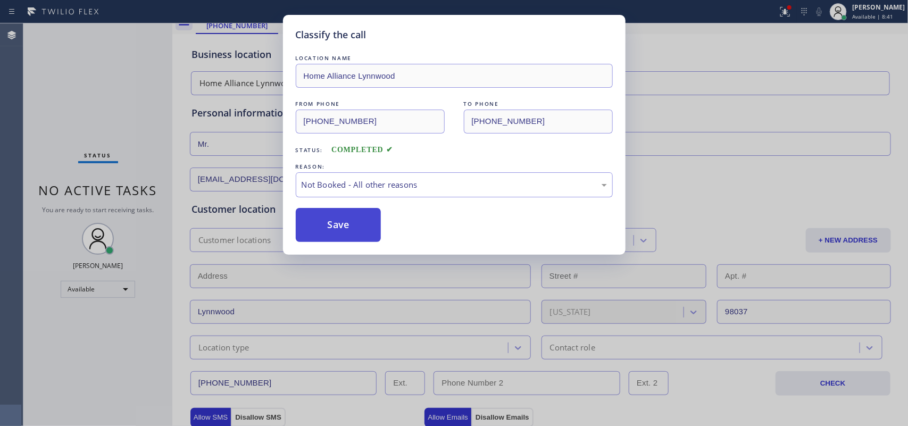
click at [350, 229] on button "Save" at bounding box center [339, 225] width 86 height 34
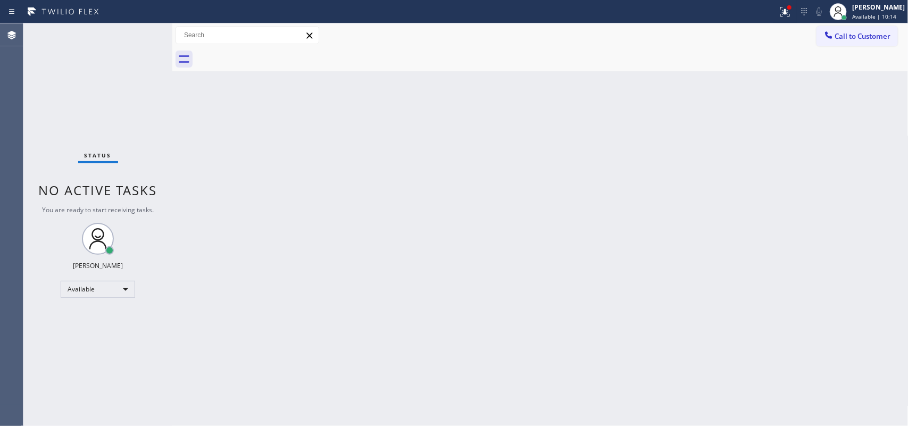
click at [139, 34] on div "Status No active tasks You are ready to start receiving tasks. [PERSON_NAME] Av…" at bounding box center [97, 224] width 149 height 403
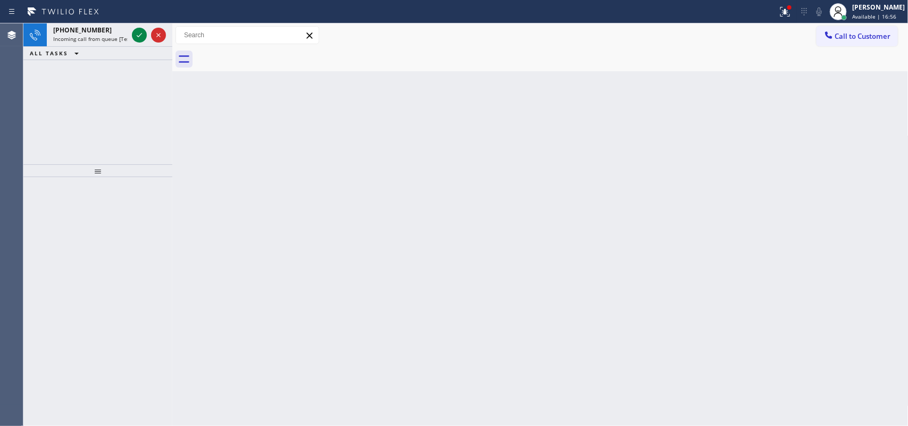
click at [136, 35] on icon at bounding box center [139, 35] width 13 height 13
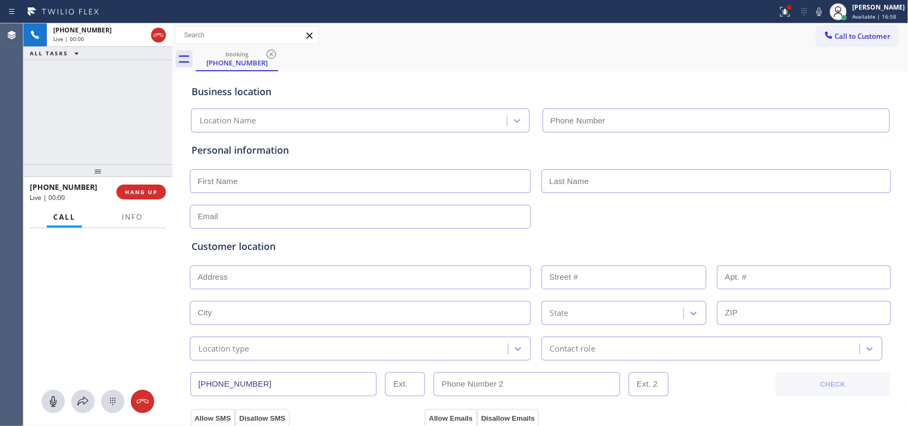
type input "(351) 300-7577"
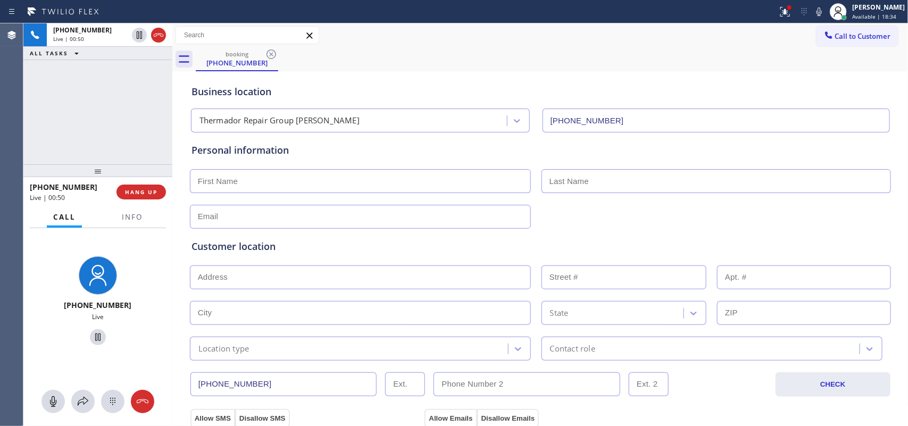
drag, startPoint x: 55, startPoint y: 402, endPoint x: 68, endPoint y: 383, distance: 22.6
click at [56, 400] on icon at bounding box center [53, 401] width 13 height 13
click at [94, 333] on icon at bounding box center [98, 337] width 13 height 13
click at [383, 177] on input "text" at bounding box center [360, 181] width 341 height 24
type input "Mr."
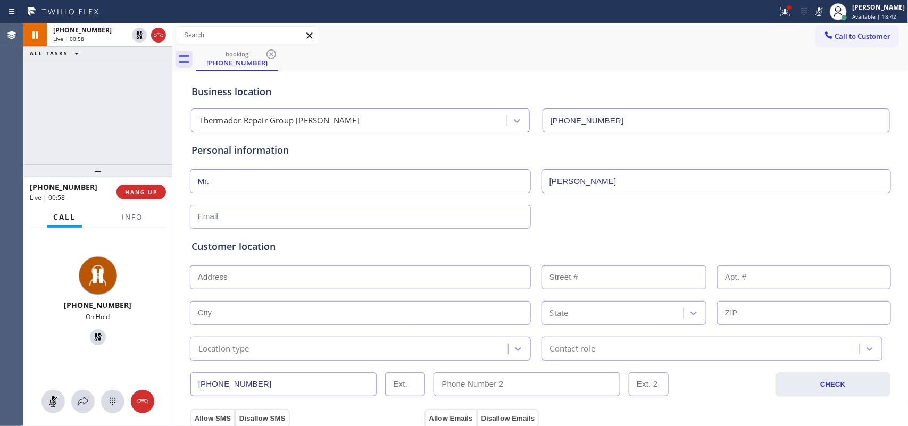
type input "Marcus"
click at [354, 213] on input "text" at bounding box center [360, 217] width 341 height 24
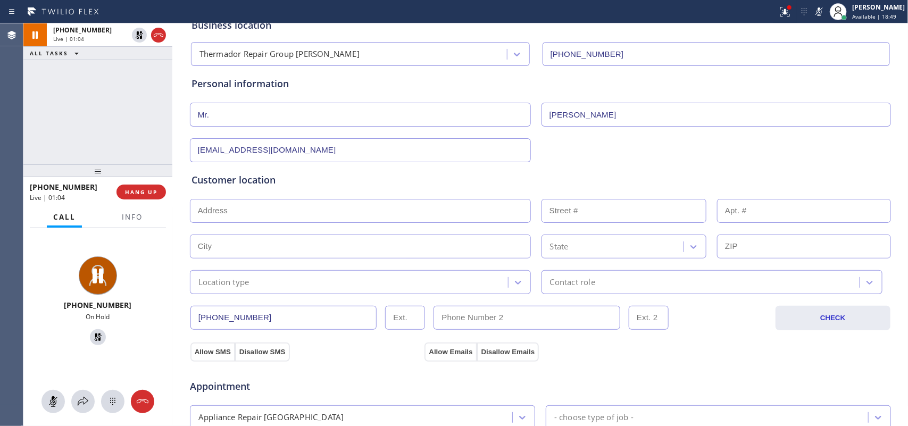
type input "[EMAIL_ADDRESS][DOMAIN_NAME]"
click at [248, 211] on input "text" at bounding box center [360, 211] width 341 height 24
paste input "01450"
type input "Groton, MA 01450, USA"
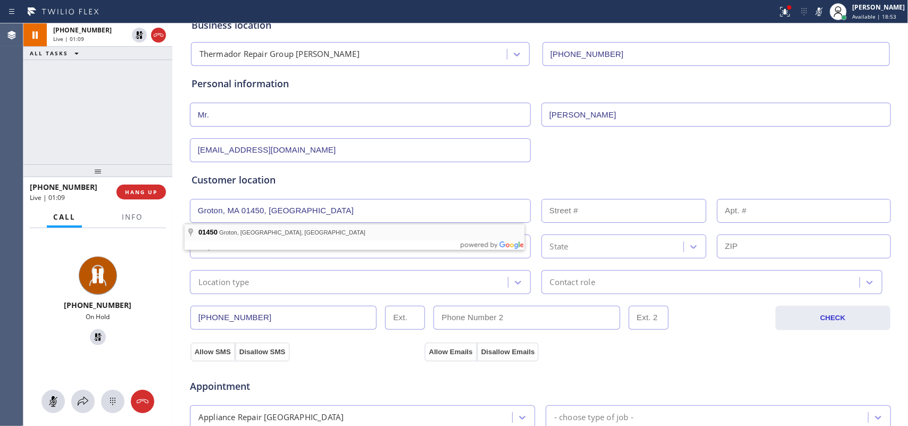
type input "Groton"
type input "01450"
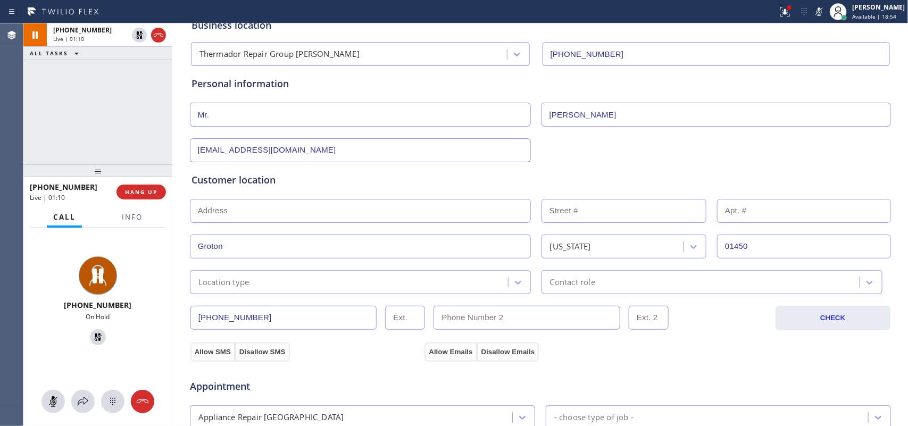
click at [314, 287] on div "Location type" at bounding box center [350, 282] width 315 height 19
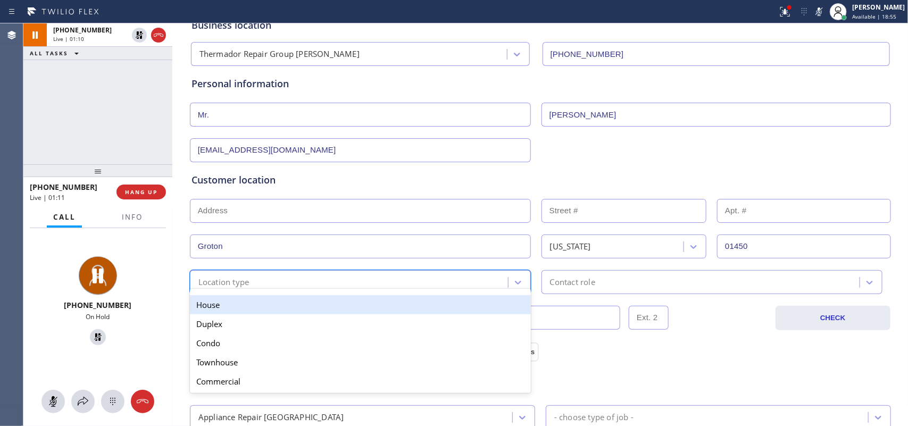
drag, startPoint x: 324, startPoint y: 302, endPoint x: 434, endPoint y: 302, distance: 110.7
click at [330, 303] on div "House" at bounding box center [360, 304] width 341 height 19
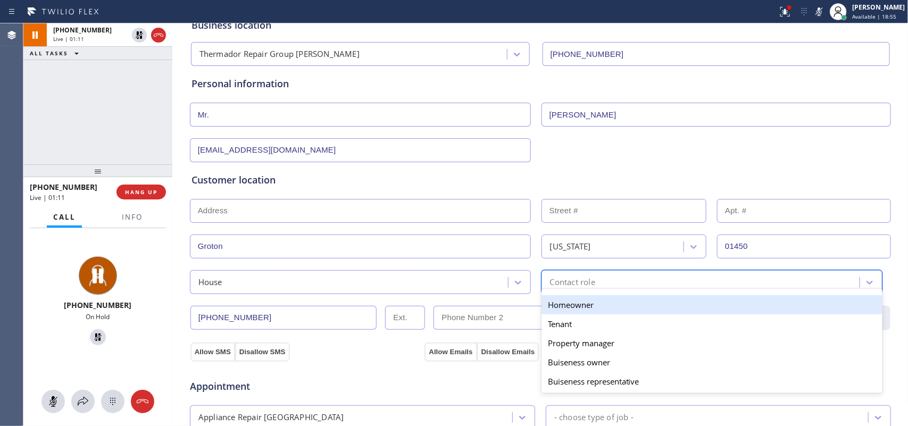
click at [584, 275] on div "Contact role" at bounding box center [702, 282] width 315 height 19
click at [598, 307] on div "Homeowner" at bounding box center [712, 304] width 341 height 19
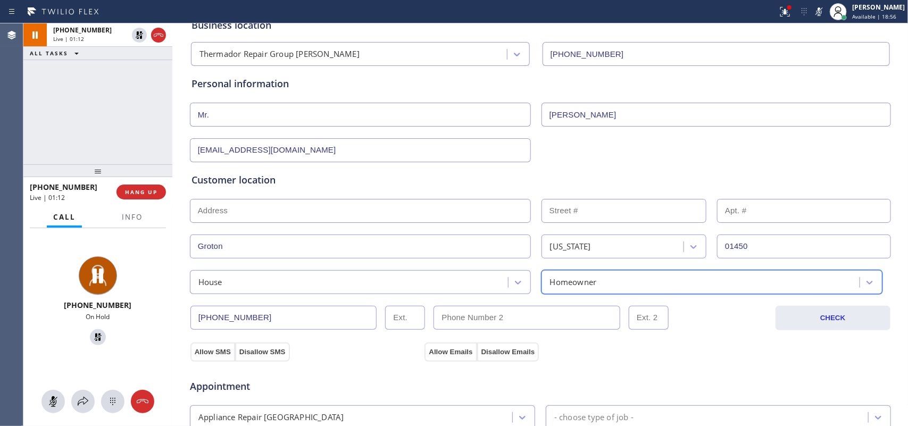
scroll to position [333, 0]
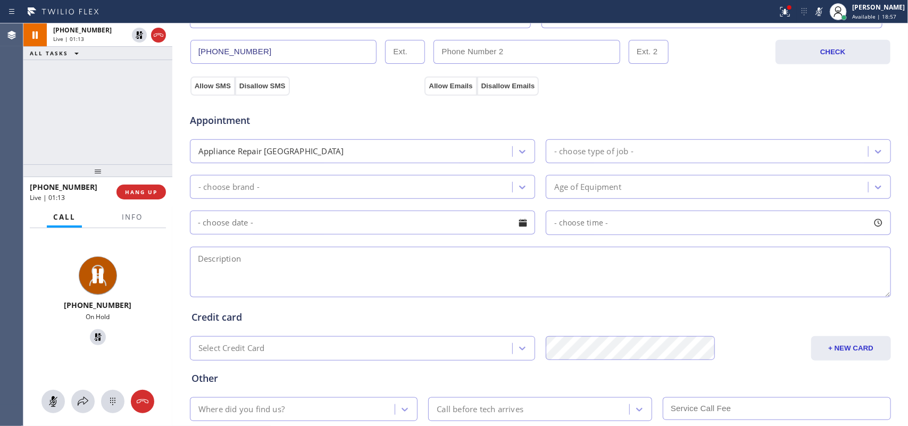
drag, startPoint x: 252, startPoint y: 83, endPoint x: 467, endPoint y: 105, distance: 216.6
click at [264, 83] on button "Disallow SMS" at bounding box center [262, 86] width 55 height 19
drag, startPoint x: 499, startPoint y: 79, endPoint x: 480, endPoint y: 88, distance: 21.4
click at [499, 80] on button "Disallow Emails" at bounding box center [508, 86] width 62 height 19
click at [448, 92] on div "Appointment Appliance Repair High End - choose type of job - - choose brand - A…" at bounding box center [540, 195] width 702 height 209
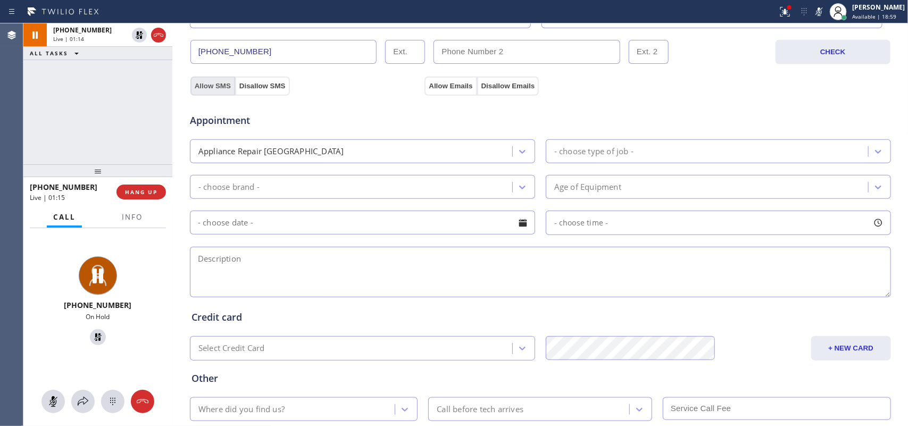
click at [206, 89] on button "Allow SMS" at bounding box center [212, 86] width 45 height 19
click at [605, 144] on div "- choose type of job -" at bounding box center [708, 151] width 319 height 19
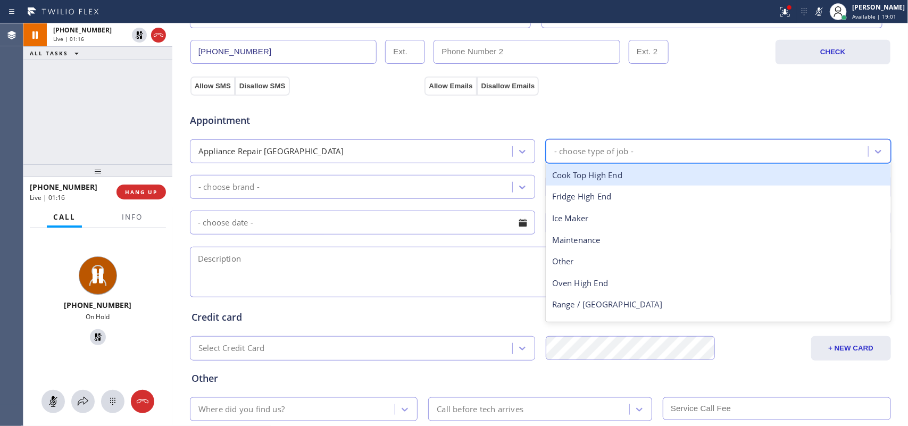
click at [528, 158] on div "Appliance Repair [GEOGRAPHIC_DATA]" at bounding box center [362, 151] width 345 height 24
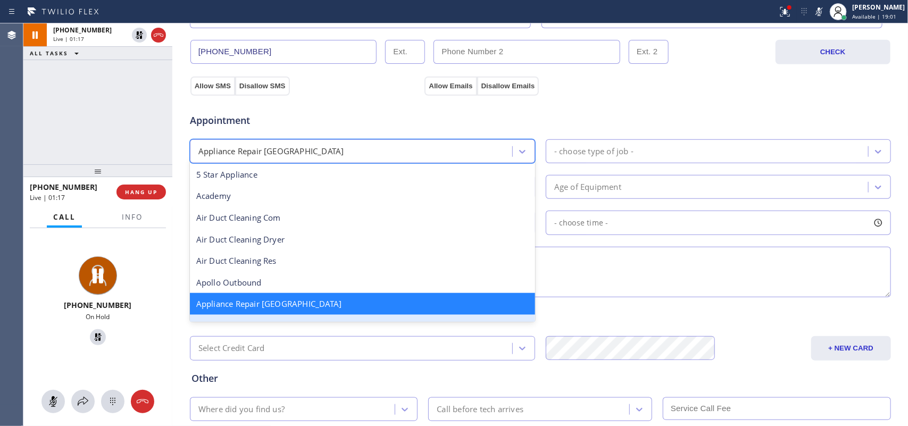
scroll to position [134, 0]
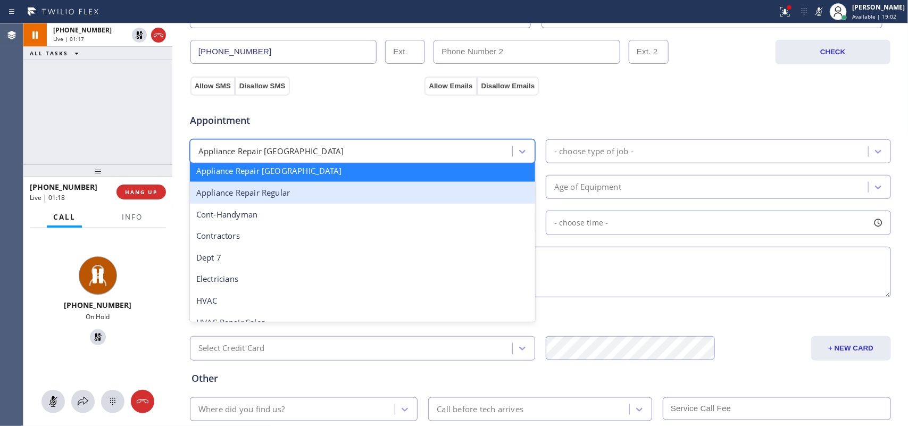
click at [411, 195] on div "Appliance Repair Regular" at bounding box center [362, 193] width 345 height 22
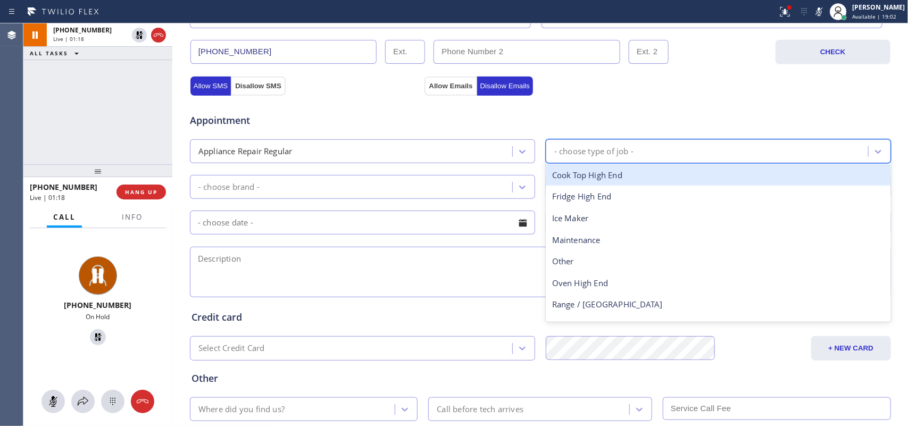
click at [605, 153] on div "- choose type of job -" at bounding box center [593, 151] width 79 height 12
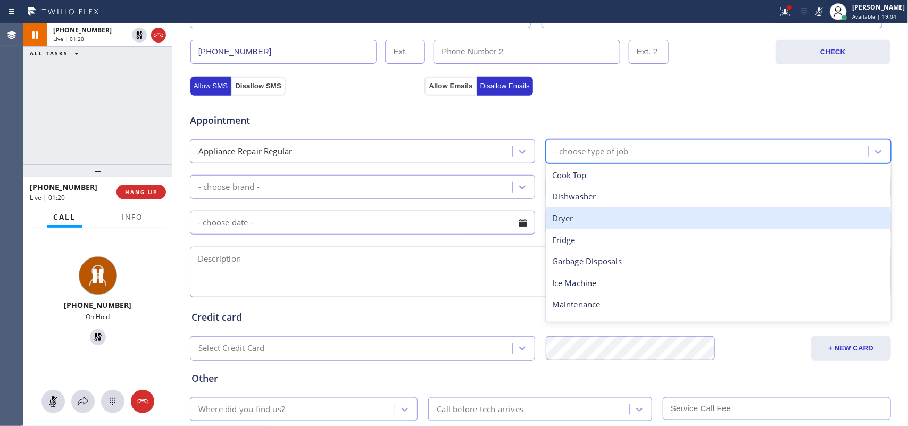
click at [611, 216] on div "Dryer" at bounding box center [718, 219] width 345 height 22
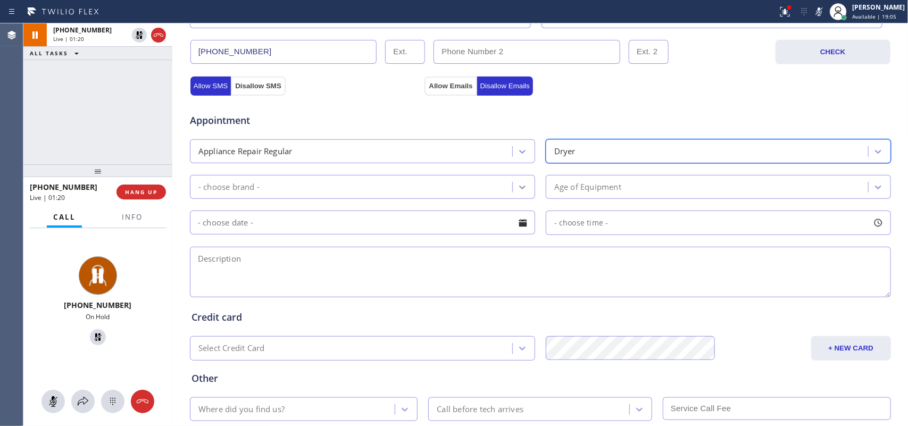
click at [513, 179] on div at bounding box center [522, 187] width 19 height 19
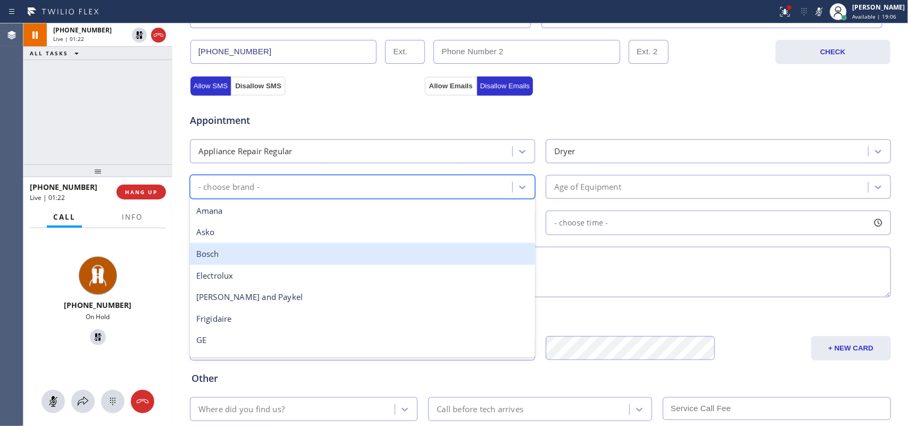
type input "f"
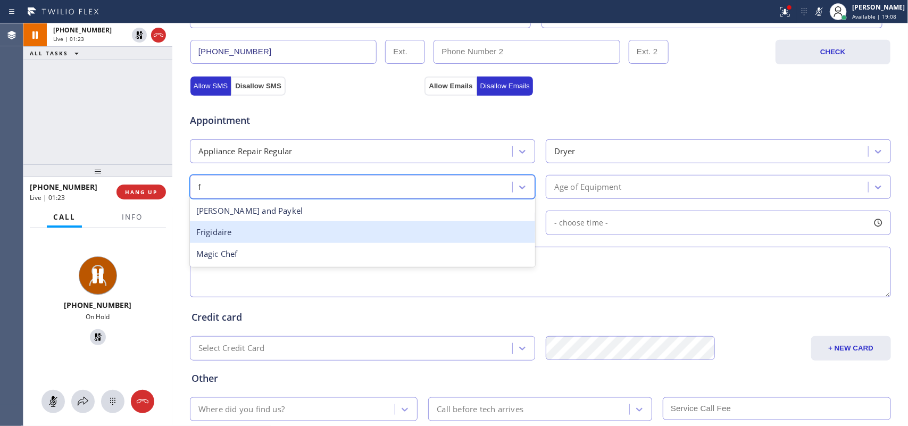
click at [305, 234] on div "Frigidaire" at bounding box center [362, 232] width 345 height 22
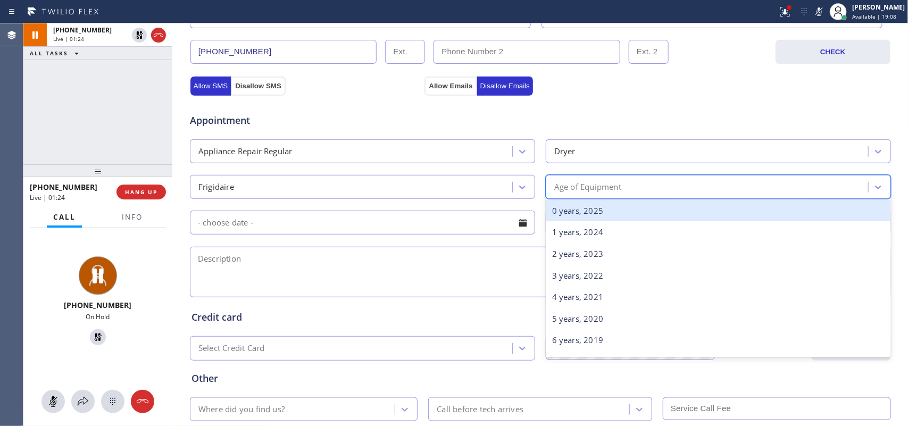
click at [584, 189] on div "Age of Equipment" at bounding box center [587, 187] width 67 height 12
click at [612, 213] on div "0 years, 2025" at bounding box center [718, 211] width 345 height 22
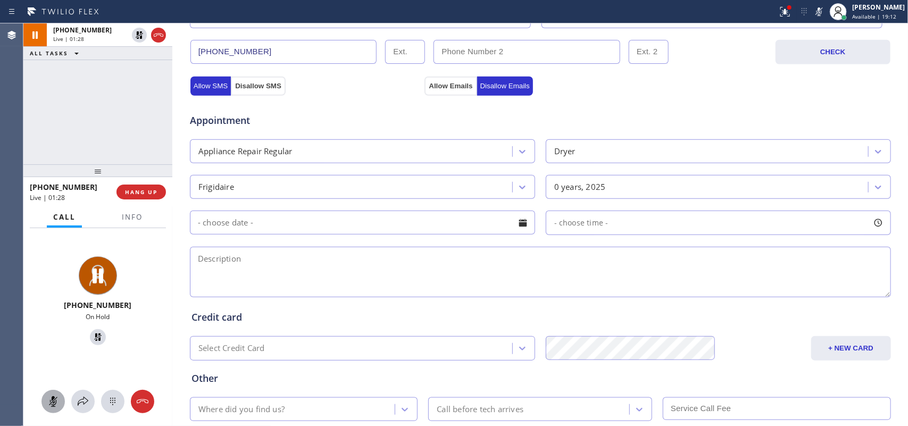
click at [59, 405] on div at bounding box center [53, 401] width 23 height 13
click at [95, 333] on icon at bounding box center [98, 337] width 13 height 13
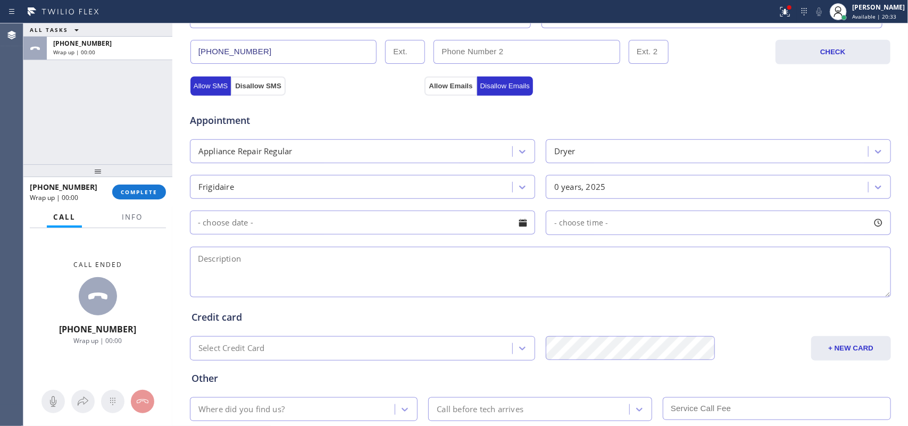
click at [172, 269] on div at bounding box center [172, 224] width 0 height 403
click at [248, 262] on textarea at bounding box center [540, 272] width 701 height 51
paste textarea "Fridgidaire Dryer/ no idea how old/ need a new belt/ SAL-wants to buy parts/014…"
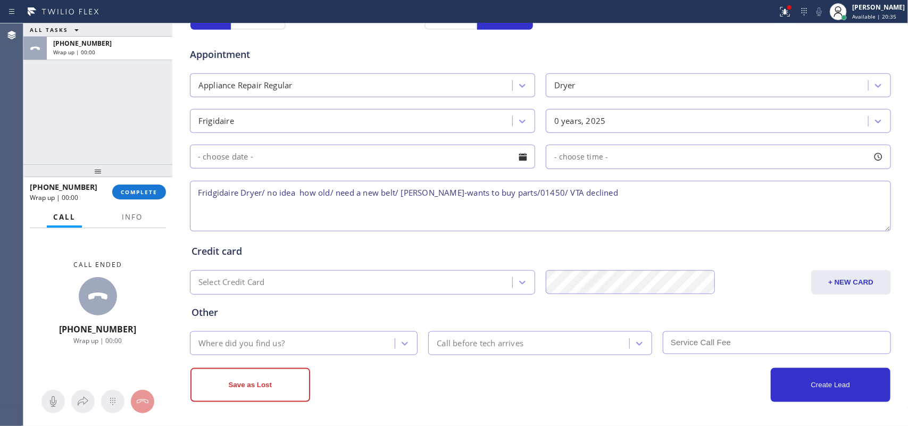
type textarea "Fridgidaire Dryer/ no idea how old/ need a new belt/ SAL-wants to buy parts/014…"
click at [342, 333] on div "Where did you find us?" at bounding box center [304, 344] width 228 height 24
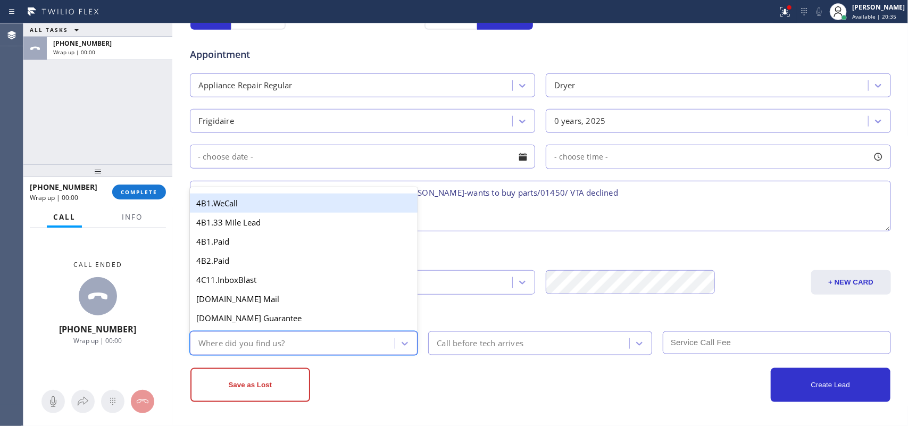
type input "g"
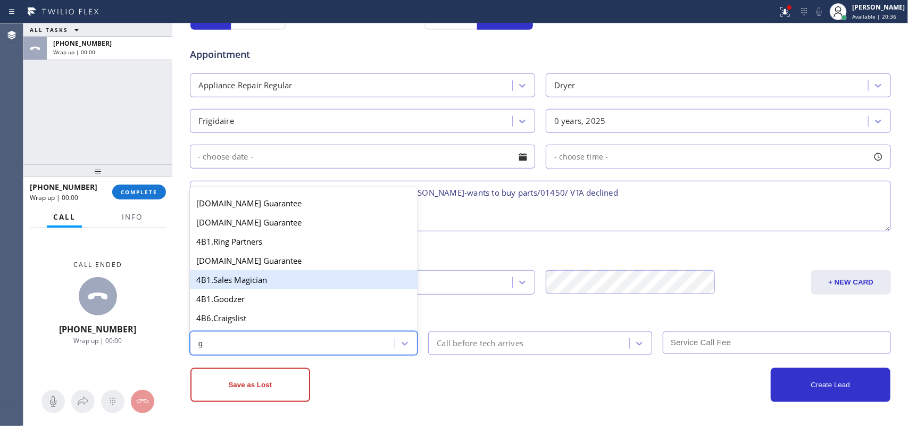
scroll to position [133, 0]
click at [273, 286] on div "4A. Google/G+" at bounding box center [304, 280] width 228 height 19
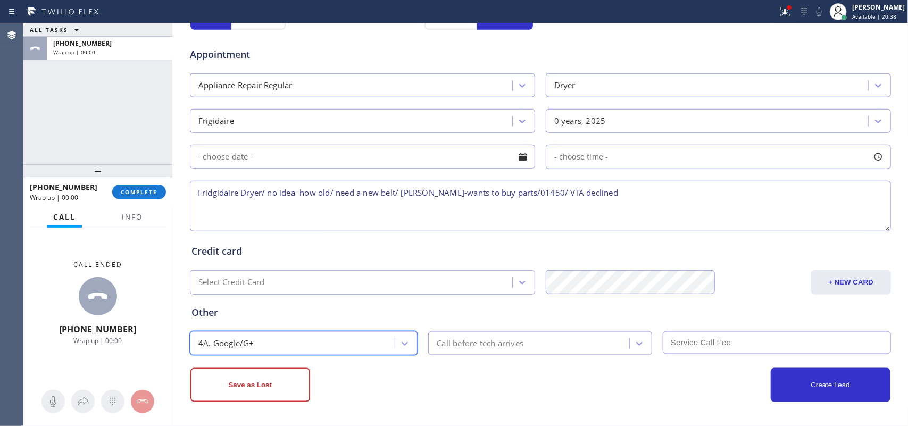
scroll to position [0, 0]
click at [277, 398] on button "Save as Lost" at bounding box center [250, 385] width 120 height 34
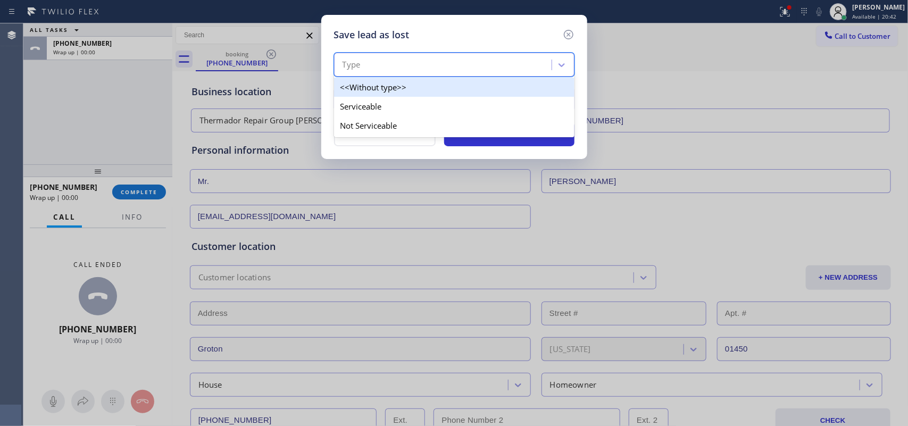
click at [521, 67] on div "Type" at bounding box center [444, 65] width 214 height 19
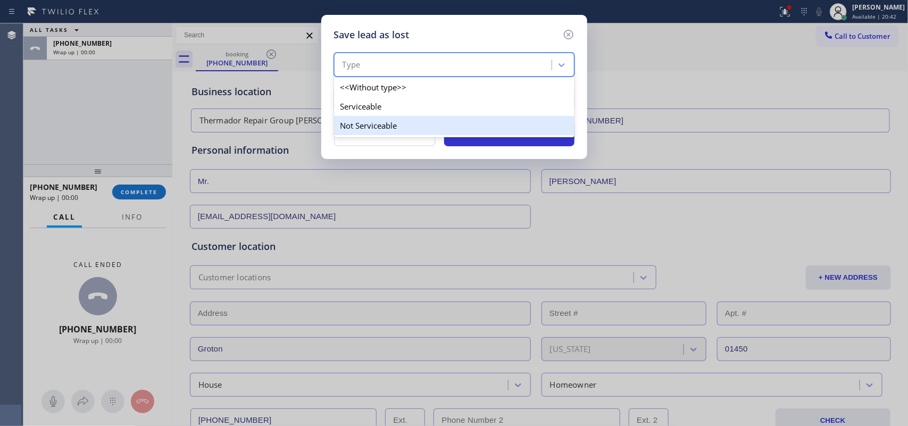
click at [502, 120] on div "Not Serviceable" at bounding box center [454, 125] width 241 height 19
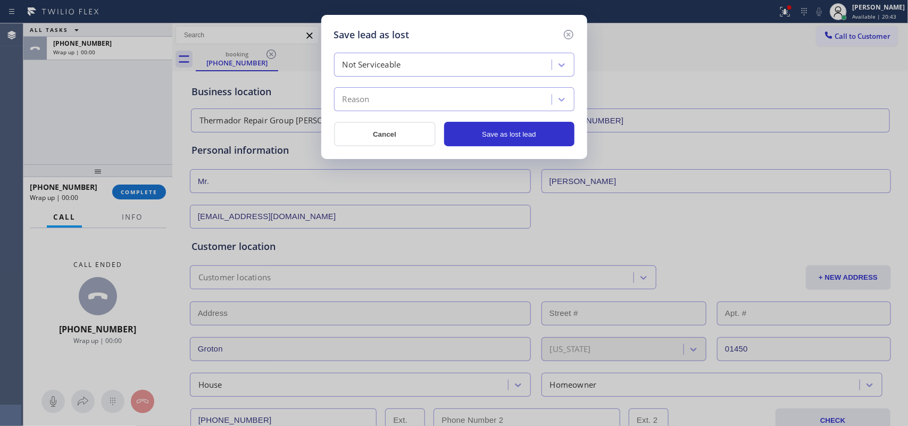
click at [506, 108] on div "Reason" at bounding box center [444, 99] width 214 height 19
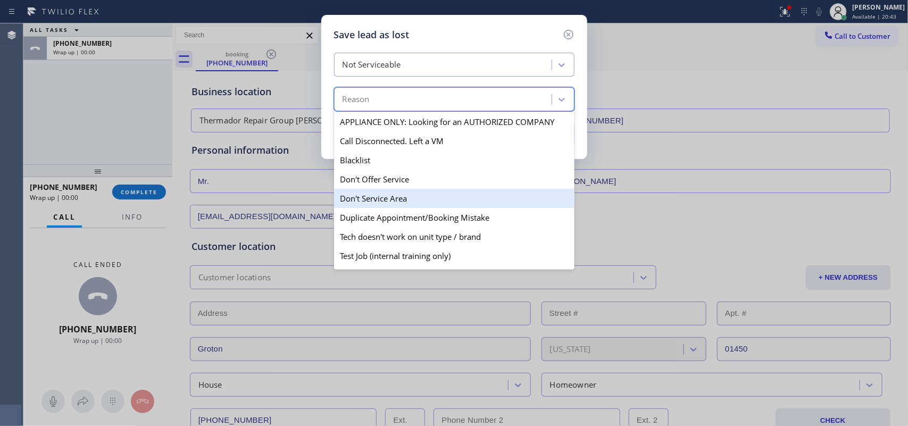
scroll to position [102, 0]
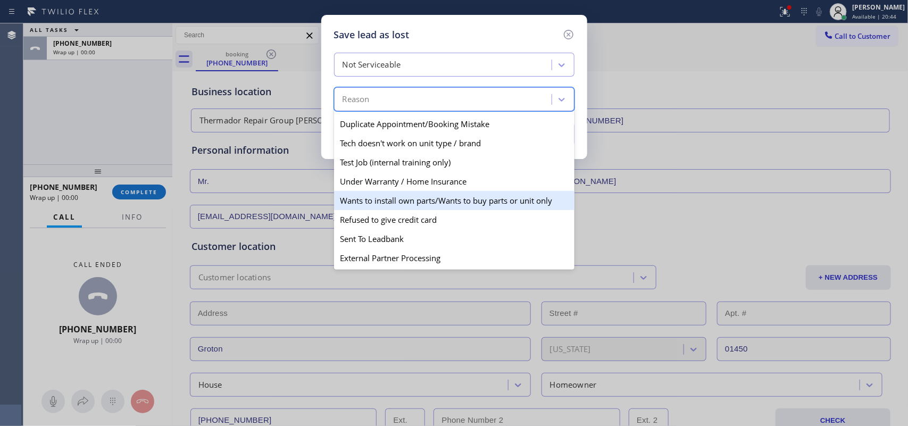
click at [486, 198] on div "Wants to install own parts/Wants to buy parts or unit only" at bounding box center [454, 200] width 241 height 19
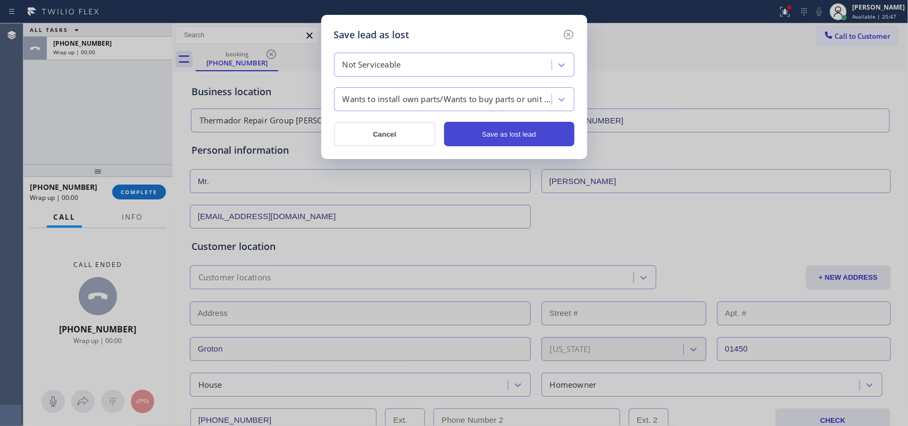
click at [499, 131] on button "Save as lost lead" at bounding box center [509, 134] width 130 height 24
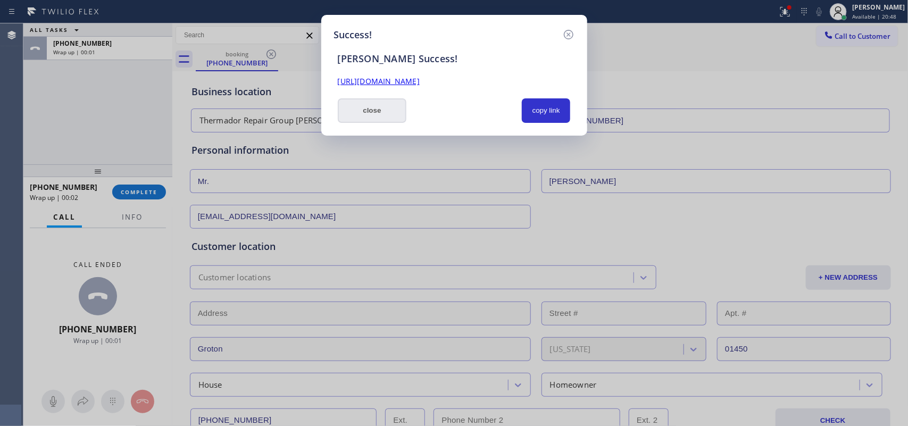
click at [386, 118] on button "close" at bounding box center [372, 110] width 69 height 24
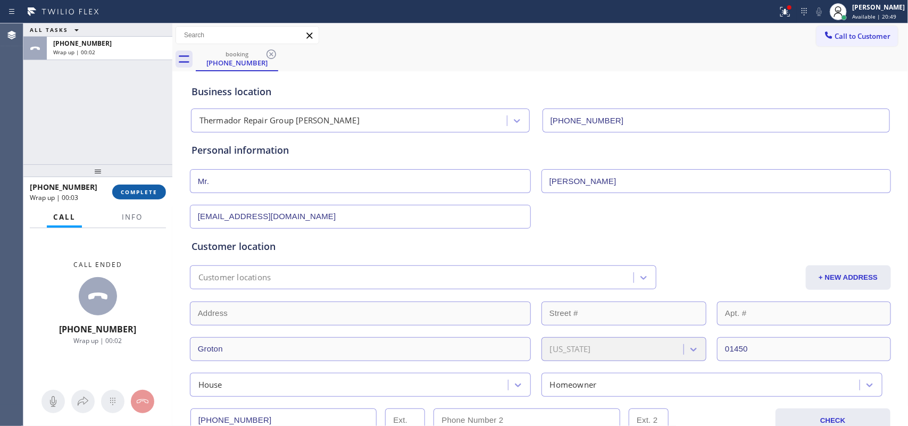
click at [151, 189] on span "COMPLETE" at bounding box center [139, 191] width 37 height 7
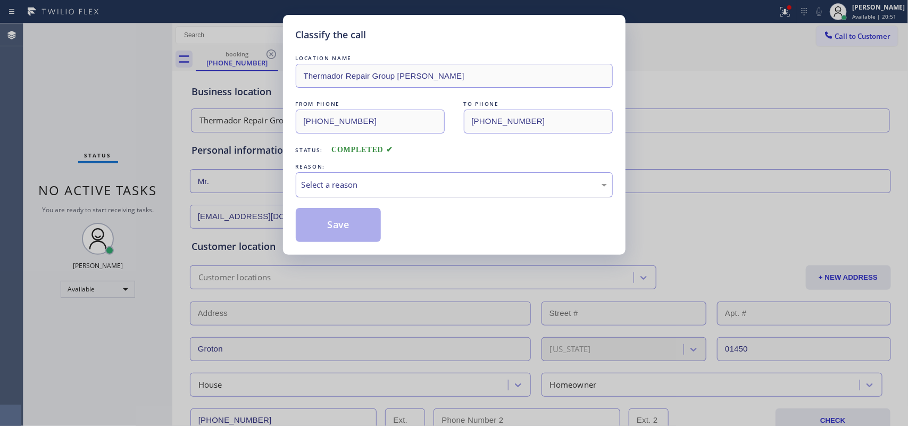
click at [376, 179] on div "Select a reason" at bounding box center [454, 185] width 305 height 12
click at [370, 217] on button "Save" at bounding box center [339, 225] width 86 height 34
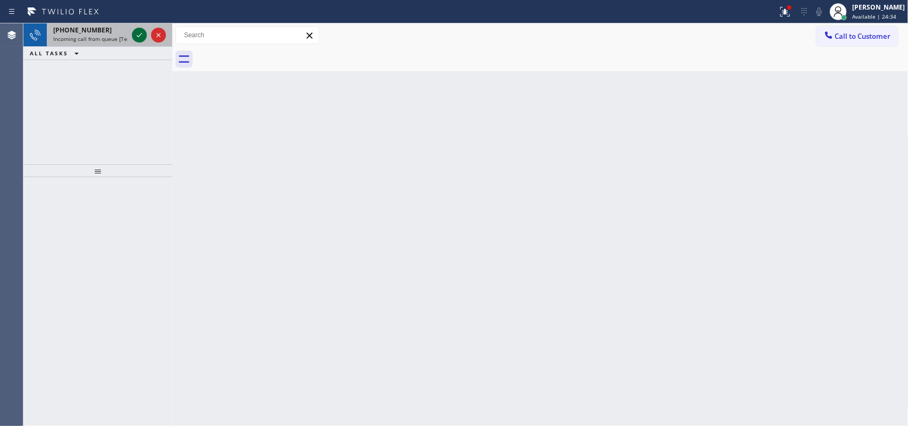
click at [136, 30] on icon at bounding box center [139, 35] width 13 height 13
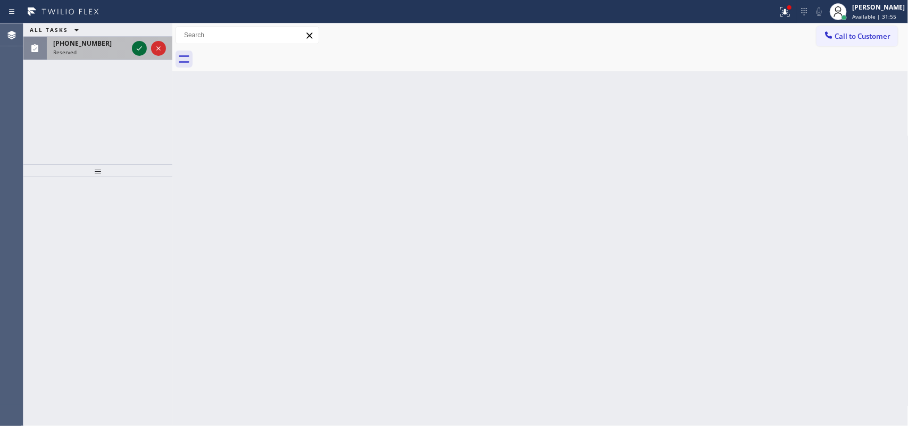
click at [134, 51] on icon at bounding box center [139, 48] width 13 height 13
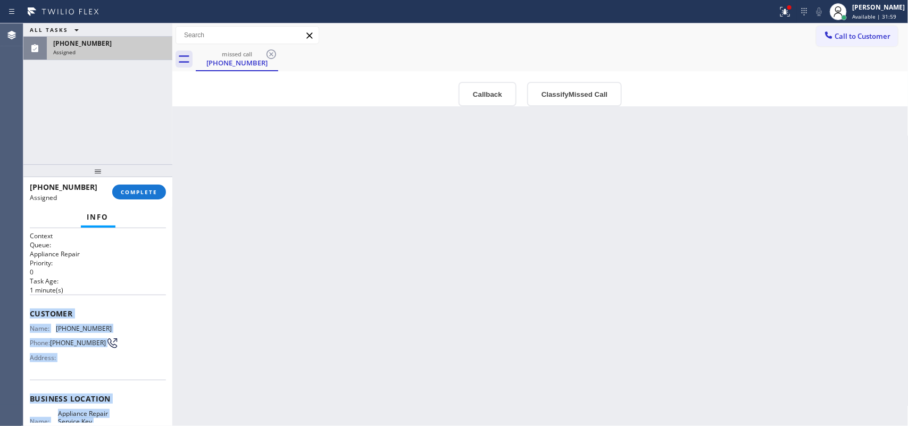
drag, startPoint x: 117, startPoint y: 328, endPoint x: 28, endPoint y: 314, distance: 90.5
click at [28, 314] on div "Context Queue: Appliance Repair Priority: 0 Task Age: 1 minute(s) Customer Name…" at bounding box center [97, 327] width 149 height 198
copy div "Customer Name: (850) 346-0628 Phone: (850) 346-0628 Address: Business location …"
click at [607, 92] on button "Classify Missed Call" at bounding box center [574, 94] width 95 height 24
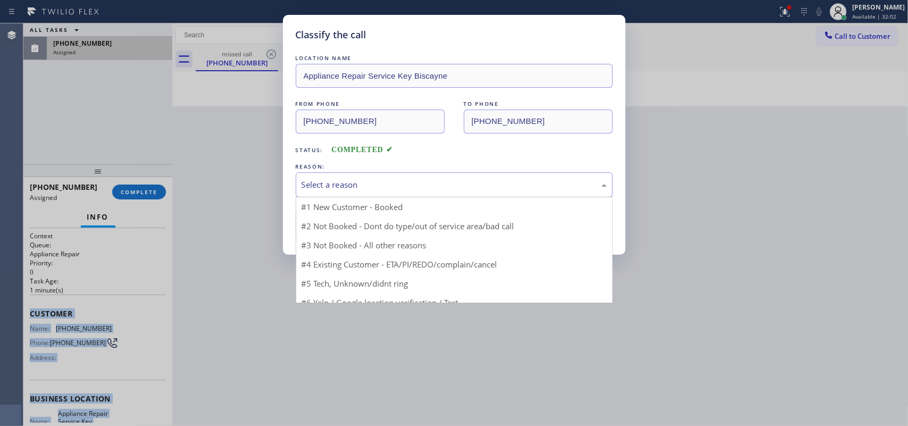
click at [540, 175] on div "Select a reason" at bounding box center [454, 184] width 317 height 25
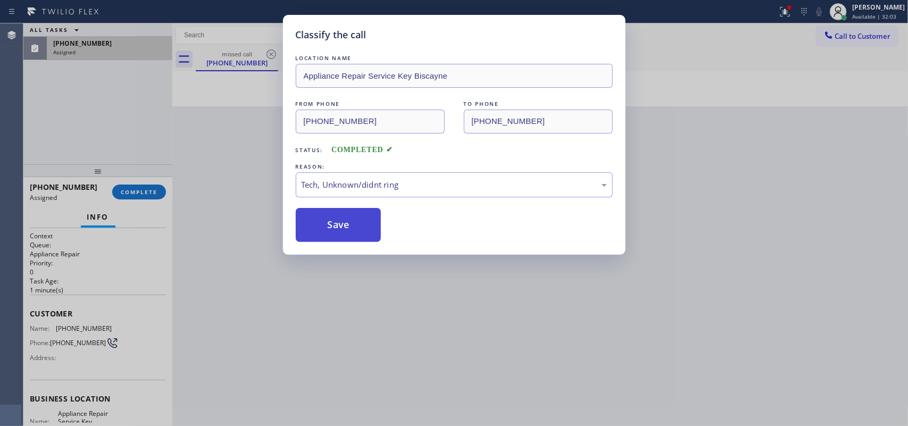
click at [347, 224] on button "Save" at bounding box center [339, 225] width 86 height 34
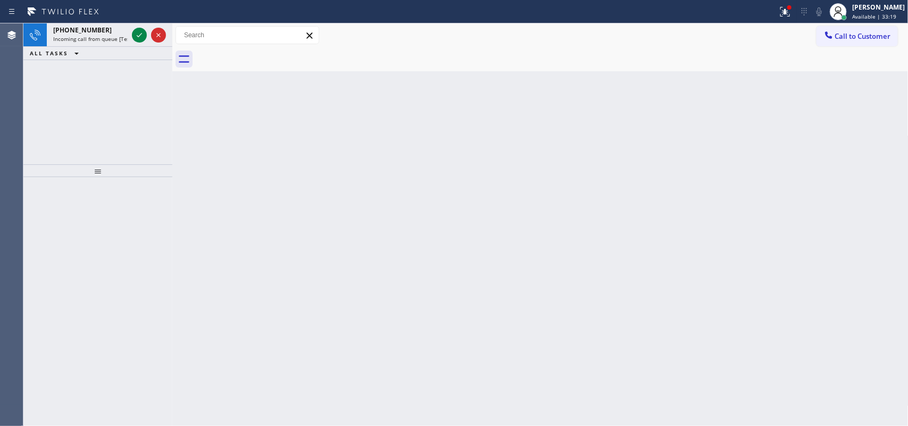
click at [135, 36] on icon at bounding box center [139, 35] width 13 height 13
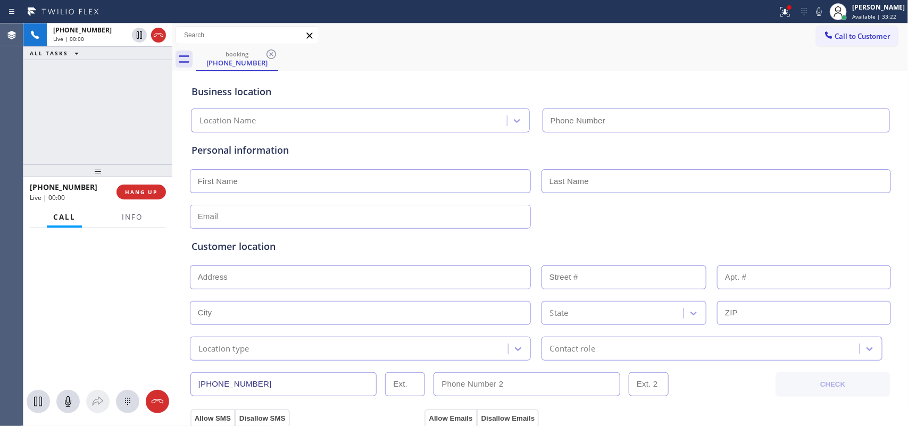
type input "(786) 730-6093"
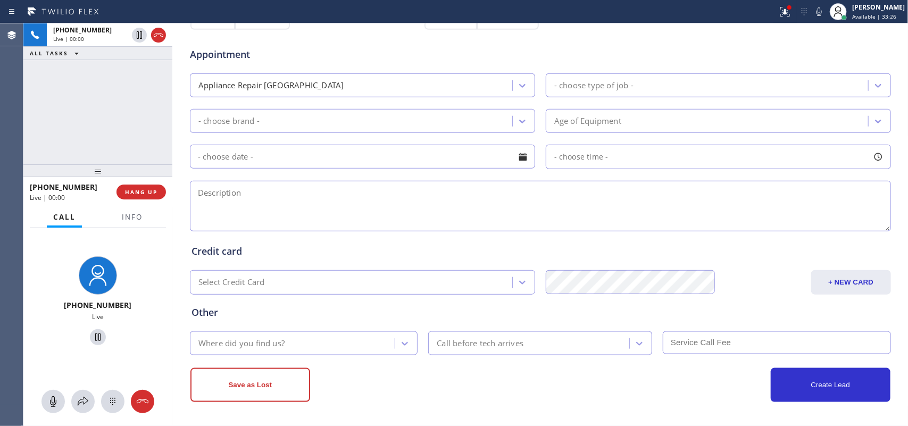
scroll to position [400, 0]
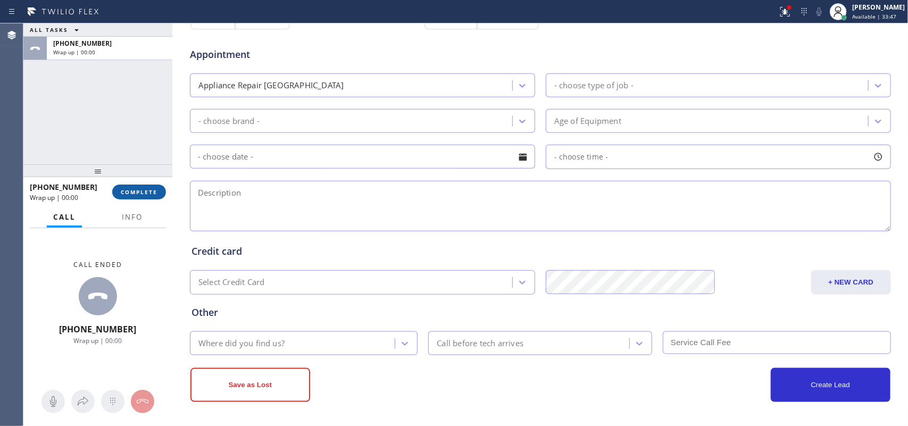
click at [147, 193] on span "COMPLETE" at bounding box center [139, 191] width 37 height 7
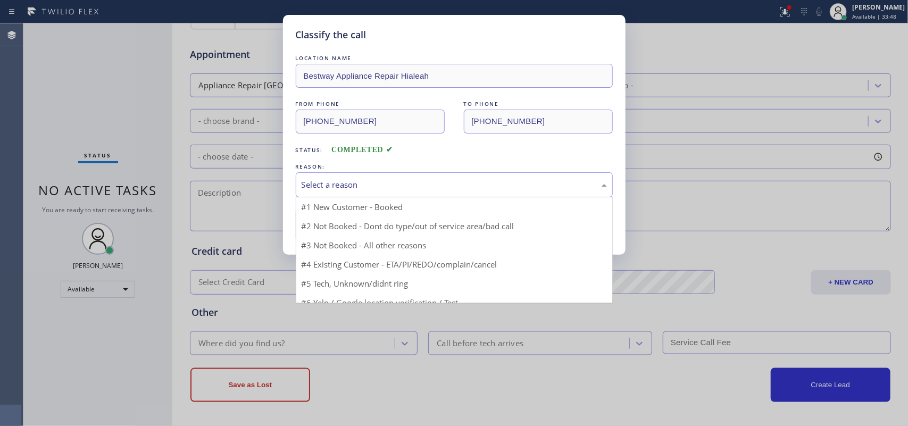
click at [378, 184] on div "Select a reason" at bounding box center [454, 185] width 305 height 12
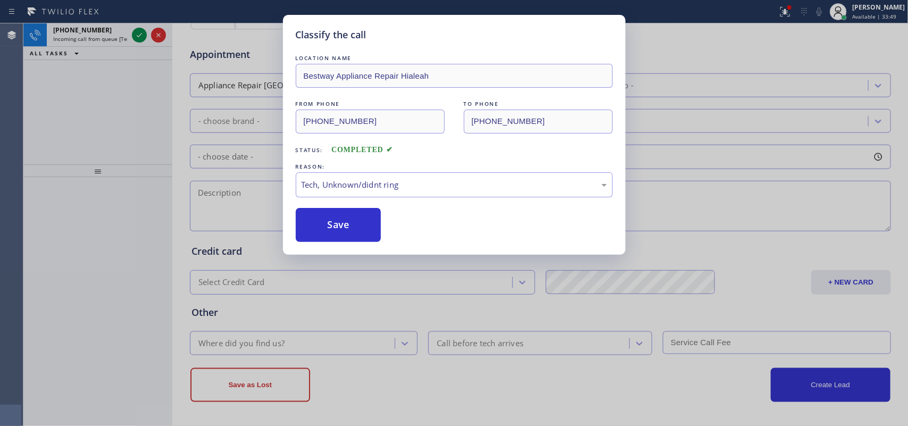
drag, startPoint x: 364, startPoint y: 265, endPoint x: 360, endPoint y: 254, distance: 11.5
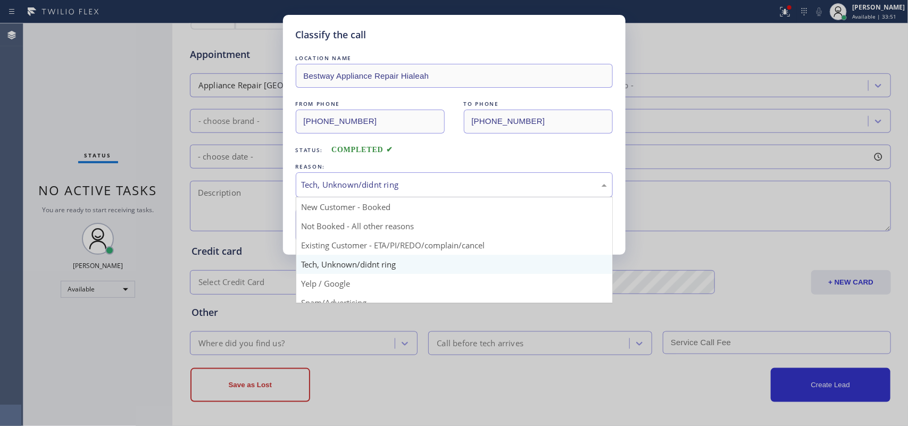
click at [357, 184] on div "Tech, Unknown/didnt ring" at bounding box center [454, 185] width 305 height 12
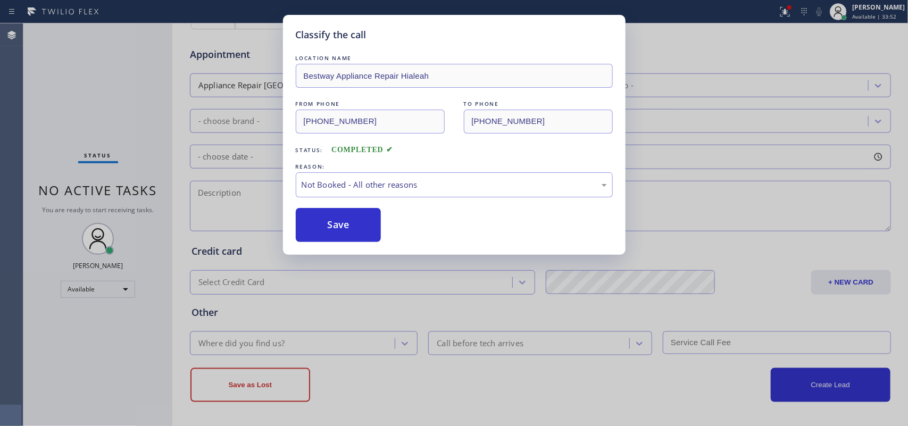
drag, startPoint x: 349, startPoint y: 229, endPoint x: 300, endPoint y: 141, distance: 100.8
click at [349, 229] on button "Save" at bounding box center [339, 225] width 86 height 34
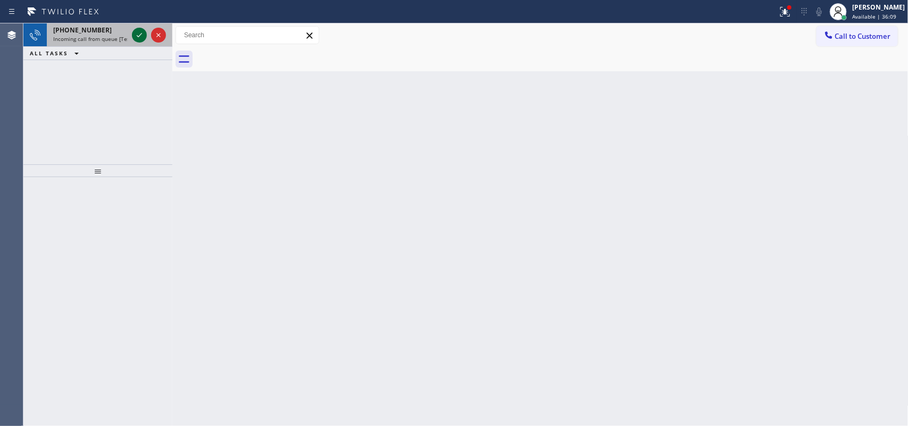
click at [134, 30] on icon at bounding box center [139, 35] width 13 height 13
click at [137, 35] on icon at bounding box center [139, 35] width 13 height 13
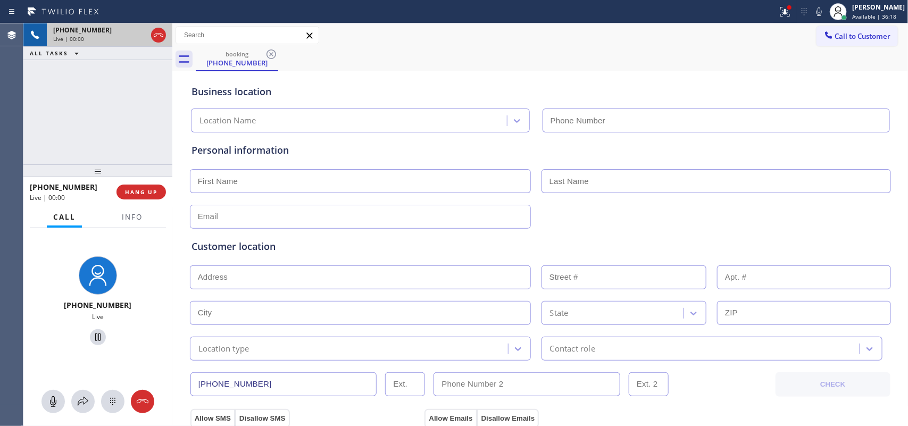
type input "(817) 873-6588"
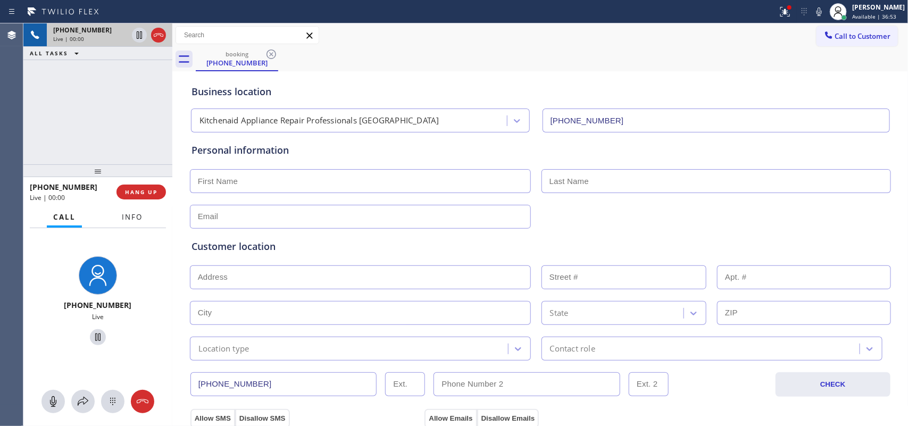
click at [133, 213] on span "Info" at bounding box center [132, 217] width 21 height 10
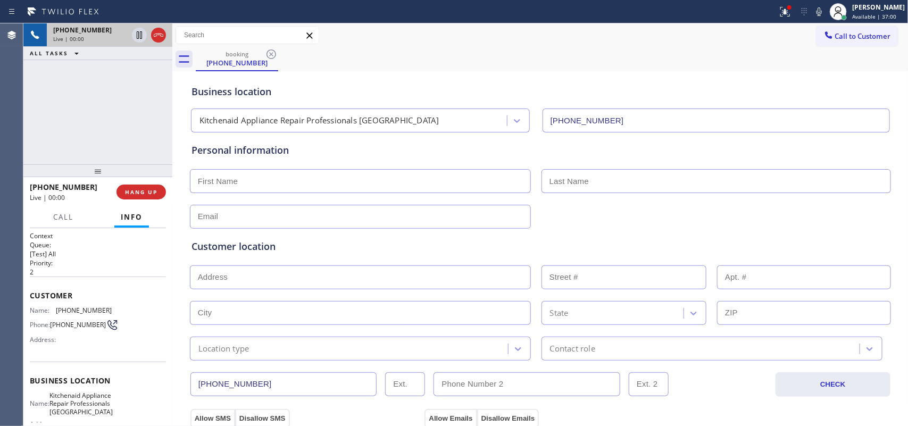
scroll to position [134, 0]
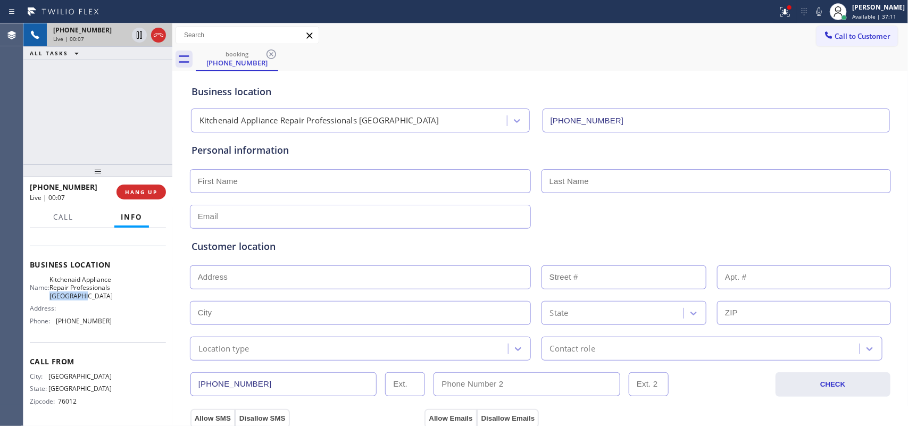
drag, startPoint x: 97, startPoint y: 299, endPoint x: 53, endPoint y: 300, distance: 43.6
click at [53, 300] on div "Name: Kitchenaid Appliance Repair Professionals Fort Worth" at bounding box center [71, 288] width 82 height 24
copy span "Fort Worth"
click at [145, 195] on span "HANG UP" at bounding box center [141, 191] width 32 height 7
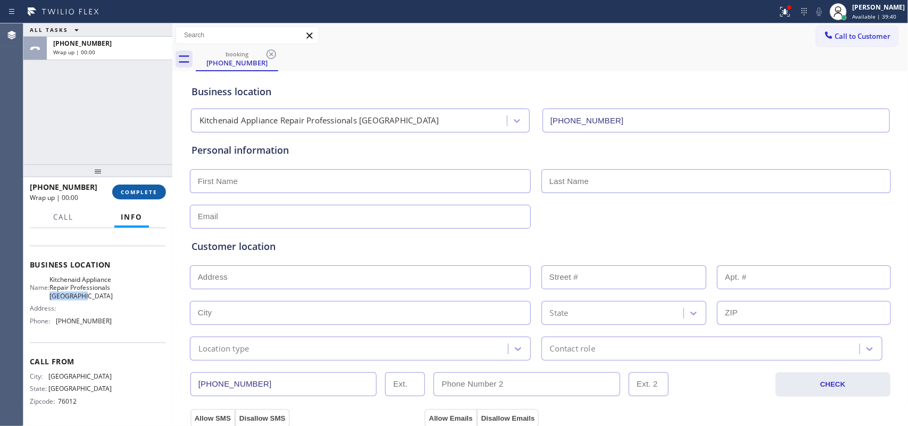
click at [145, 195] on span "COMPLETE" at bounding box center [139, 191] width 37 height 7
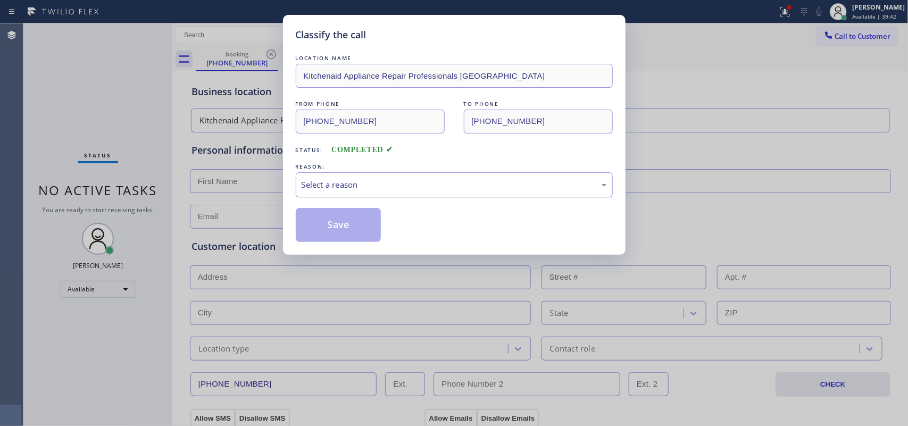
click at [403, 183] on div "Select a reason" at bounding box center [454, 185] width 305 height 12
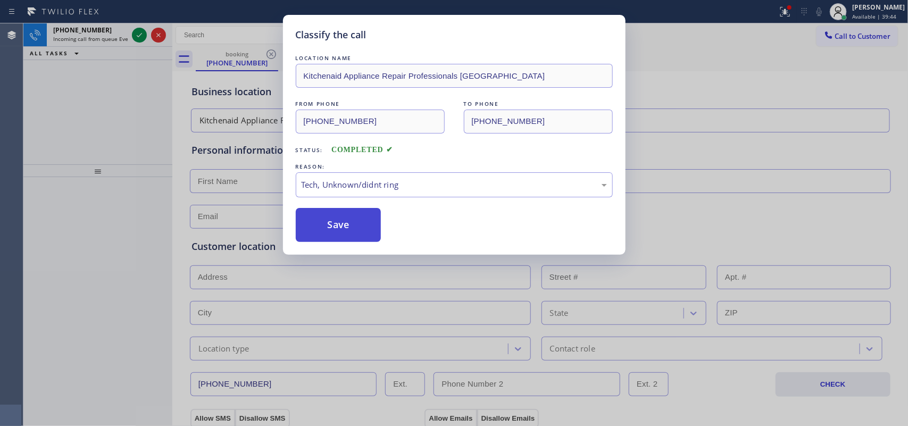
click at [344, 219] on button "Save" at bounding box center [339, 225] width 86 height 34
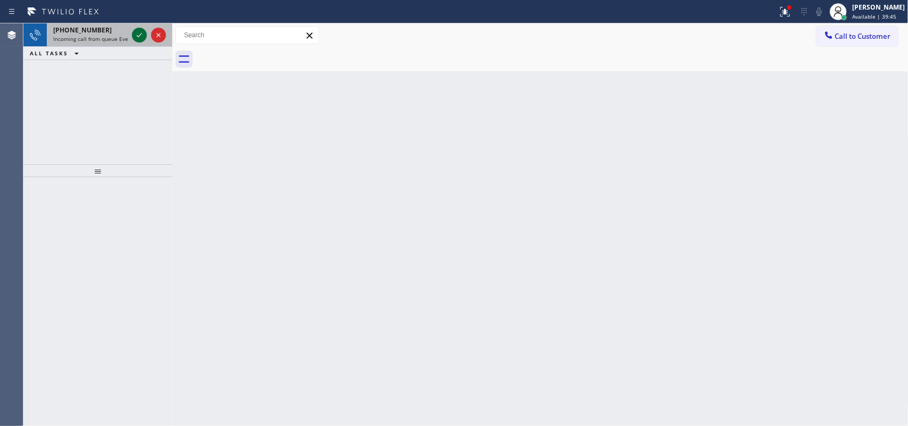
click at [136, 32] on icon at bounding box center [139, 35] width 13 height 13
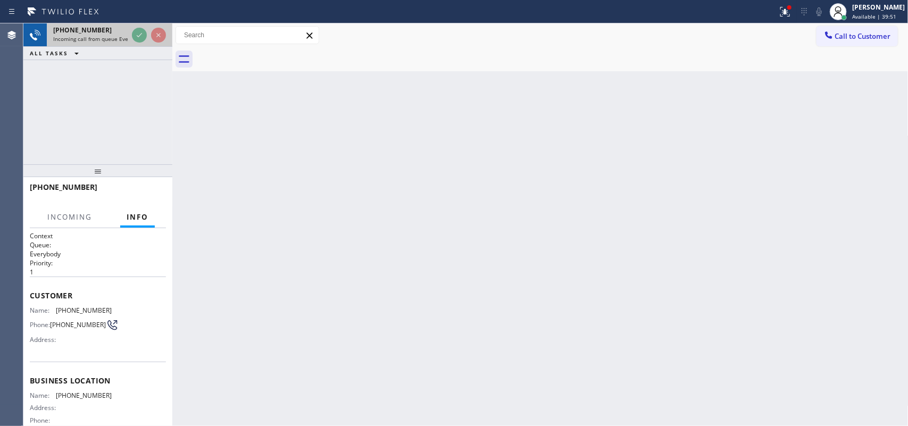
click at [112, 36] on span "Incoming call from queue Everybody" at bounding box center [99, 38] width 92 height 7
click at [111, 36] on span "Incoming call from queue Everybody" at bounding box center [99, 38] width 92 height 7
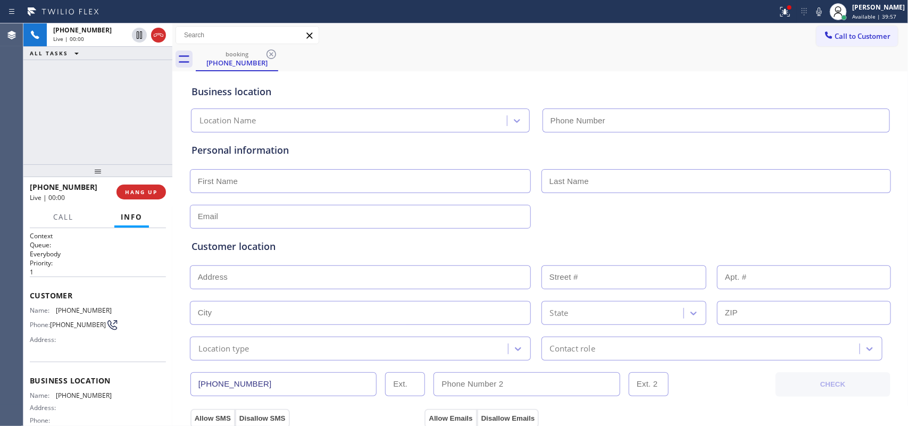
scroll to position [102, 0]
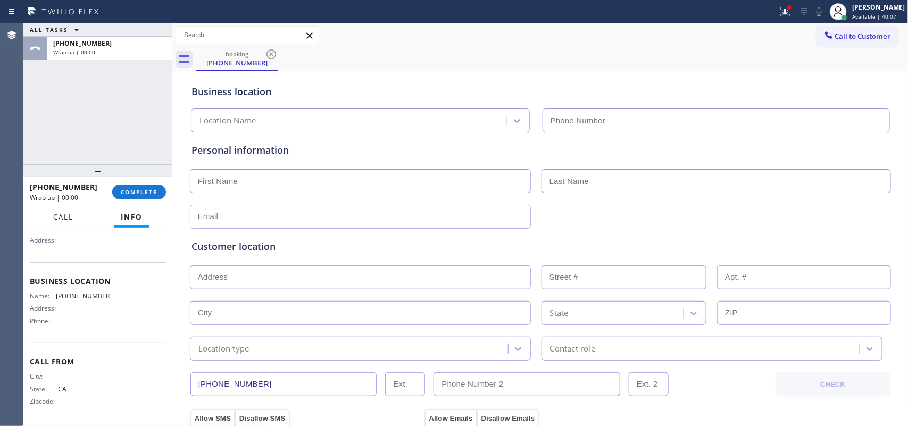
click at [63, 217] on span "Call" at bounding box center [63, 217] width 20 height 10
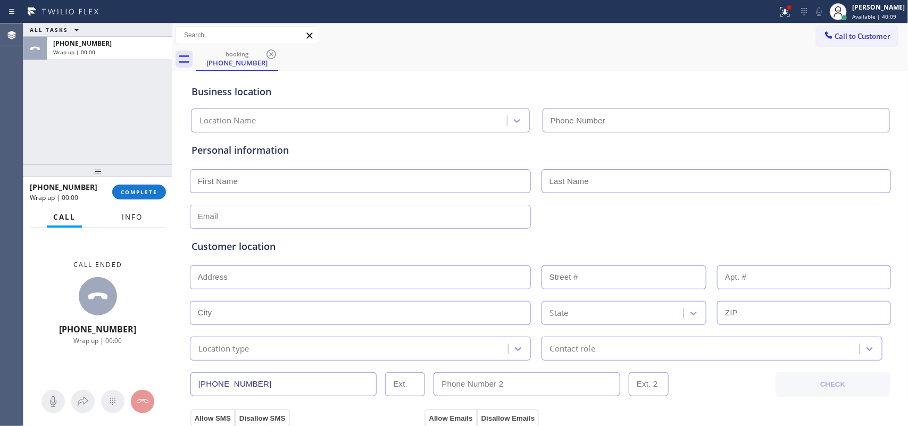
click at [142, 217] on span "Info" at bounding box center [132, 217] width 21 height 10
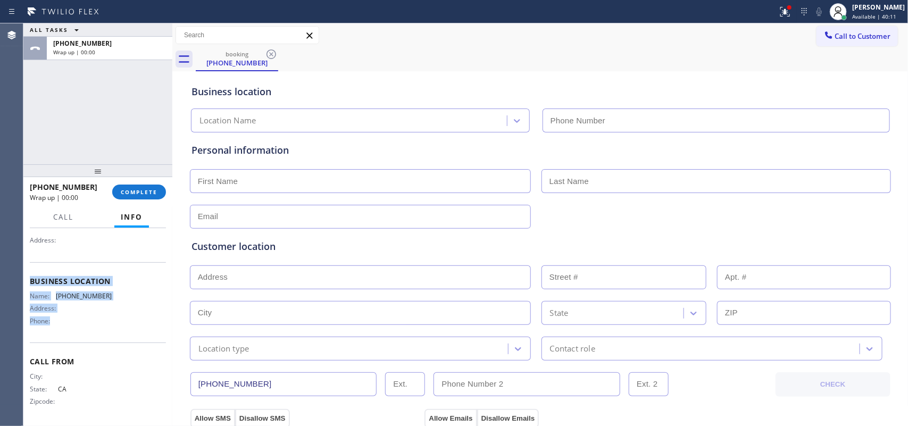
scroll to position [0, 0]
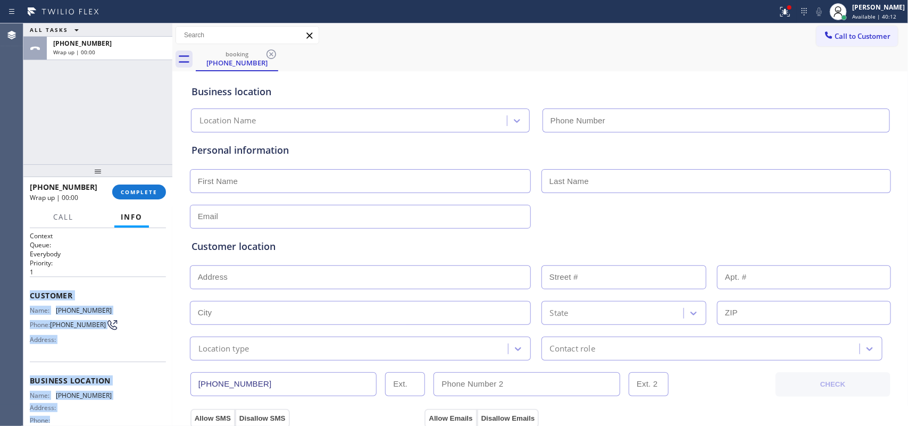
drag, startPoint x: 104, startPoint y: 334, endPoint x: 27, endPoint y: 292, distance: 88.1
click at [27, 292] on div "Context Queue: Everybody Priority: 1 Customer Name: (661) 666-0028 Phone: (661)…" at bounding box center [97, 327] width 149 height 198
copy div "Customer Name: (661) 666-0028 Phone: (661) 666-0028 Address: Business location …"
click at [144, 189] on span "COMPLETE" at bounding box center [139, 191] width 37 height 7
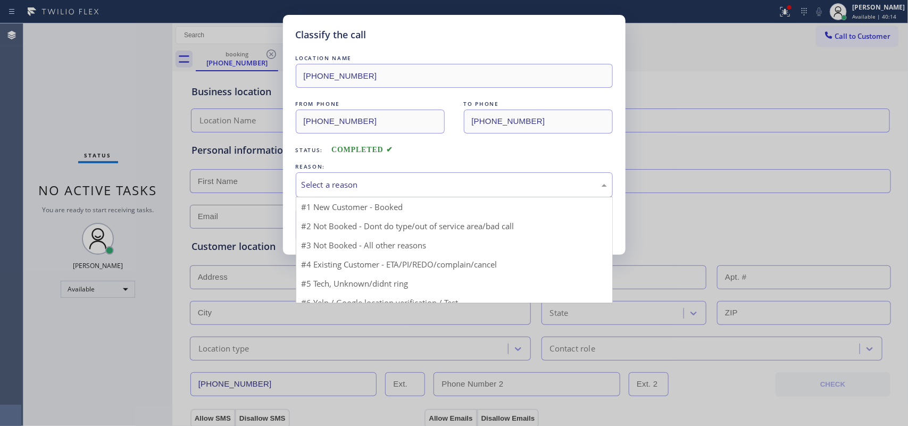
click at [349, 183] on div "Select a reason" at bounding box center [454, 185] width 305 height 12
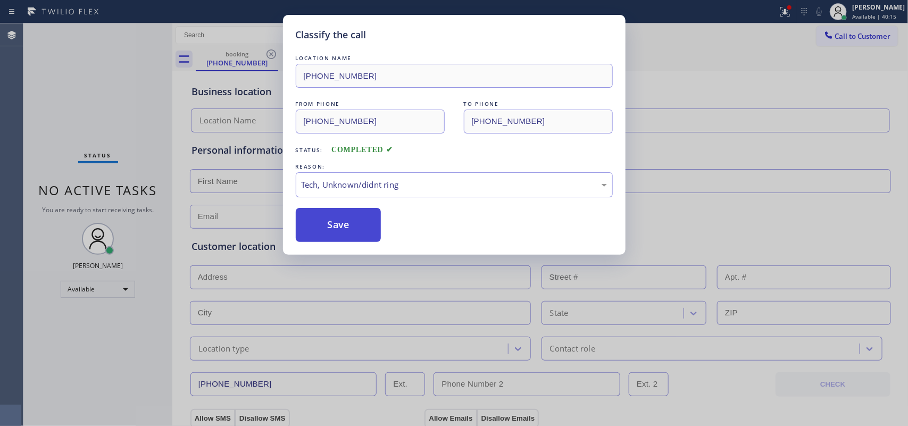
click at [326, 241] on button "Save" at bounding box center [339, 225] width 86 height 34
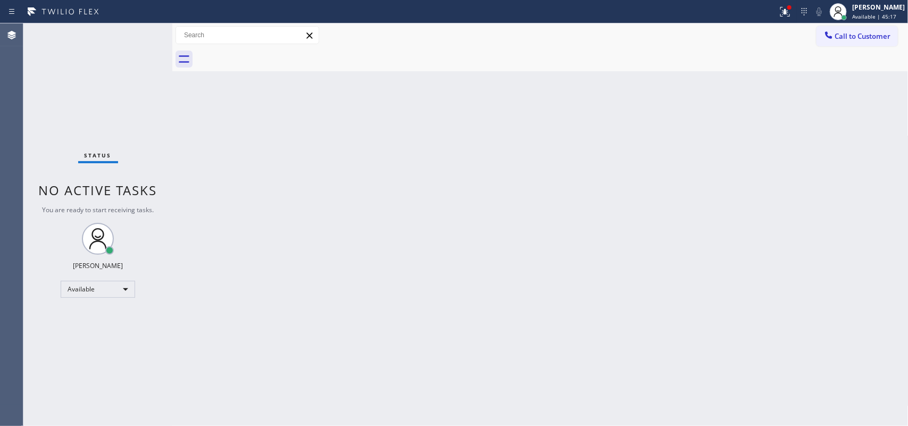
drag, startPoint x: 382, startPoint y: 206, endPoint x: 355, endPoint y: 149, distance: 62.6
click at [382, 206] on div "Back to Dashboard Change Sender ID Customers Technicians Select a contact Outbo…" at bounding box center [540, 224] width 736 height 403
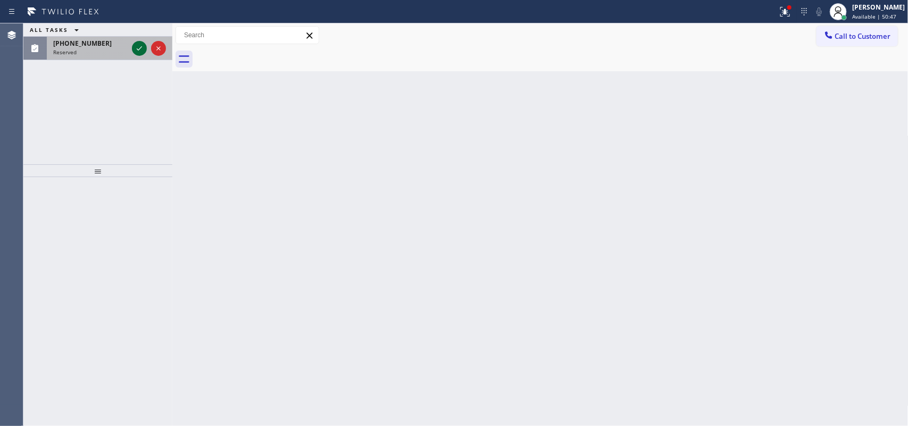
click at [137, 43] on icon at bounding box center [139, 48] width 13 height 13
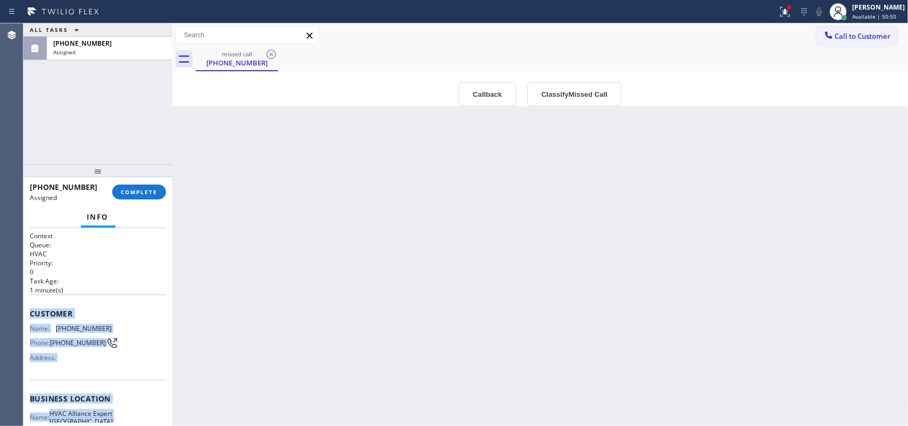
drag, startPoint x: 106, startPoint y: 326, endPoint x: 32, endPoint y: 312, distance: 75.7
click at [32, 312] on div "Context Queue: HVAC Priority: 0 Task Age: 1 minute(s) Customer Name: (855) 509-…" at bounding box center [98, 390] width 136 height 318
copy div "Customer Name: (855) 509-9777 Phone: (855) 509-9777 Address: Business location …"
click at [129, 193] on span "COMPLETE" at bounding box center [139, 191] width 37 height 7
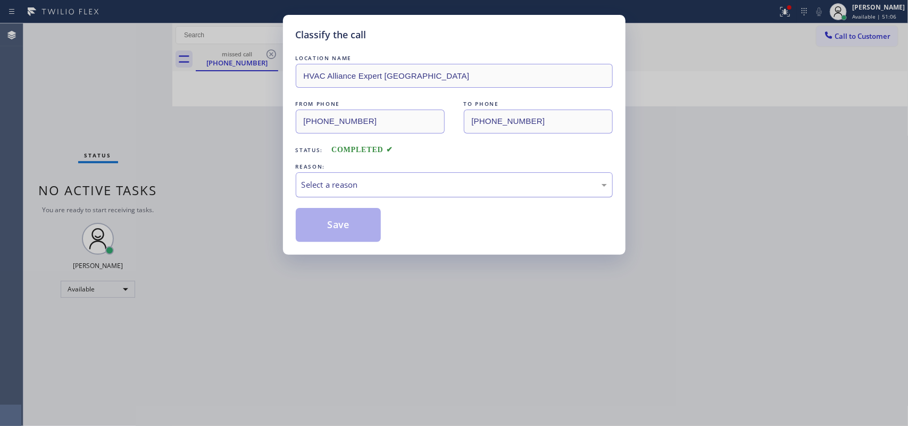
click at [435, 188] on div "Select a reason" at bounding box center [454, 185] width 305 height 12
drag, startPoint x: 371, startPoint y: 266, endPoint x: 343, endPoint y: 233, distance: 43.5
click at [338, 225] on button "Save" at bounding box center [339, 225] width 86 height 34
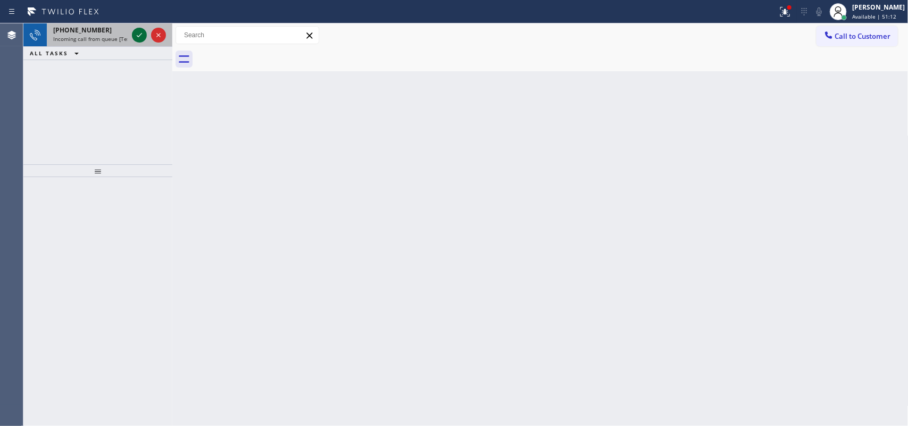
click at [138, 36] on icon at bounding box center [139, 35] width 5 height 4
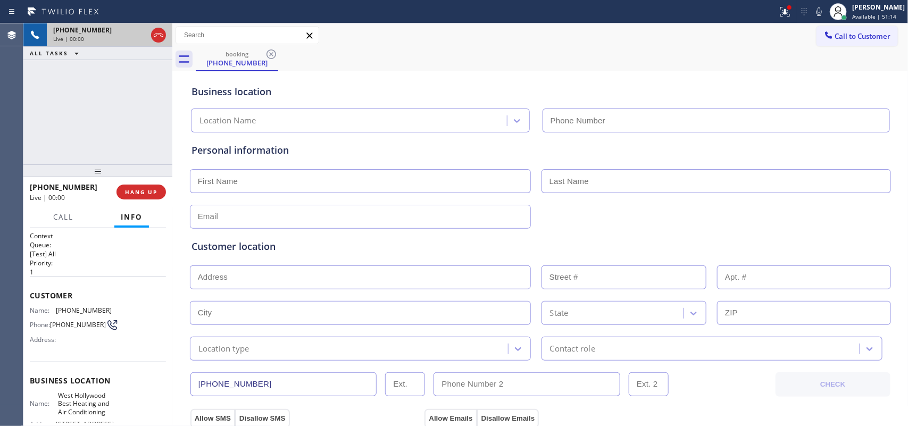
type input "(323) 531-5675"
click at [122, 131] on div "+18083466946 Live | 00:00 ALL TASKS ALL TASKS ACTIVE TASKS TASKS IN WRAP UP" at bounding box center [97, 93] width 149 height 141
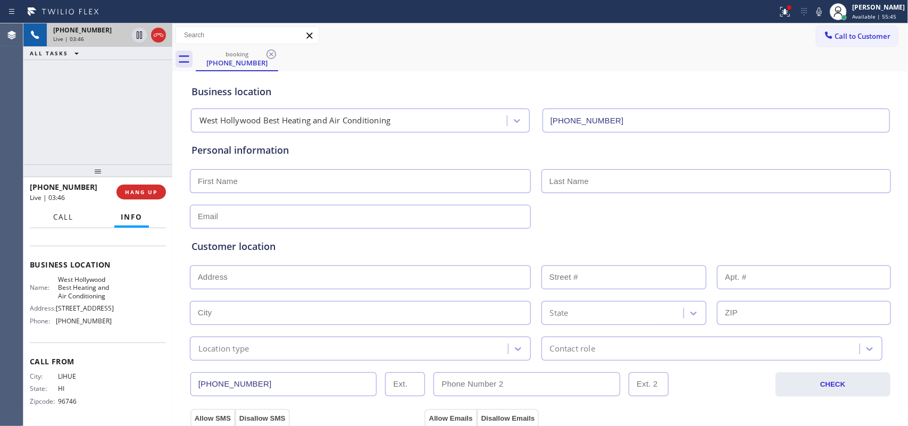
click at [64, 213] on span "Call" at bounding box center [63, 217] width 20 height 10
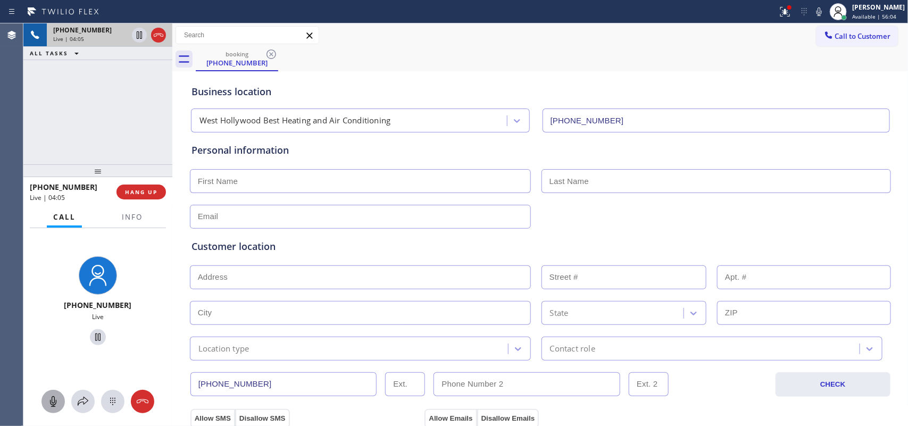
click at [54, 403] on icon at bounding box center [53, 401] width 13 height 13
click at [95, 337] on icon at bounding box center [97, 337] width 5 height 7
drag, startPoint x: 49, startPoint y: 401, endPoint x: 88, endPoint y: 358, distance: 58.0
click at [52, 397] on icon at bounding box center [53, 401] width 13 height 13
click at [94, 334] on icon at bounding box center [97, 337] width 7 height 7
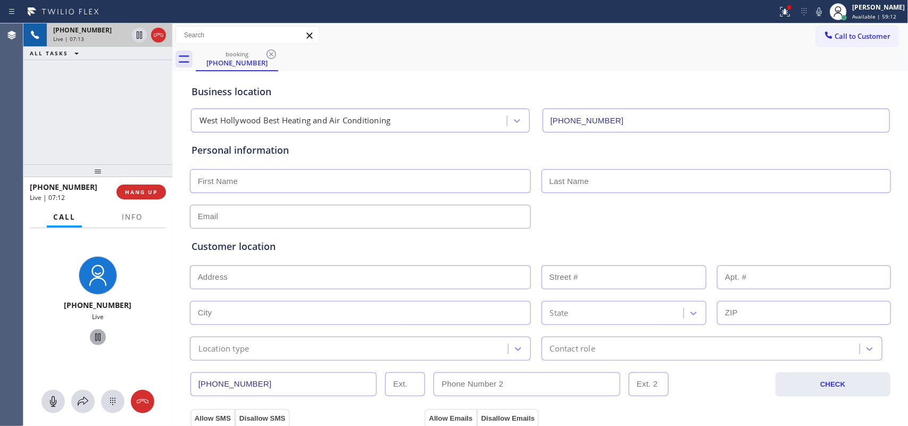
click at [560, 88] on div "Business location" at bounding box center [541, 92] width 698 height 14
click at [258, 182] on input "text" at bounding box center [360, 181] width 341 height 24
click at [89, 116] on div "+18083466946 Live | 07:51 ALL TASKS ALL TASKS ACTIVE TASKS TASKS IN WRAP UP" at bounding box center [97, 93] width 149 height 141
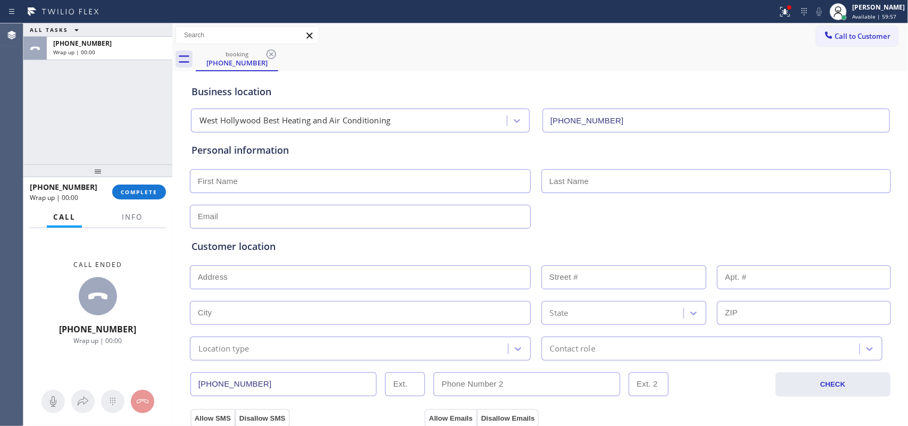
click at [313, 173] on input "text" at bounding box center [360, 181] width 341 height 24
click at [320, 182] on input "text" at bounding box center [360, 181] width 341 height 24
type input "Miss"
type input "Dawn"
click at [324, 214] on input "text" at bounding box center [360, 217] width 341 height 24
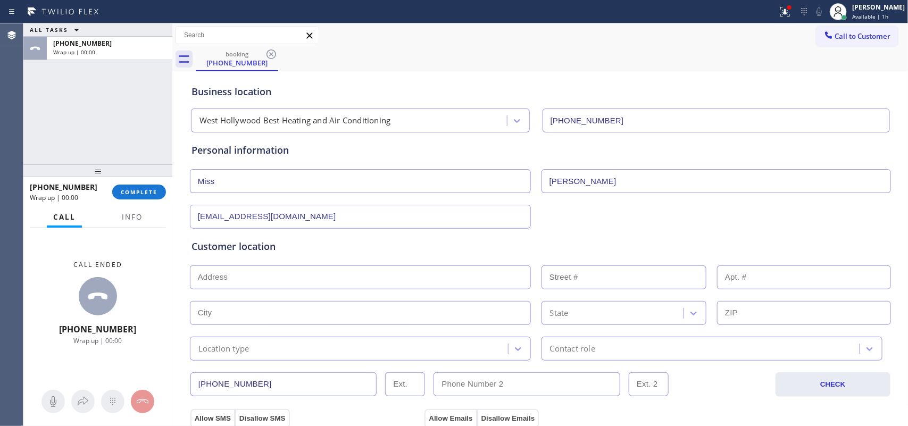
type input "[EMAIL_ADDRESS][DOMAIN_NAME]"
click at [285, 275] on input "text" at bounding box center [360, 278] width 341 height 24
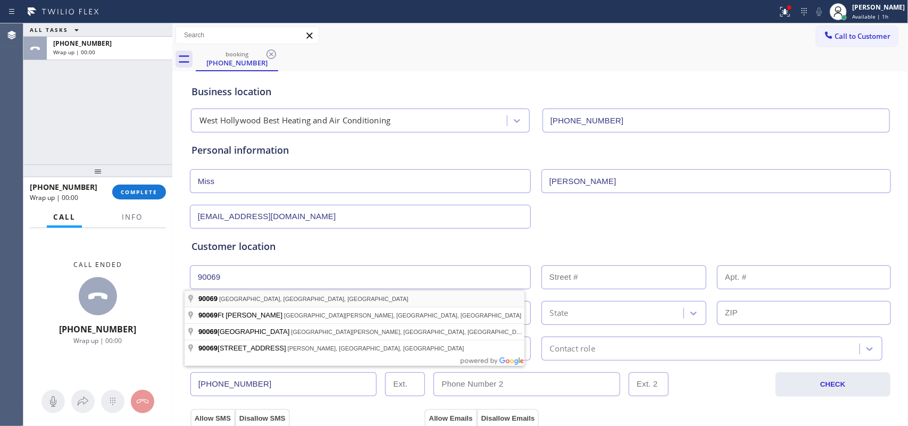
type input "West Hollywood, CA 90069, USA"
type input "West Hollywood"
type input "90069"
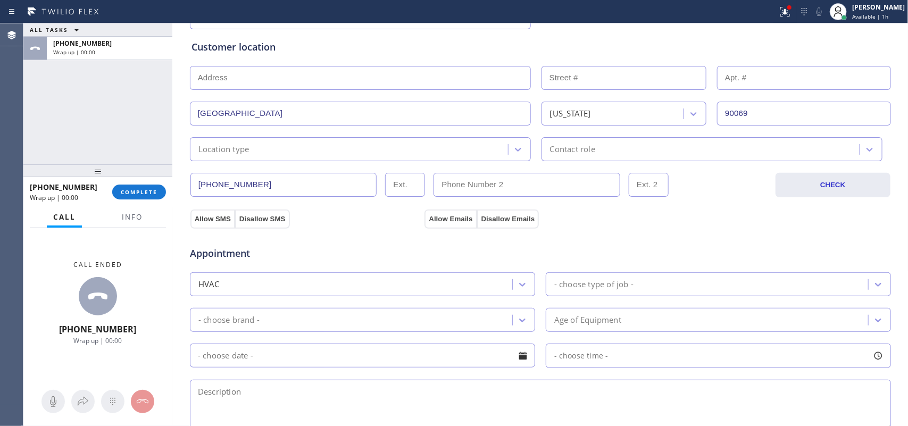
scroll to position [266, 0]
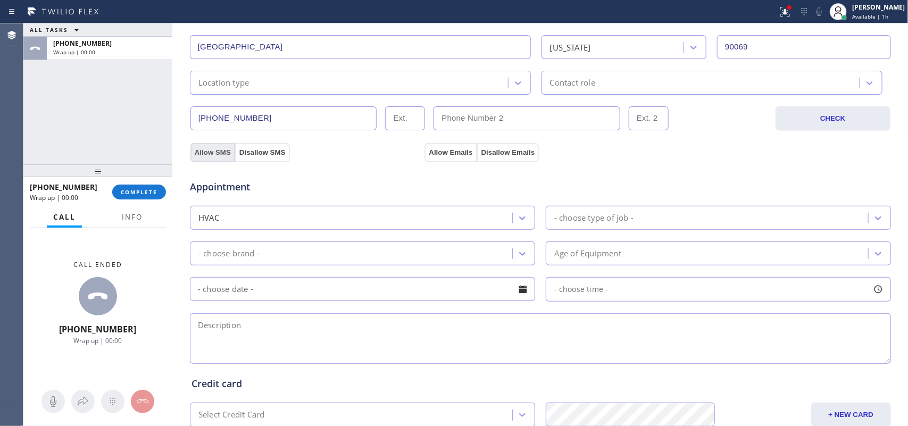
click at [208, 157] on button "Allow SMS" at bounding box center [212, 152] width 45 height 19
click at [448, 144] on button "Allow Emails" at bounding box center [451, 152] width 52 height 19
click at [478, 73] on div "Location type" at bounding box center [360, 83] width 341 height 24
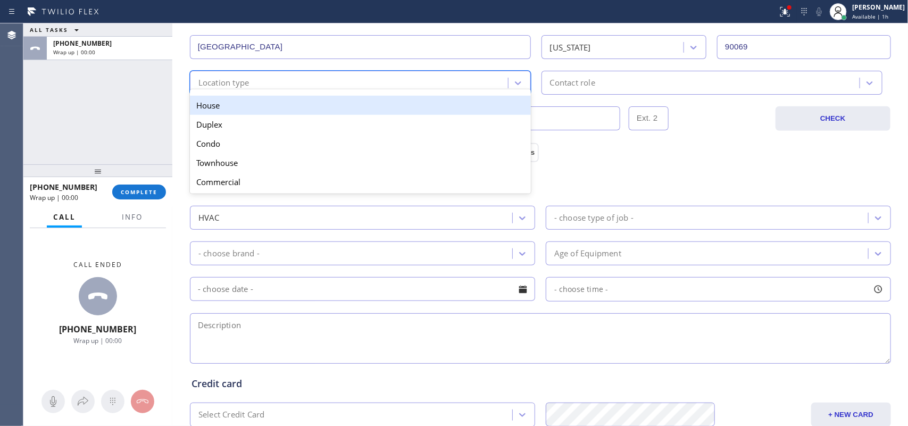
click at [466, 100] on div "House" at bounding box center [360, 105] width 341 height 19
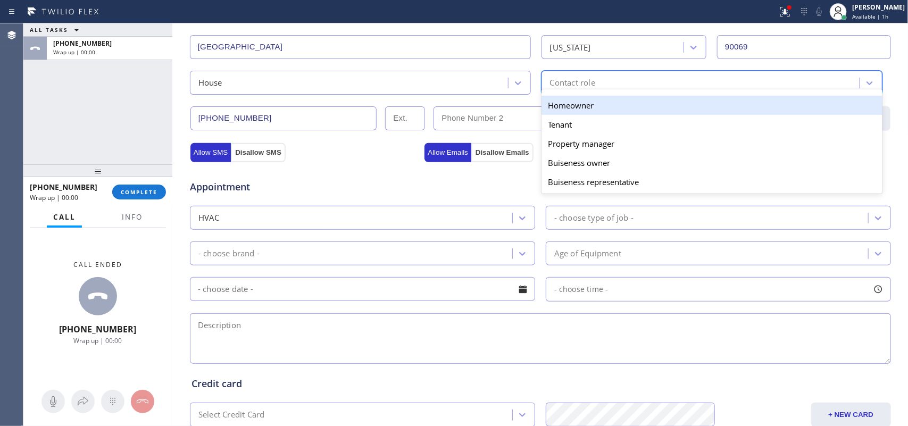
click at [611, 77] on div "Contact role" at bounding box center [702, 82] width 315 height 19
click at [603, 106] on div "Homeowner" at bounding box center [712, 105] width 341 height 19
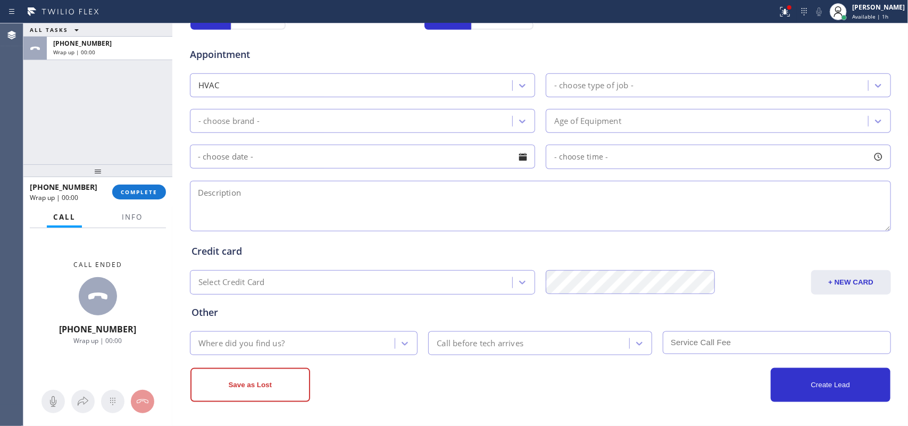
scroll to position [400, 0]
click at [628, 79] on div "- choose type of job -" at bounding box center [593, 85] width 79 height 12
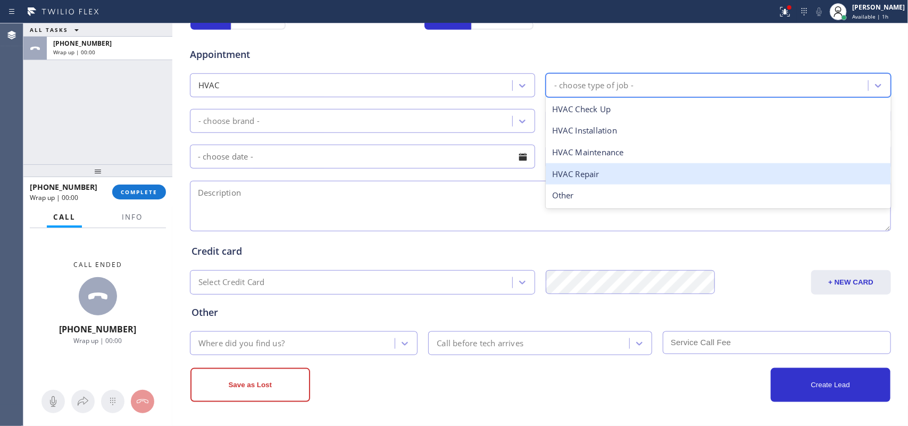
click at [594, 176] on div "HVAC Repair" at bounding box center [718, 174] width 345 height 22
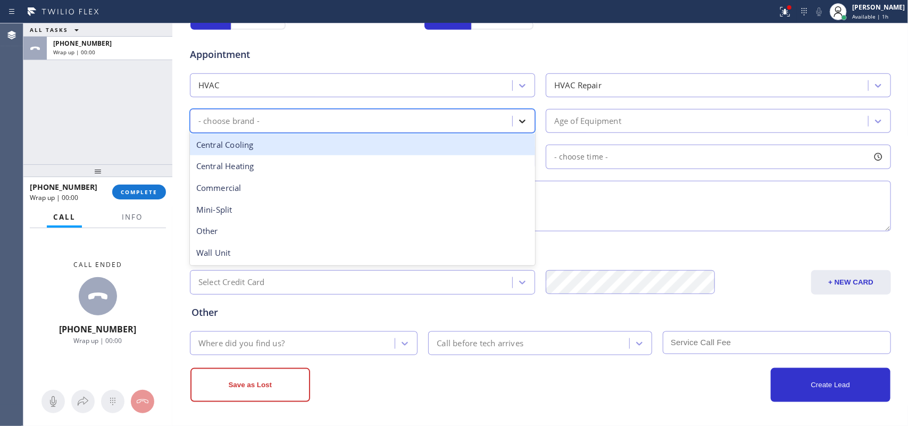
click at [520, 116] on icon at bounding box center [522, 121] width 11 height 11
drag, startPoint x: 511, startPoint y: 143, endPoint x: 543, endPoint y: 143, distance: 31.9
click at [515, 143] on div "Central Cooling" at bounding box center [362, 145] width 345 height 22
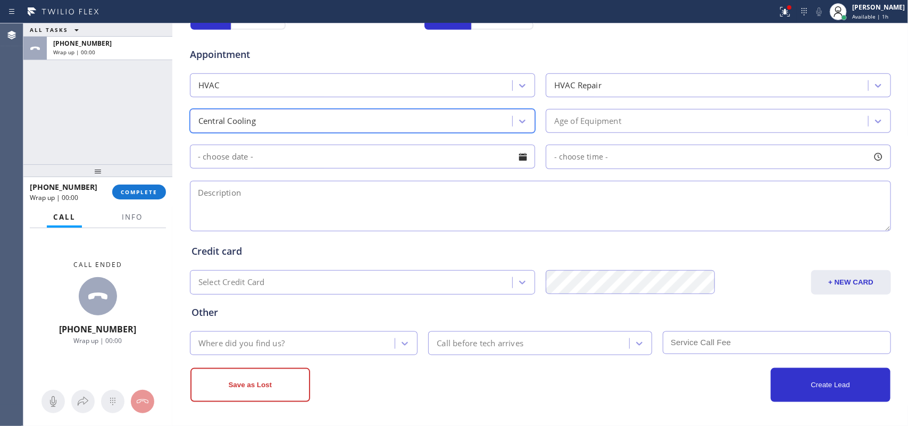
click at [627, 119] on div "Age of Equipment" at bounding box center [708, 121] width 319 height 19
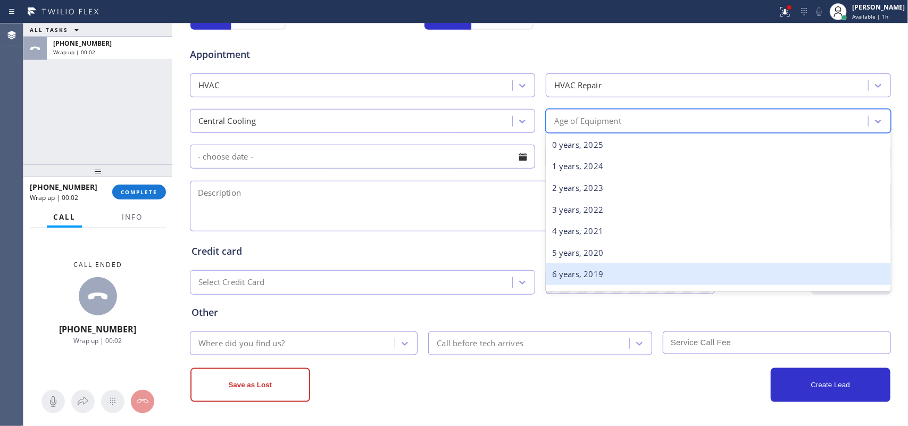
scroll to position [67, 0]
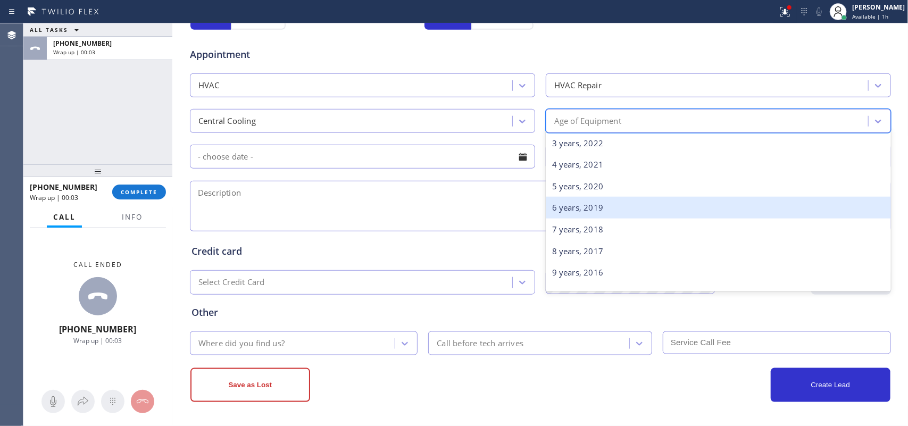
click at [620, 204] on div "6 years, 2019" at bounding box center [718, 208] width 345 height 22
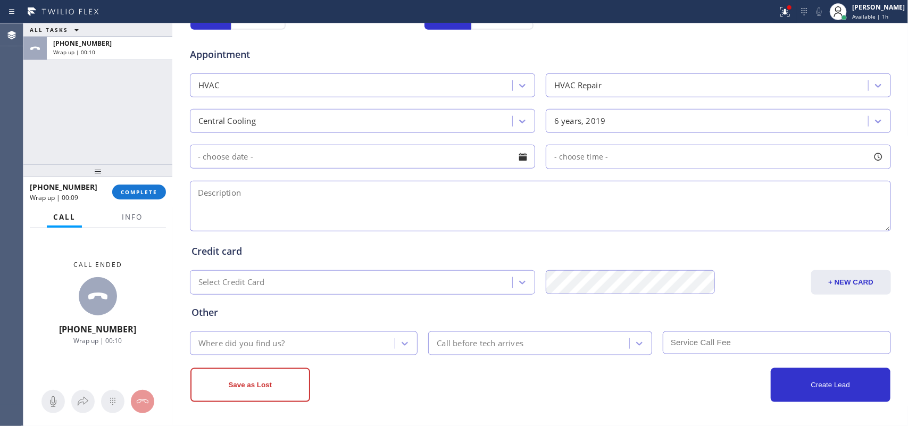
click at [142, 123] on div "ALL TASKS ALL TASKS ACTIVE TASKS TASKS IN WRAP UP +18083466946 Wrap up | 00:10" at bounding box center [97, 93] width 149 height 141
click at [376, 198] on textarea at bounding box center [540, 206] width 701 height 51
paste textarea "house-ho/90069/does not know what unit she has, she said only part of the house…"
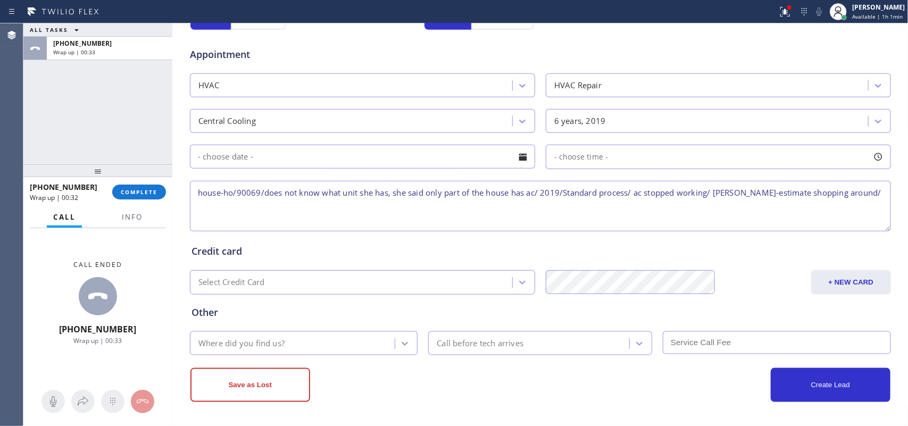
type textarea "house-ho/90069/does not know what unit she has, she said only part of the house…"
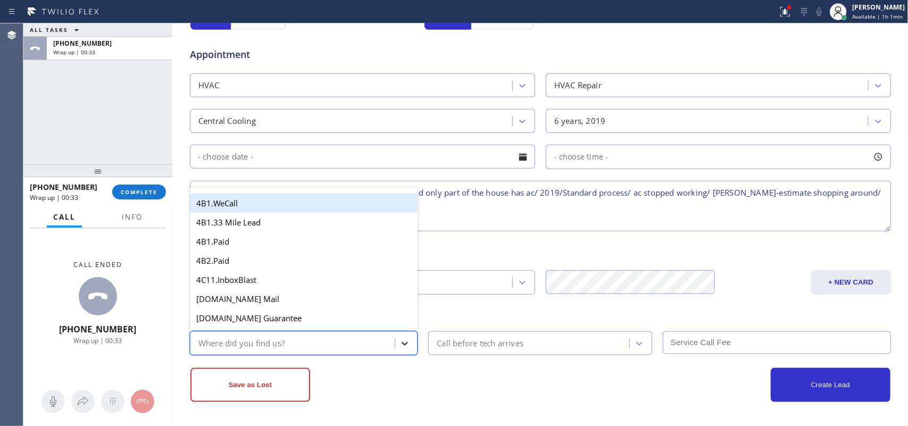
click at [400, 346] on icon at bounding box center [405, 343] width 11 height 11
type input "g"
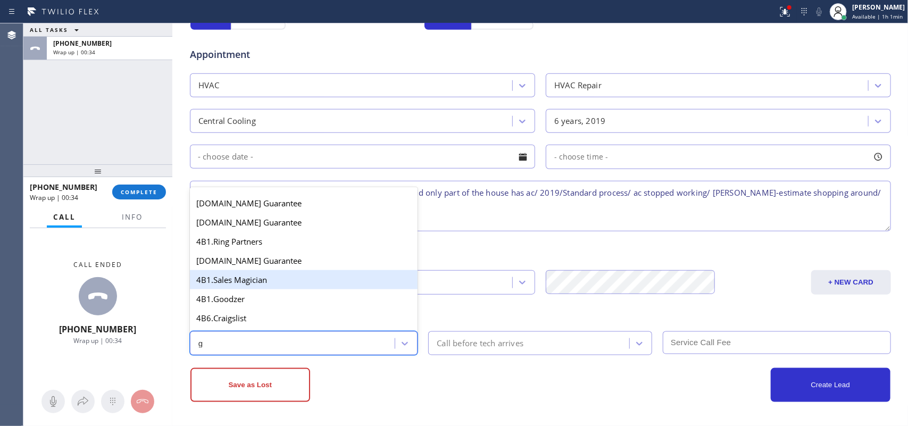
scroll to position [133, 0]
click at [282, 289] on div "4A. Google/G+" at bounding box center [304, 280] width 228 height 19
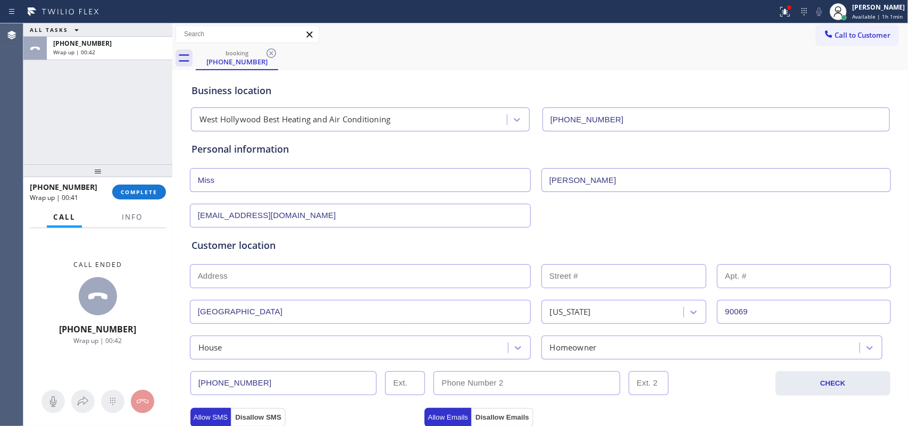
scroll to position [0, 0]
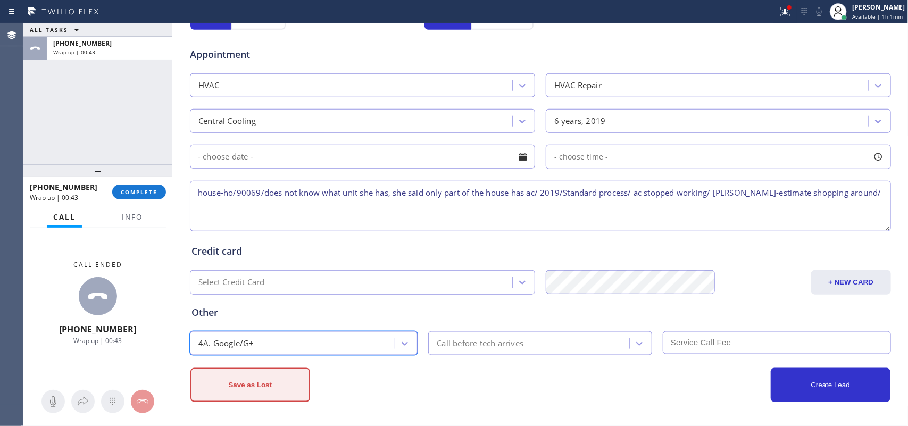
click at [275, 385] on button "Save as Lost" at bounding box center [250, 385] width 120 height 34
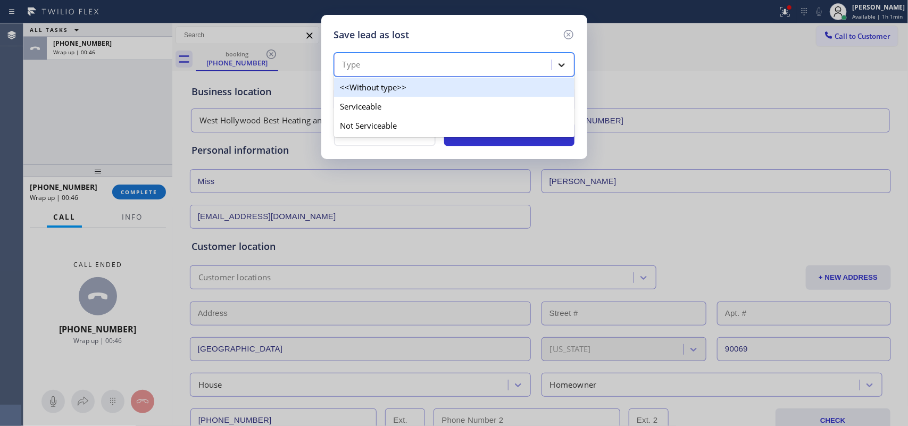
click at [560, 65] on icon at bounding box center [562, 65] width 6 height 4
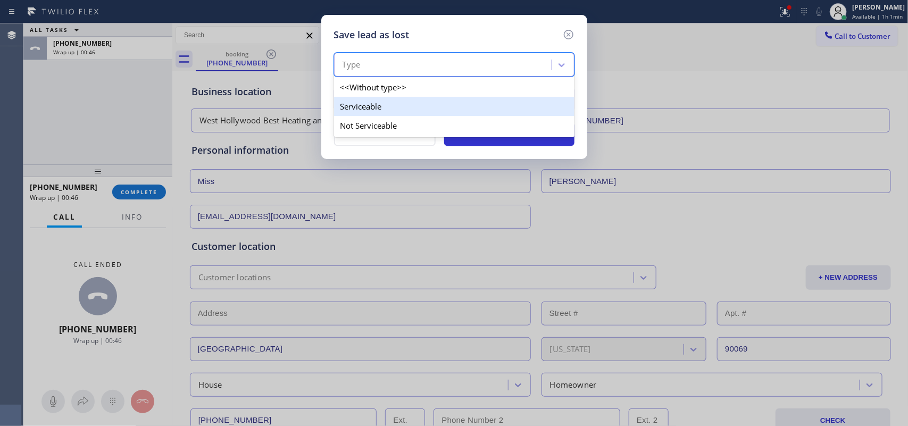
click at [530, 110] on div "Serviceable" at bounding box center [454, 106] width 241 height 19
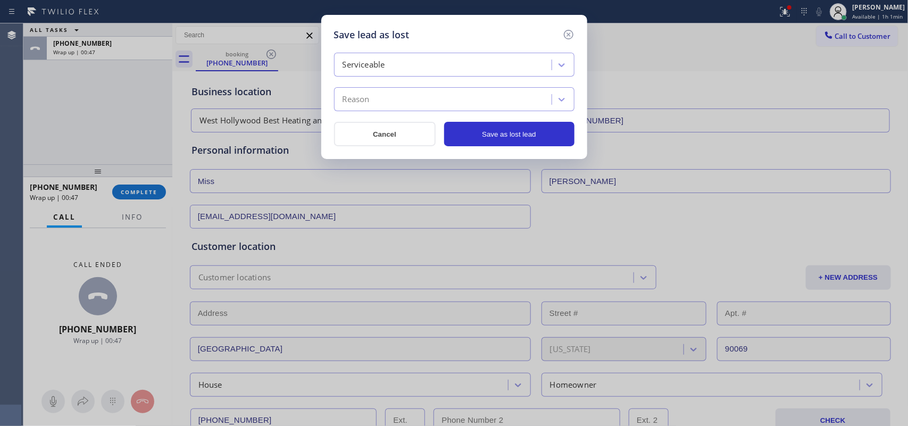
click at [534, 100] on div "Reason" at bounding box center [444, 99] width 214 height 19
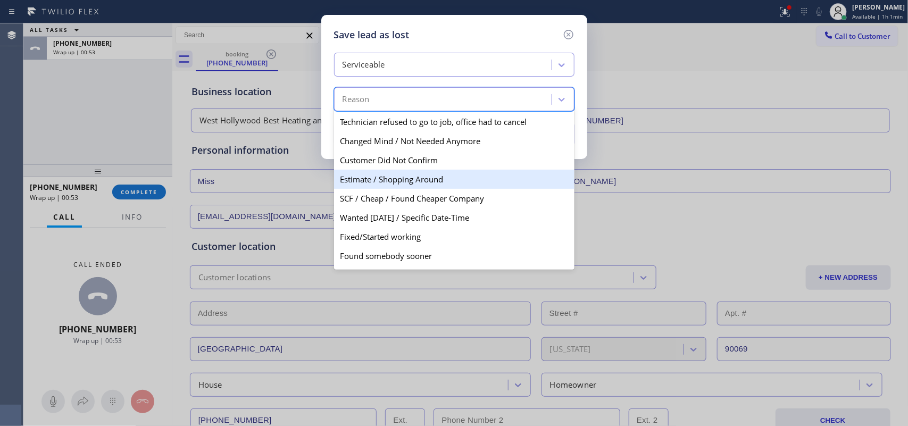
click at [455, 182] on div "Estimate / Shopping Around" at bounding box center [454, 179] width 241 height 19
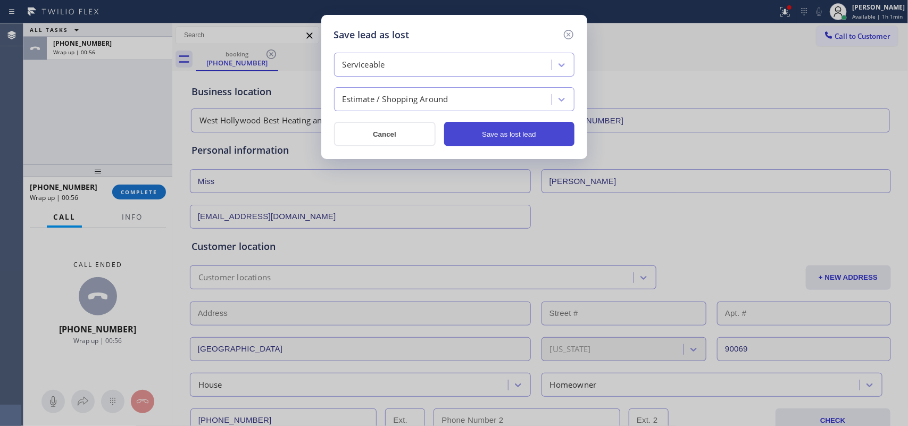
click at [518, 134] on button "Save as lost lead" at bounding box center [509, 134] width 130 height 24
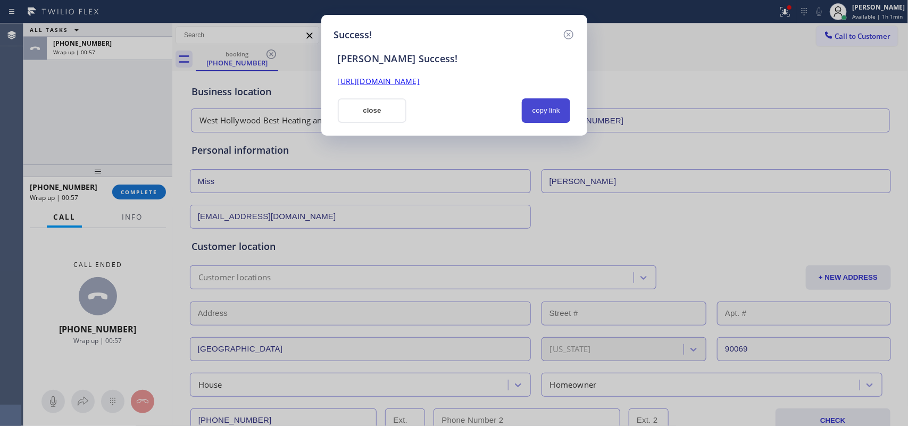
click at [533, 110] on button "copy link" at bounding box center [546, 110] width 49 height 24
click at [381, 82] on link "https://erp.apollosoft.co/customer/758945#portlet_lead" at bounding box center [379, 81] width 82 height 10
click at [394, 104] on button "close" at bounding box center [372, 110] width 69 height 24
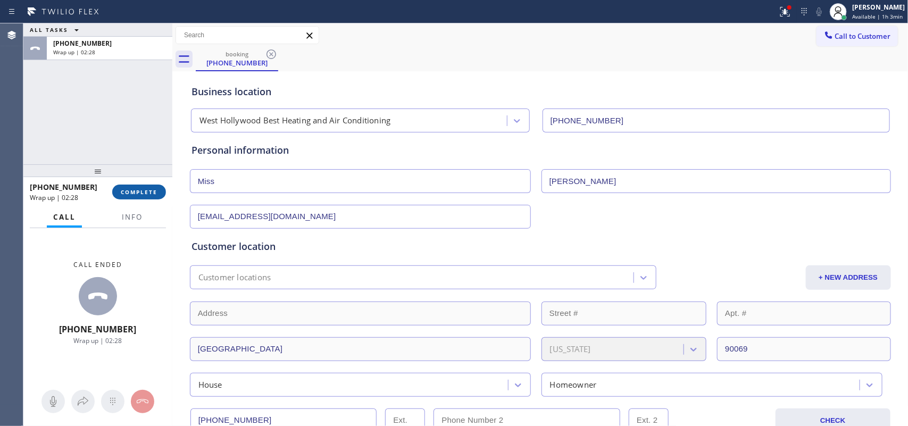
click at [153, 188] on span "COMPLETE" at bounding box center [139, 191] width 37 height 7
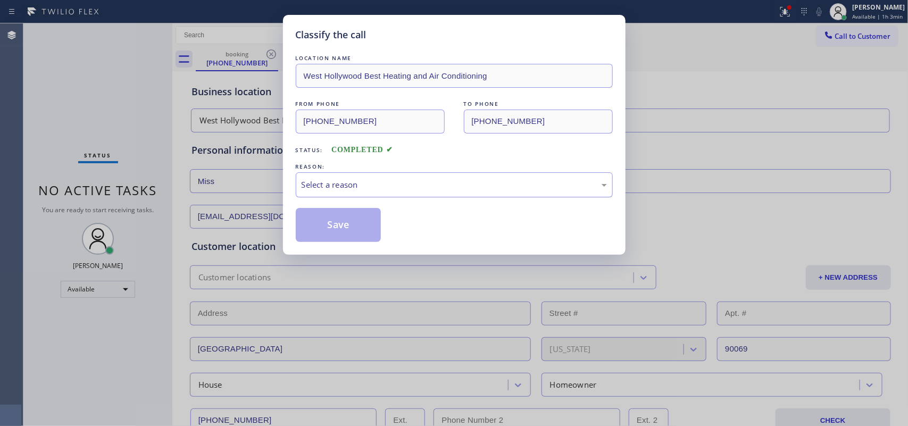
click at [553, 189] on div "Select a reason" at bounding box center [454, 185] width 305 height 12
click at [355, 225] on button "Save" at bounding box center [339, 225] width 86 height 34
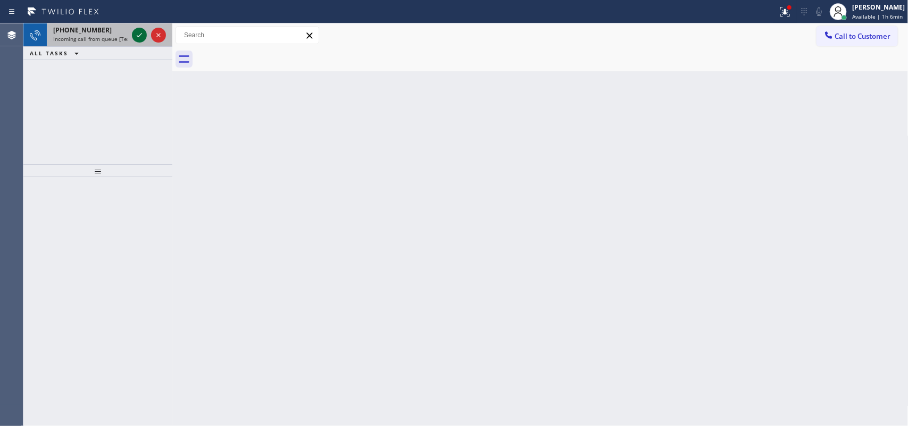
click at [139, 35] on icon at bounding box center [139, 35] width 5 height 4
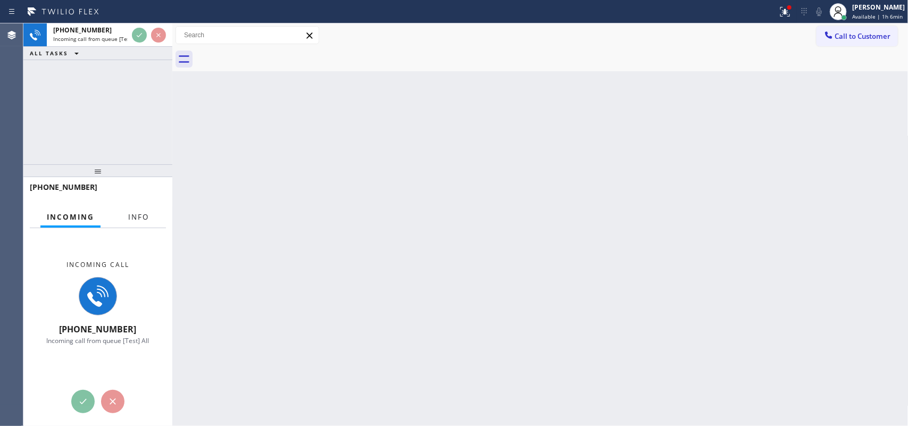
click at [131, 216] on span "Info" at bounding box center [138, 217] width 21 height 10
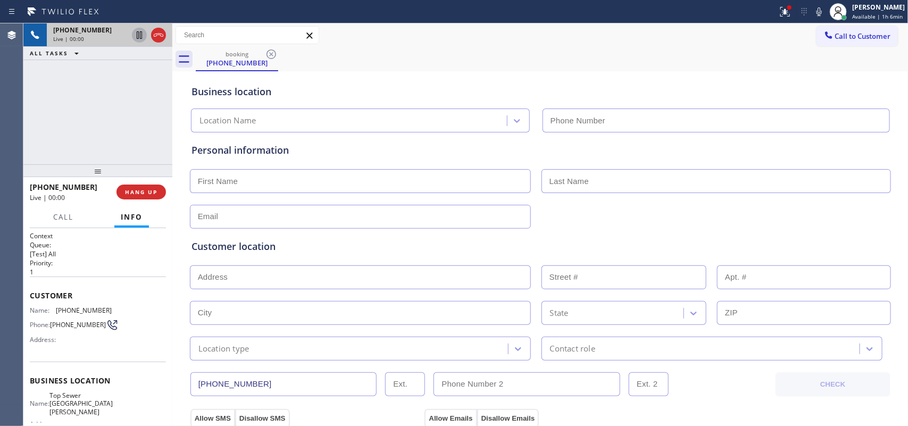
type input "(310) 868-0915"
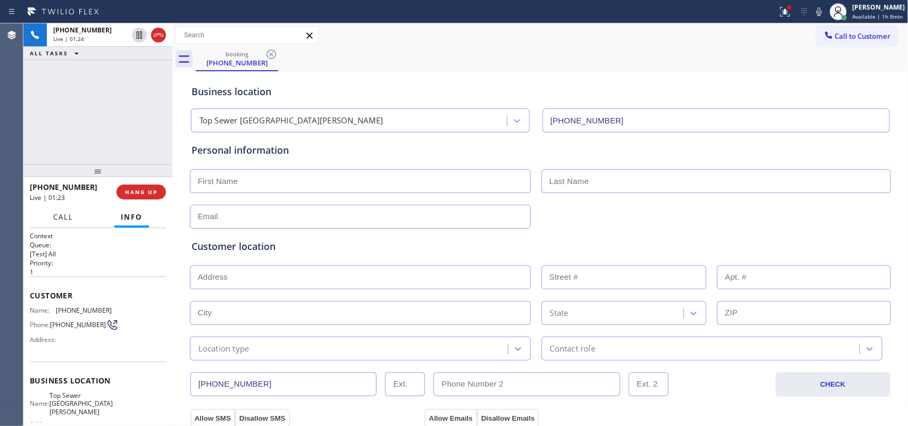
click at [65, 221] on button "Call" at bounding box center [63, 217] width 33 height 21
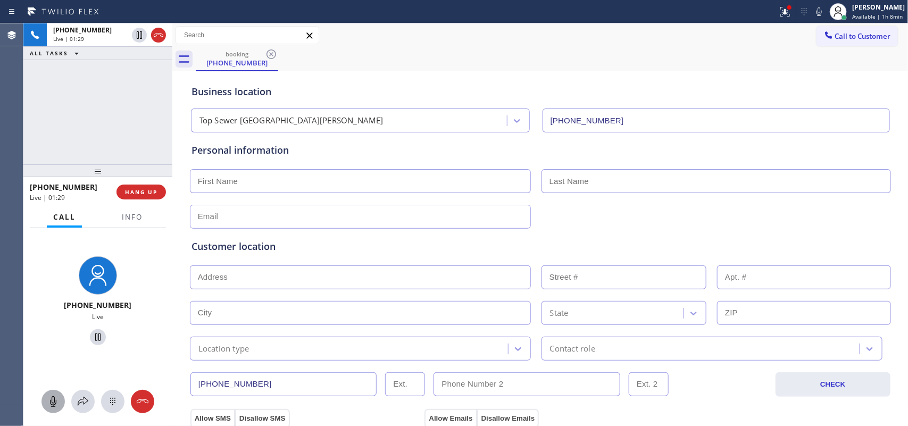
click at [49, 400] on icon at bounding box center [53, 401] width 13 height 13
click at [94, 333] on icon at bounding box center [98, 337] width 13 height 13
click at [49, 400] on icon at bounding box center [53, 401] width 13 height 13
click at [94, 336] on icon at bounding box center [97, 337] width 7 height 7
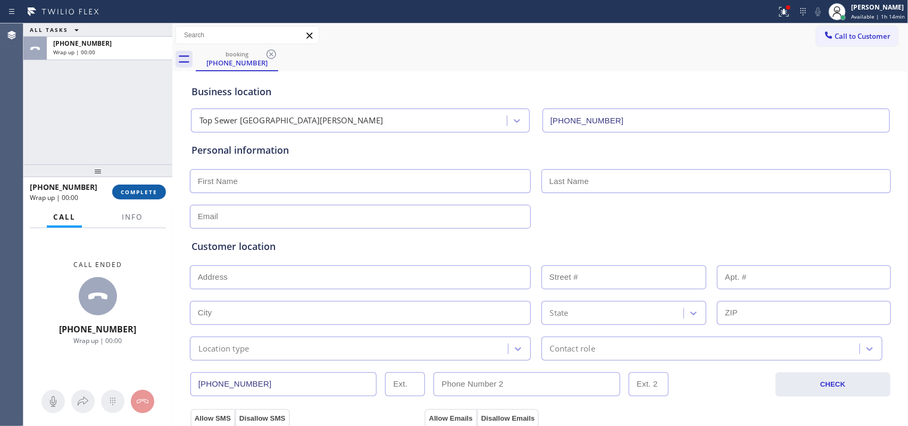
click at [150, 185] on button "COMPLETE" at bounding box center [139, 192] width 54 height 15
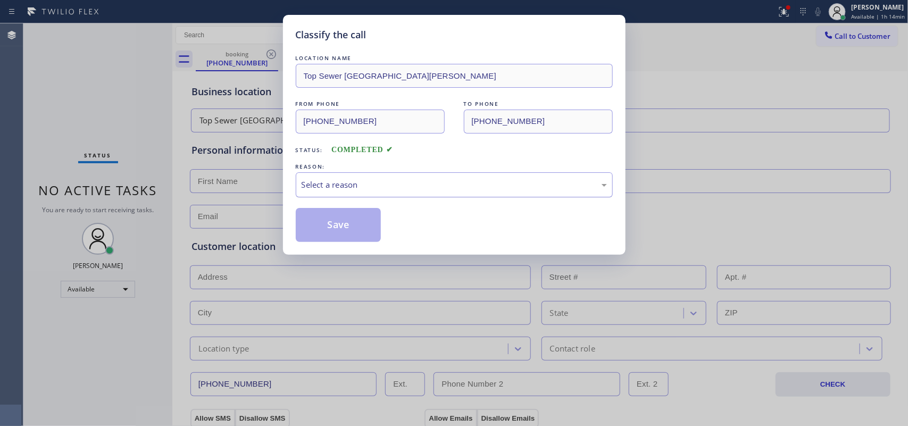
click at [342, 186] on div "Select a reason" at bounding box center [454, 185] width 305 height 12
drag, startPoint x: 366, startPoint y: 233, endPoint x: 286, endPoint y: 137, distance: 124.3
click at [366, 233] on button "Save" at bounding box center [339, 225] width 86 height 34
click at [364, 233] on button "Save" at bounding box center [339, 225] width 86 height 34
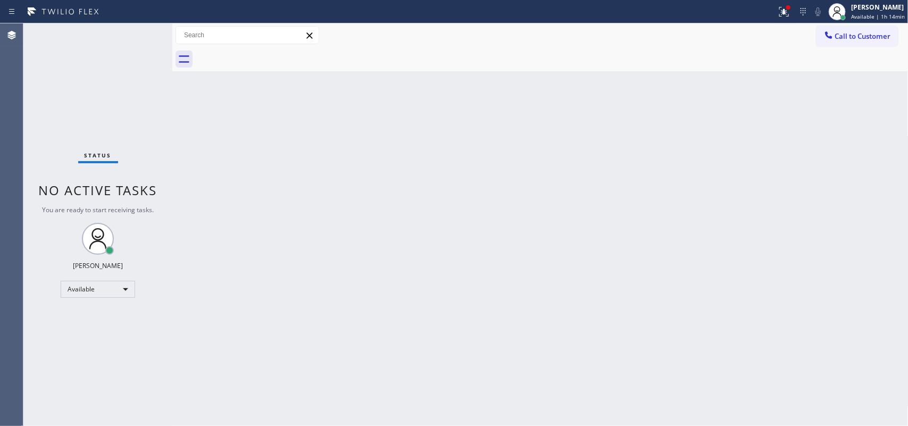
click at [616, 124] on div "Back to Dashboard Change Sender ID Customers Technicians Select a contact Outbo…" at bounding box center [540, 224] width 736 height 403
drag, startPoint x: 645, startPoint y: 64, endPoint x: 673, endPoint y: 319, distance: 256.4
drag, startPoint x: 673, startPoint y: 319, endPoint x: 435, endPoint y: 81, distance: 336.8
click at [435, 81] on div "Back to Dashboard Change Sender ID Customers Technicians Select a contact Outbo…" at bounding box center [540, 224] width 736 height 403
click at [559, 155] on div "Back to Dashboard Change Sender ID Customers Technicians Select a contact Outbo…" at bounding box center [540, 224] width 736 height 403
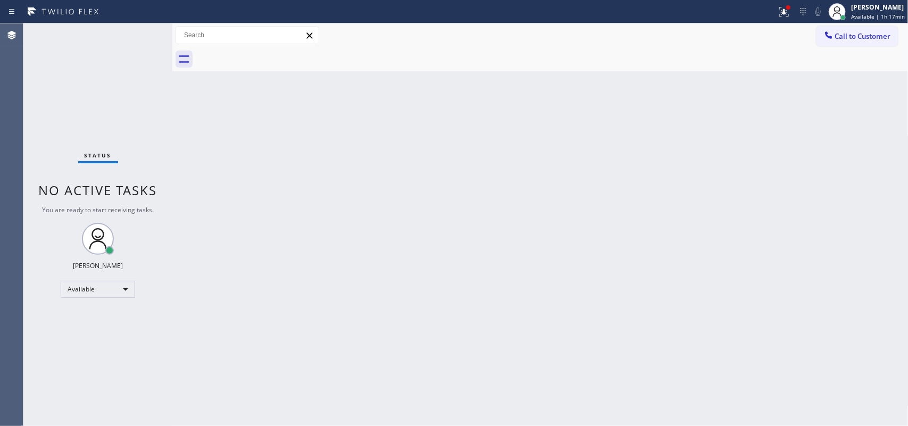
click at [352, 217] on div "Back to Dashboard Change Sender ID Customers Technicians Select a contact Outbo…" at bounding box center [540, 224] width 736 height 403
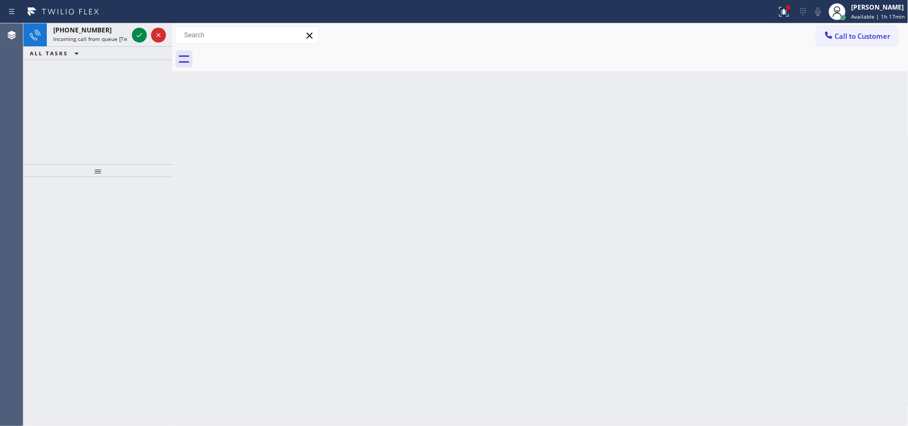
click at [644, 161] on div "Back to Dashboard Change Sender ID Customers Technicians Select a contact Outbo…" at bounding box center [540, 224] width 736 height 403
click at [136, 34] on icon at bounding box center [139, 35] width 13 height 13
click at [104, 38] on span "Incoming call from queue [Test] All" at bounding box center [97, 38] width 88 height 7
drag, startPoint x: 142, startPoint y: 30, endPoint x: 140, endPoint y: 36, distance: 5.6
click at [140, 36] on icon at bounding box center [139, 35] width 13 height 13
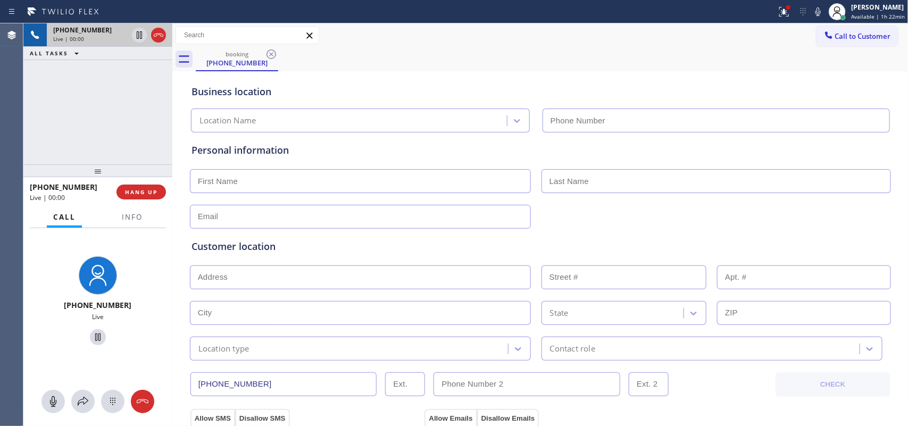
type input "(310) 868-0915"
click at [112, 110] on div "+18055045766 Live | 00:00 ALL TASKS ALL TASKS ACTIVE TASKS TASKS IN WRAP UP" at bounding box center [97, 93] width 149 height 141
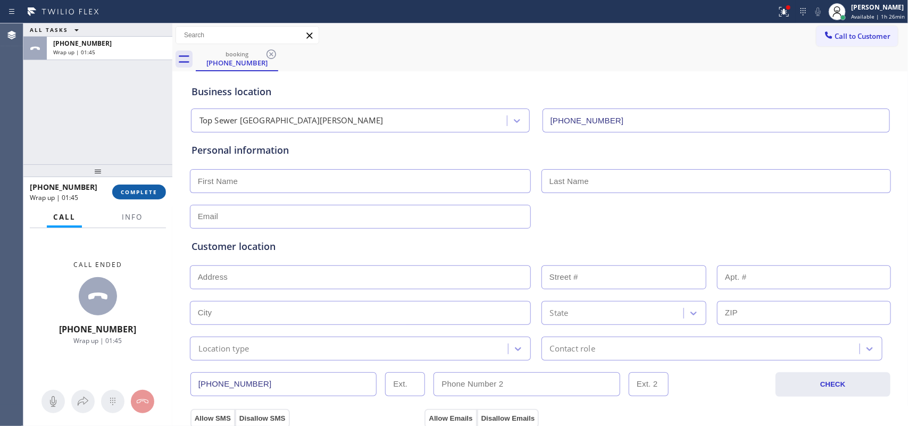
click at [146, 189] on span "COMPLETE" at bounding box center [139, 191] width 37 height 7
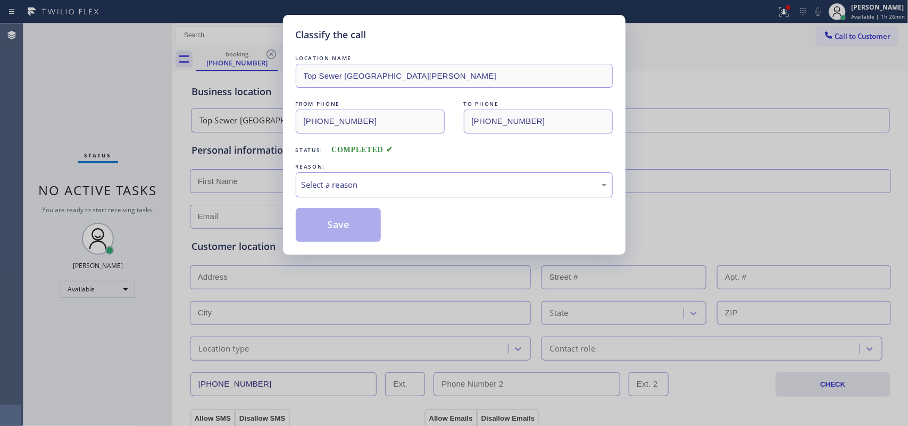
click at [386, 189] on div "Select a reason" at bounding box center [454, 185] width 305 height 12
click at [355, 237] on button "Save" at bounding box center [339, 225] width 86 height 34
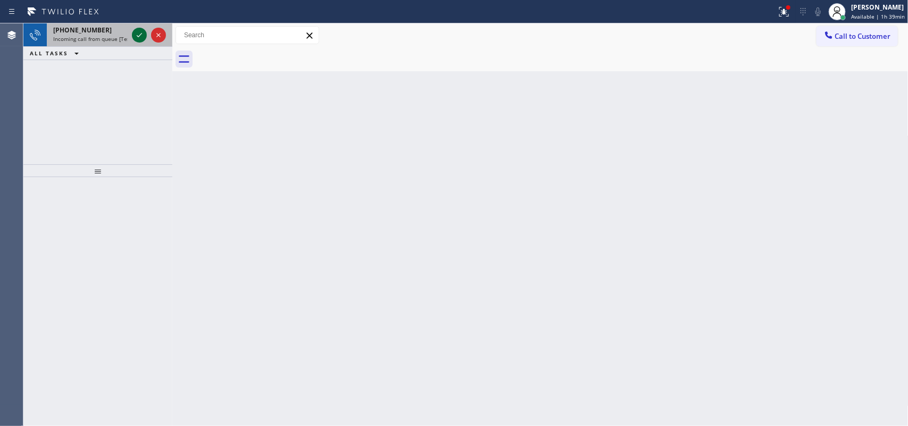
click at [135, 35] on icon at bounding box center [139, 35] width 13 height 13
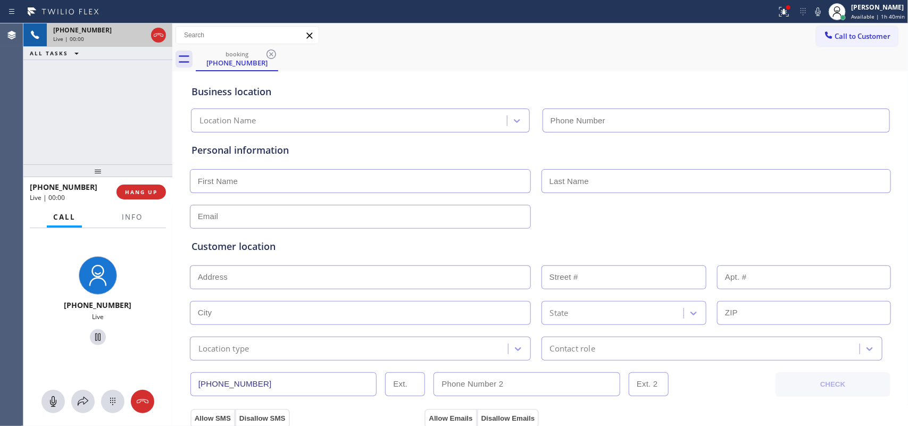
type input "(657) 341-1796"
click at [51, 403] on icon at bounding box center [53, 401] width 13 height 13
click at [94, 335] on icon at bounding box center [98, 337] width 13 height 13
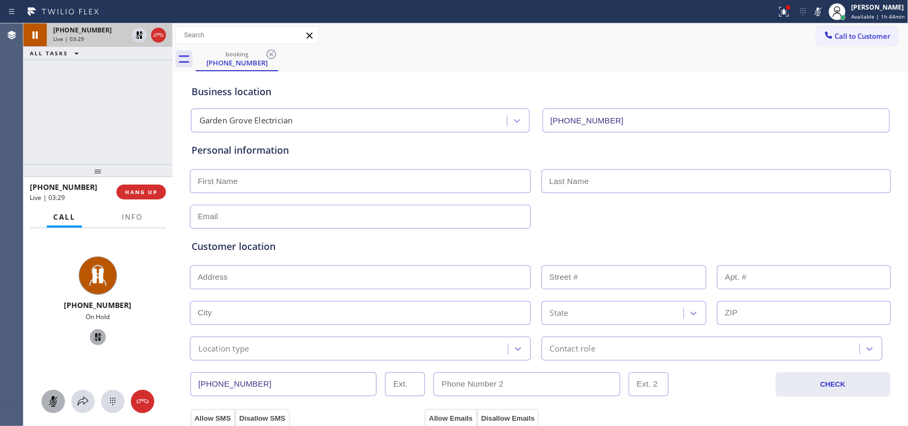
click at [48, 400] on icon at bounding box center [53, 401] width 13 height 13
click at [94, 335] on icon at bounding box center [97, 337] width 7 height 7
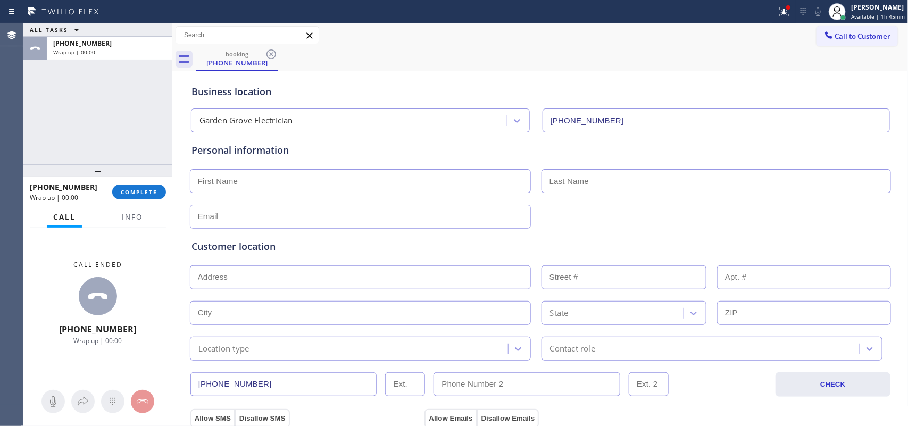
click at [441, 177] on input "text" at bounding box center [360, 181] width 341 height 24
type input "Maria"
click at [67, 108] on div "ALL TASKS ALL TASKS ACTIVE TASKS TASKS IN WRAP UP +13237189085 Wrap up | 00:00" at bounding box center [97, 93] width 149 height 141
click at [344, 214] on input "text" at bounding box center [360, 217] width 341 height 24
click at [628, 183] on input "text" at bounding box center [717, 181] width 350 height 24
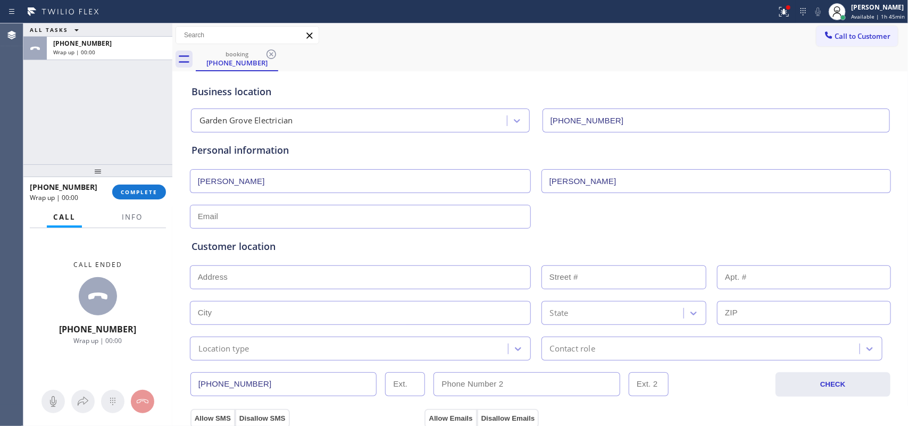
type input "Lemos"
click at [424, 208] on input "text" at bounding box center [360, 217] width 341 height 24
type input "[EMAIL_ADDRESS][DOMAIN_NAME]"
click at [304, 283] on input "text" at bounding box center [360, 278] width 341 height 24
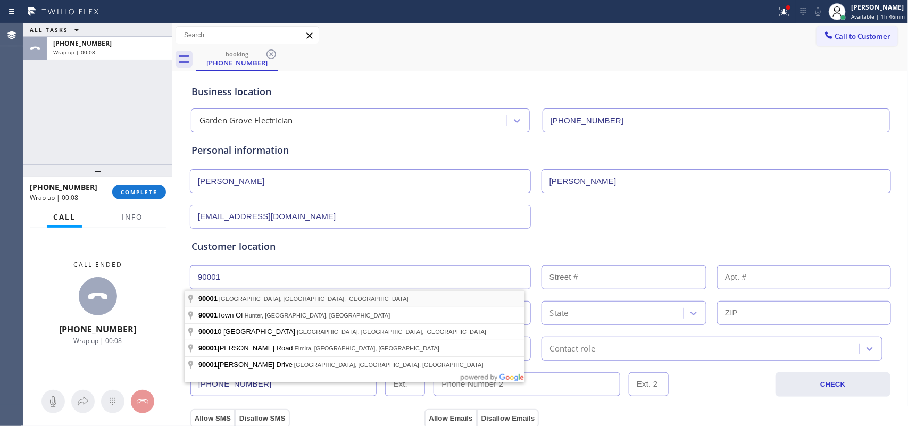
type input "Los Angeles, CA 90001, USA"
type input "[GEOGRAPHIC_DATA]"
type input "90001"
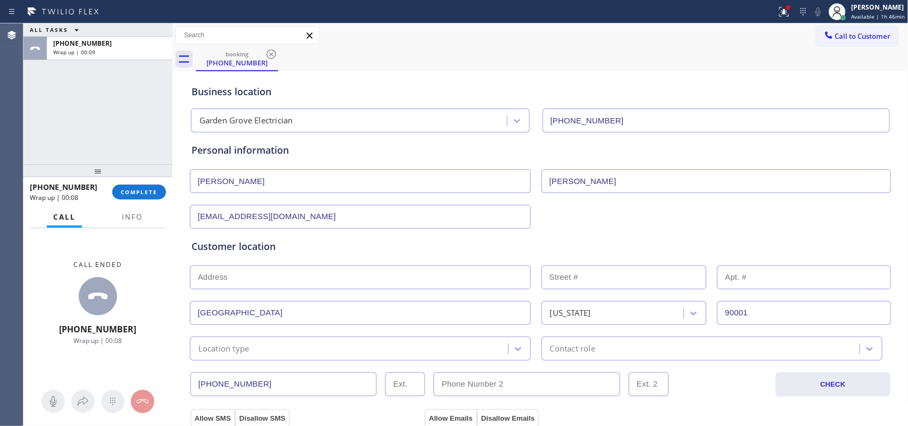
scroll to position [266, 0]
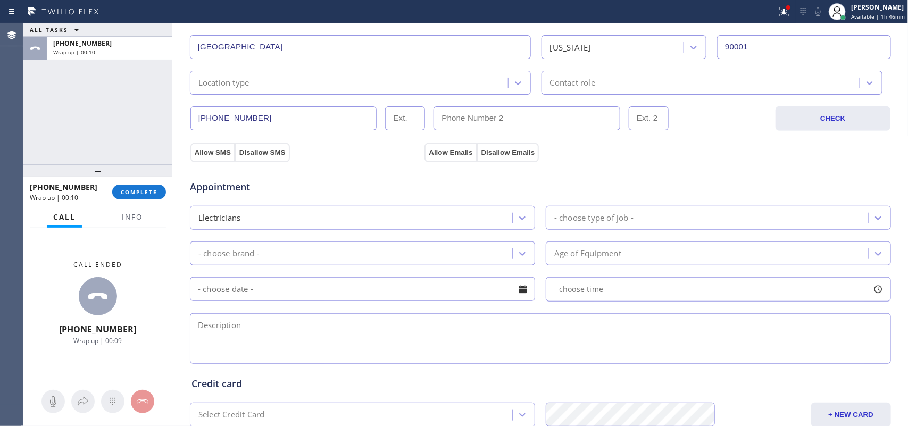
click at [375, 80] on div "Location type" at bounding box center [350, 82] width 315 height 19
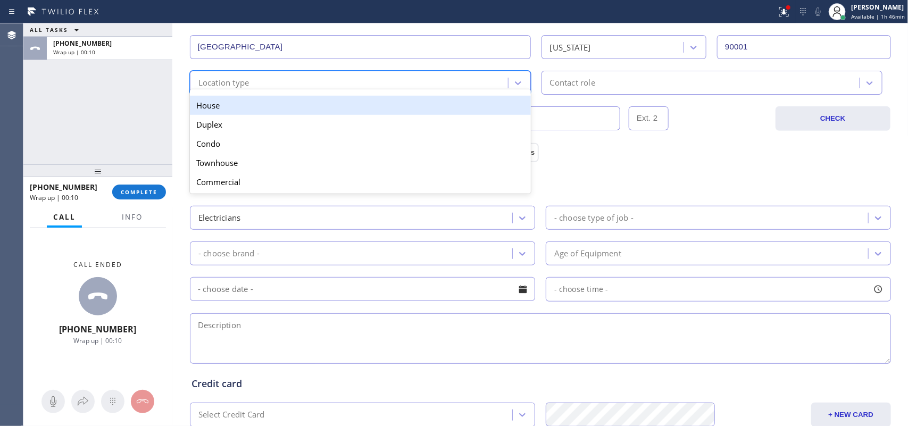
click at [388, 111] on div "House" at bounding box center [360, 105] width 341 height 19
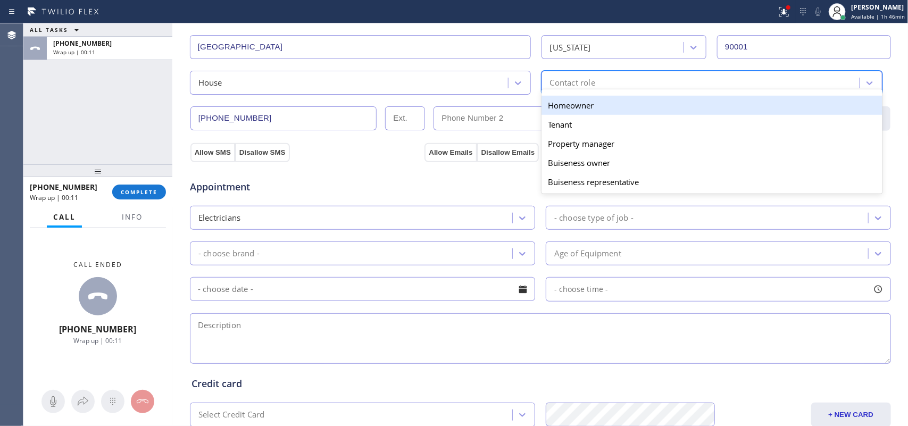
click at [567, 86] on div "Contact role" at bounding box center [572, 83] width 45 height 12
click at [589, 110] on div "Homeowner" at bounding box center [712, 105] width 341 height 19
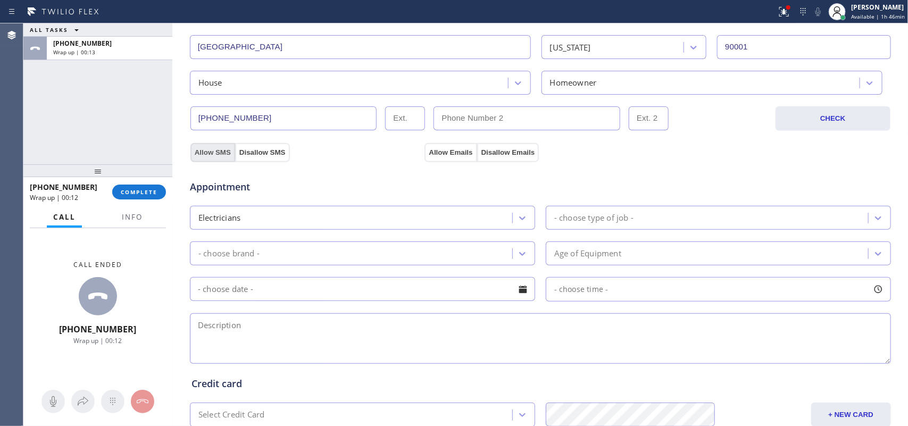
click at [208, 151] on button "Allow SMS" at bounding box center [212, 152] width 45 height 19
click at [435, 151] on button "Allow Emails" at bounding box center [451, 152] width 52 height 19
click at [600, 224] on div "- choose type of job -" at bounding box center [593, 218] width 79 height 12
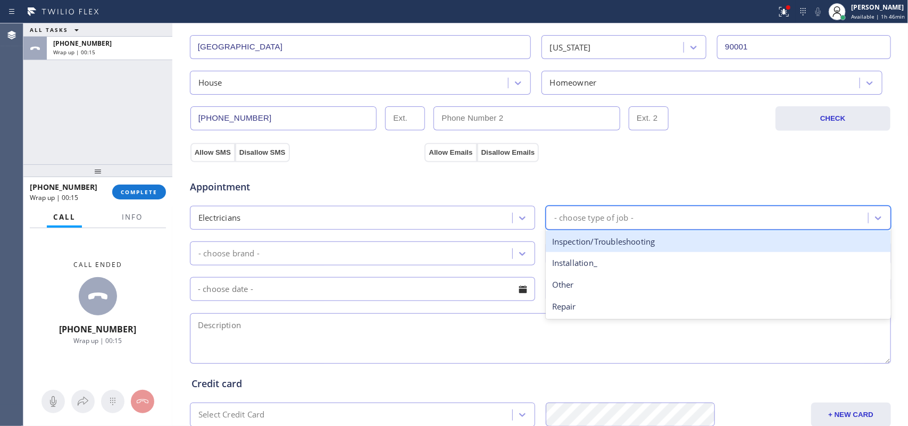
click at [626, 243] on div "Inspection/Troubleshooting" at bounding box center [718, 242] width 345 height 22
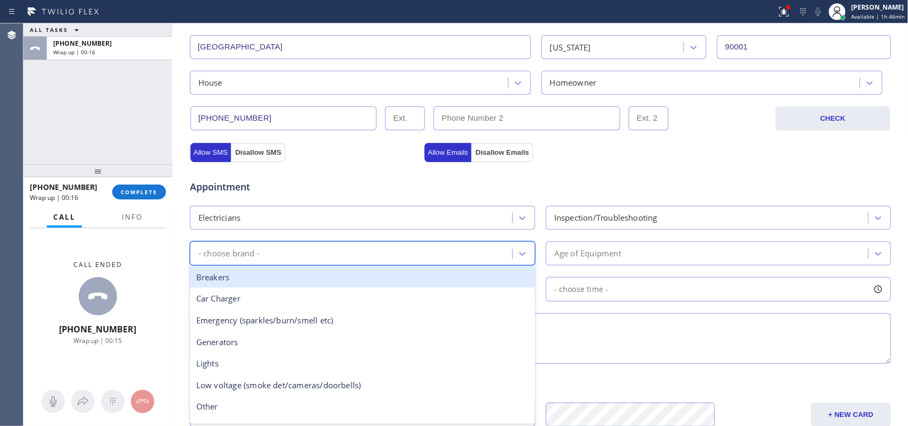
click at [507, 251] on div "- choose brand -" at bounding box center [352, 253] width 319 height 19
click at [402, 272] on div "Breakers" at bounding box center [362, 278] width 345 height 22
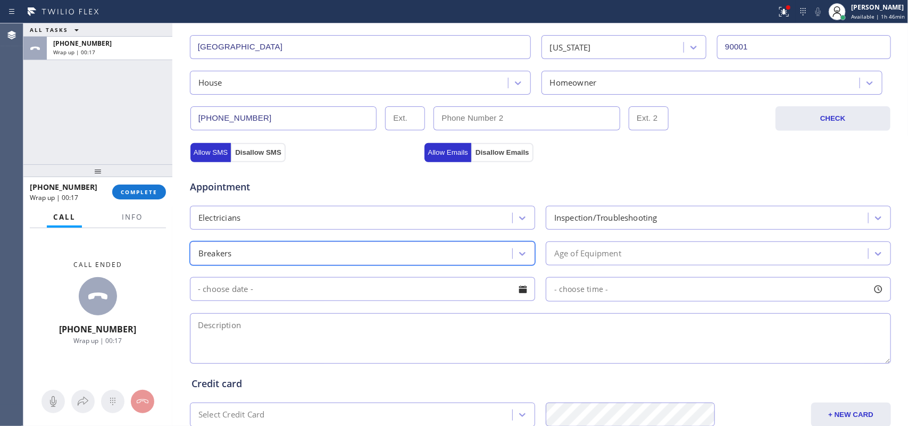
click at [579, 251] on div "Age of Equipment" at bounding box center [587, 253] width 67 height 12
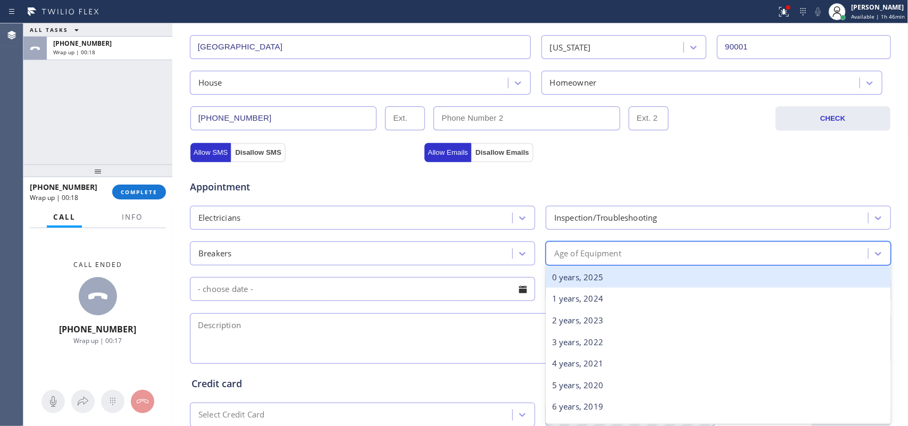
click at [611, 278] on div "0 years, 2025" at bounding box center [718, 278] width 345 height 22
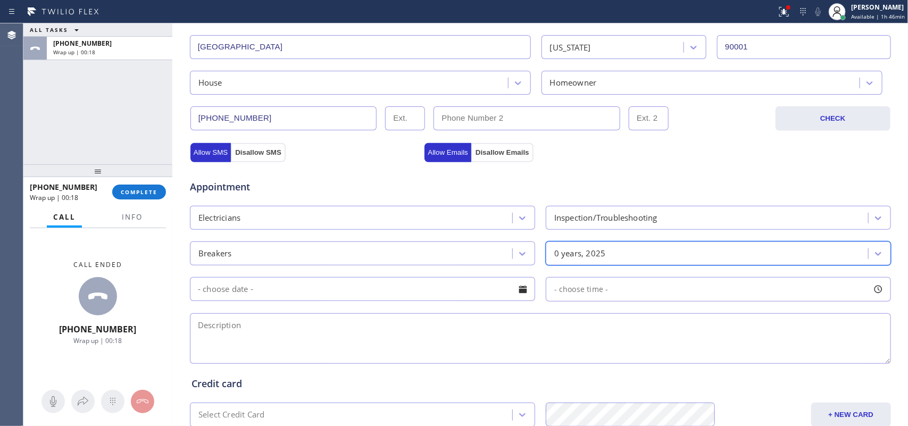
scroll to position [400, 0]
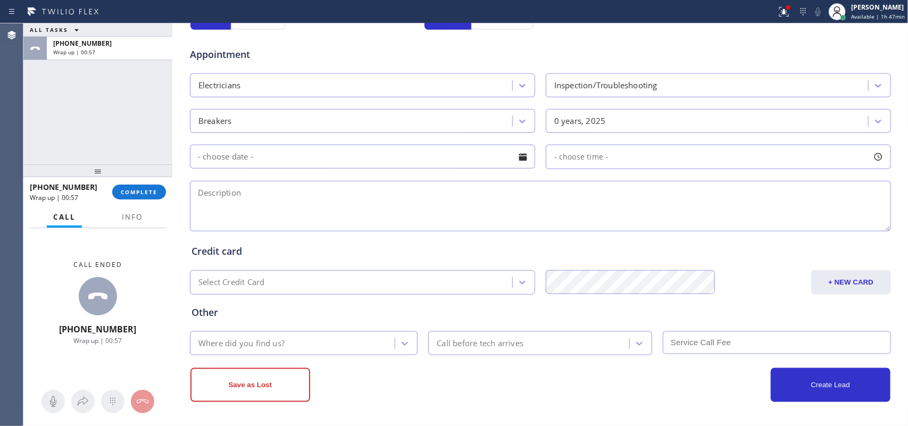
drag, startPoint x: 160, startPoint y: 233, endPoint x: 169, endPoint y: 232, distance: 8.6
click at [160, 233] on div "Call ended +13237189085 Wrap up | 00:57" at bounding box center [97, 303] width 149 height 150
click at [253, 203] on textarea at bounding box center [540, 206] width 701 height 51
paste textarea "House-ho/ water slide connected, rented last week, they took it out already aft…"
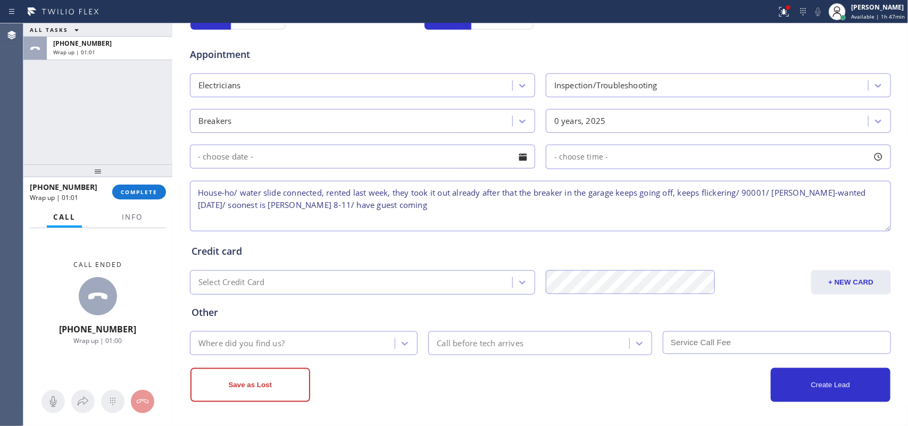
drag, startPoint x: 845, startPoint y: 192, endPoint x: 870, endPoint y: 216, distance: 35.0
click at [870, 216] on textarea "House-ho/ water slide connected, rented last week, they took it out already aft…" at bounding box center [540, 206] width 701 height 51
type textarea "House-ho/ water slide connected, rented last week, they took it out already aft…"
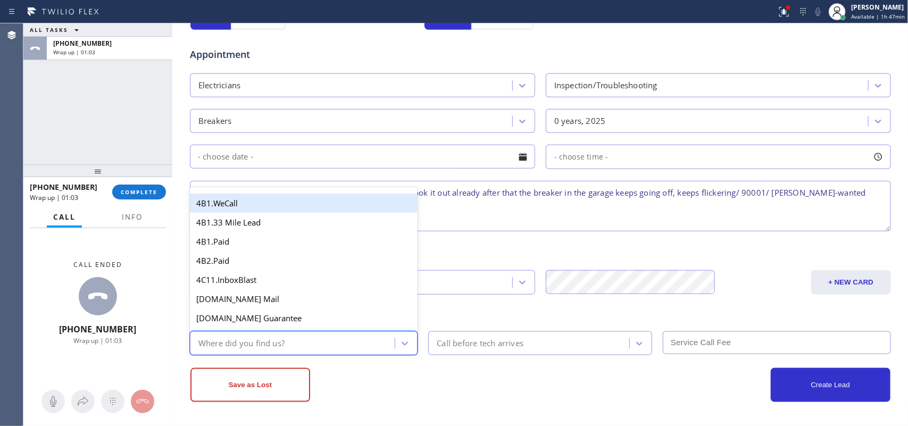
click at [374, 338] on div "Where did you find us?" at bounding box center [294, 343] width 202 height 19
type input "g"
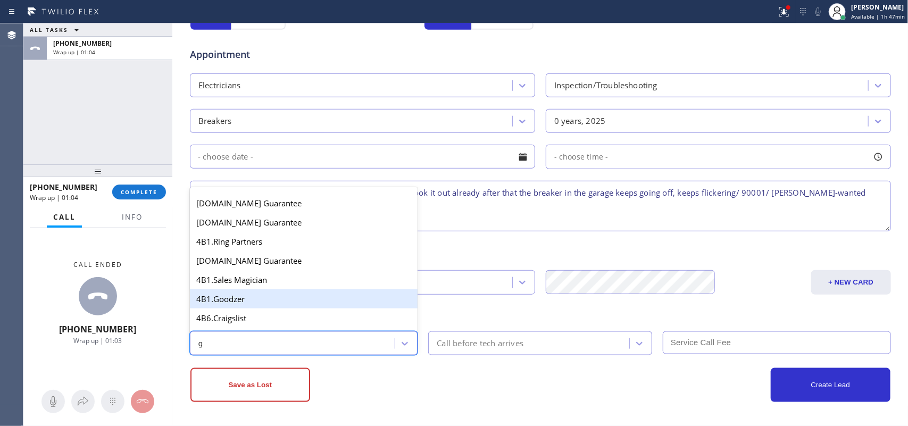
scroll to position [200, 0]
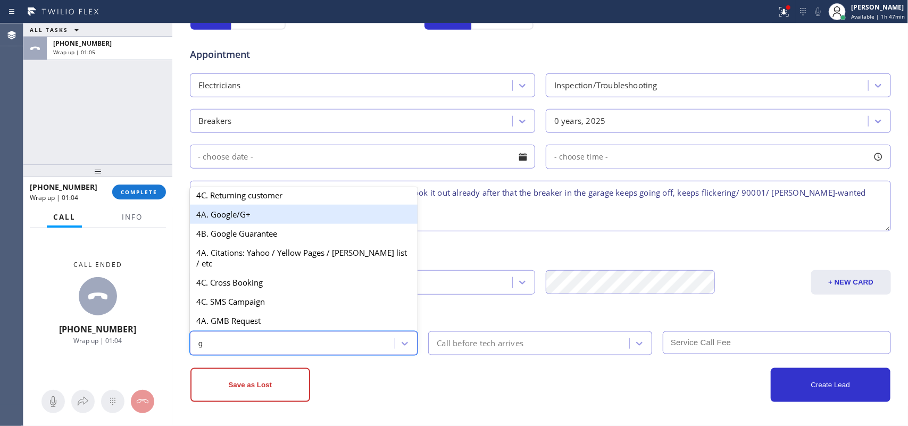
click at [278, 220] on div "4A. Google/G+" at bounding box center [304, 214] width 228 height 19
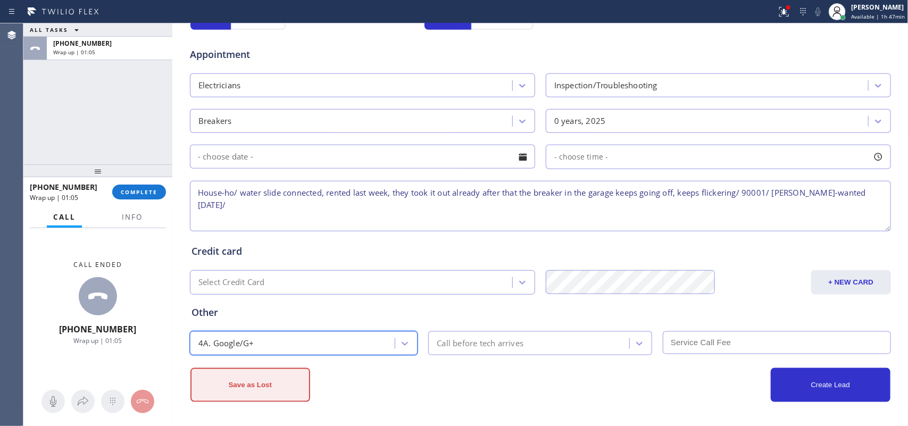
click at [294, 381] on button "Save as Lost" at bounding box center [250, 385] width 120 height 34
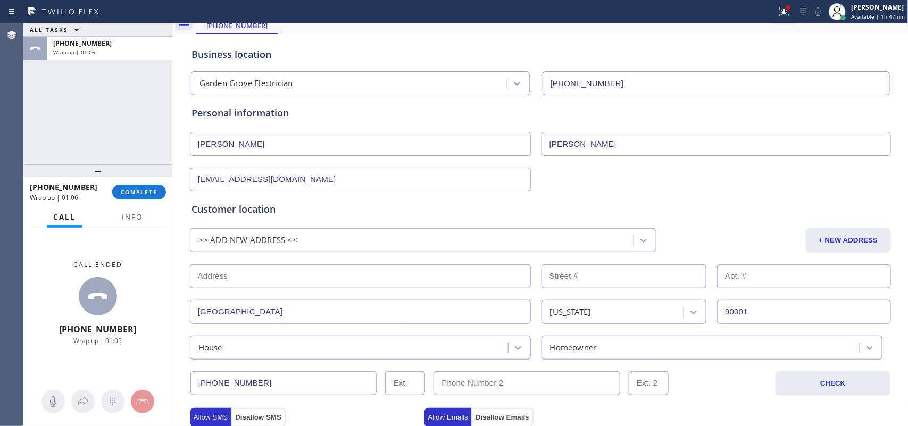
scroll to position [0, 0]
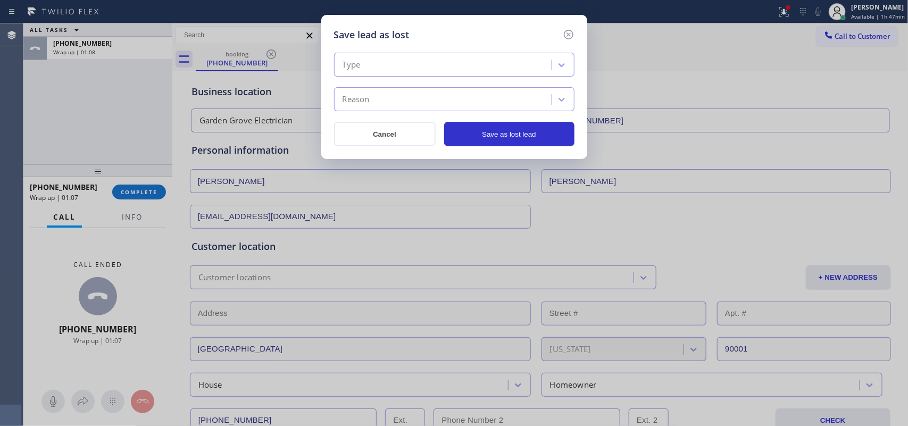
click at [495, 65] on div "Type" at bounding box center [444, 65] width 214 height 19
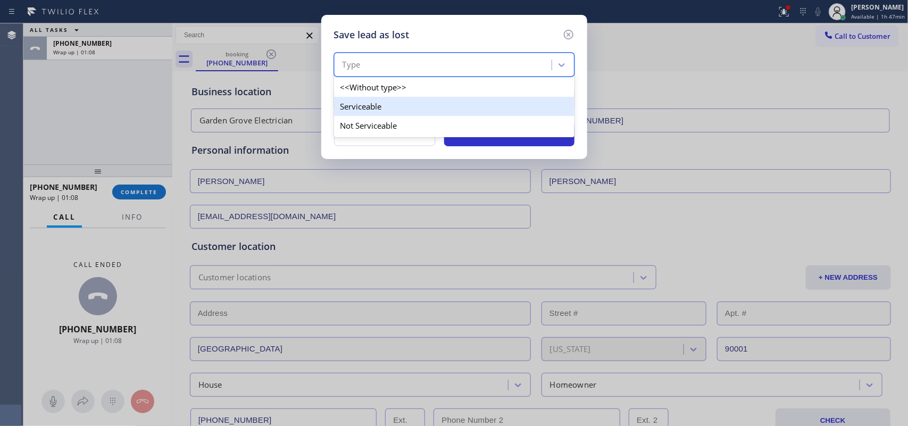
click at [464, 110] on div "Serviceable" at bounding box center [454, 106] width 241 height 19
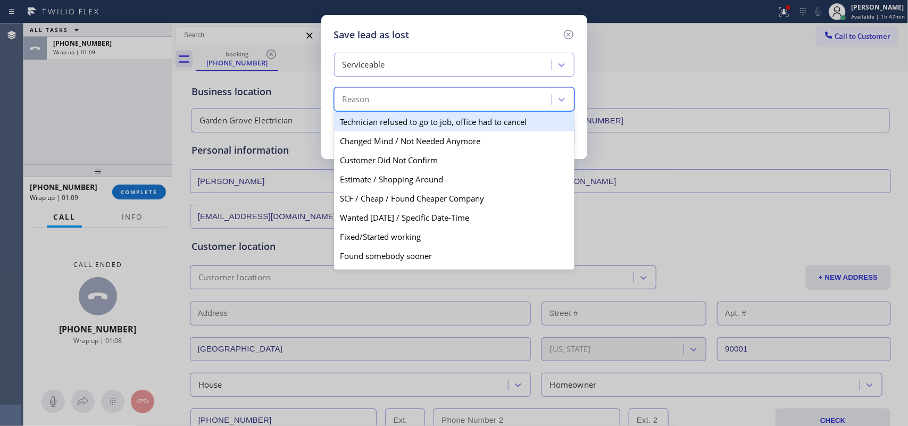
click at [460, 92] on div "Reason" at bounding box center [444, 99] width 214 height 19
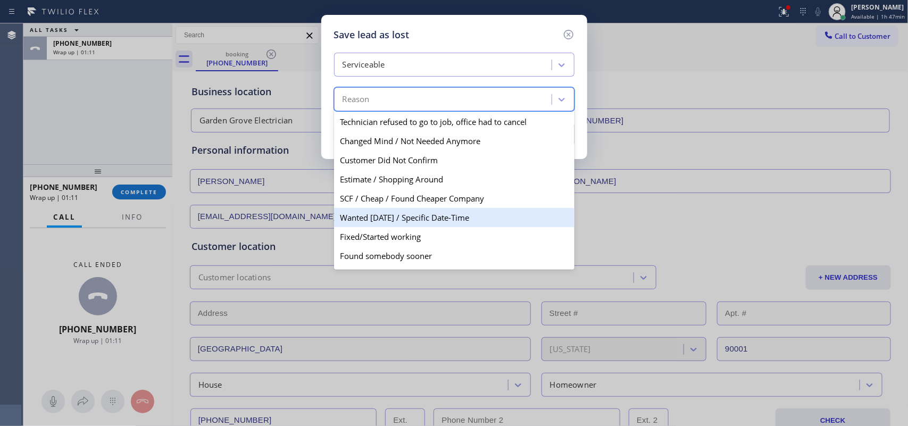
click at [416, 222] on div "Wanted [DATE] / Specific Date-Time" at bounding box center [454, 217] width 241 height 19
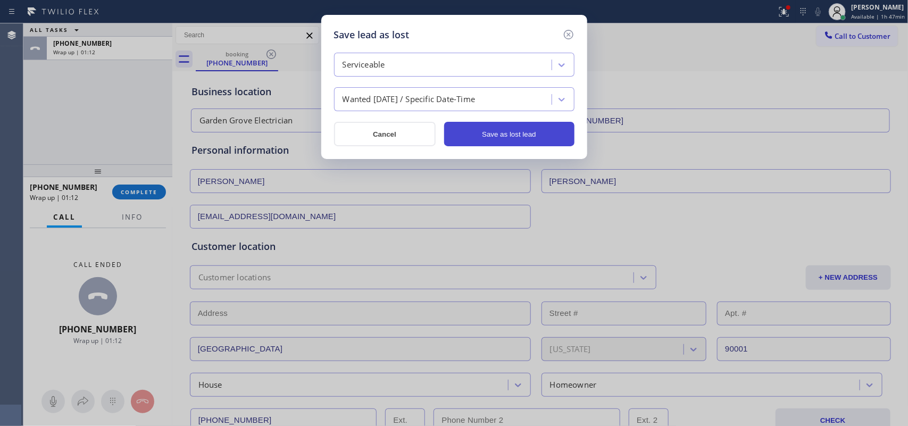
click at [468, 129] on button "Save as lost lead" at bounding box center [509, 134] width 130 height 24
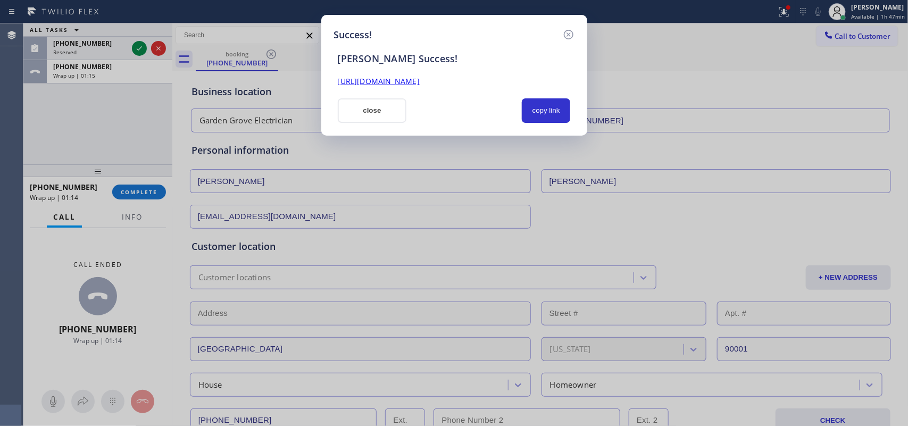
click at [386, 83] on link "https://erp.apollosoft.co/customer/758958#portlet_lead" at bounding box center [379, 81] width 82 height 10
click at [543, 107] on button "copy link" at bounding box center [546, 110] width 49 height 24
drag, startPoint x: 379, startPoint y: 110, endPoint x: 286, endPoint y: 86, distance: 96.8
click at [378, 110] on button "close" at bounding box center [372, 110] width 69 height 24
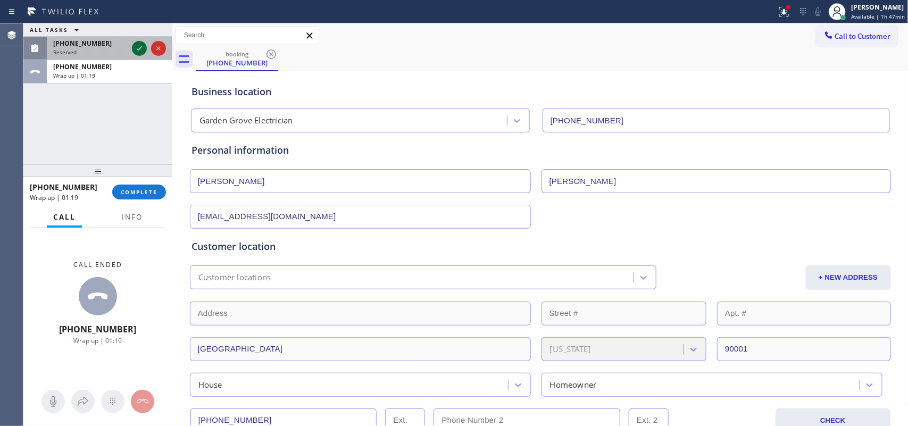
click at [139, 46] on icon at bounding box center [139, 48] width 13 height 13
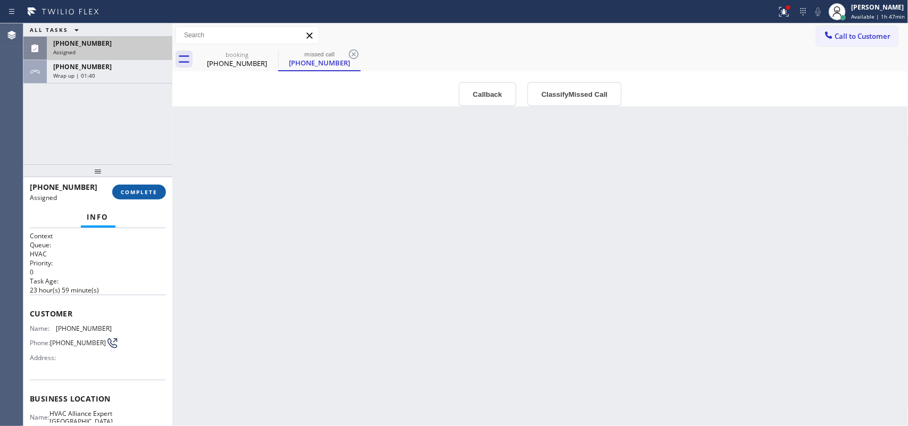
click at [143, 187] on button "COMPLETE" at bounding box center [139, 192] width 54 height 15
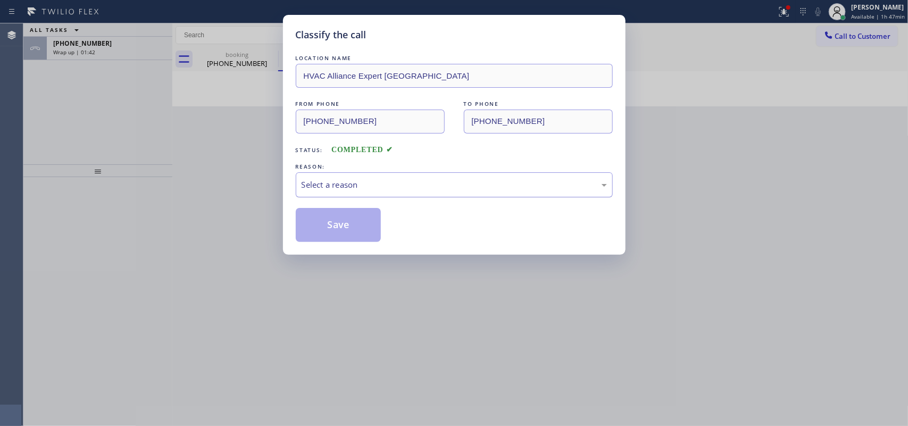
click at [528, 183] on div "Select a reason" at bounding box center [454, 185] width 305 height 12
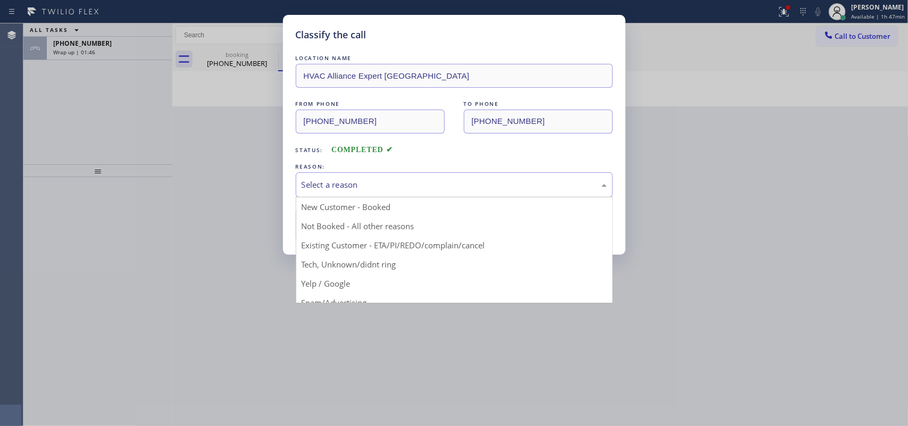
click at [287, 115] on div "Classify the call LOCATION NAME HVAC Alliance Expert Three Lakes FROM PHONE (95…" at bounding box center [454, 135] width 343 height 240
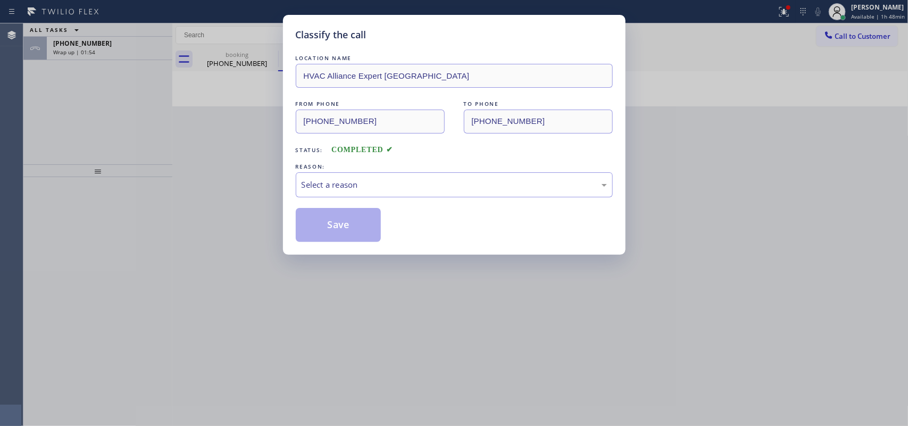
click at [68, 160] on div "Classify the call LOCATION NAME HVAC Alliance Expert Three Lakes FROM PHONE (95…" at bounding box center [454, 213] width 908 height 426
click at [453, 121] on div "FROM PHONE (954) 569-8628 TO PHONE (786) 465-5241" at bounding box center [454, 115] width 317 height 35
click at [139, 121] on div "Classify the call LOCATION NAME HVAC Alliance Expert Three Lakes FROM PHONE (95…" at bounding box center [454, 213] width 908 height 426
click at [283, 70] on div "Classify the call LOCATION NAME HVAC Alliance Expert Three Lakes FROM PHONE (95…" at bounding box center [454, 135] width 343 height 240
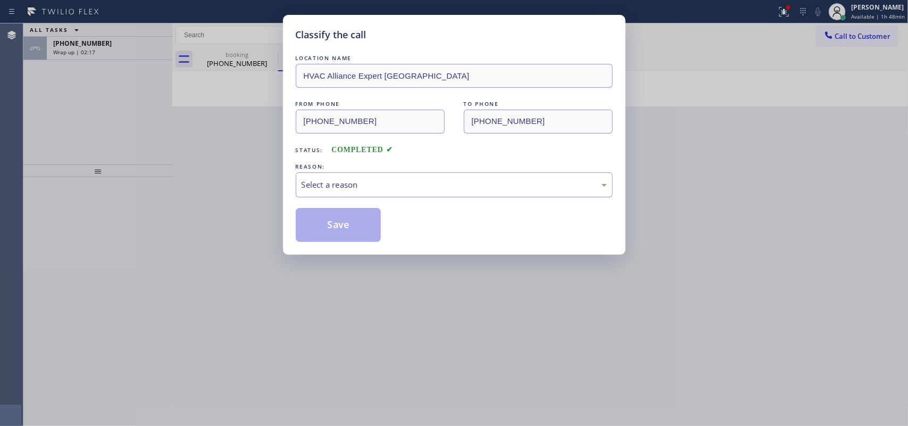
click at [89, 102] on div "Classify the call LOCATION NAME HVAC Alliance Expert Three Lakes FROM PHONE (95…" at bounding box center [454, 213] width 908 height 426
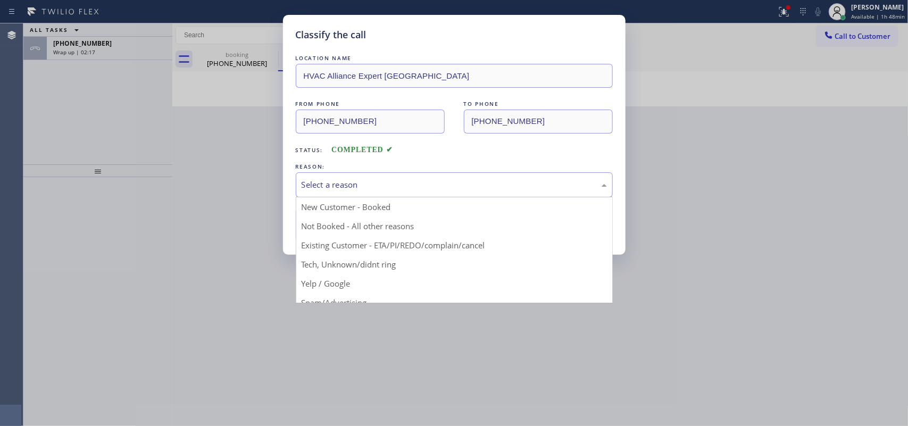
click at [332, 186] on div "Select a reason" at bounding box center [454, 185] width 305 height 12
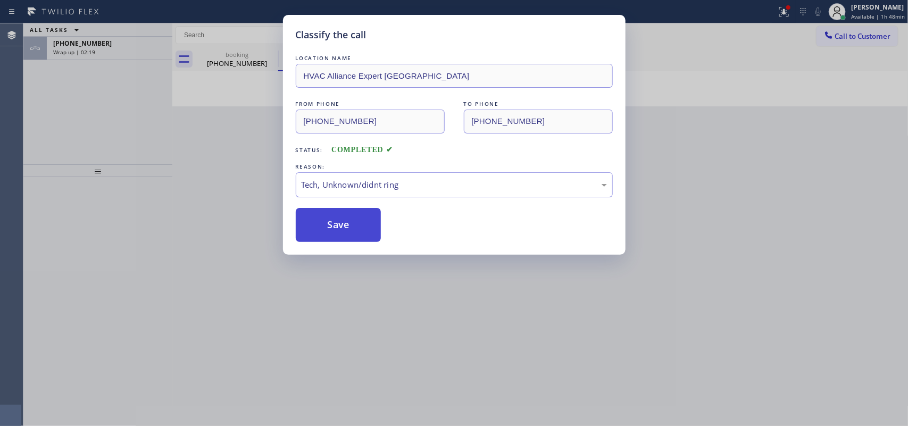
click at [343, 232] on button "Save" at bounding box center [339, 225] width 86 height 34
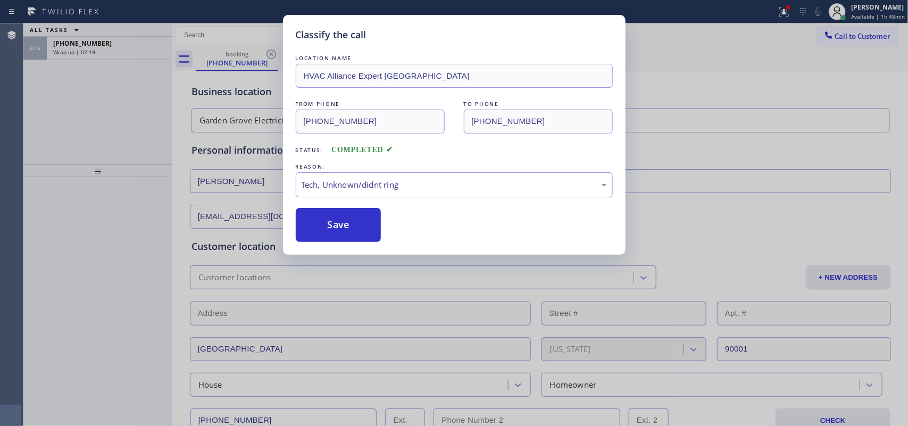
click at [128, 40] on div "Classify the call LOCATION NAME HVAC Alliance Expert Three Lakes FROM PHONE (95…" at bounding box center [454, 213] width 908 height 426
click at [128, 40] on div "Classify the call LOCATION NAME Calumet Heights Appliance Repair FROM PHONE (31…" at bounding box center [465, 224] width 885 height 403
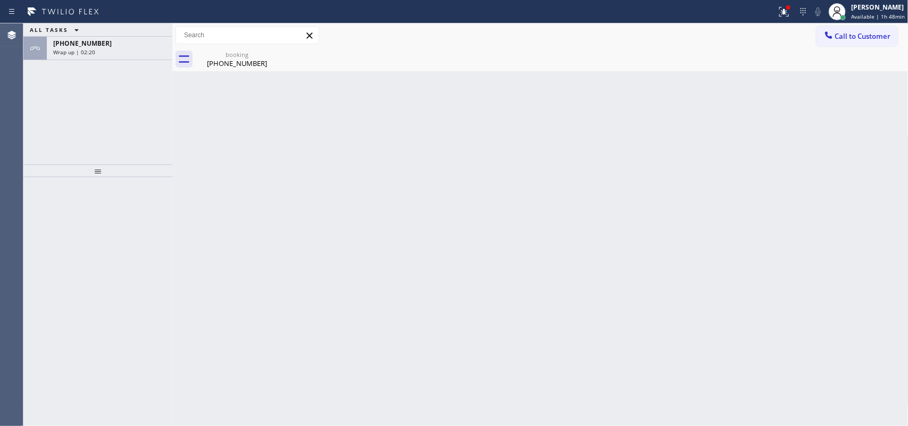
click at [128, 40] on div "+13237189085" at bounding box center [109, 43] width 113 height 9
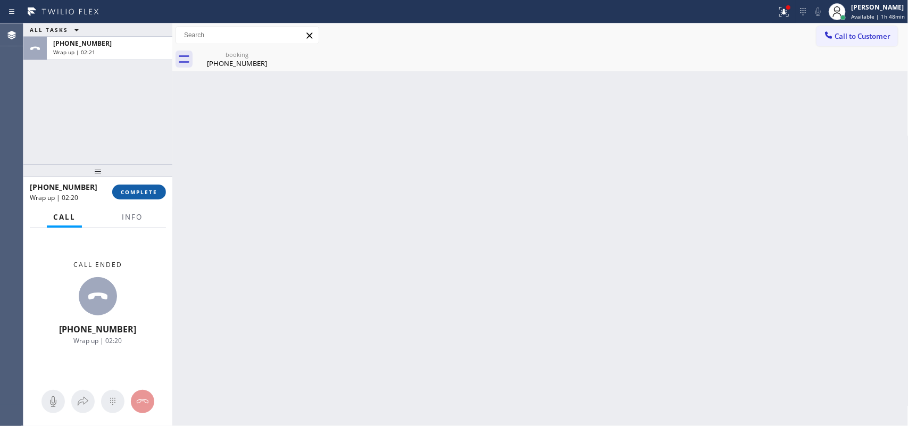
click at [150, 195] on span "COMPLETE" at bounding box center [139, 191] width 37 height 7
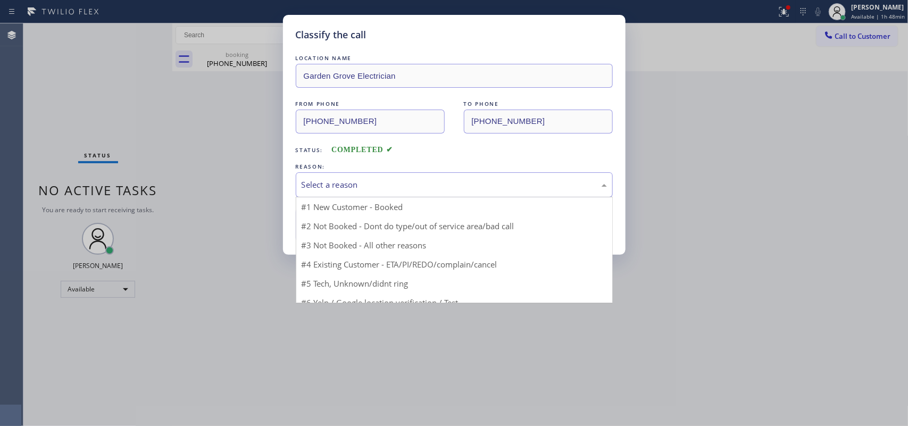
drag, startPoint x: 373, startPoint y: 184, endPoint x: 386, endPoint y: 182, distance: 13.4
click at [386, 182] on div "Select a reason" at bounding box center [454, 185] width 305 height 12
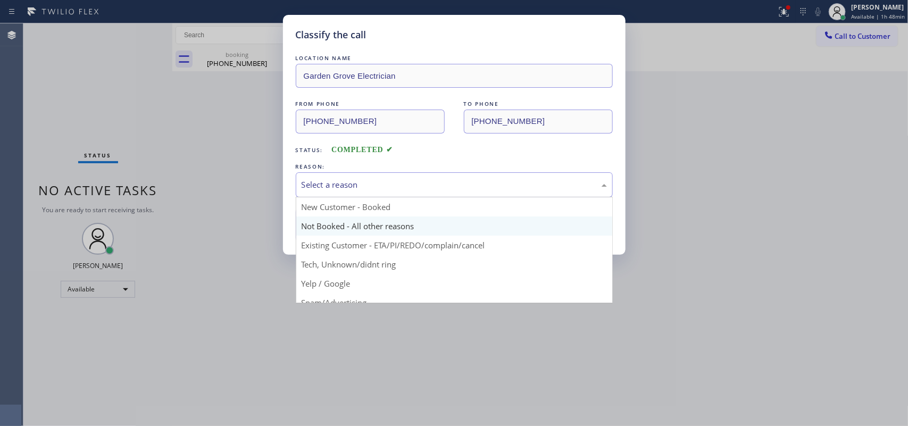
drag, startPoint x: 380, startPoint y: 222, endPoint x: 361, endPoint y: 228, distance: 20.4
click at [379, 224] on button "Save" at bounding box center [339, 225] width 86 height 34
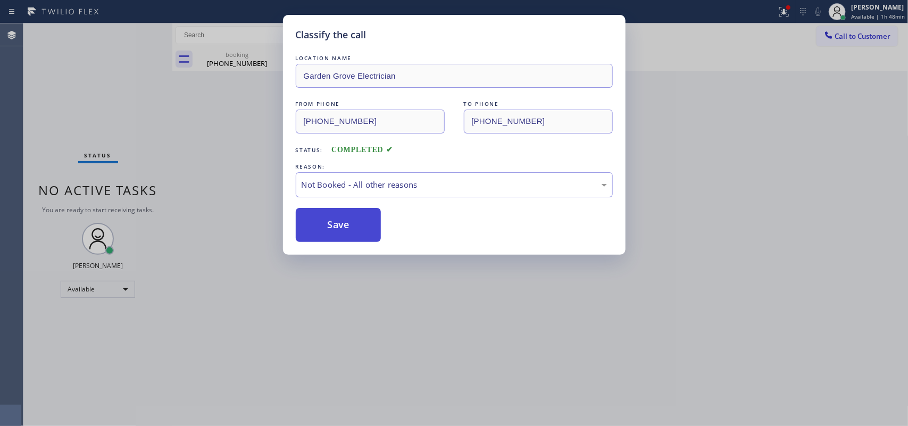
click at [352, 227] on button "Save" at bounding box center [339, 225] width 86 height 34
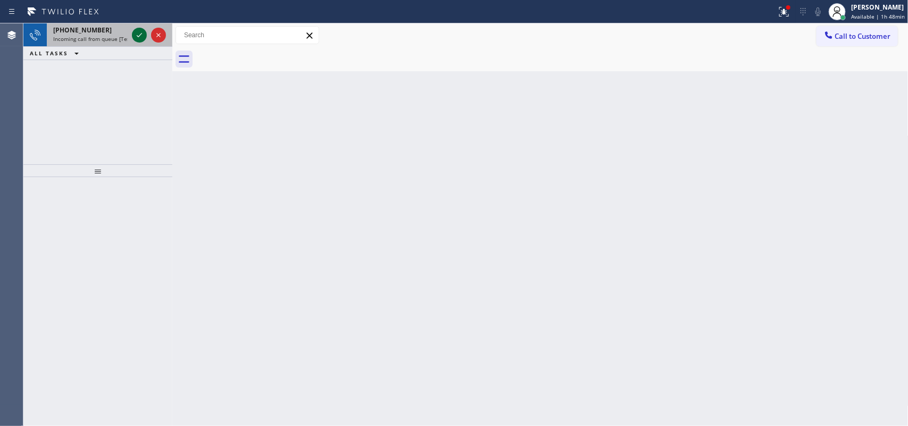
click at [137, 33] on icon at bounding box center [139, 35] width 13 height 13
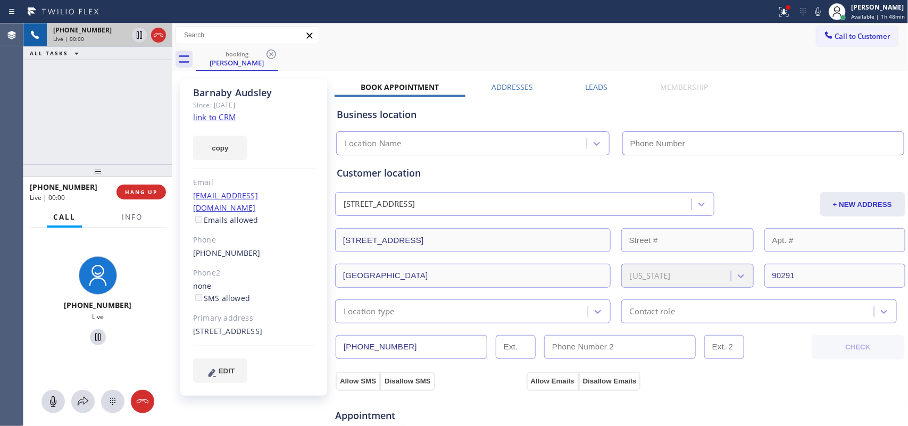
type input "(424) 206-6795"
click at [229, 116] on link "link to CRM" at bounding box center [214, 117] width 43 height 11
drag, startPoint x: 54, startPoint y: 400, endPoint x: 81, endPoint y: 374, distance: 36.9
click at [55, 397] on icon at bounding box center [53, 401] width 13 height 13
drag, startPoint x: 92, startPoint y: 335, endPoint x: 157, endPoint y: 241, distance: 114.7
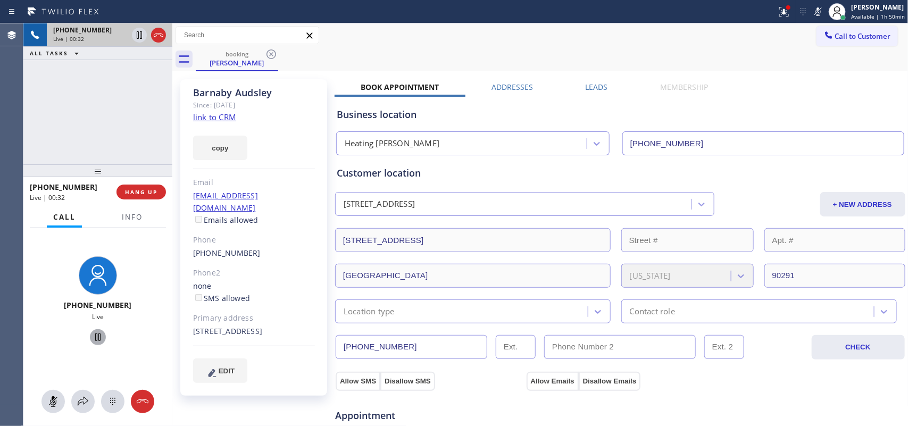
click at [92, 336] on icon at bounding box center [98, 337] width 13 height 13
click at [55, 396] on icon at bounding box center [53, 401] width 13 height 13
click at [94, 334] on icon at bounding box center [97, 337] width 7 height 7
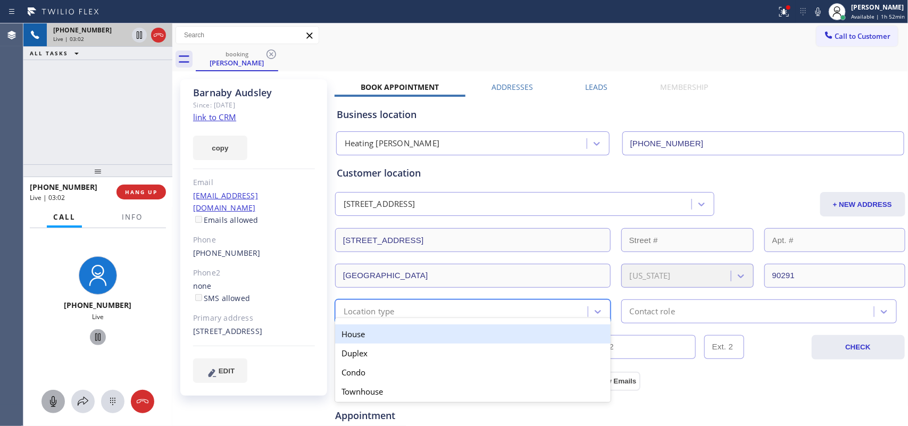
click at [525, 313] on div "Location type" at bounding box center [463, 311] width 250 height 19
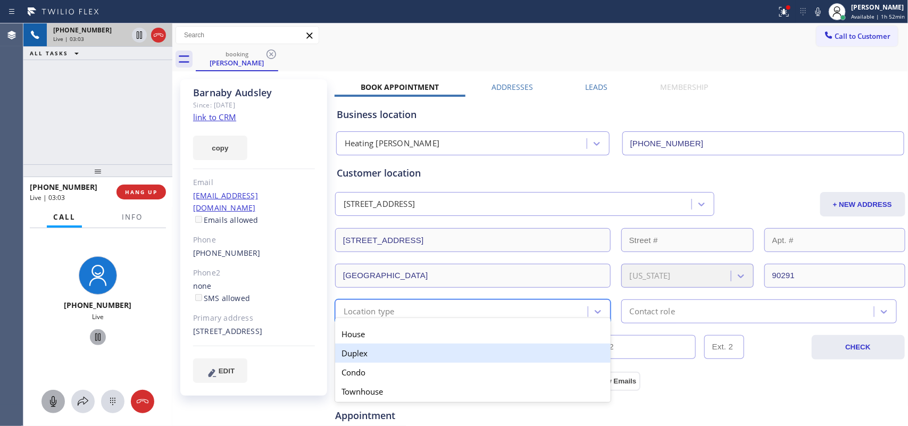
drag, startPoint x: 500, startPoint y: 360, endPoint x: 502, endPoint y: 352, distance: 7.6
click at [499, 358] on div "Duplex" at bounding box center [473, 353] width 276 height 19
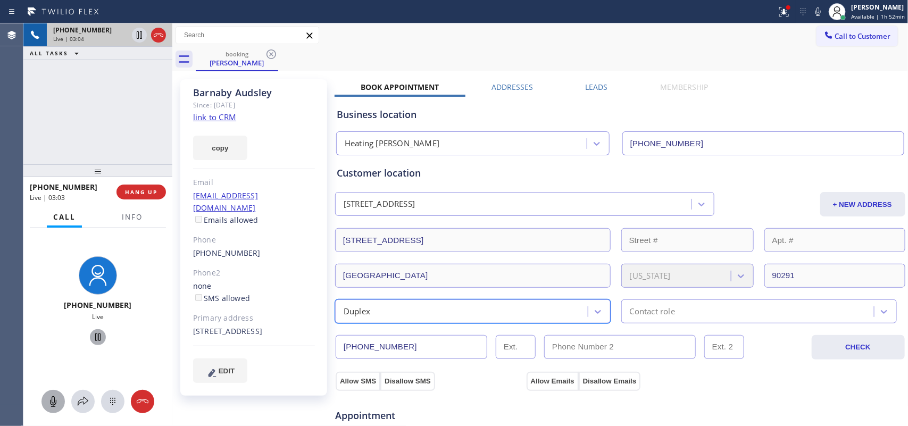
click at [668, 315] on div "Contact role" at bounding box center [652, 311] width 45 height 12
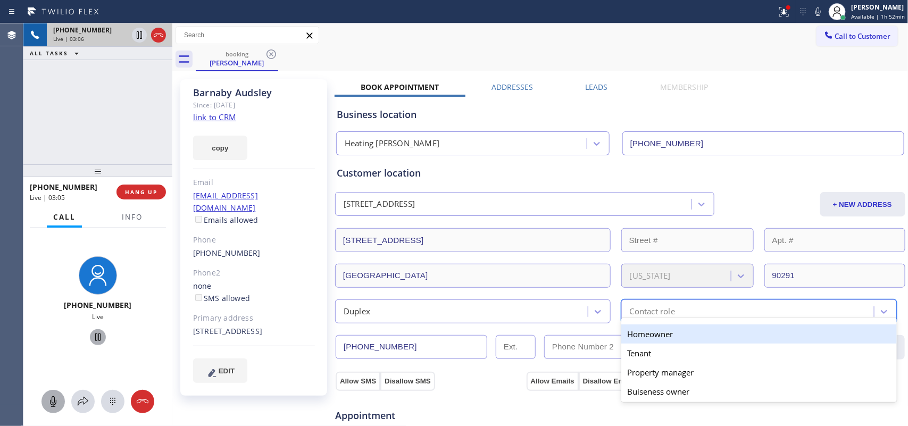
click at [692, 336] on div "Homeowner" at bounding box center [760, 334] width 276 height 19
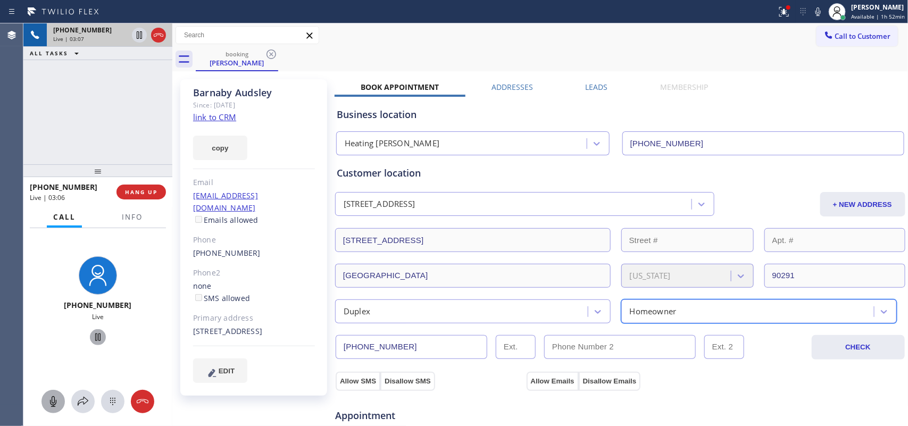
scroll to position [133, 0]
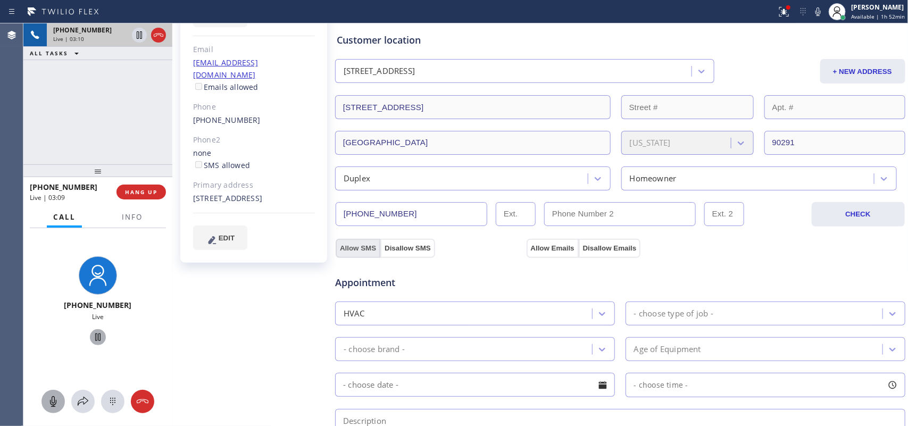
click at [362, 244] on button "Allow SMS" at bounding box center [358, 248] width 45 height 19
click at [549, 250] on button "Allow Emails" at bounding box center [553, 248] width 52 height 19
checkbox input "true"
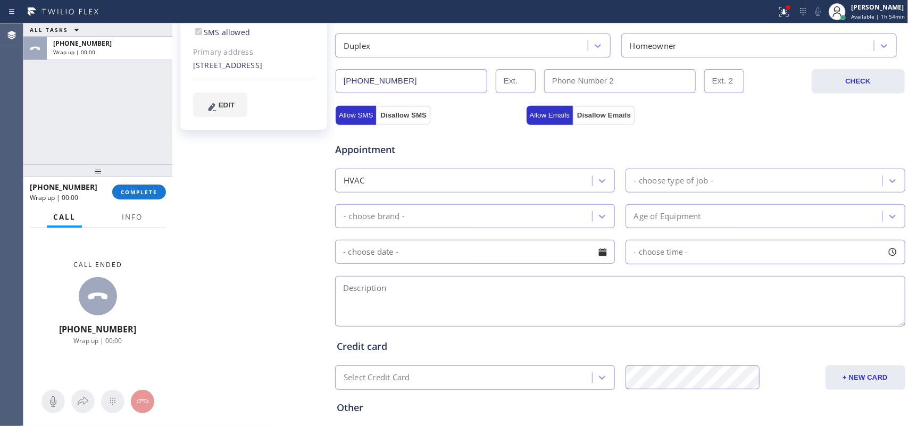
scroll to position [333, 0]
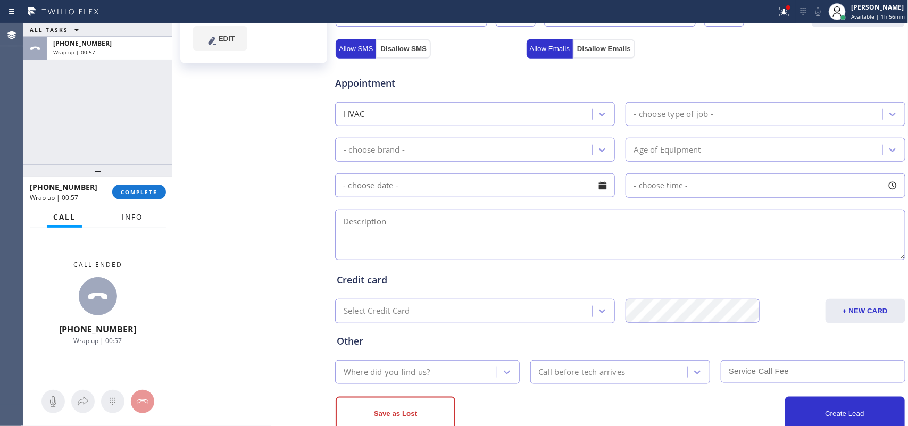
click at [131, 212] on span "Info" at bounding box center [132, 217] width 21 height 10
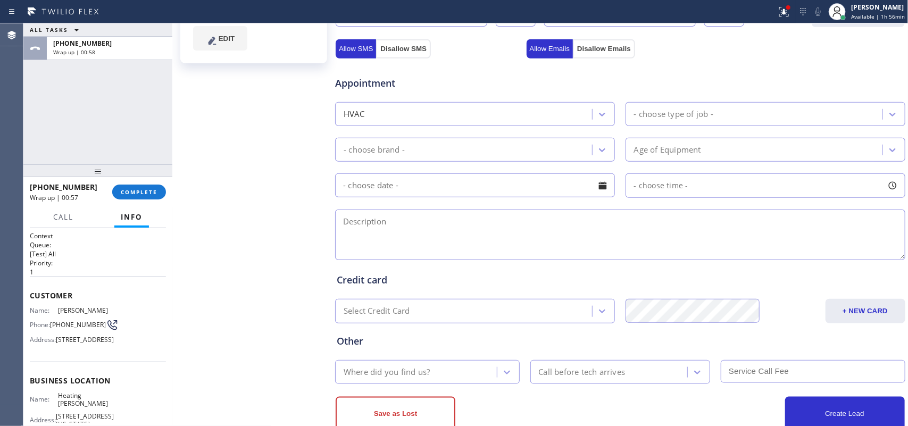
scroll to position [159, 0]
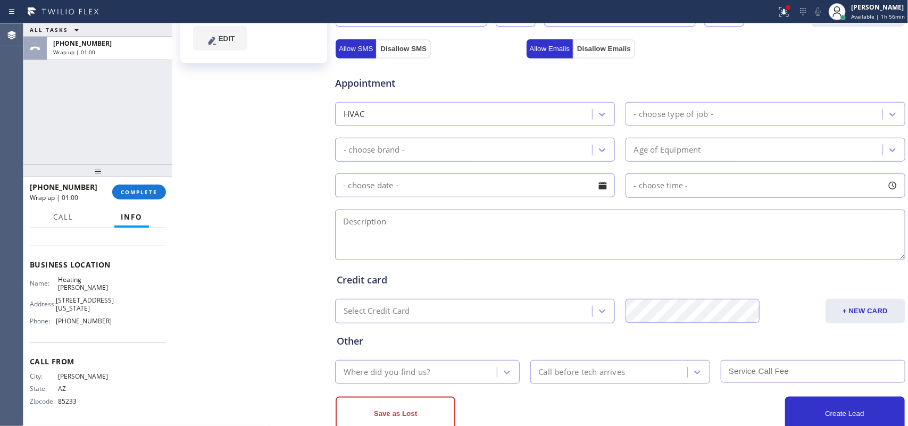
drag, startPoint x: 105, startPoint y: 278, endPoint x: 48, endPoint y: 266, distance: 58.2
click at [48, 266] on div "Business location Name: Heating Masters Marina Del Rey Address: 13470 Washingto…" at bounding box center [98, 294] width 136 height 97
copy div "Heating Masters Marina Del Rey"
click at [155, 198] on button "COMPLETE" at bounding box center [139, 192] width 54 height 15
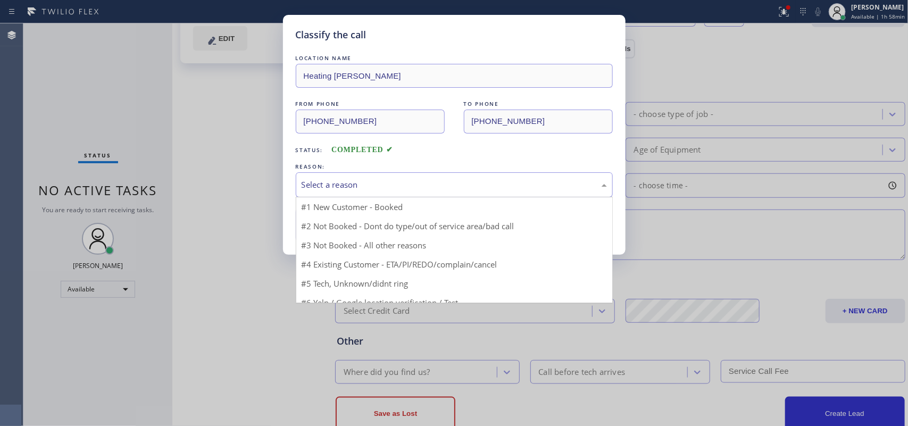
click at [417, 189] on div "Select a reason" at bounding box center [454, 185] width 305 height 12
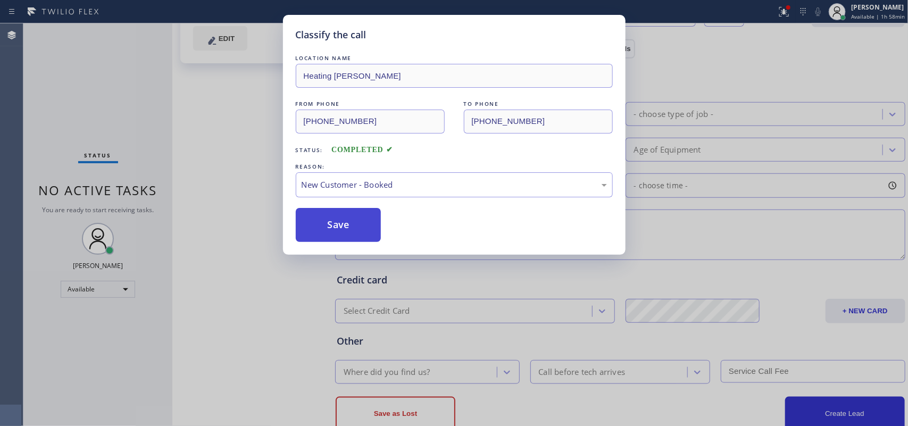
click at [342, 227] on button "Save" at bounding box center [339, 225] width 86 height 34
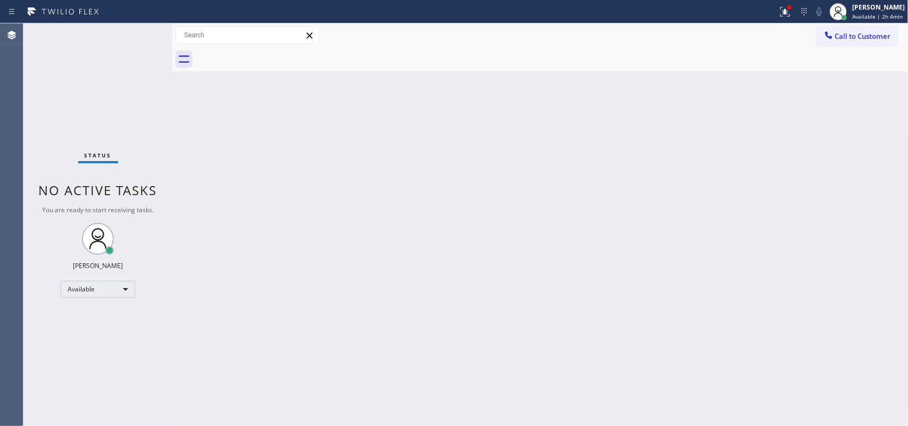
click at [835, 200] on div "Back to Dashboard Change Sender ID Customers Technicians Select a contact Outbo…" at bounding box center [540, 224] width 736 height 403
click at [869, 13] on span "Available | 2h 6min" at bounding box center [877, 16] width 51 height 7
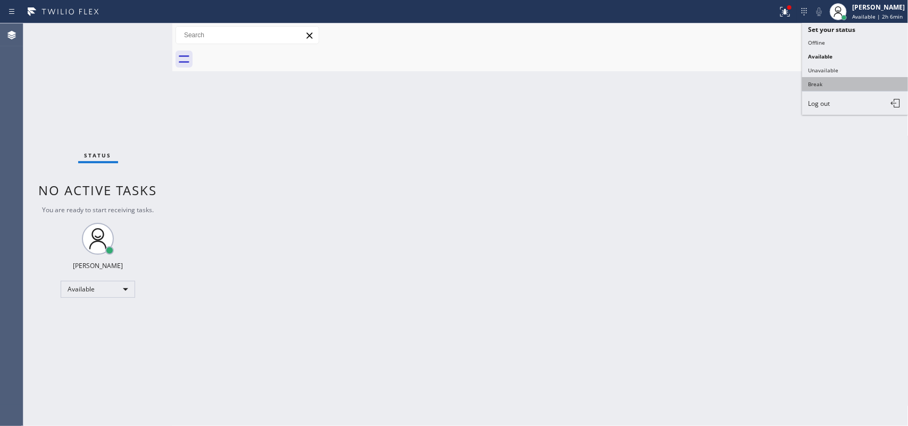
click at [841, 77] on ul "Set your status Offline Available Unavailable Break Log out" at bounding box center [855, 69] width 106 height 92
click at [841, 77] on button "Break" at bounding box center [855, 84] width 106 height 14
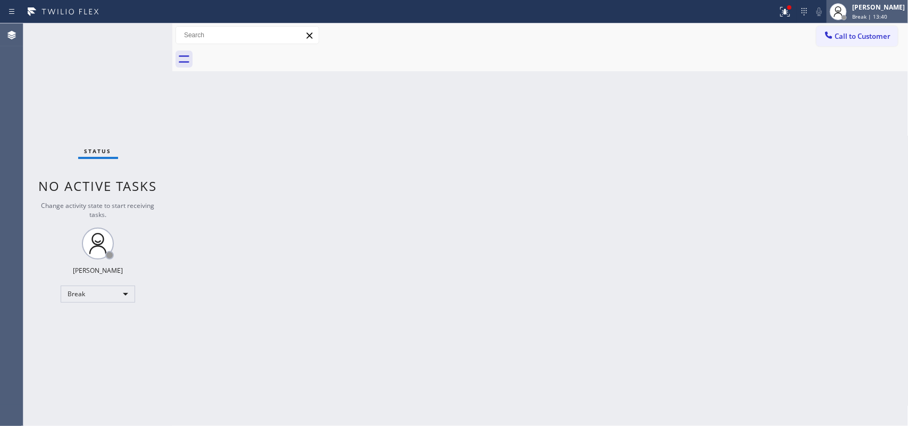
click at [897, 13] on div "Break | 13:40" at bounding box center [878, 16] width 53 height 7
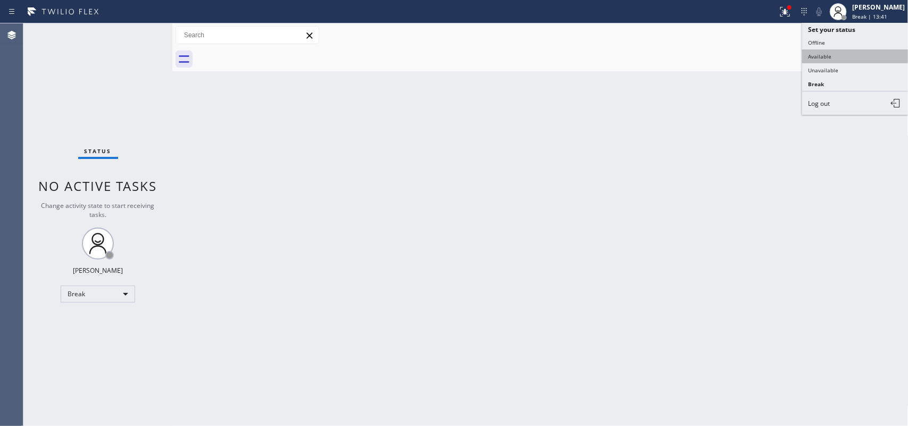
click at [849, 49] on button "Available" at bounding box center [855, 56] width 106 height 14
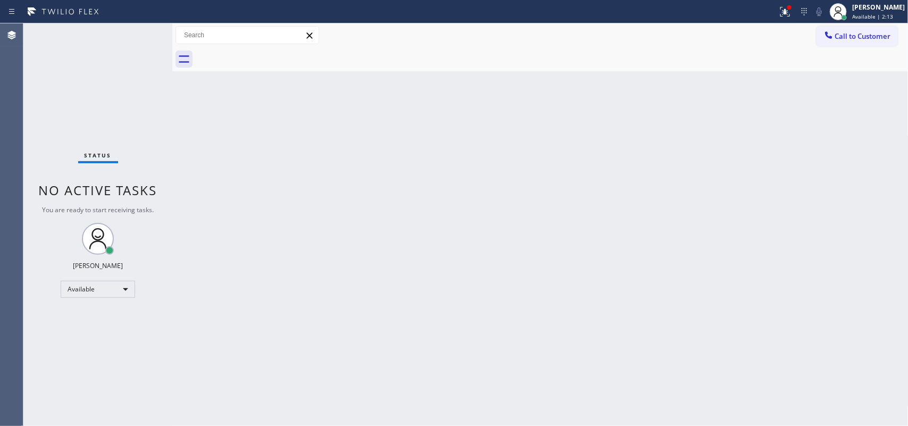
click at [134, 36] on div "Status No active tasks You are ready to start receiving tasks. [PERSON_NAME] Av…" at bounding box center [97, 224] width 149 height 403
click at [420, 246] on div "Back to Dashboard Change Sender ID Customers Technicians Select a contact Outbo…" at bounding box center [540, 224] width 736 height 403
click at [223, 295] on div "Back to Dashboard Change Sender ID Customers Technicians Select a contact Outbo…" at bounding box center [540, 224] width 736 height 403
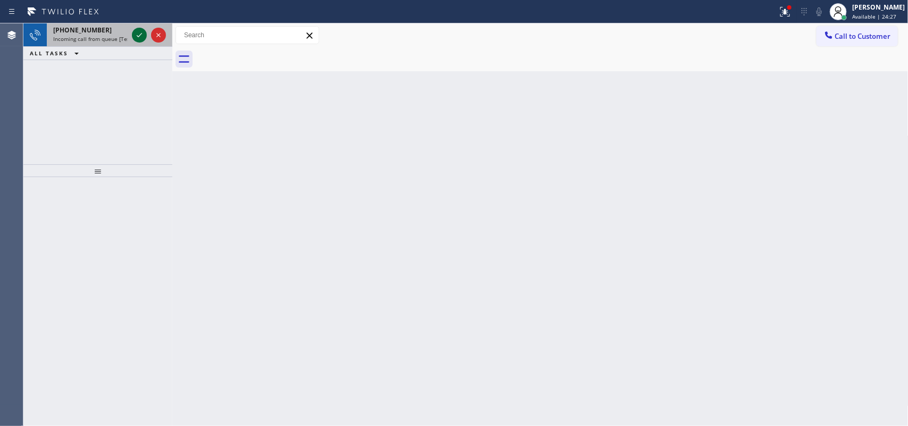
click at [138, 30] on icon at bounding box center [139, 35] width 13 height 13
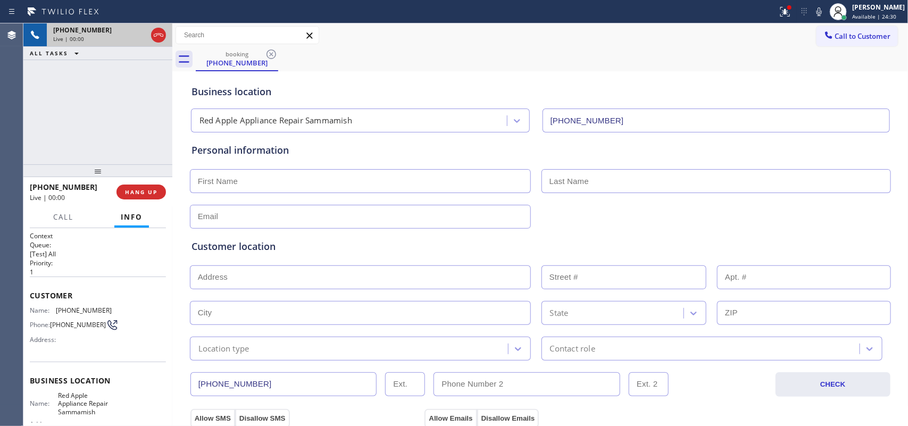
type input "(425) 382-7766"
click at [74, 111] on div "+15098698088 Live | 00:00 ALL TASKS ALL TASKS ACTIVE TASKS TASKS IN WRAP UP" at bounding box center [97, 93] width 149 height 141
click at [129, 126] on div "+15098698088 Live | 00:00 ALL TASKS ALL TASKS ACTIVE TASKS TASKS IN WRAP UP" at bounding box center [97, 93] width 149 height 141
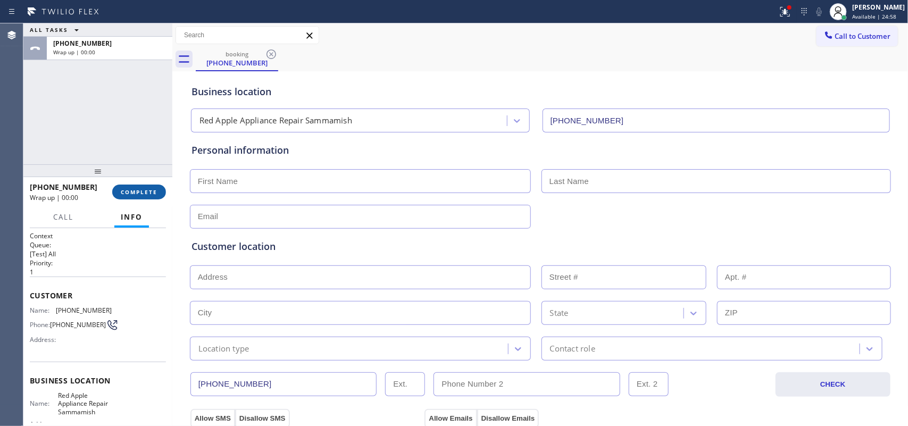
click at [155, 195] on span "COMPLETE" at bounding box center [139, 191] width 37 height 7
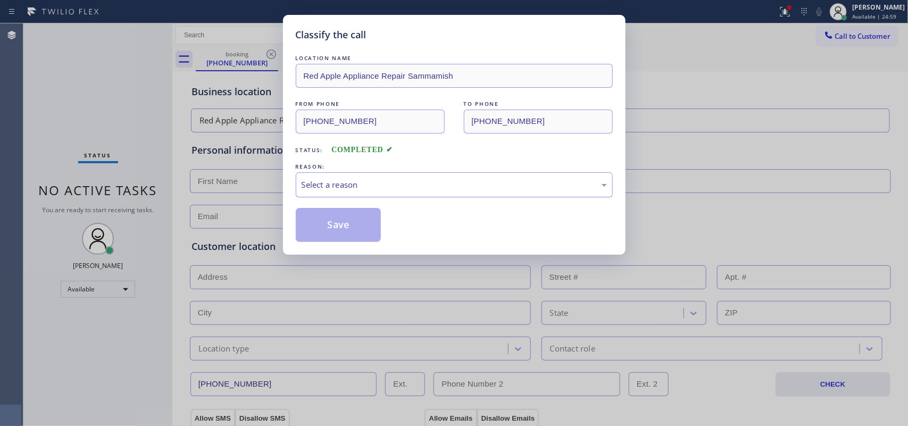
click at [375, 187] on div "Select a reason" at bounding box center [454, 185] width 305 height 12
click at [330, 235] on button "Save" at bounding box center [339, 225] width 86 height 34
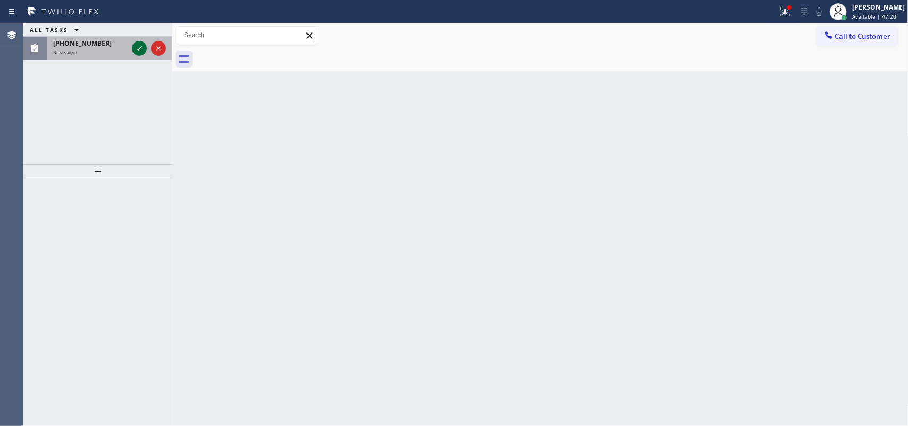
click at [138, 46] on icon at bounding box center [139, 48] width 13 height 13
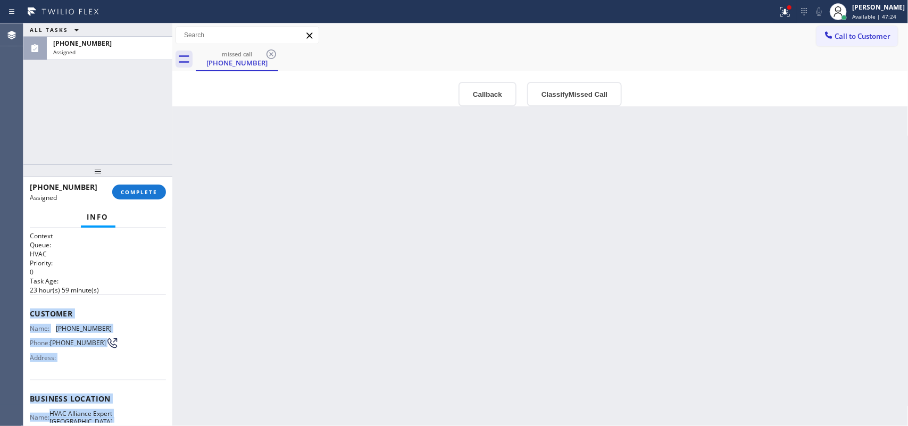
drag, startPoint x: 126, startPoint y: 320, endPoint x: 24, endPoint y: 309, distance: 102.3
click at [24, 309] on div "Context Queue: HVAC Priority: 0 Task Age: 23 hour(s) 59 minute(s) Customer Name…" at bounding box center [97, 327] width 149 height 198
copy div "Customer Name: (954) 569-8628 Phone: (954) 569-8628 Address: Business location …"
click at [597, 99] on button "Classify Missed Call" at bounding box center [574, 94] width 95 height 24
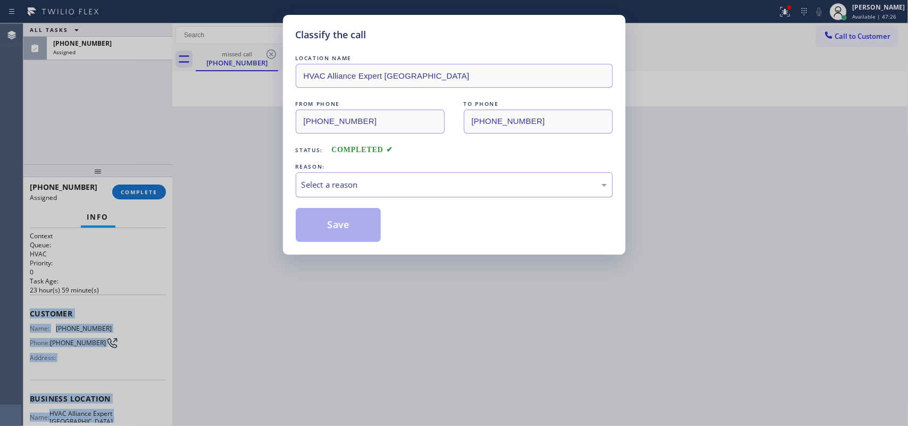
click at [547, 184] on div "Select a reason" at bounding box center [454, 185] width 305 height 12
drag, startPoint x: 418, startPoint y: 264, endPoint x: 367, endPoint y: 236, distance: 58.1
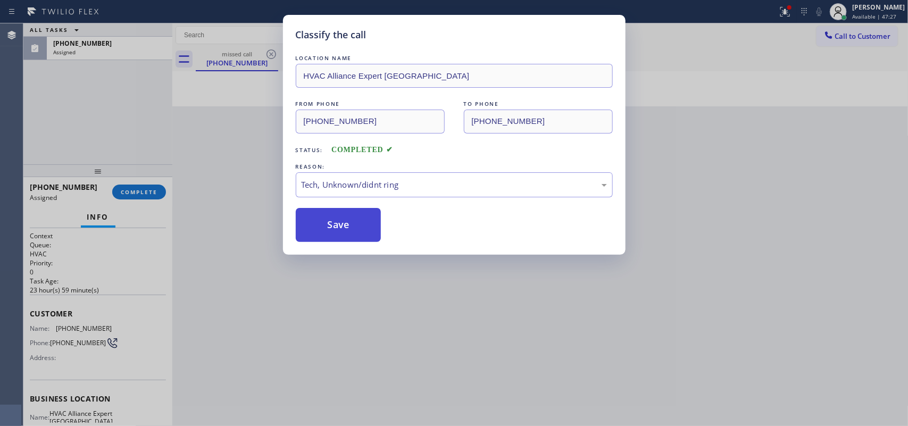
click at [359, 232] on button "Save" at bounding box center [339, 225] width 86 height 34
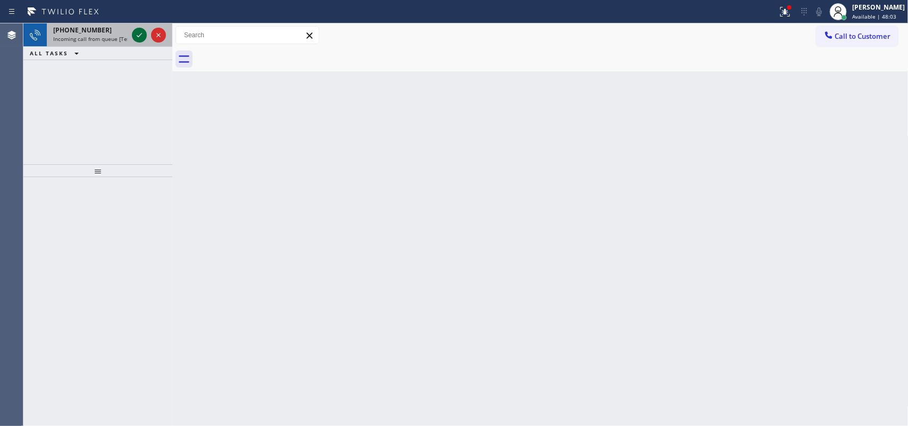
click at [136, 32] on icon at bounding box center [139, 35] width 13 height 13
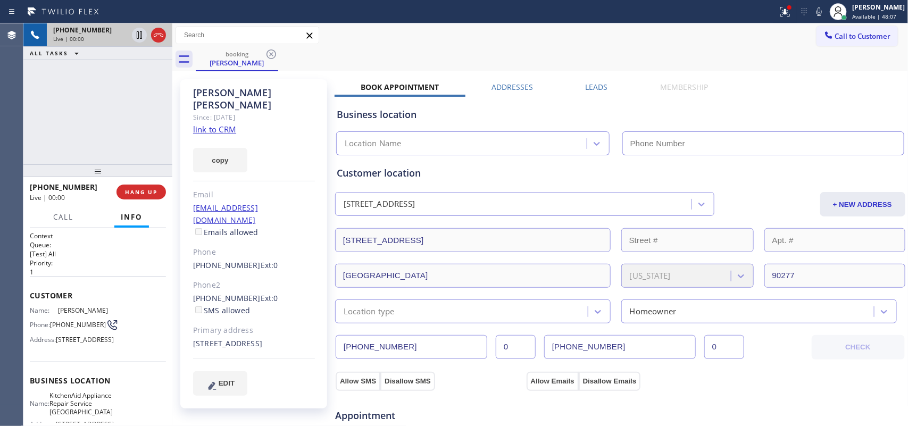
type input "(323) 997-8417"
click at [227, 124] on link "link to CRM" at bounding box center [214, 129] width 43 height 11
click at [72, 220] on span "Call" at bounding box center [63, 217] width 20 height 10
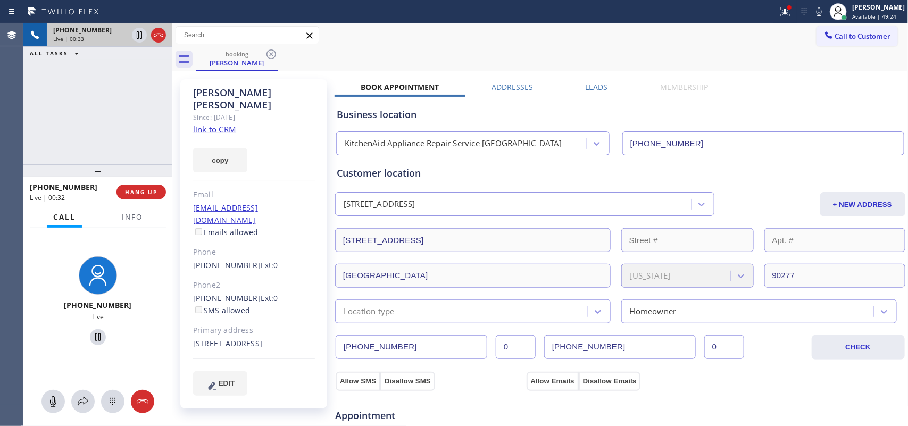
drag, startPoint x: 55, startPoint y: 408, endPoint x: 145, endPoint y: 344, distance: 111.0
click at [145, 344] on div "+13103039718 Live" at bounding box center [97, 327] width 149 height 198
click at [145, 344] on div "+13103039718 Live" at bounding box center [97, 303] width 149 height 150
drag, startPoint x: 56, startPoint y: 399, endPoint x: 65, endPoint y: 380, distance: 20.7
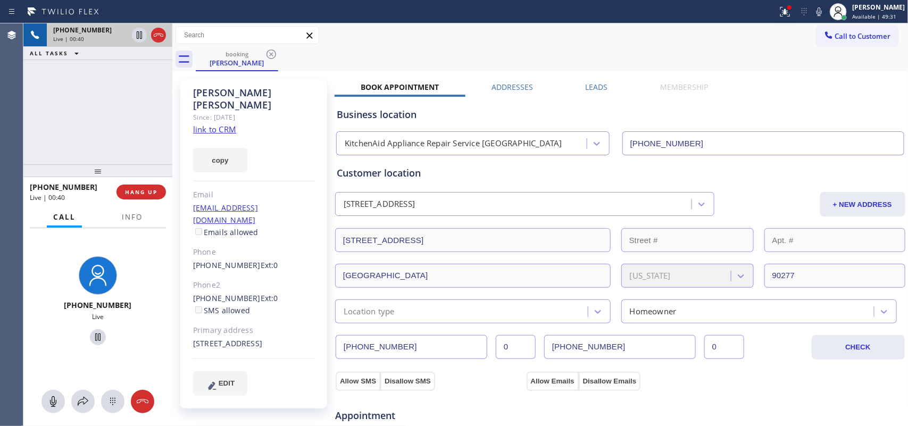
click at [56, 399] on icon at bounding box center [53, 401] width 13 height 13
click at [96, 336] on icon at bounding box center [98, 337] width 13 height 13
click at [54, 398] on icon at bounding box center [53, 401] width 13 height 13
click at [60, 402] on div at bounding box center [53, 401] width 23 height 13
click at [96, 336] on icon at bounding box center [98, 337] width 13 height 13
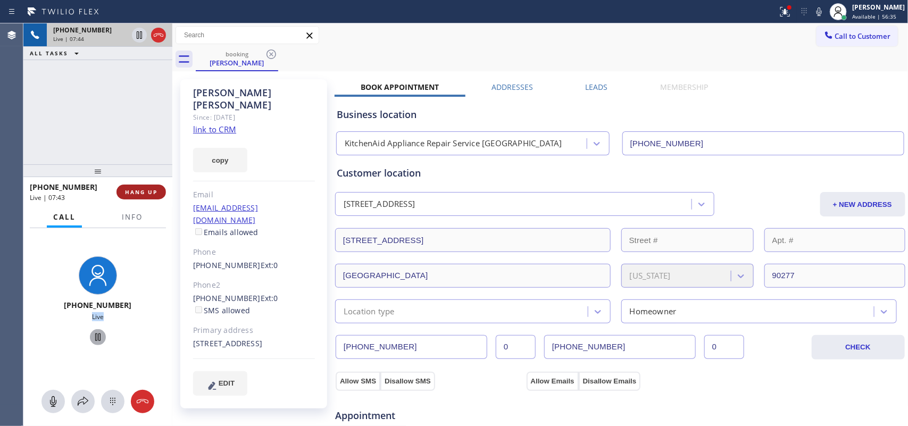
click at [153, 194] on span "HANG UP" at bounding box center [141, 191] width 32 height 7
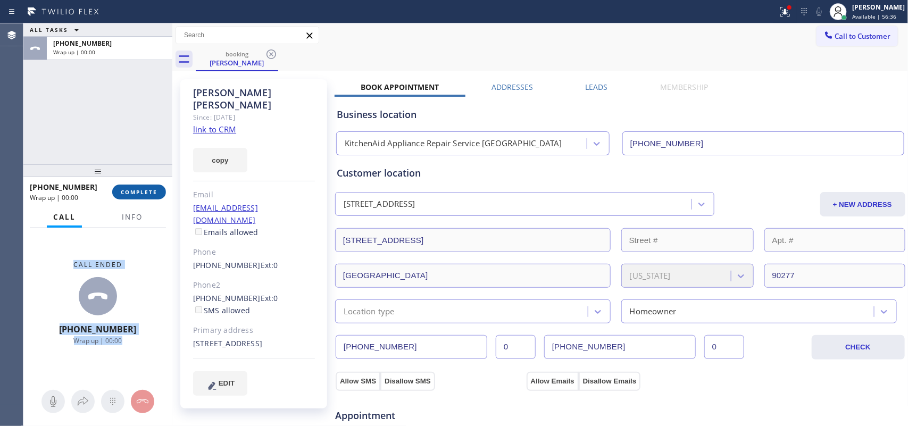
click at [152, 193] on span "COMPLETE" at bounding box center [139, 191] width 37 height 7
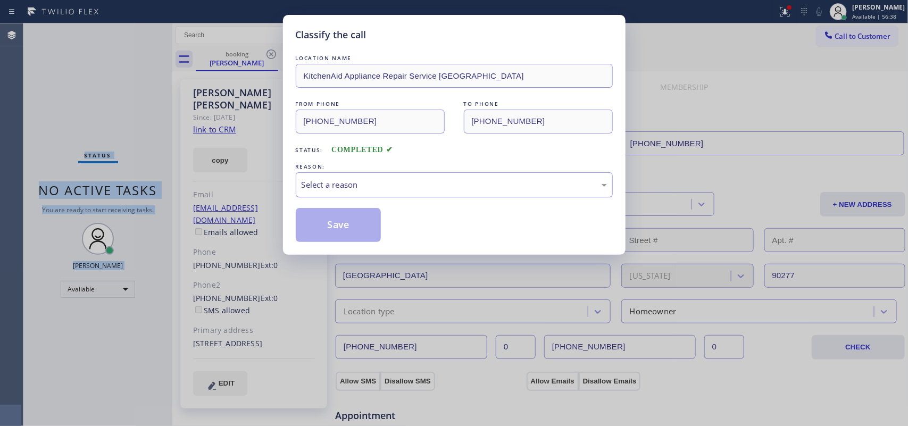
click at [471, 186] on div "Select a reason" at bounding box center [454, 185] width 305 height 12
click at [431, 189] on div "Not Booked - All other reasons" at bounding box center [454, 185] width 305 height 12
click at [360, 227] on button "Save" at bounding box center [339, 225] width 86 height 34
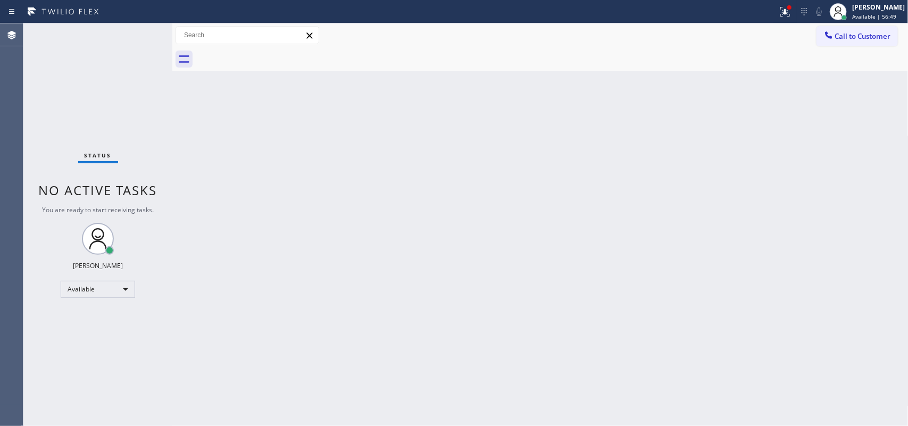
click at [330, 244] on div "Back to Dashboard Change Sender ID Customers Technicians Select a contact Outbo…" at bounding box center [540, 224] width 736 height 403
drag, startPoint x: 374, startPoint y: 275, endPoint x: 793, endPoint y: 210, distance: 424.8
click at [793, 210] on div "Back to Dashboard Change Sender ID Customers Technicians Select a contact Outbo…" at bounding box center [540, 224] width 736 height 403
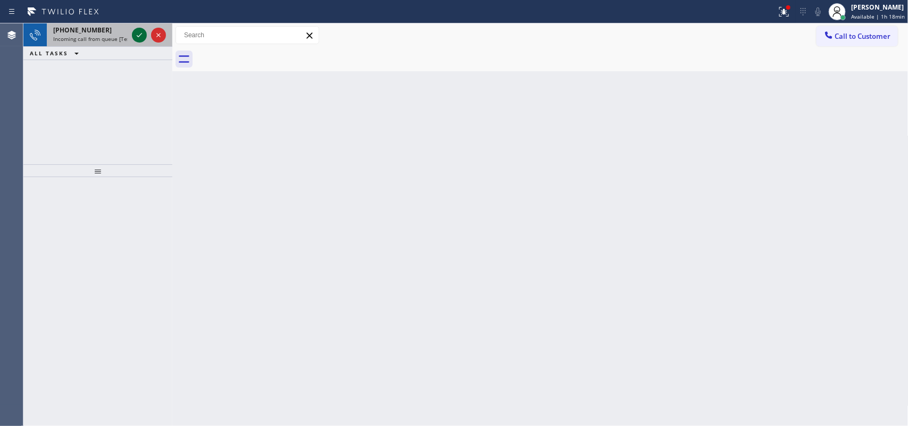
click at [142, 32] on icon at bounding box center [139, 35] width 13 height 13
click at [139, 38] on icon at bounding box center [139, 35] width 13 height 13
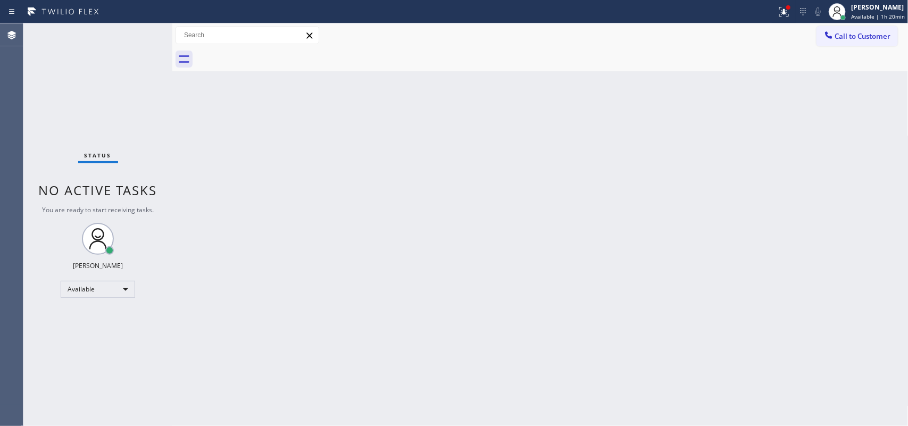
click at [137, 34] on div "Status No active tasks You are ready to start receiving tasks. [PERSON_NAME] Av…" at bounding box center [97, 224] width 149 height 403
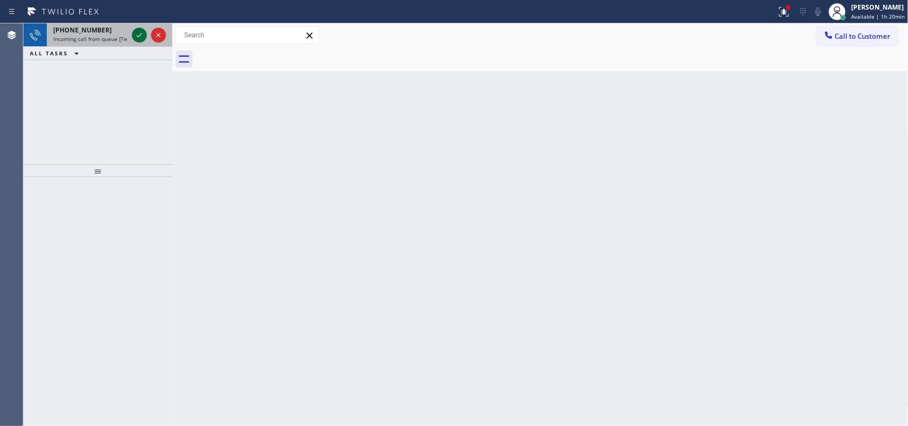
click at [139, 33] on icon at bounding box center [139, 35] width 13 height 13
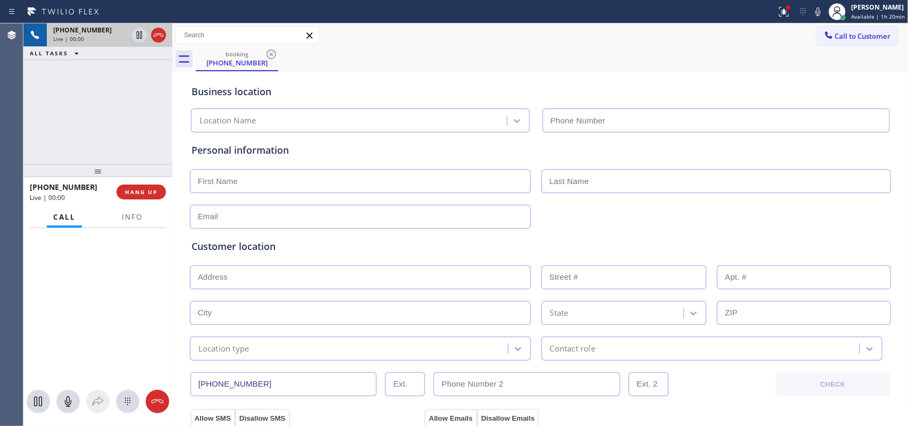
type input "(312) 241-1219"
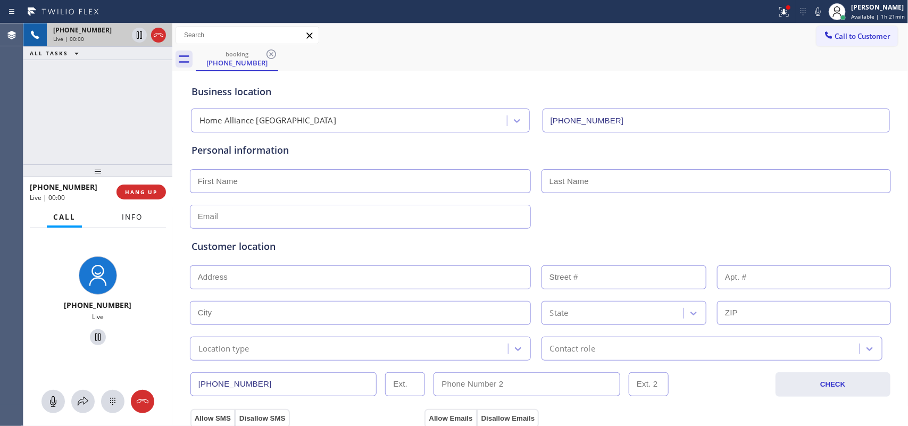
click at [134, 217] on span "Info" at bounding box center [132, 217] width 21 height 10
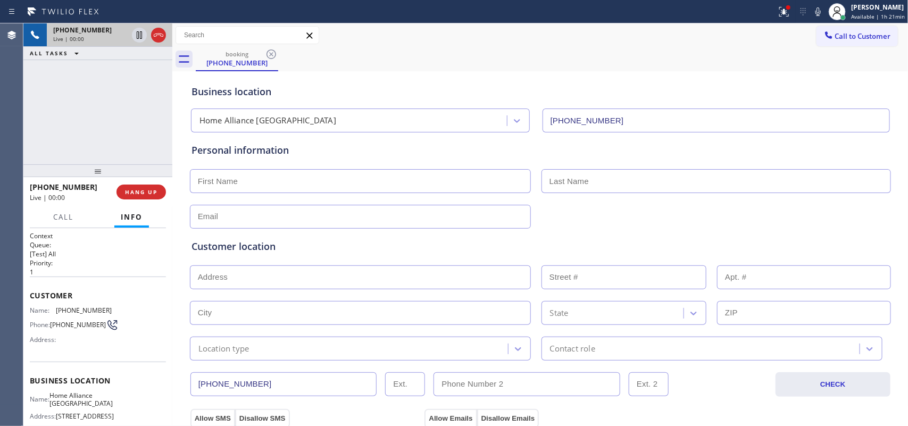
scroll to position [118, 0]
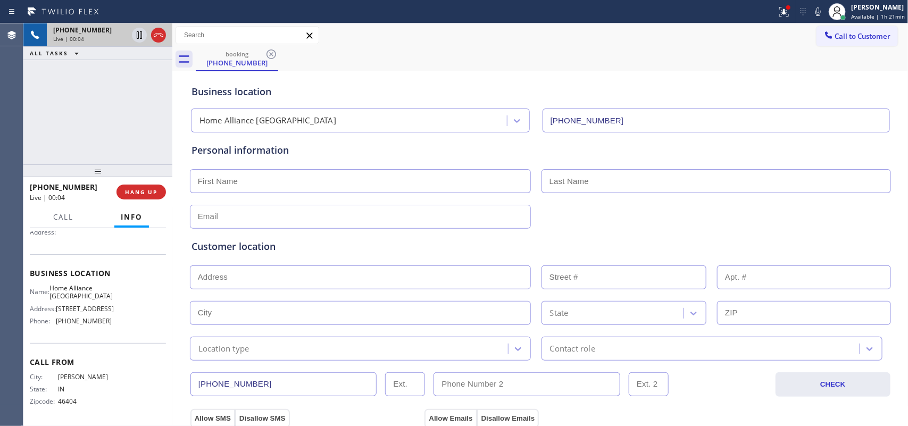
click at [263, 181] on input "text" at bounding box center [360, 181] width 341 height 24
click at [385, 187] on input "text" at bounding box center [360, 181] width 341 height 24
type input "Miss"
type input "Gabriela"
click at [355, 224] on input "text" at bounding box center [360, 217] width 341 height 24
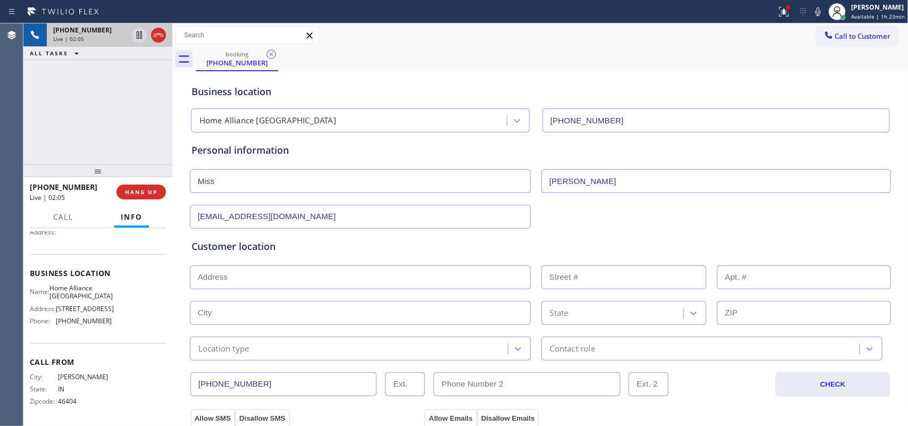
scroll to position [266, 0]
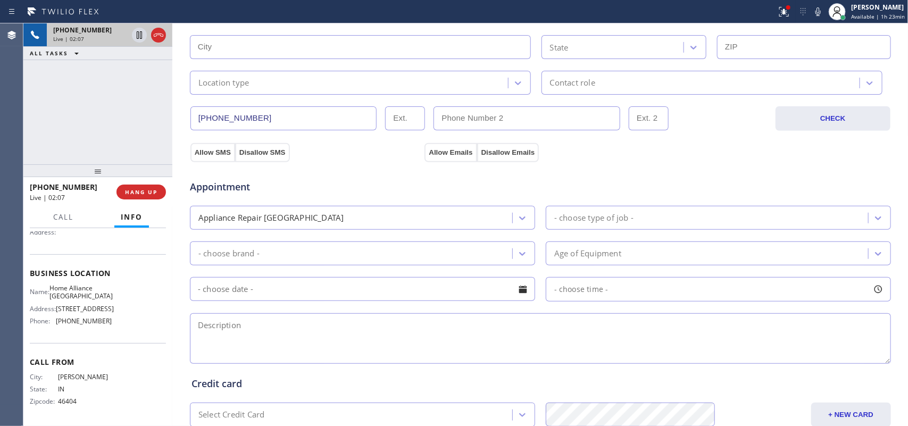
type input "[EMAIL_ADDRESS][DOMAIN_NAME]"
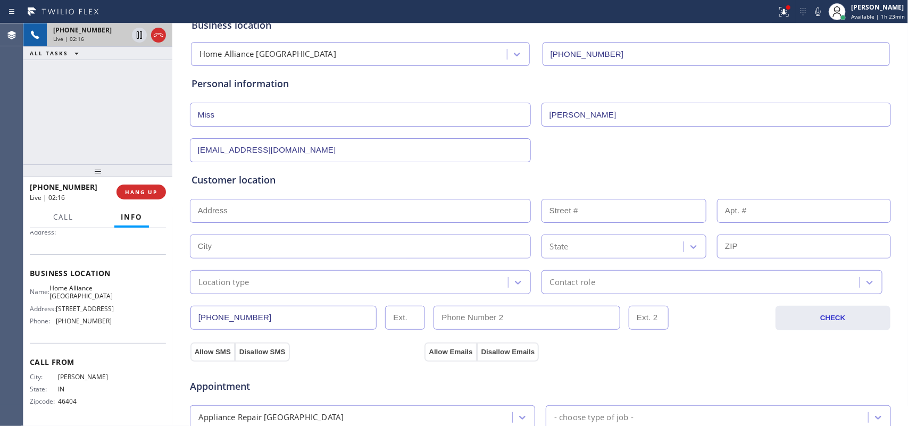
click at [281, 219] on input "text" at bounding box center [360, 211] width 341 height 24
paste input "46324"
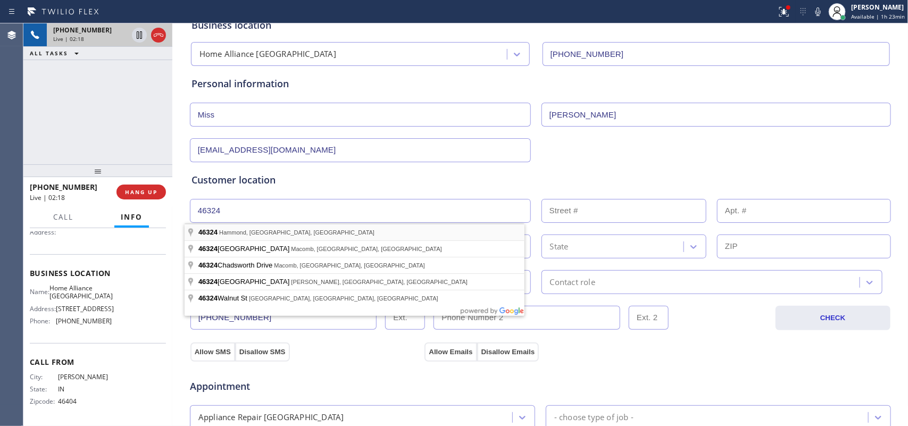
type input "Hammond, IN 46324, USA"
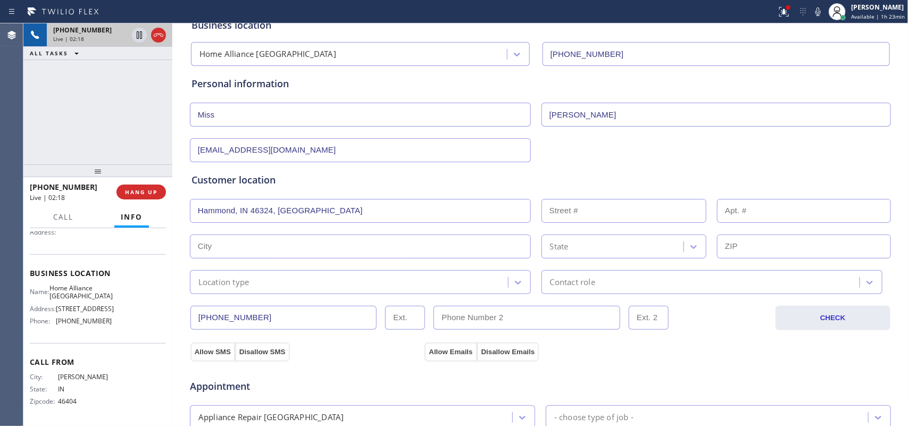
type input "Hammond"
type input "46324"
click at [52, 217] on button "Call" at bounding box center [63, 217] width 33 height 21
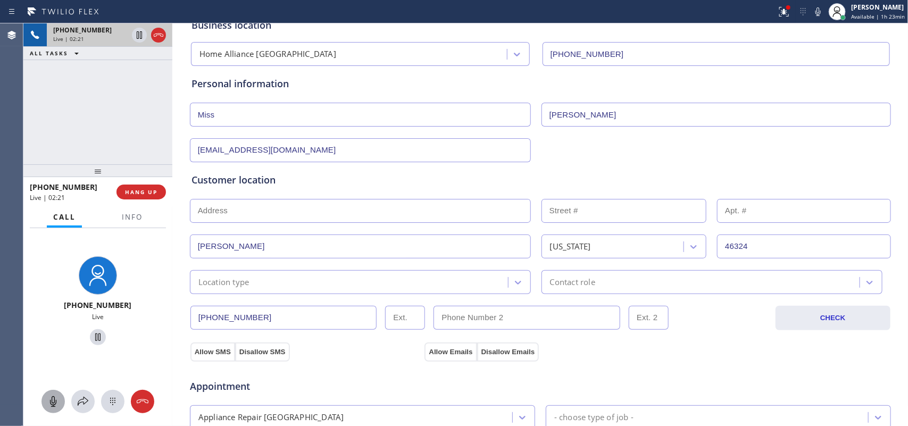
click at [51, 397] on icon at bounding box center [53, 401] width 13 height 13
click at [96, 336] on icon at bounding box center [98, 337] width 13 height 13
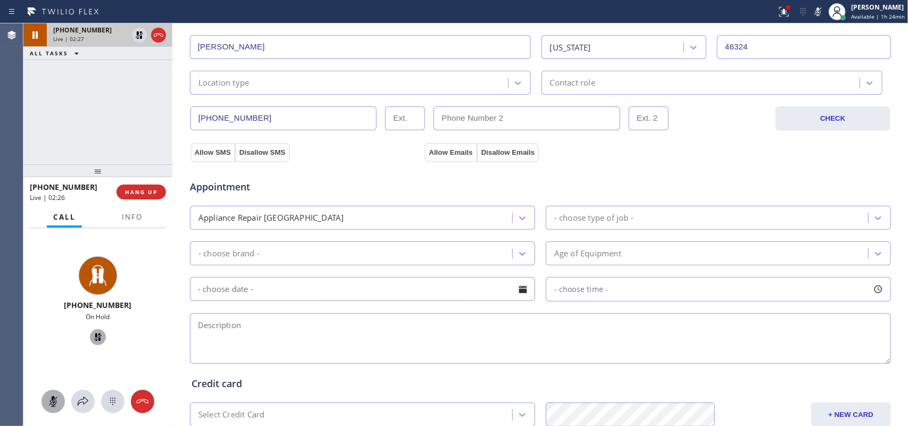
scroll to position [400, 0]
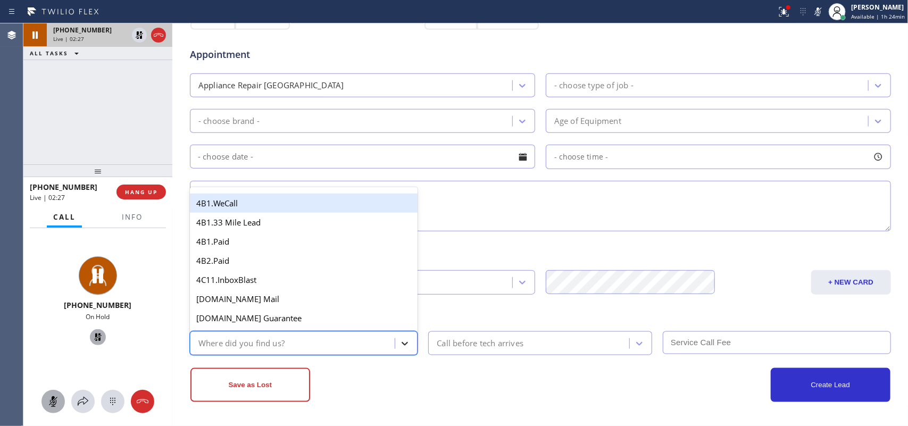
click at [408, 342] on div at bounding box center [404, 343] width 19 height 19
type input "g"
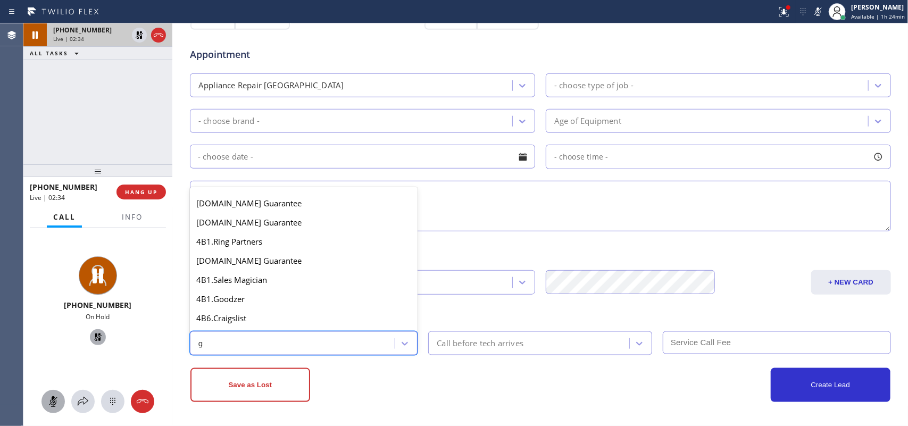
scroll to position [201, 0]
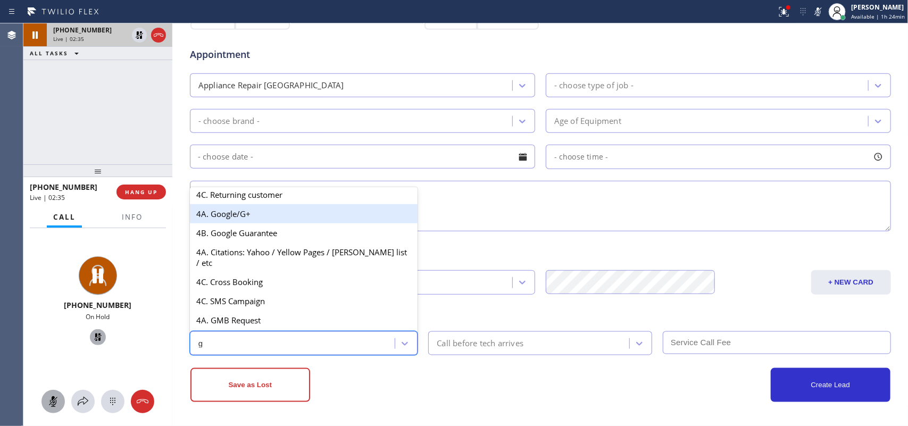
click at [298, 222] on div "4A. Google/G+" at bounding box center [304, 213] width 228 height 19
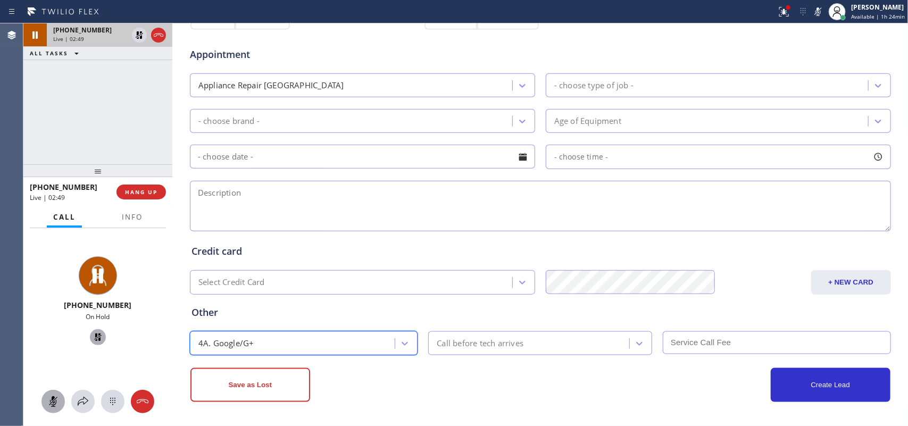
click at [55, 399] on rect at bounding box center [53, 401] width 9 height 9
click at [92, 342] on icon at bounding box center [98, 337] width 13 height 13
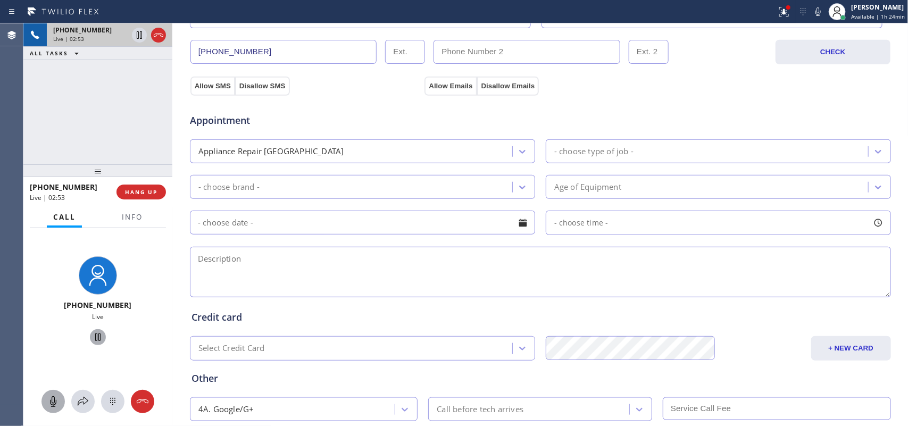
scroll to position [400, 0]
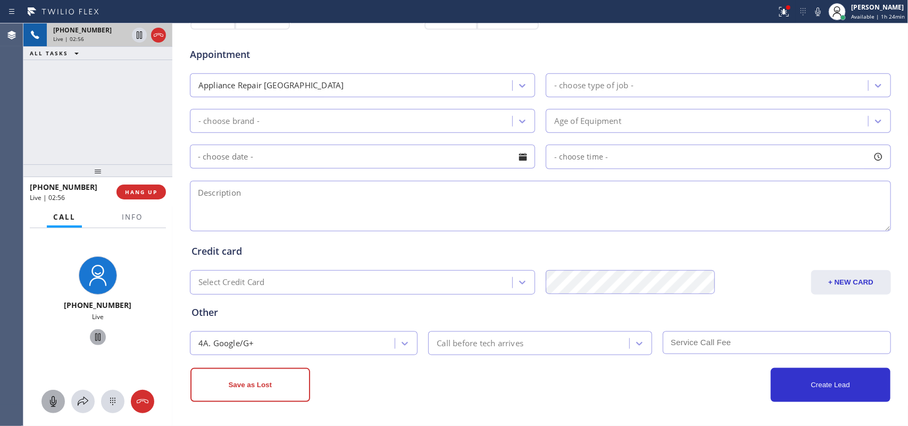
click at [620, 85] on div "- choose type of job -" at bounding box center [593, 85] width 79 height 12
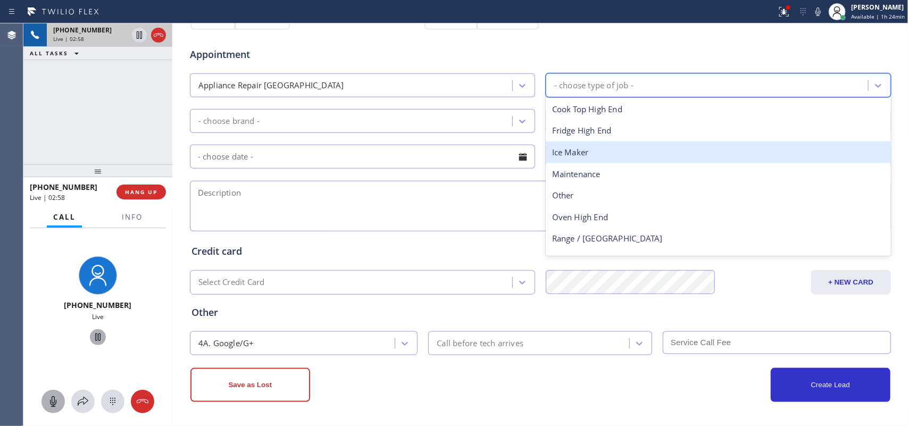
click at [483, 89] on div "Appliance Repair [GEOGRAPHIC_DATA]" at bounding box center [352, 85] width 319 height 19
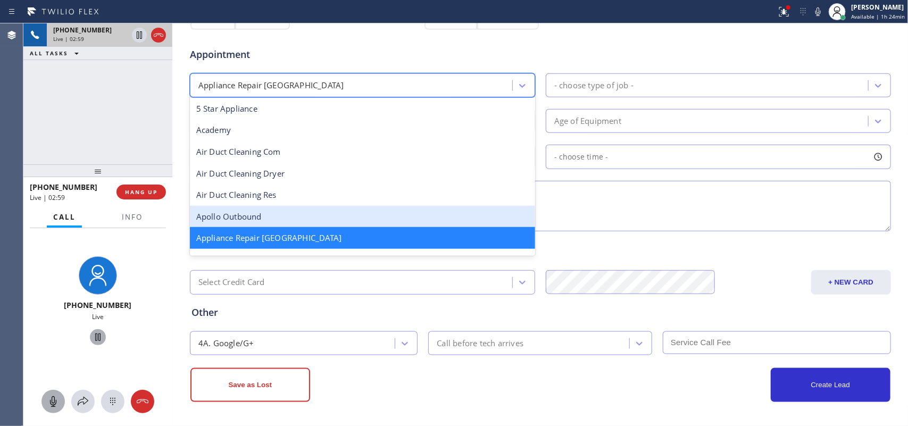
scroll to position [134, 0]
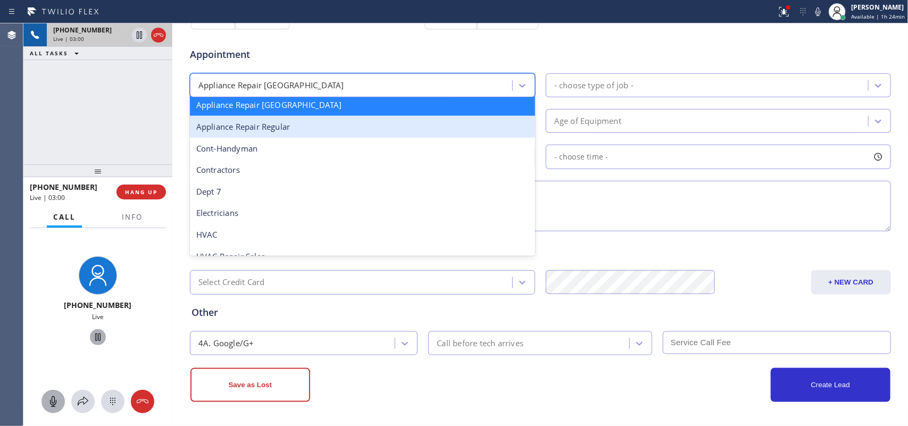
click at [408, 128] on div "Appliance Repair Regular" at bounding box center [362, 127] width 345 height 22
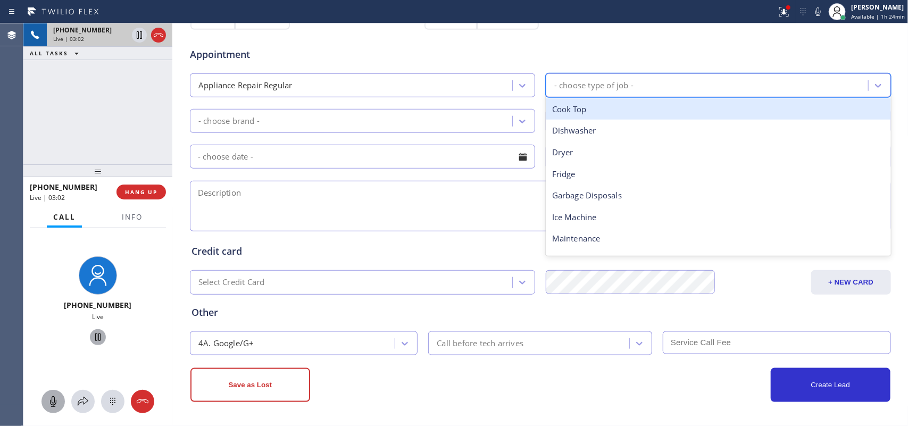
click at [736, 86] on div "- choose type of job -" at bounding box center [708, 85] width 319 height 19
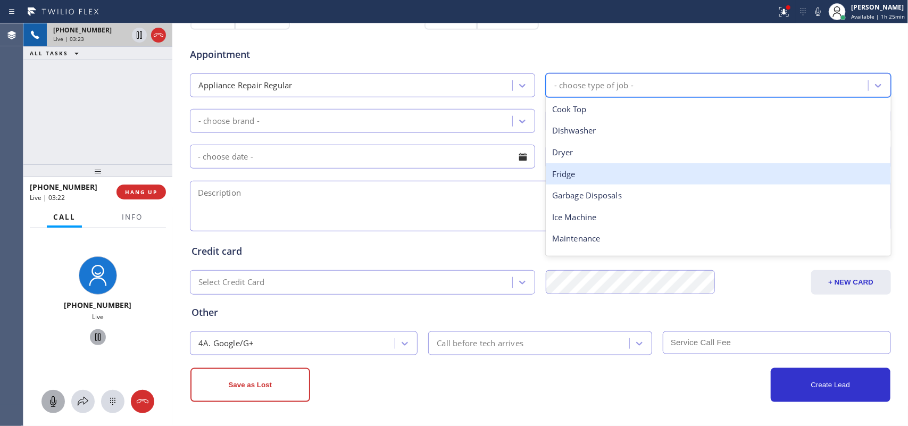
click at [626, 171] on div "Fridge" at bounding box center [718, 174] width 345 height 22
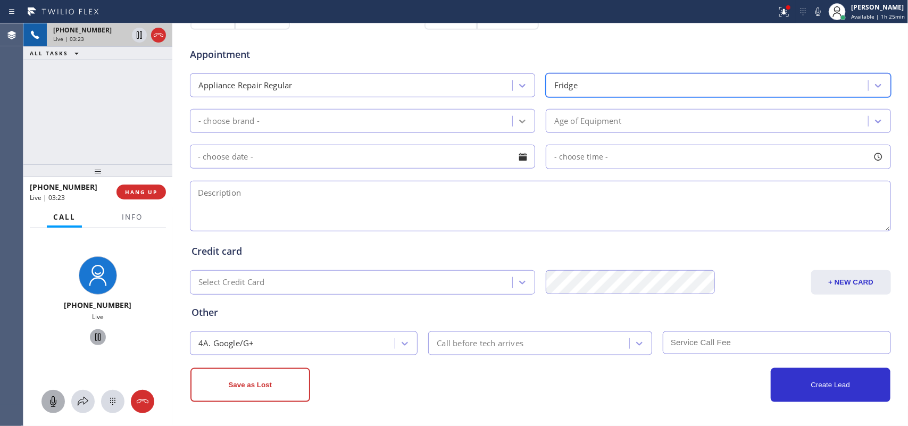
click at [521, 112] on div at bounding box center [522, 121] width 19 height 19
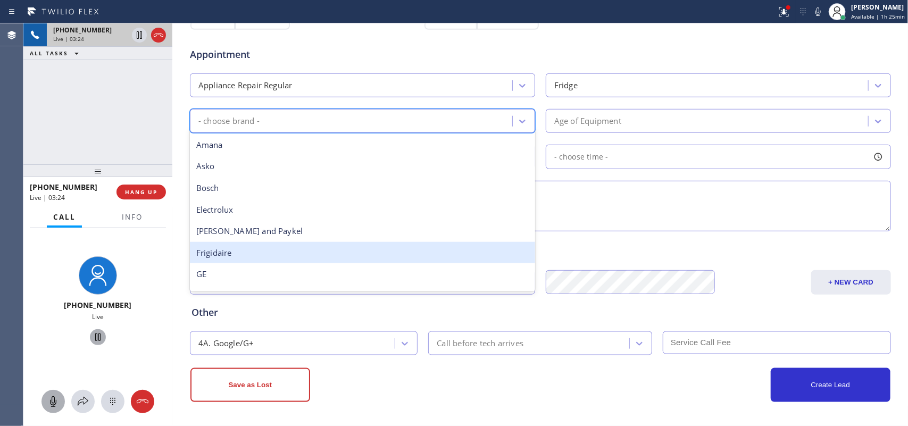
scroll to position [233, 0]
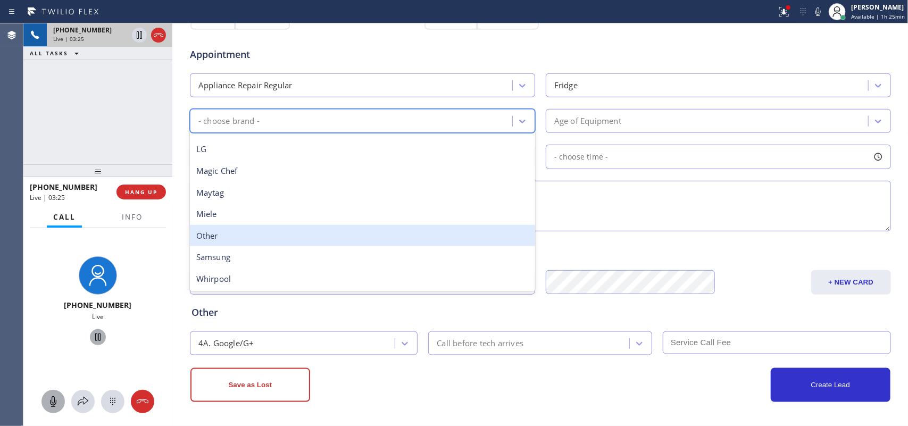
click at [350, 227] on div "Other" at bounding box center [362, 236] width 345 height 22
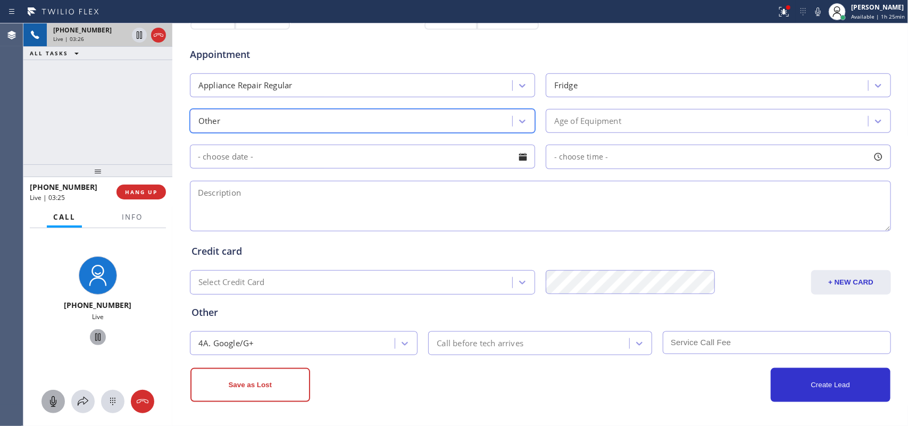
click at [682, 117] on div "Age of Equipment" at bounding box center [708, 121] width 319 height 19
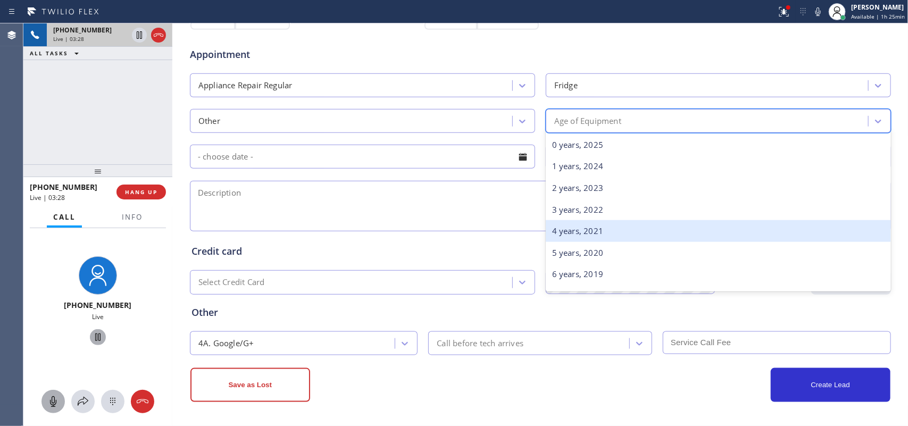
click at [645, 229] on div "4 years, 2021" at bounding box center [718, 231] width 345 height 22
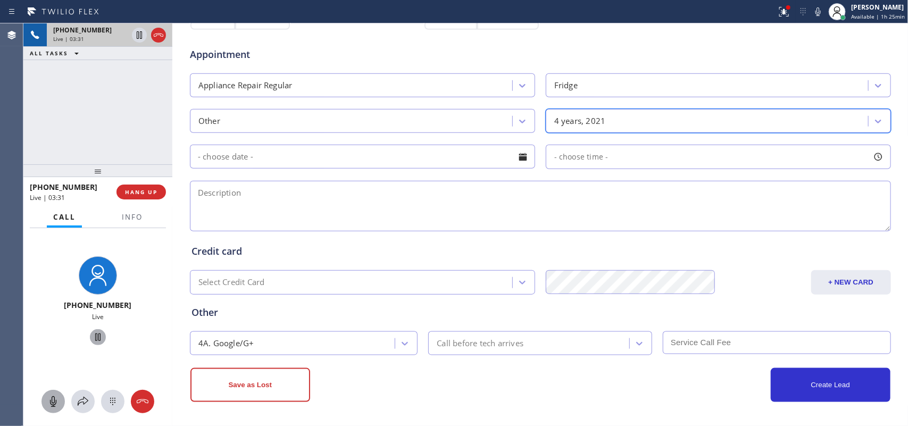
click at [520, 156] on div at bounding box center [523, 157] width 18 height 18
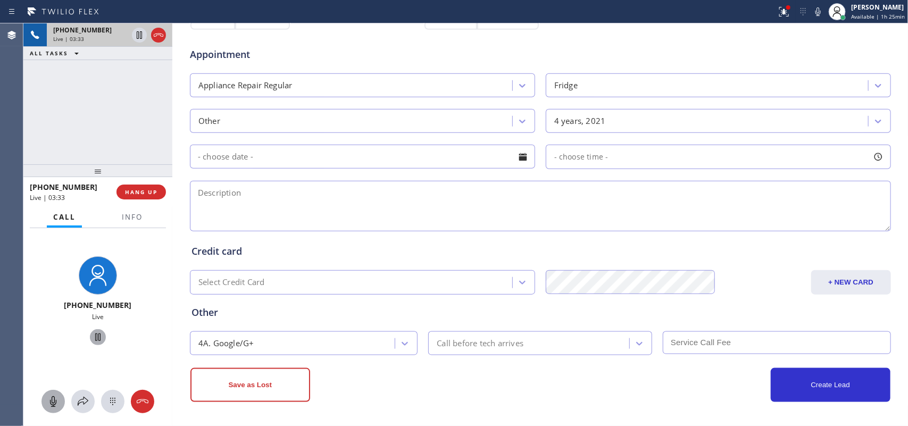
click at [793, 173] on div "Appointment Appliance Repair Regular Fridge Other 4 years, 2021 - choose time -" at bounding box center [541, 134] width 698 height 199
click at [190, 213] on textarea at bounding box center [540, 206] width 701 height 51
paste textarea "Criterion Fridge/few years not under warranty/ Lake County, IN 46324/"
click at [517, 195] on textarea "Criterion Fridge/few years not under warranty/ Lake County, IN 46324/" at bounding box center [540, 206] width 701 height 51
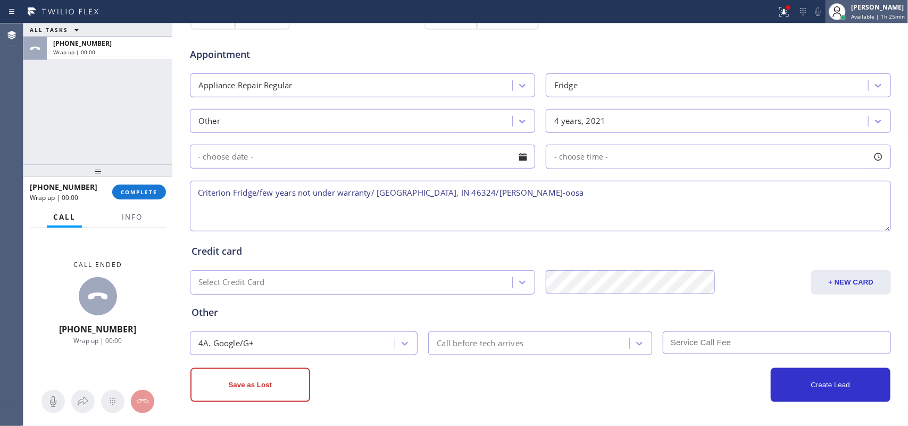
click at [871, 4] on div "[PERSON_NAME]" at bounding box center [878, 7] width 54 height 9
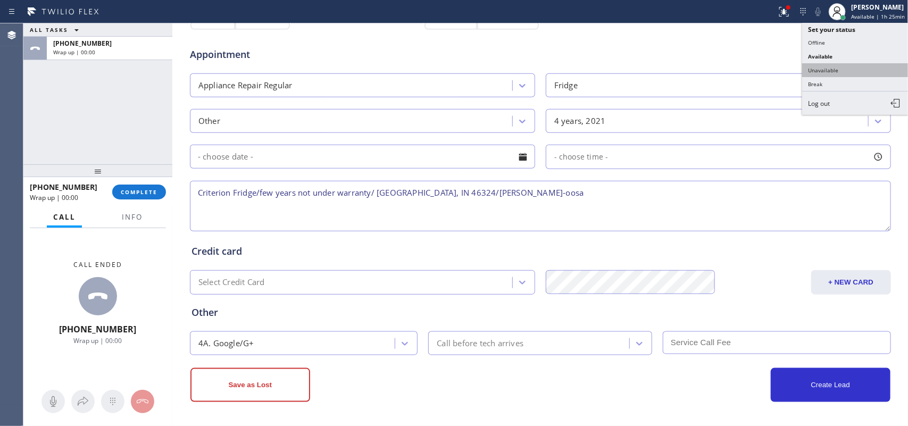
click at [851, 64] on button "Unavailable" at bounding box center [855, 70] width 106 height 14
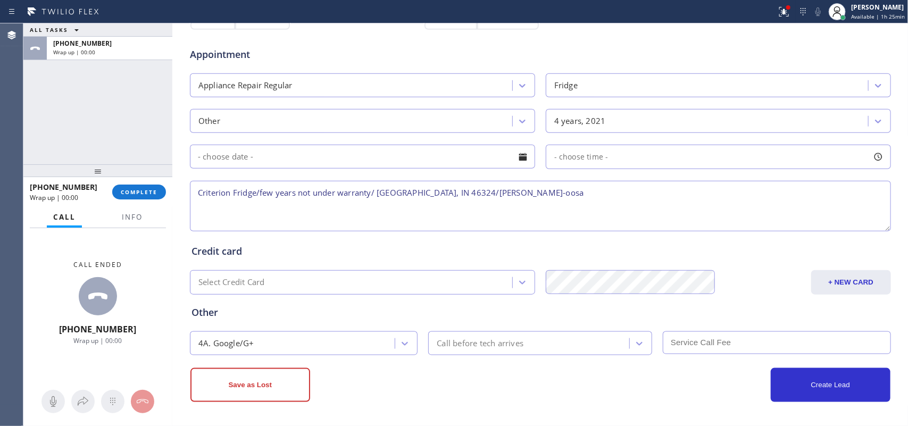
click at [567, 193] on textarea "Criterion Fridge/few years not under warranty/ Lake County, IN 46324/SAl-oosa" at bounding box center [540, 206] width 701 height 51
click at [475, 193] on textarea "Criterion Fridge/few years not under warranty/ Lake County, IN 46324/SAl-oosa" at bounding box center [540, 206] width 701 height 51
click at [583, 200] on textarea "Criterion Fridge/few years not under warranty/ Lake County, IN 46324/SAL-oosa" at bounding box center [540, 206] width 701 height 51
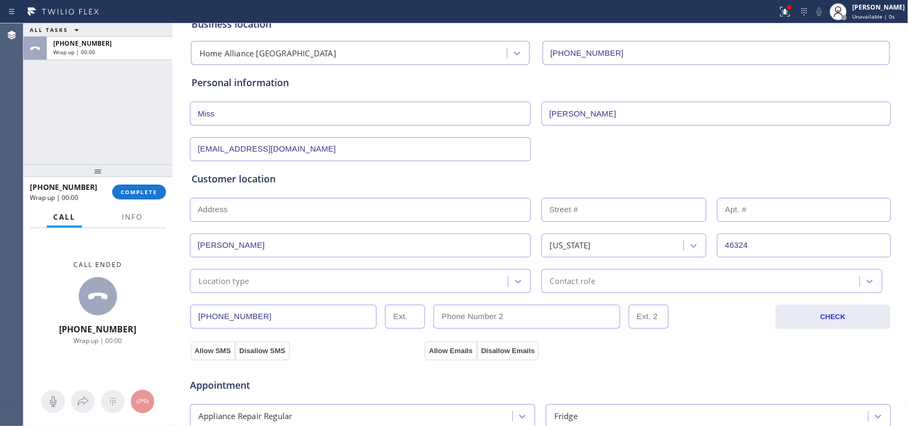
scroll to position [0, 0]
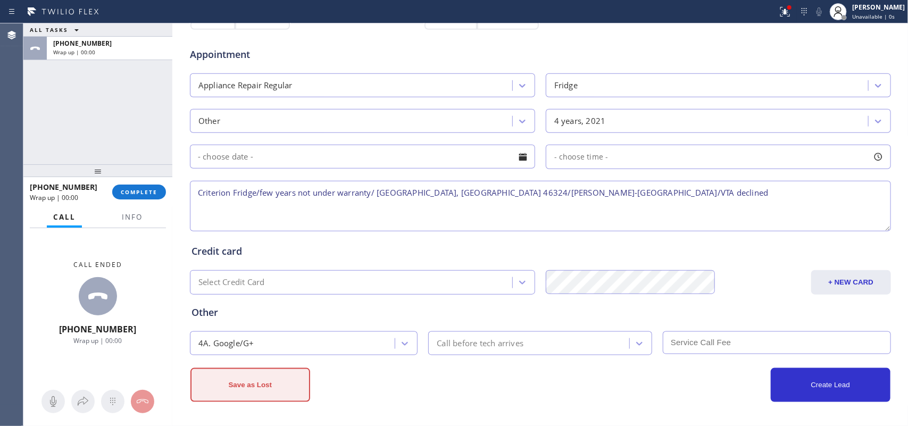
type textarea "Criterion Fridge/few years not under warranty/ Lake County, IN 46324/SAL-oosa/V…"
click at [263, 395] on button "Save as Lost" at bounding box center [250, 385] width 120 height 34
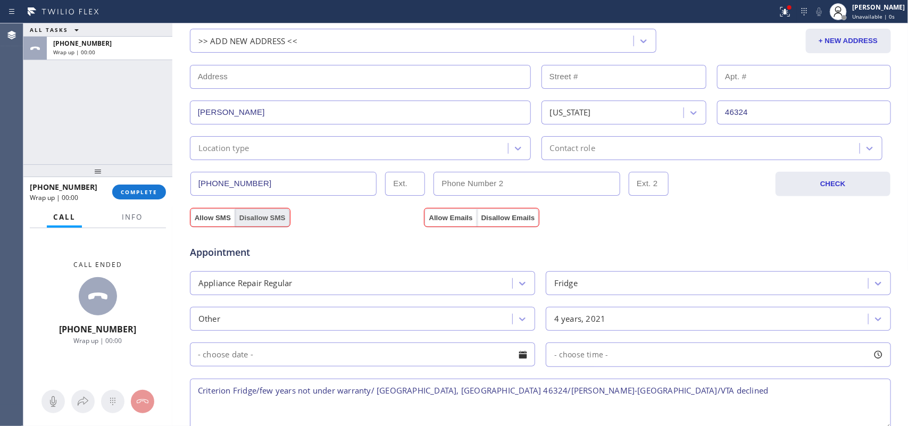
drag, startPoint x: 263, startPoint y: 222, endPoint x: 411, endPoint y: 195, distance: 150.5
click at [264, 222] on button "Disallow SMS" at bounding box center [262, 218] width 55 height 19
click at [501, 216] on button "Disallow Emails" at bounding box center [508, 218] width 62 height 19
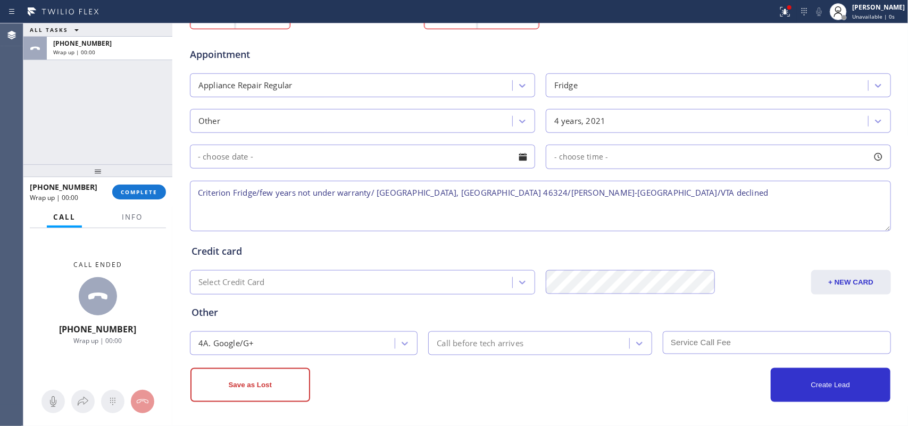
click at [272, 418] on div "Business location Home Alliance Chicago (312) 241-1219 Personal information Mis…" at bounding box center [540, 32] width 736 height 790
click at [263, 384] on button "Save as Lost" at bounding box center [250, 385] width 120 height 34
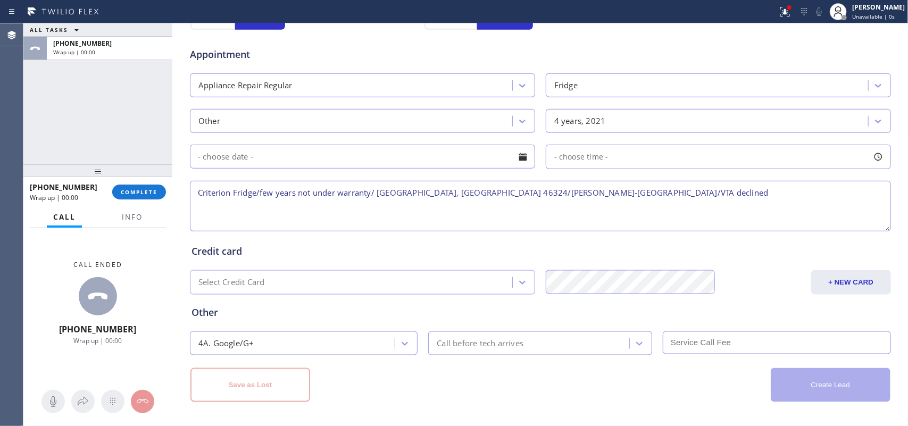
scroll to position [104, 0]
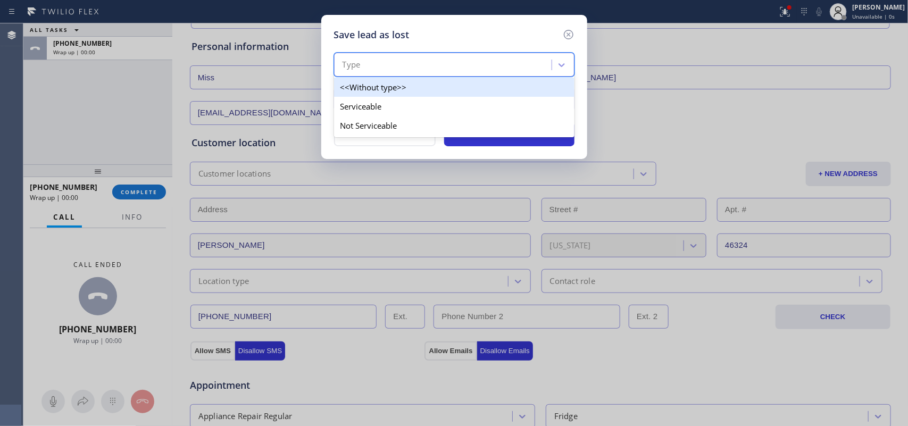
click at [551, 57] on div "Type" at bounding box center [444, 65] width 214 height 19
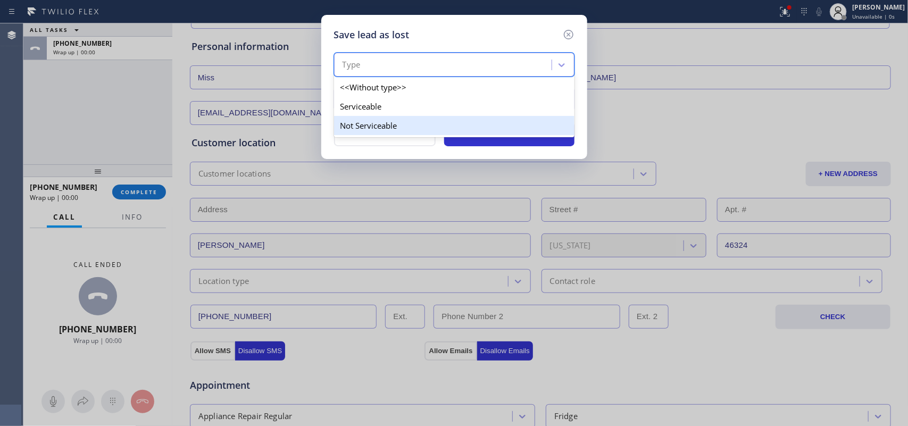
click at [495, 126] on div "Not Serviceable" at bounding box center [454, 125] width 241 height 19
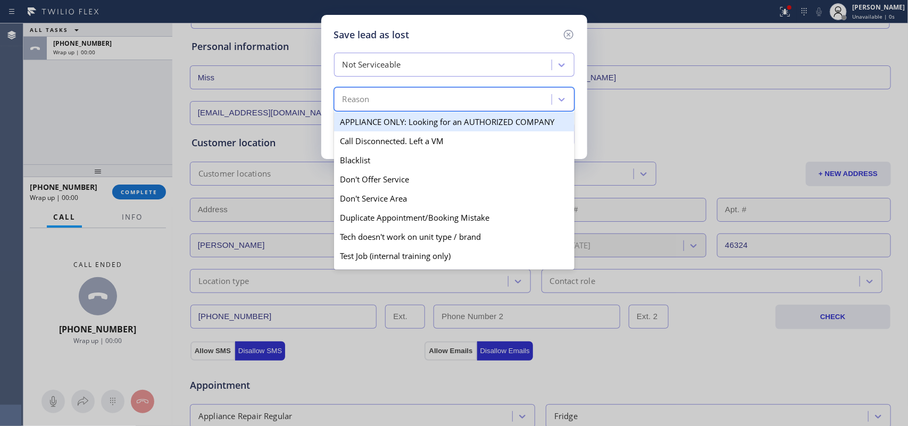
click at [499, 103] on div "Reason" at bounding box center [444, 99] width 214 height 19
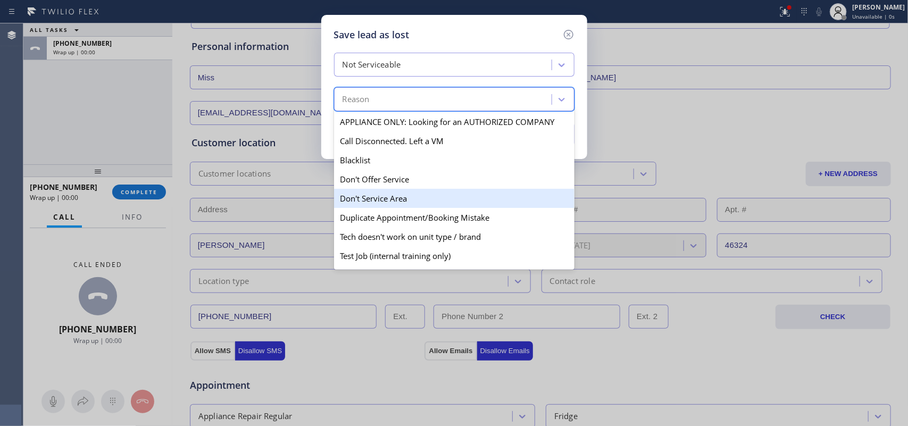
click at [453, 198] on div "Don't Service Area" at bounding box center [454, 198] width 241 height 19
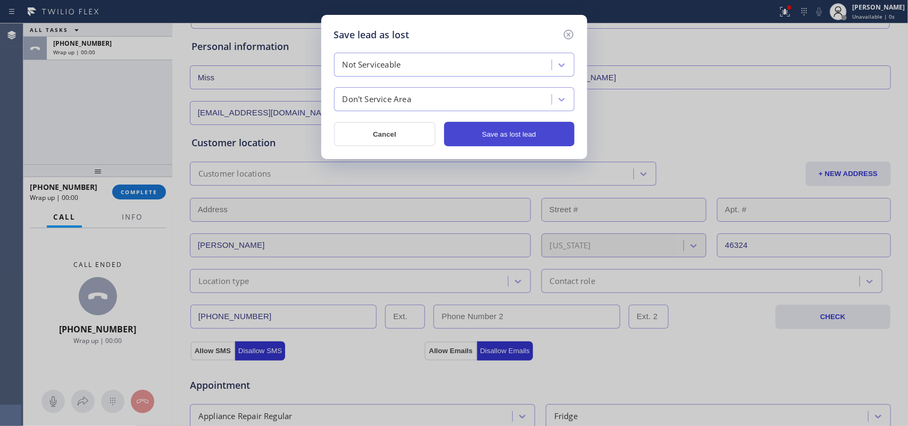
click at [507, 128] on button "Save as lost lead" at bounding box center [509, 134] width 130 height 24
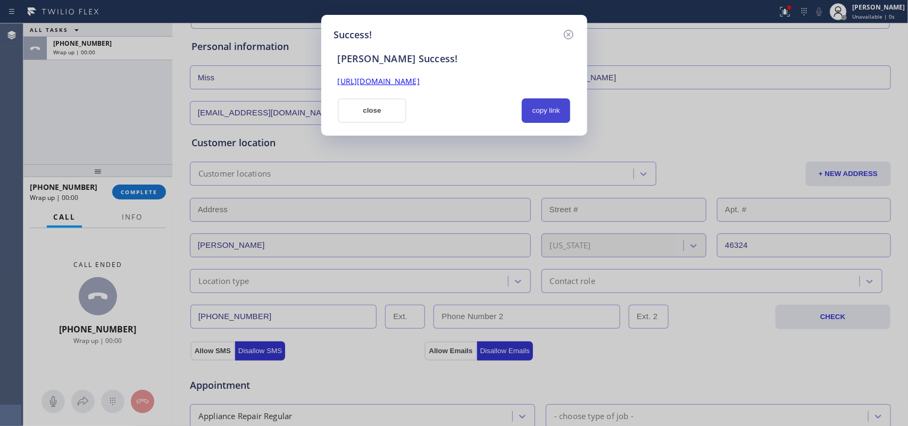
click at [552, 112] on button "copy link" at bounding box center [546, 110] width 49 height 24
click at [412, 84] on link "https://erp.apollosoft.co/customer/758978#portlet_lead" at bounding box center [379, 81] width 82 height 10
click at [382, 105] on button "close" at bounding box center [372, 110] width 69 height 24
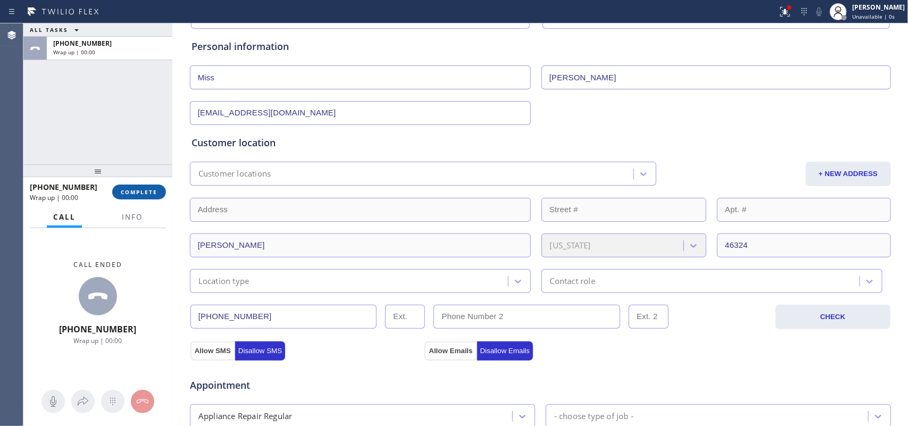
click at [150, 192] on span "COMPLETE" at bounding box center [139, 191] width 37 height 7
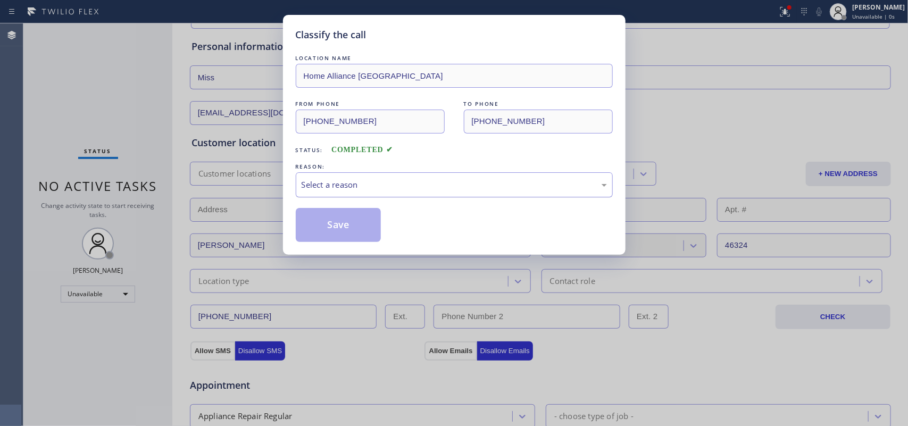
click at [342, 184] on div "Select a reason" at bounding box center [454, 185] width 305 height 12
drag, startPoint x: 355, startPoint y: 226, endPoint x: 420, endPoint y: 188, distance: 75.8
click at [354, 225] on button "Save" at bounding box center [339, 225] width 86 height 34
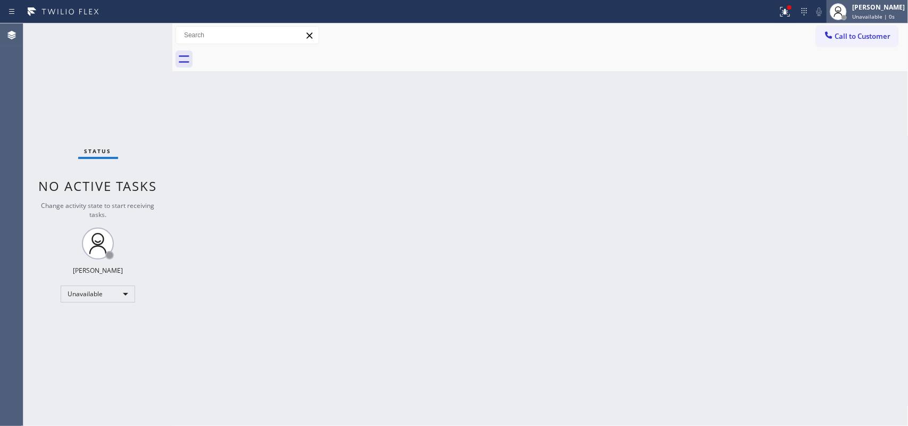
click at [879, 15] on span "Unavailable | 0s" at bounding box center [873, 16] width 43 height 7
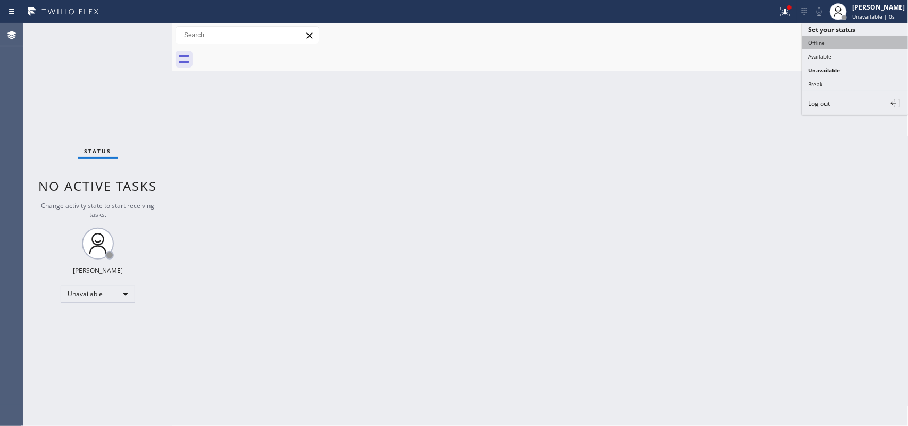
click at [857, 46] on button "Offline" at bounding box center [855, 43] width 106 height 14
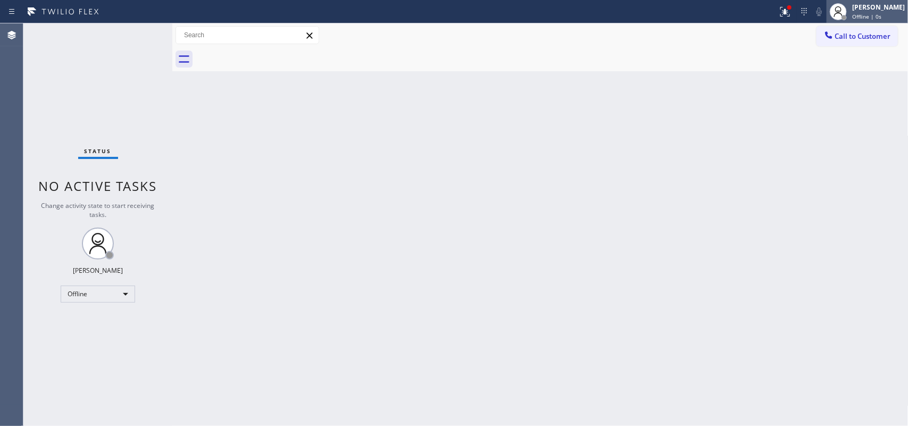
click at [882, 14] on span "Offline | 0s" at bounding box center [866, 16] width 29 height 7
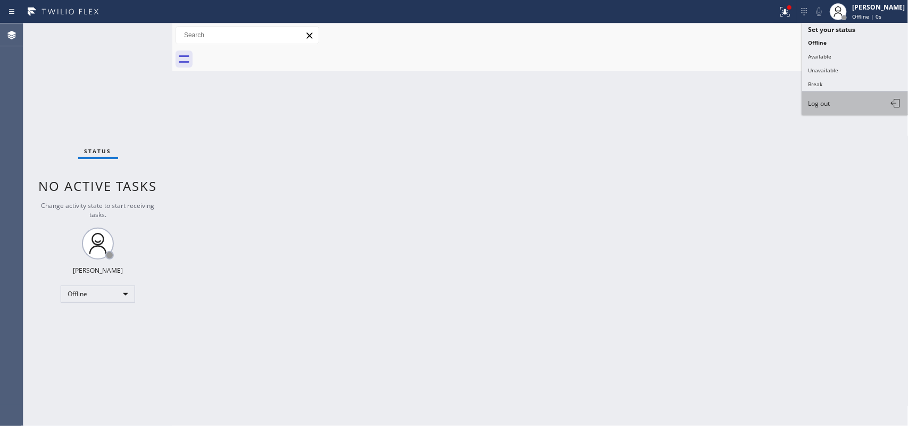
click at [857, 107] on button "Log out" at bounding box center [855, 103] width 106 height 23
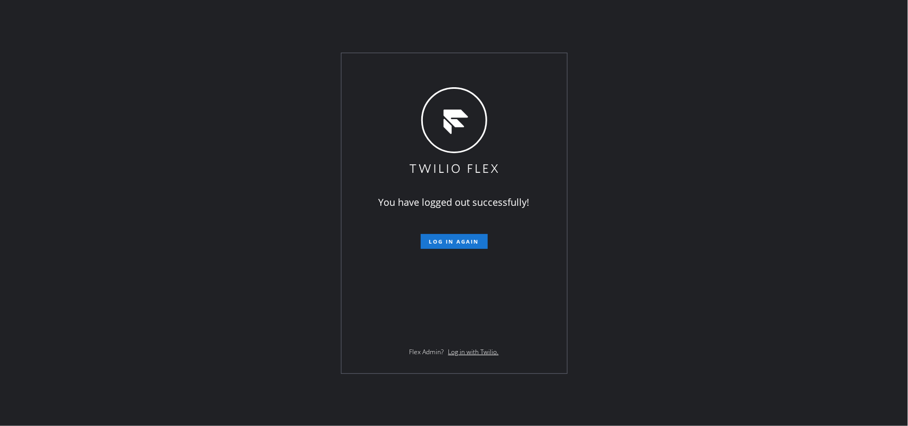
click at [269, 156] on div "You have logged out successfully! Log in again Flex Admin? Log in with Twilio." at bounding box center [454, 213] width 908 height 426
